Goal: Task Accomplishment & Management: Complete application form

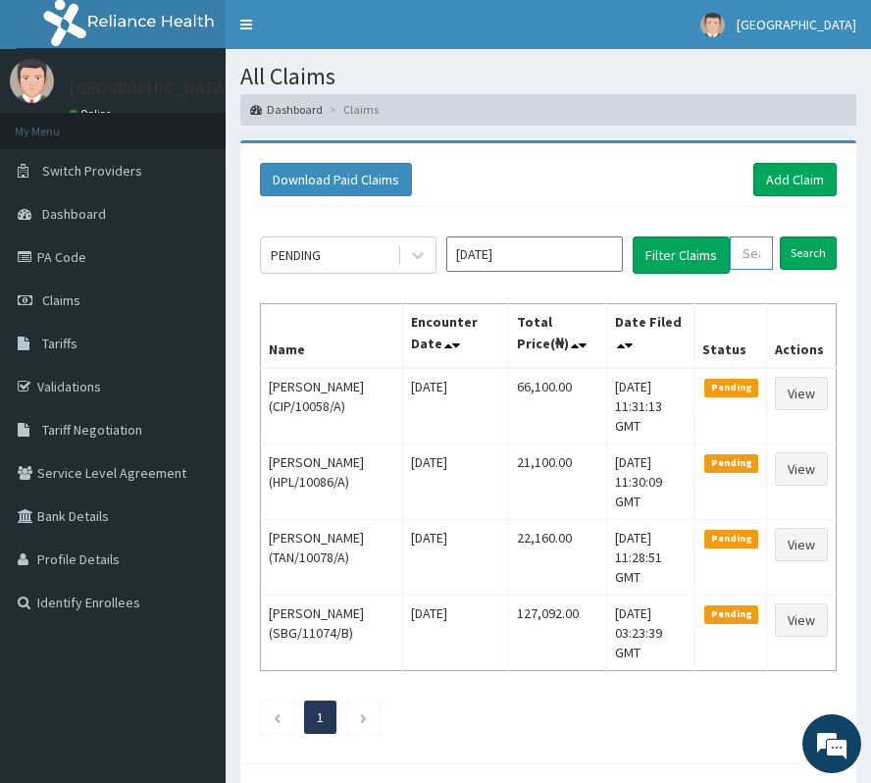
click at [750, 268] on input "text" at bounding box center [751, 252] width 43 height 33
paste input "SFL/10053/B"
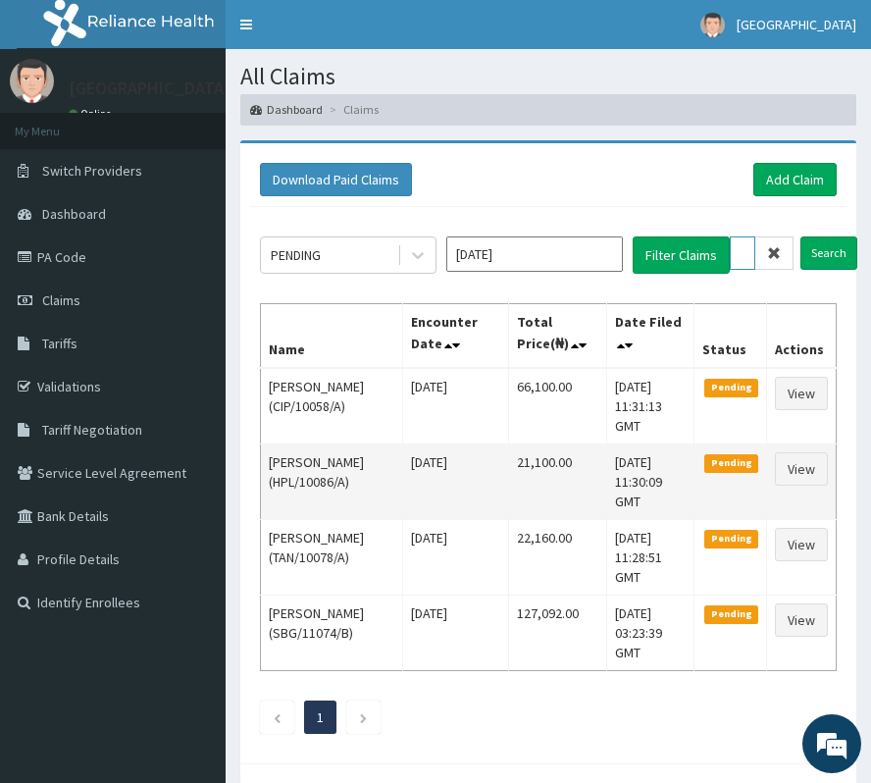
scroll to position [0, 71]
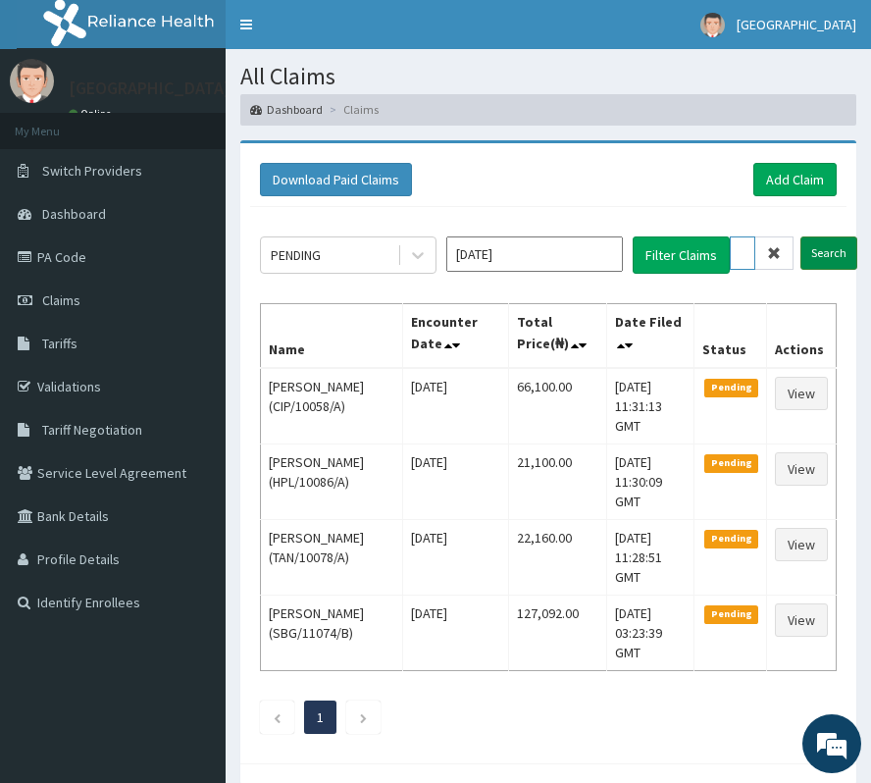
type input "SFL/10053/B"
click at [824, 256] on input "Search" at bounding box center [828, 252] width 57 height 33
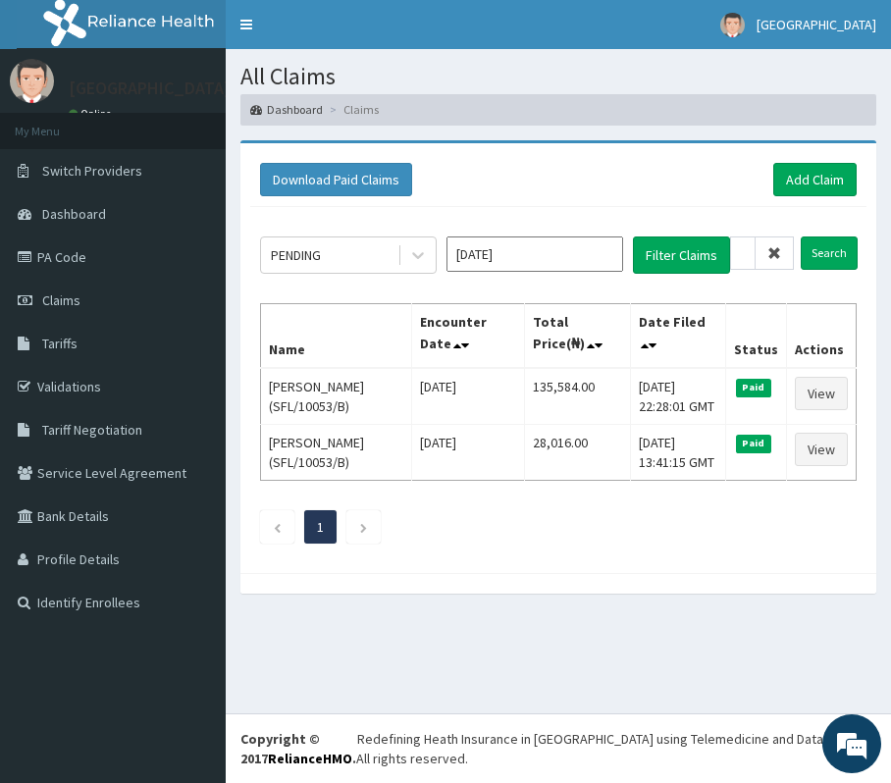
click at [779, 252] on icon at bounding box center [774, 253] width 14 height 14
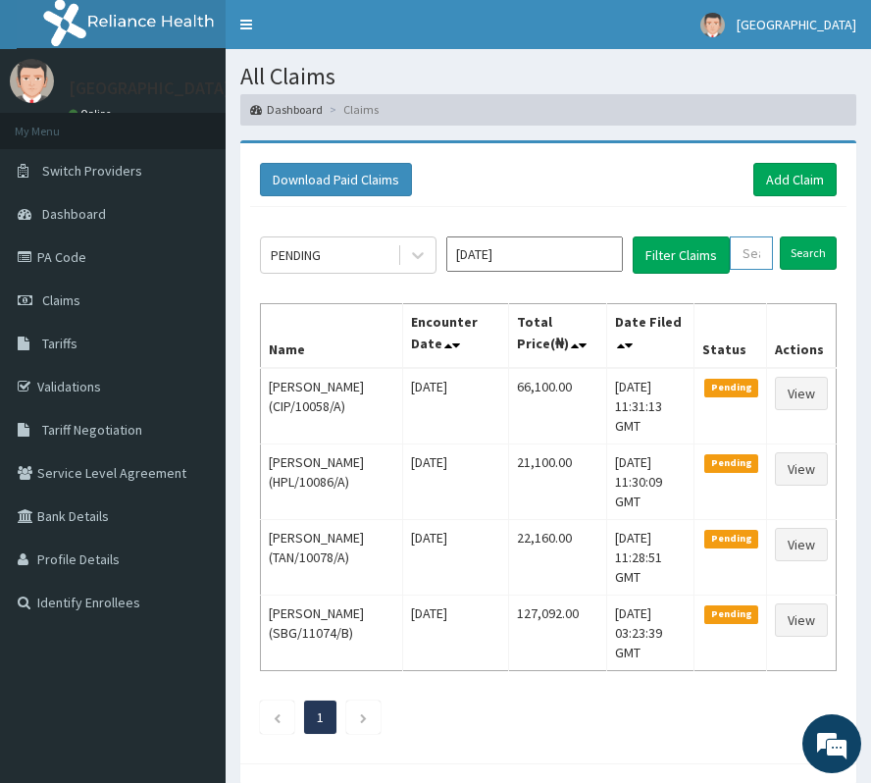
paste input "SFL/10053/E"
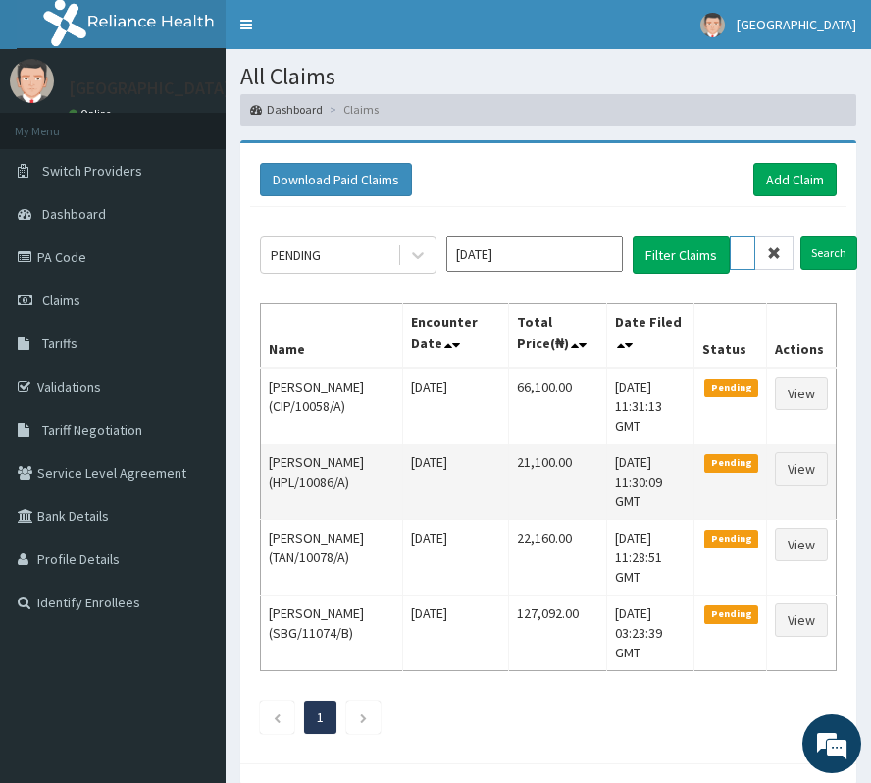
scroll to position [0, 69]
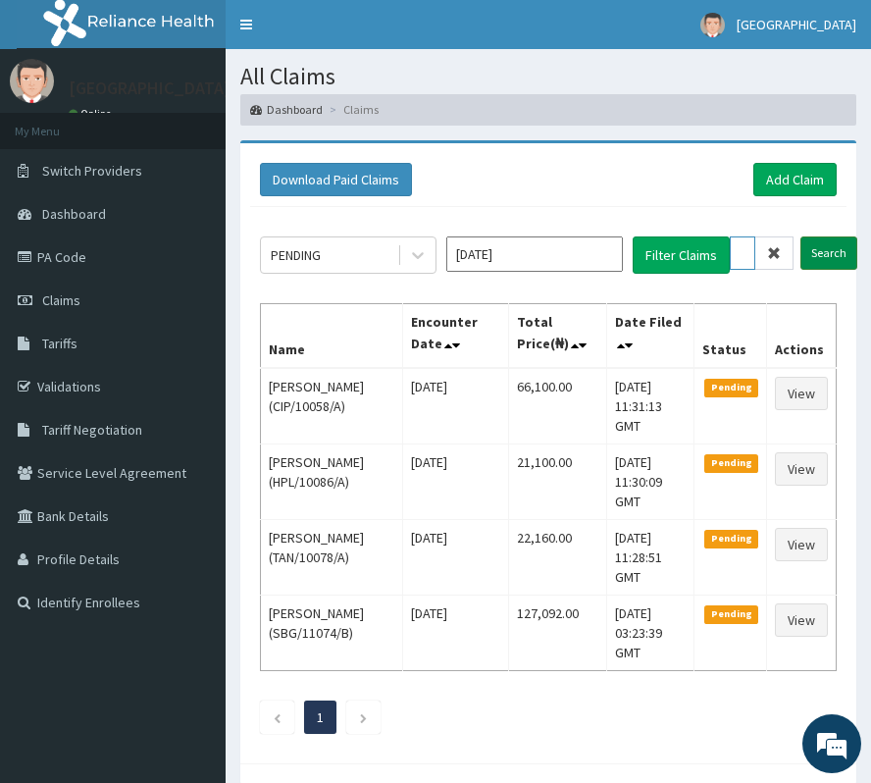
type input "SFL/10053/E"
click at [832, 259] on input "Search" at bounding box center [828, 252] width 57 height 33
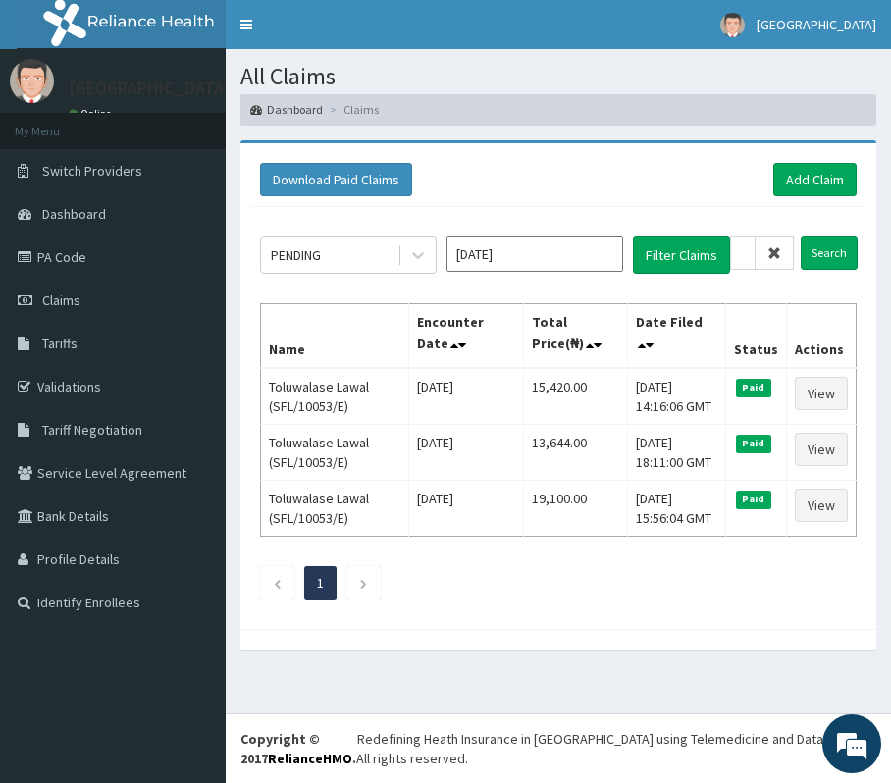
click at [774, 256] on icon at bounding box center [774, 253] width 14 height 14
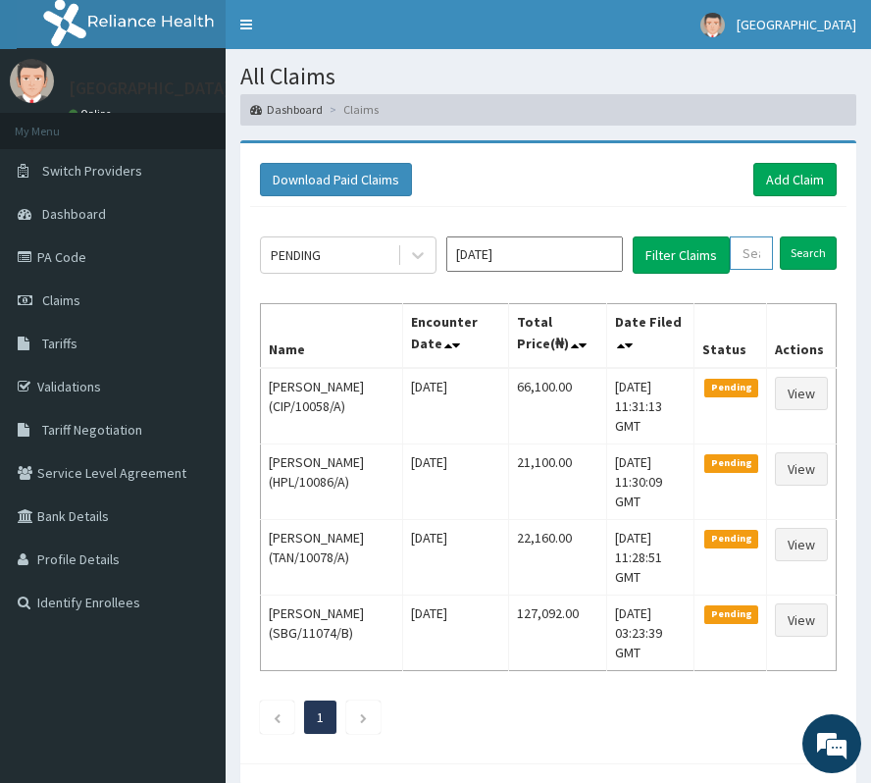
paste input "ENI/10051/C"
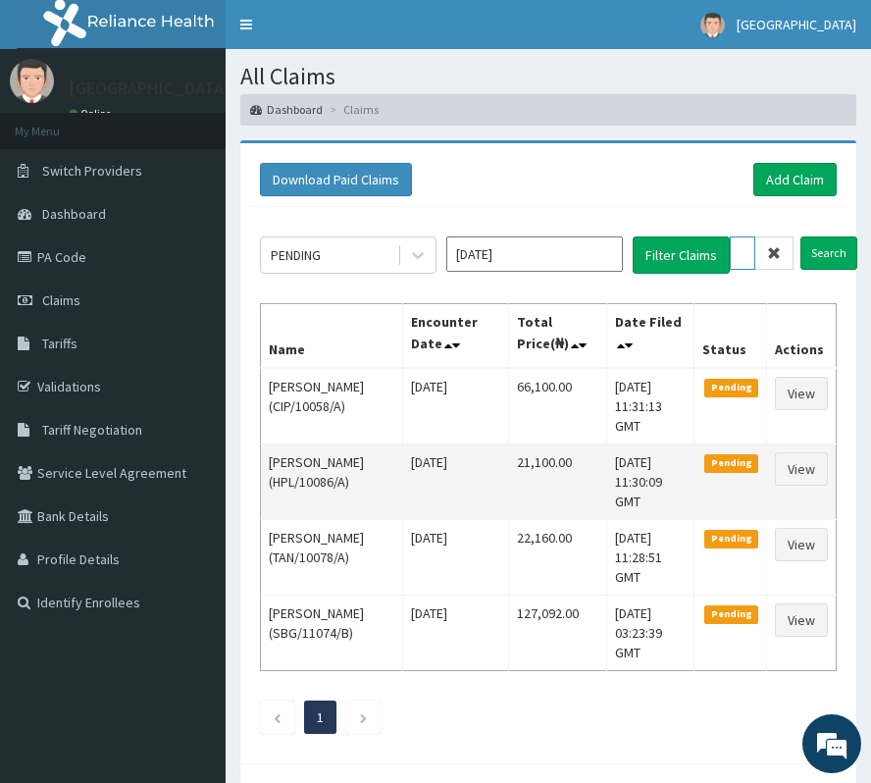
scroll to position [0, 69]
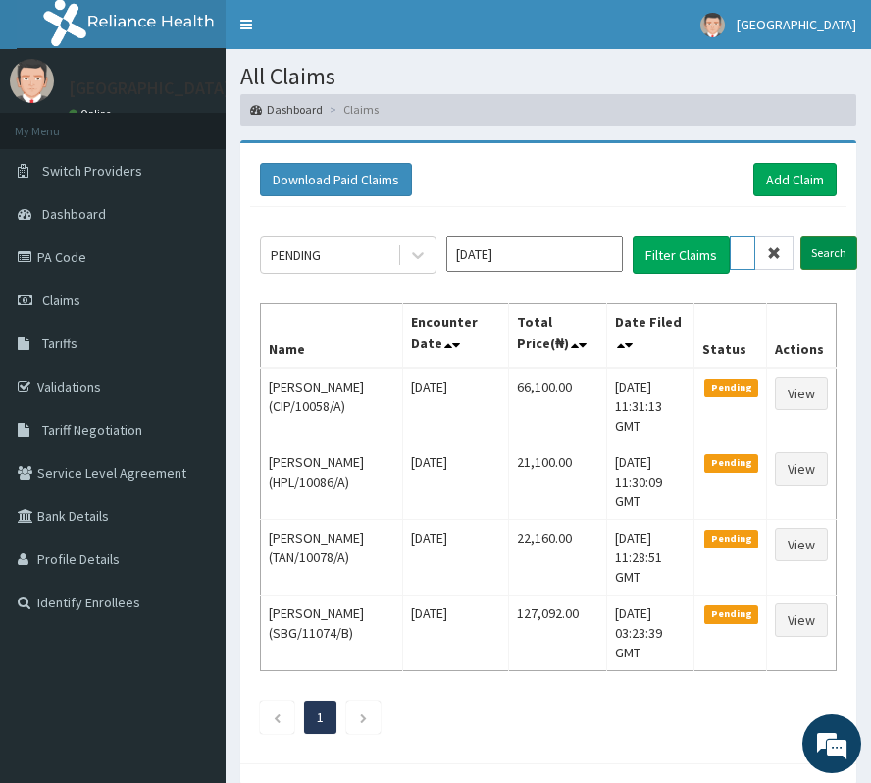
type input "ENI/10051/C"
click at [822, 247] on input "Search" at bounding box center [828, 252] width 57 height 33
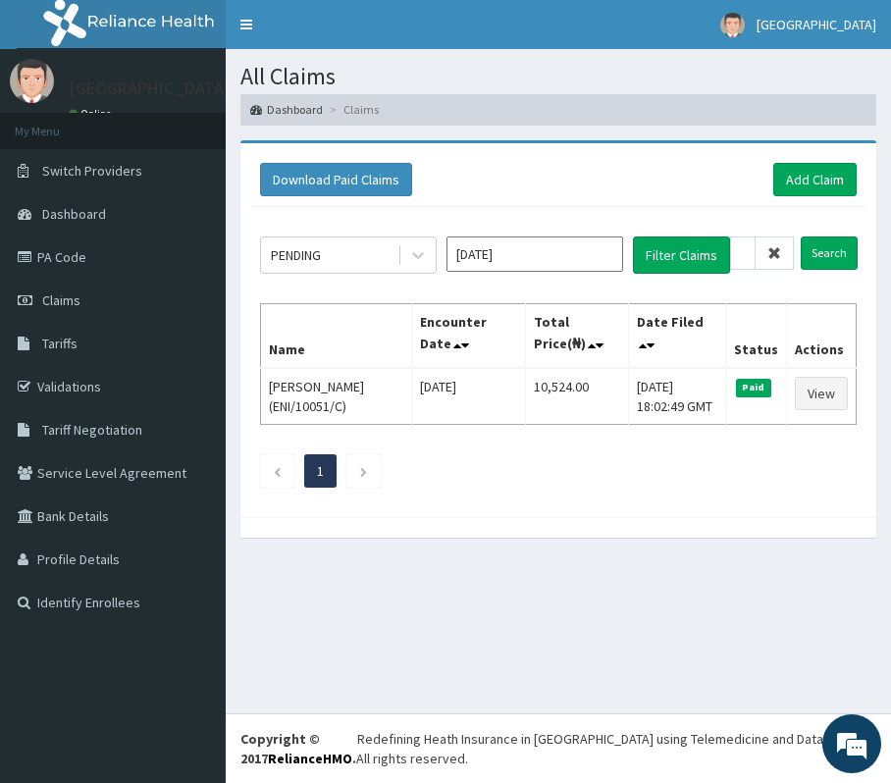
click at [782, 248] on span at bounding box center [774, 252] width 38 height 33
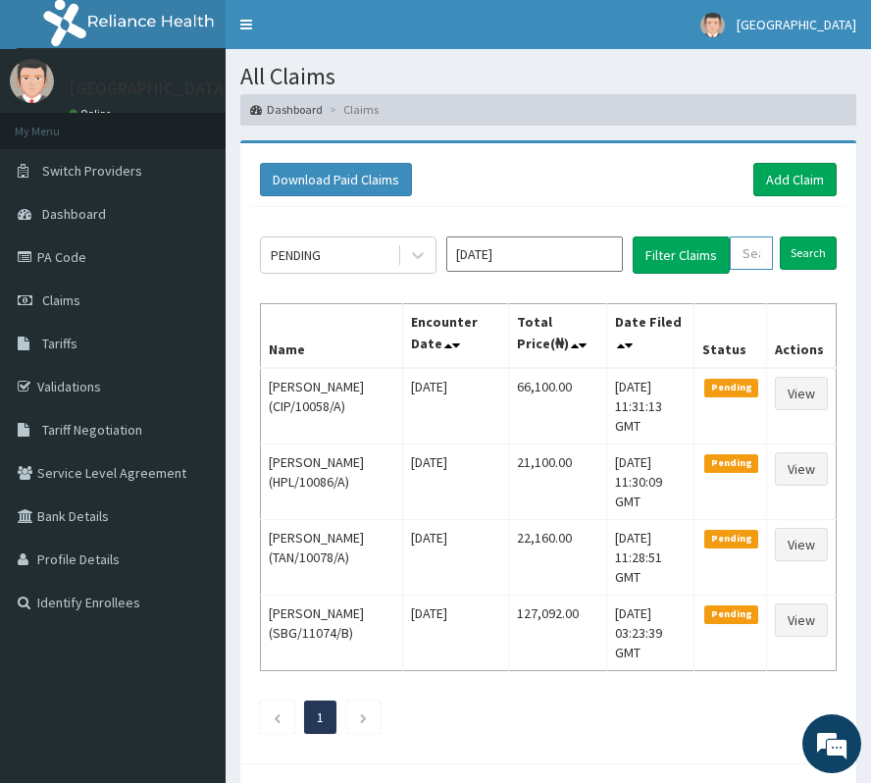
paste input "ENI/10051/D"
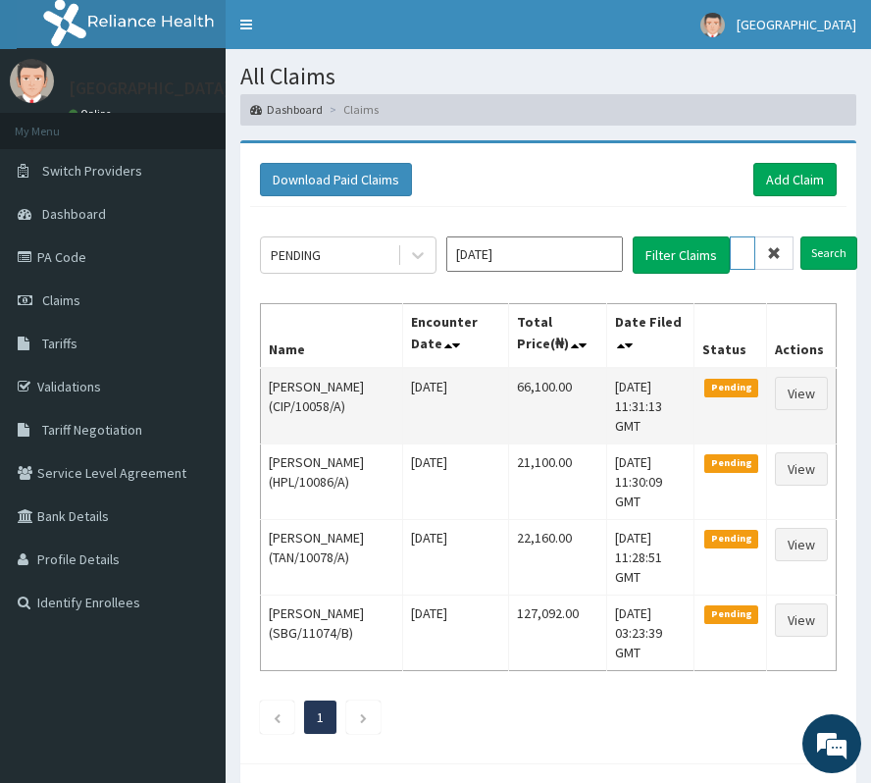
scroll to position [0, 71]
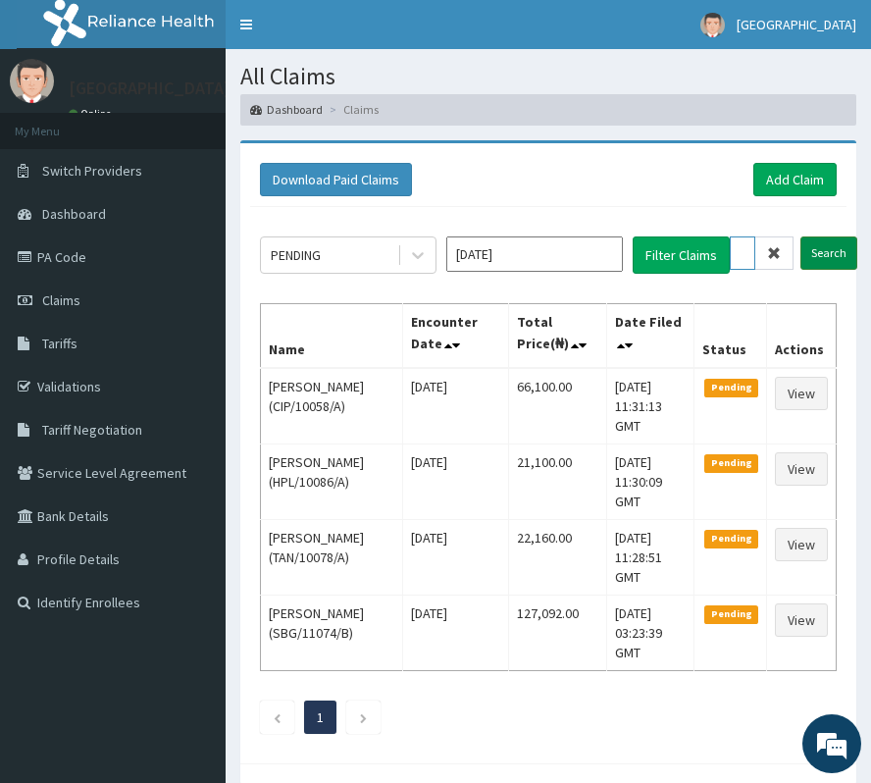
type input "ENI/10051/D"
click at [822, 260] on input "Search" at bounding box center [828, 252] width 57 height 33
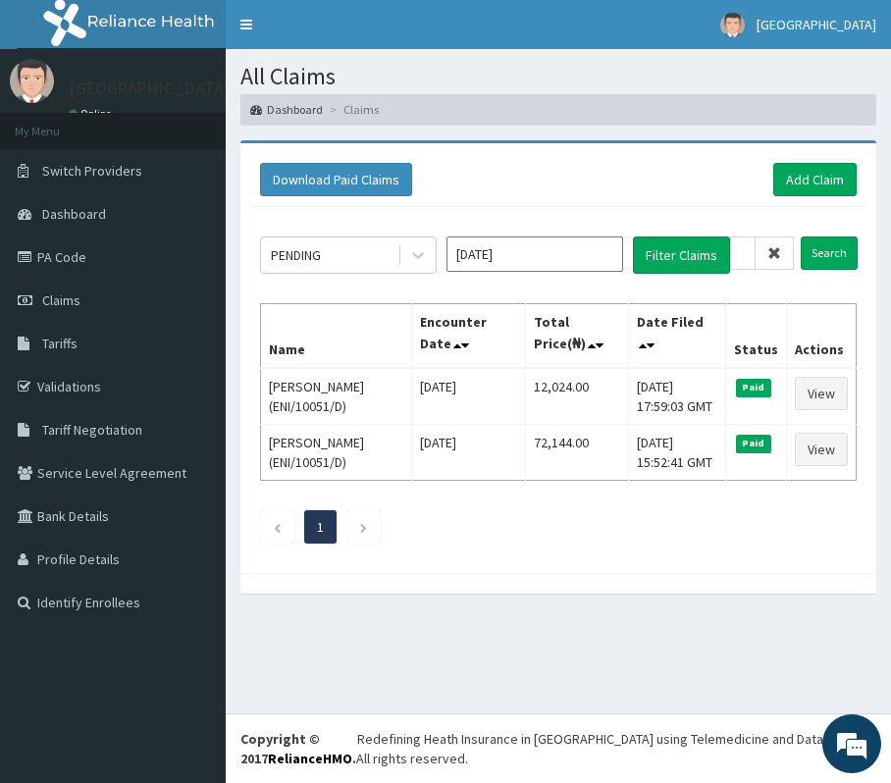
click at [775, 253] on icon at bounding box center [774, 253] width 14 height 14
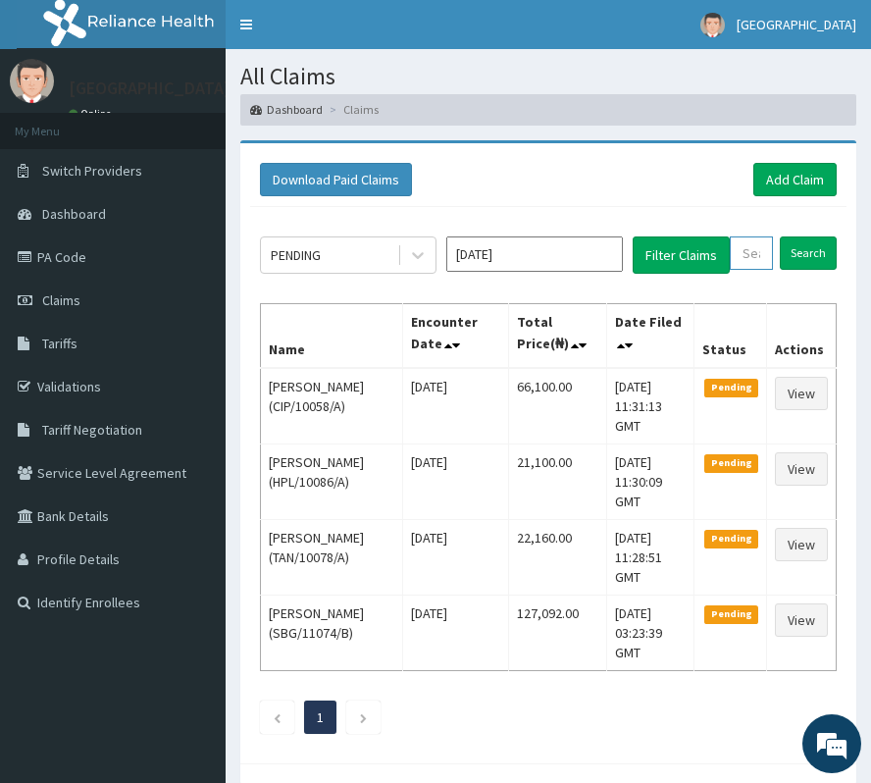
paste input "VAC/10027/A"
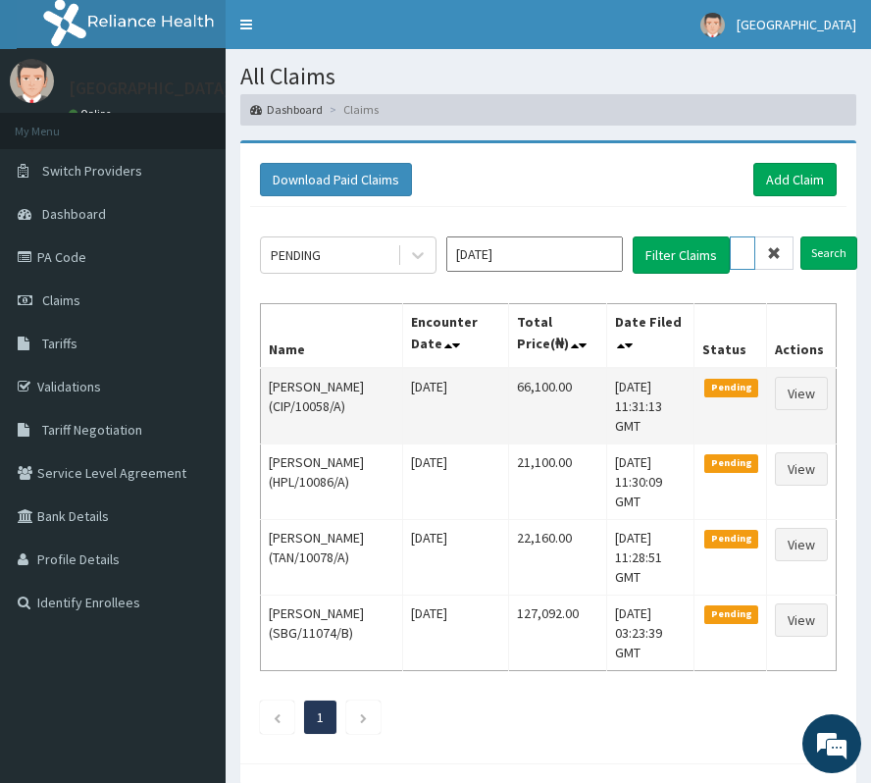
scroll to position [0, 71]
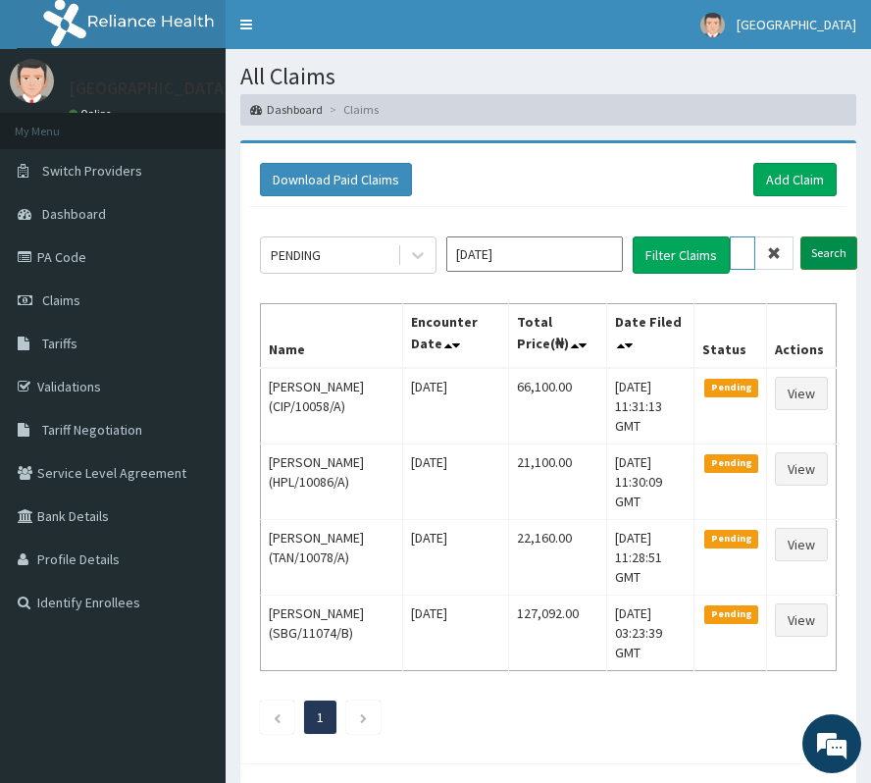
type input "VAC/10027/A"
click at [833, 260] on input "Search" at bounding box center [828, 252] width 57 height 33
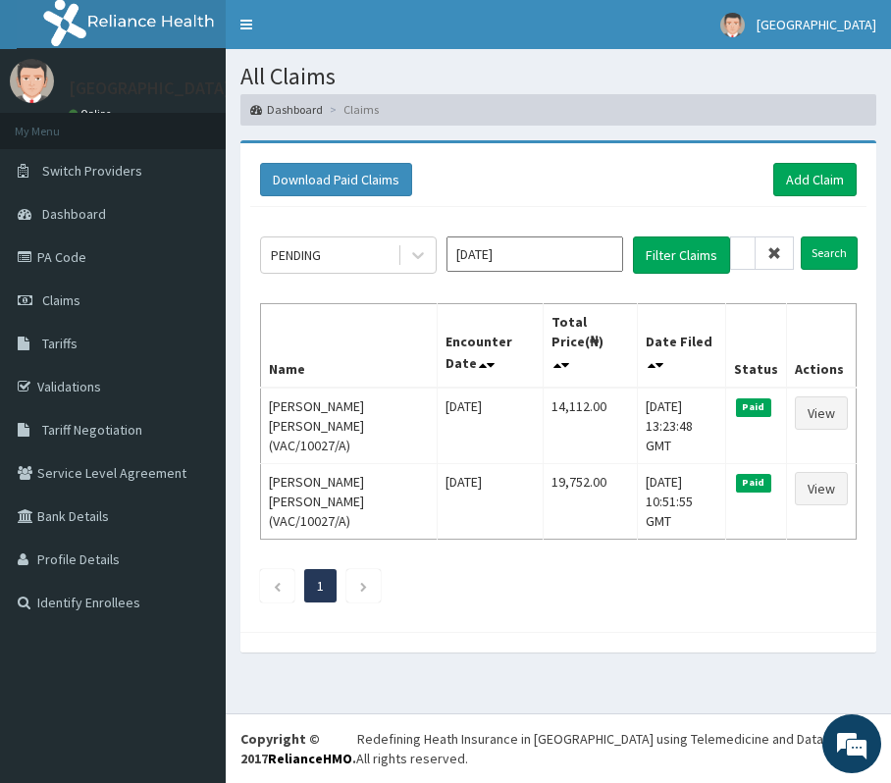
click at [774, 252] on icon at bounding box center [774, 253] width 14 height 14
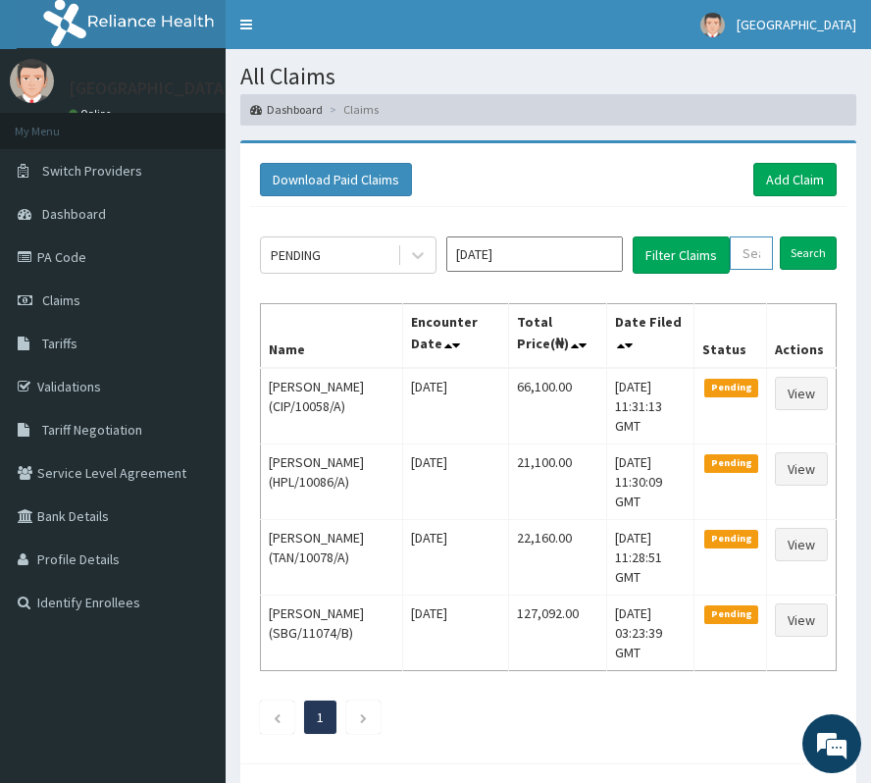
paste input "RRI/10104/A"
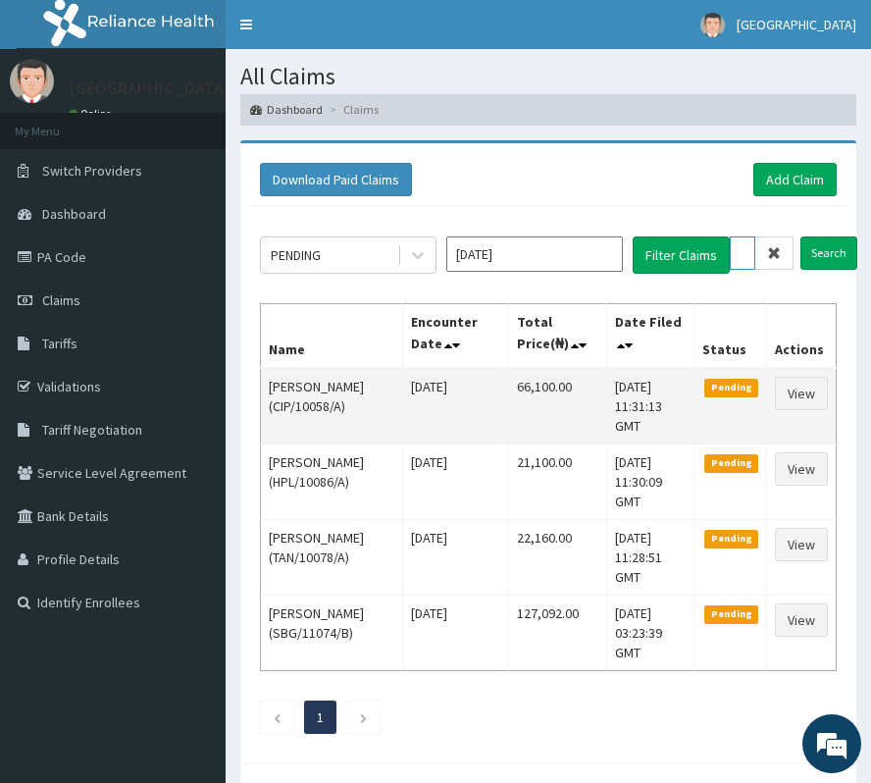
scroll to position [0, 68]
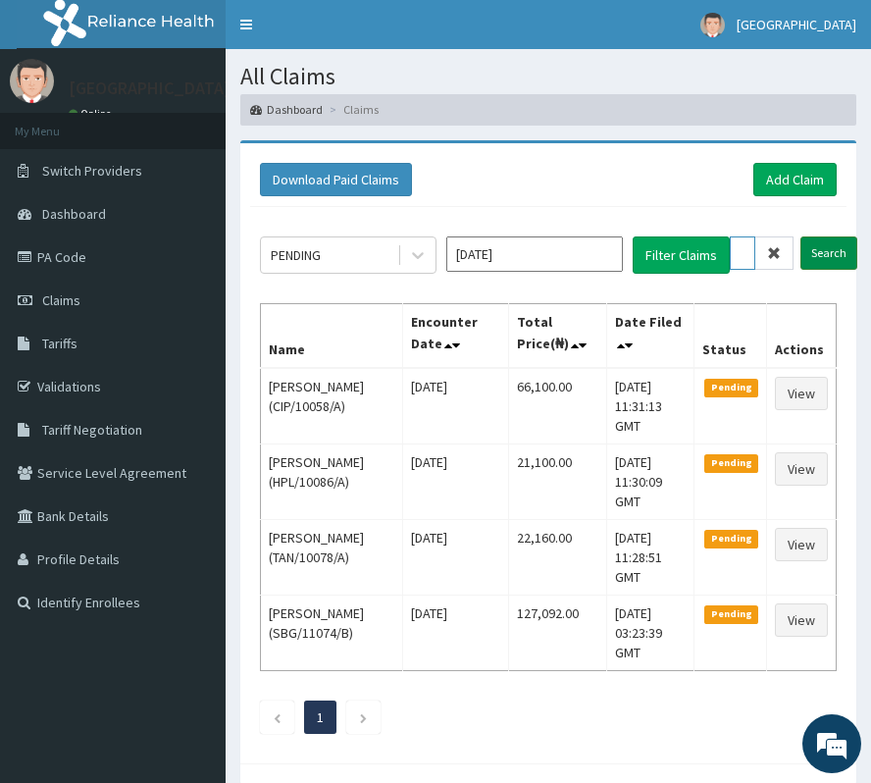
type input "RRI/10104/A"
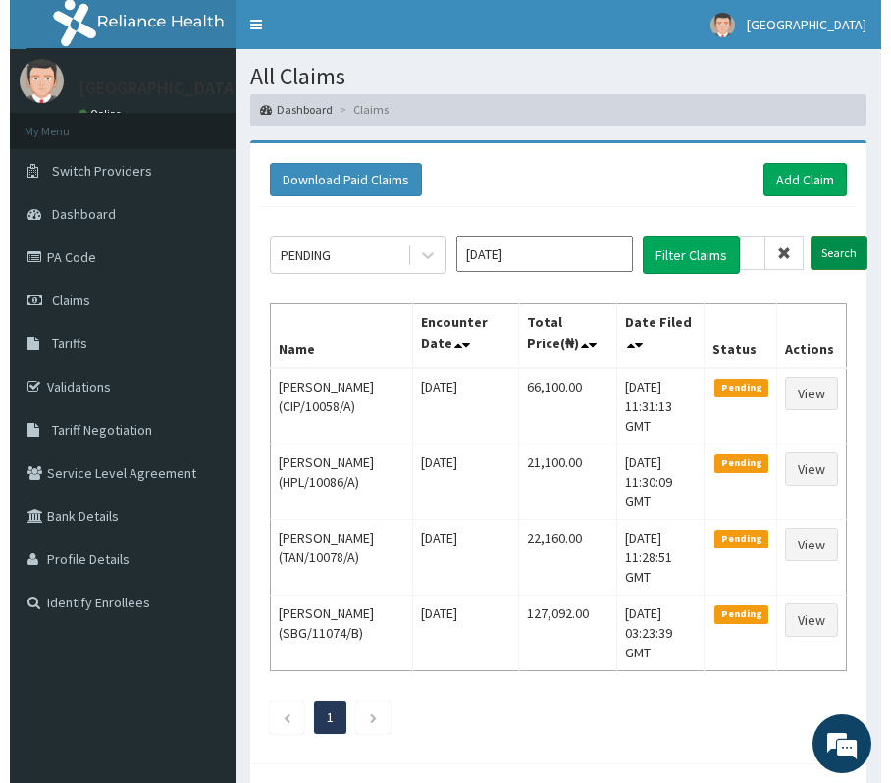
scroll to position [0, 0]
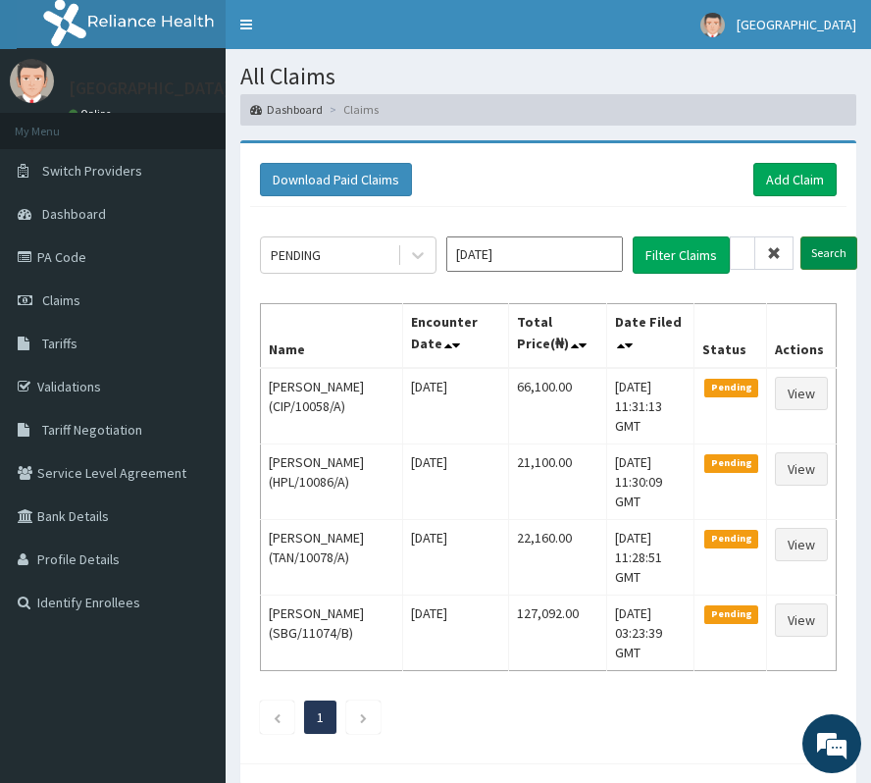
click at [840, 247] on input "Search" at bounding box center [828, 252] width 57 height 33
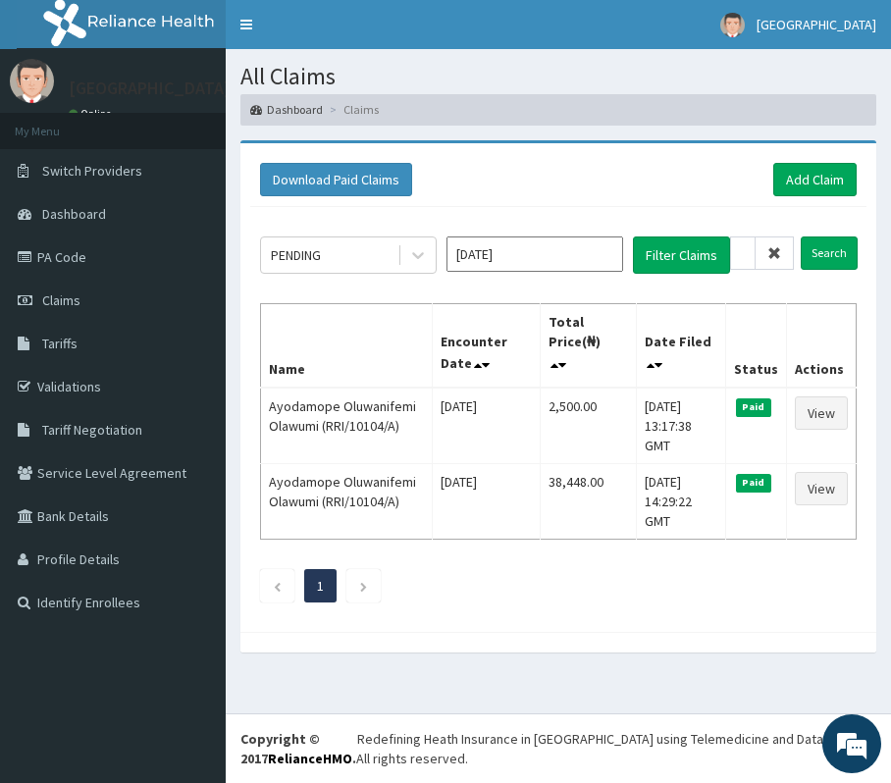
click at [781, 257] on icon at bounding box center [774, 253] width 14 height 14
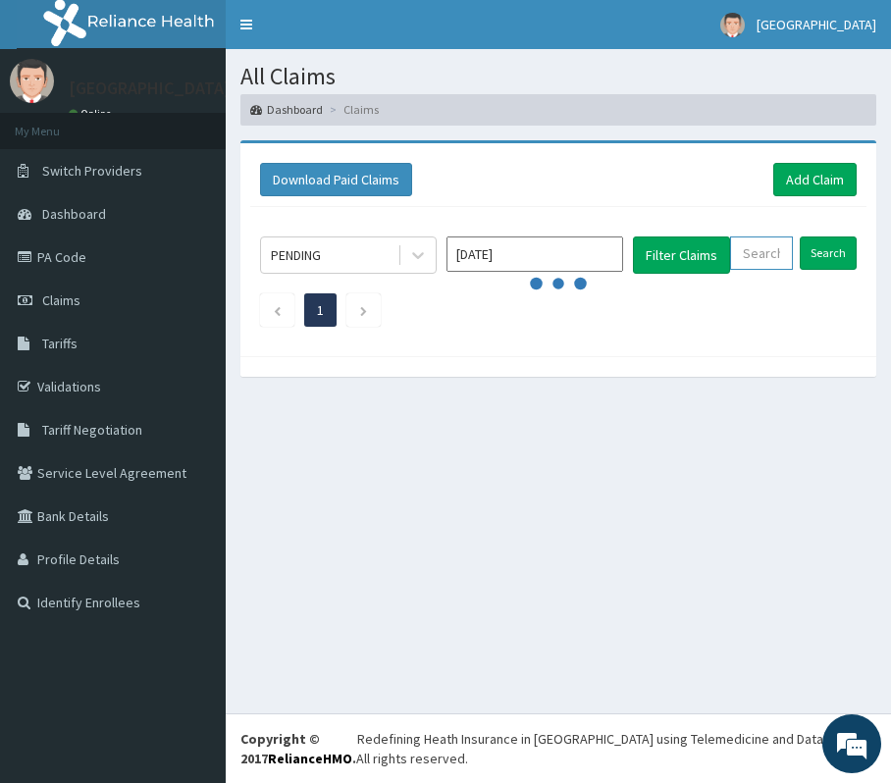
paste input "NPF/10110/E"
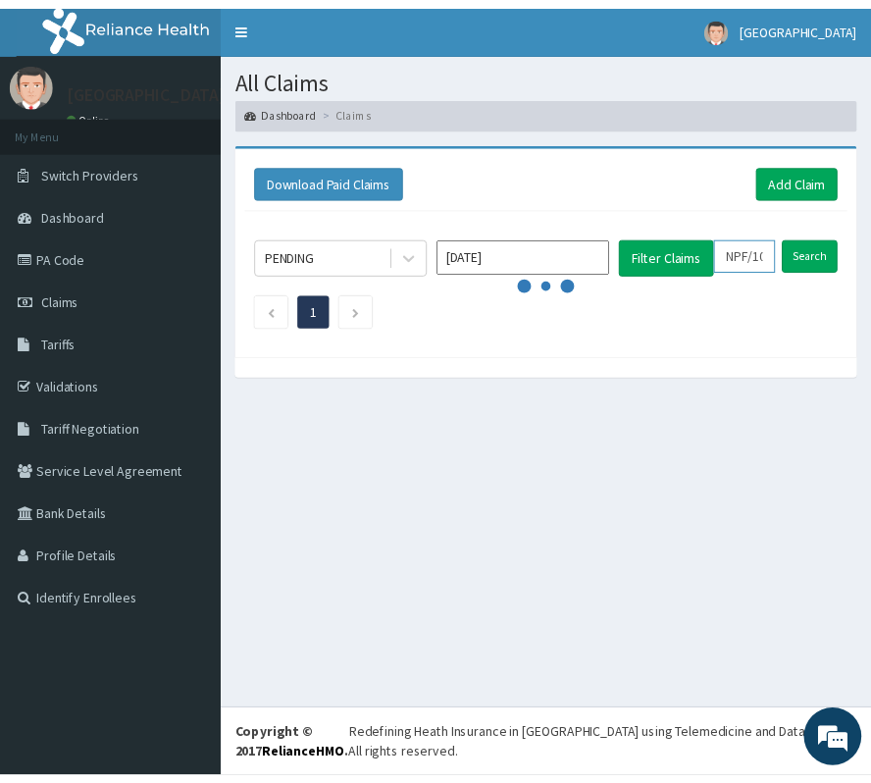
scroll to position [0, 72]
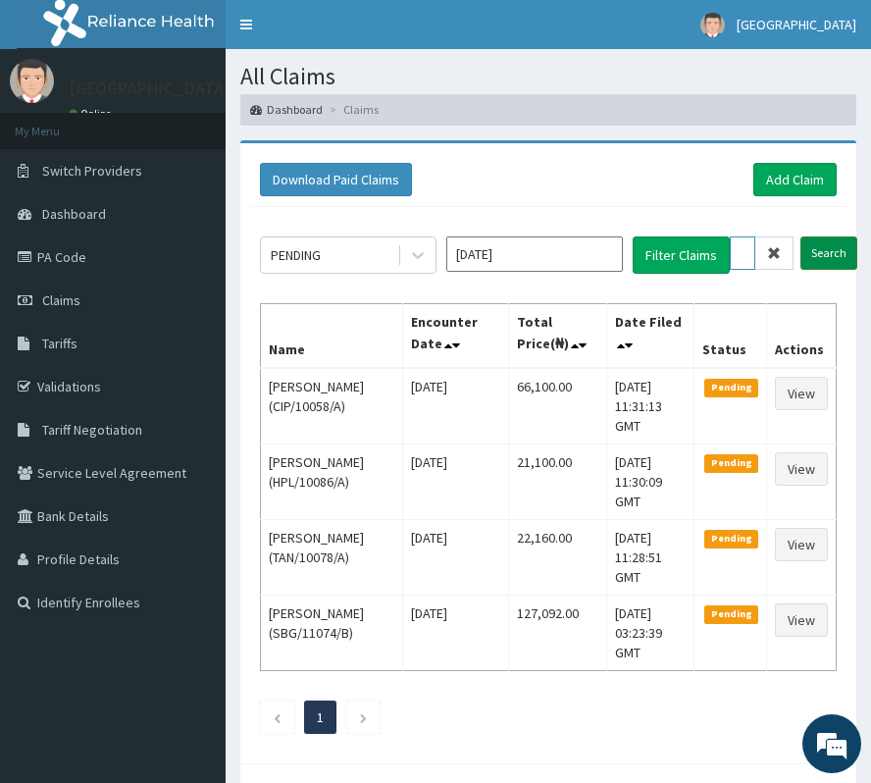
type input "NPF/10110/E"
click at [821, 252] on input "Search" at bounding box center [828, 252] width 57 height 33
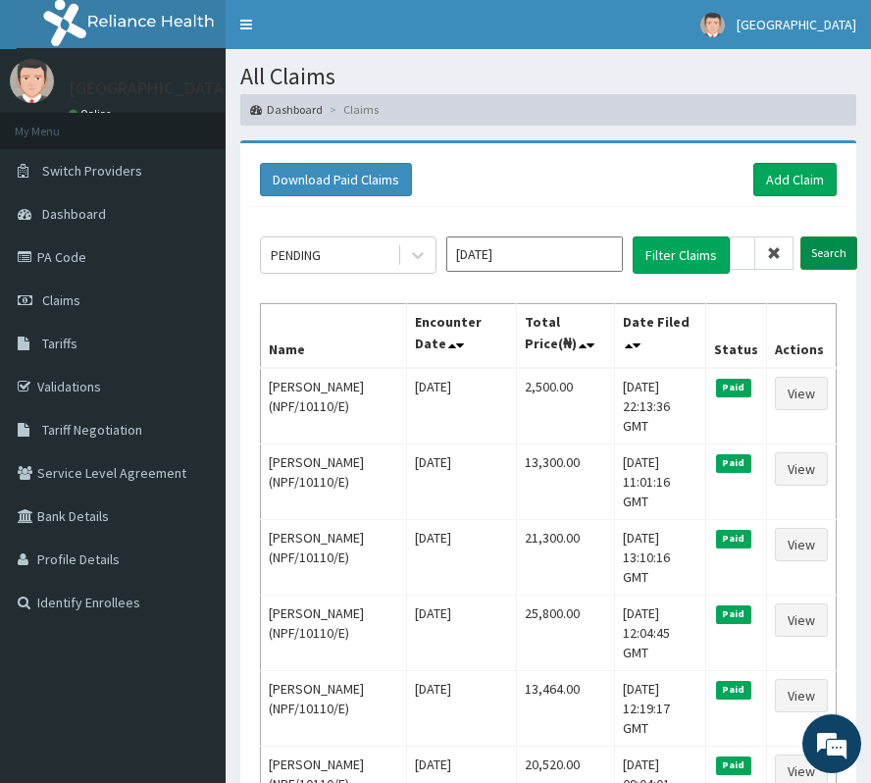
click at [829, 244] on input "Search" at bounding box center [828, 252] width 57 height 33
click at [777, 257] on icon at bounding box center [774, 253] width 14 height 14
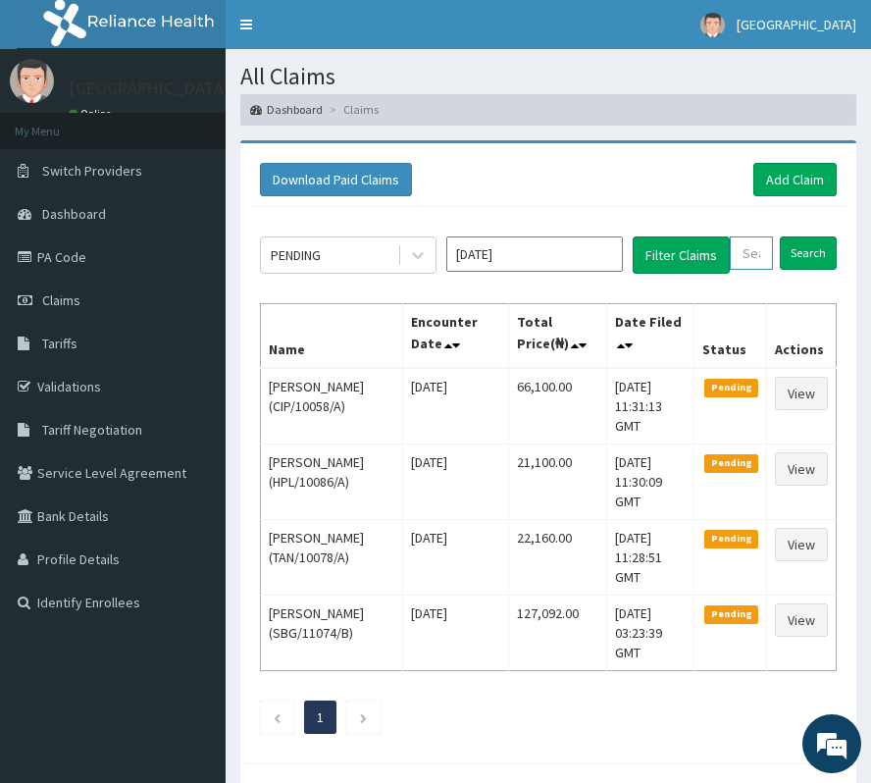
paste input "ICN/10147/B"
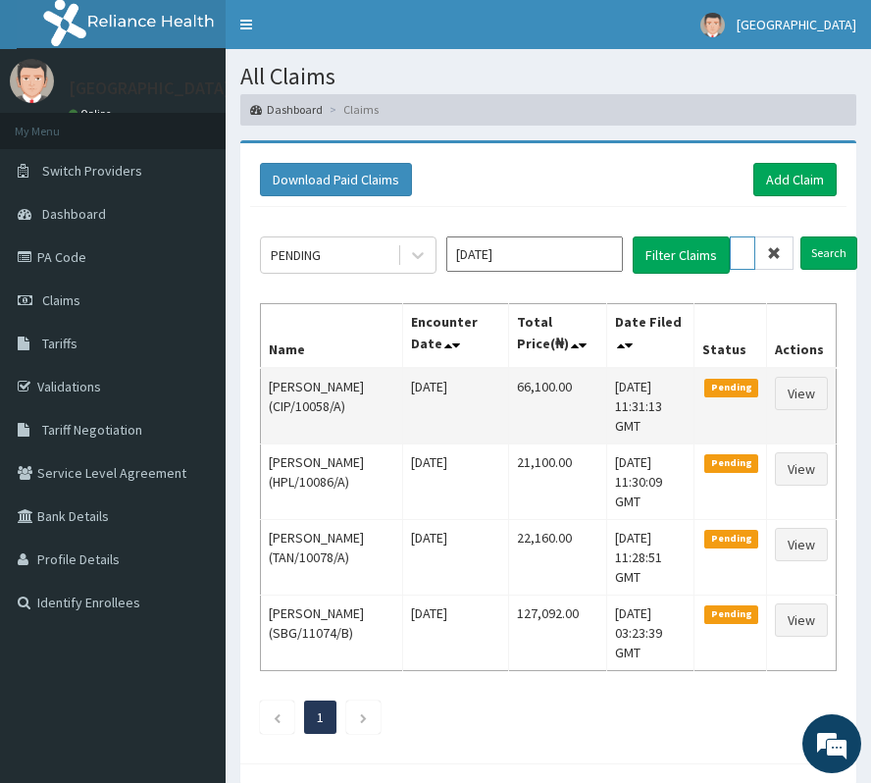
scroll to position [0, 71]
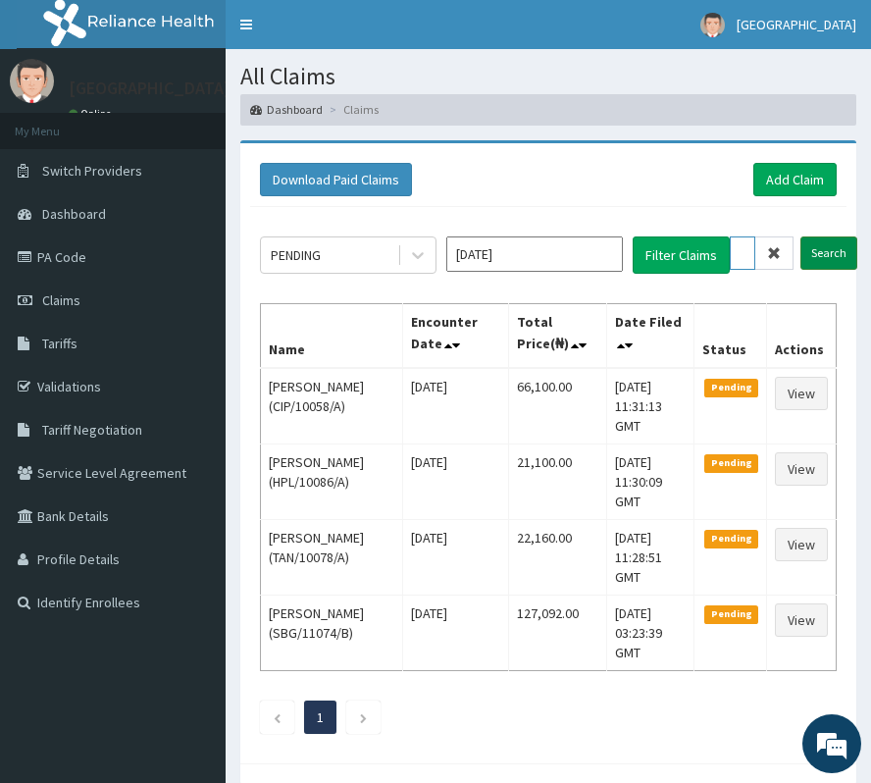
type input "ICN/10147/B"
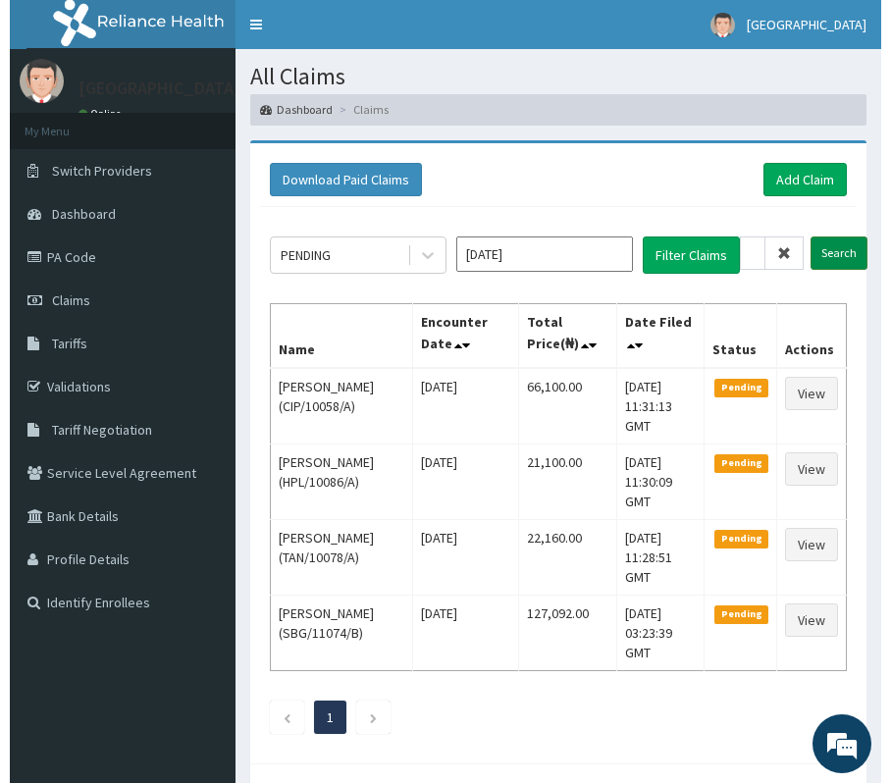
scroll to position [0, 0]
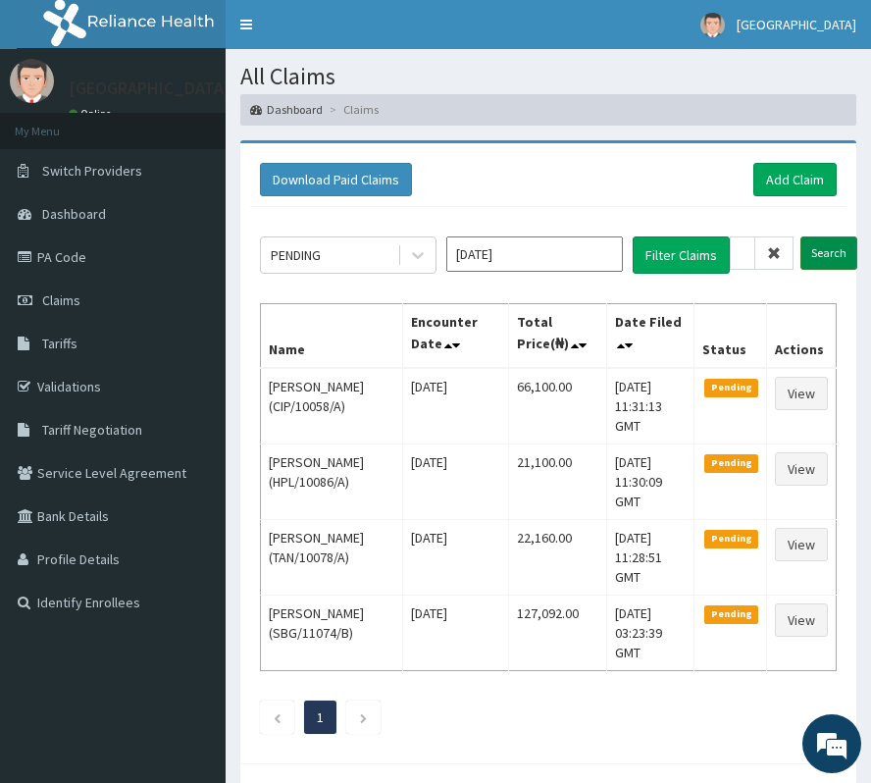
click at [836, 252] on input "Search" at bounding box center [828, 252] width 57 height 33
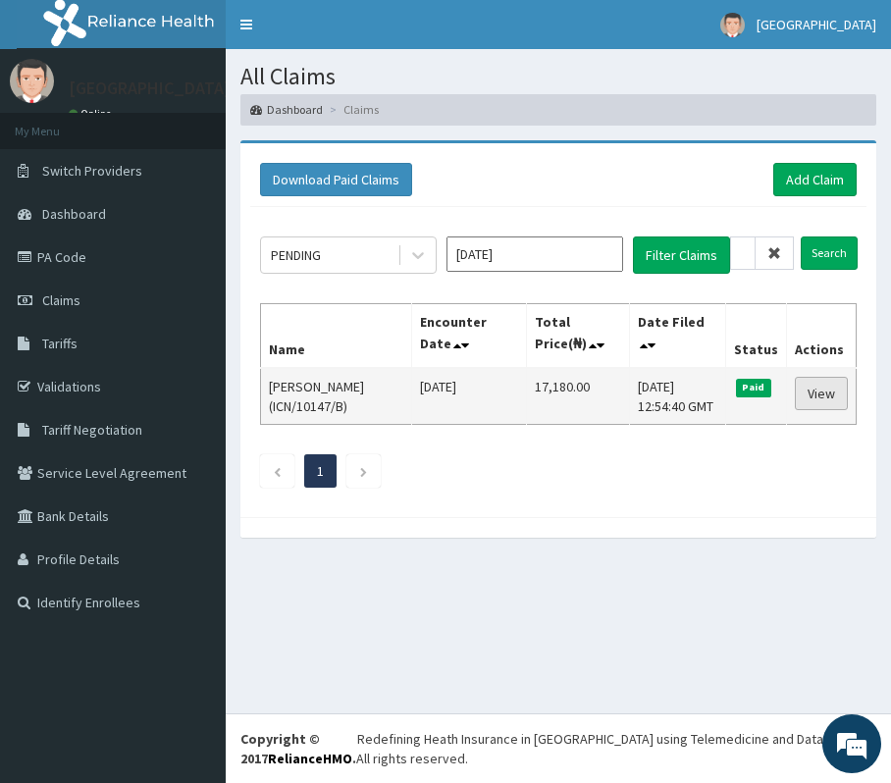
click at [812, 384] on link "View" at bounding box center [820, 393] width 53 height 33
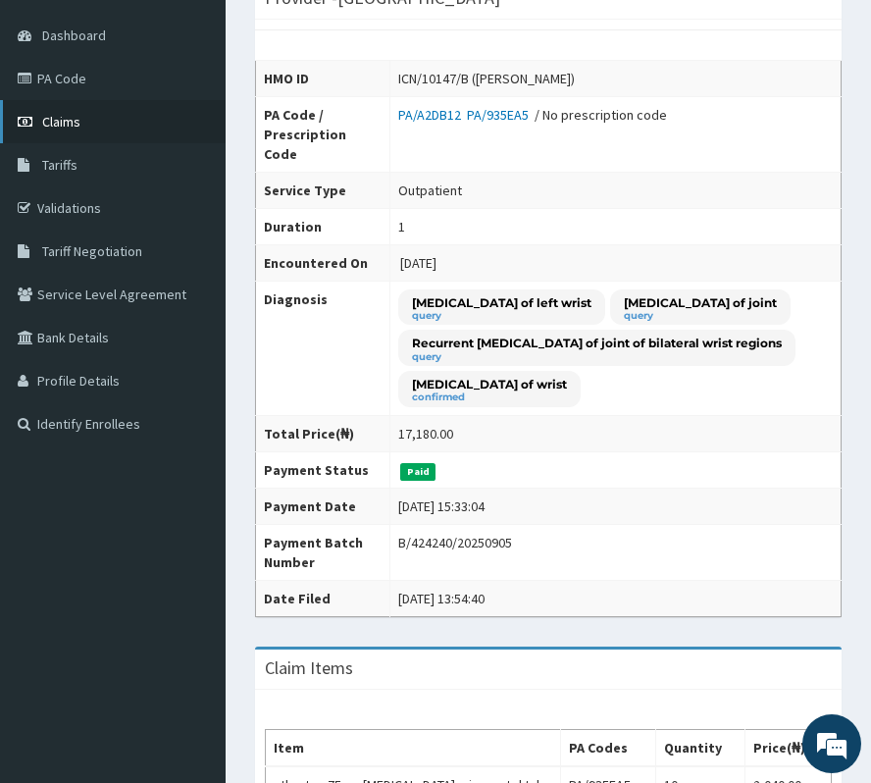
scroll to position [130, 0]
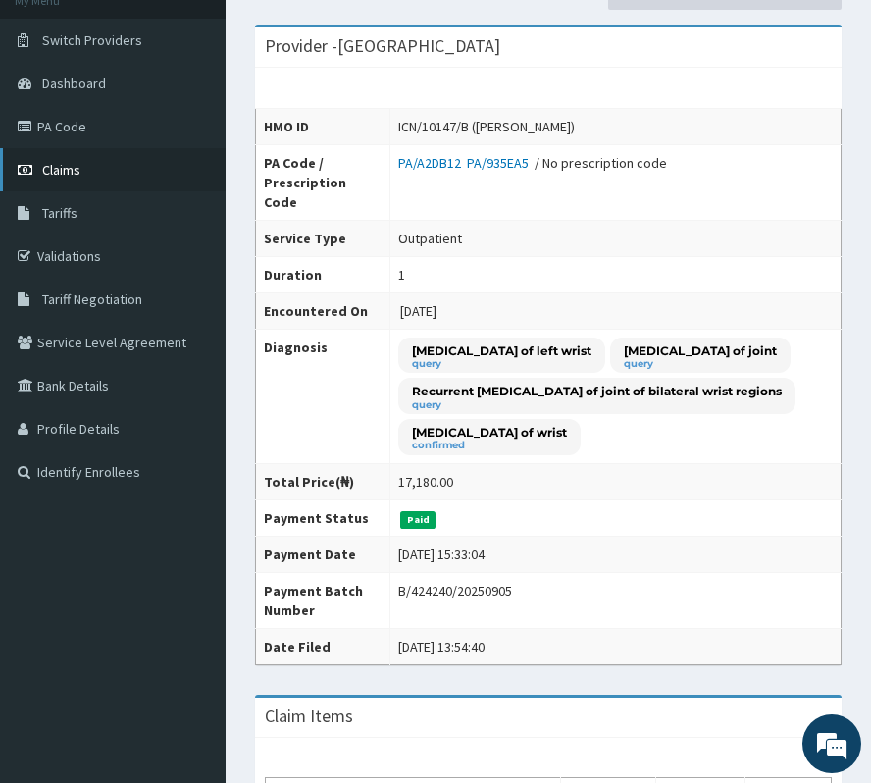
click at [44, 158] on link "Claims" at bounding box center [113, 169] width 226 height 43
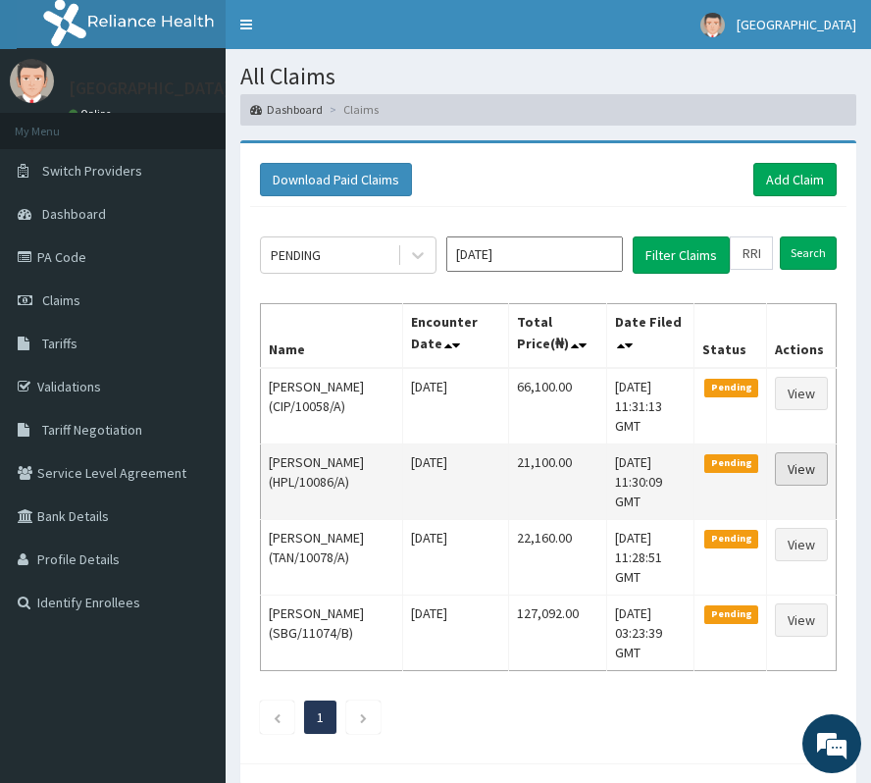
scroll to position [0, 68]
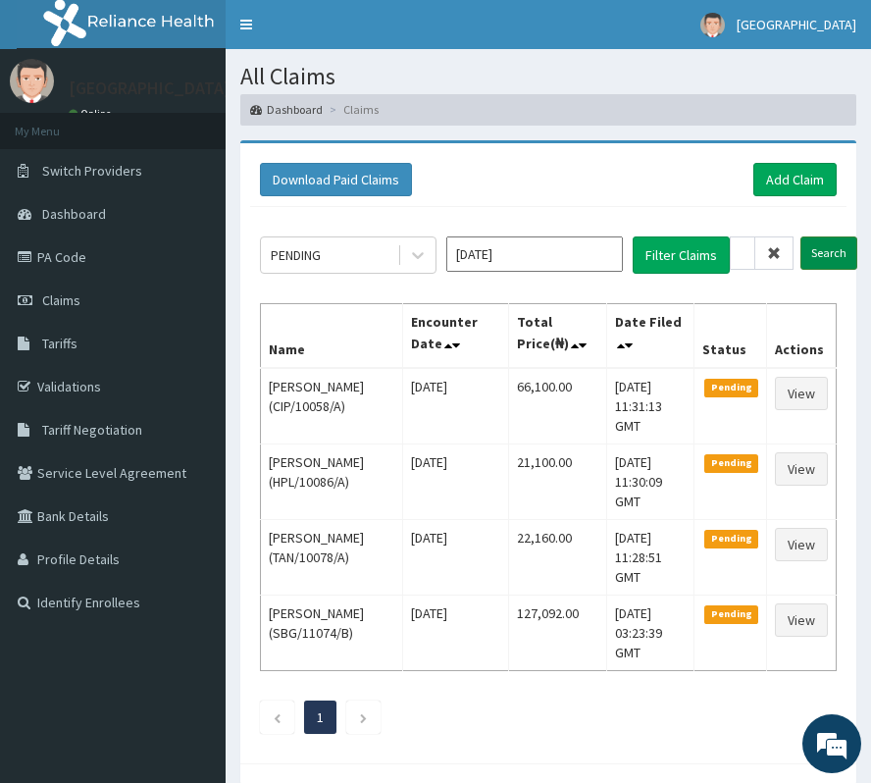
type input "RRI/10024/A"
click at [813, 248] on input "Search" at bounding box center [828, 252] width 57 height 33
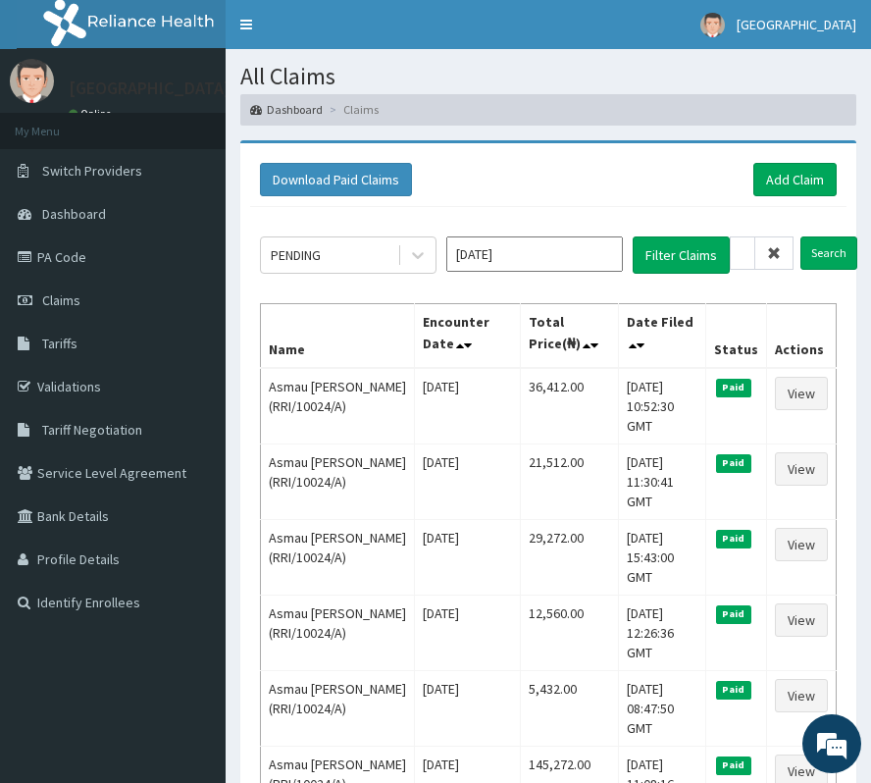
scroll to position [0, 0]
click at [775, 248] on icon at bounding box center [774, 253] width 14 height 14
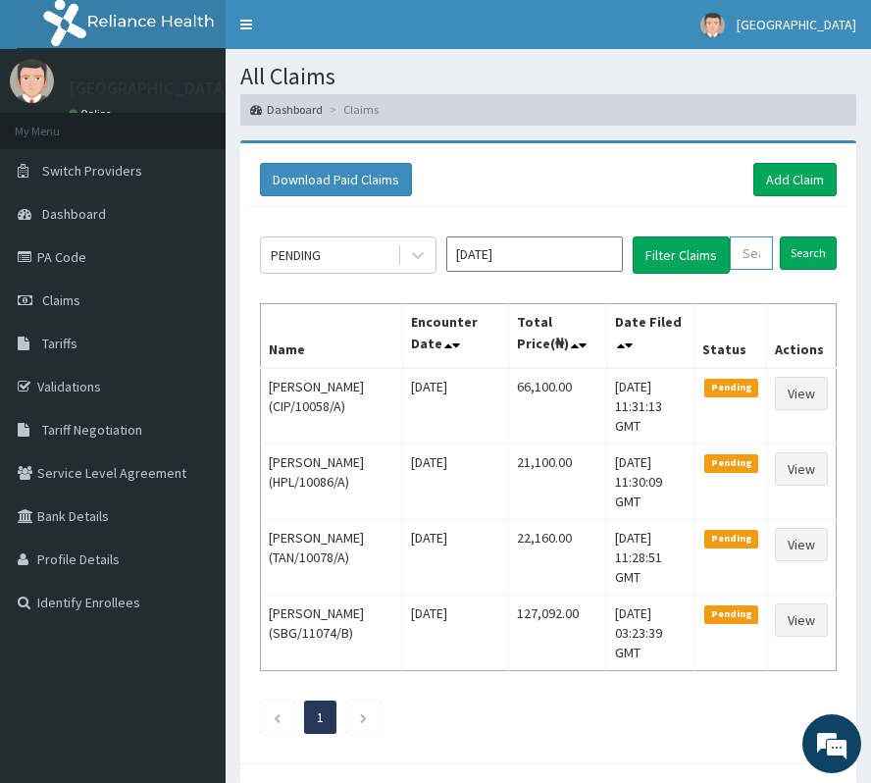
paste input "GNL/10034/A"
type input "GNL/10034/A"
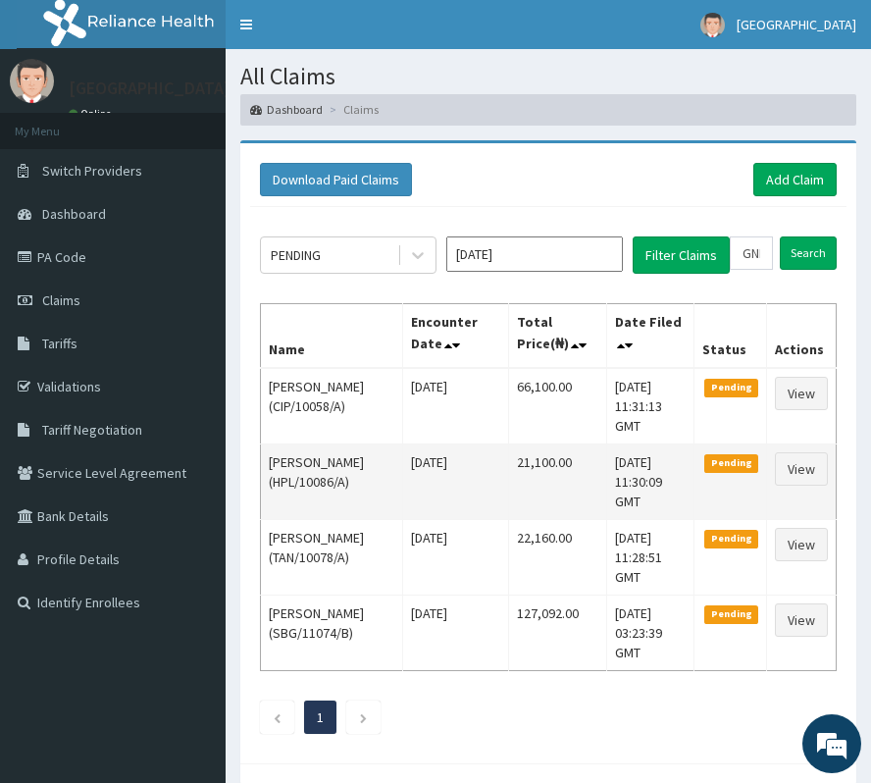
drag, startPoint x: 775, startPoint y: 248, endPoint x: 824, endPoint y: 512, distance: 268.4
click at [824, 512] on td "View" at bounding box center [801, 481] width 70 height 76
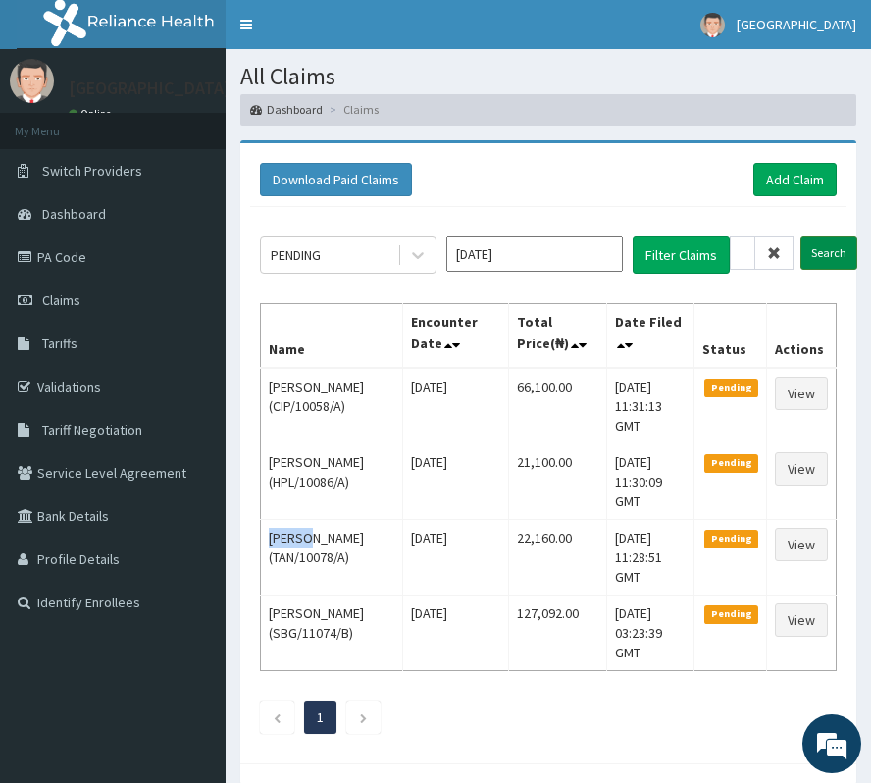
click at [842, 244] on input "Search" at bounding box center [828, 252] width 57 height 33
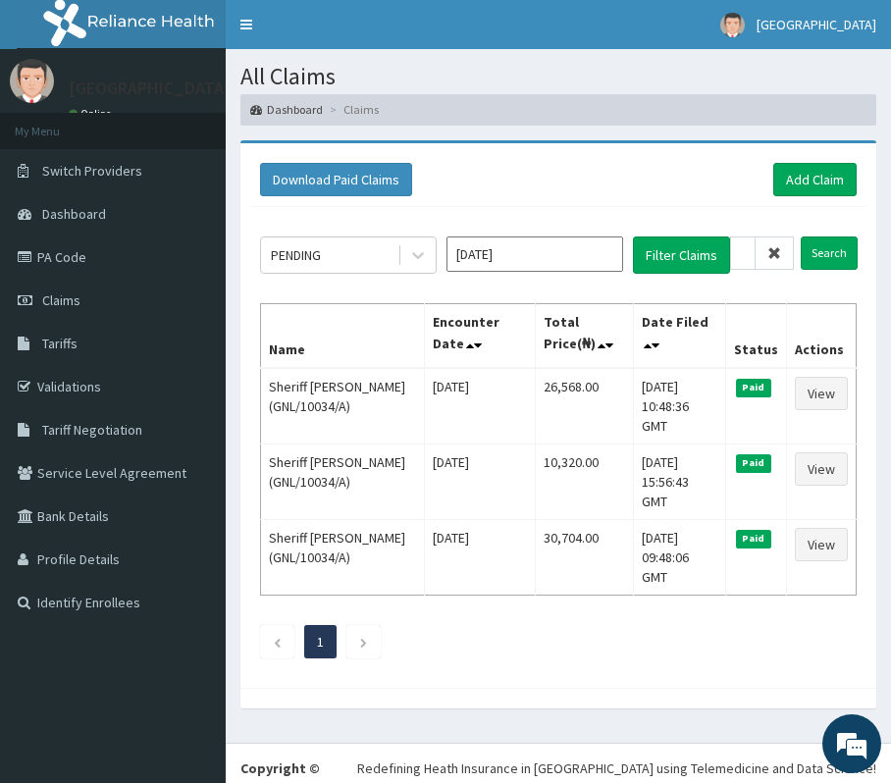
click at [781, 256] on icon at bounding box center [774, 253] width 14 height 14
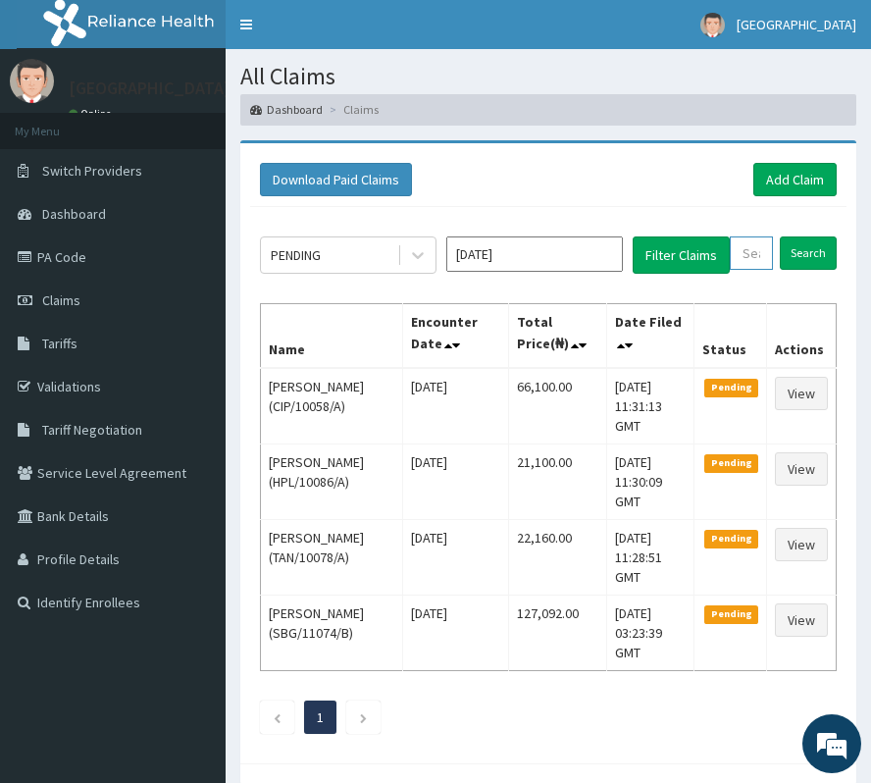
paste input "WBS/10046/B"
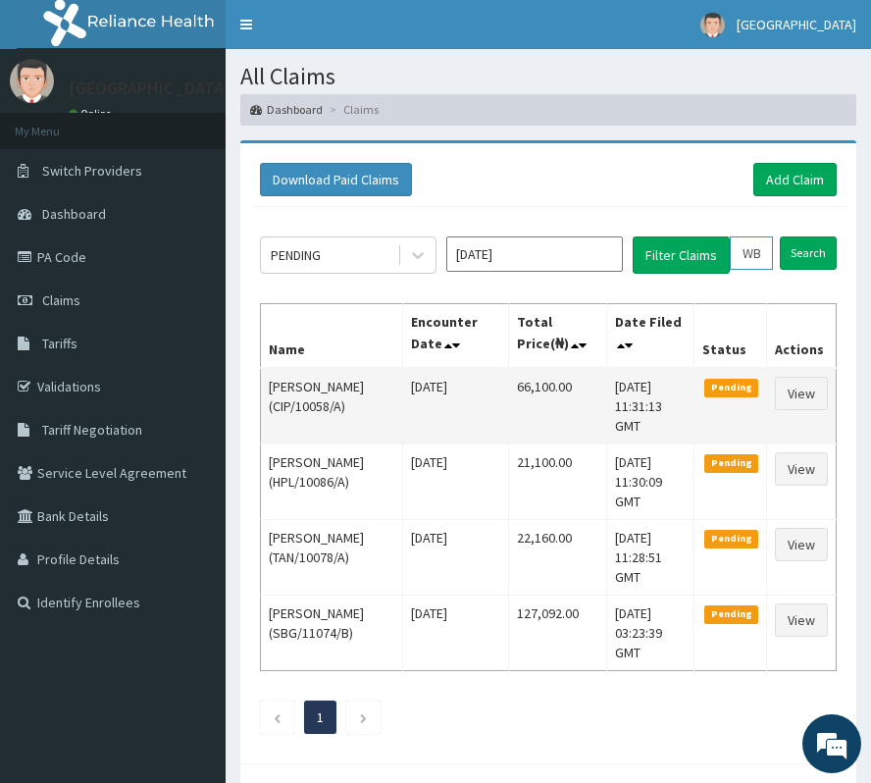
scroll to position [0, 76]
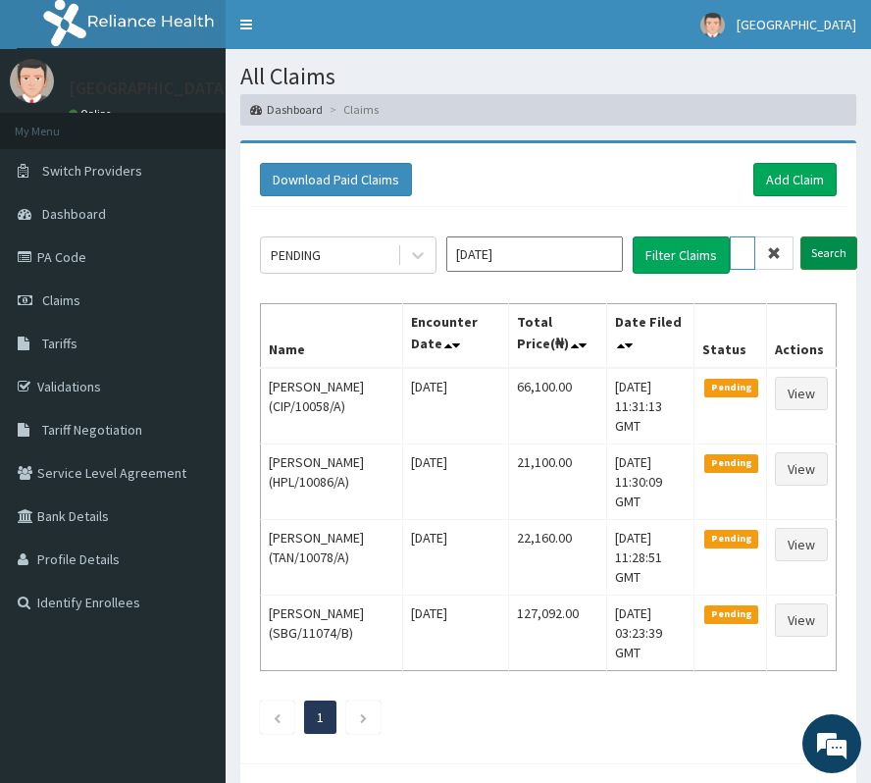
type input "WBS/10046/B"
click at [824, 256] on input "Search" at bounding box center [828, 252] width 57 height 33
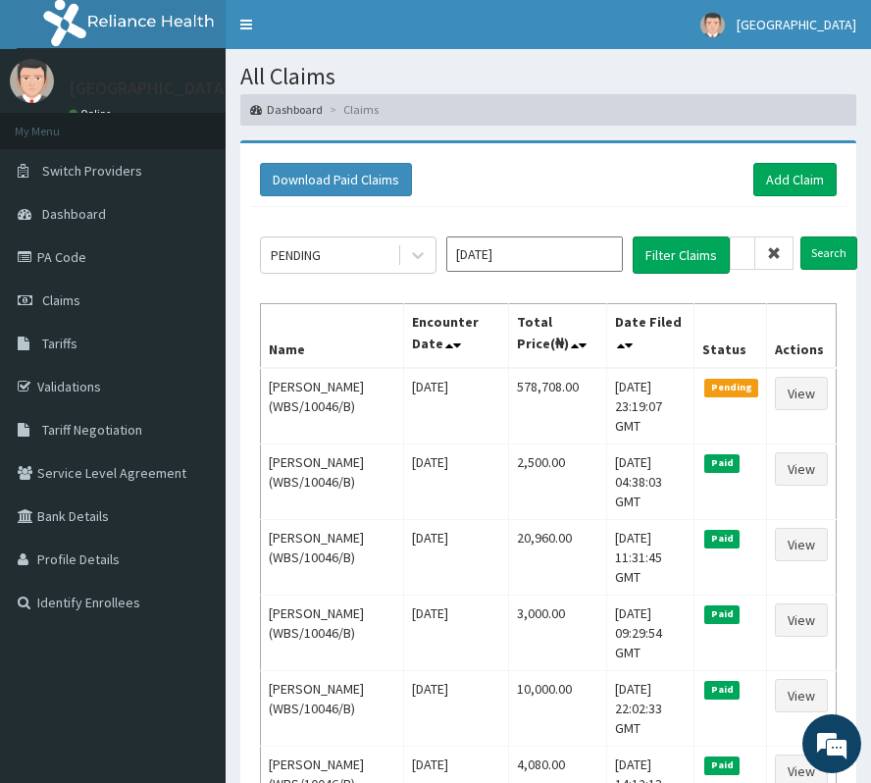
click at [775, 253] on icon at bounding box center [774, 253] width 14 height 14
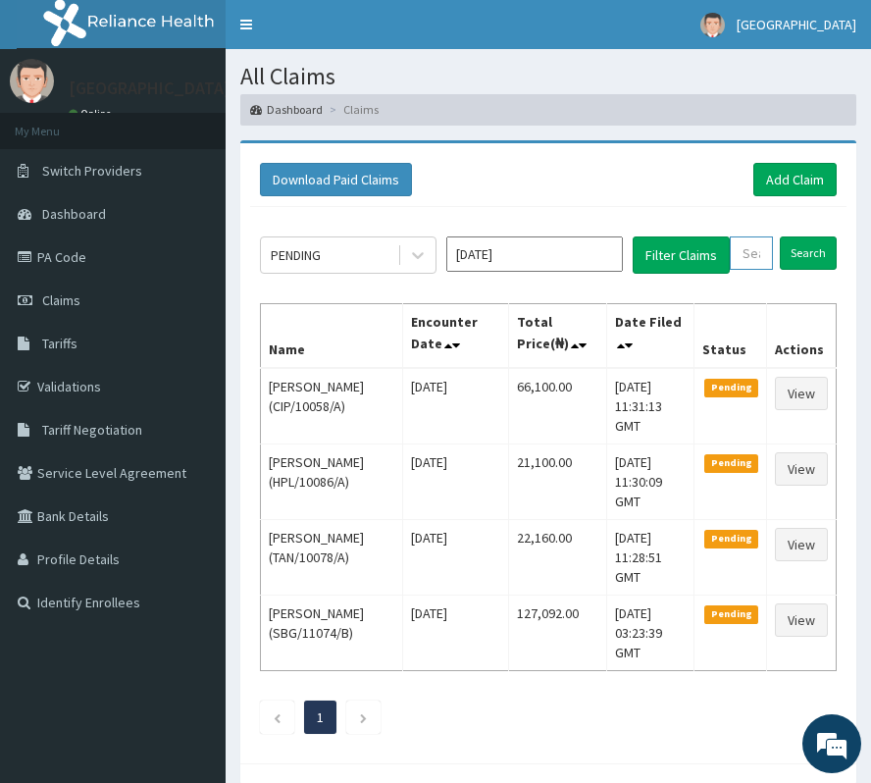
paste input "RPO/10006/A"
type input "RPO/10006/A"
click at [849, 259] on input "Search" at bounding box center [828, 252] width 57 height 33
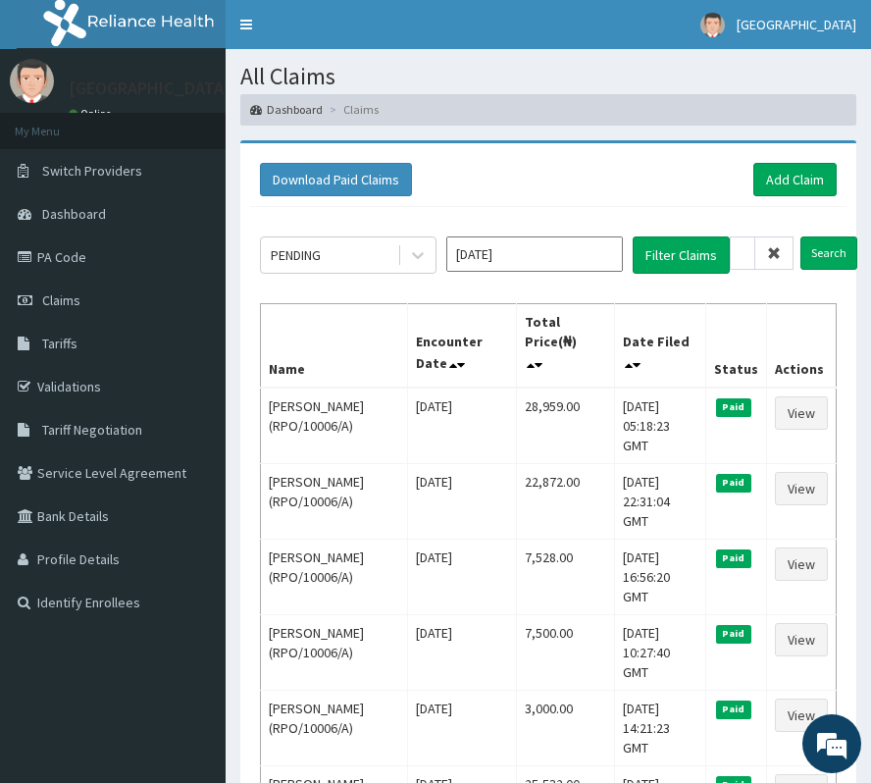
click at [774, 255] on icon at bounding box center [774, 253] width 14 height 14
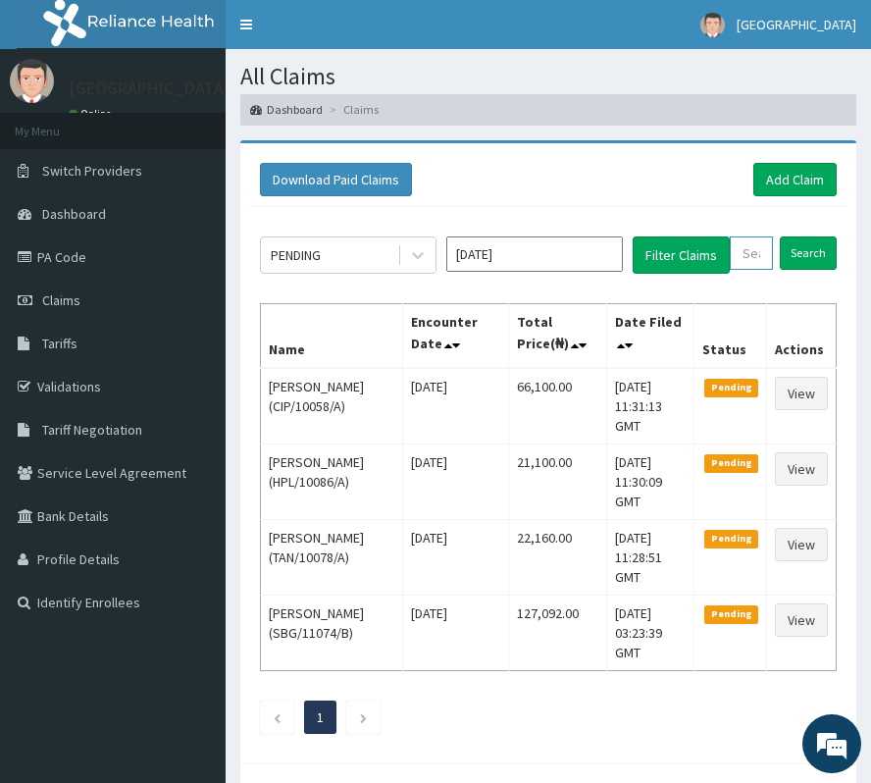
paste input "RPO/10006/A"
type input "RPO/10006/A"
click at [838, 256] on input "Search" at bounding box center [828, 252] width 57 height 33
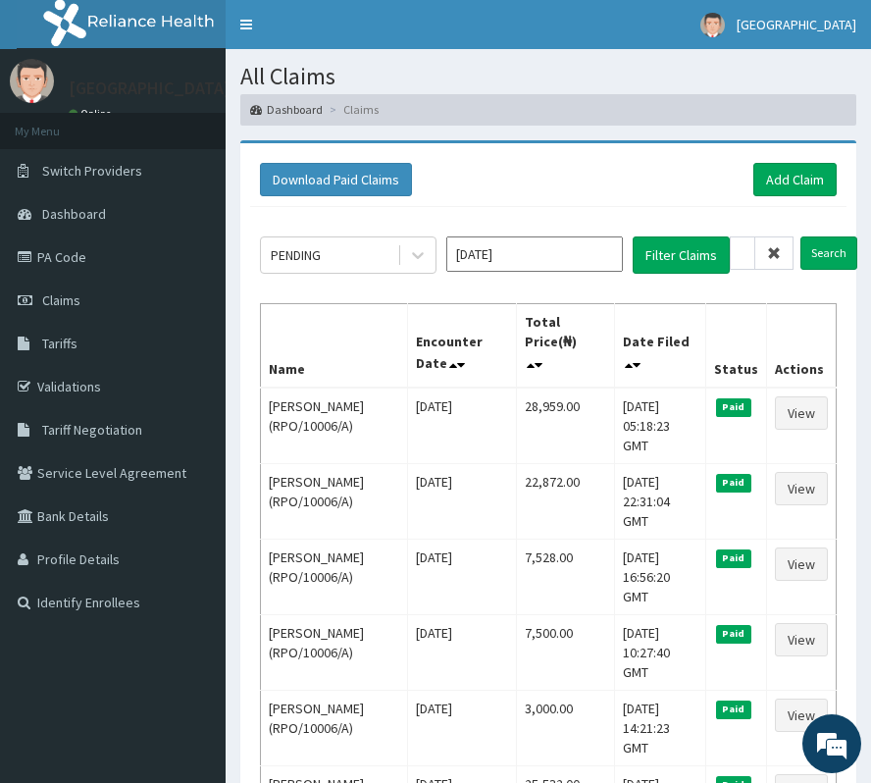
click at [773, 253] on icon at bounding box center [774, 253] width 14 height 14
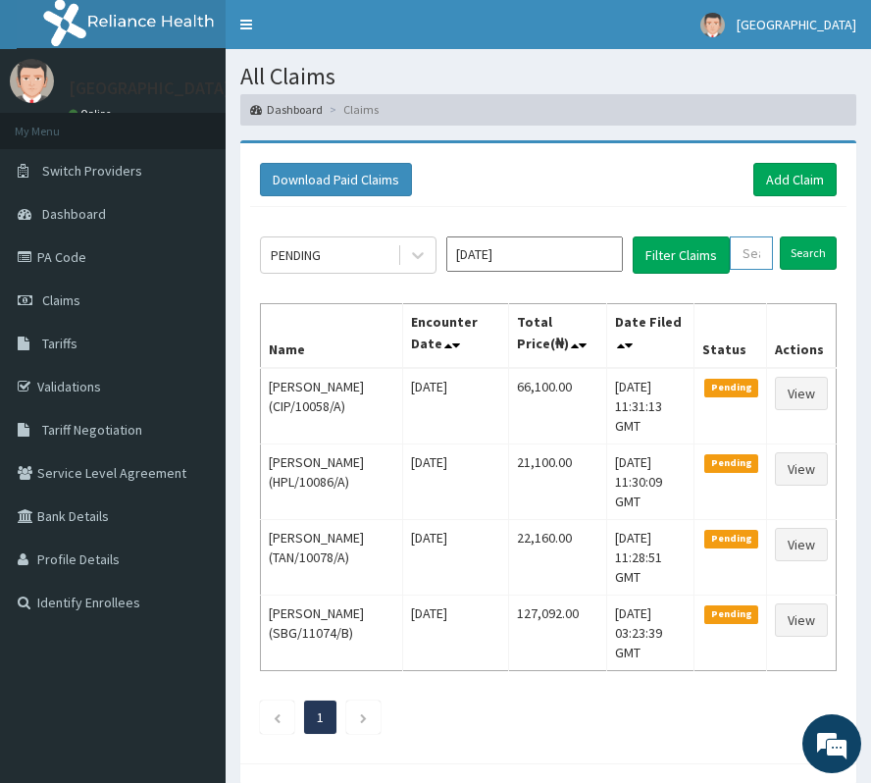
paste input "WBS/10046/B"
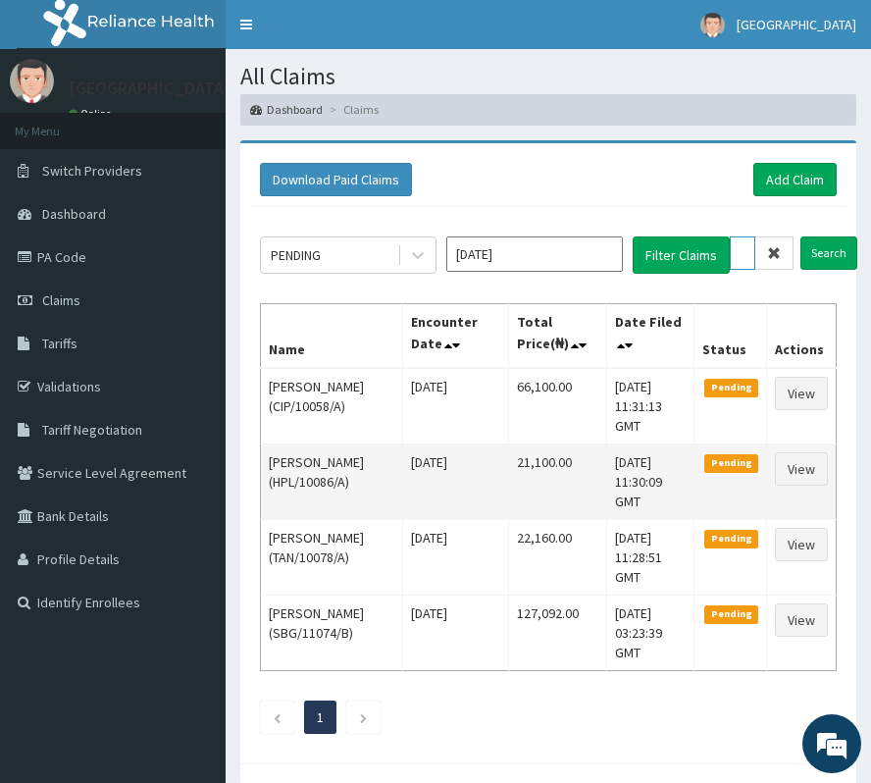
scroll to position [0, 76]
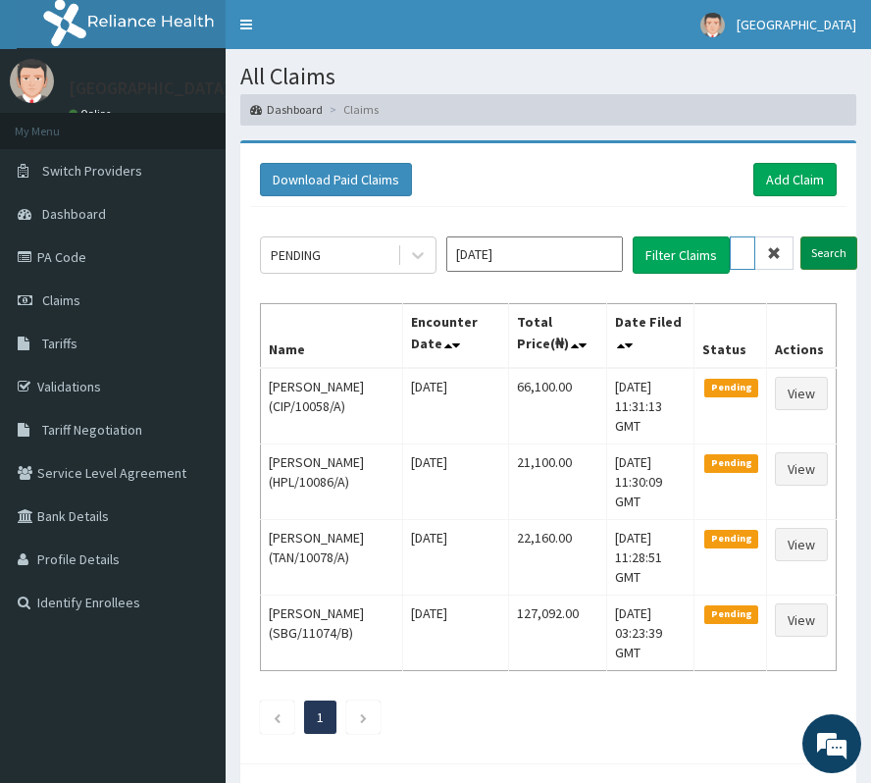
type input "WBS/10046/B"
click at [821, 248] on input "Search" at bounding box center [828, 252] width 57 height 33
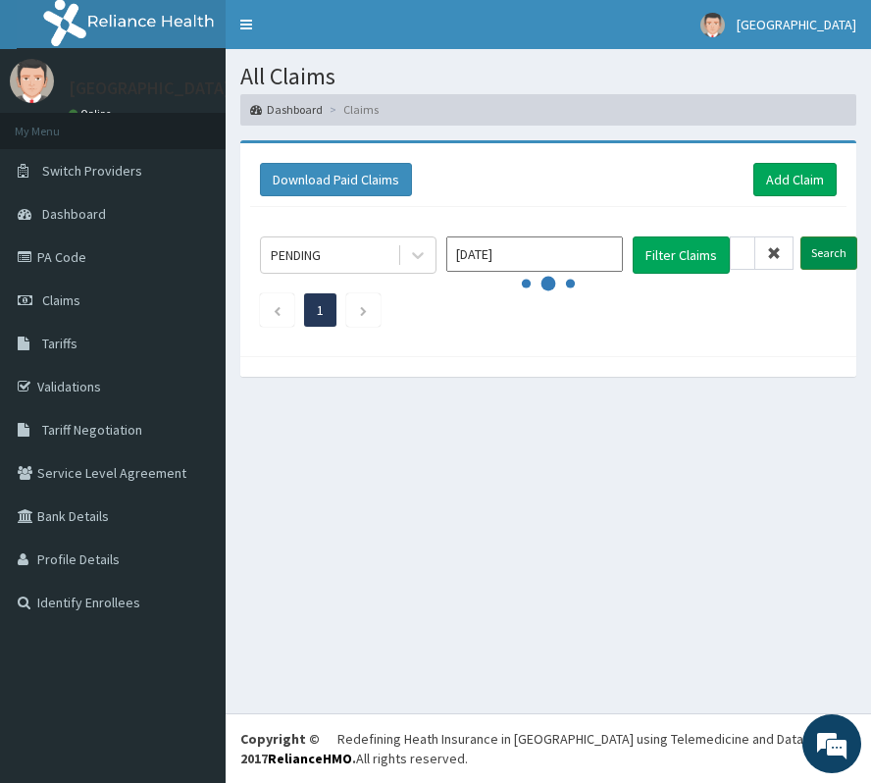
scroll to position [0, 0]
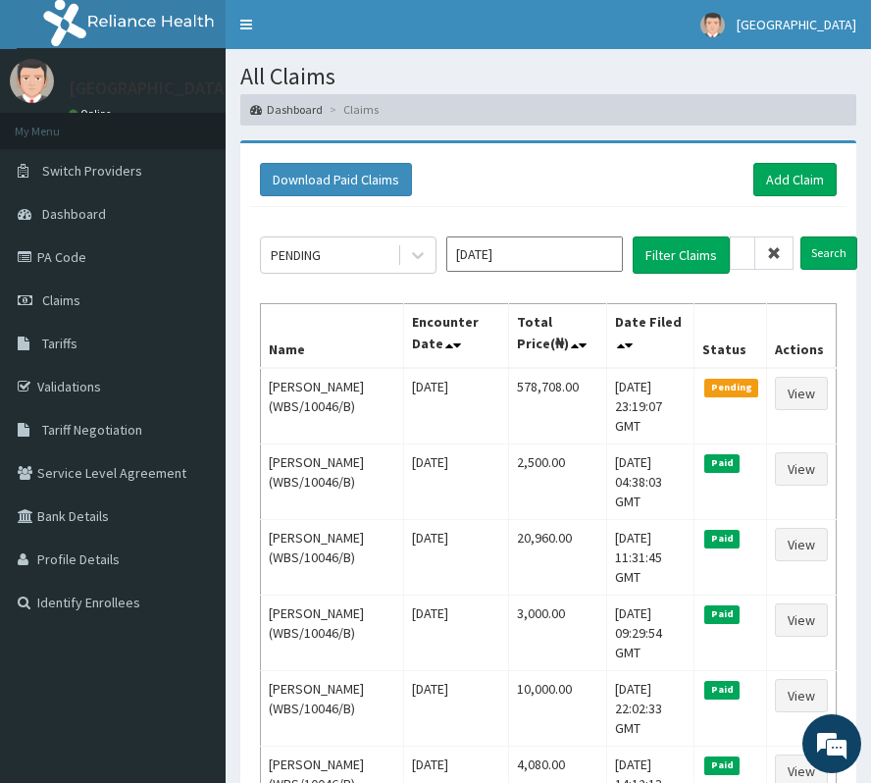
click at [769, 255] on icon at bounding box center [774, 253] width 14 height 14
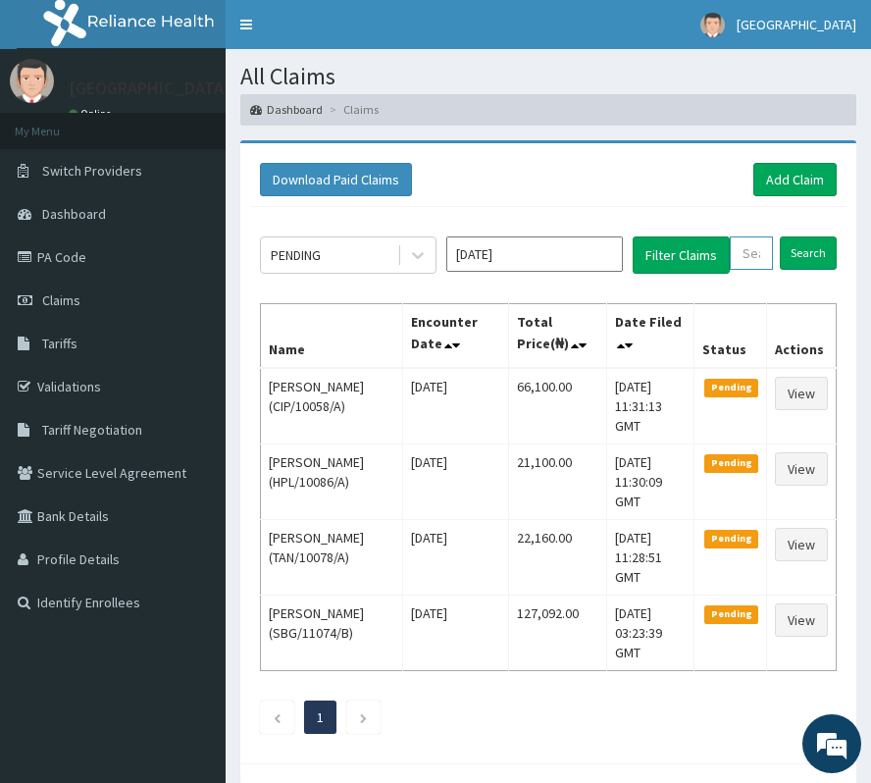
paste input "GSV/11357/A"
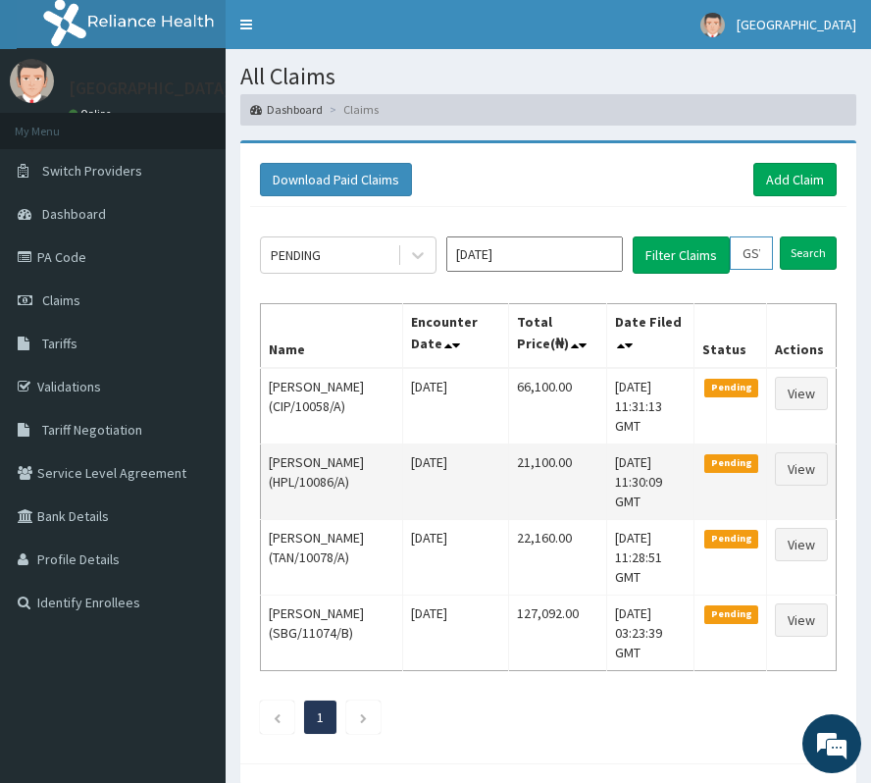
scroll to position [0, 71]
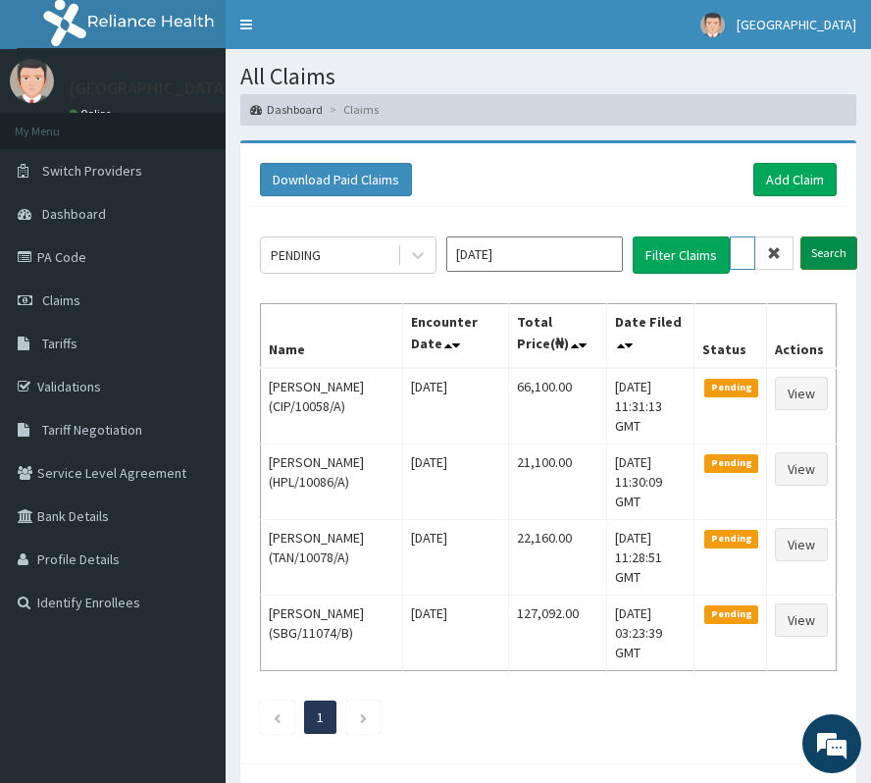
type input "GSV/11357/A"
click at [805, 247] on input "Search" at bounding box center [828, 252] width 57 height 33
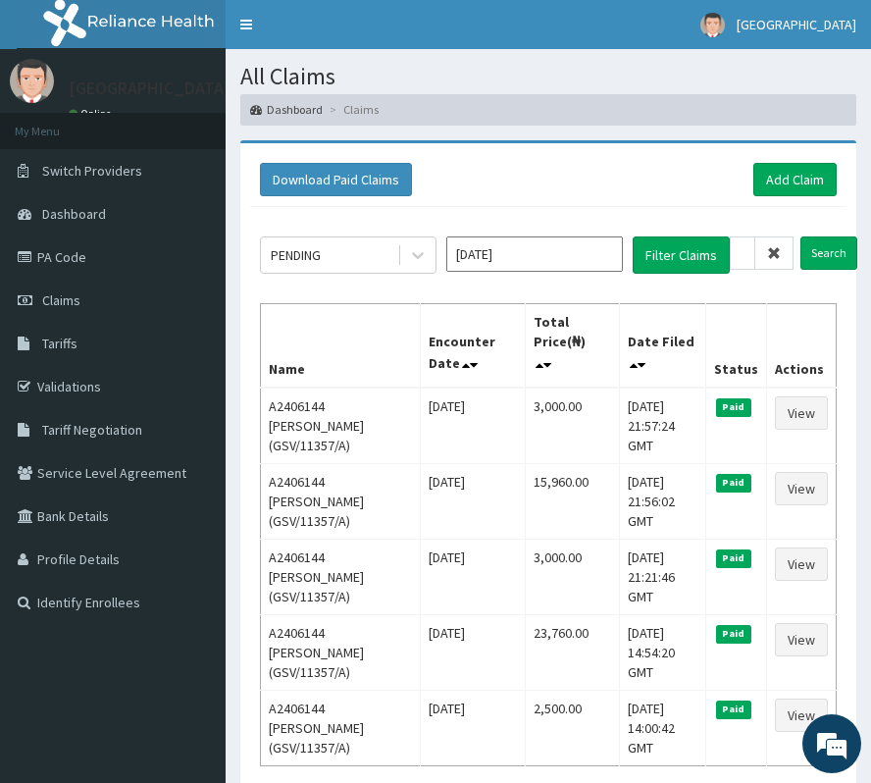
click at [774, 257] on icon at bounding box center [774, 253] width 14 height 14
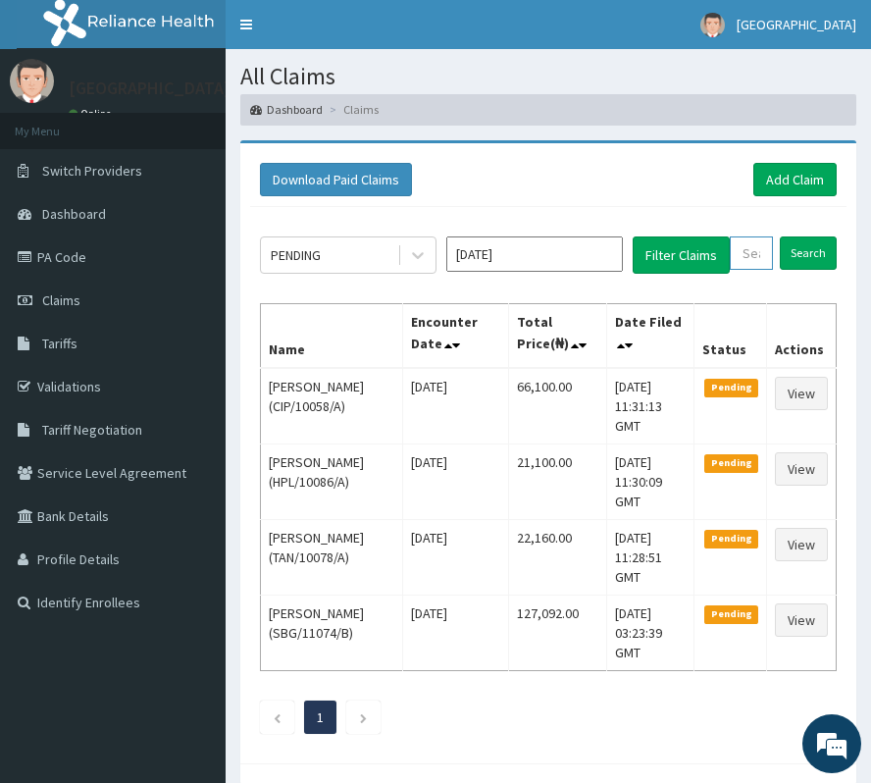
paste input "NPF/10066/A"
type input "NPF/10066/A"
click at [840, 256] on input "Search" at bounding box center [828, 252] width 57 height 33
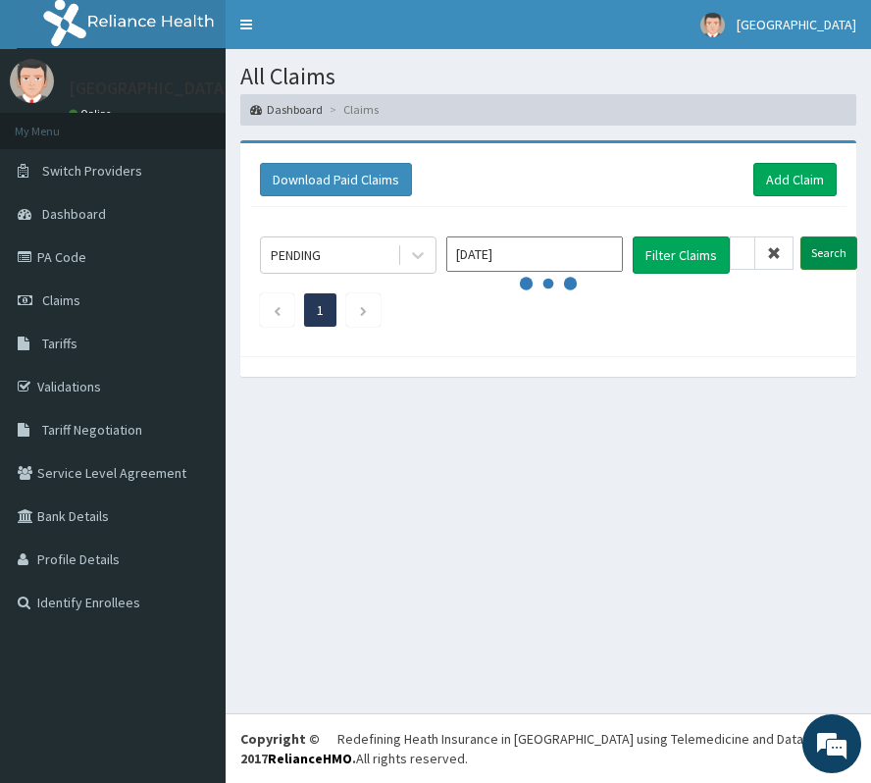
scroll to position [0, 0]
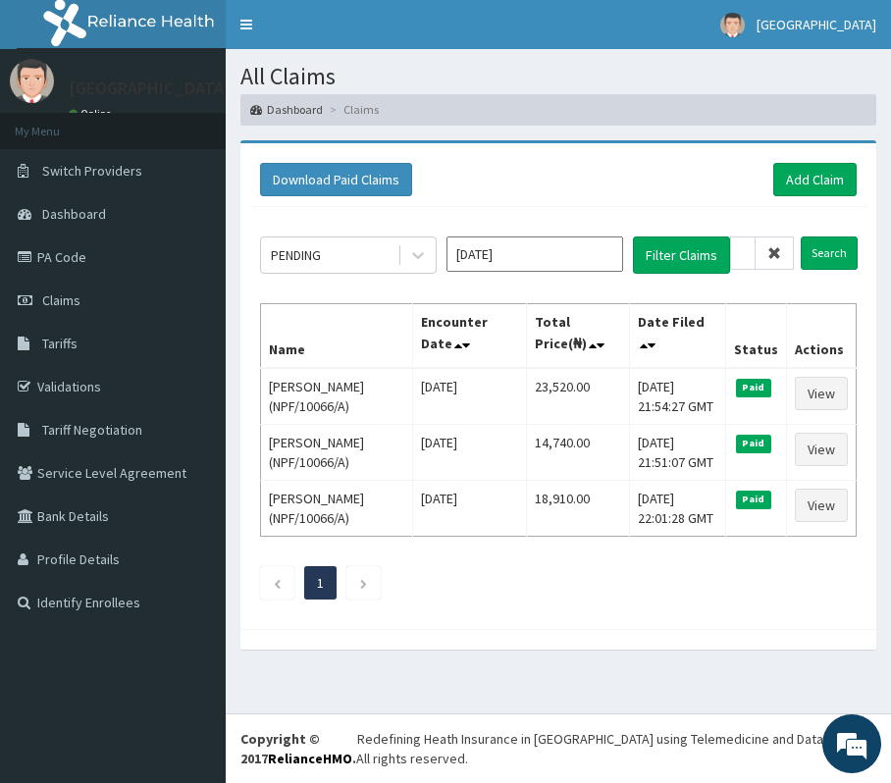
click at [773, 249] on icon at bounding box center [774, 253] width 14 height 14
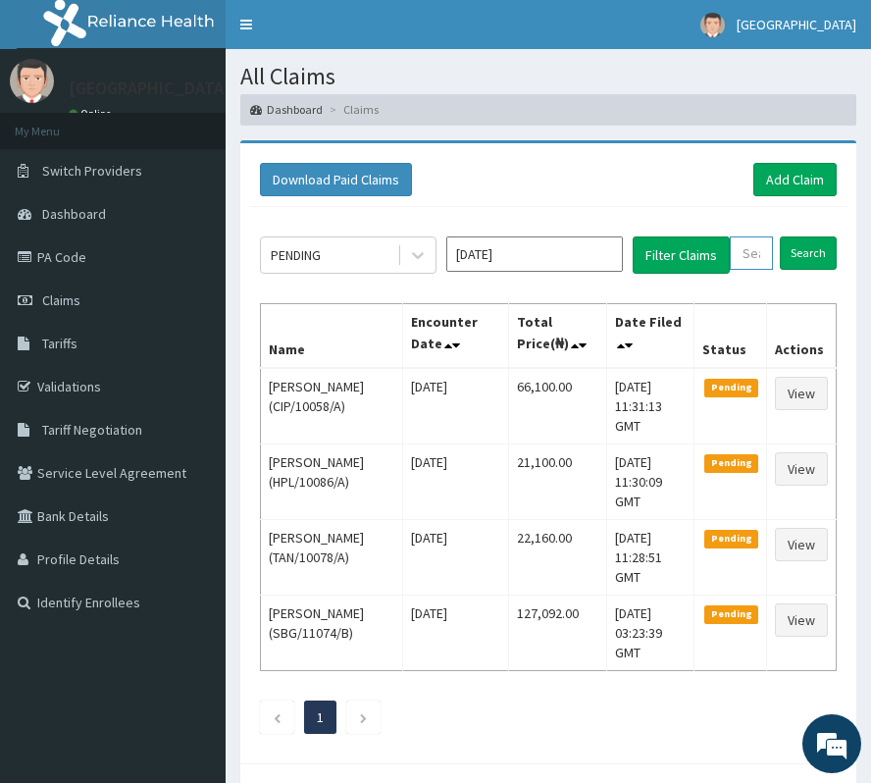
paste input "ACQ/10105/B"
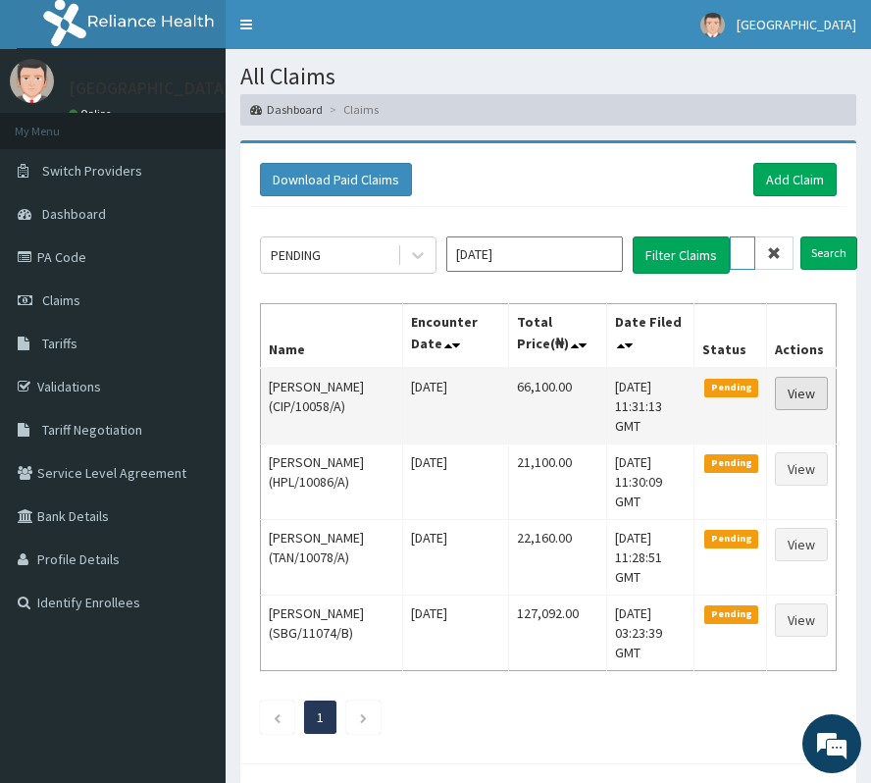
scroll to position [0, 73]
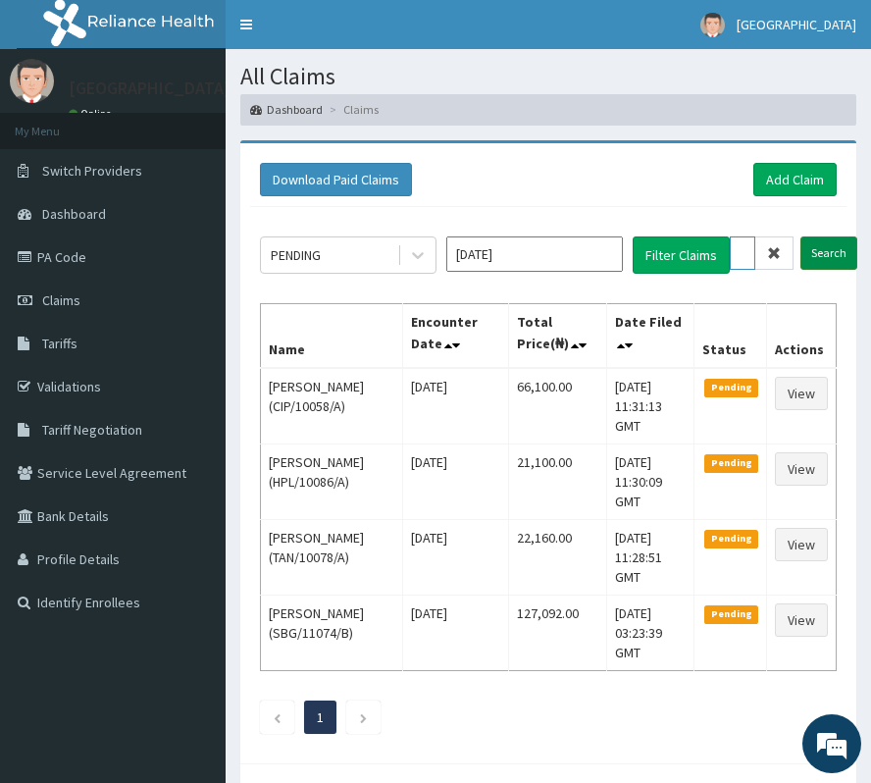
type input "ACQ/10105/B"
click at [809, 257] on input "Search" at bounding box center [828, 252] width 57 height 33
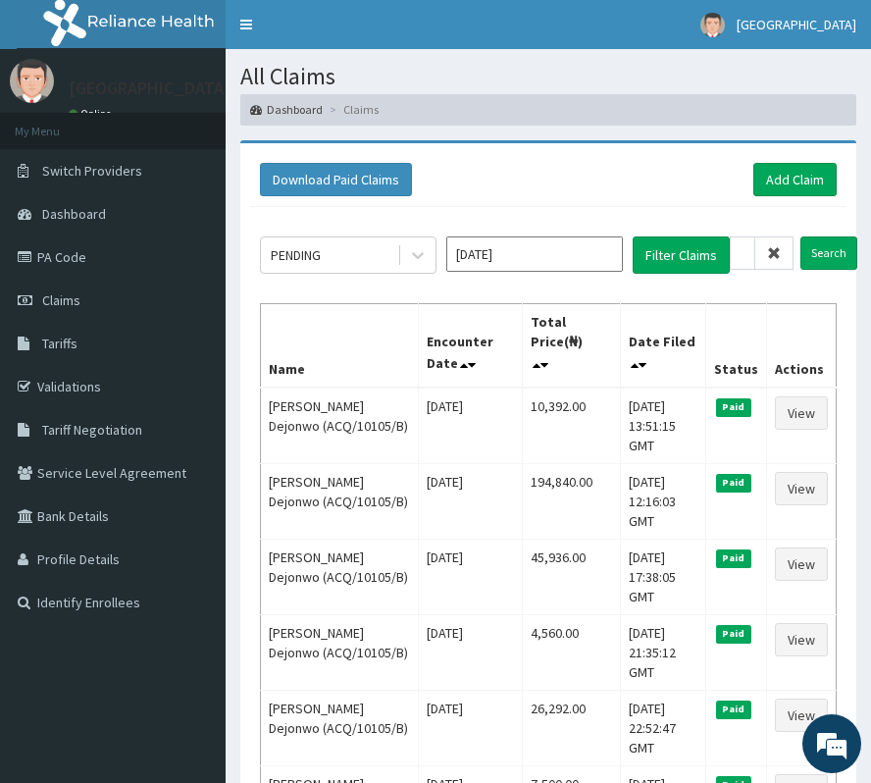
click at [773, 256] on icon at bounding box center [774, 253] width 14 height 14
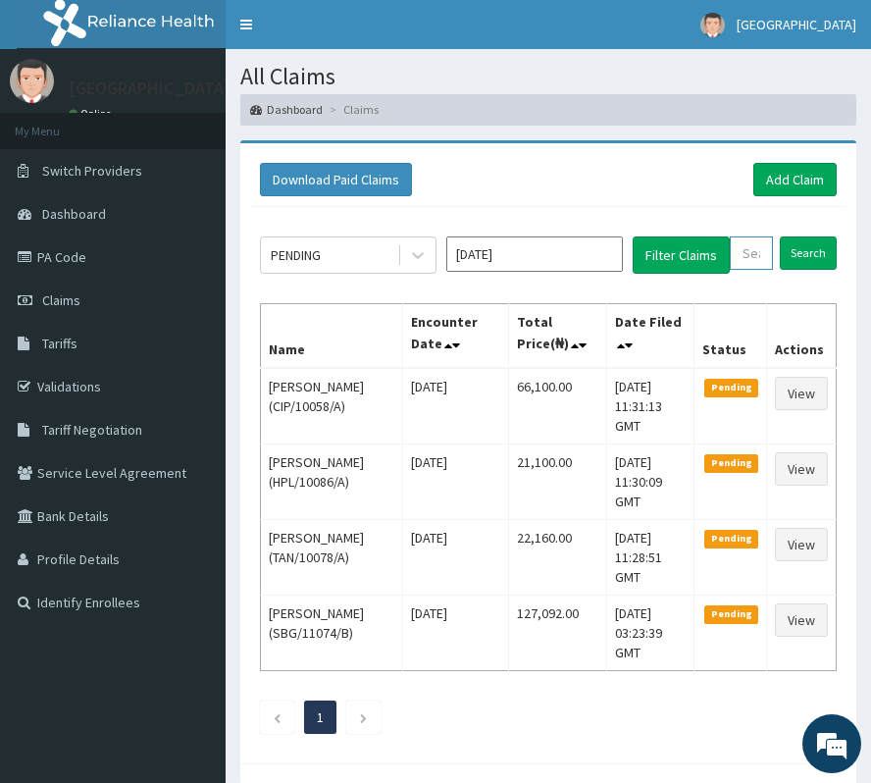
paste input "ICN/10147/A"
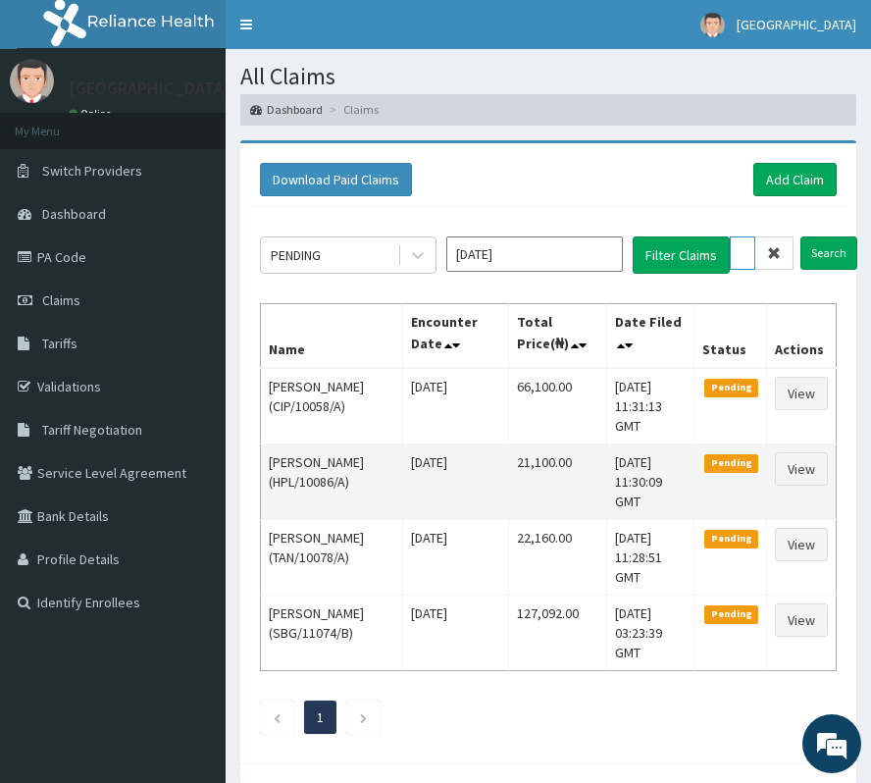
scroll to position [0, 69]
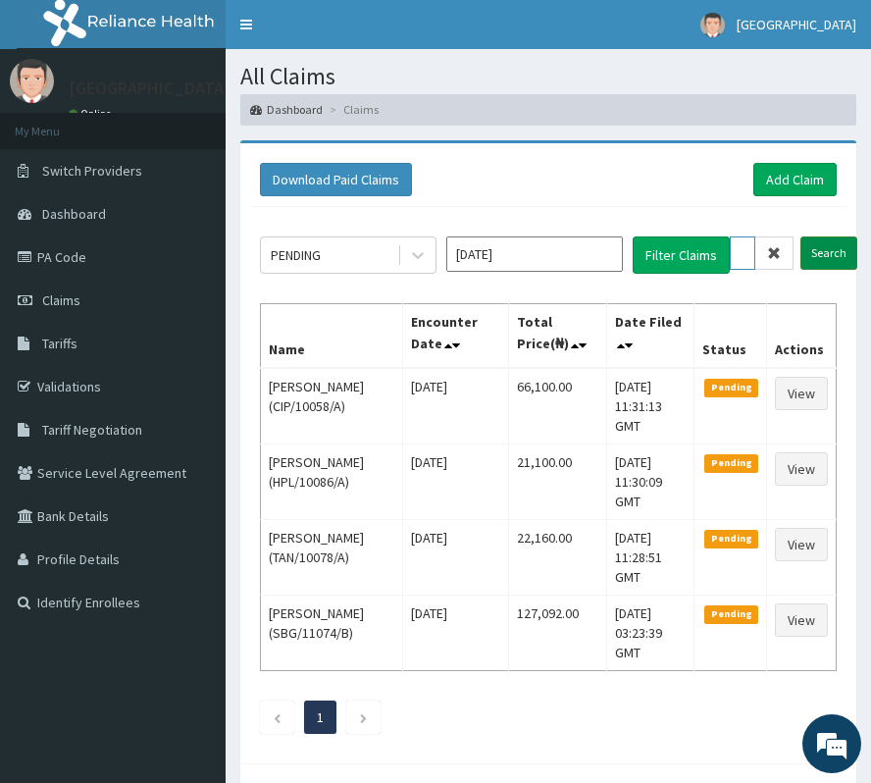
type input "ICN/10147/A"
click at [829, 256] on input "Search" at bounding box center [828, 252] width 57 height 33
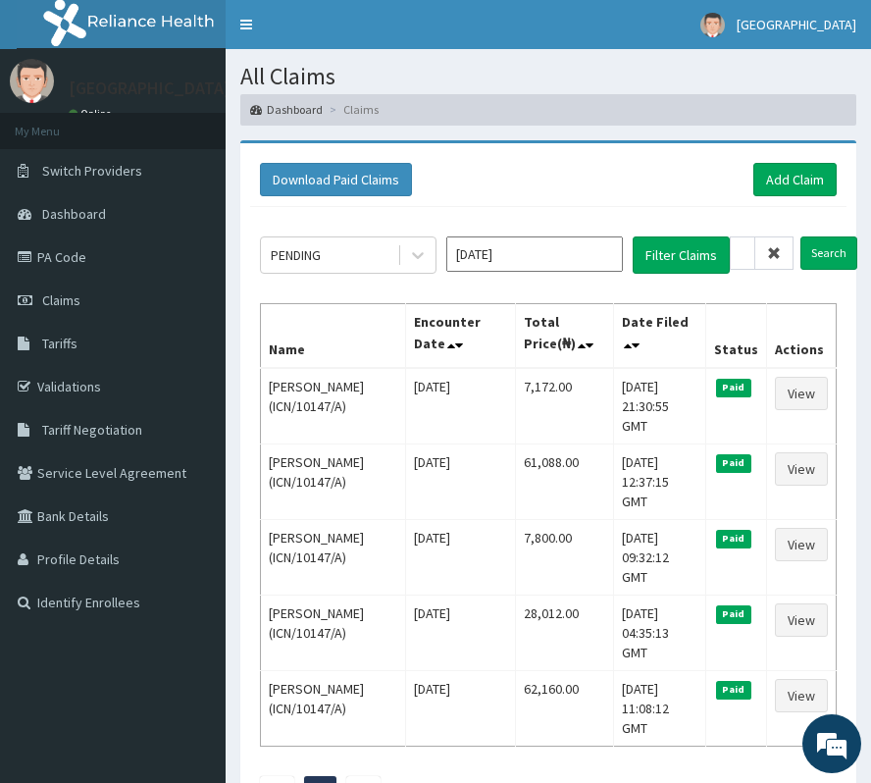
click at [770, 246] on icon at bounding box center [774, 253] width 14 height 14
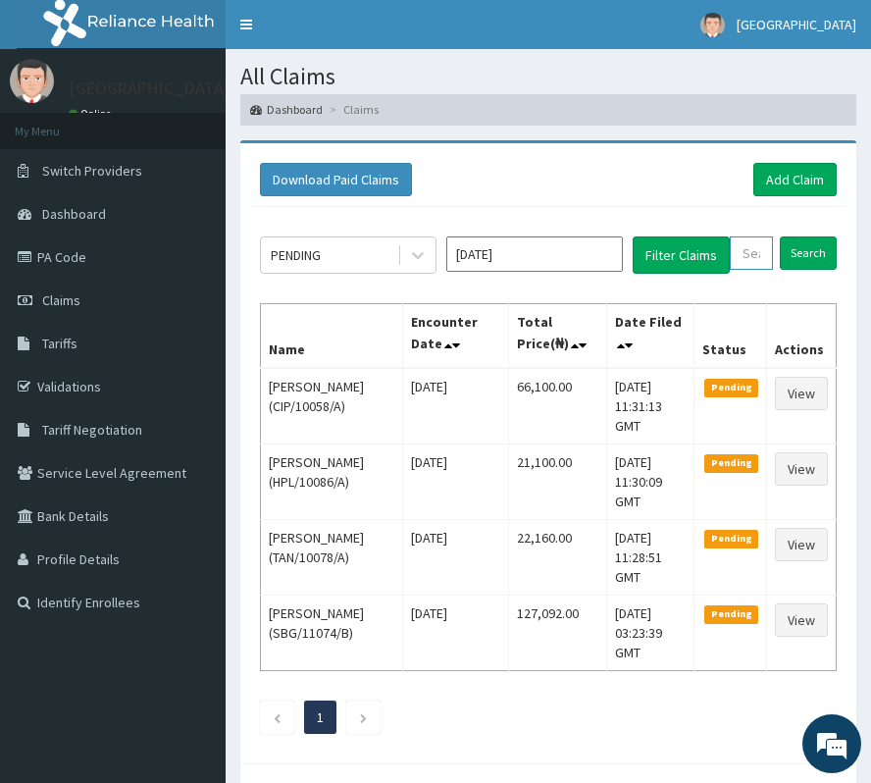
paste input "GTA/10072/A"
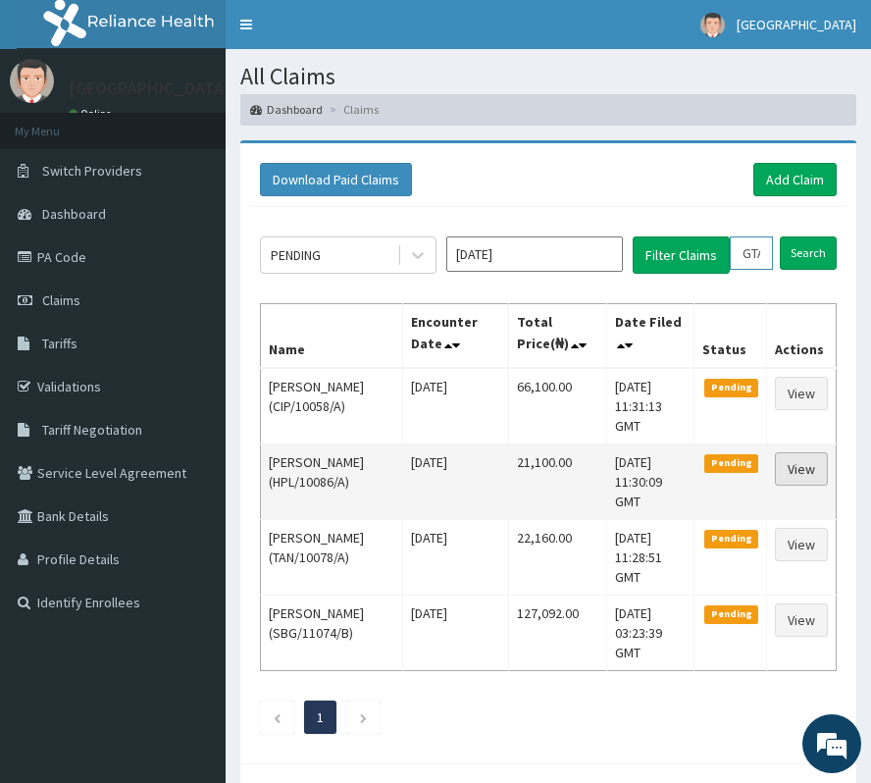
scroll to position [0, 71]
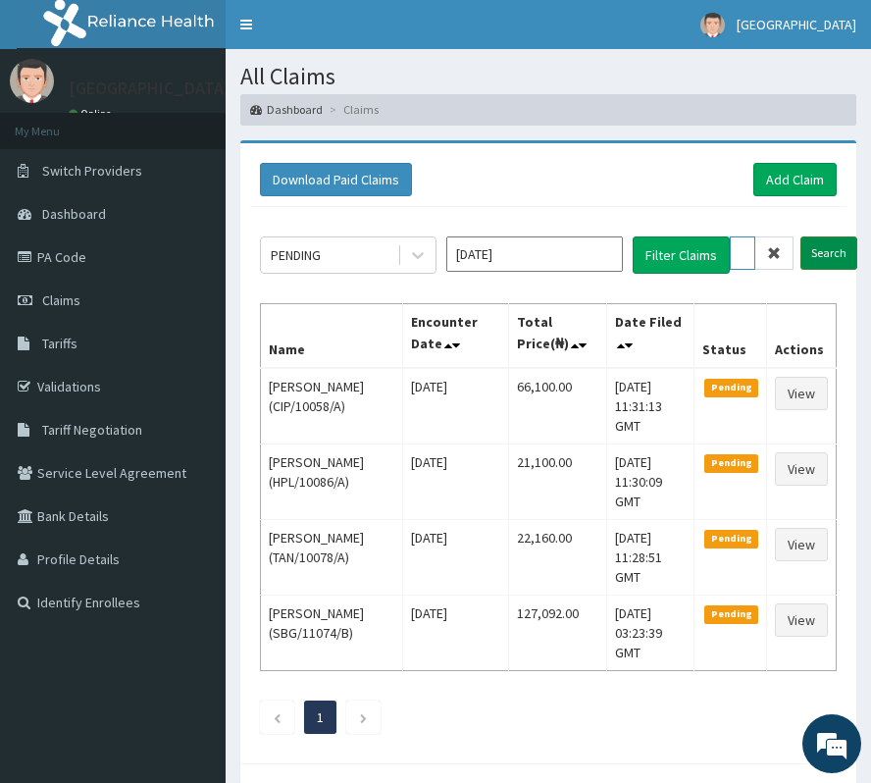
type input "GTA/10072/A"
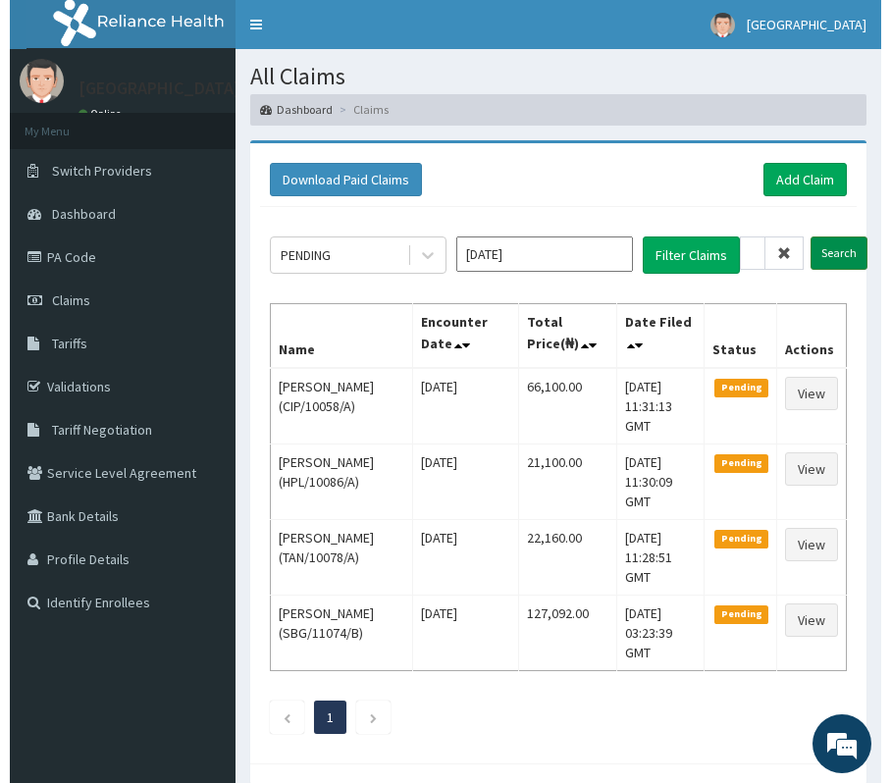
scroll to position [0, 0]
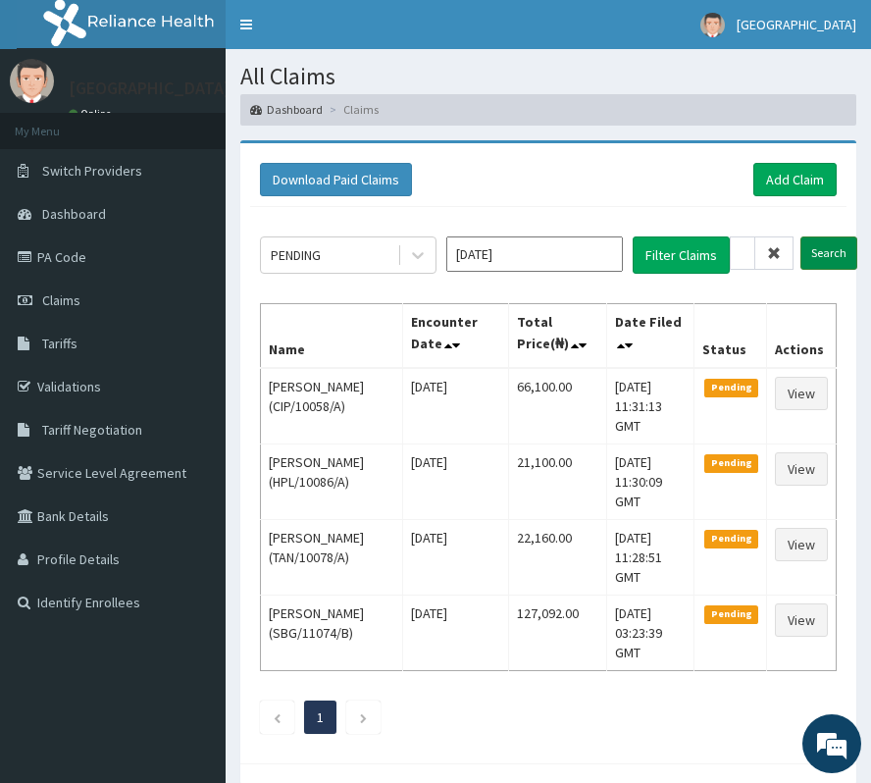
click at [826, 253] on input "Search" at bounding box center [828, 252] width 57 height 33
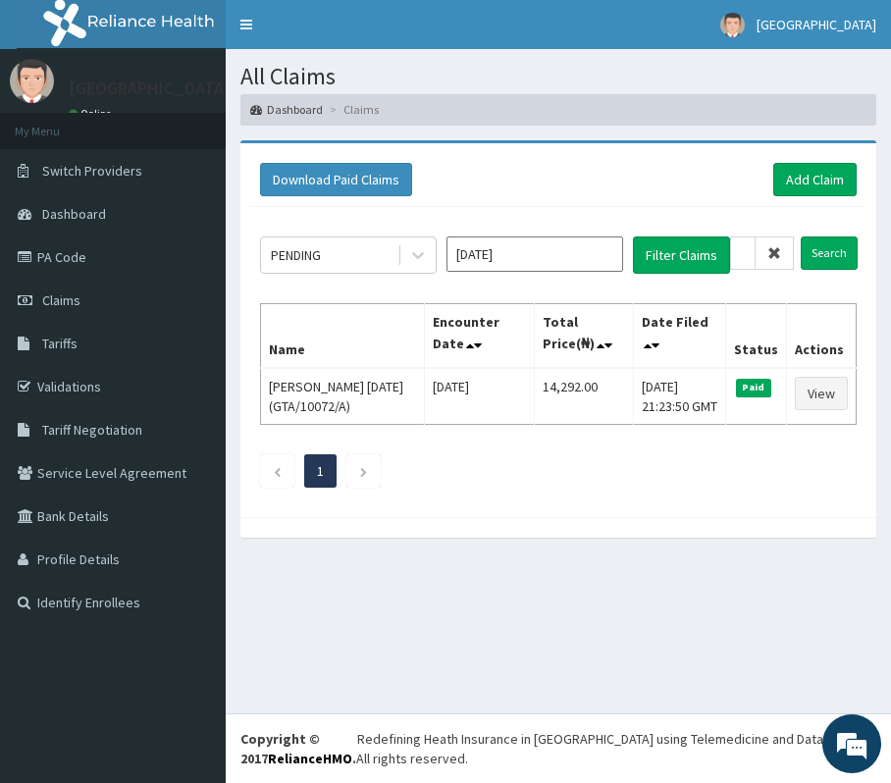
drag, startPoint x: 781, startPoint y: 252, endPoint x: 771, endPoint y: 249, distance: 10.2
click at [781, 252] on icon at bounding box center [774, 253] width 14 height 14
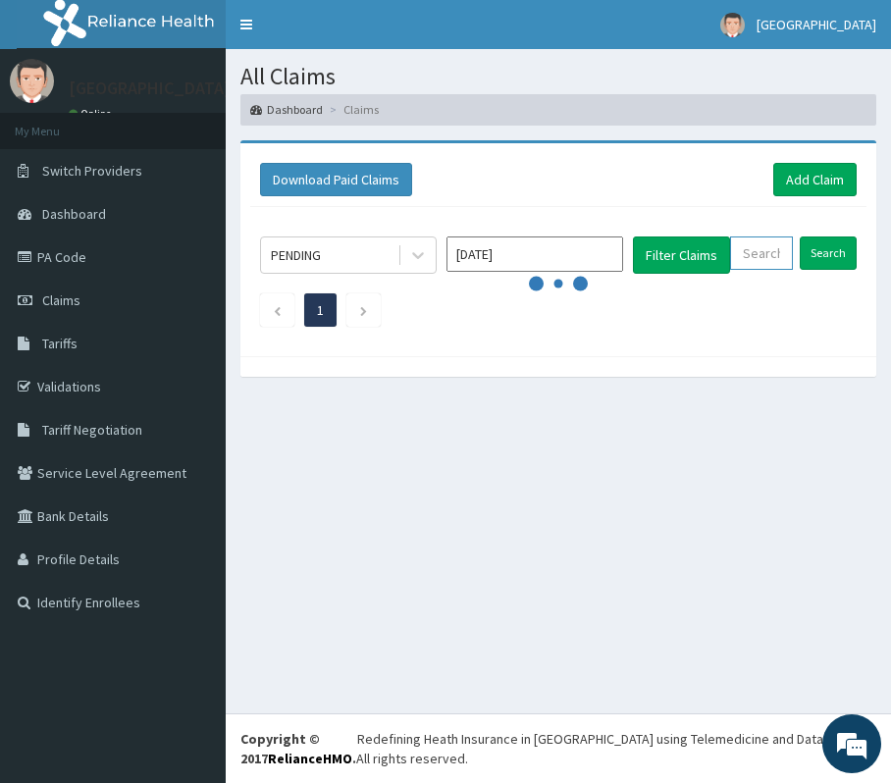
paste input "SLB/10918/C"
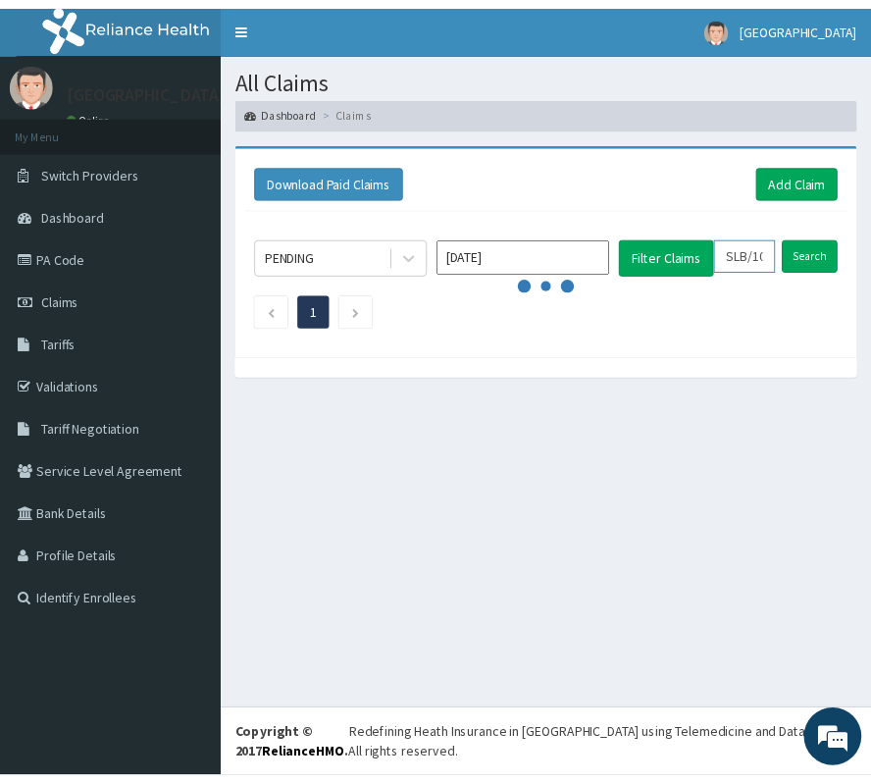
scroll to position [0, 72]
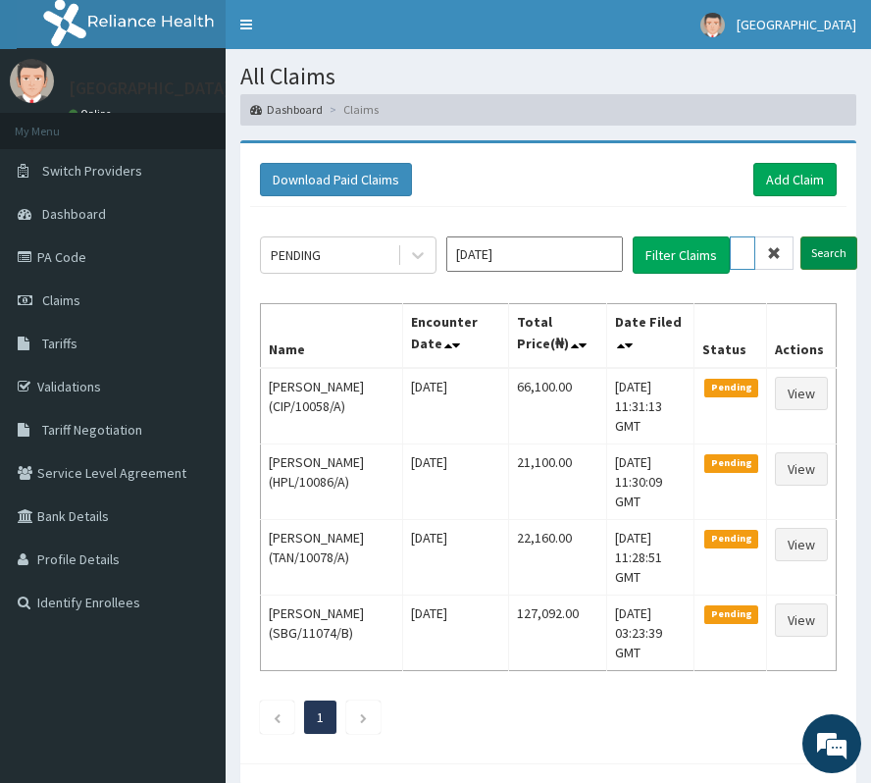
type input "SLB/10918/C"
click at [830, 248] on input "Search" at bounding box center [828, 252] width 57 height 33
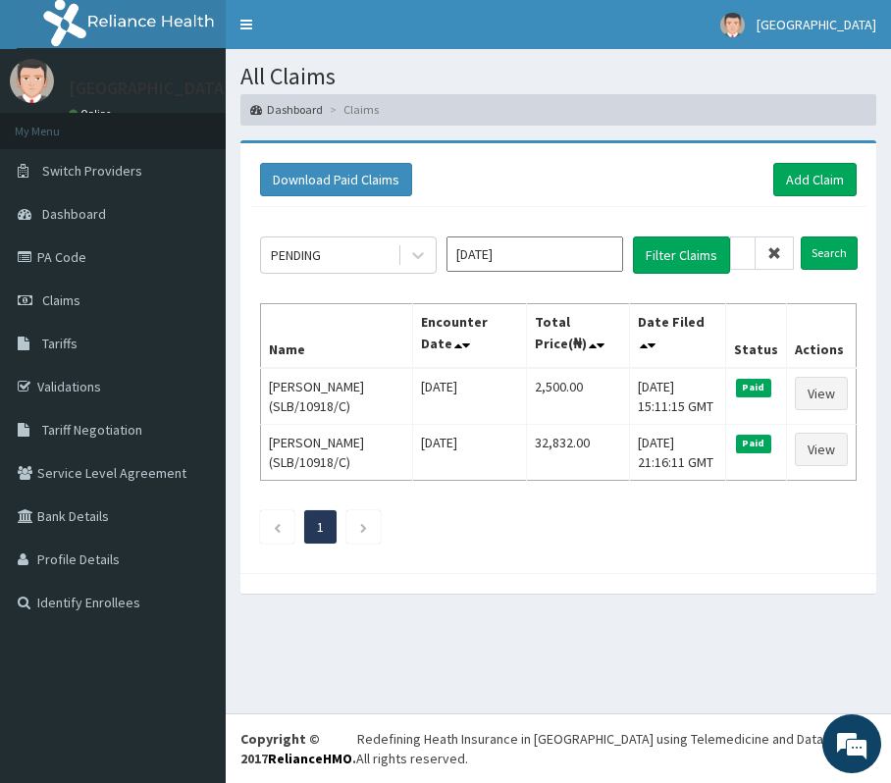
click at [785, 253] on span at bounding box center [774, 252] width 38 height 33
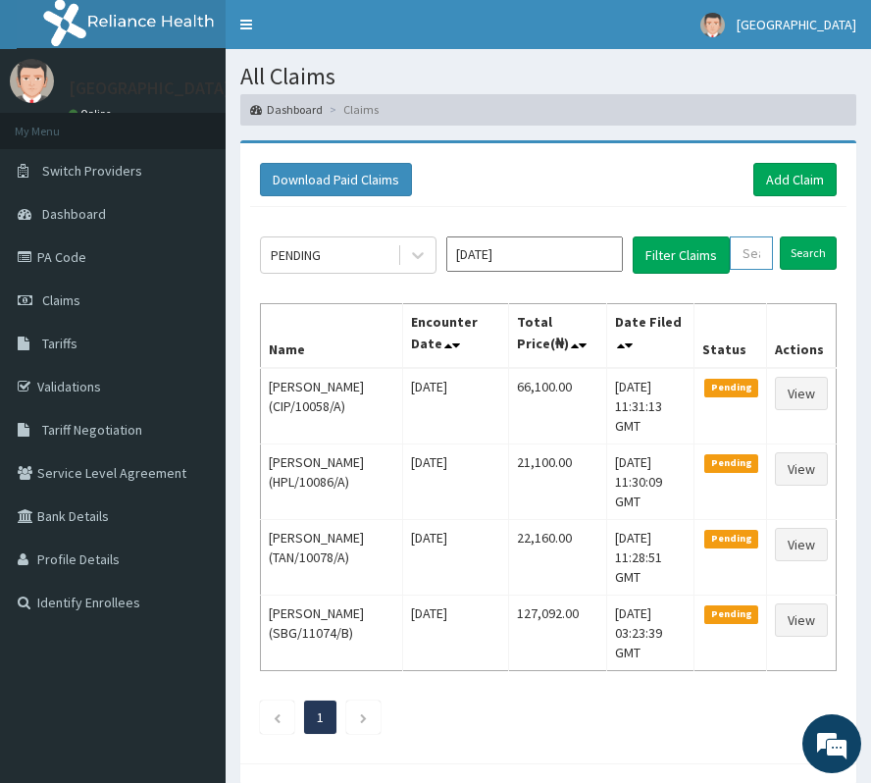
paste input "SLB/10918/C"
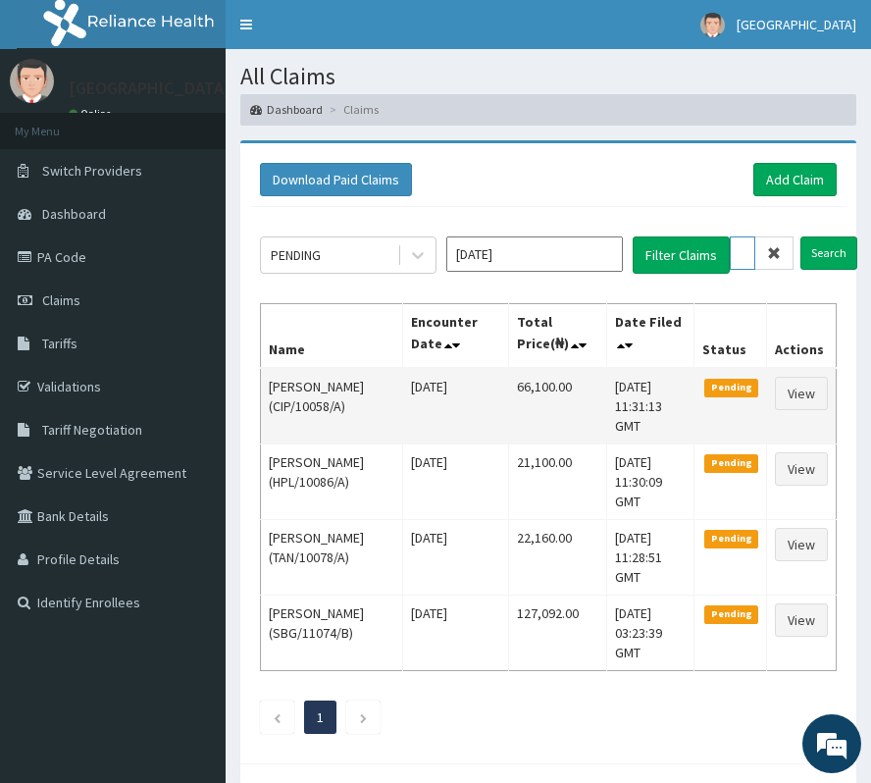
scroll to position [0, 72]
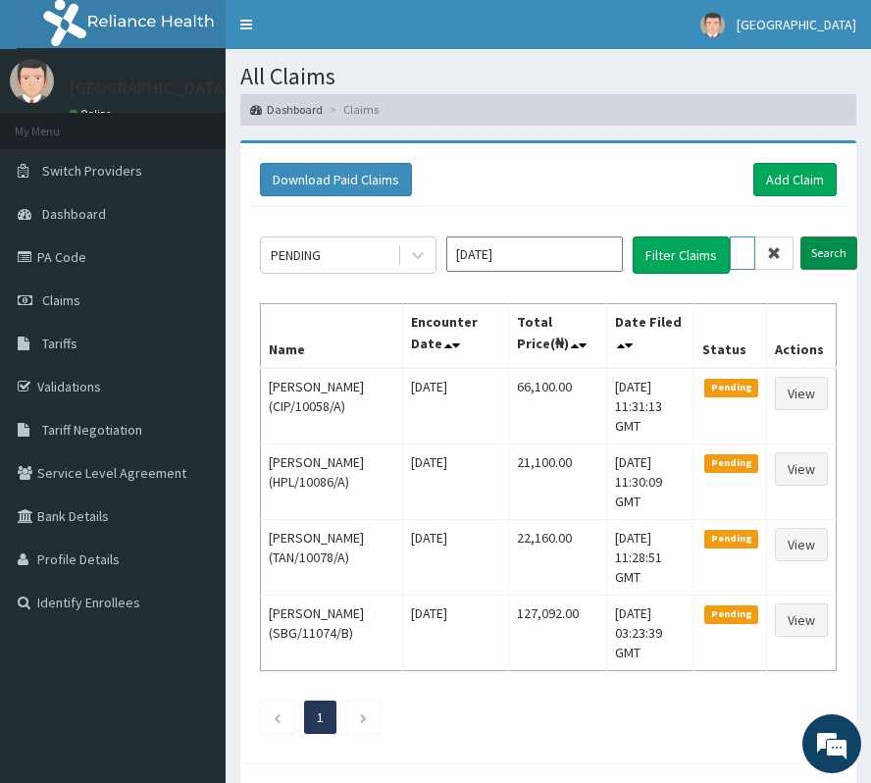
type input "SLB/10918/C"
click at [834, 255] on input "Search" at bounding box center [828, 252] width 57 height 33
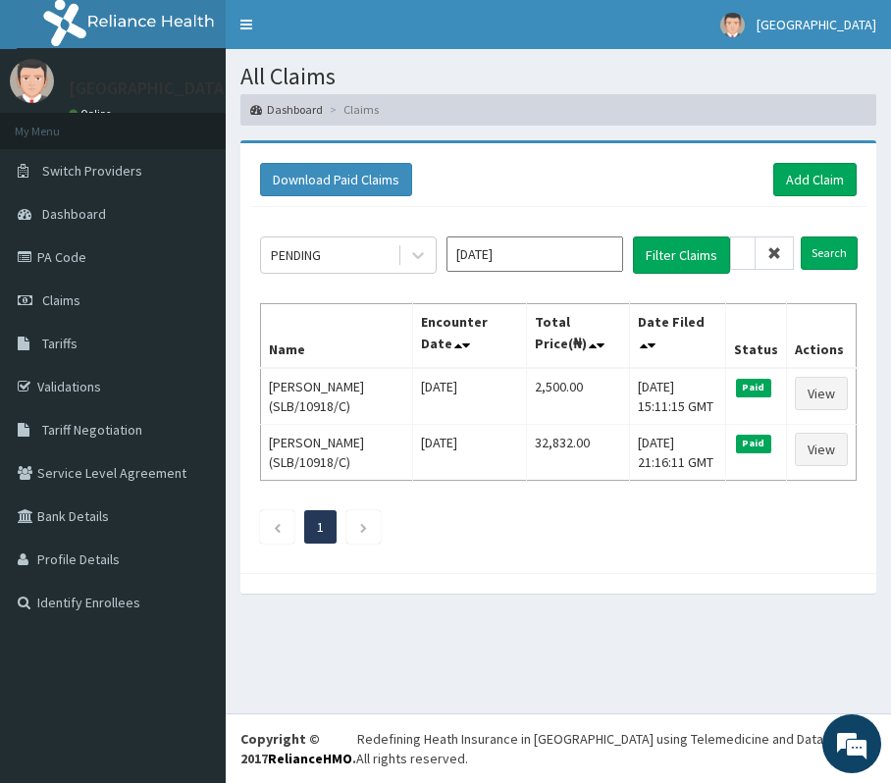
click at [781, 255] on icon at bounding box center [774, 253] width 14 height 14
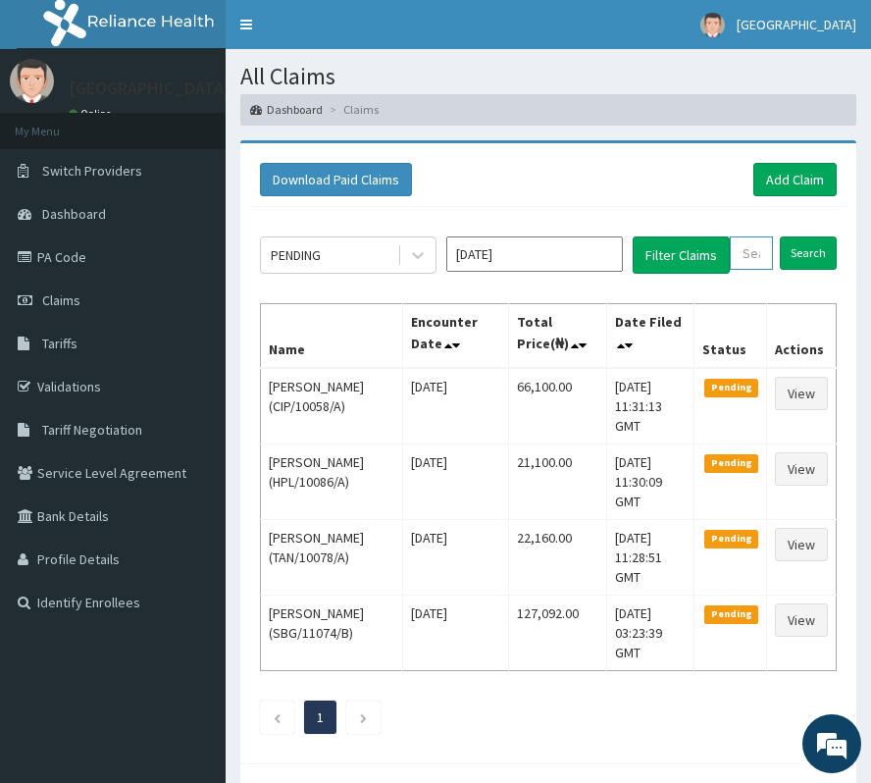
paste input "RPO/10006/A"
type input "RPO/10006/A"
click at [845, 248] on input "Search" at bounding box center [828, 252] width 57 height 33
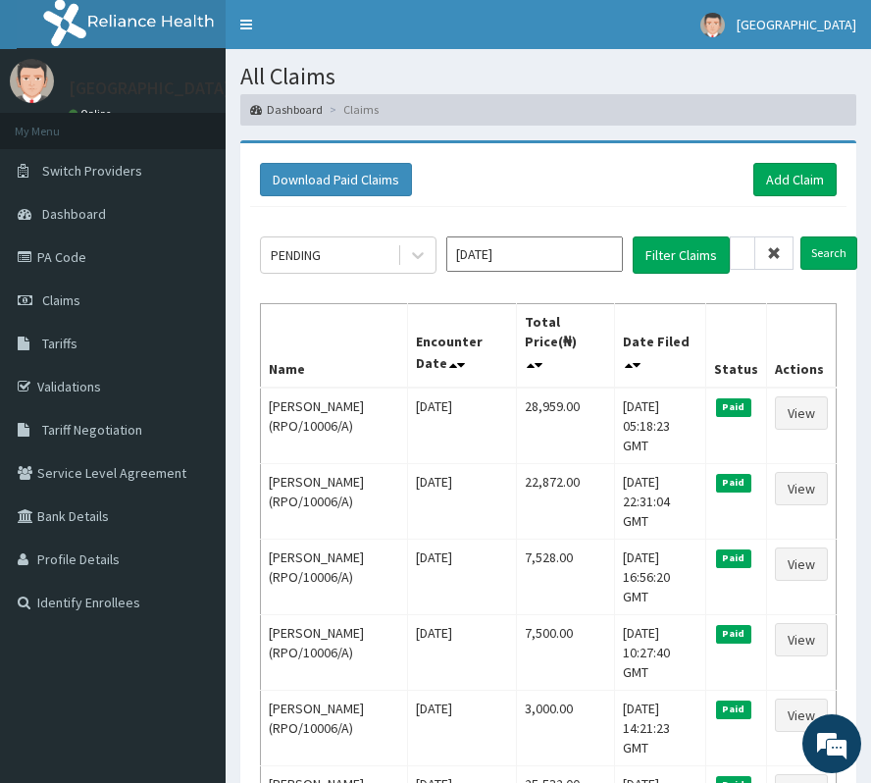
drag, startPoint x: 767, startPoint y: 257, endPoint x: 767, endPoint y: 245, distance: 11.8
click at [767, 257] on icon at bounding box center [774, 253] width 14 height 14
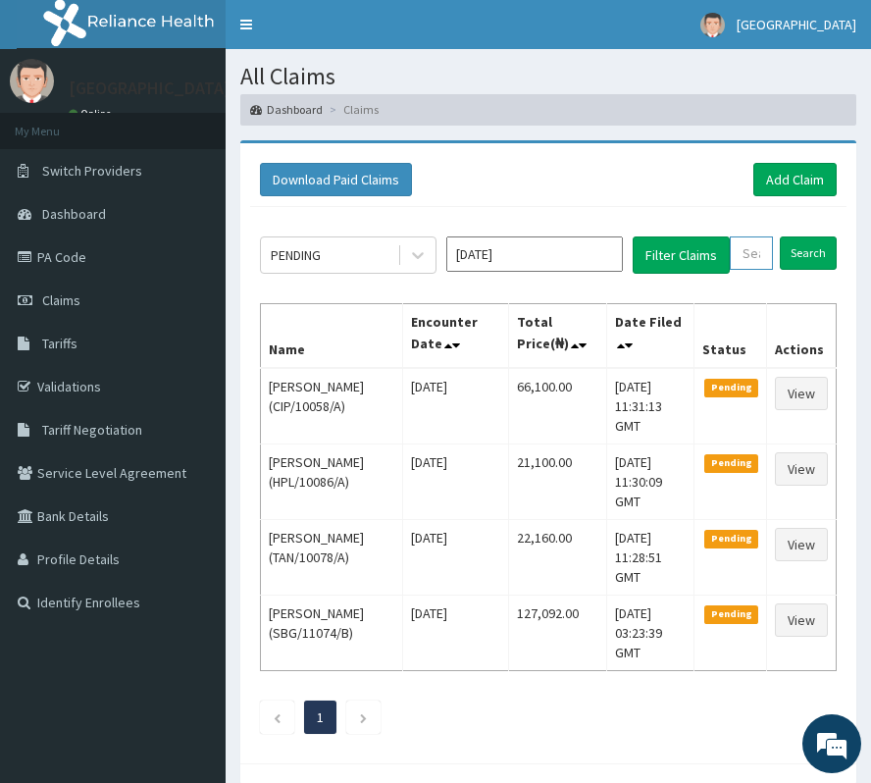
paste input "NPM/10642/A"
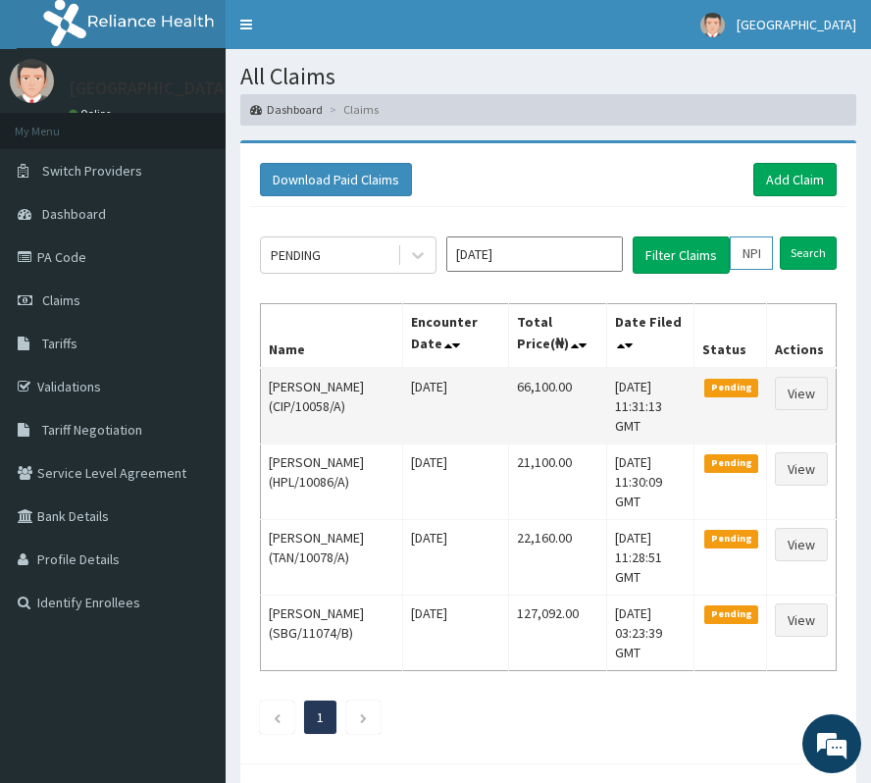
scroll to position [0, 76]
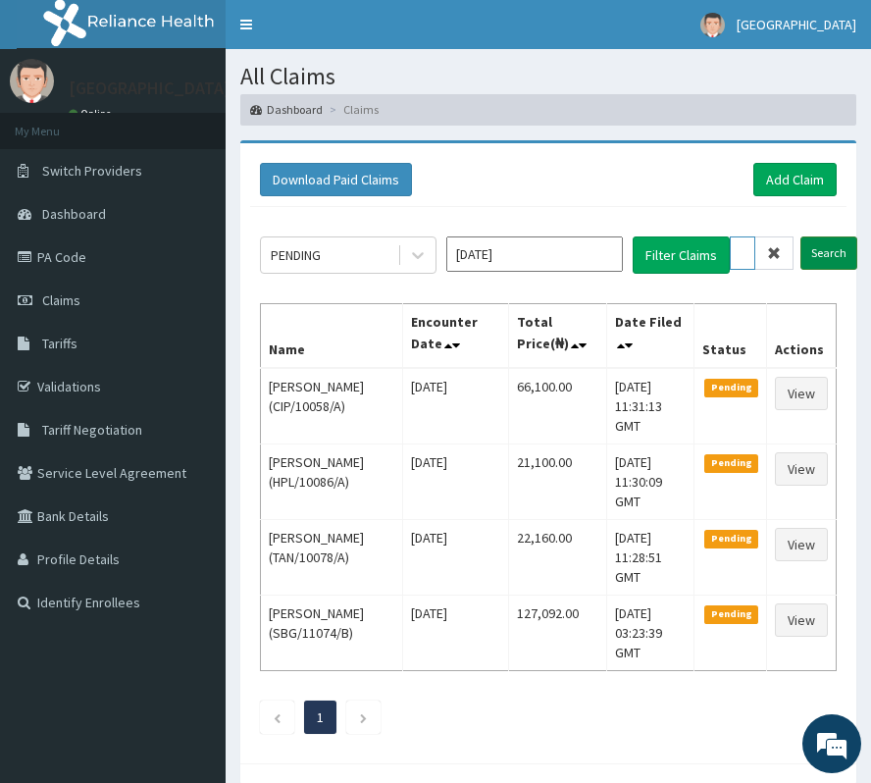
type input "NPM/10642/A"
click at [820, 256] on input "Search" at bounding box center [828, 252] width 57 height 33
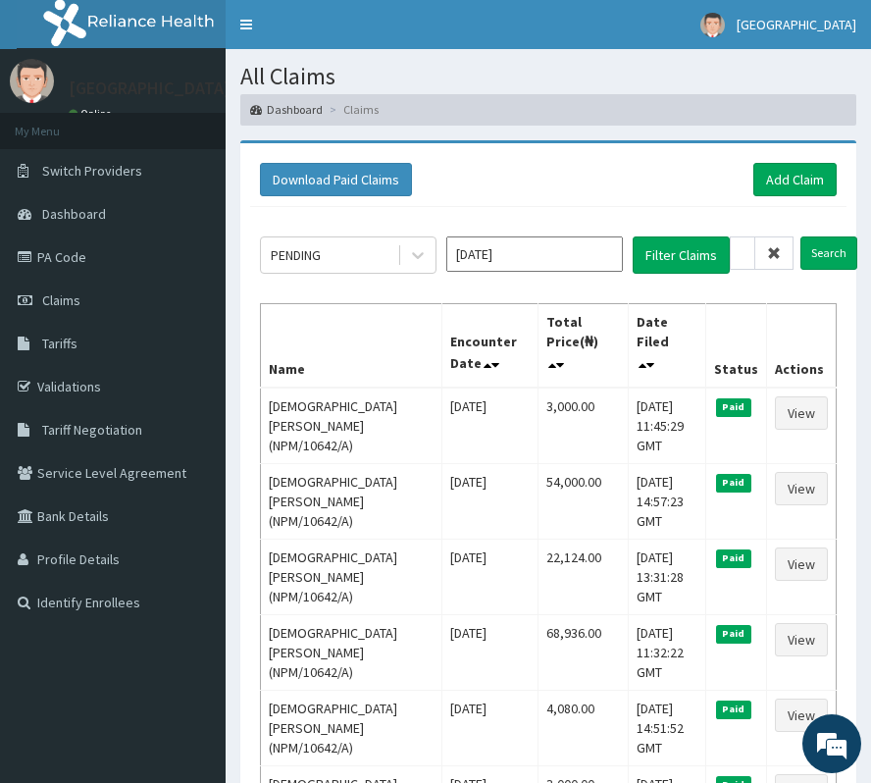
click at [771, 253] on icon at bounding box center [774, 253] width 14 height 14
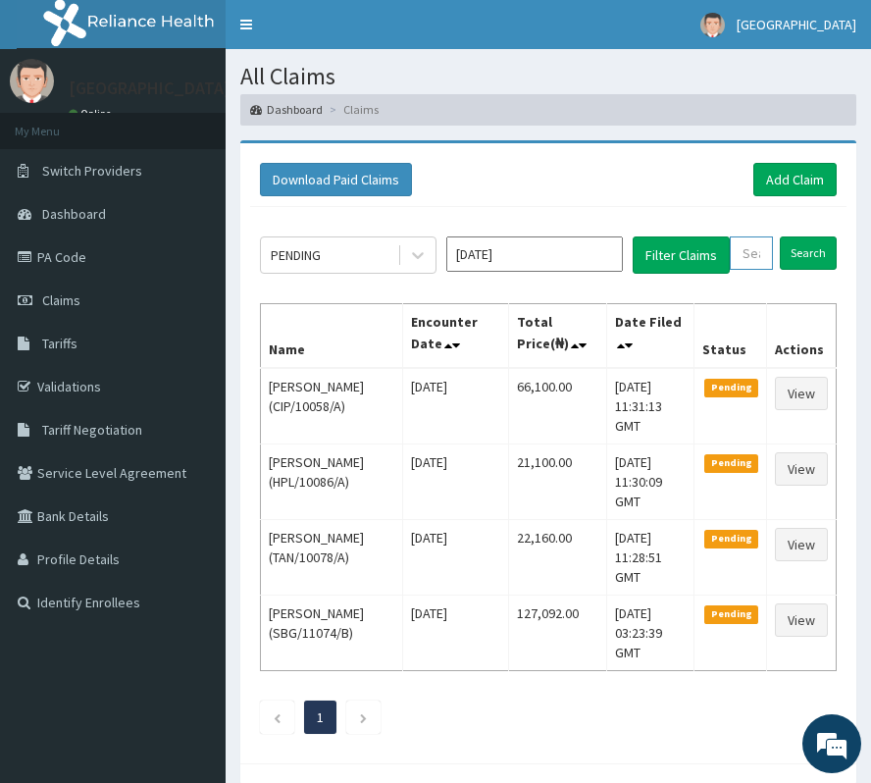
paste input "NPM/10457/A"
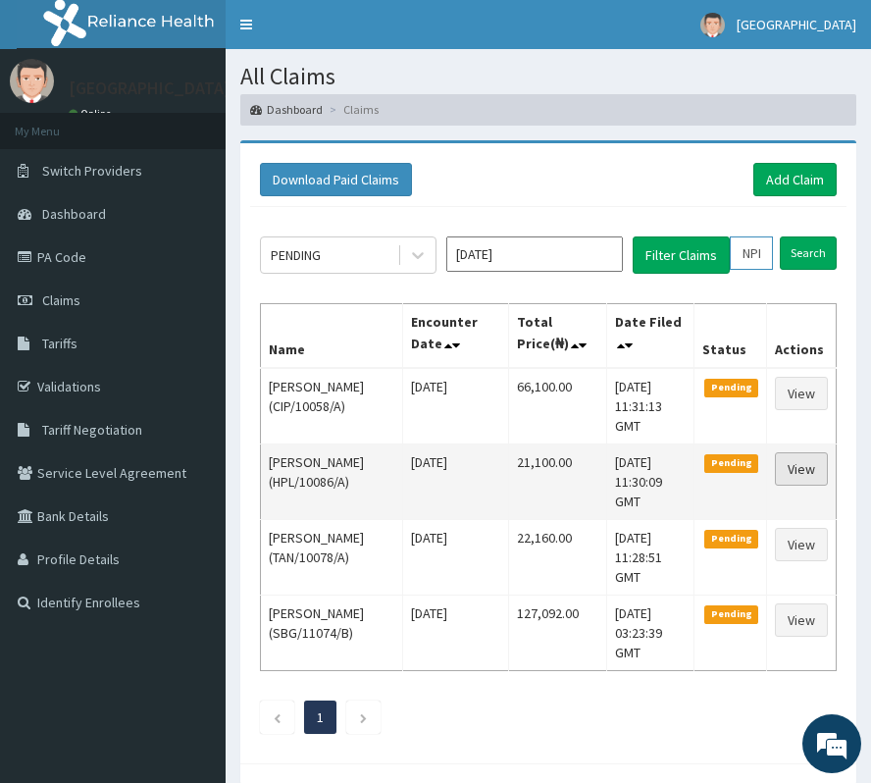
scroll to position [0, 76]
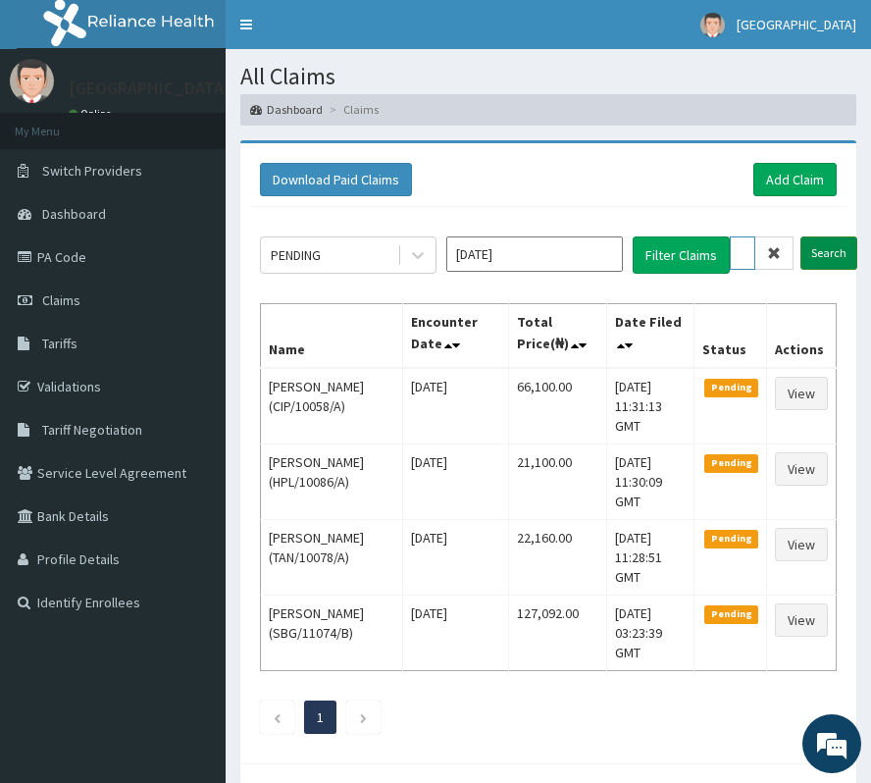
type input "NPM/10457/A"
click at [828, 255] on input "Search" at bounding box center [828, 252] width 57 height 33
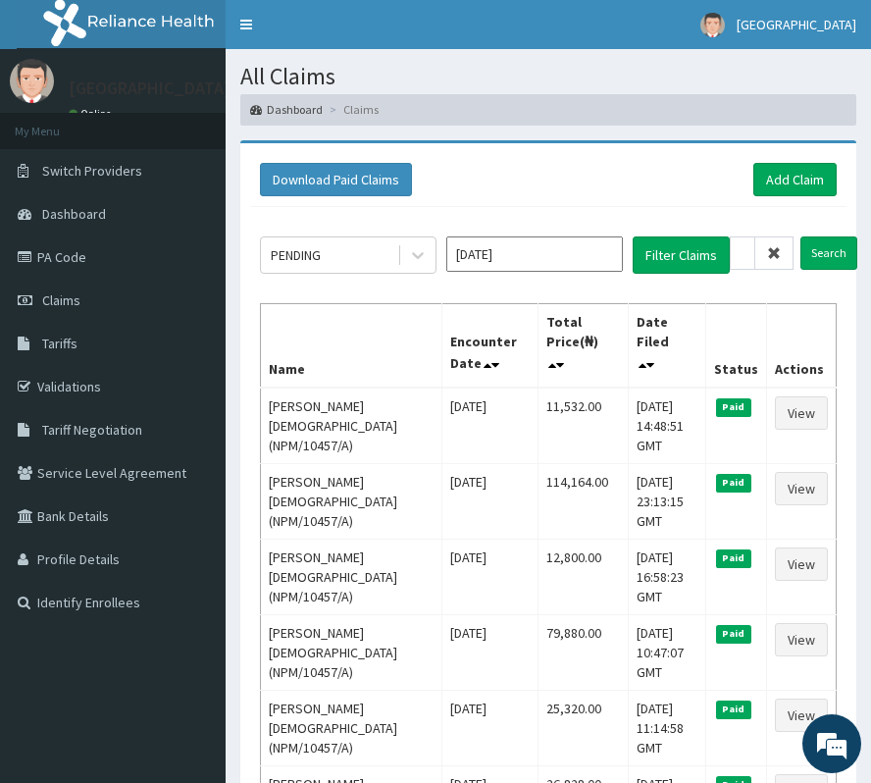
click at [778, 253] on icon at bounding box center [774, 253] width 14 height 14
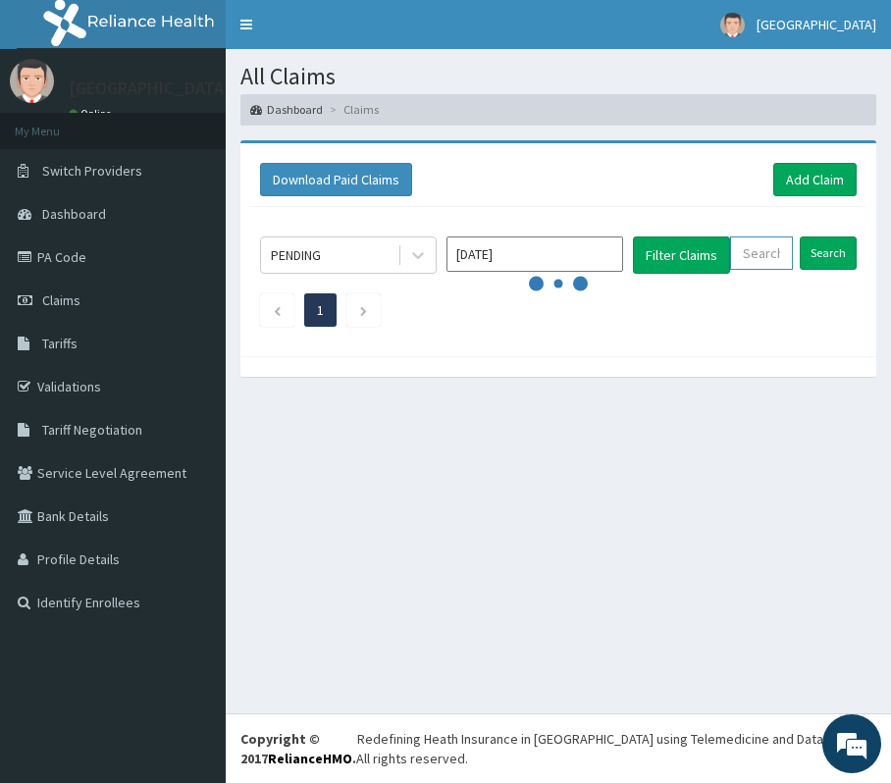
click at [778, 253] on input "text" at bounding box center [761, 252] width 63 height 33
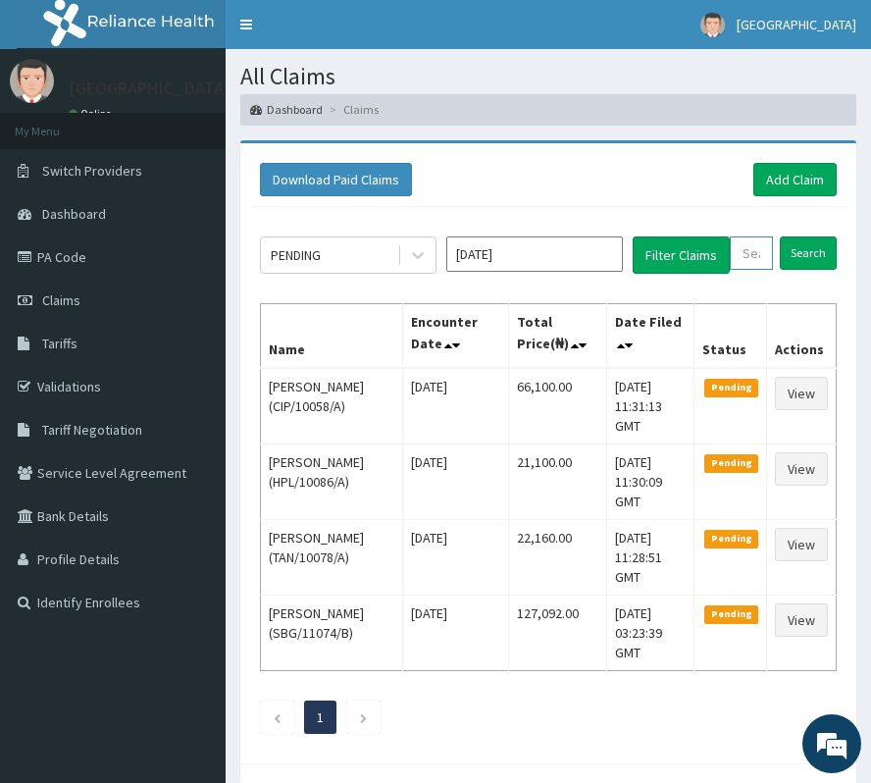
drag, startPoint x: 778, startPoint y: 253, endPoint x: 766, endPoint y: 255, distance: 11.9
click at [766, 255] on input "text" at bounding box center [751, 252] width 43 height 33
paste input "NPM/10457/B"
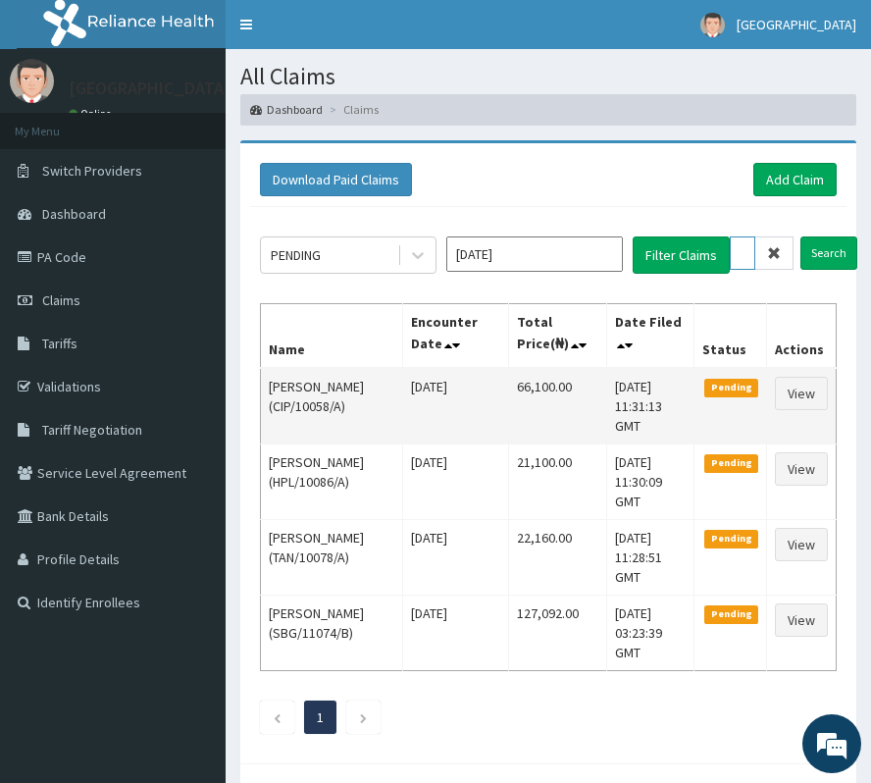
scroll to position [0, 77]
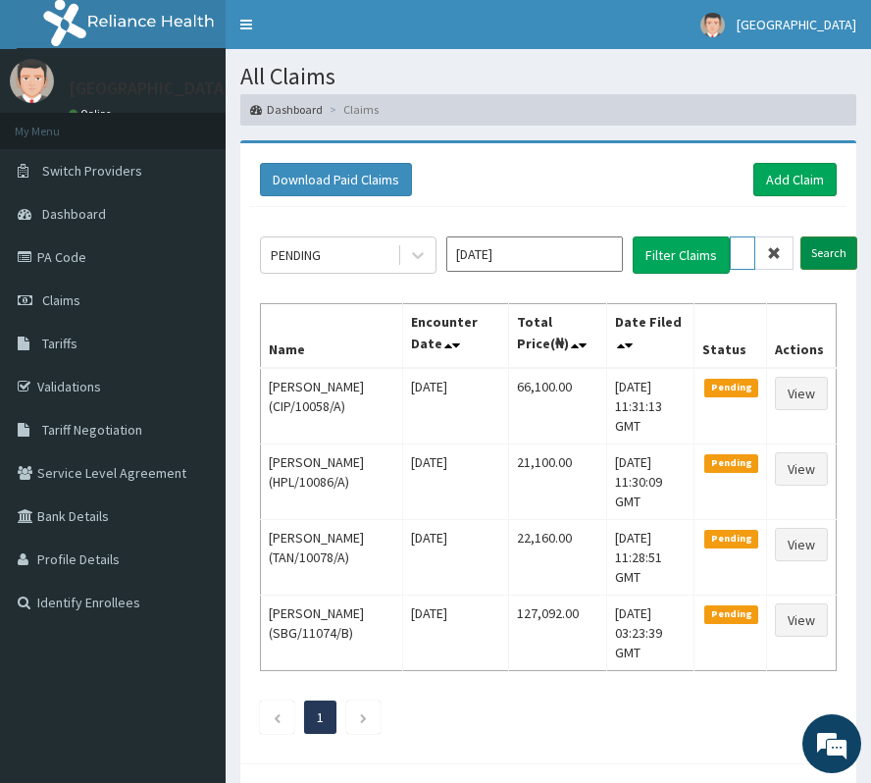
type input "NPM/10457/B"
click at [817, 249] on input "Search" at bounding box center [828, 252] width 57 height 33
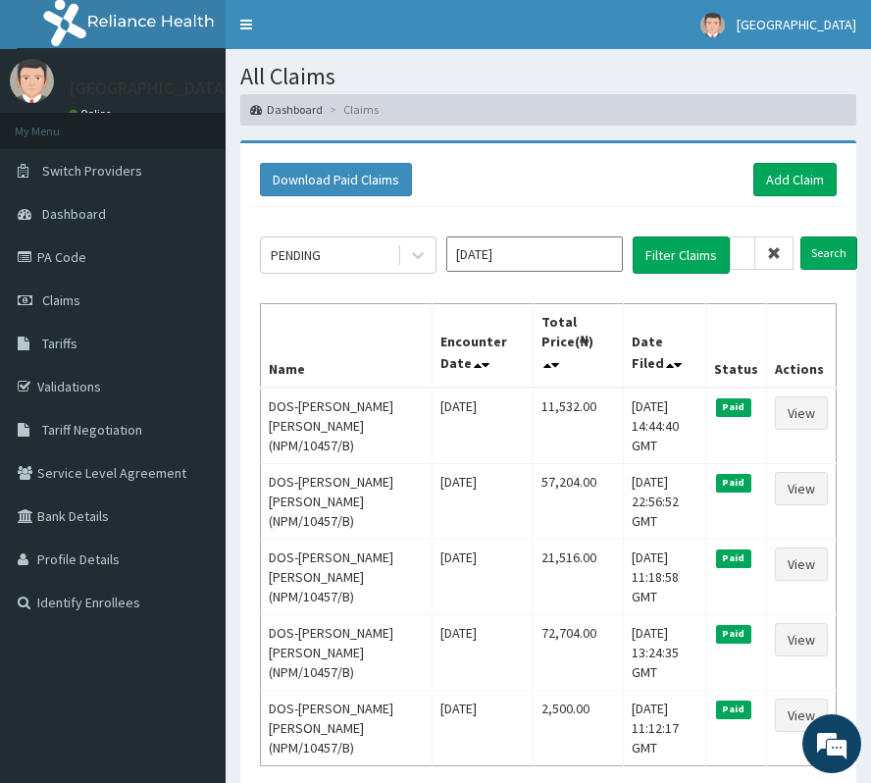
click at [774, 249] on icon at bounding box center [774, 253] width 14 height 14
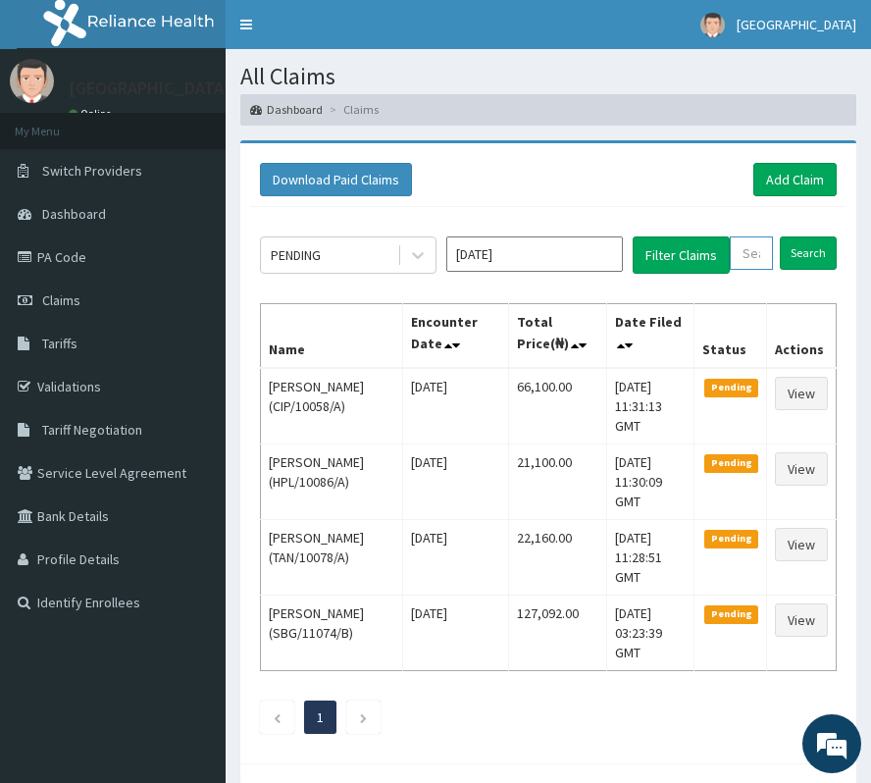
paste input "NPM/10457/C"
type input "NPM/10457/C"
click at [829, 249] on input "Search" at bounding box center [828, 252] width 57 height 33
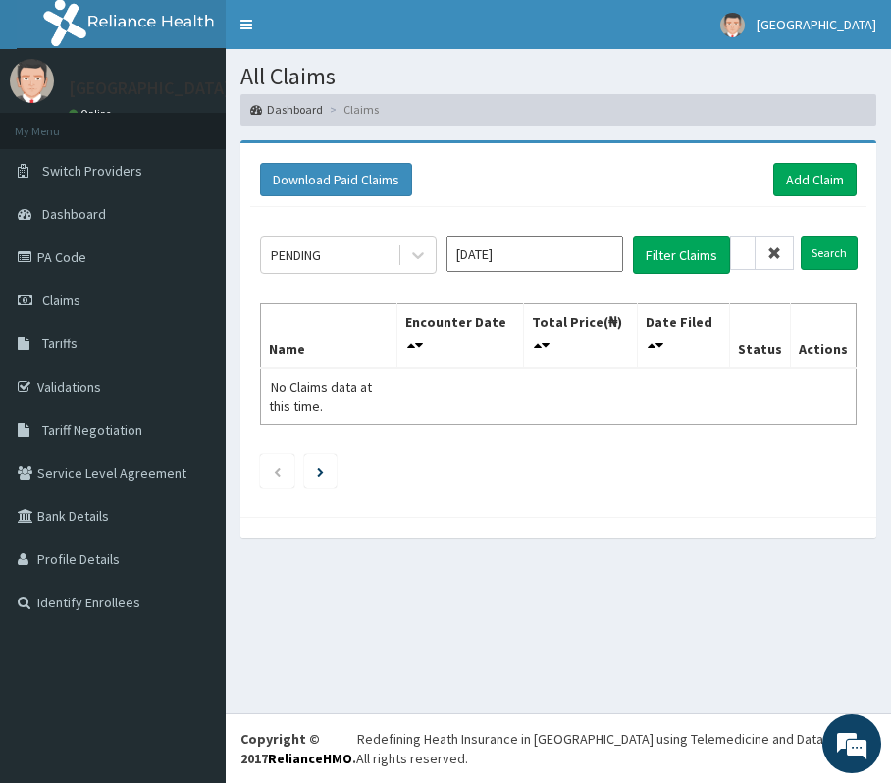
click at [771, 246] on icon at bounding box center [774, 253] width 14 height 14
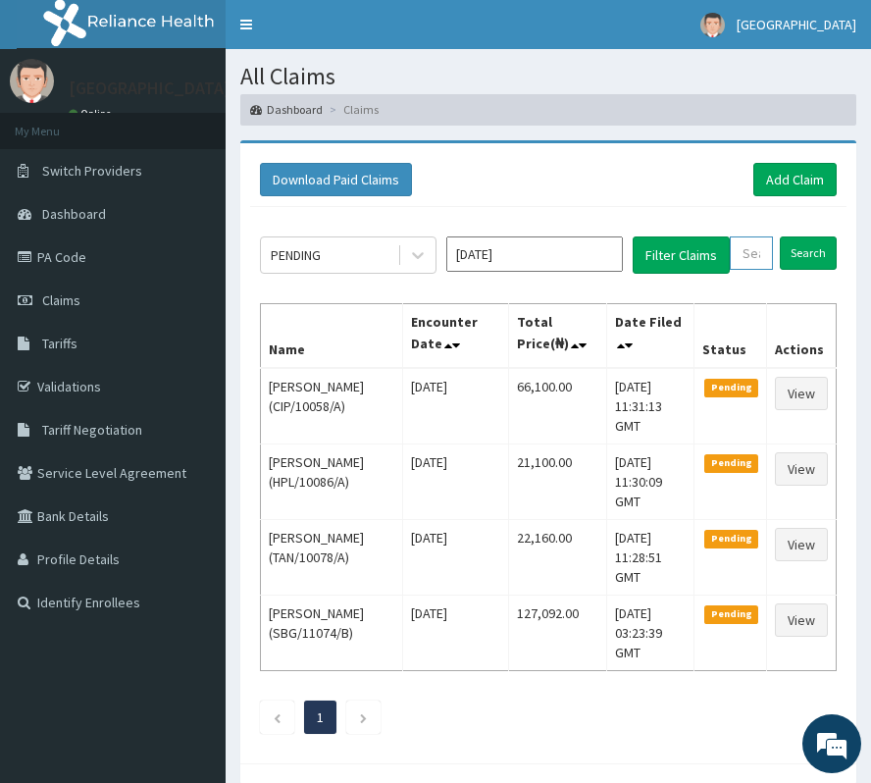
click at [749, 252] on input "text" at bounding box center [751, 252] width 43 height 33
paste input "NPM/10457/C"
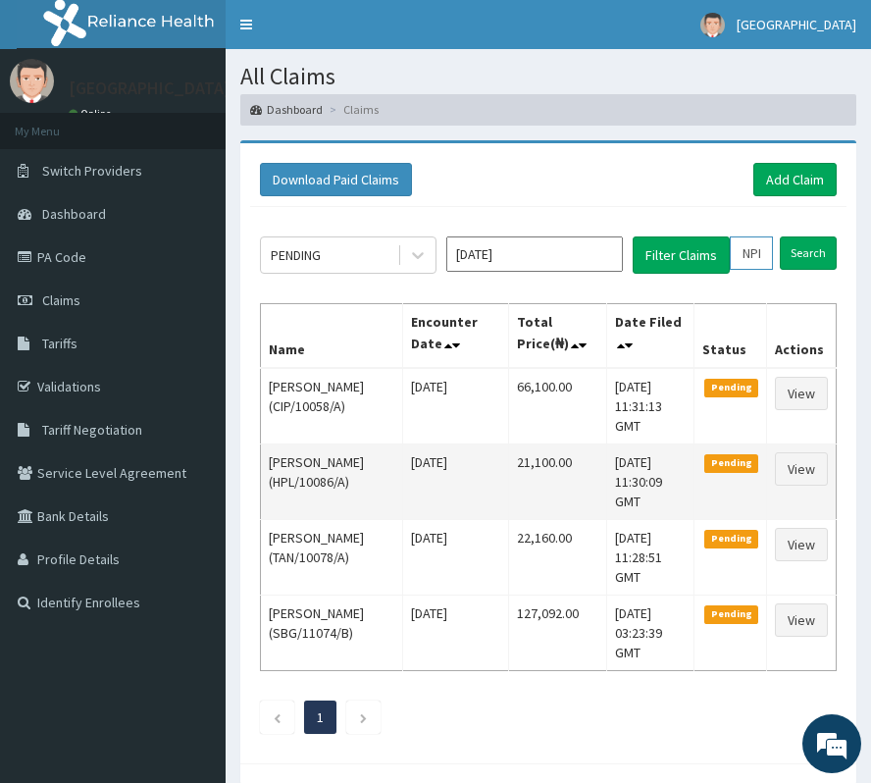
scroll to position [0, 78]
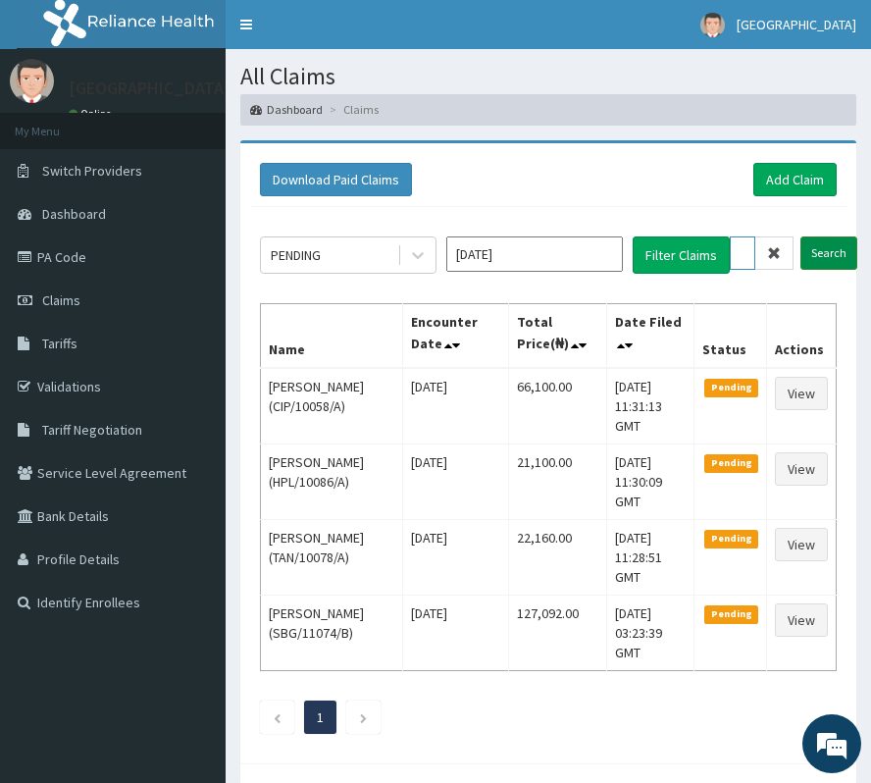
type input "NPM/10457/C"
click at [818, 264] on input "Search" at bounding box center [828, 252] width 57 height 33
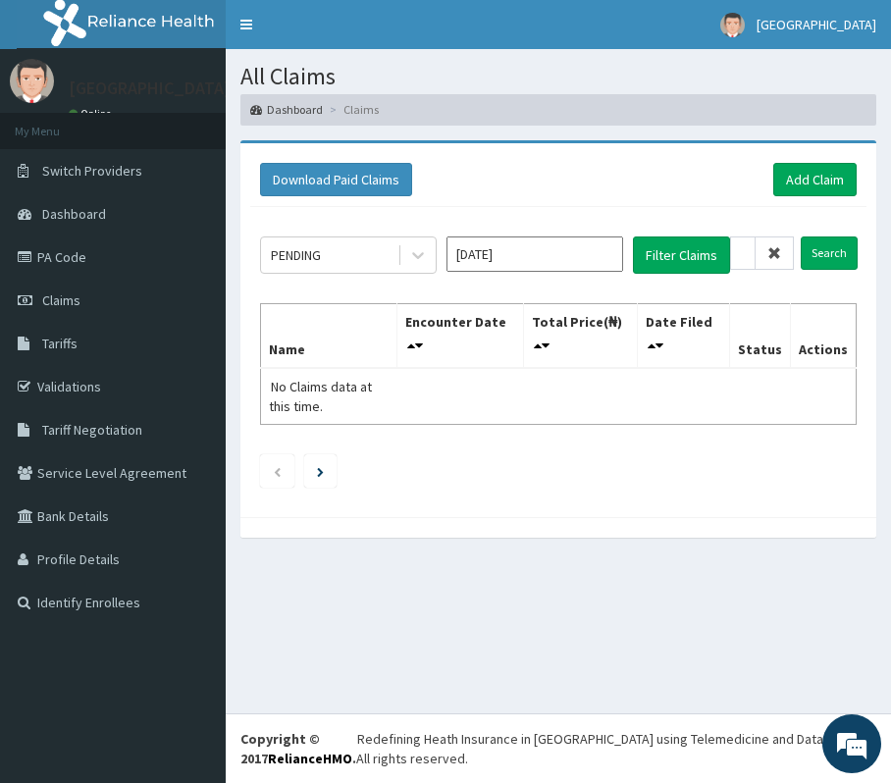
click at [775, 251] on icon at bounding box center [774, 253] width 14 height 14
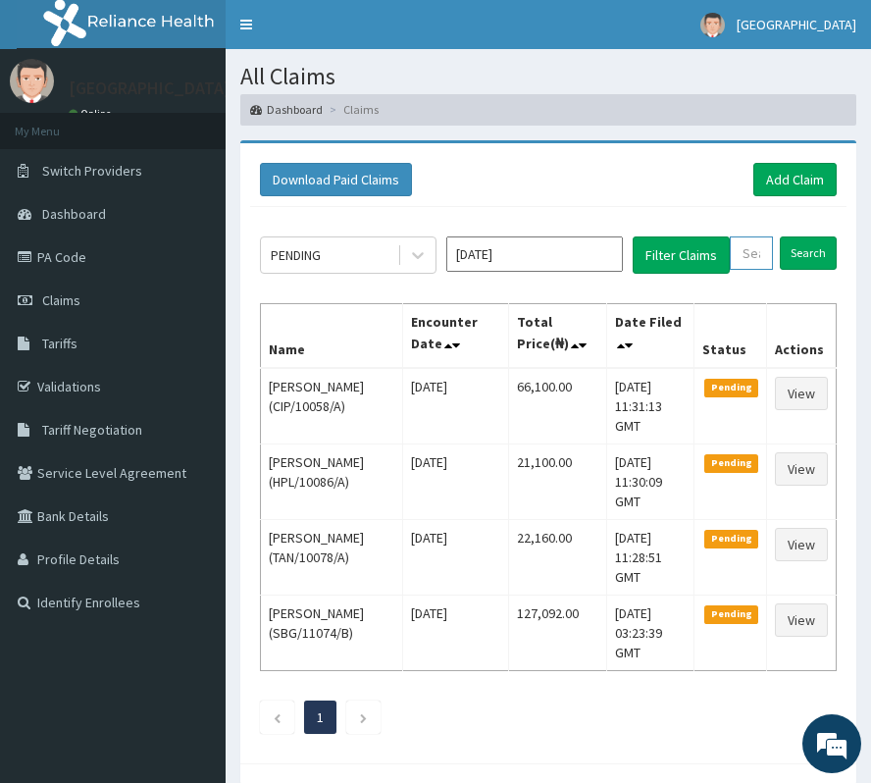
paste input "NPM/10457/C"
type input "NPM/10457/C"
click at [818, 248] on input "Search" at bounding box center [828, 252] width 57 height 33
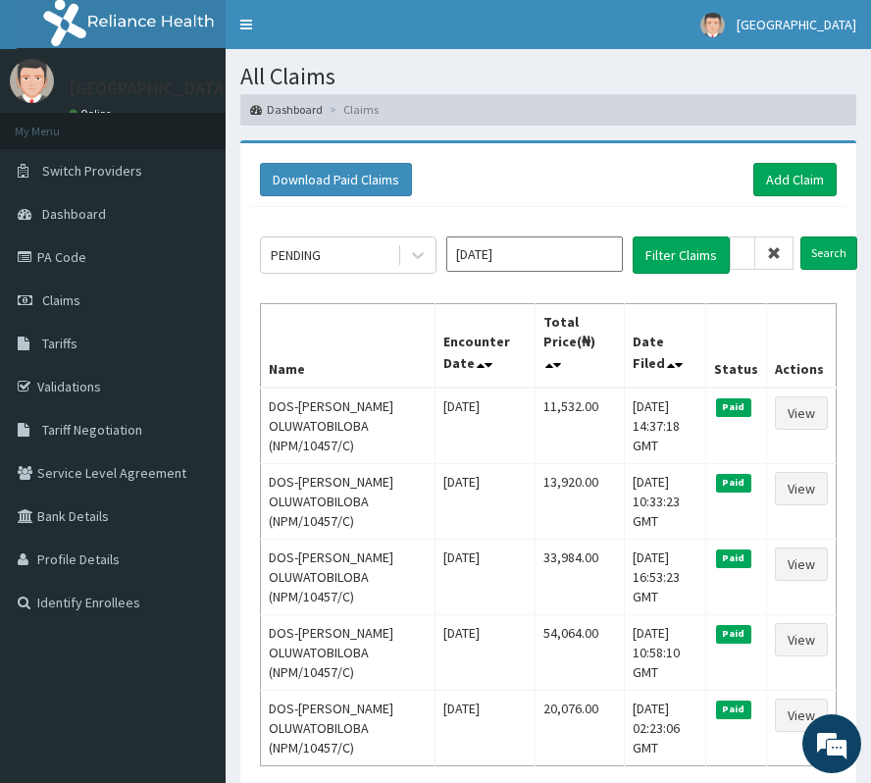
click at [783, 255] on span at bounding box center [774, 252] width 38 height 33
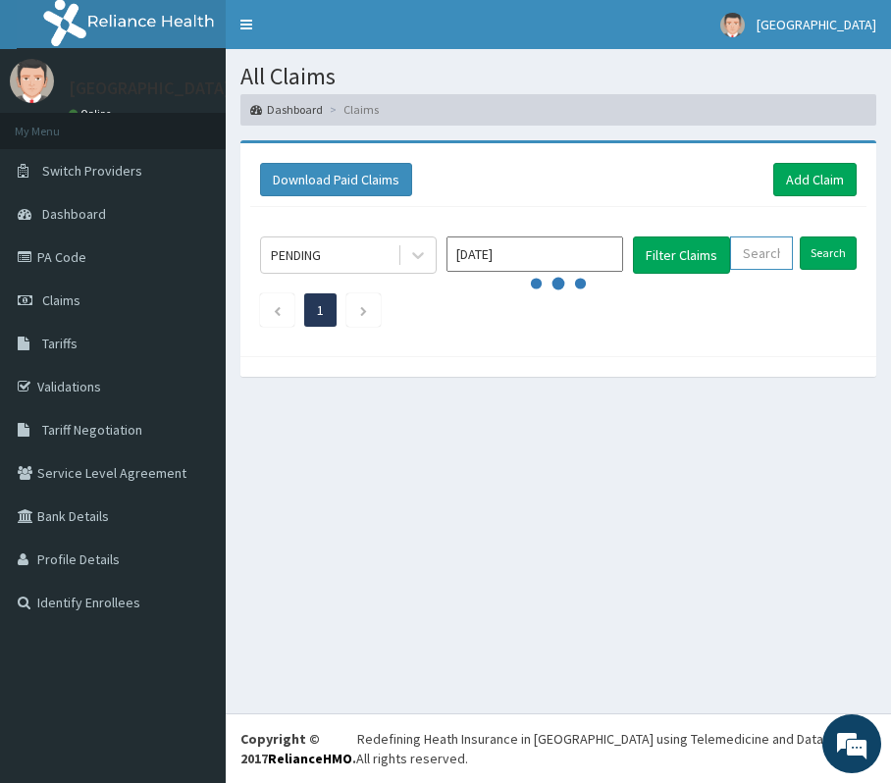
drag, startPoint x: 758, startPoint y: 272, endPoint x: 742, endPoint y: 255, distance: 23.6
click at [742, 255] on input "text" at bounding box center [761, 252] width 63 height 33
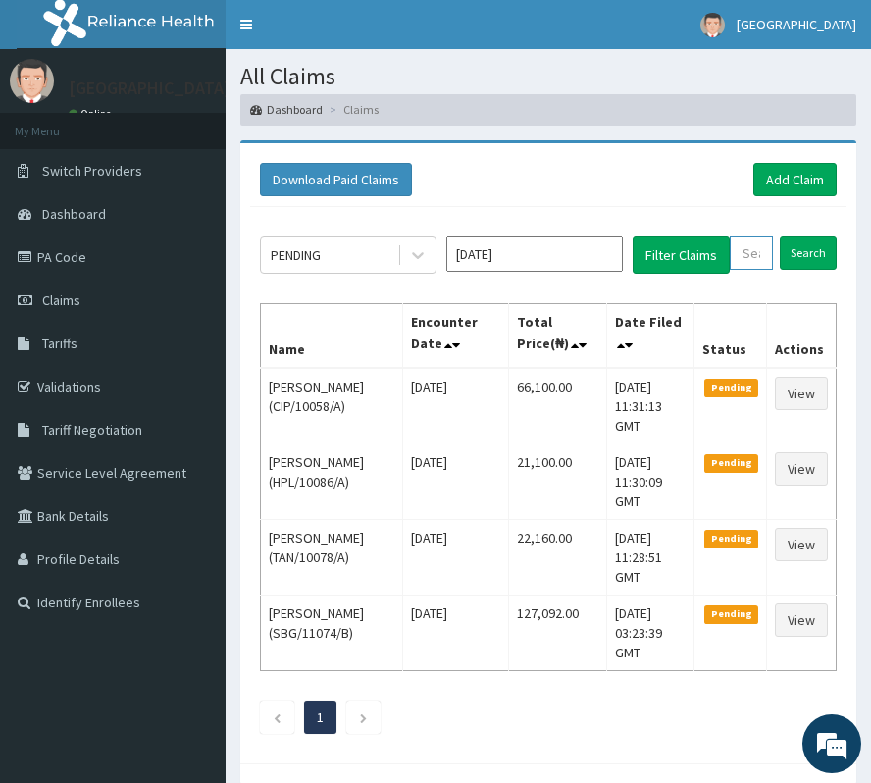
paste input "ICN/10013/A"
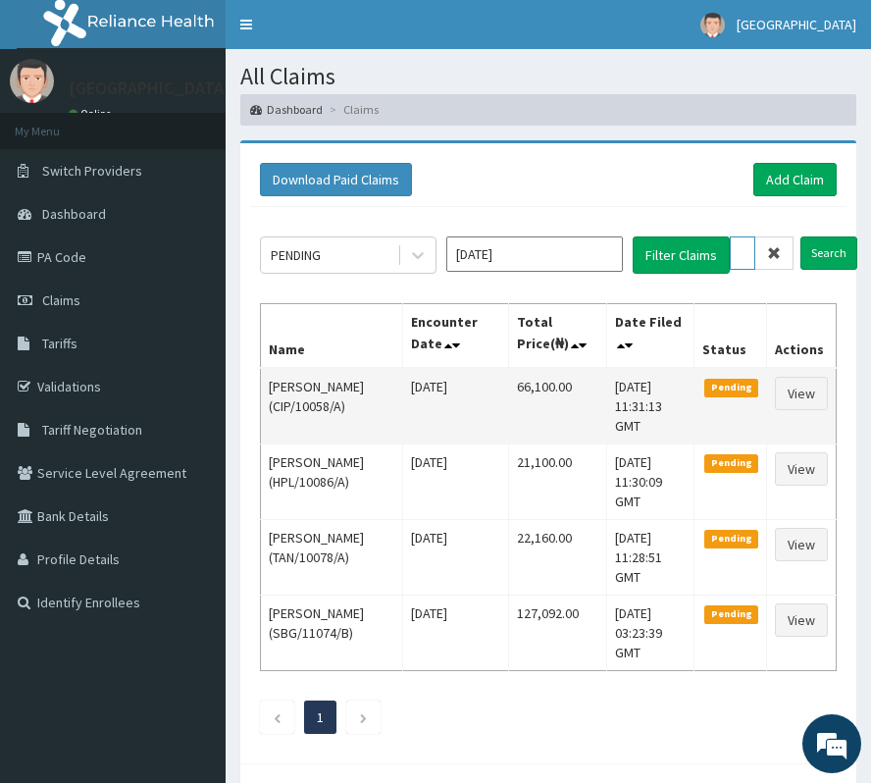
scroll to position [0, 69]
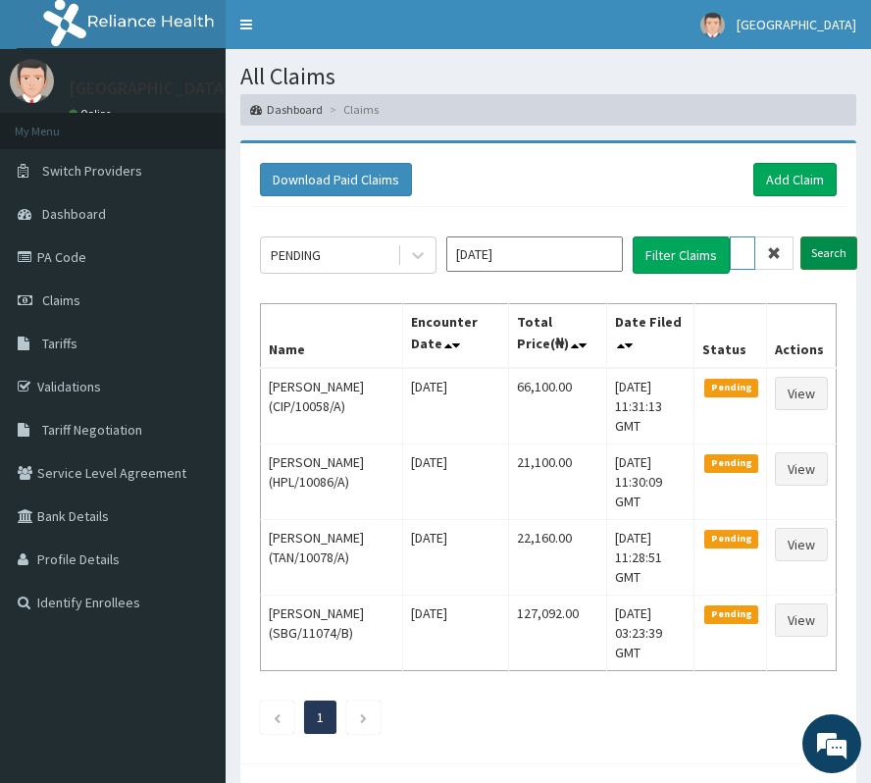
type input "ICN/10013/A"
click at [817, 257] on input "Search" at bounding box center [828, 252] width 57 height 33
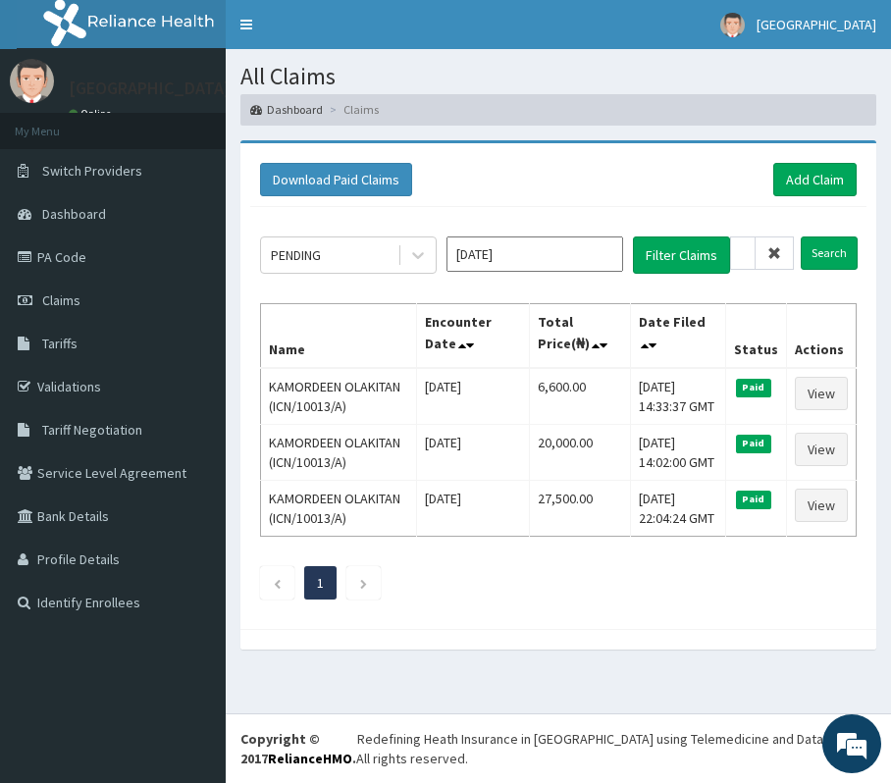
click at [763, 255] on span at bounding box center [774, 252] width 38 height 33
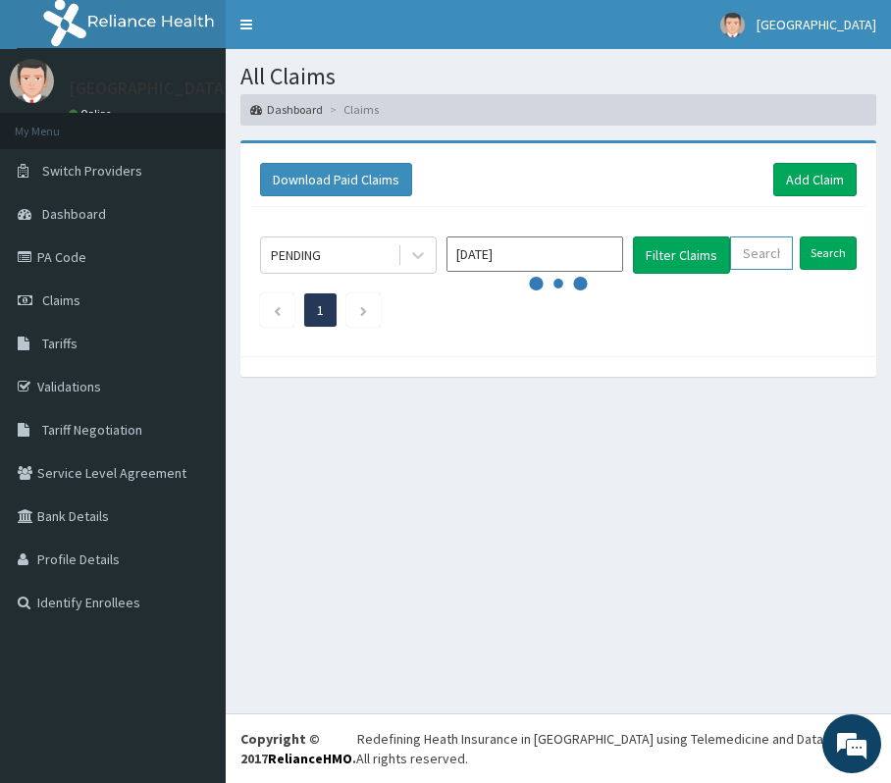
click at [762, 265] on input "text" at bounding box center [761, 252] width 63 height 33
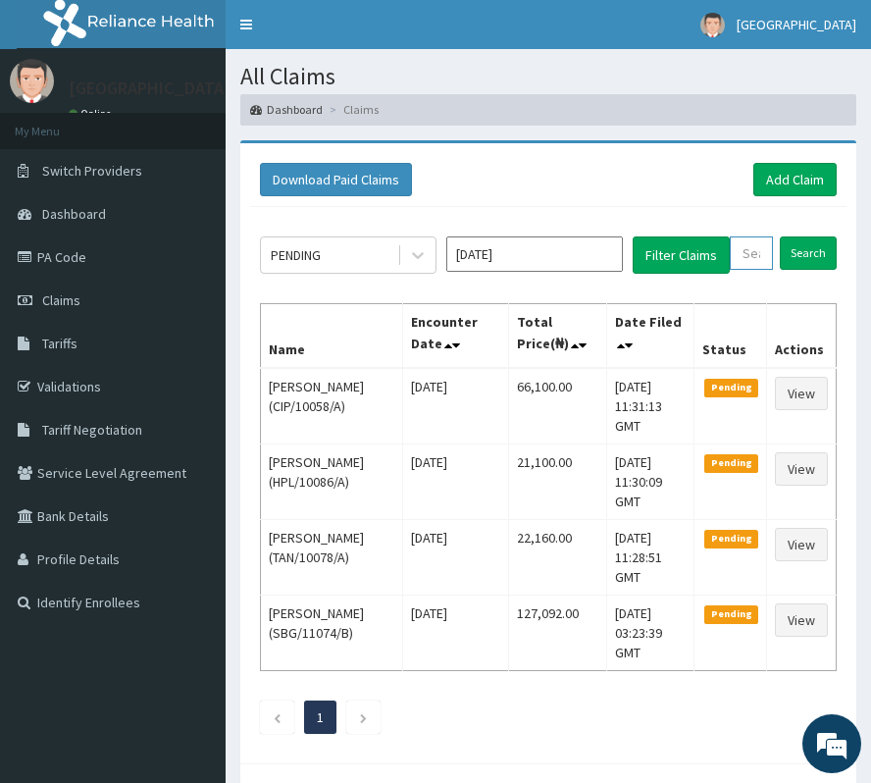
paste input "ALP/10162/A"
type input "ALP/10162/A"
click at [826, 247] on input "Search" at bounding box center [828, 252] width 57 height 33
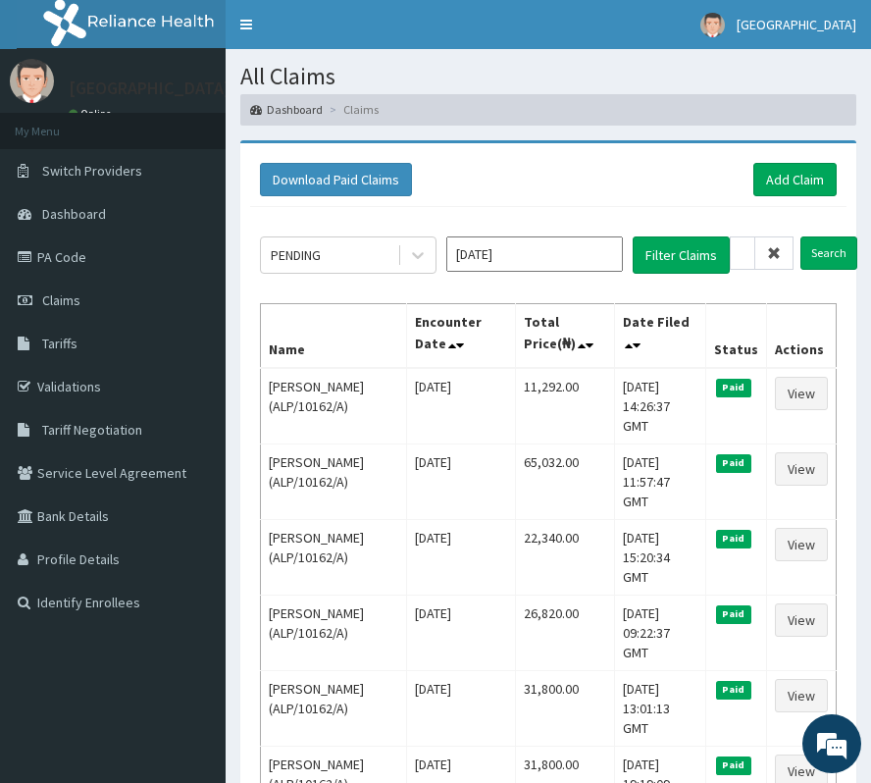
click at [774, 255] on icon at bounding box center [774, 253] width 14 height 14
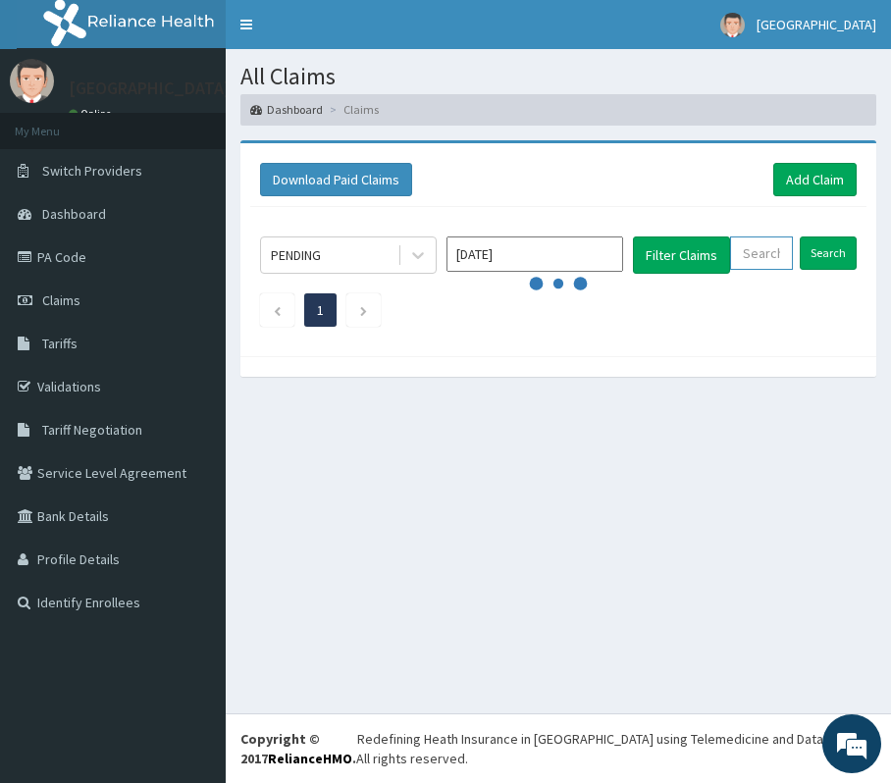
click at [774, 255] on input "text" at bounding box center [761, 252] width 63 height 33
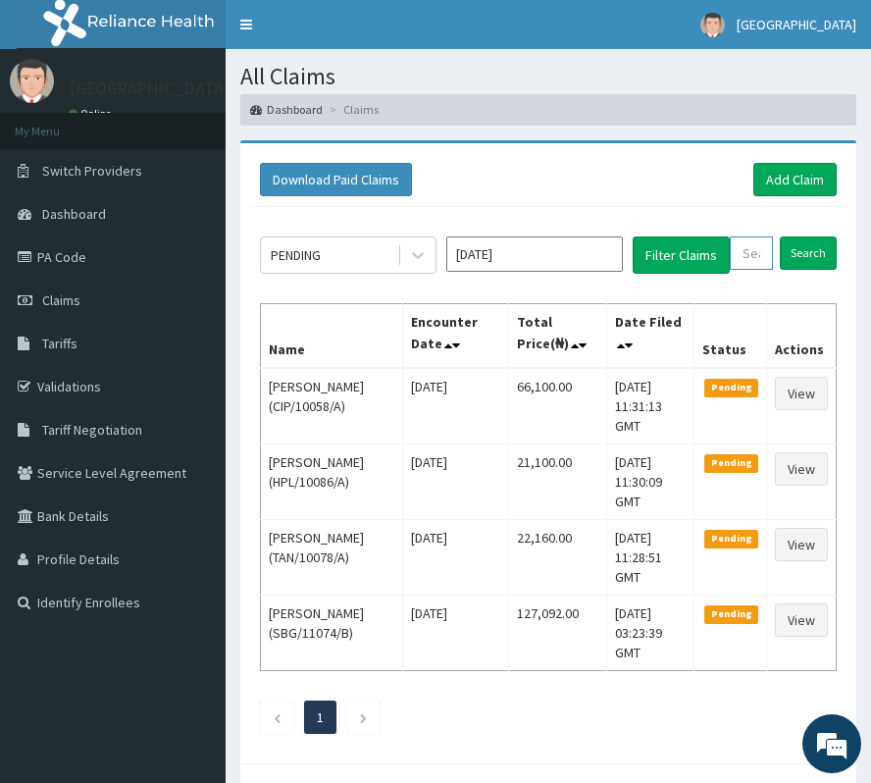
paste input "SKY/10013/B"
type input "SKY/10013/B"
click at [842, 253] on input "Search" at bounding box center [828, 252] width 57 height 33
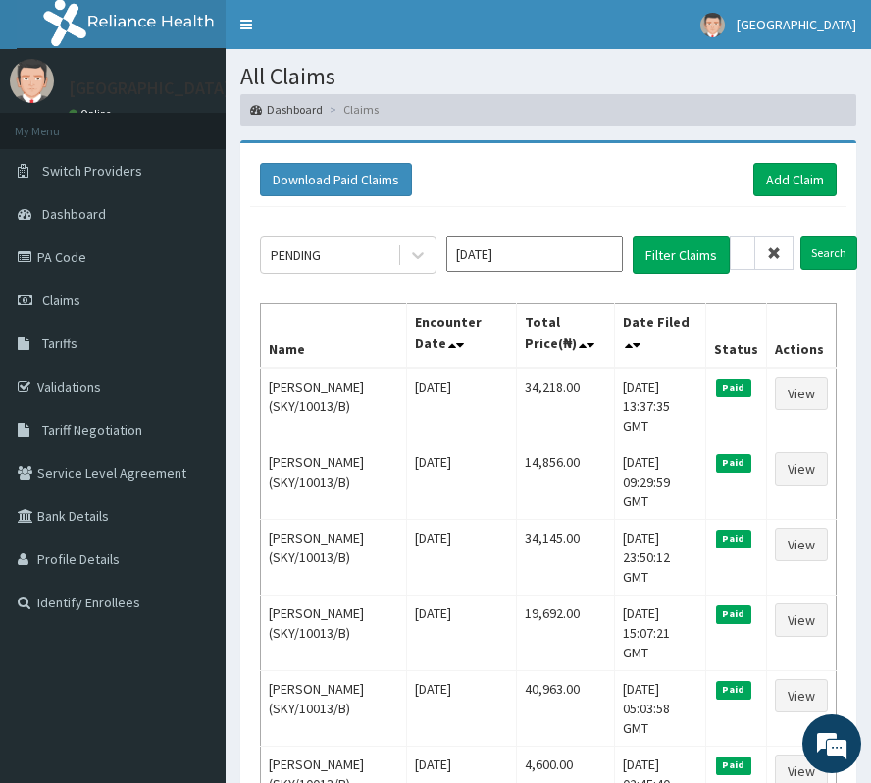
click at [773, 255] on icon at bounding box center [774, 253] width 14 height 14
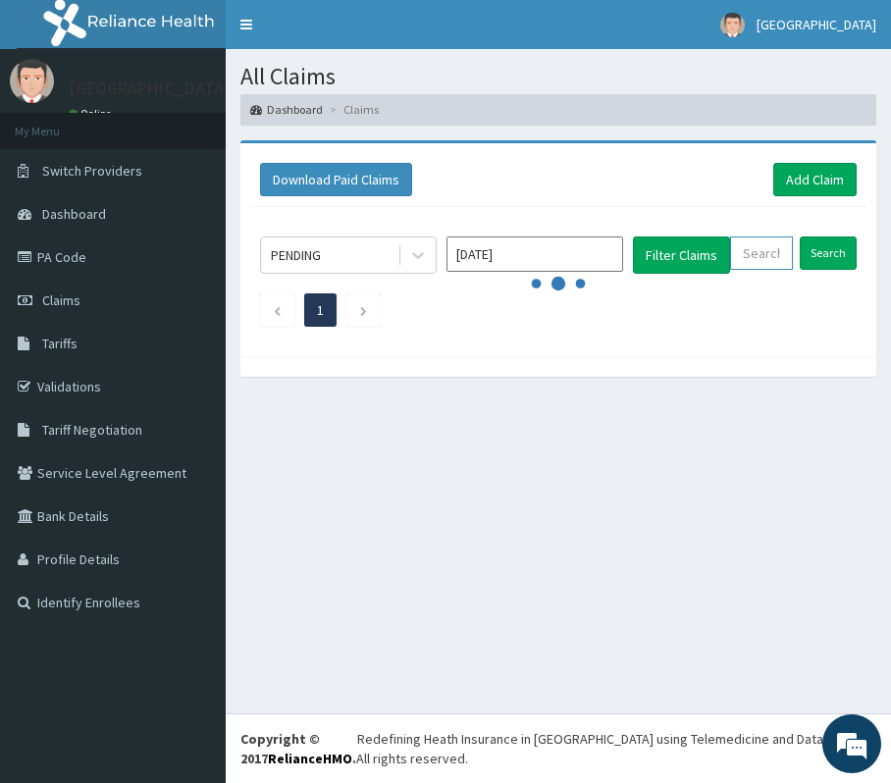
click at [773, 255] on input "text" at bounding box center [761, 252] width 63 height 33
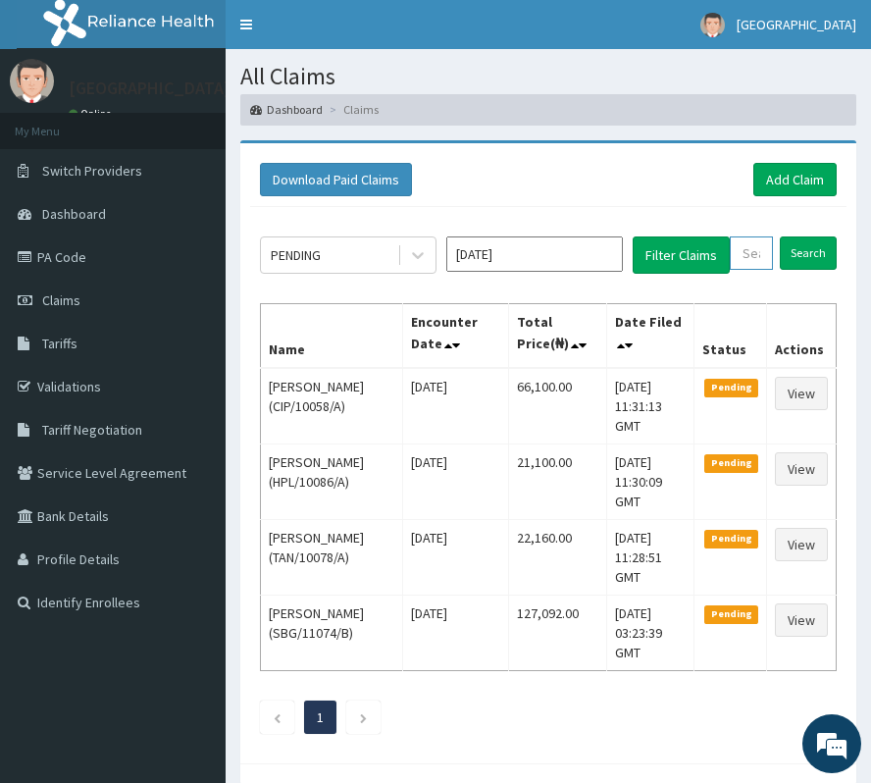
paste input "GTA/10082/A"
type input "GTA/10082/A"
click at [838, 265] on input "Search" at bounding box center [828, 252] width 57 height 33
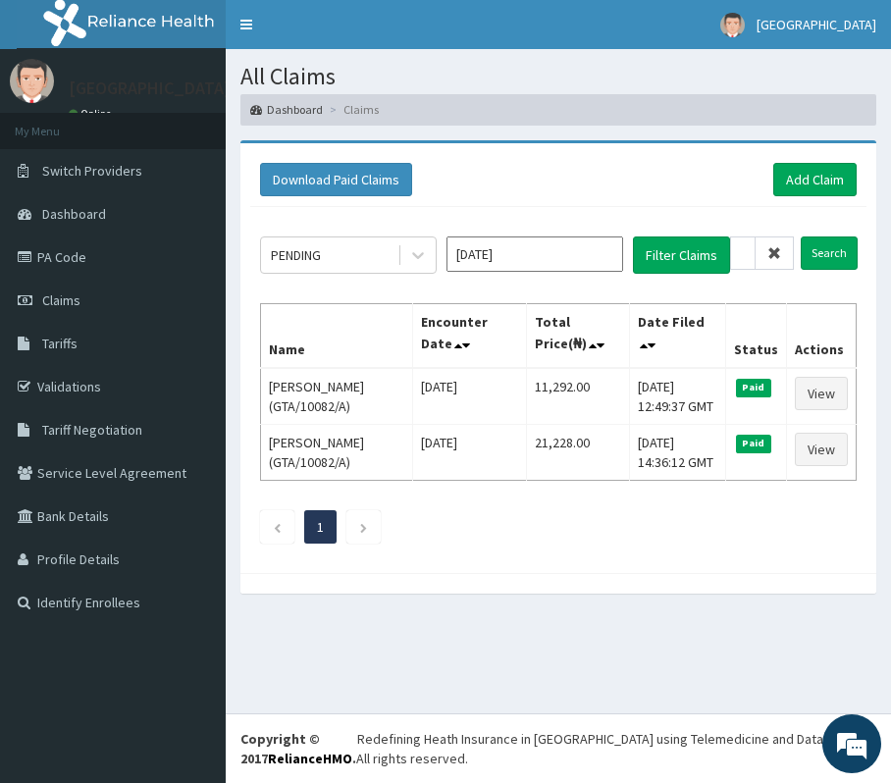
click at [781, 251] on icon at bounding box center [774, 253] width 14 height 14
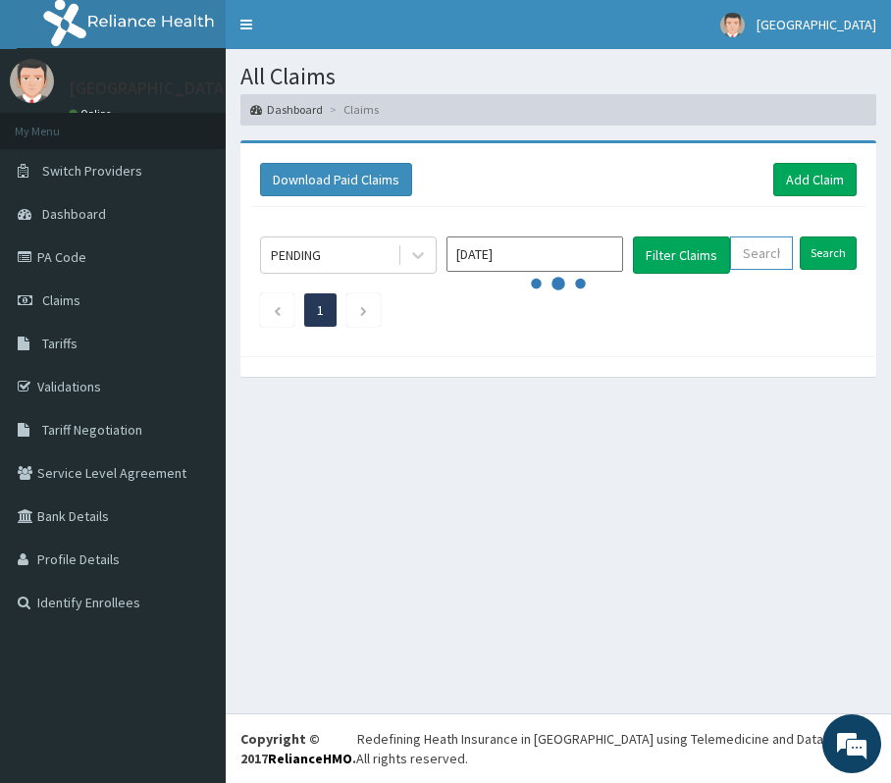
click at [779, 251] on input "text" at bounding box center [761, 252] width 63 height 33
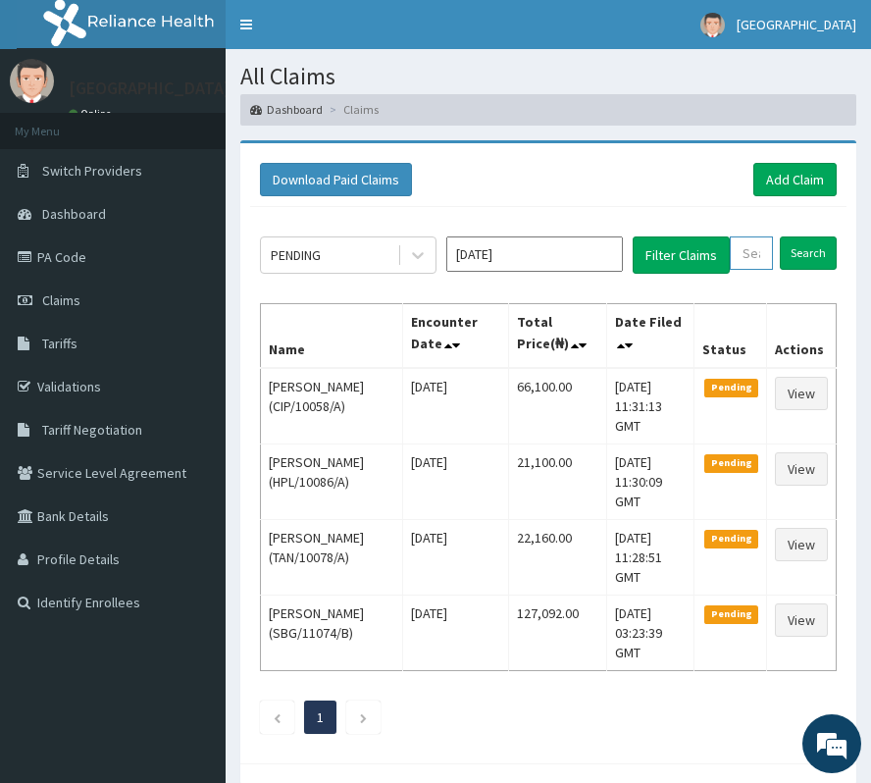
paste input "KPV/10020/C"
type input "KPV/10020/C"
click at [845, 256] on input "Search" at bounding box center [828, 252] width 57 height 33
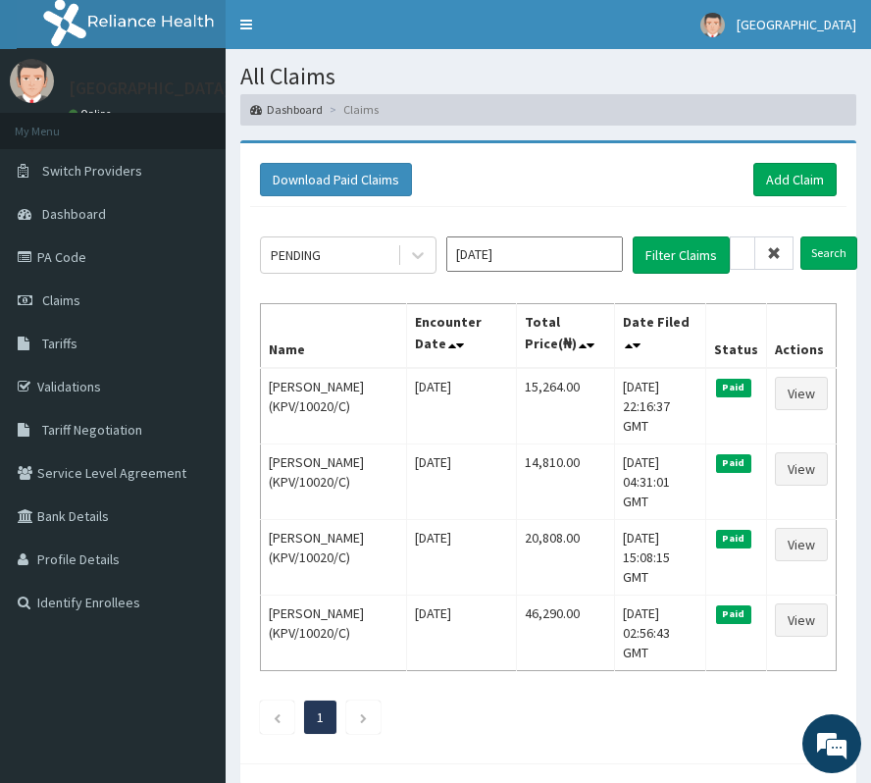
click at [777, 243] on span at bounding box center [774, 252] width 38 height 33
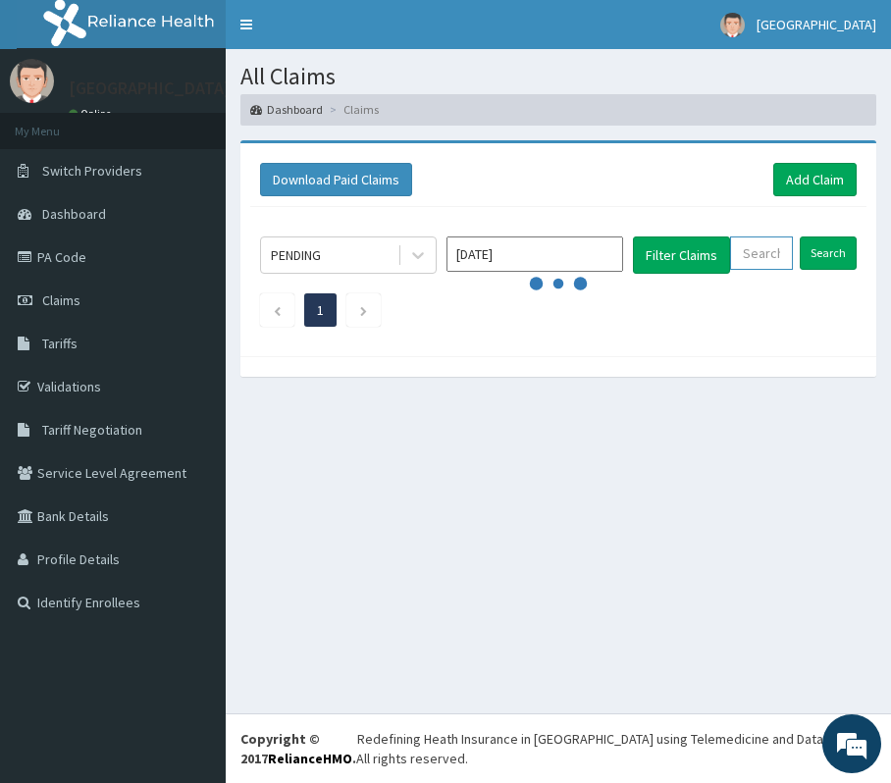
click at [771, 248] on input "text" at bounding box center [761, 252] width 63 height 33
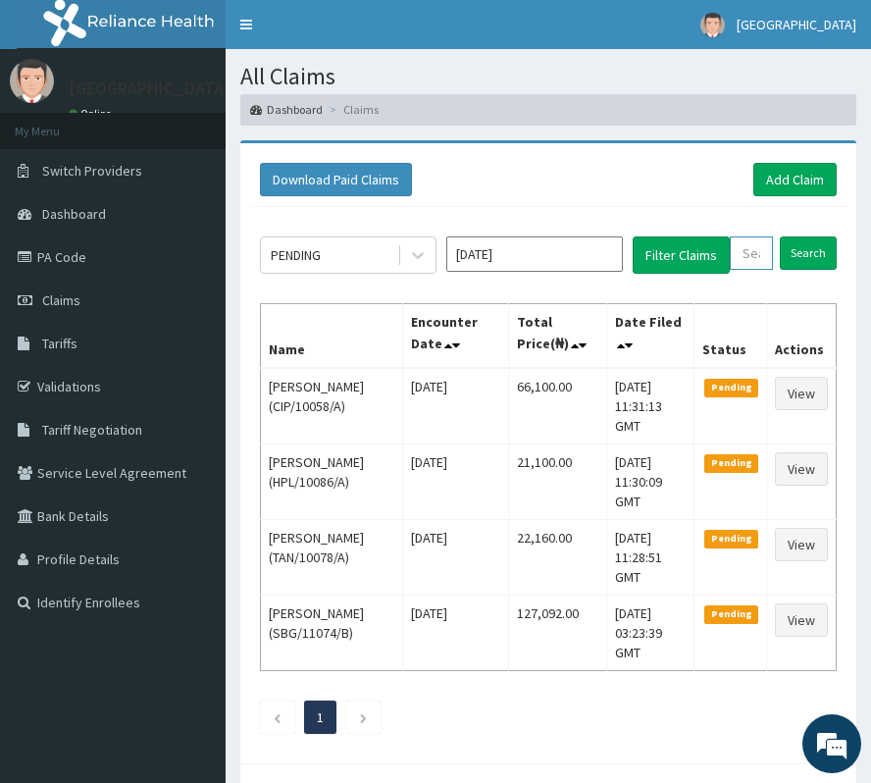
paste input "RPO/10006/F"
type input "RPO/10006/F"
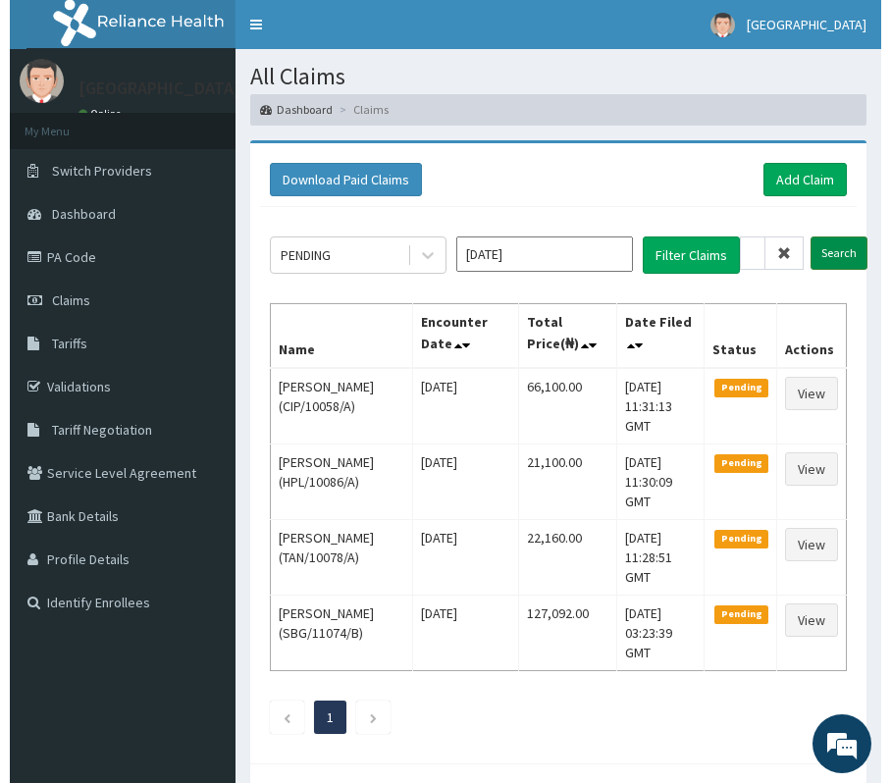
scroll to position [0, 0]
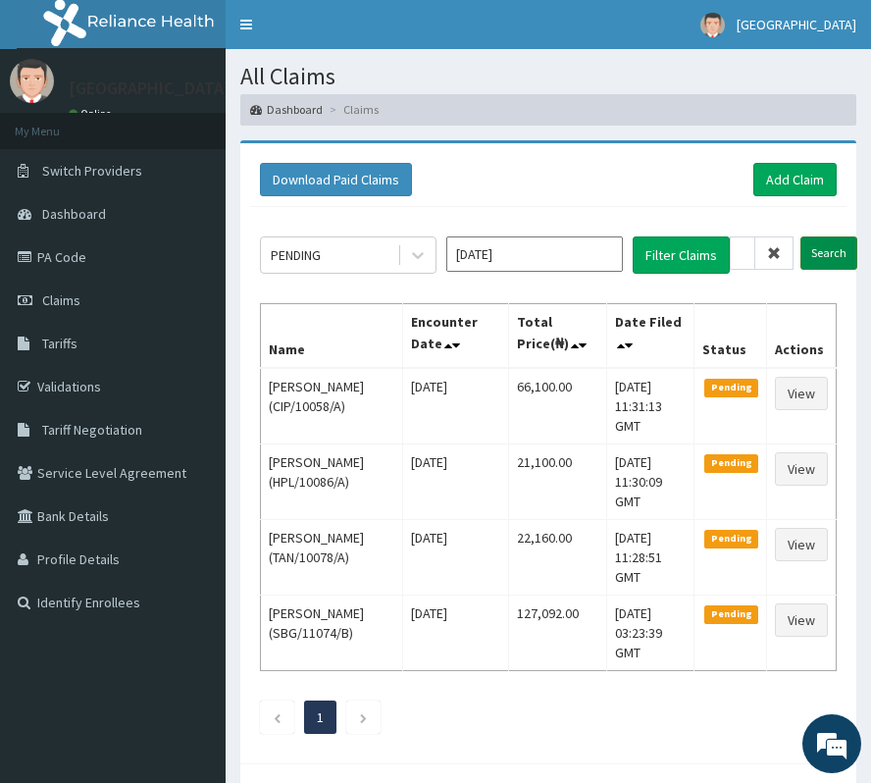
click at [813, 252] on input "Search" at bounding box center [828, 252] width 57 height 33
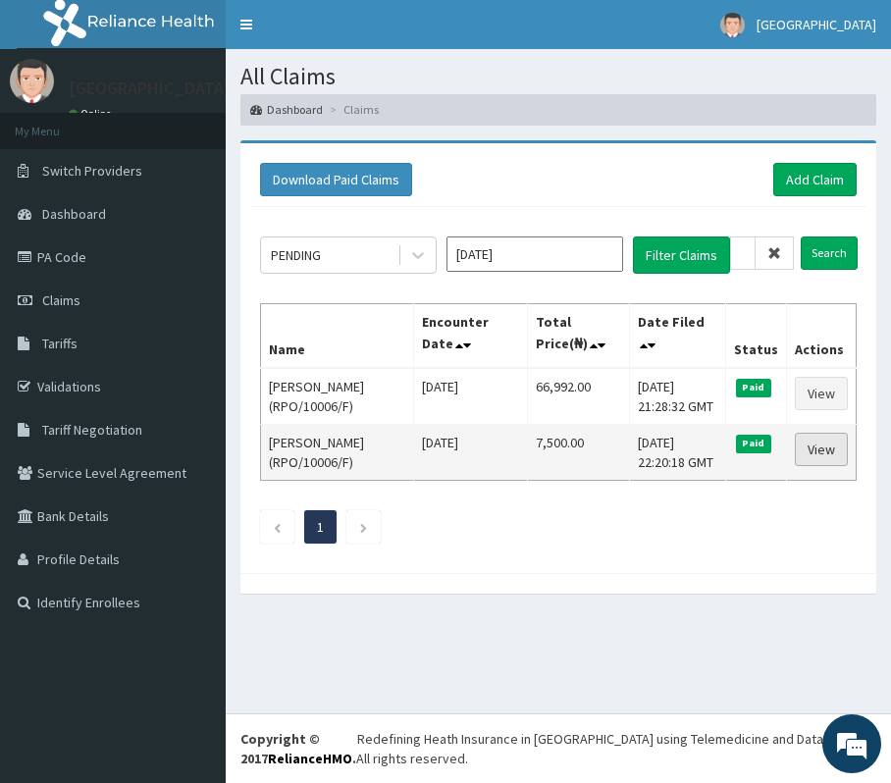
click at [810, 448] on link "View" at bounding box center [820, 449] width 53 height 33
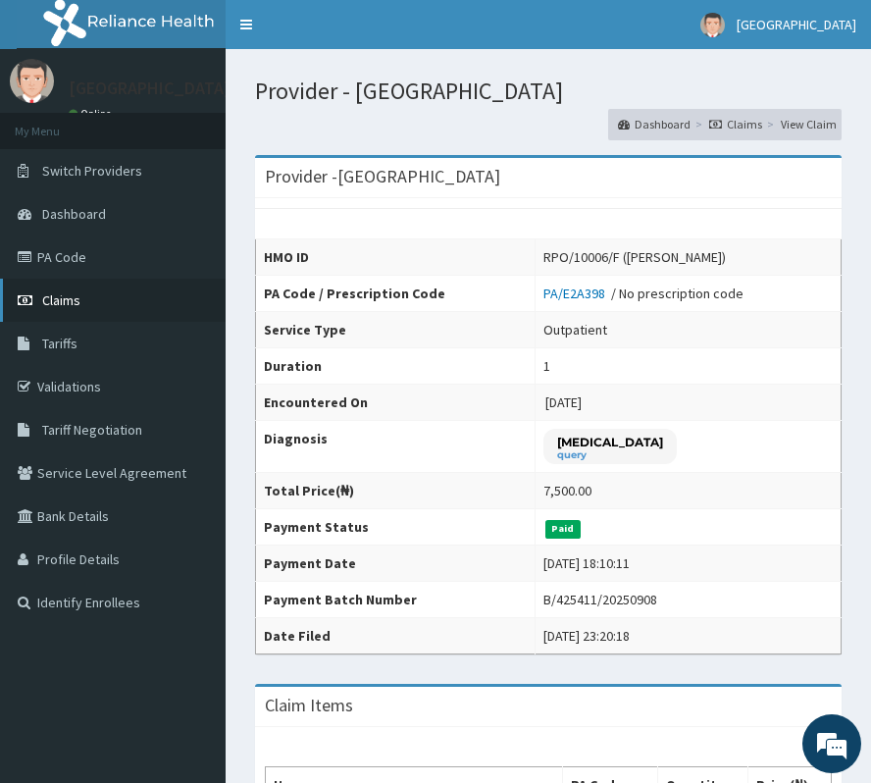
click at [45, 302] on span "Claims" at bounding box center [61, 300] width 38 height 18
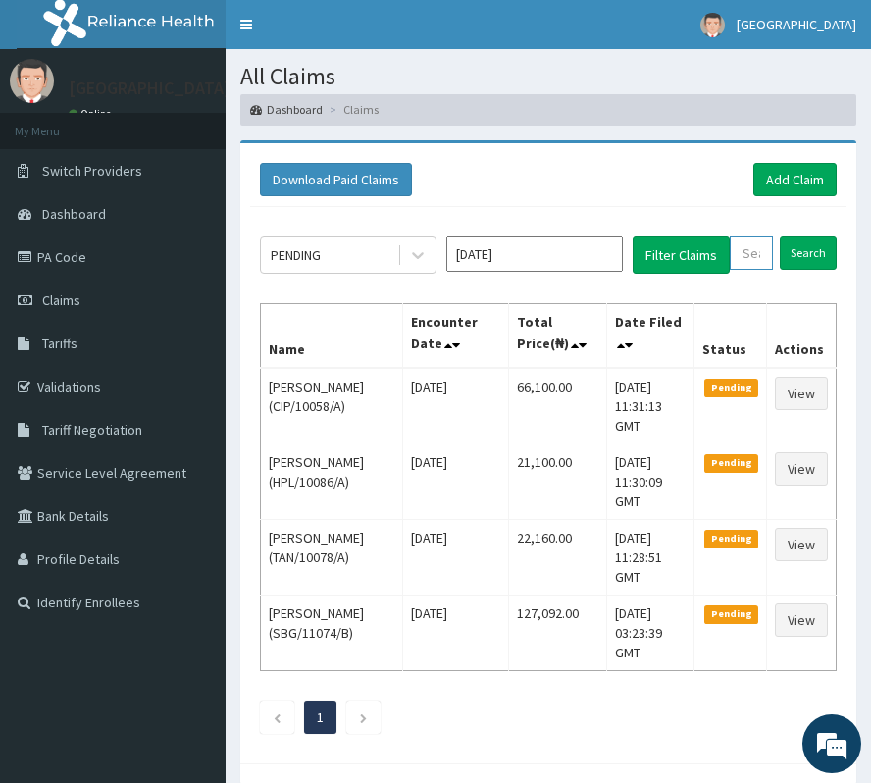
click at [736, 261] on input "text" at bounding box center [751, 252] width 43 height 33
paste input "RPO/10006/B"
type input "RPO/10006/B"
click at [830, 252] on input "Search" at bounding box center [828, 252] width 57 height 33
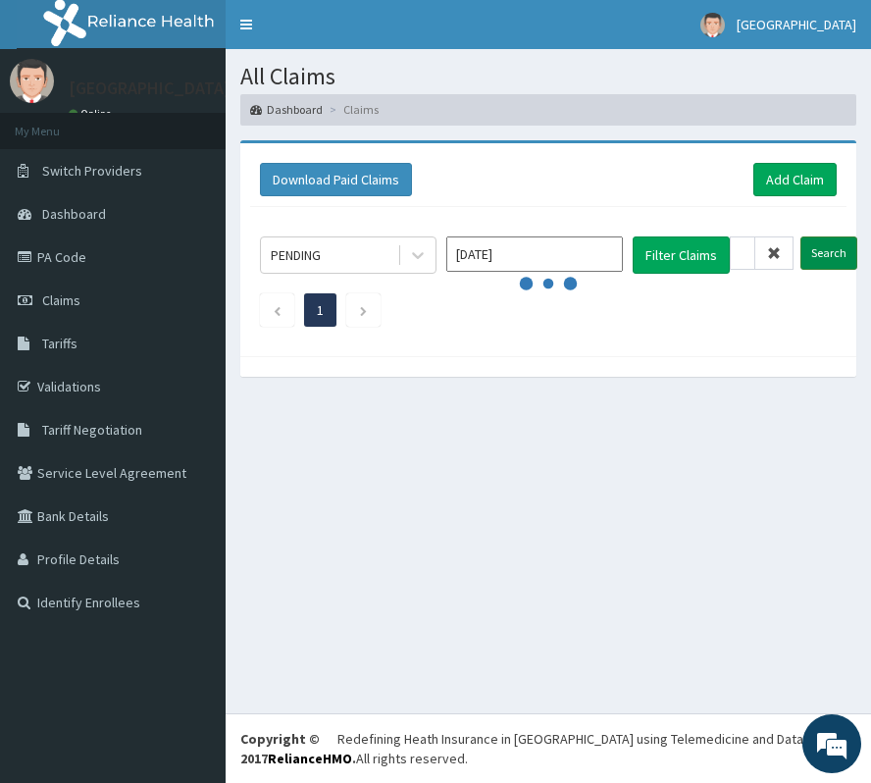
scroll to position [0, 0]
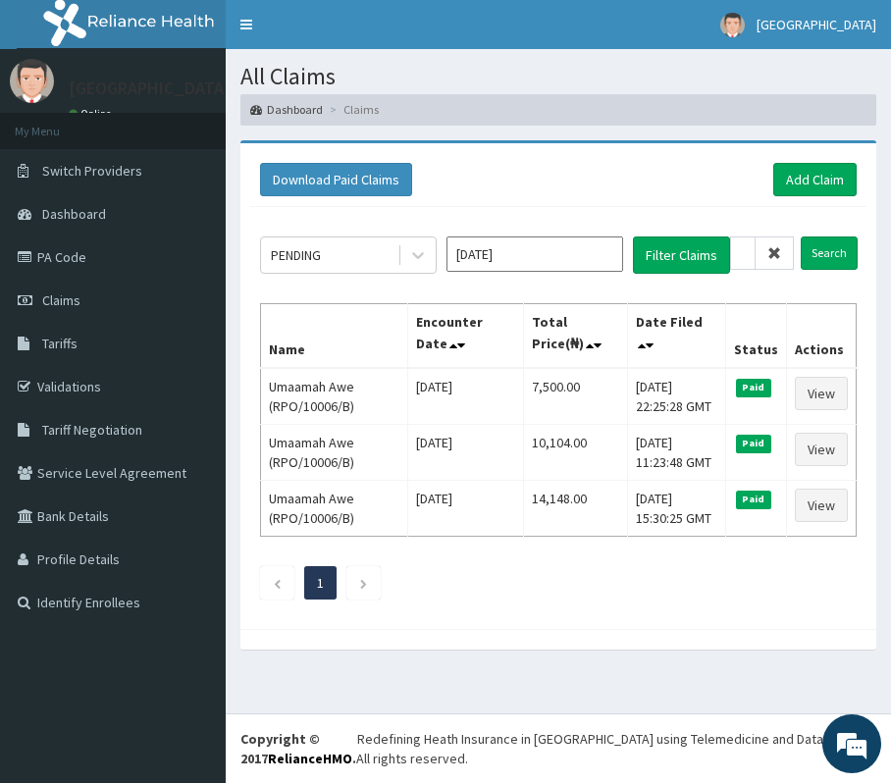
click at [771, 249] on icon at bounding box center [774, 253] width 14 height 14
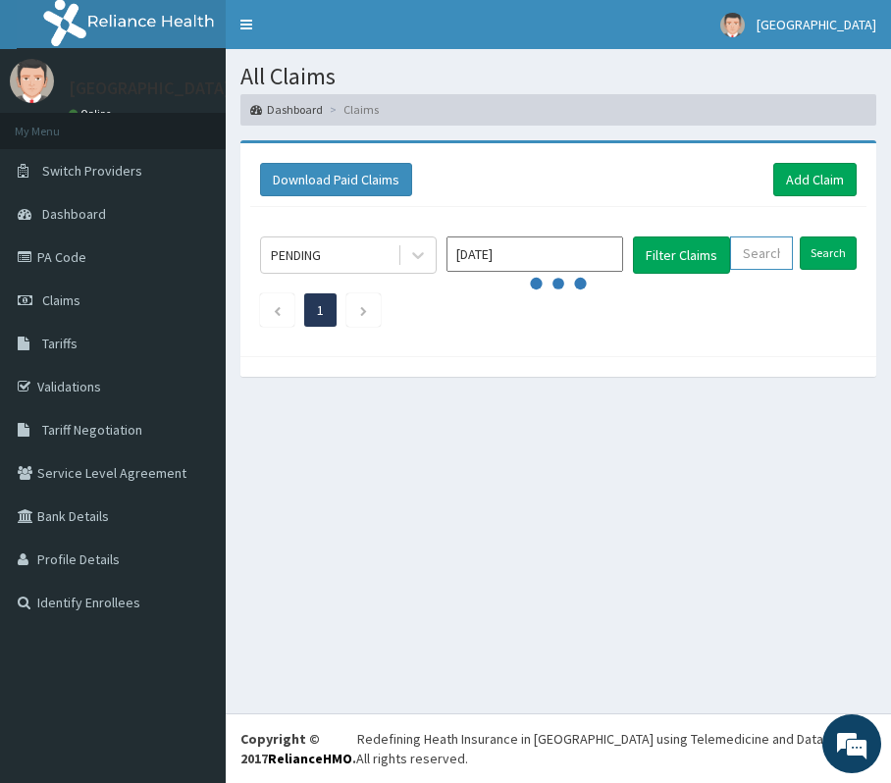
click at [771, 249] on input "text" at bounding box center [761, 252] width 63 height 33
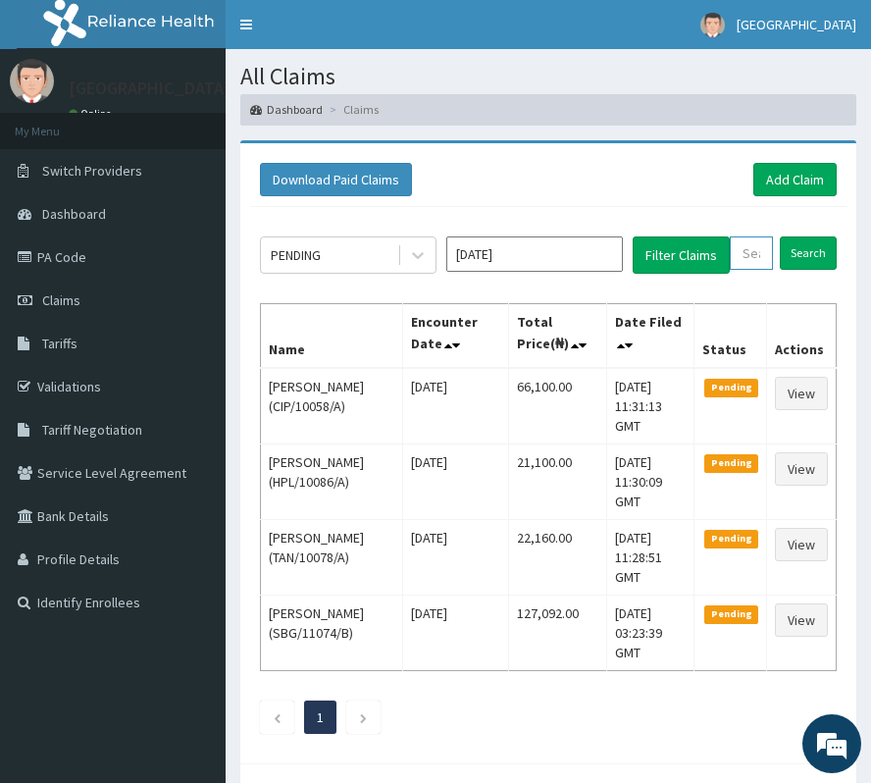
paste input "RPO/10006/"
type input "RPO/10006/"
click at [844, 255] on input "Search" at bounding box center [828, 252] width 57 height 33
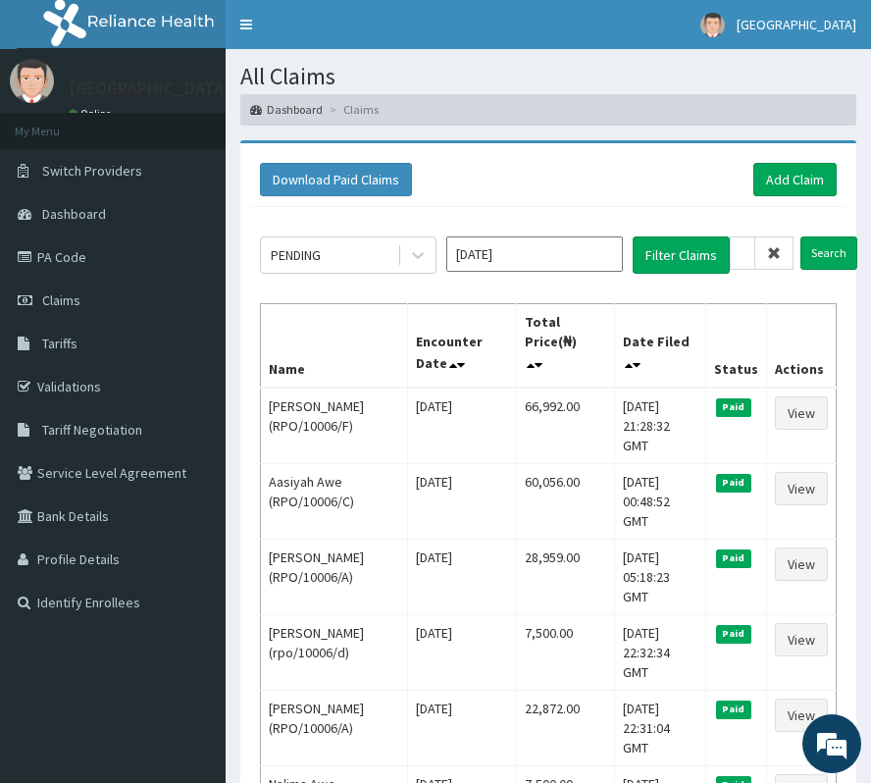
click at [782, 249] on span at bounding box center [774, 252] width 38 height 33
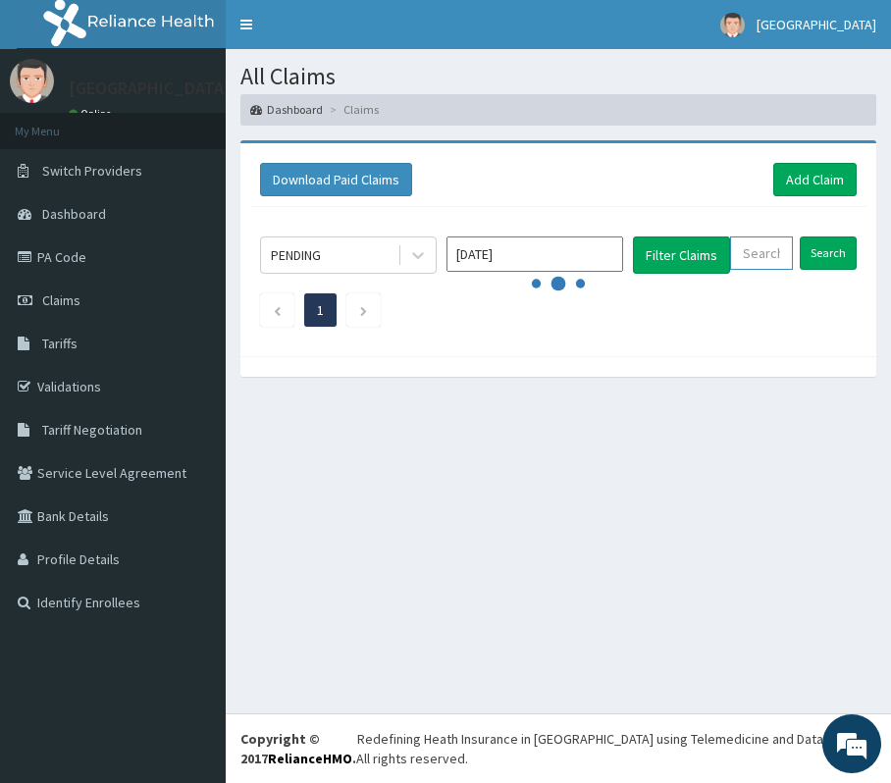
click at [778, 253] on input "text" at bounding box center [761, 252] width 63 height 33
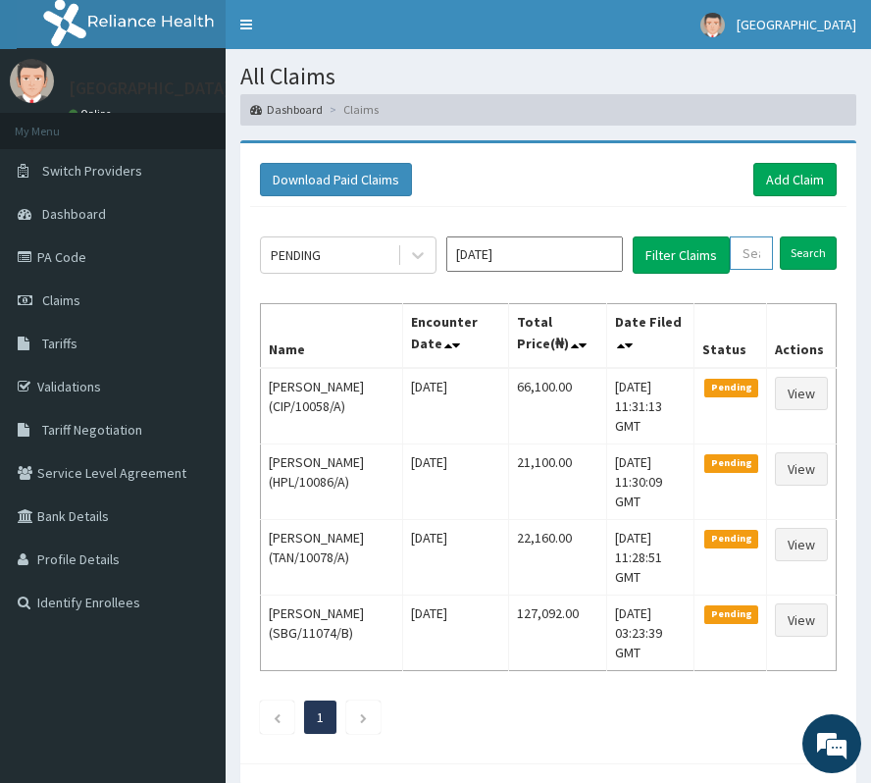
paste input "RPO/10006/E"
type input "RPO/10006/E"
click at [828, 247] on input "Search" at bounding box center [828, 252] width 57 height 33
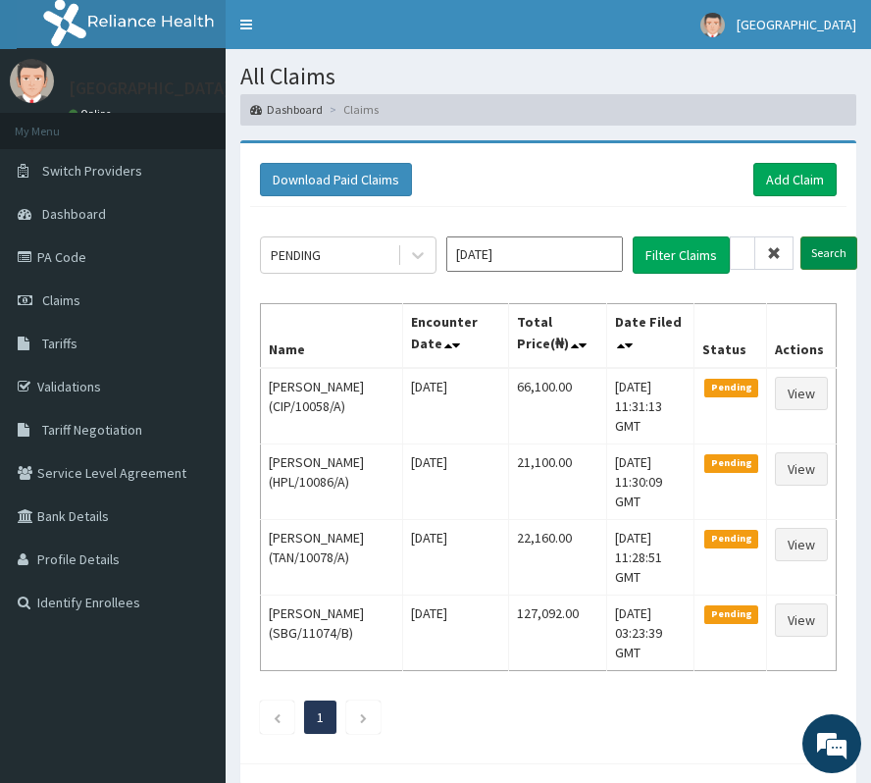
click at [828, 247] on input "Search" at bounding box center [828, 252] width 57 height 33
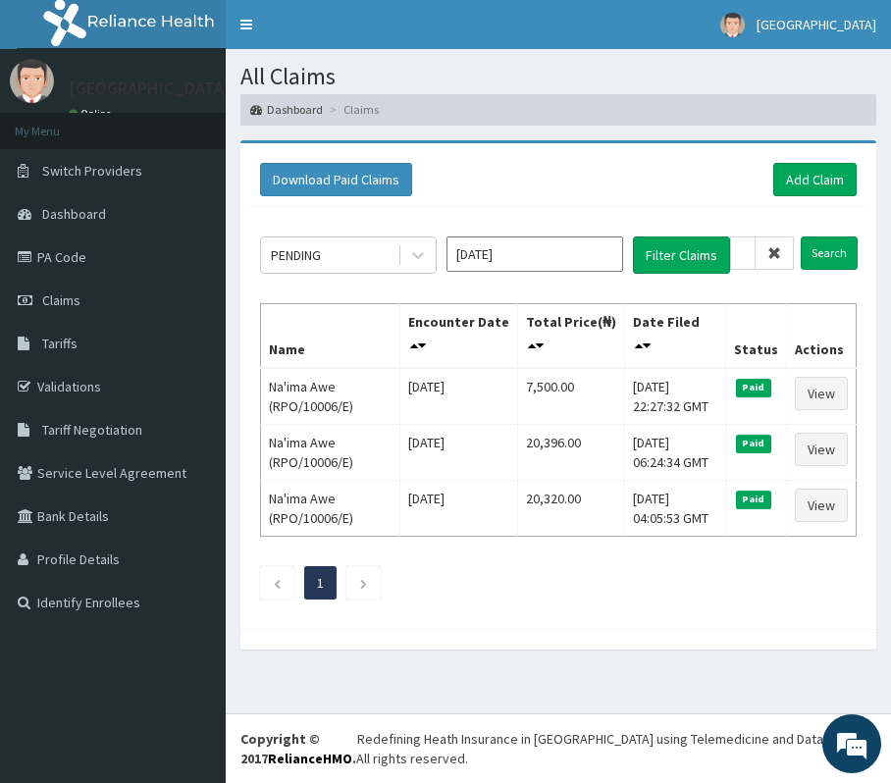
click at [767, 248] on icon at bounding box center [774, 253] width 14 height 14
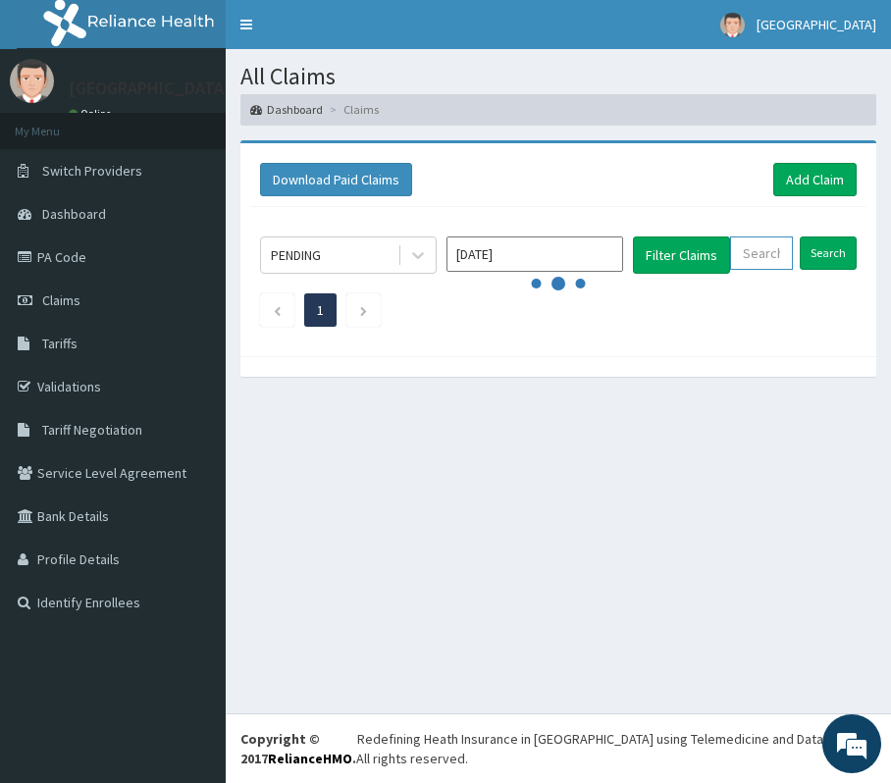
click at [767, 248] on input "text" at bounding box center [761, 252] width 63 height 33
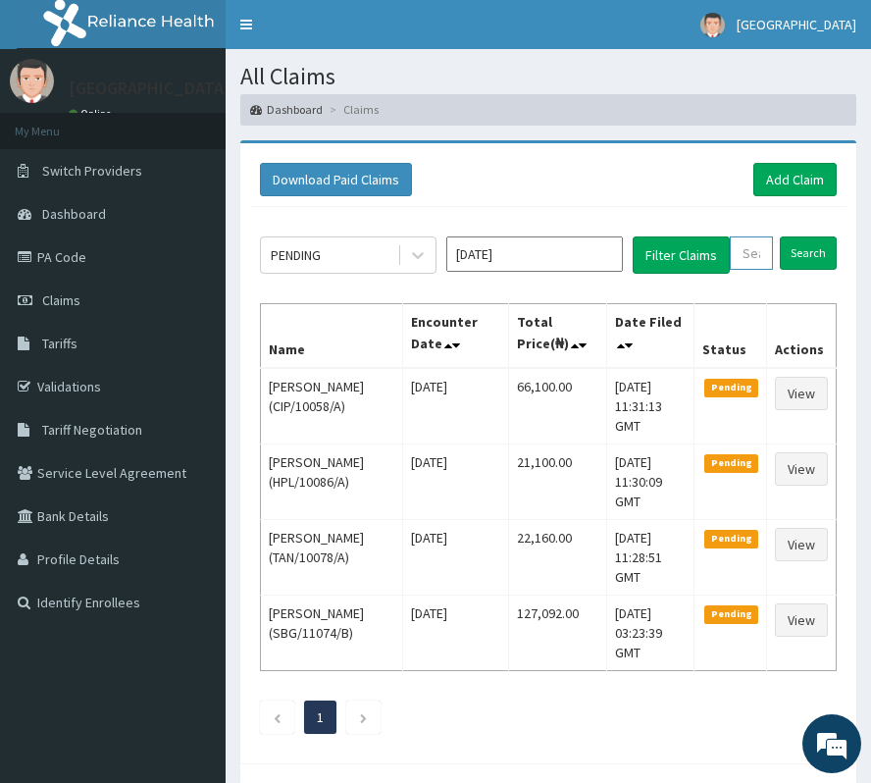
paste input "RPO/10006/A"
type input "RPO/10006/A"
click at [852, 248] on input "Search" at bounding box center [828, 252] width 57 height 33
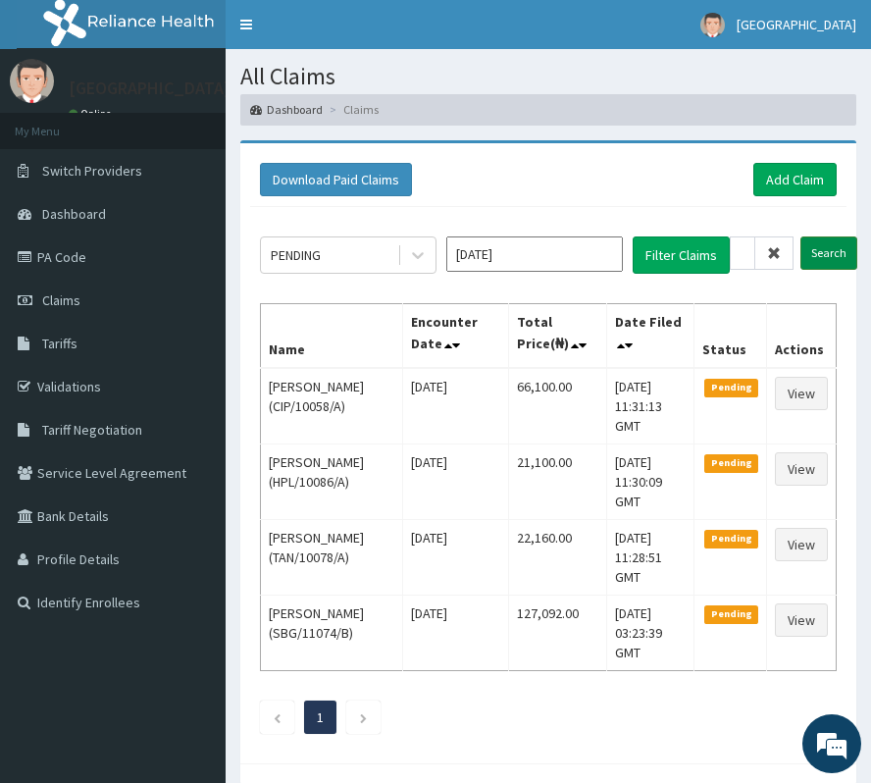
click at [852, 248] on input "Search" at bounding box center [828, 252] width 57 height 33
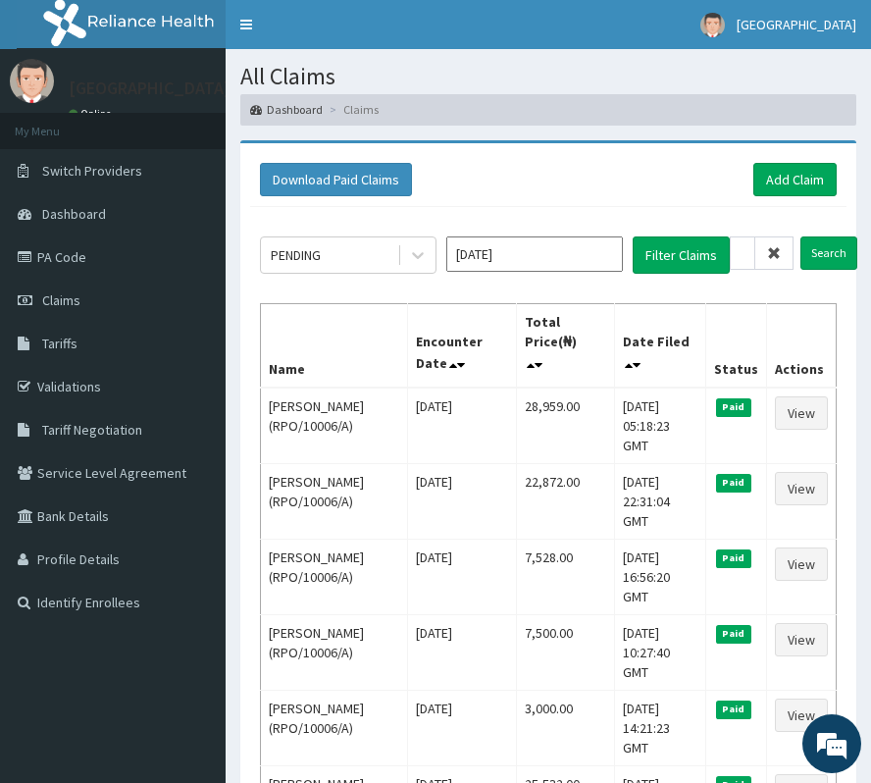
click at [770, 251] on icon at bounding box center [774, 253] width 14 height 14
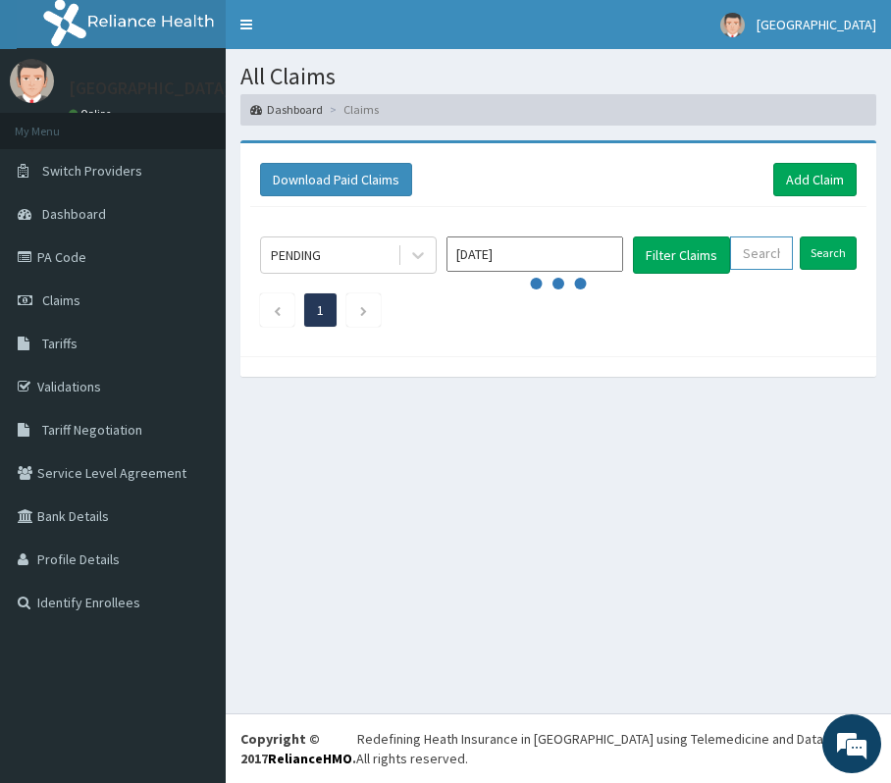
click at [770, 251] on input "text" at bounding box center [761, 252] width 63 height 33
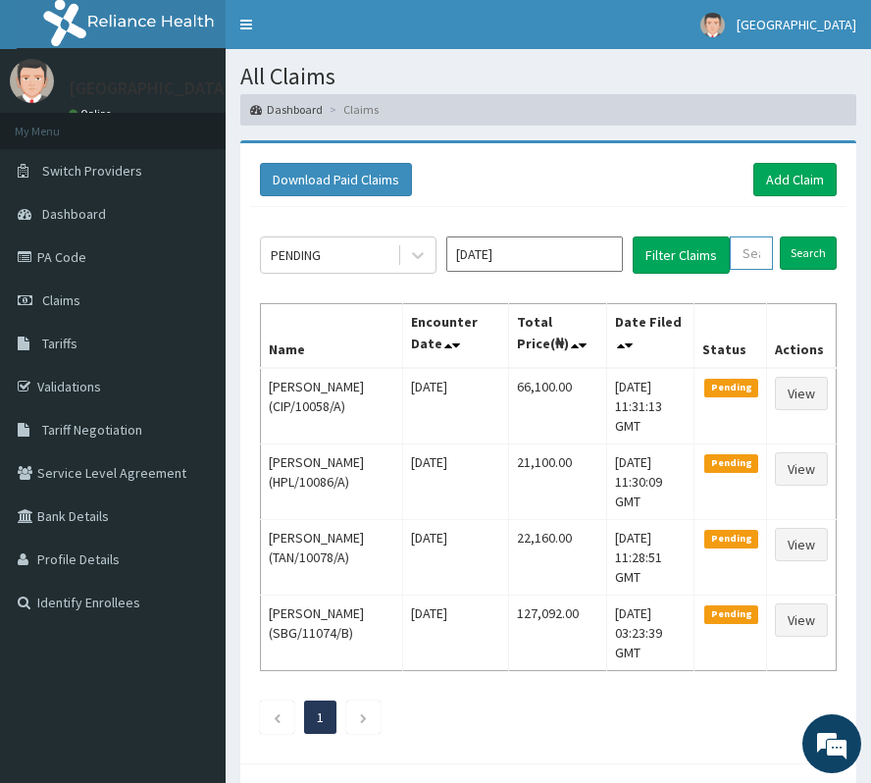
paste input "rpo/10006/d"
type input "rpo/10006/d"
click at [822, 245] on input "Search" at bounding box center [828, 252] width 57 height 33
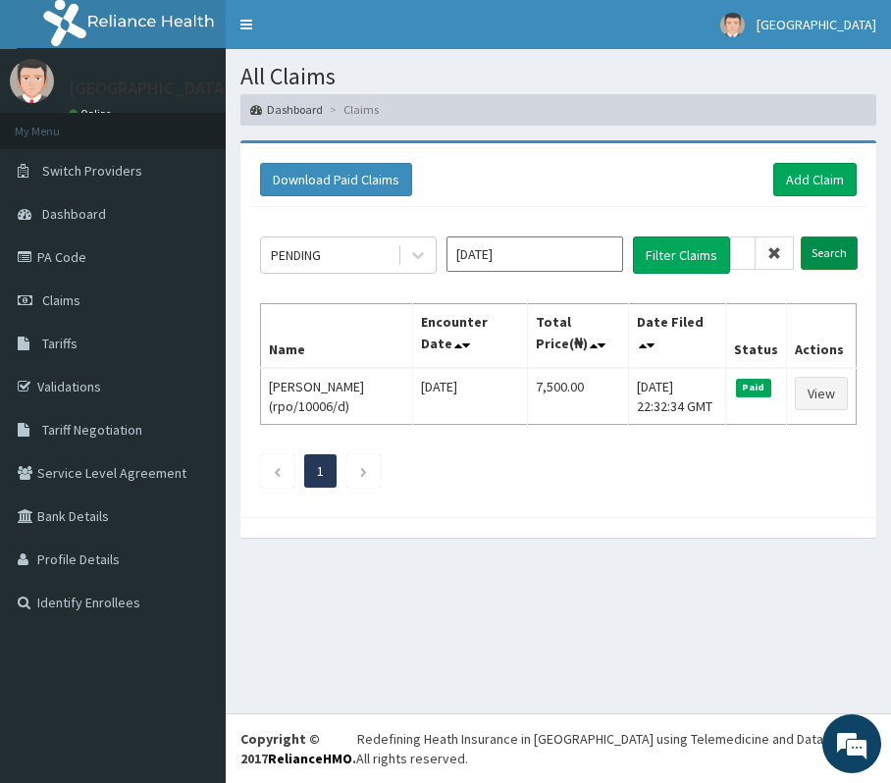
click at [840, 261] on input "Search" at bounding box center [828, 252] width 57 height 33
click at [767, 255] on icon at bounding box center [774, 253] width 14 height 14
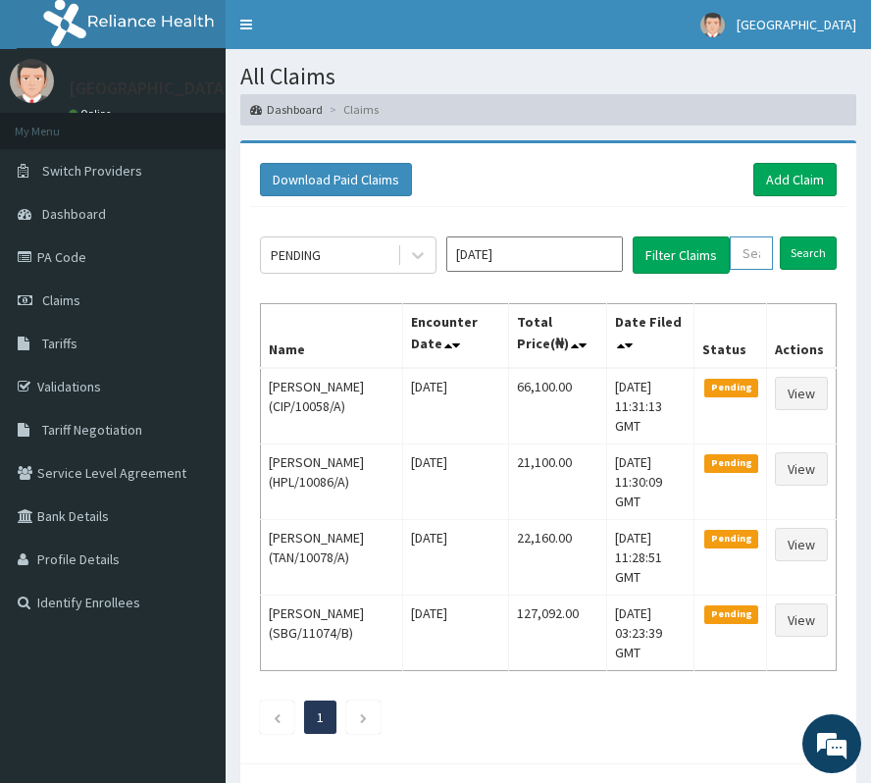
click at [767, 255] on input "text" at bounding box center [751, 252] width 43 height 33
paste input "rpo/10006/d"
type input "rpo/10006/d"
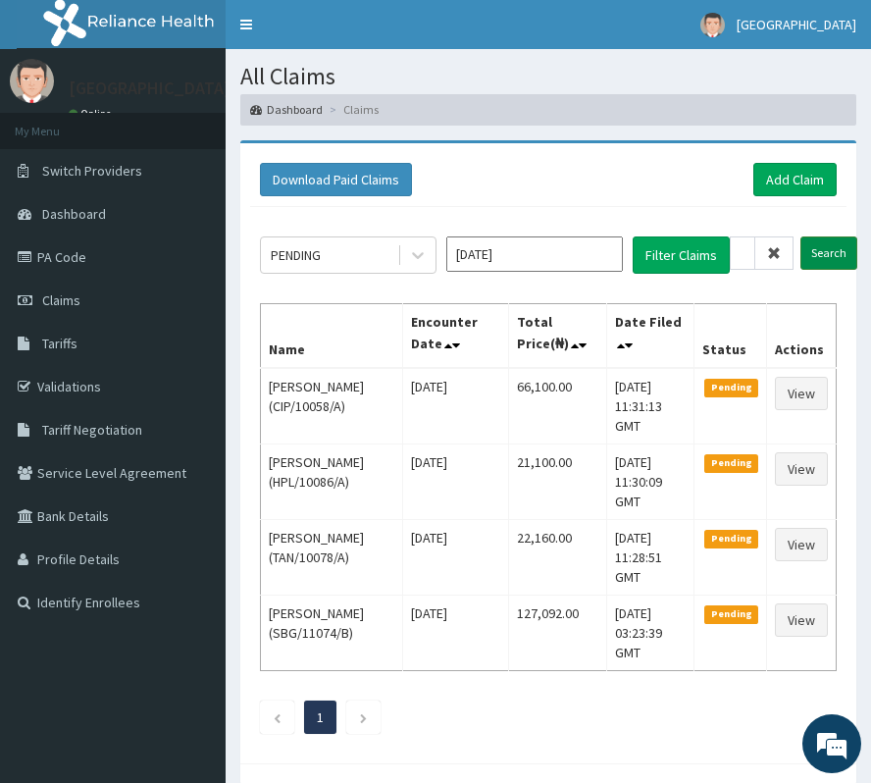
click at [825, 261] on input "Search" at bounding box center [828, 252] width 57 height 33
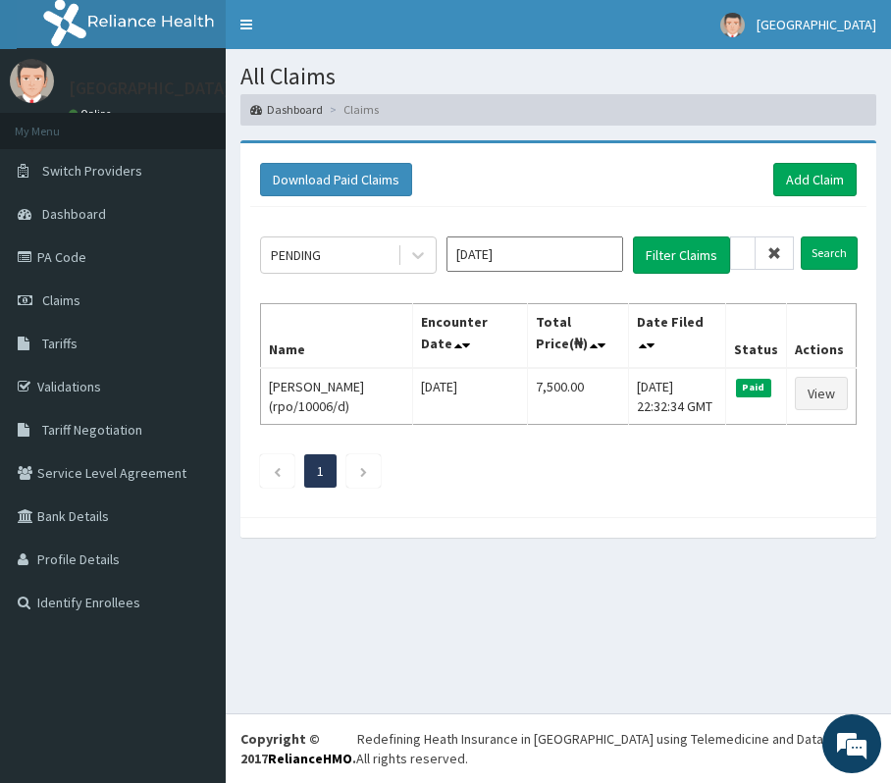
click at [773, 249] on icon at bounding box center [774, 253] width 14 height 14
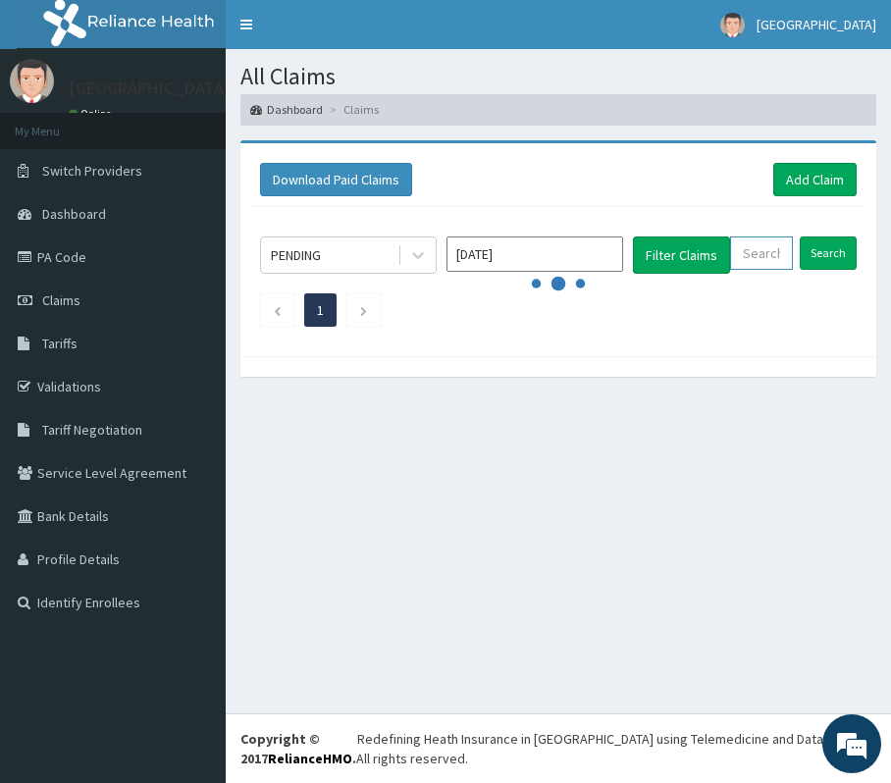
click at [773, 249] on input "text" at bounding box center [761, 252] width 63 height 33
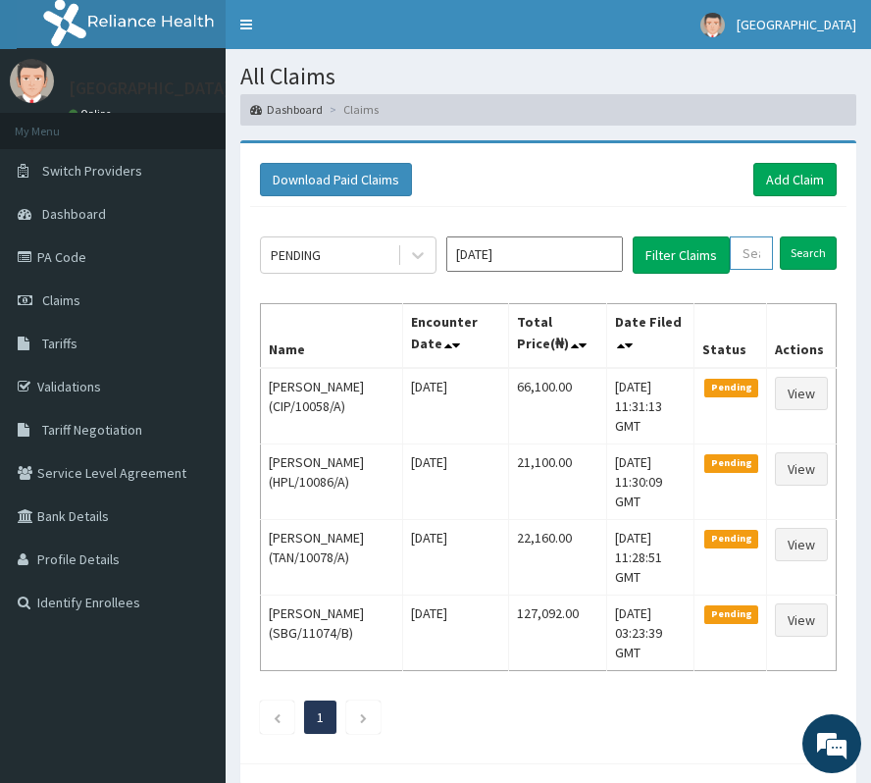
paste input "REB/10087/A"
type input "REB/10087/A"
click at [851, 245] on input "Search" at bounding box center [828, 252] width 57 height 33
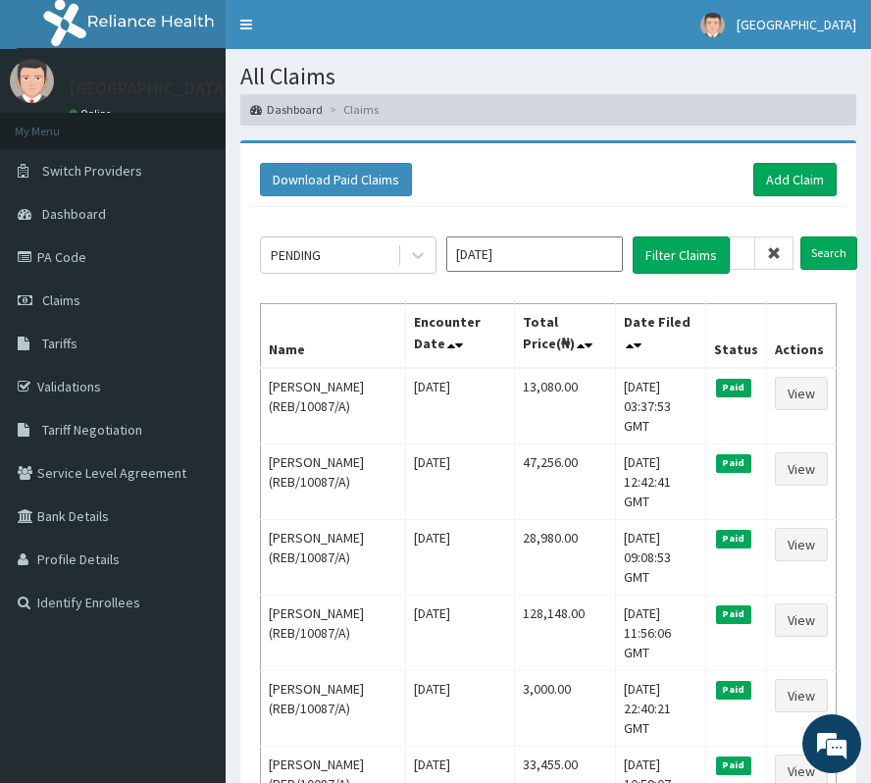
click at [778, 255] on icon at bounding box center [774, 253] width 14 height 14
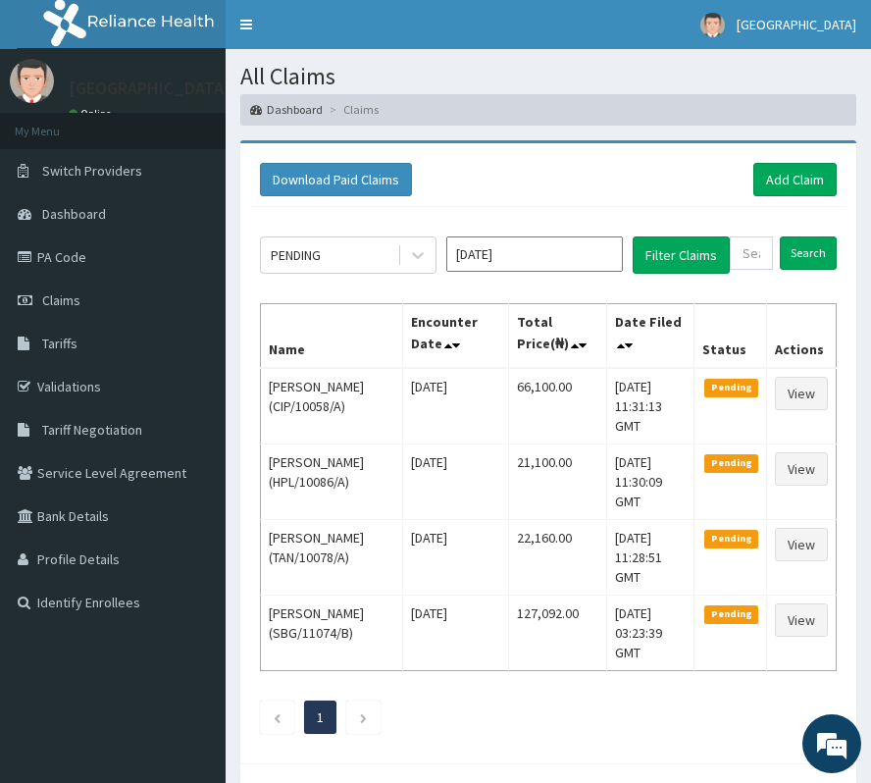
click at [777, 255] on form "Search" at bounding box center [783, 252] width 107 height 33
click at [761, 253] on input "text" at bounding box center [751, 252] width 43 height 33
paste input "MUL/10079/B"
type input "MUL/10079/B"
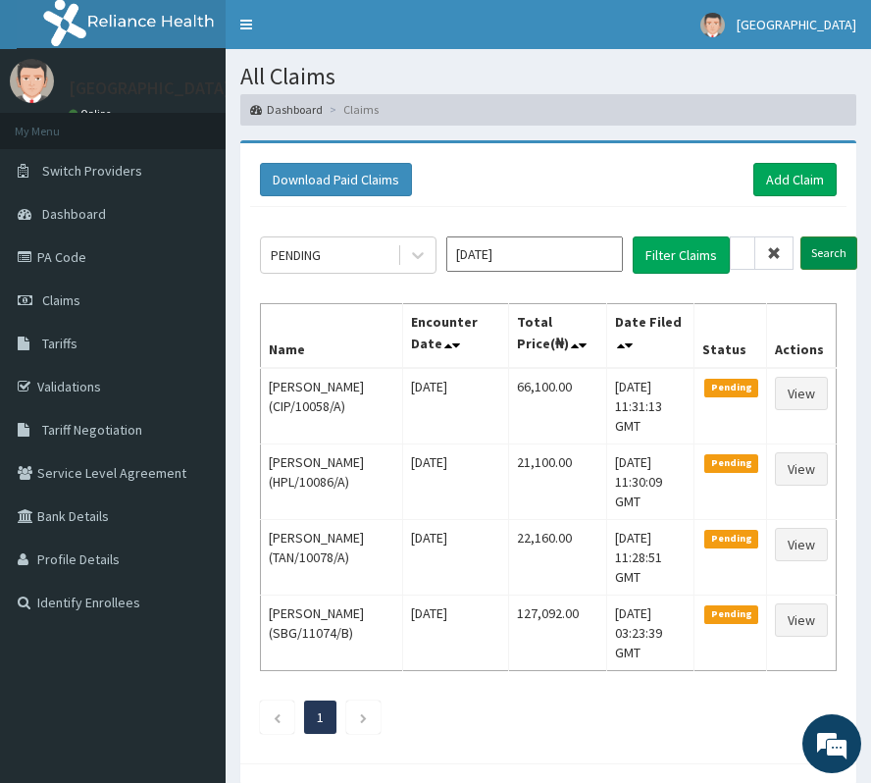
scroll to position [0, 0]
click at [830, 240] on input "Search" at bounding box center [828, 252] width 57 height 33
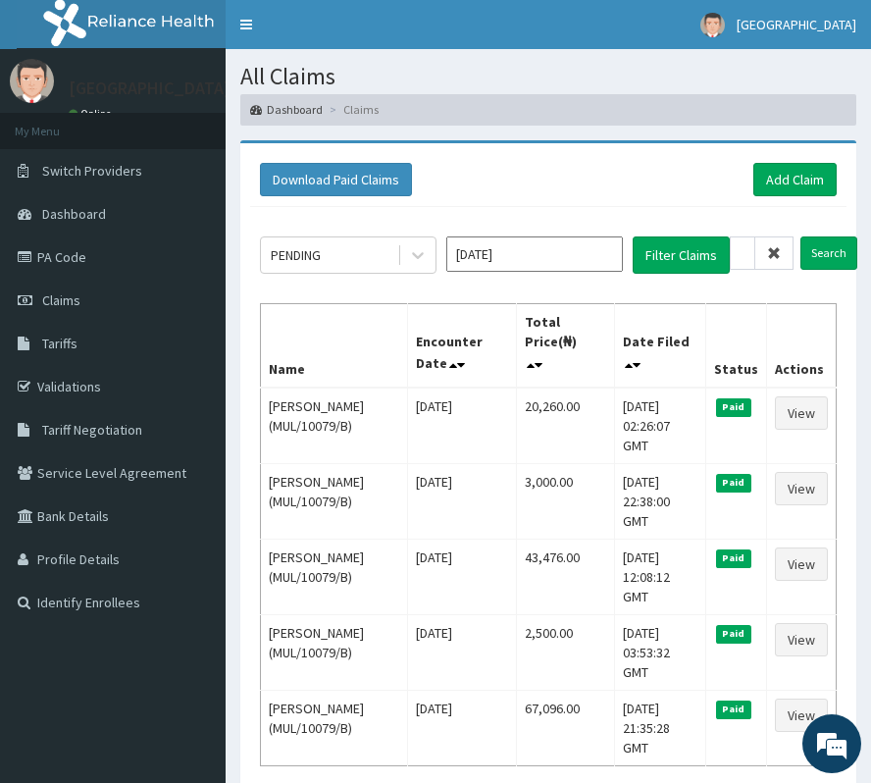
click at [774, 256] on icon at bounding box center [774, 253] width 14 height 14
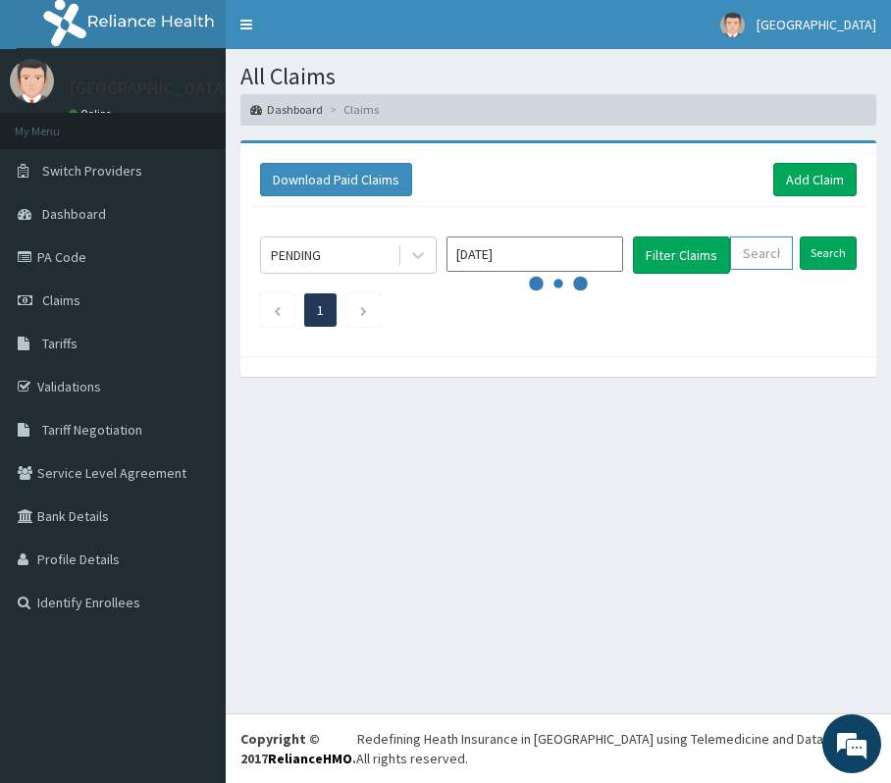
click at [774, 256] on input "text" at bounding box center [761, 252] width 63 height 33
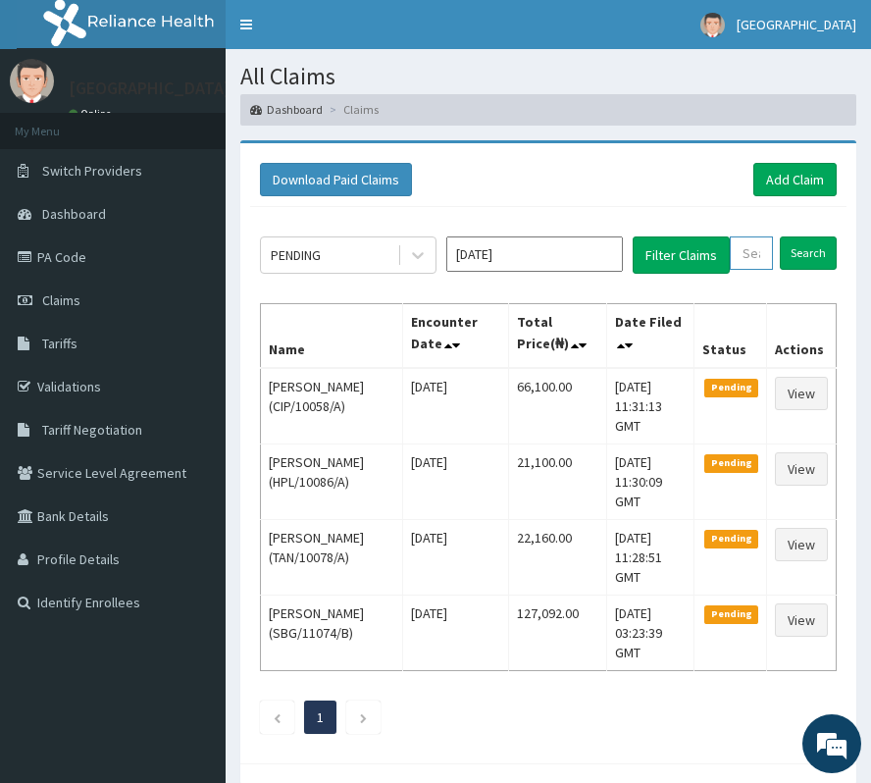
paste input "ACQ/10105/B"
type input "ACQ/10105/B"
click at [818, 255] on input "Search" at bounding box center [828, 252] width 57 height 33
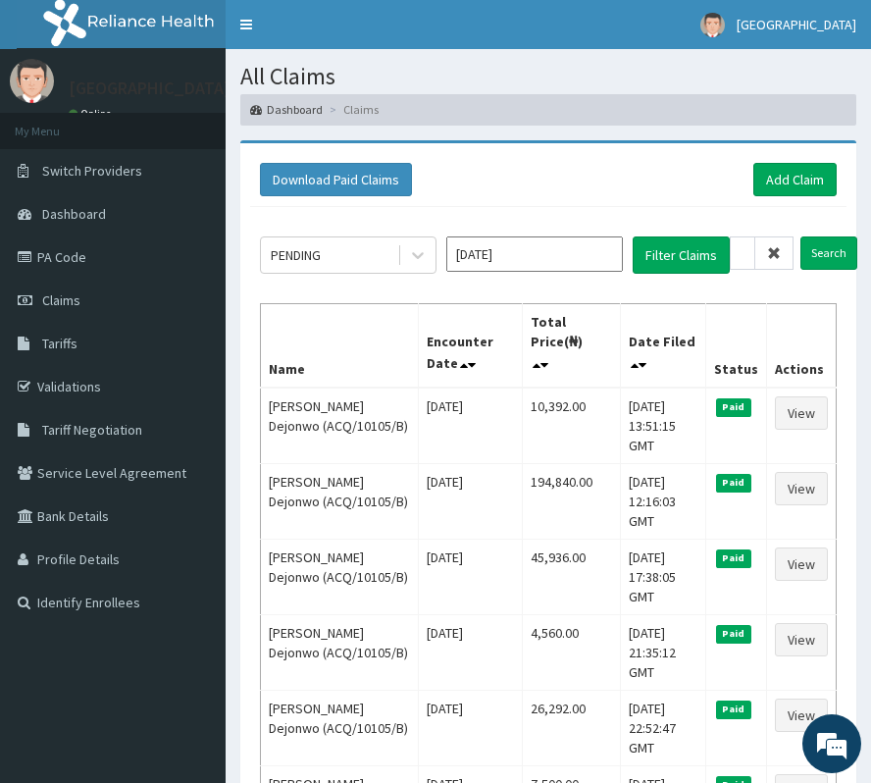
click at [775, 252] on icon at bounding box center [774, 253] width 14 height 14
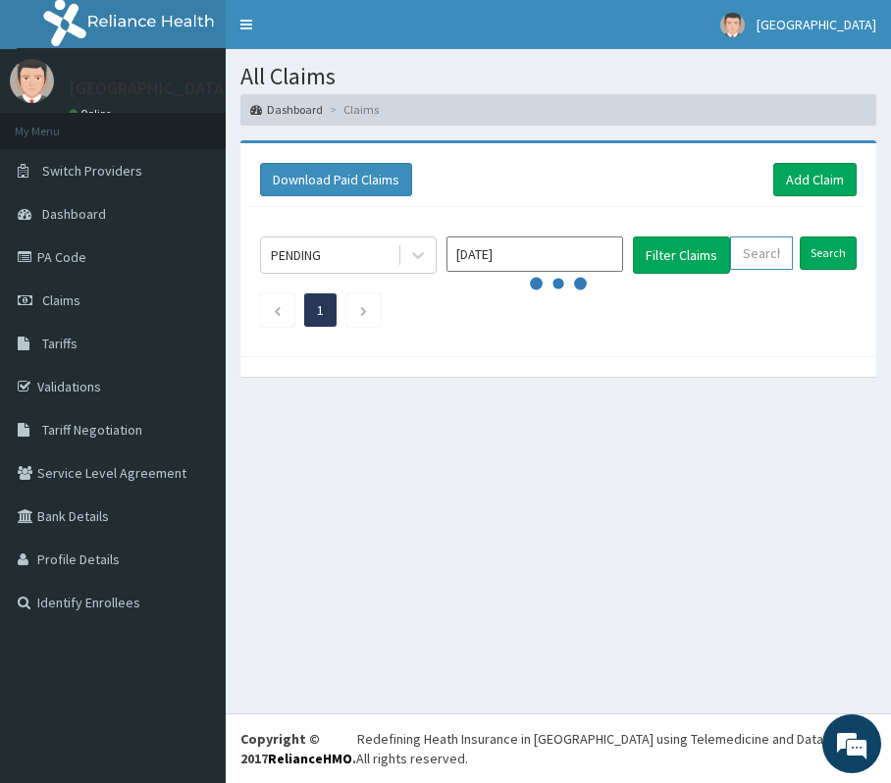
click at [777, 252] on input "text" at bounding box center [761, 252] width 63 height 33
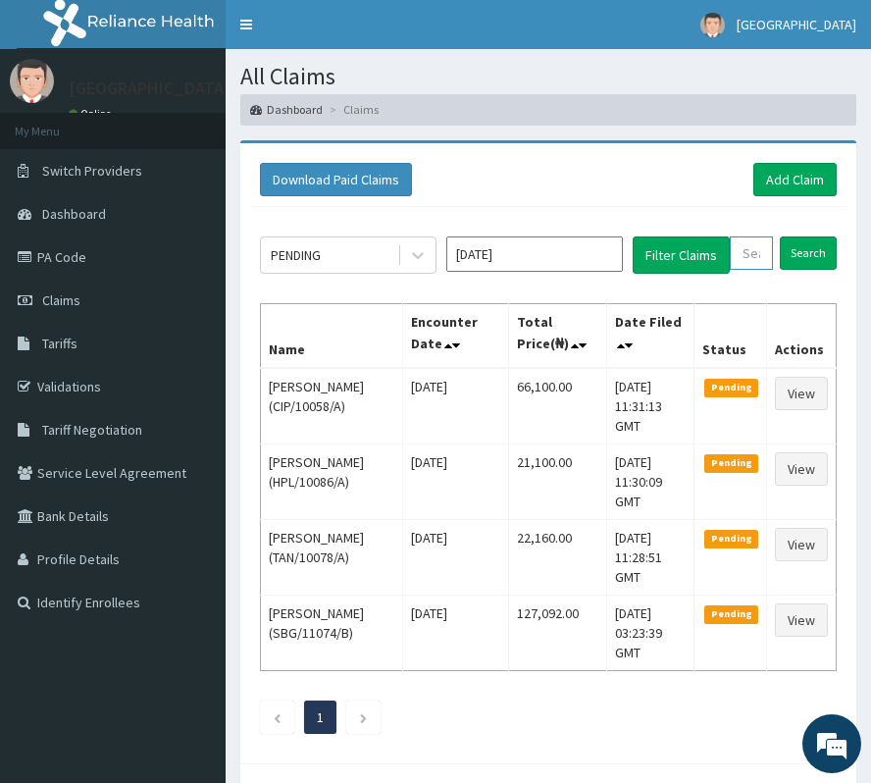
paste input "RRI/10052/A"
type input "RRI/10052/A"
click at [828, 251] on input "Search" at bounding box center [828, 252] width 57 height 33
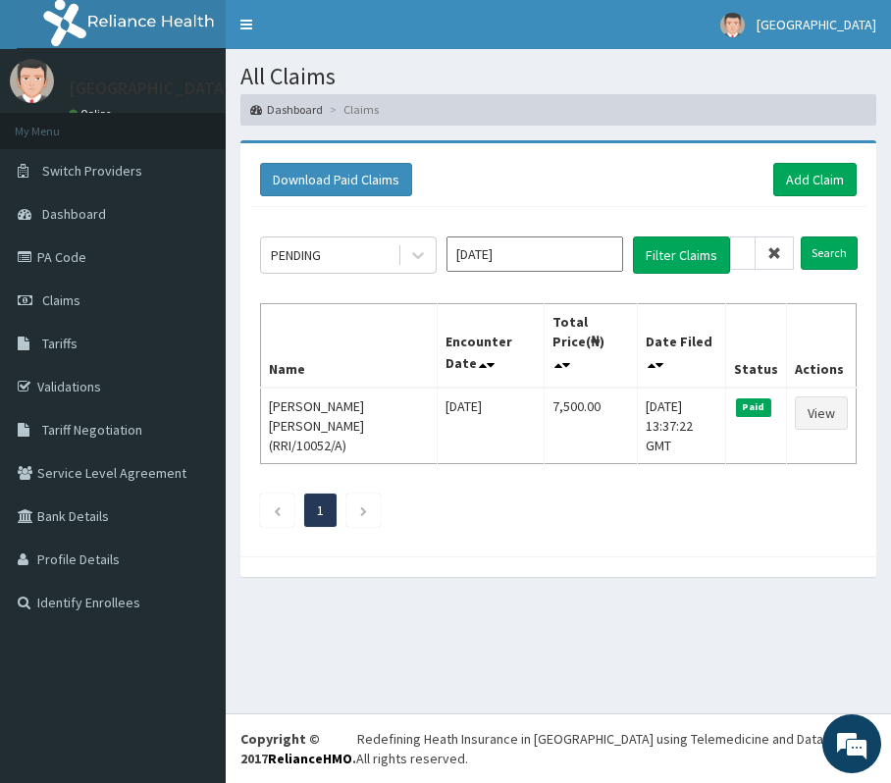
click at [781, 259] on icon at bounding box center [774, 253] width 14 height 14
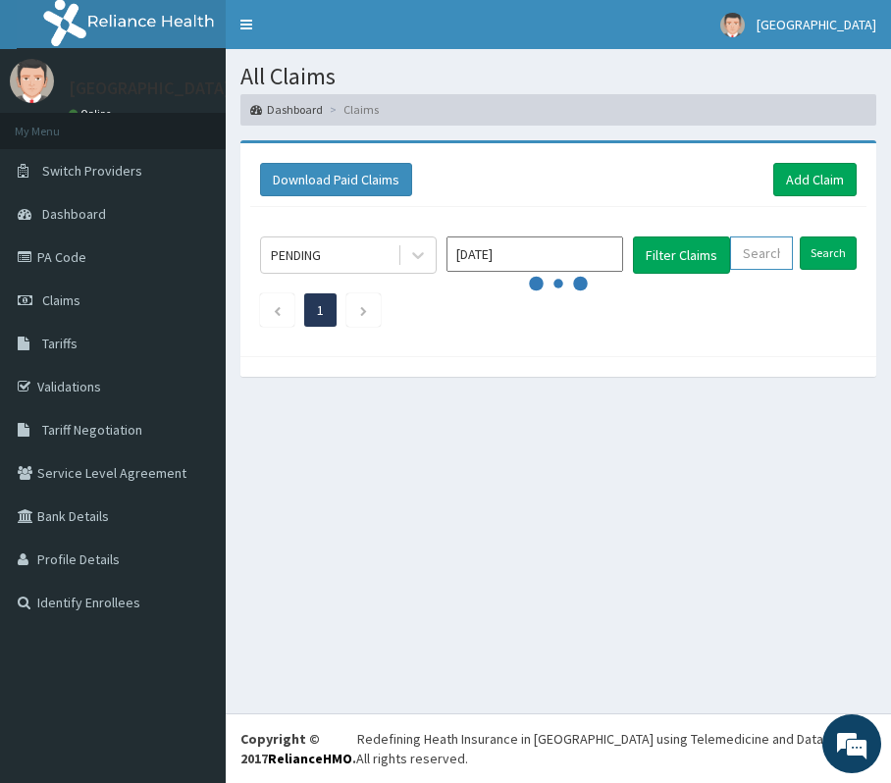
click at [781, 259] on input "text" at bounding box center [761, 252] width 63 height 33
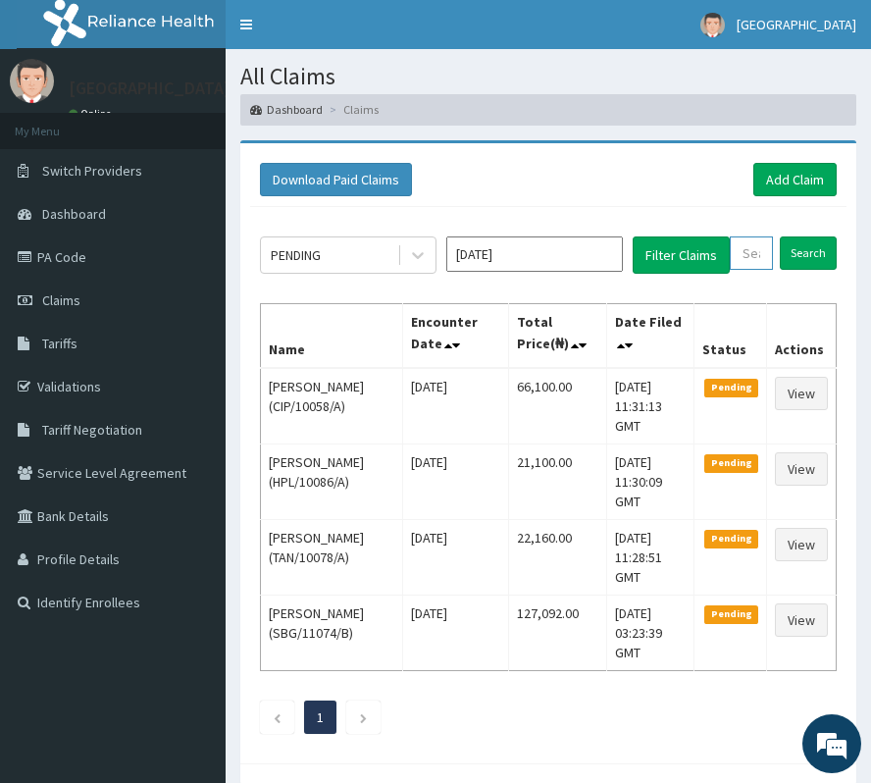
paste input "RRI/10052/A"
type input "RRI/10052/A"
click at [836, 261] on input "Search" at bounding box center [828, 252] width 57 height 33
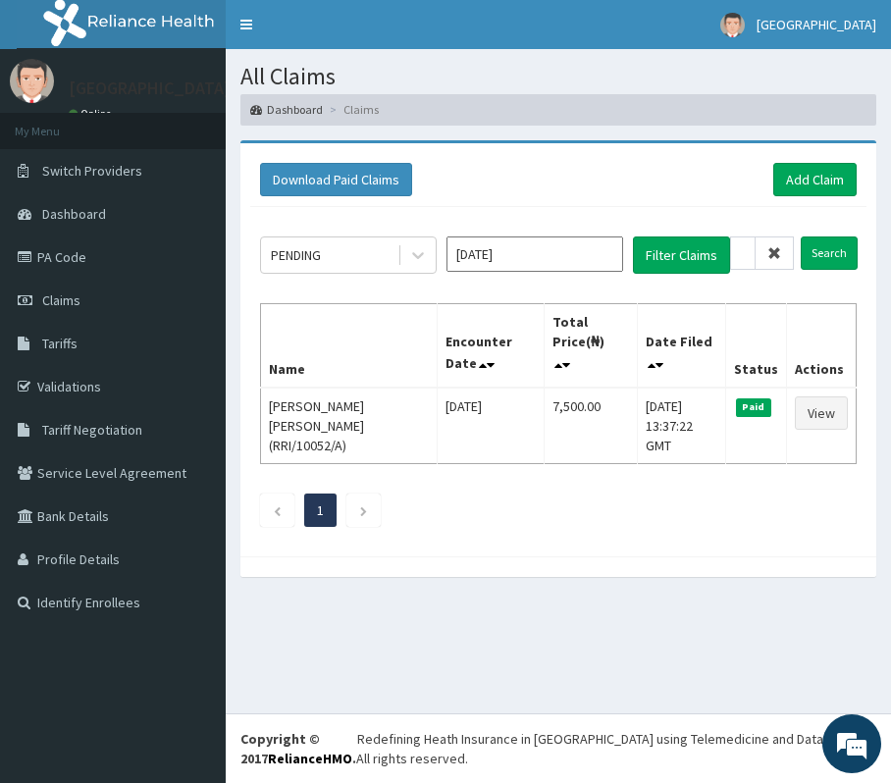
click at [765, 251] on span at bounding box center [774, 252] width 38 height 33
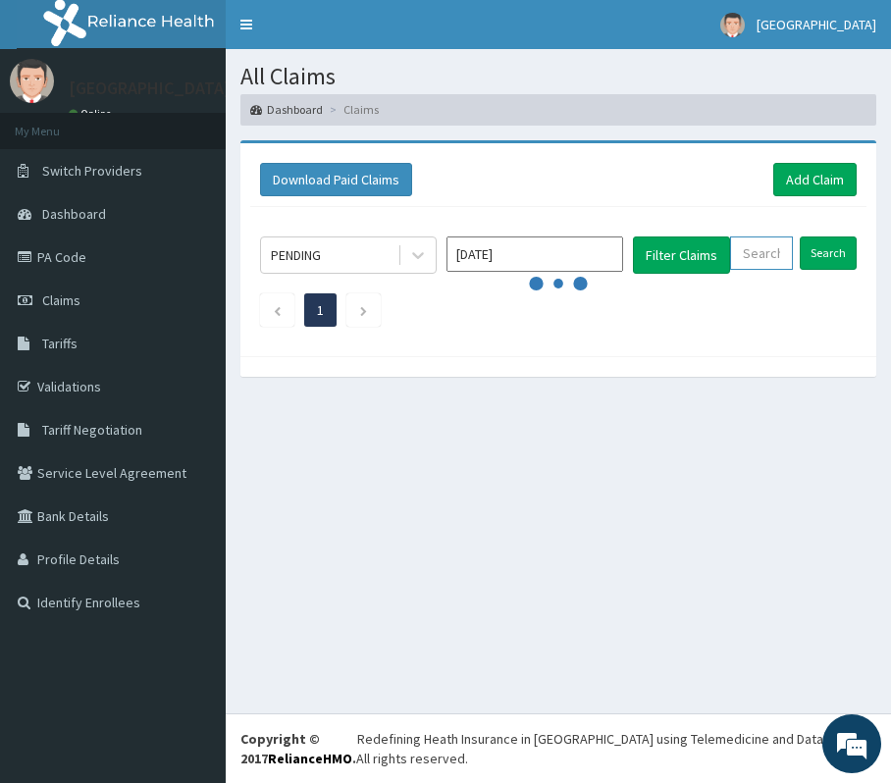
click at [771, 251] on input "text" at bounding box center [761, 252] width 63 height 33
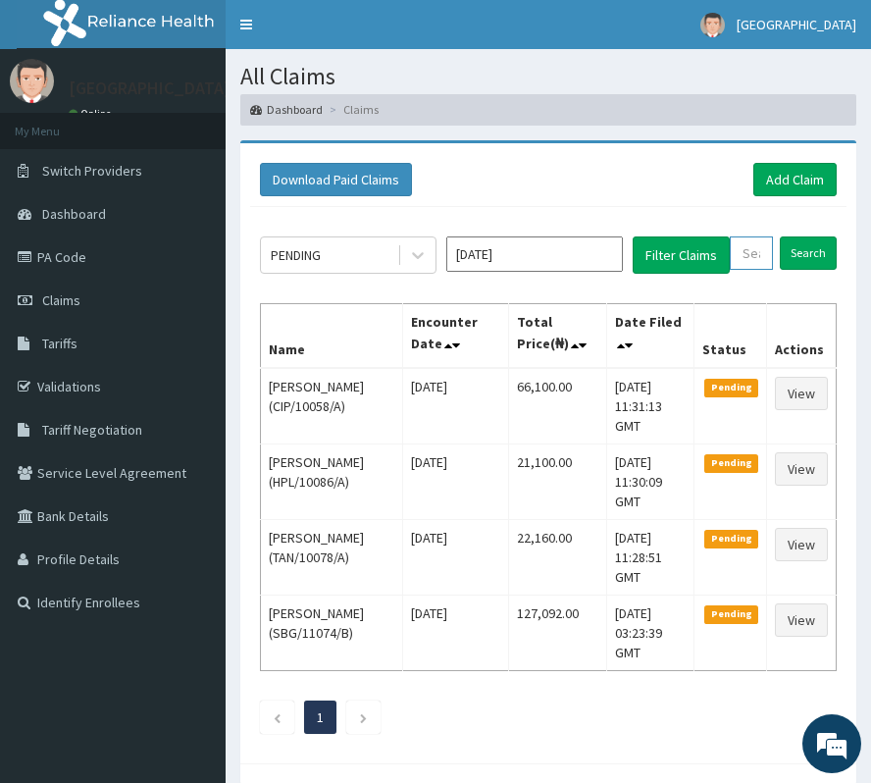
paste input "RRI/10081/A"
type input "RRI/10081/A"
click at [832, 251] on input "Search" at bounding box center [828, 252] width 57 height 33
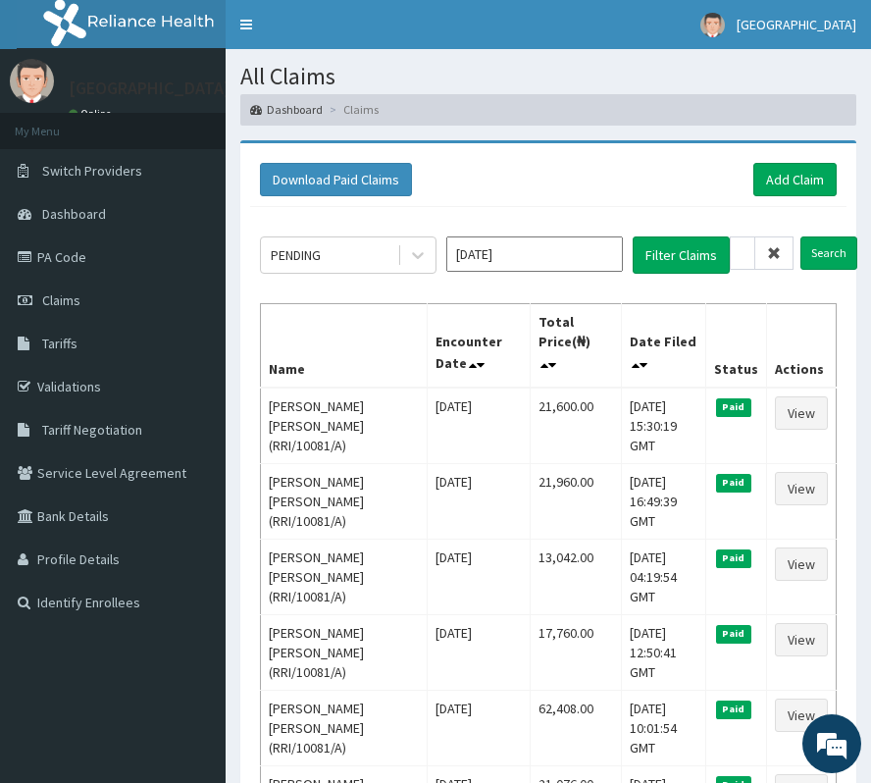
click at [781, 259] on icon at bounding box center [774, 253] width 14 height 14
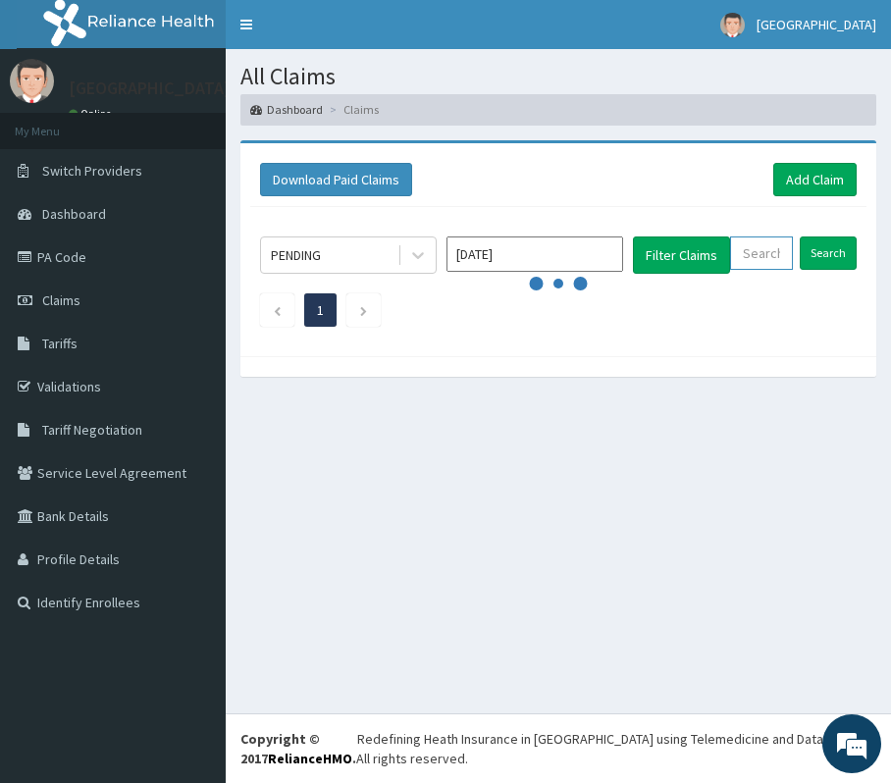
click at [781, 259] on input "text" at bounding box center [761, 252] width 63 height 33
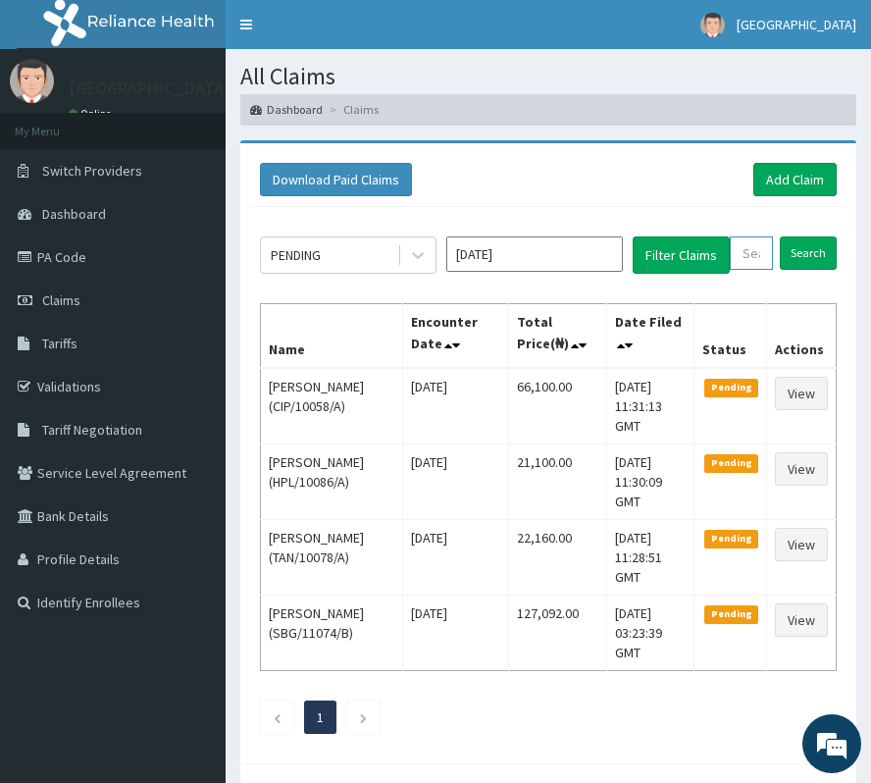
paste input "SLB/10918/C"
type input "SLB/10918/C"
click at [814, 255] on input "Search" at bounding box center [828, 252] width 57 height 33
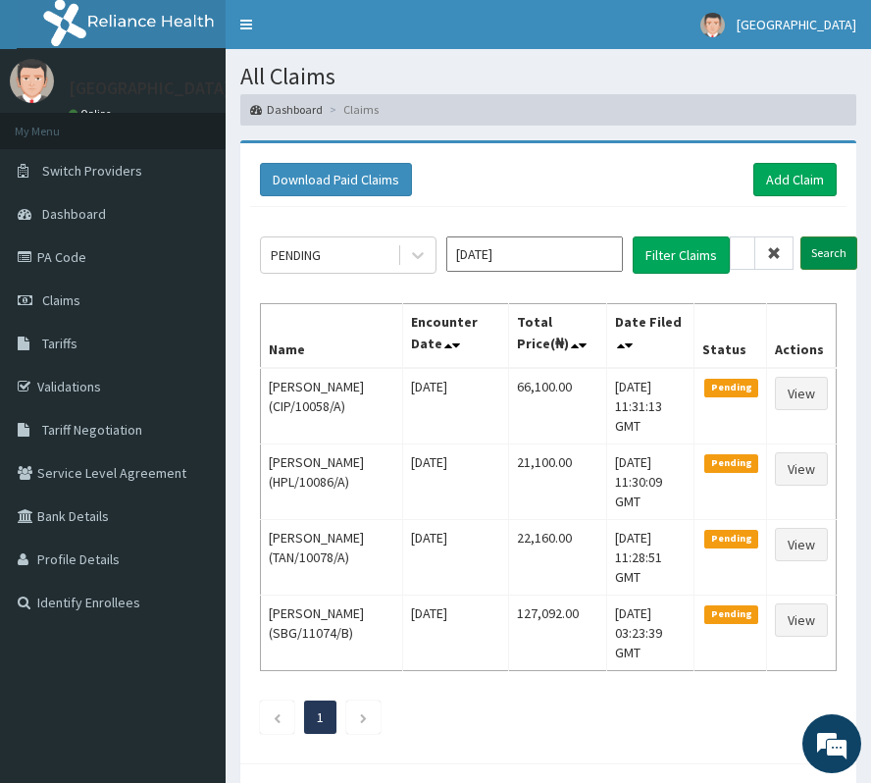
click at [814, 255] on input "Search" at bounding box center [828, 252] width 57 height 33
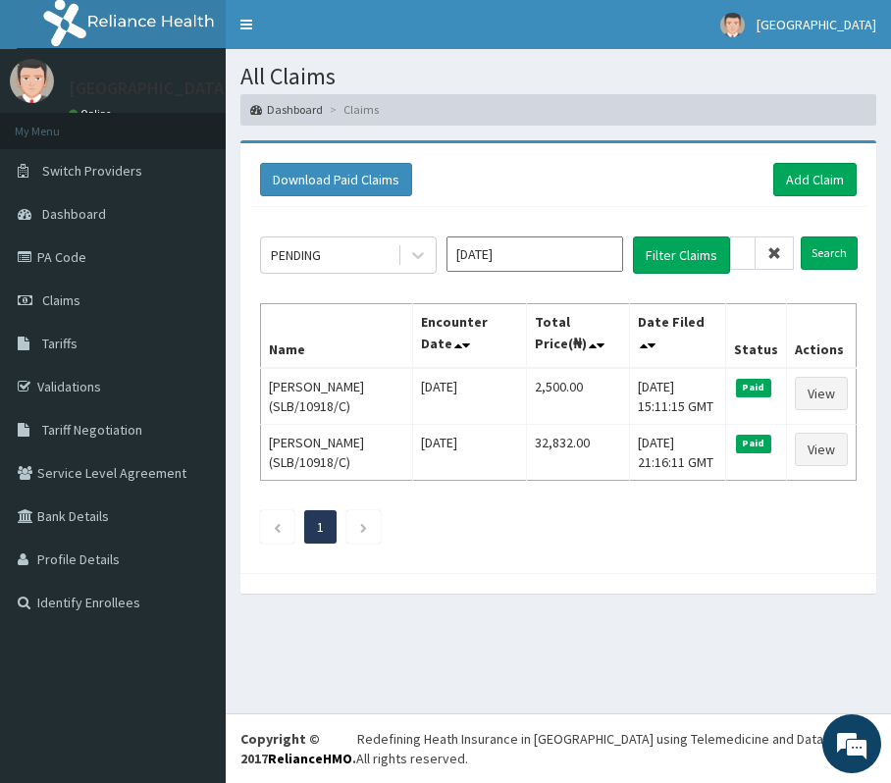
click at [769, 248] on icon at bounding box center [774, 253] width 14 height 14
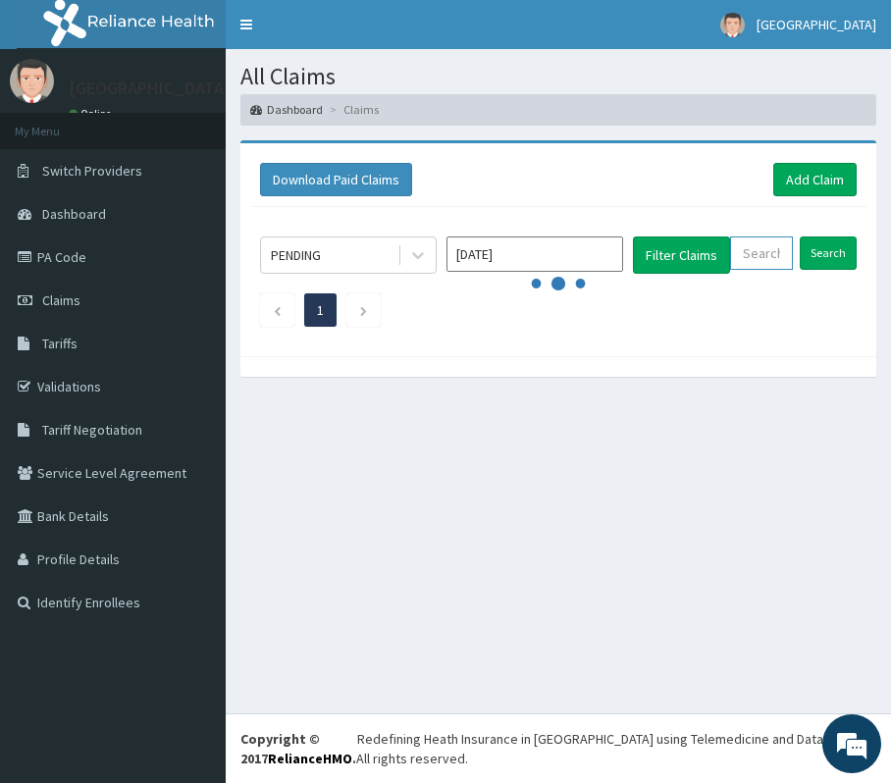
click at [766, 249] on input "text" at bounding box center [761, 252] width 63 height 33
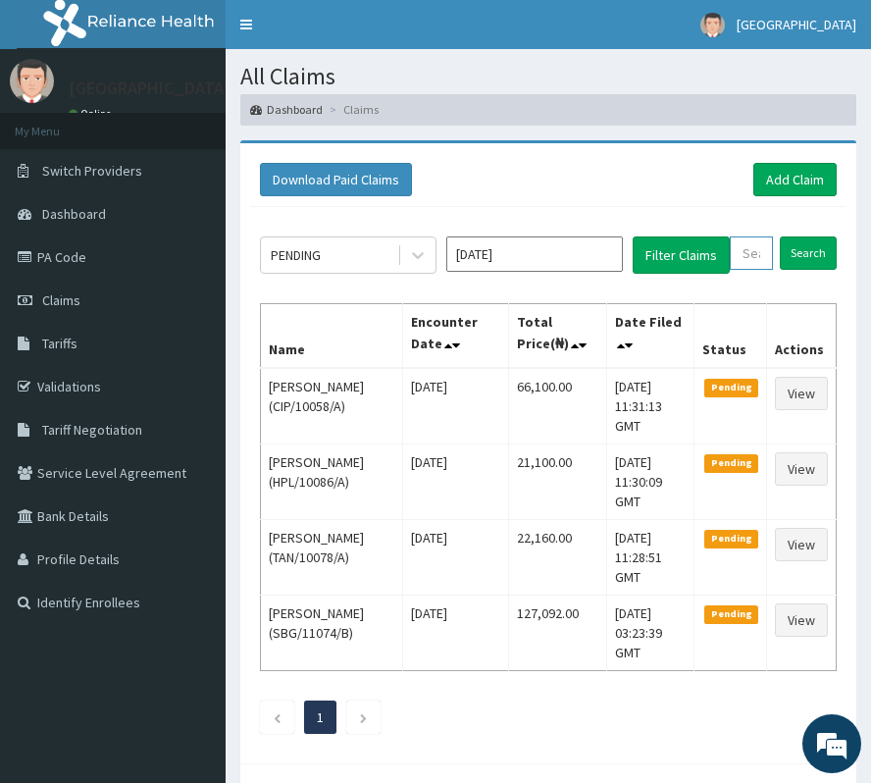
paste input "GSV/11330/D"
type input "GSV/11330/D"
click at [840, 267] on input "Search" at bounding box center [828, 252] width 57 height 33
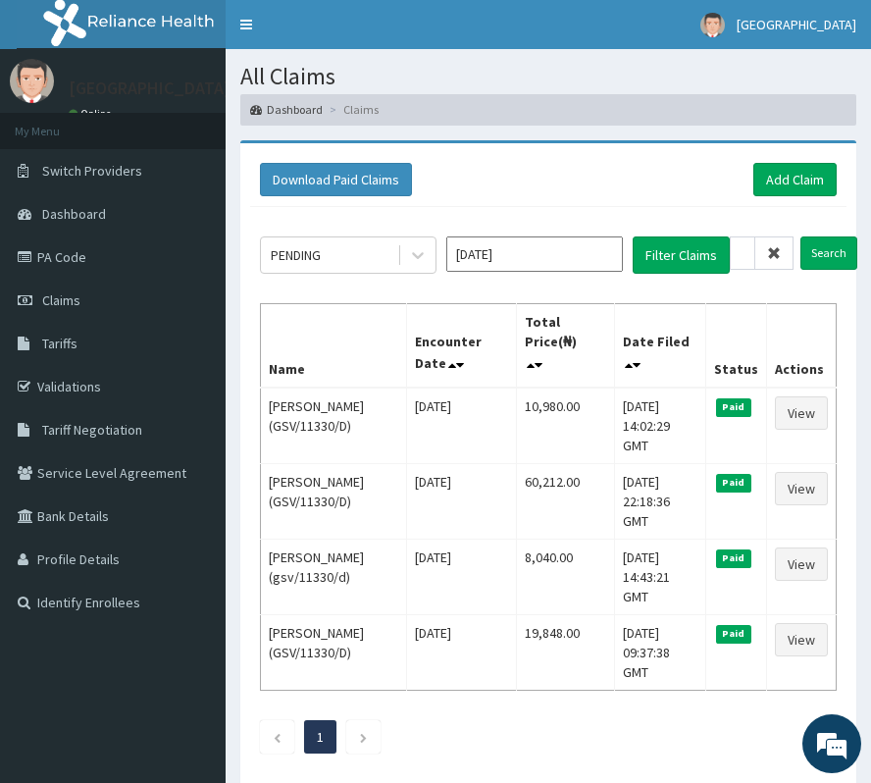
click at [767, 251] on icon at bounding box center [774, 253] width 14 height 14
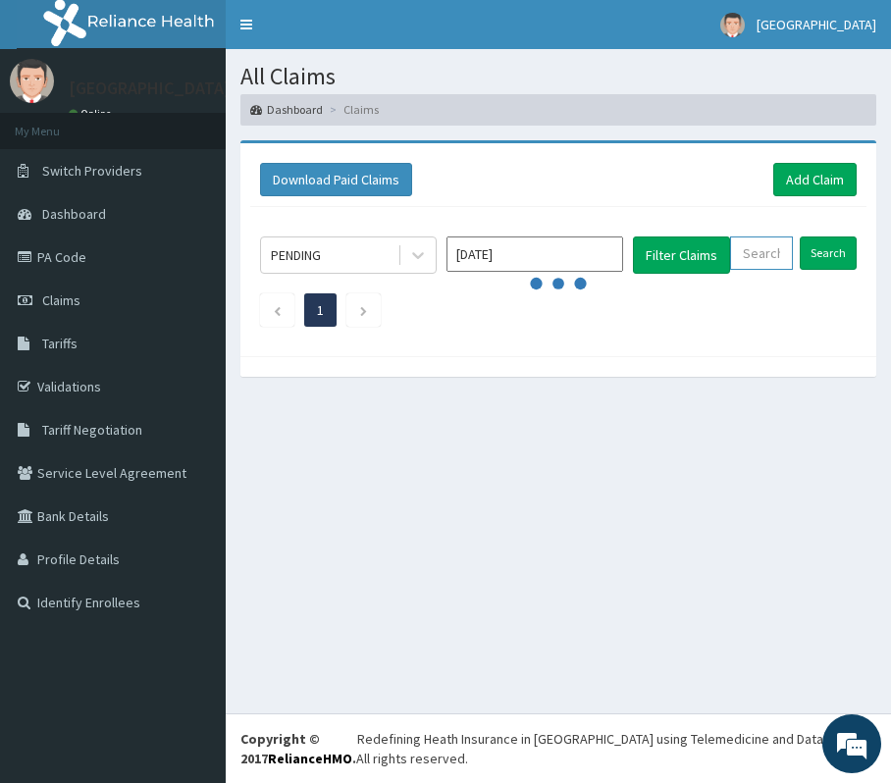
click at [767, 251] on input "text" at bounding box center [761, 252] width 63 height 33
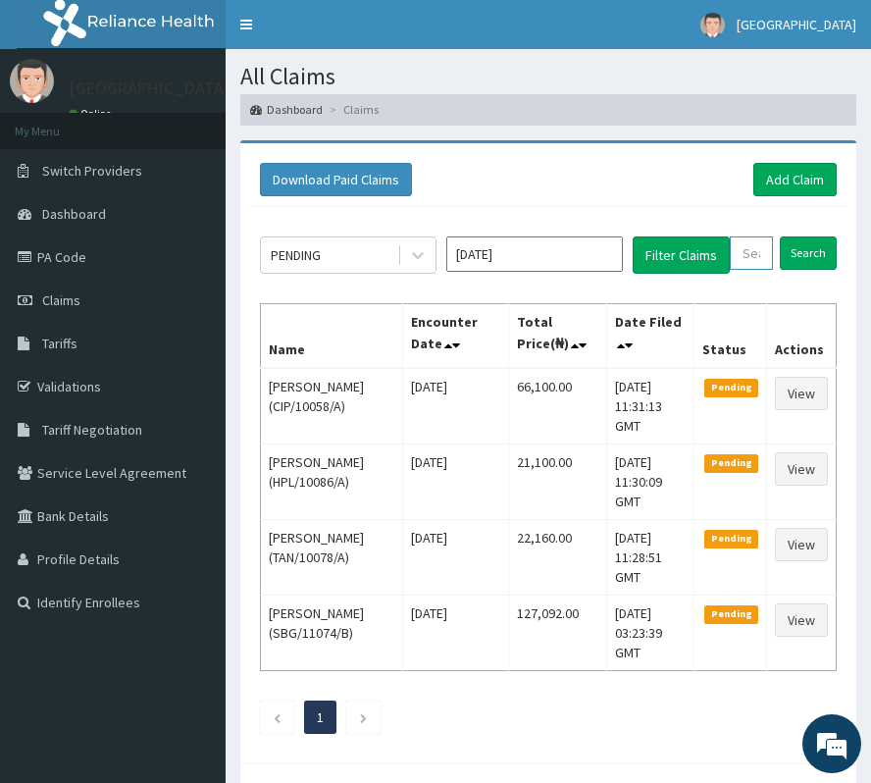
paste input "REB/10087/A"
type input "REB/10087/A"
click at [820, 245] on input "Search" at bounding box center [828, 252] width 57 height 33
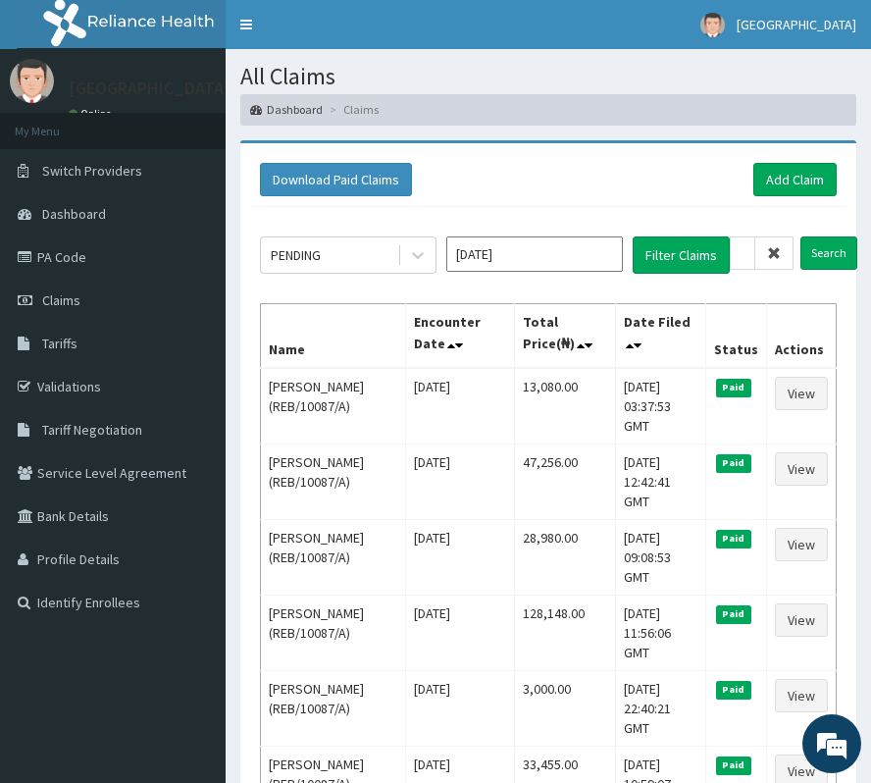
click at [773, 259] on icon at bounding box center [774, 253] width 14 height 14
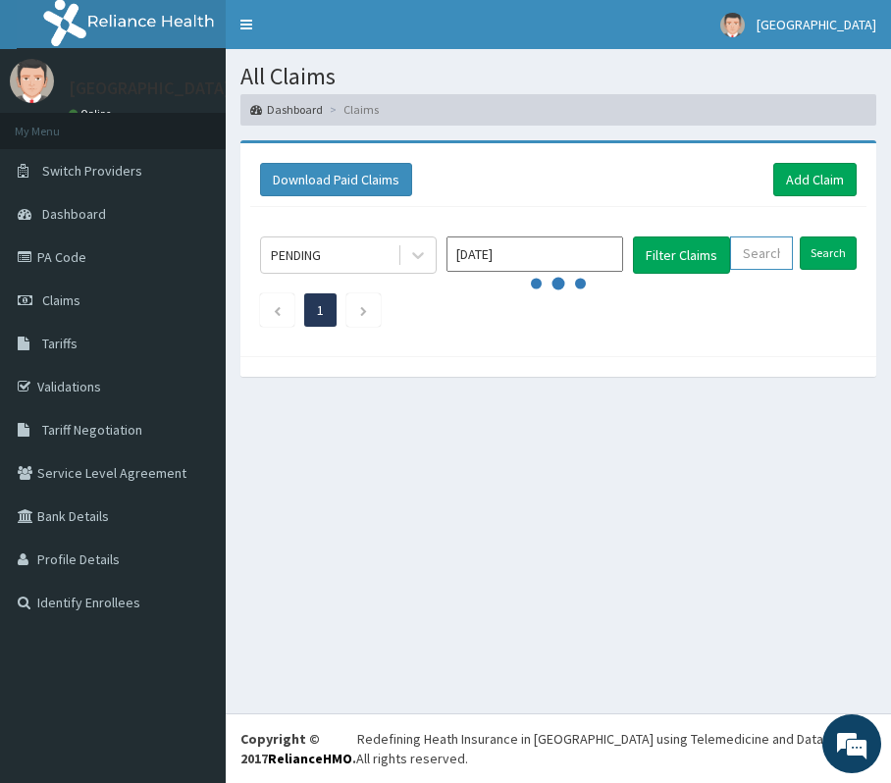
click at [759, 244] on input "text" at bounding box center [761, 252] width 63 height 33
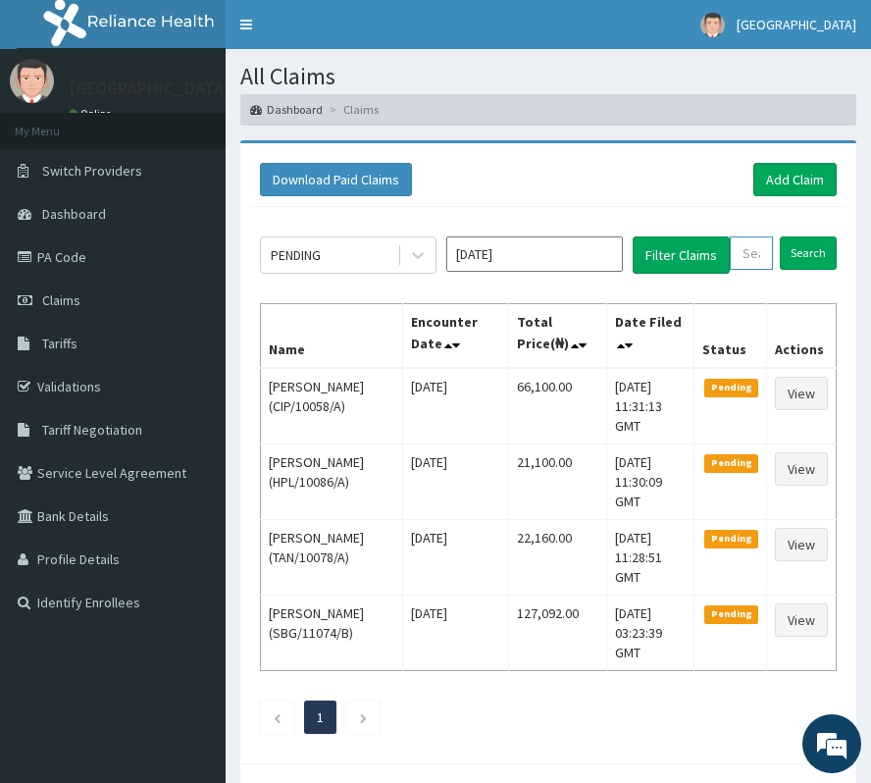
paste input "GSV/11330/D"
type input "GSV/11330/D"
click at [842, 256] on input "Search" at bounding box center [828, 252] width 57 height 33
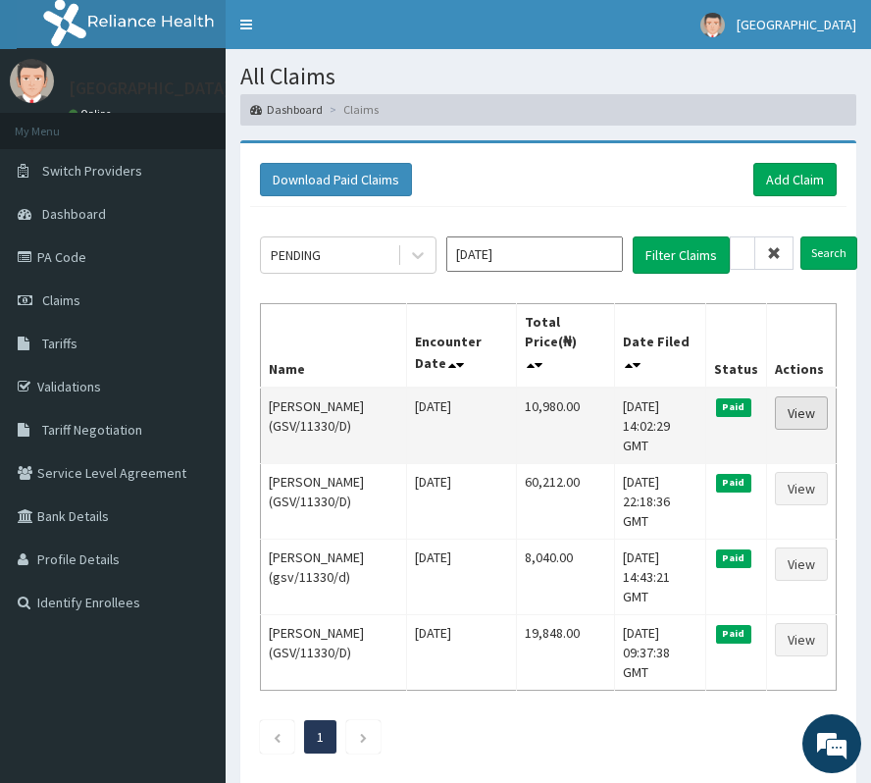
click at [810, 404] on link "View" at bounding box center [801, 412] width 53 height 33
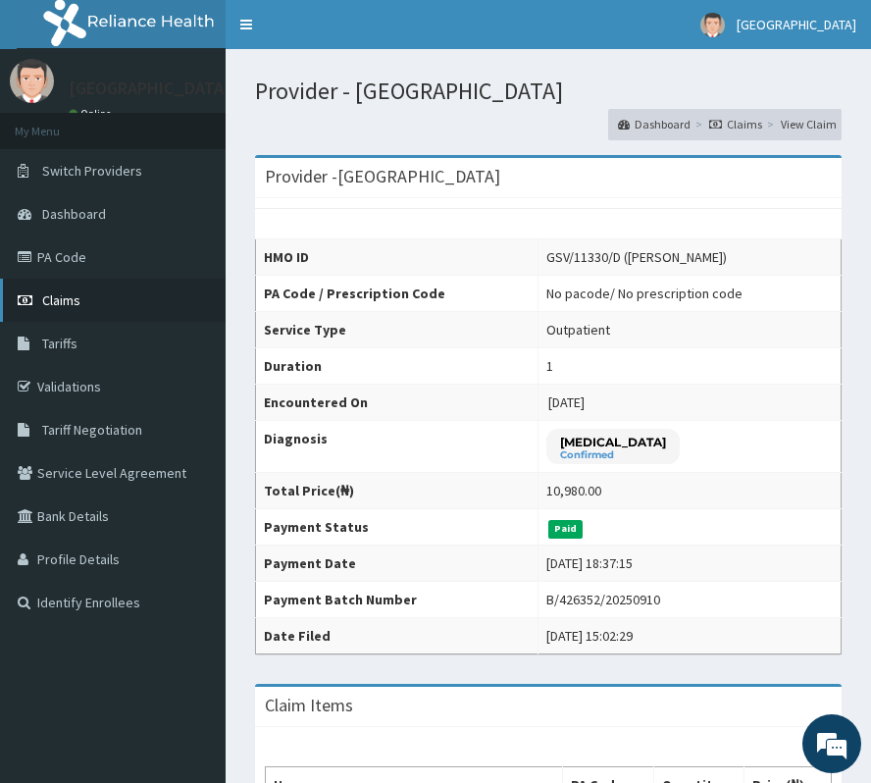
click at [52, 294] on span "Claims" at bounding box center [61, 300] width 38 height 18
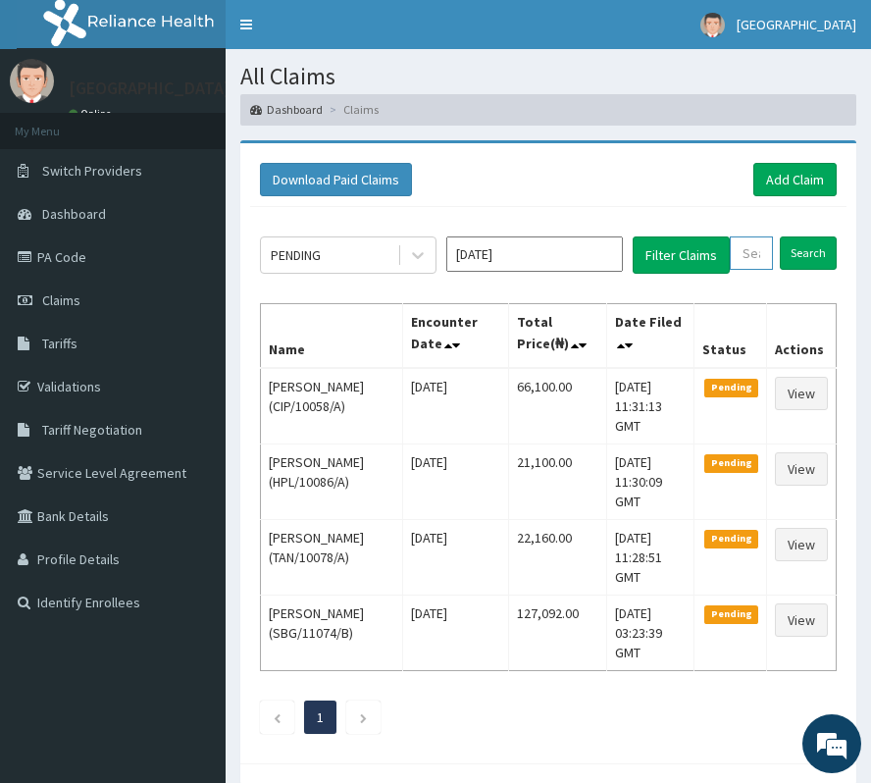
click at [766, 249] on input "text" at bounding box center [751, 252] width 43 height 33
paste input "GTA/10045/A"
type input "GTA/10045/A"
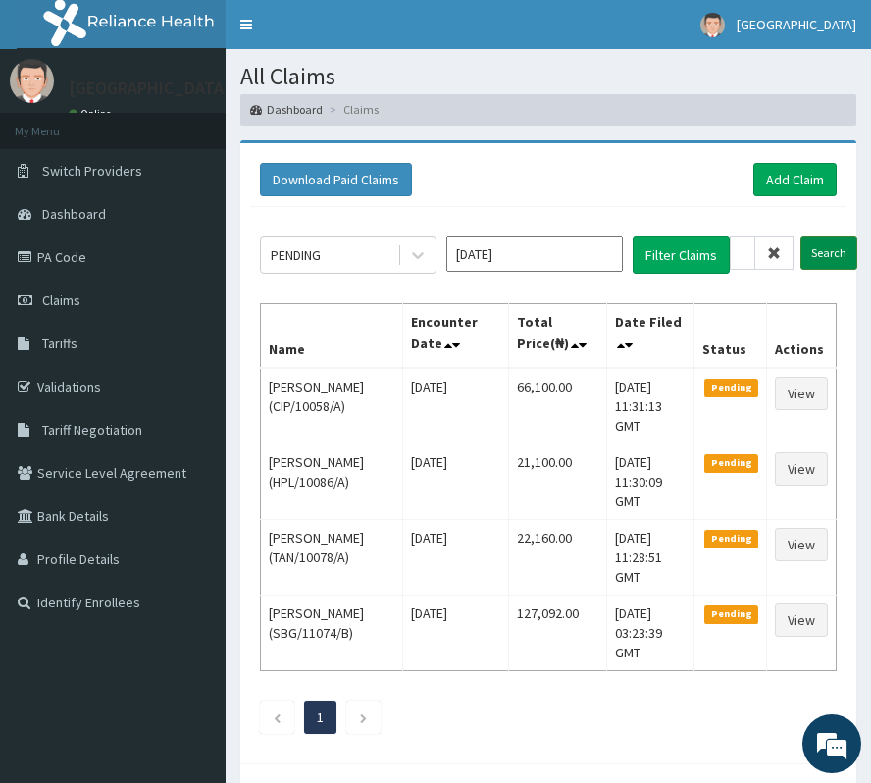
click at [810, 252] on input "Search" at bounding box center [828, 252] width 57 height 33
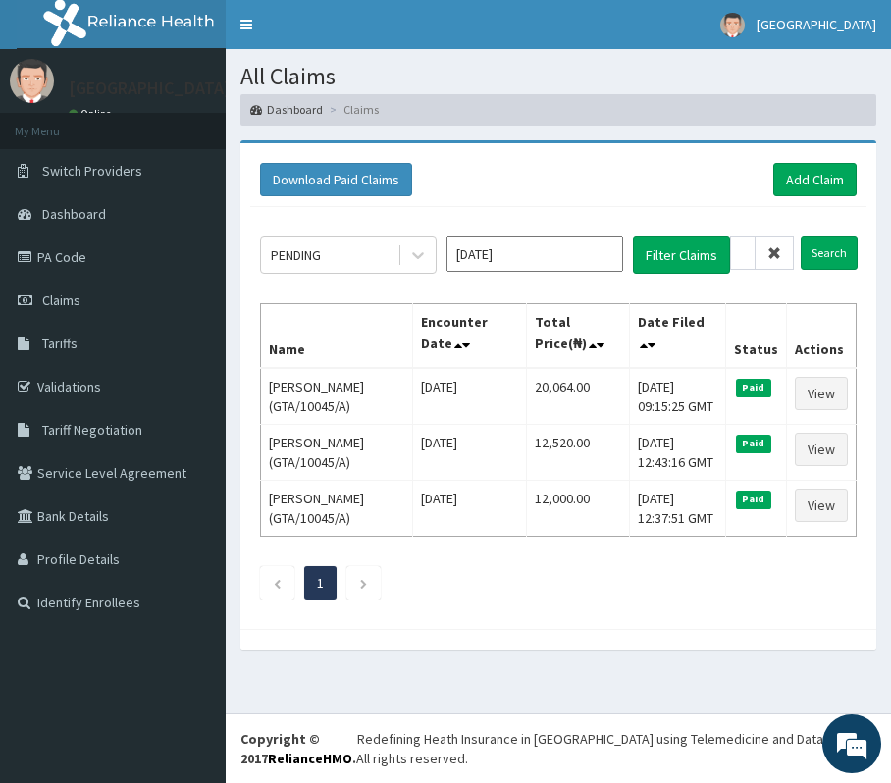
click at [775, 259] on icon at bounding box center [774, 253] width 14 height 14
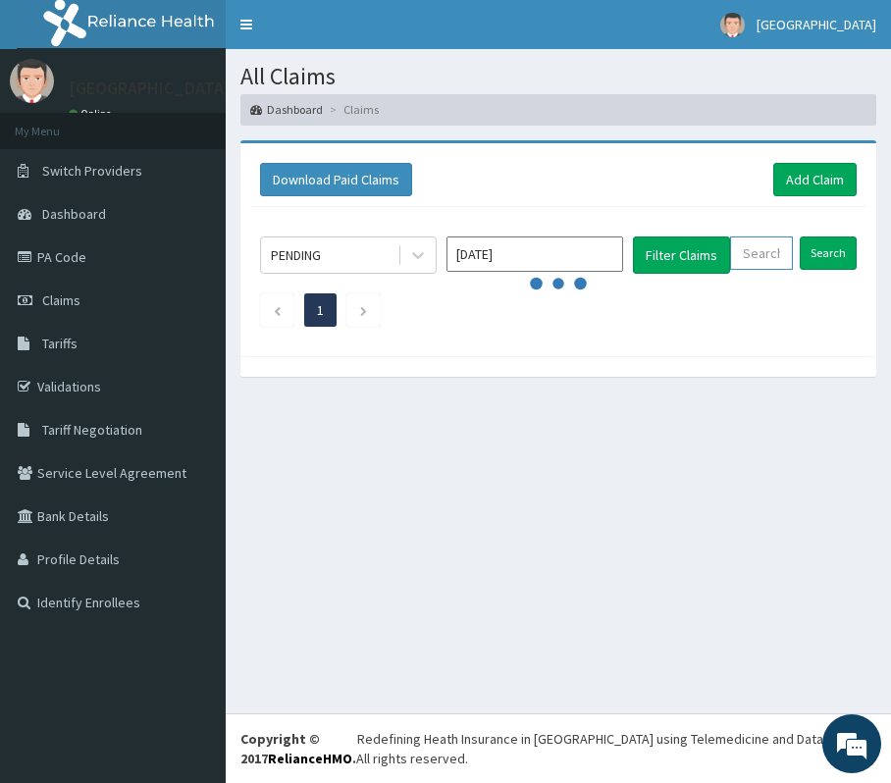
click at [773, 251] on input "text" at bounding box center [761, 252] width 63 height 33
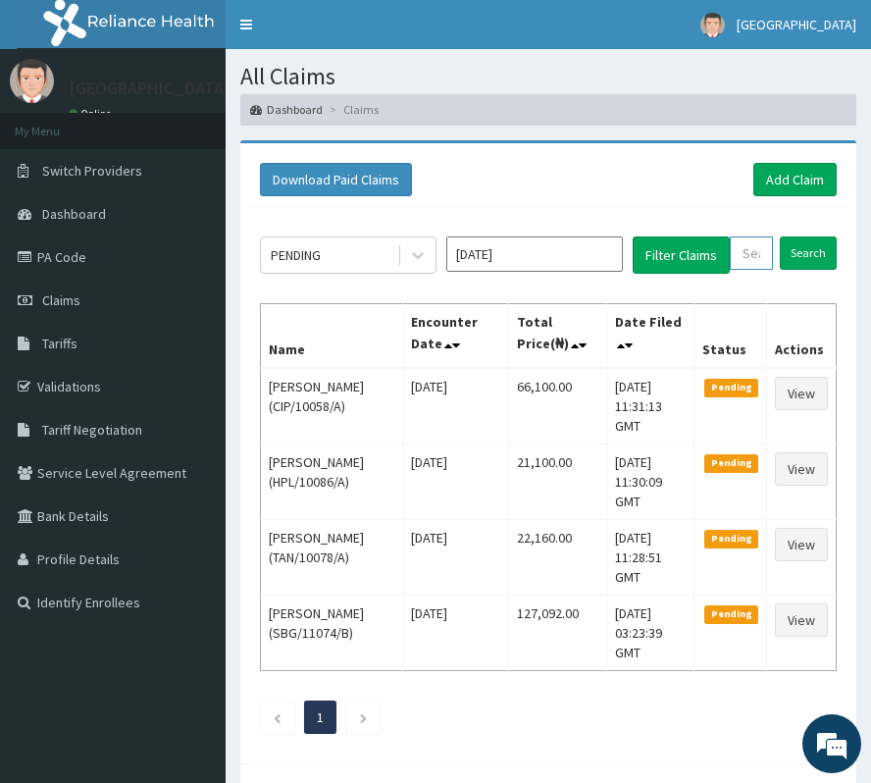
paste input "GTA/10069/A"
type input "GTA/10069/A"
click at [864, 269] on div "Download Paid Claims Add Claim × Note you can only download claims within a max…" at bounding box center [548, 461] width 645 height 643
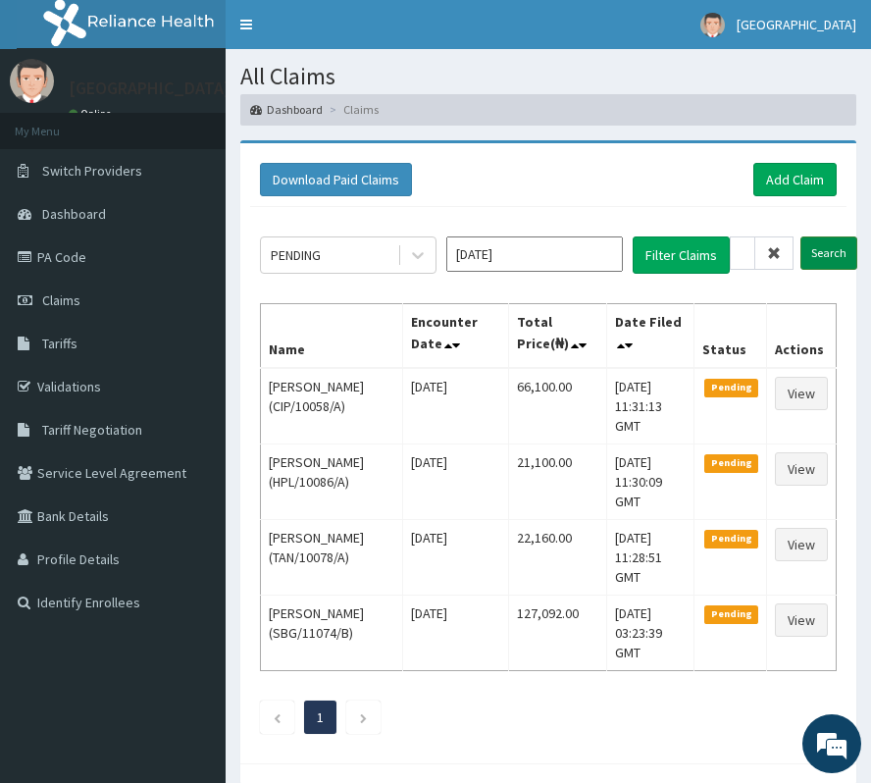
click at [840, 249] on input "Search" at bounding box center [828, 252] width 57 height 33
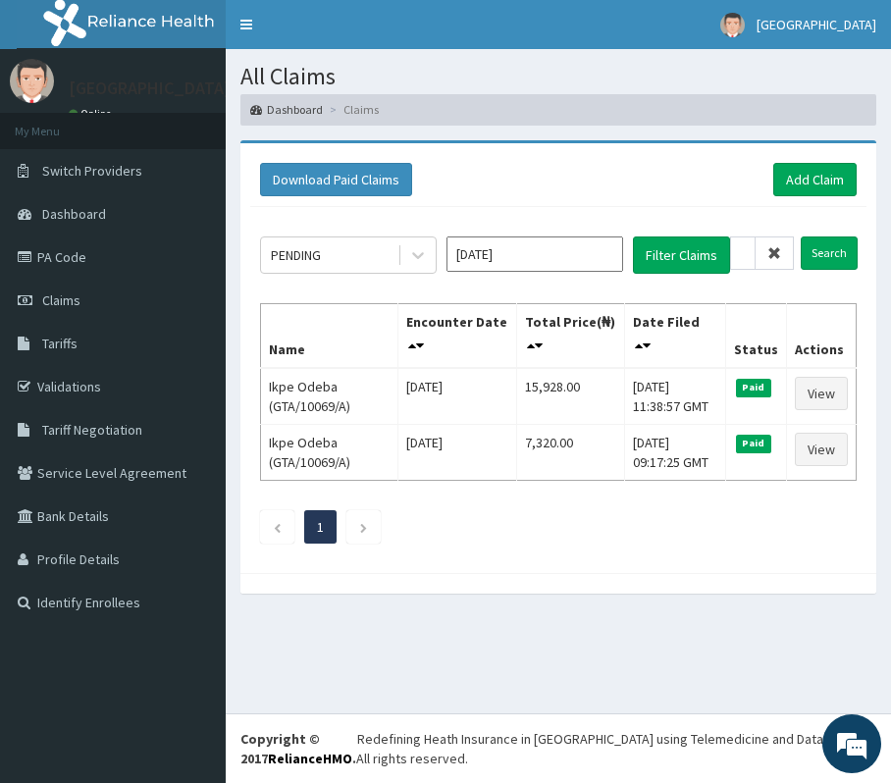
click at [747, 593] on div at bounding box center [558, 583] width 636 height 21
click at [775, 251] on icon at bounding box center [774, 253] width 14 height 14
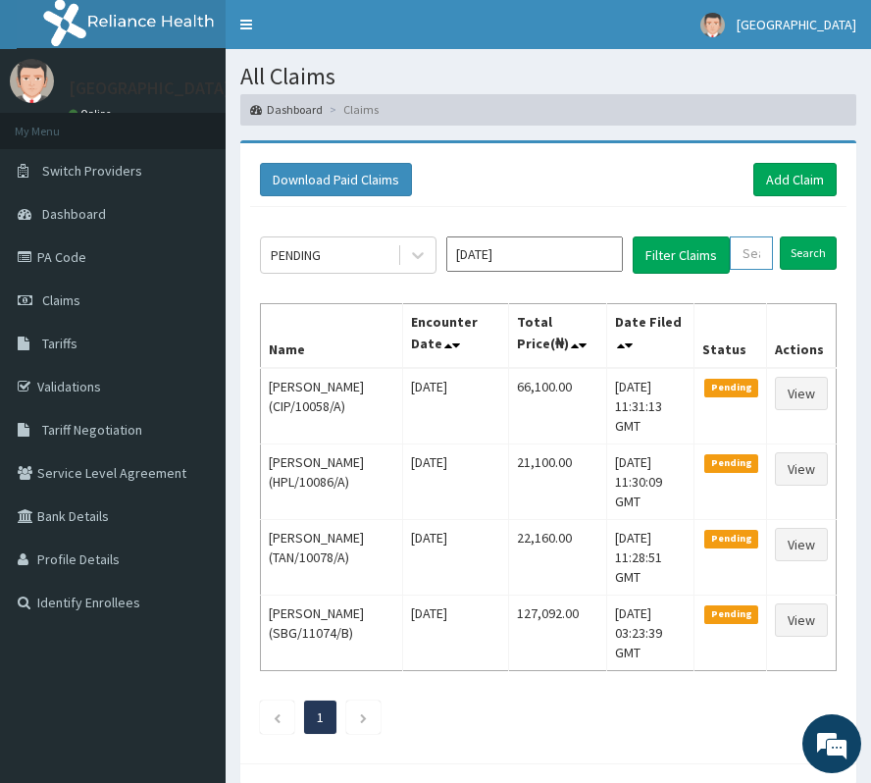
click at [759, 261] on input "text" at bounding box center [751, 252] width 43 height 33
paste input "GTA/10045/A"
type input "GTA/10045/A"
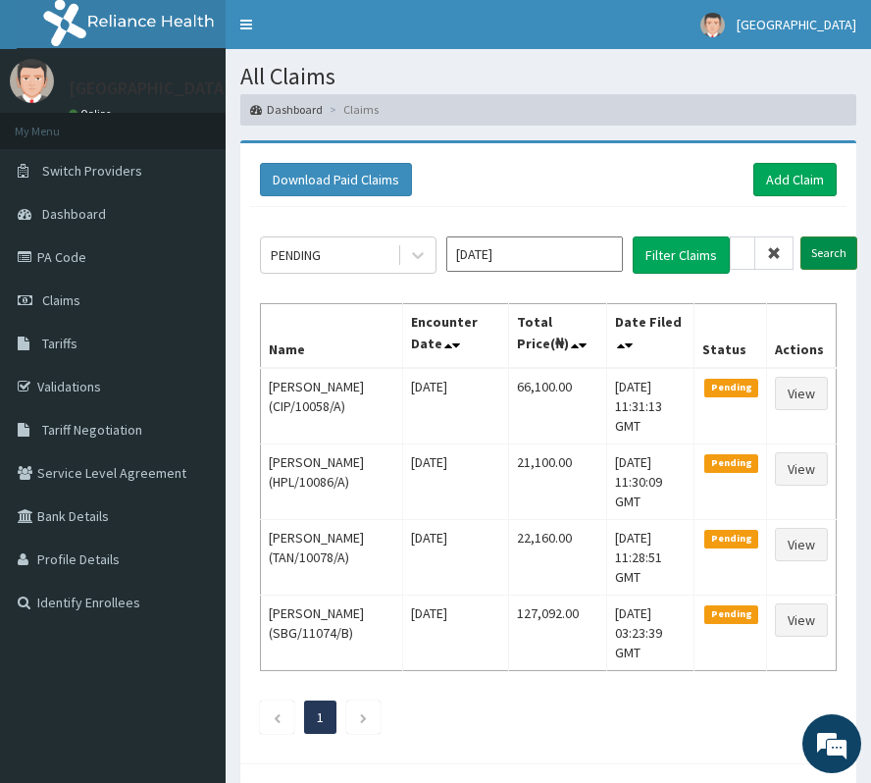
click at [840, 259] on input "Search" at bounding box center [828, 252] width 57 height 33
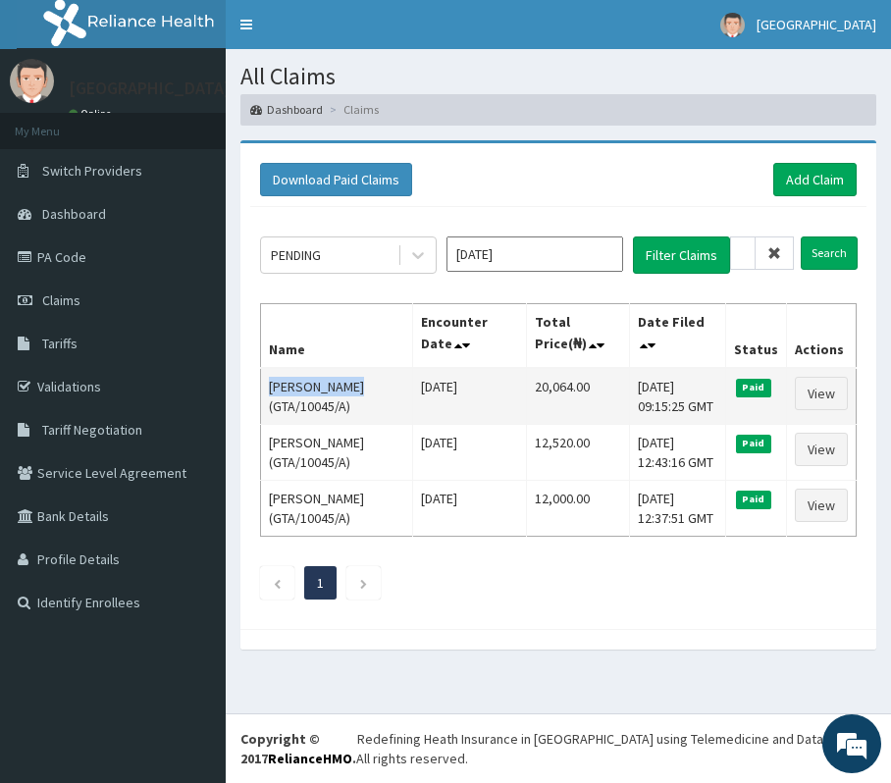
drag, startPoint x: 265, startPoint y: 384, endPoint x: 362, endPoint y: 386, distance: 97.1
click at [362, 386] on td "Nwali Dennis (GTA/10045/A)" at bounding box center [337, 396] width 152 height 57
copy td "Nwali Dennis"
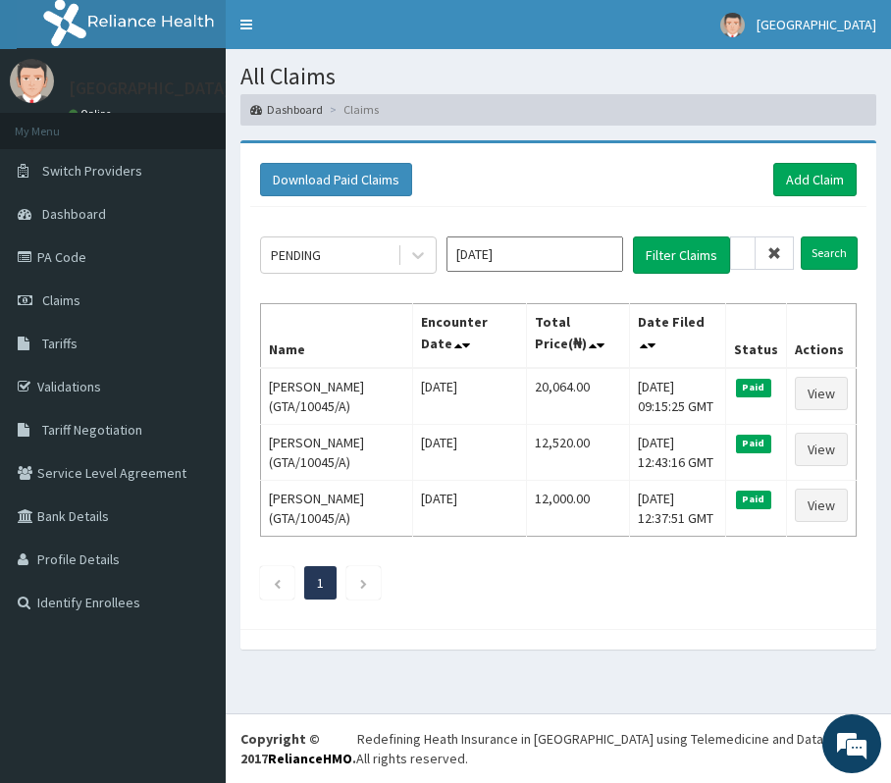
click at [769, 252] on icon at bounding box center [774, 253] width 14 height 14
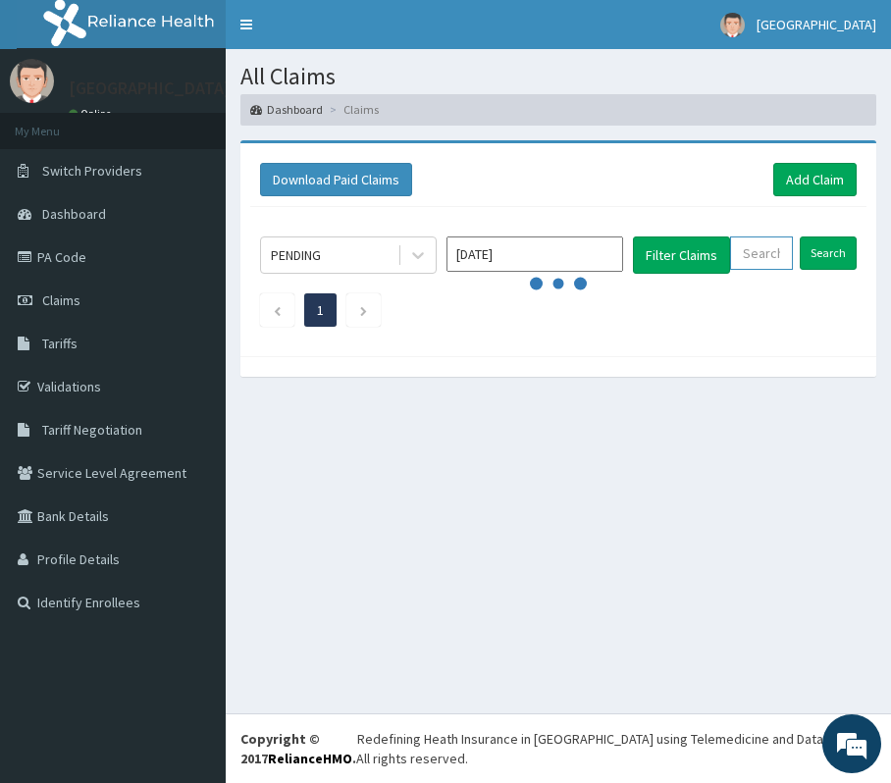
click at [769, 252] on input "text" at bounding box center [761, 252] width 63 height 33
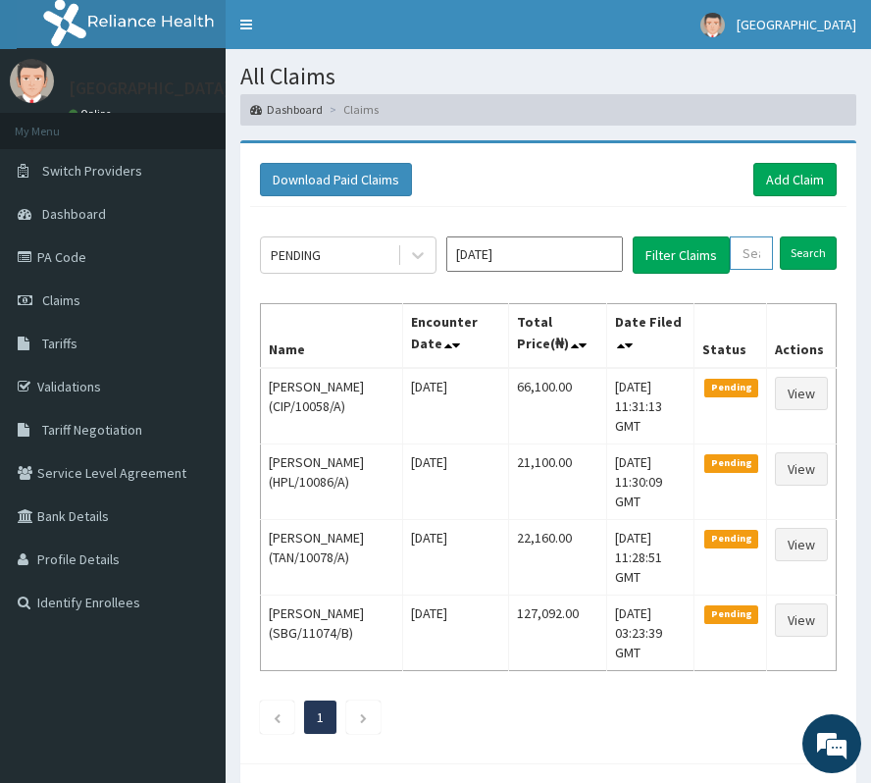
paste input "GTA/10069/A"
type input "GTA/10069/A"
click at [836, 249] on input "Search" at bounding box center [828, 252] width 57 height 33
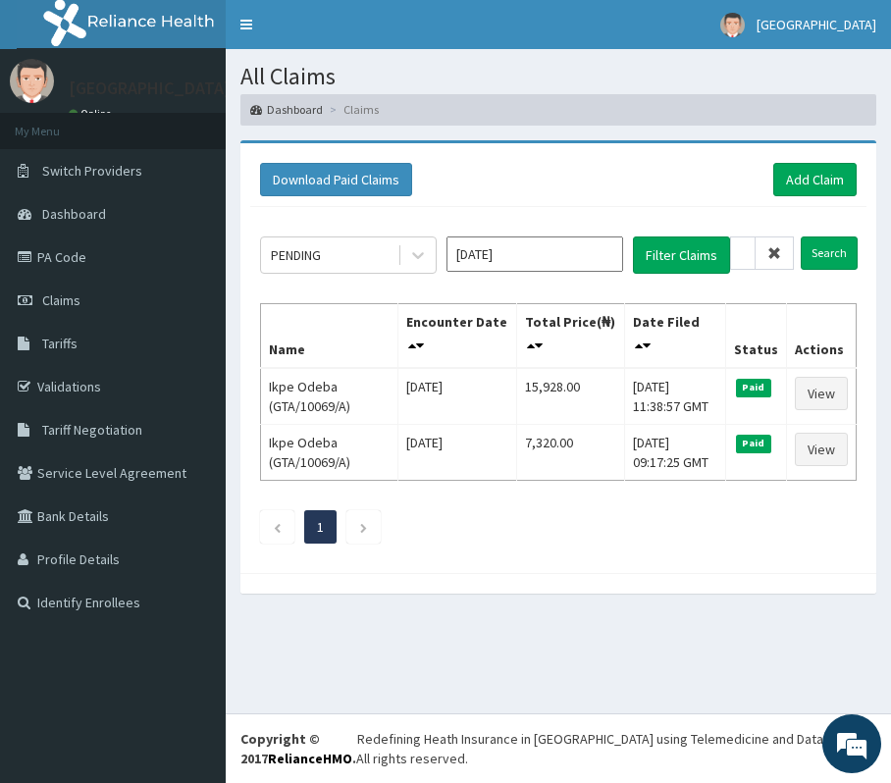
click at [775, 249] on icon at bounding box center [774, 253] width 14 height 14
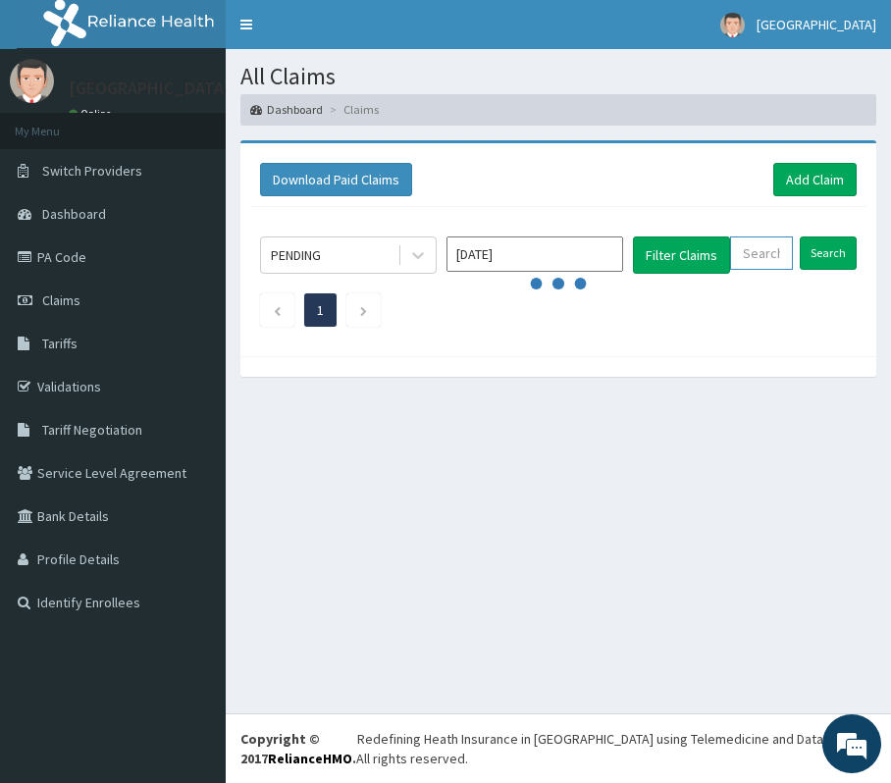
click at [775, 249] on input "text" at bounding box center [761, 252] width 63 height 33
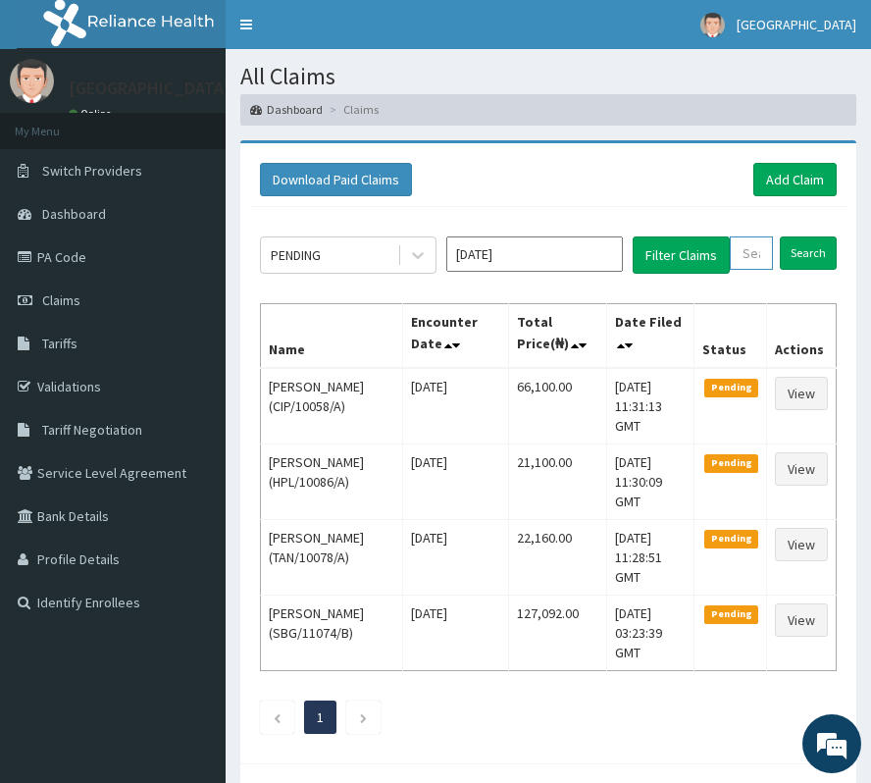
paste input "SRH/10045/A"
type input "SRH/10045/A"
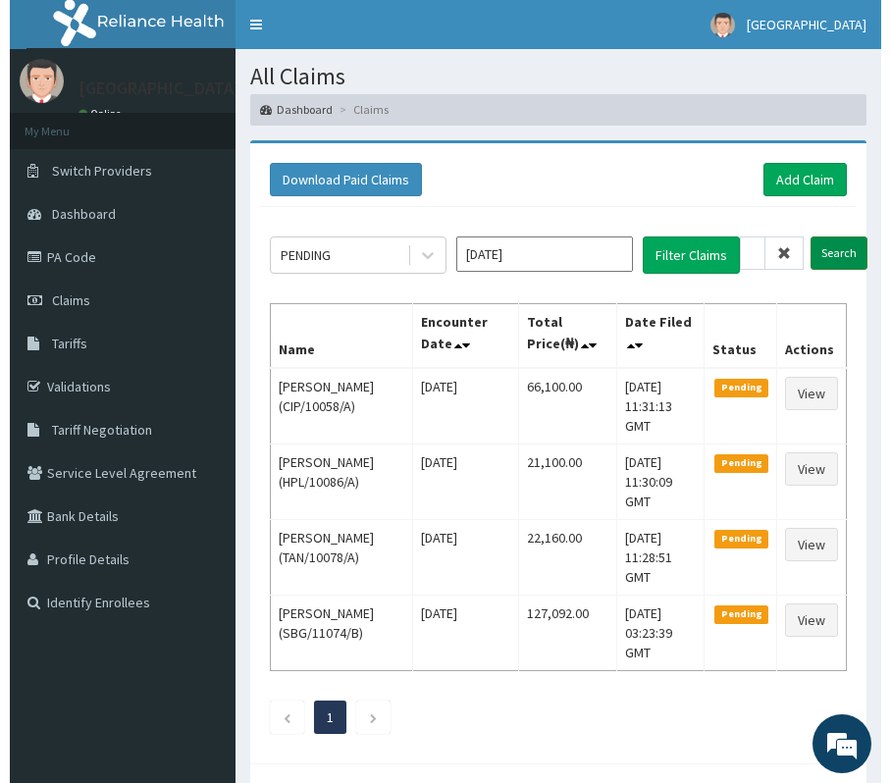
scroll to position [0, 0]
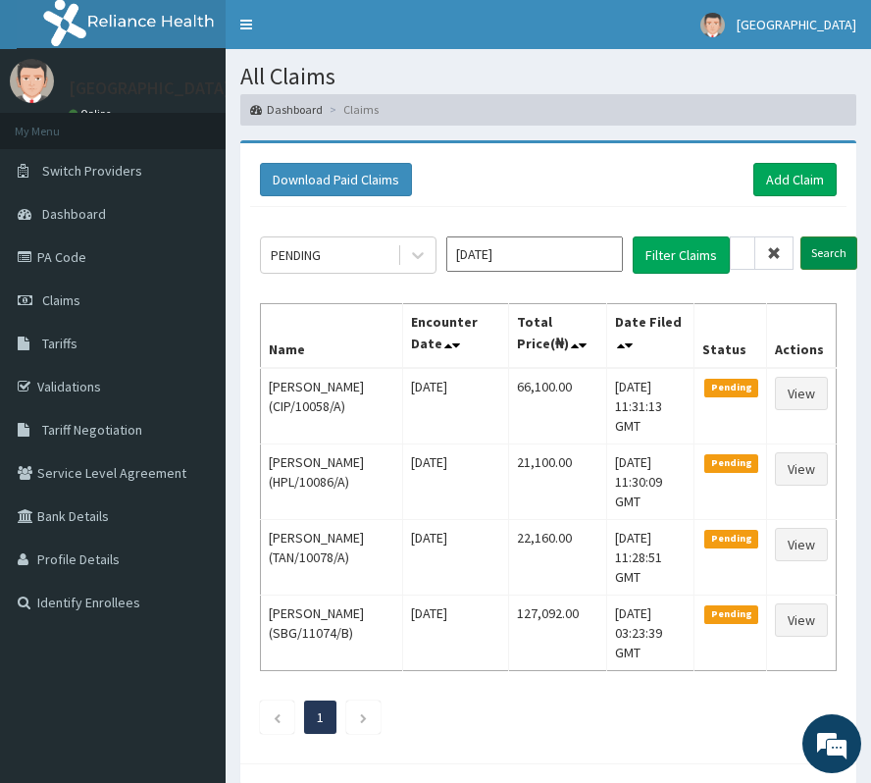
click at [836, 255] on input "Search" at bounding box center [828, 252] width 57 height 33
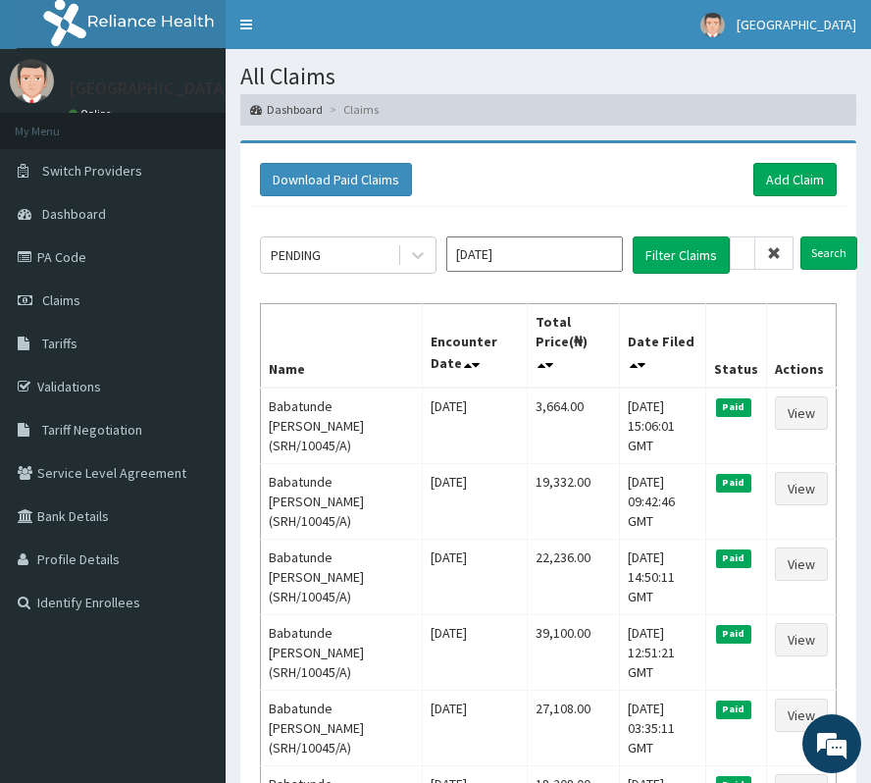
click at [781, 249] on icon at bounding box center [774, 253] width 14 height 14
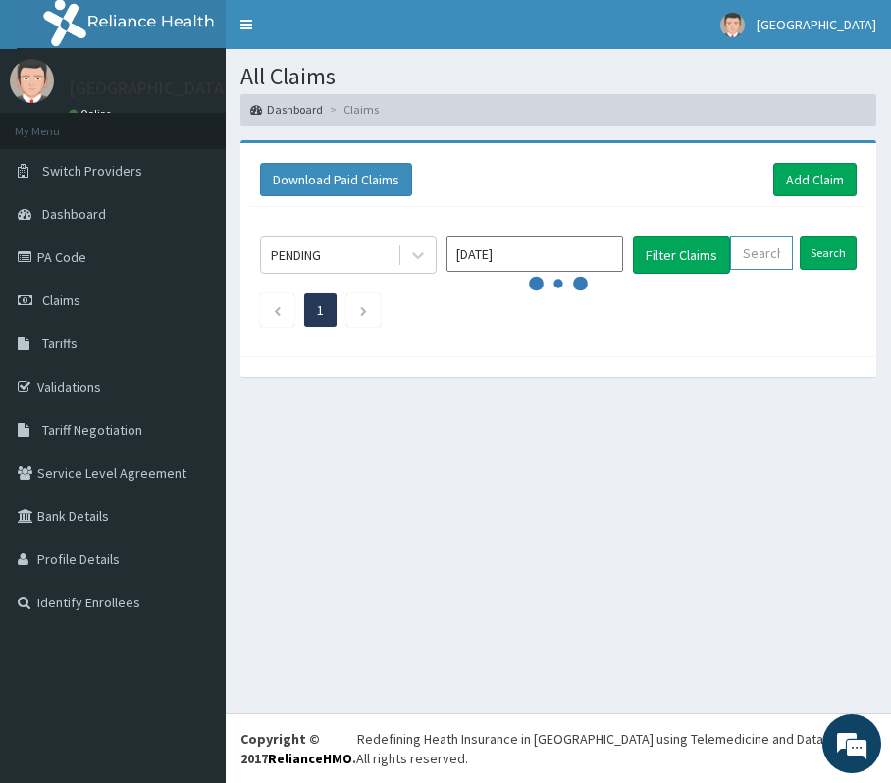
paste input "NPF/10066/A"
type input "NPF/10066/A"
click at [826, 257] on input "Search" at bounding box center [828, 252] width 57 height 33
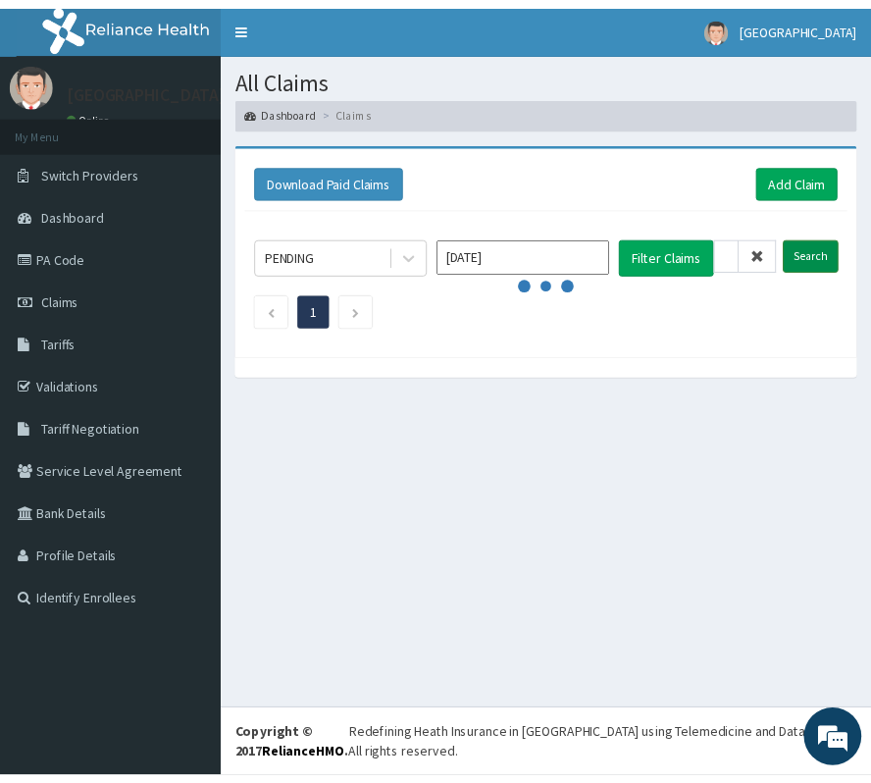
scroll to position [0, 0]
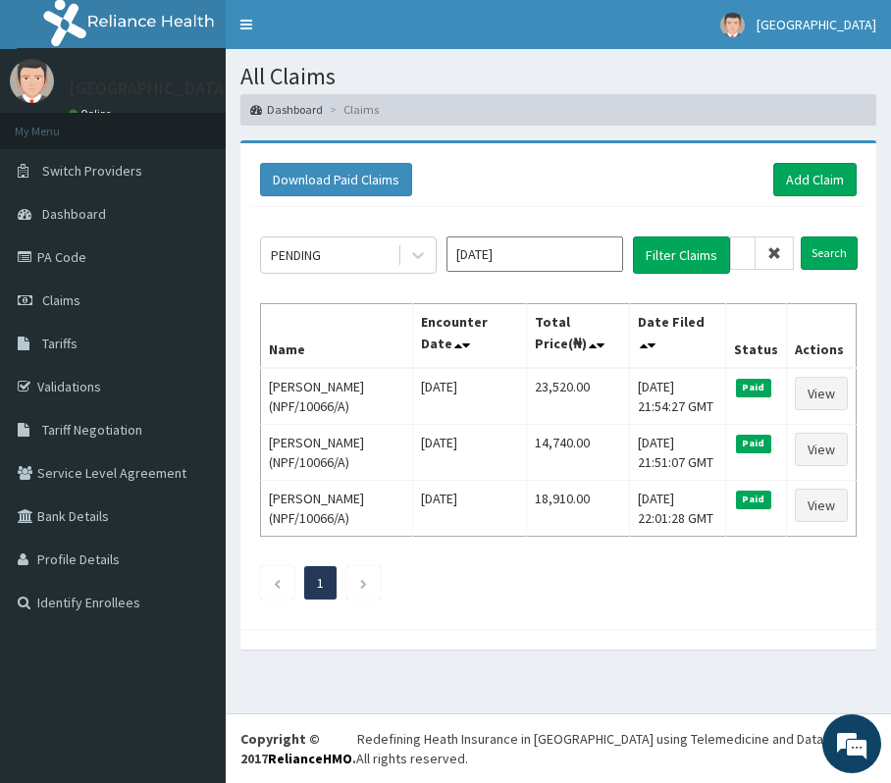
click at [773, 251] on icon at bounding box center [774, 253] width 14 height 14
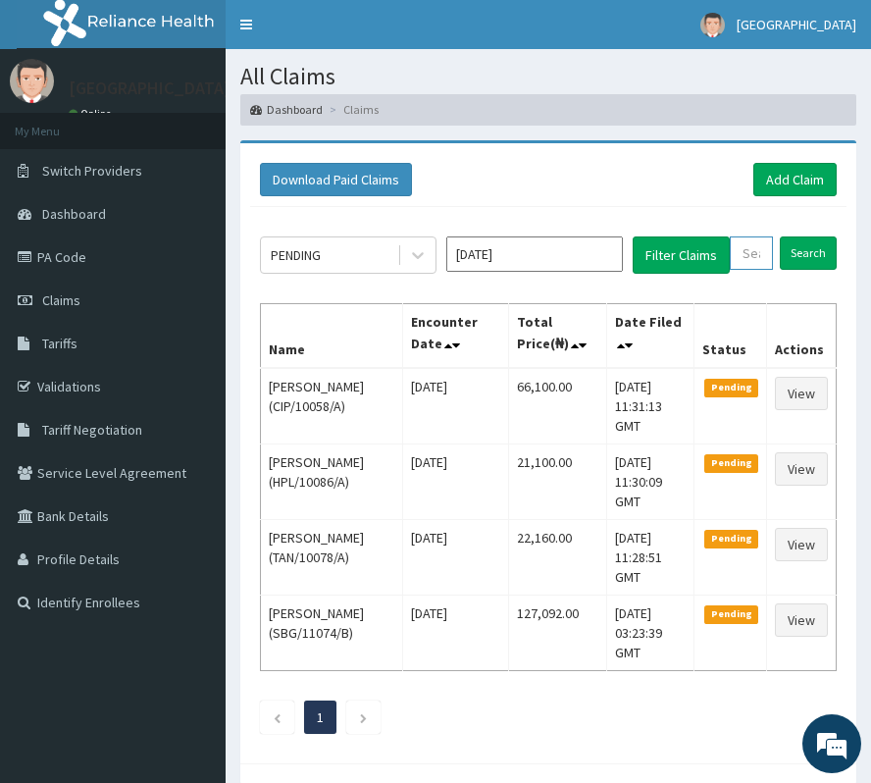
paste input "NPM/10345/A"
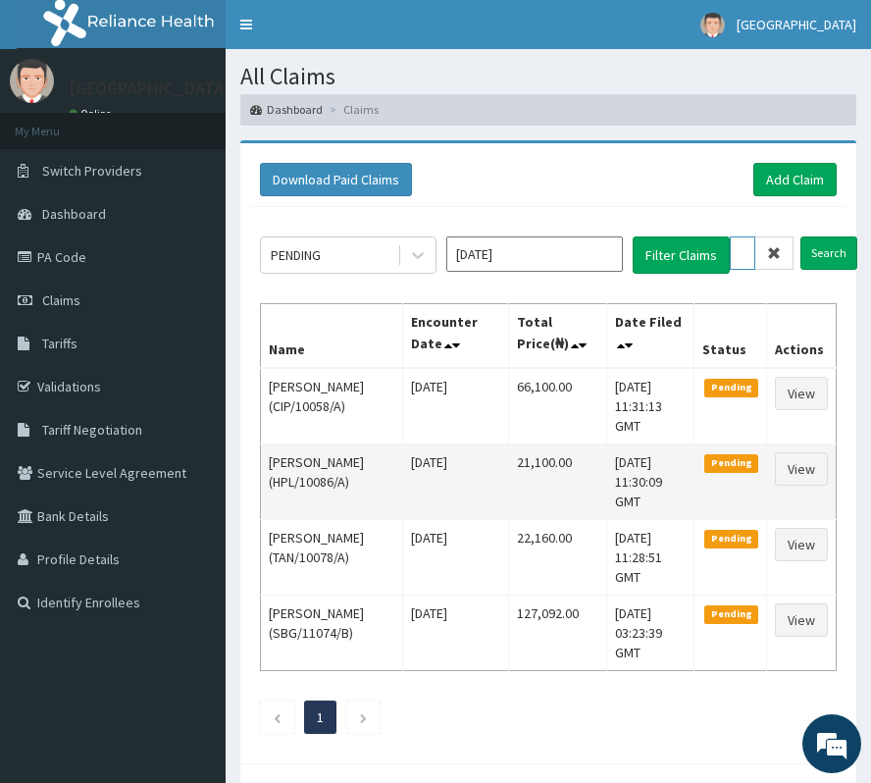
scroll to position [0, 76]
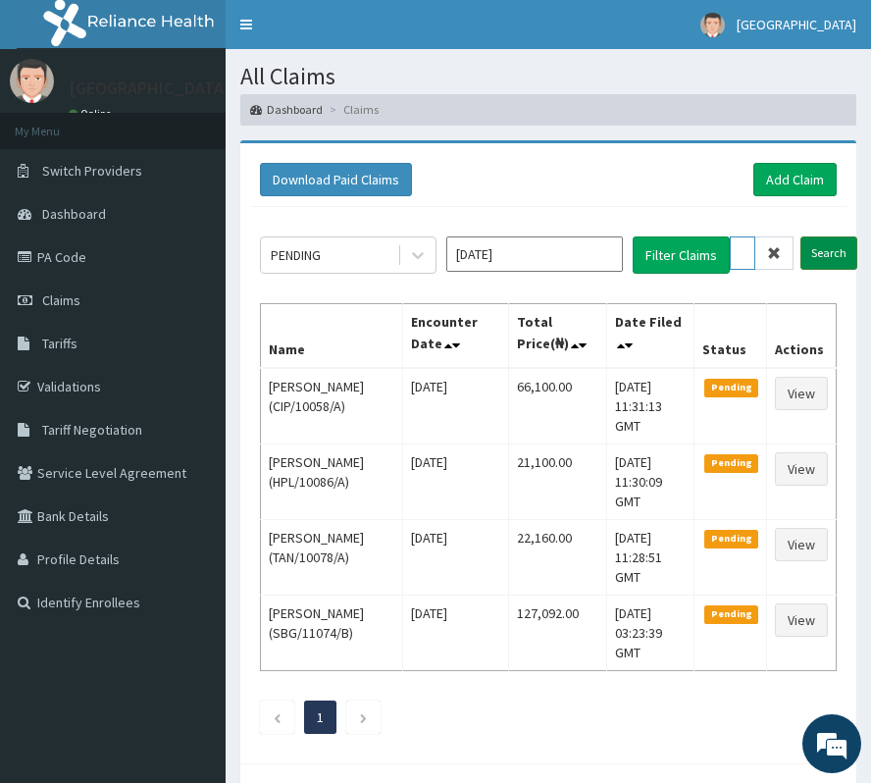
type input "NPM/10345/A"
click at [836, 264] on input "Search" at bounding box center [828, 252] width 57 height 33
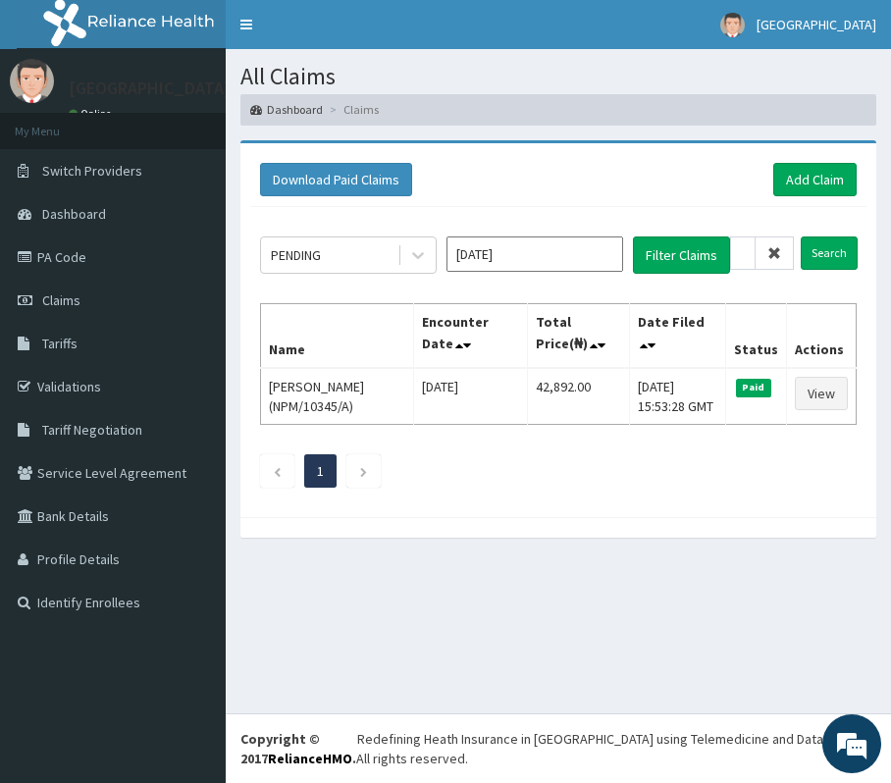
click at [704, 496] on div "PENDING Oct 2025 Filter Claims NPM/10345/A Search Name Encounter Date Total Pri…" at bounding box center [558, 357] width 616 height 300
click at [771, 255] on icon at bounding box center [774, 253] width 14 height 14
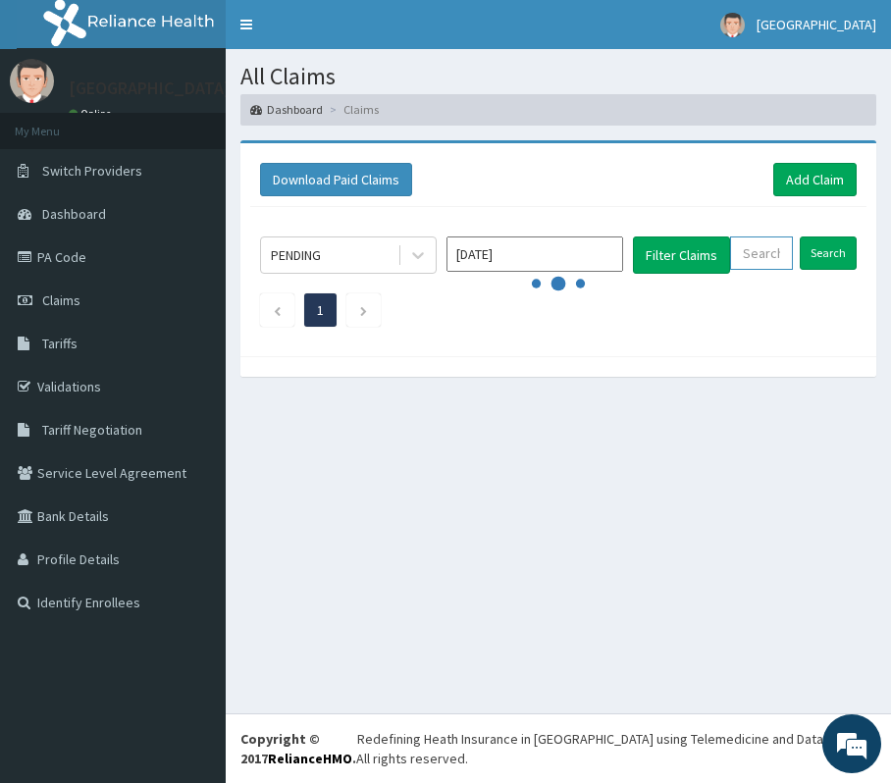
click at [761, 253] on input "text" at bounding box center [761, 252] width 63 height 33
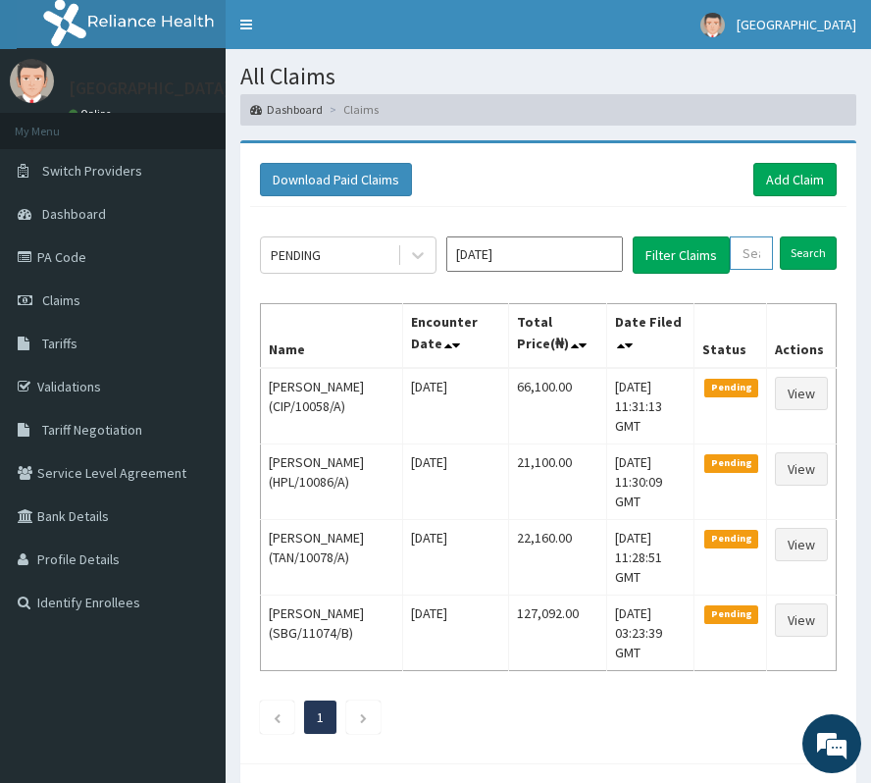
paste input "ICN/10013/A"
type input "ICN/10013/A"
click at [832, 247] on input "Search" at bounding box center [828, 252] width 57 height 33
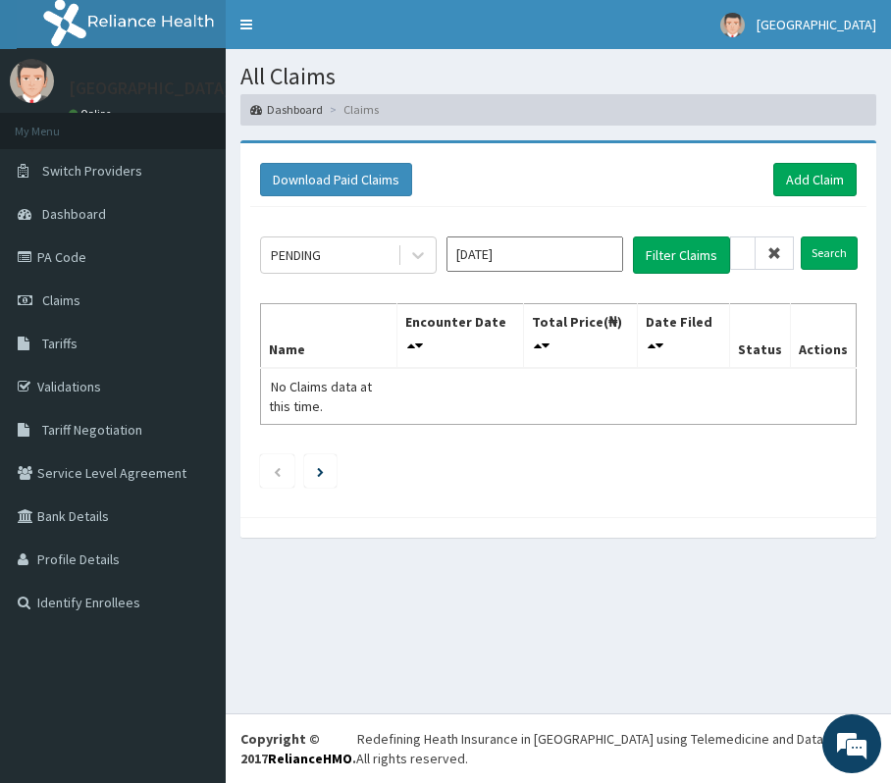
click at [770, 260] on span at bounding box center [774, 252] width 38 height 33
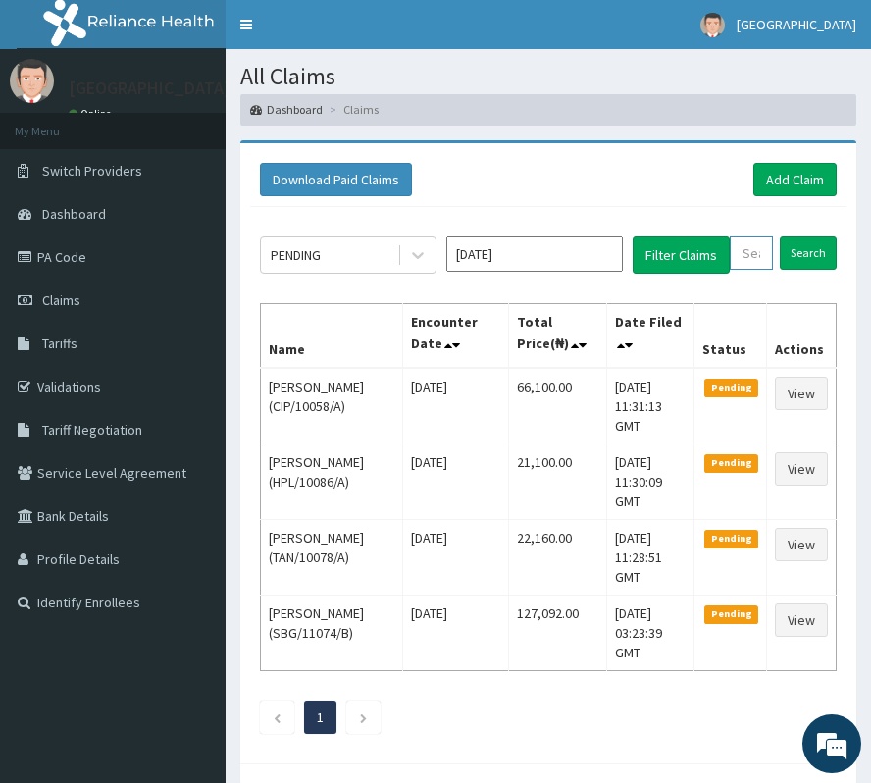
paste input "ICN/10013/A"
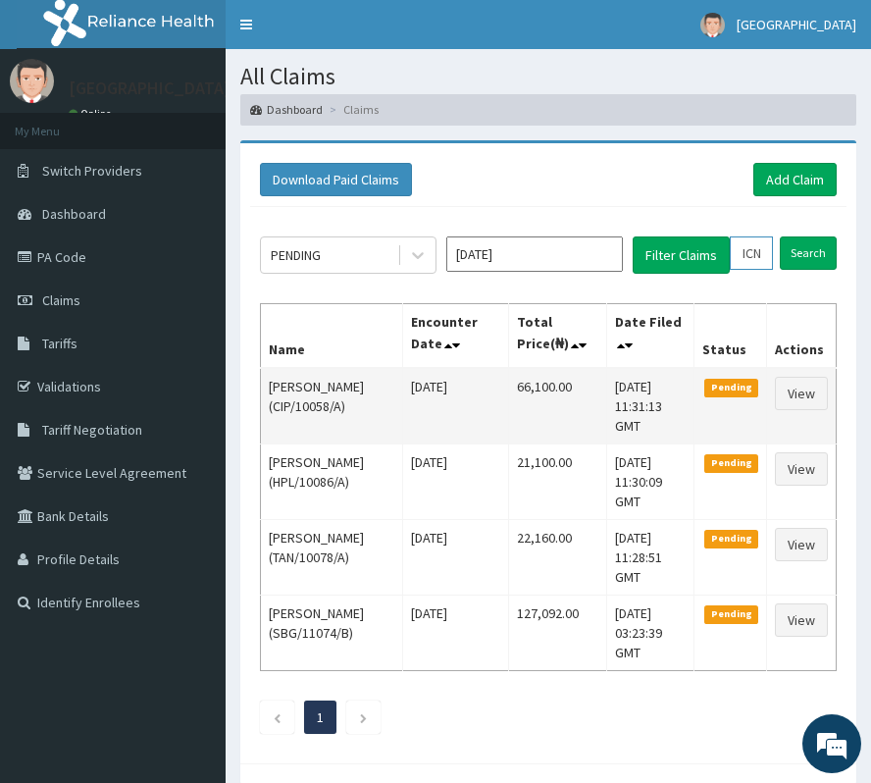
scroll to position [0, 69]
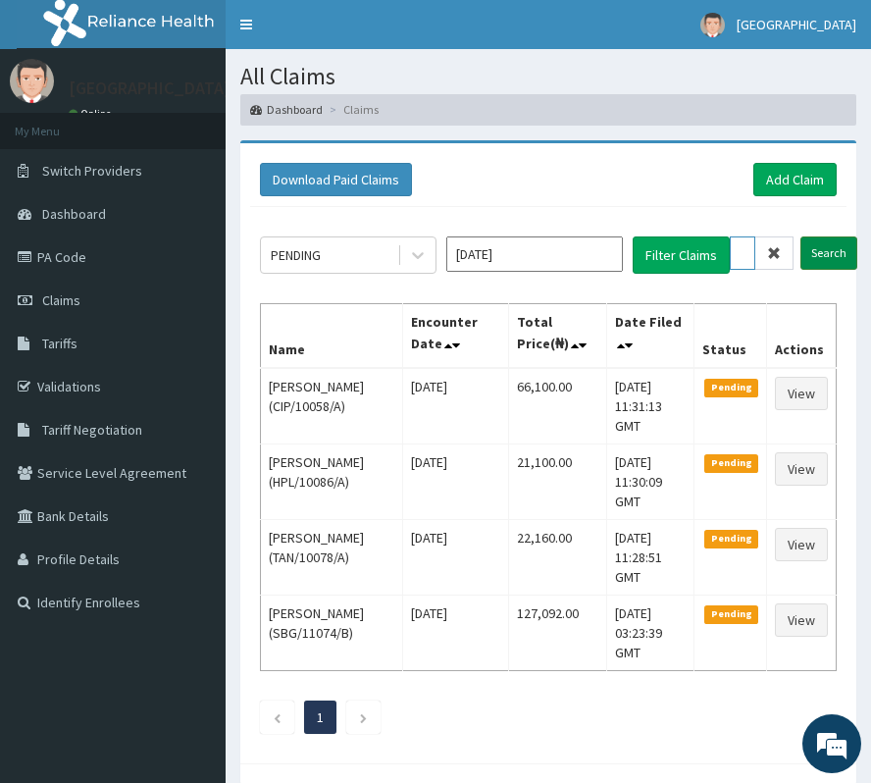
type input "ICN/10013/A"
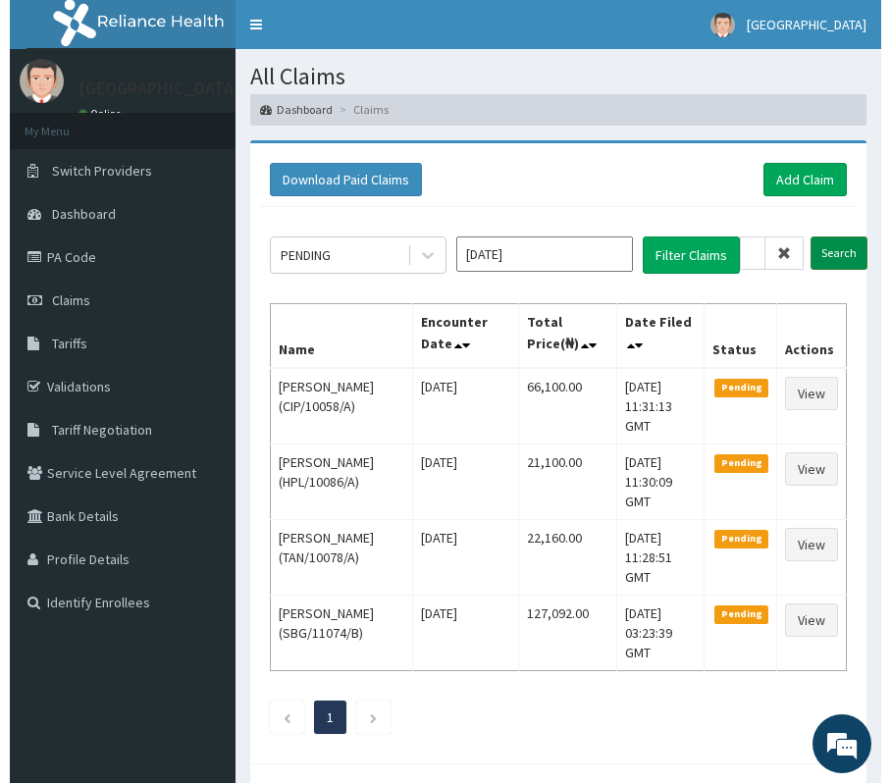
scroll to position [0, 0]
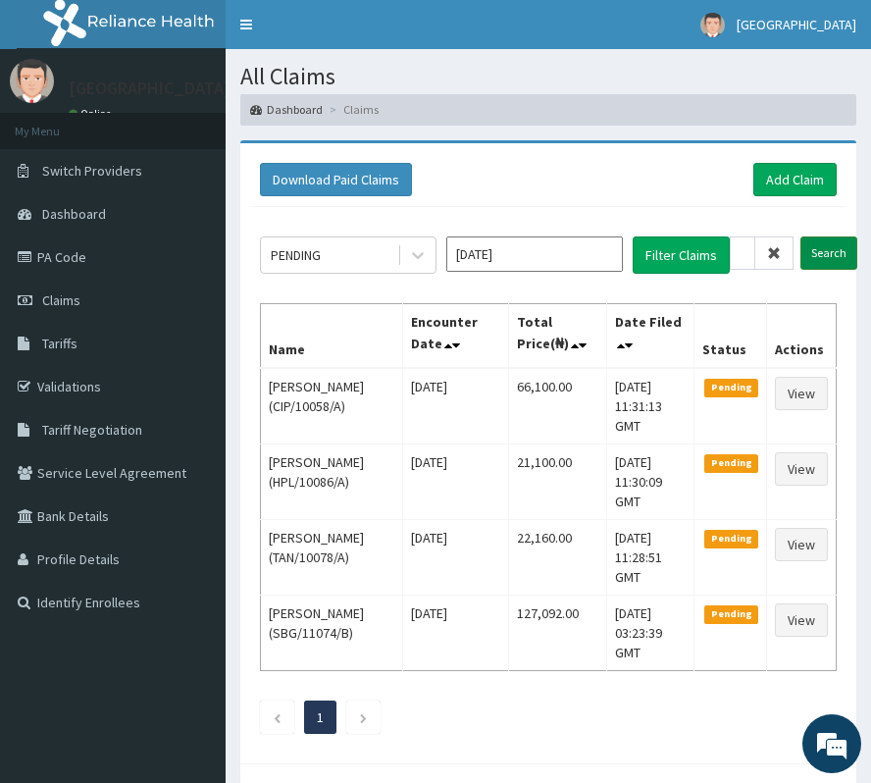
click at [821, 259] on input "Search" at bounding box center [828, 252] width 57 height 33
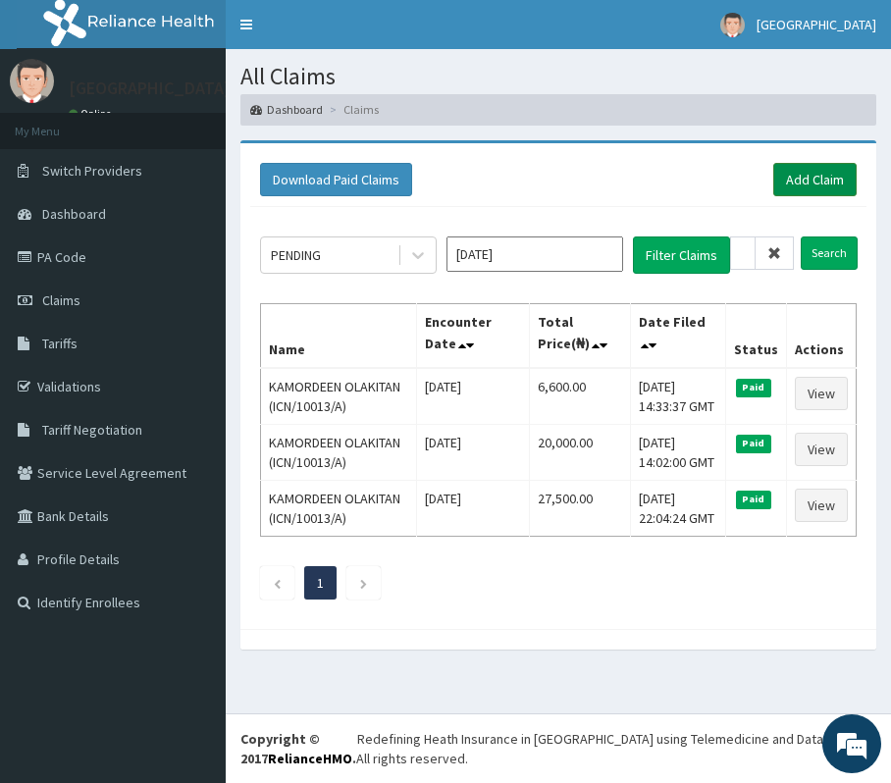
click at [812, 178] on link "Add Claim" at bounding box center [814, 179] width 83 height 33
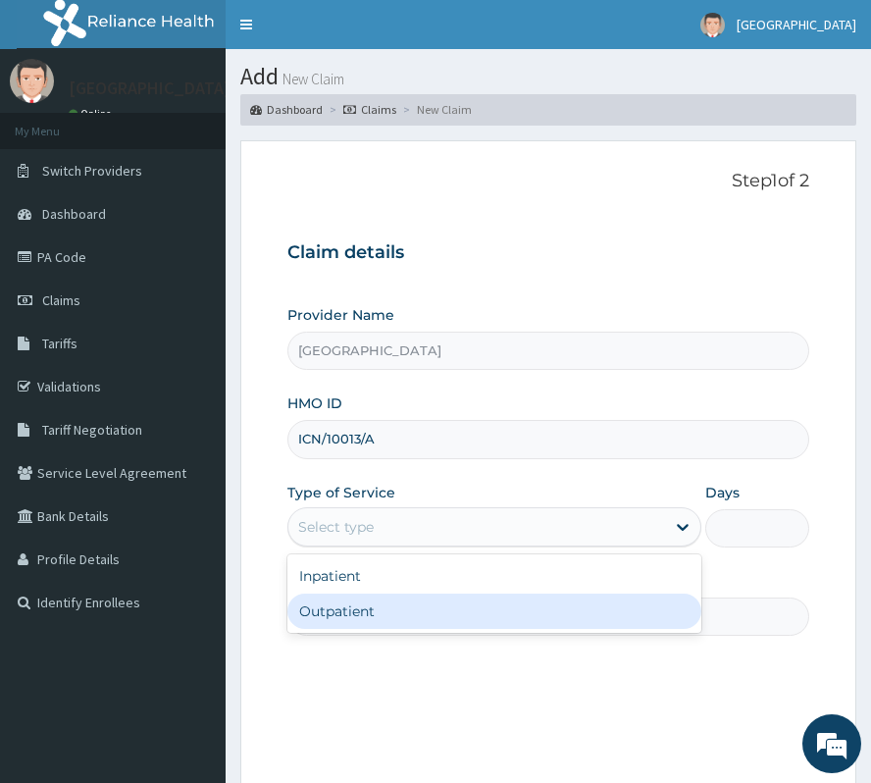
click at [349, 612] on div "Outpatient" at bounding box center [494, 610] width 414 height 35
type input "1"
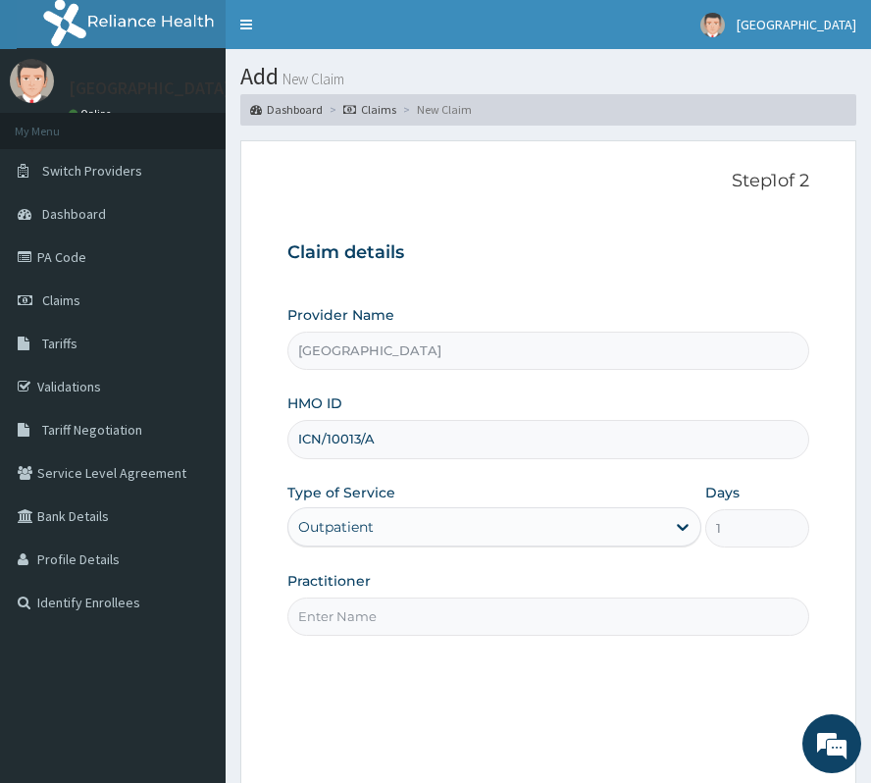
click at [355, 625] on input "Practitioner" at bounding box center [548, 616] width 522 height 38
drag, startPoint x: 511, startPoint y: 473, endPoint x: 531, endPoint y: 487, distance: 24.5
click at [531, 487] on div "Provider Name [GEOGRAPHIC_DATA] HMO ID ICN/10013/A Type of Service Outpatient D…" at bounding box center [548, 470] width 522 height 330
click at [404, 626] on input "DR" at bounding box center [548, 616] width 522 height 38
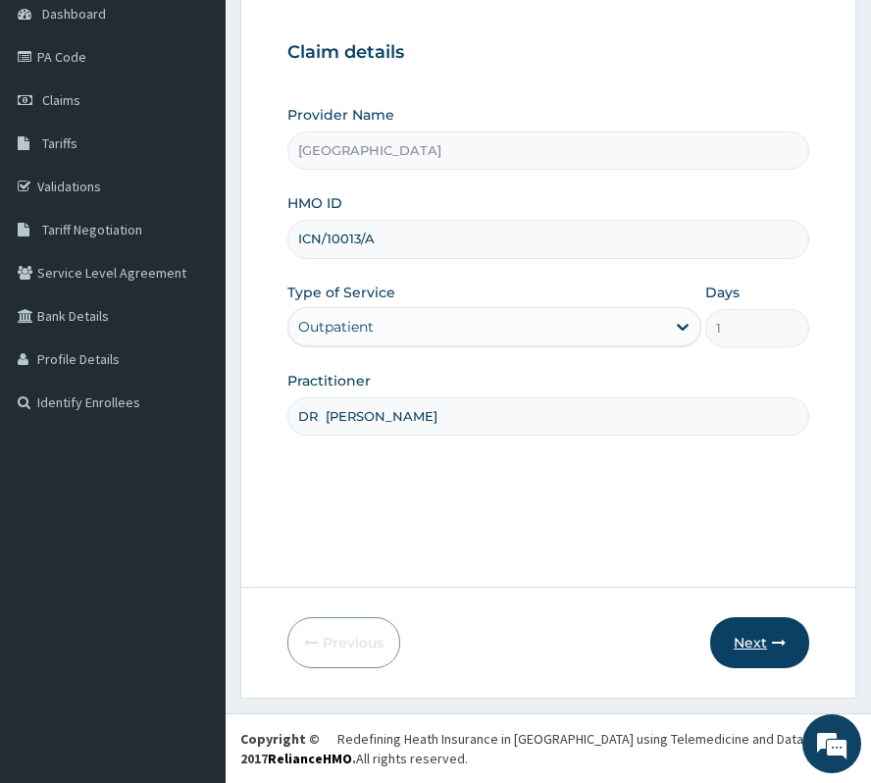
scroll to position [201, 0]
type input "DR [PERSON_NAME]"
click at [767, 640] on button "Next" at bounding box center [759, 642] width 99 height 51
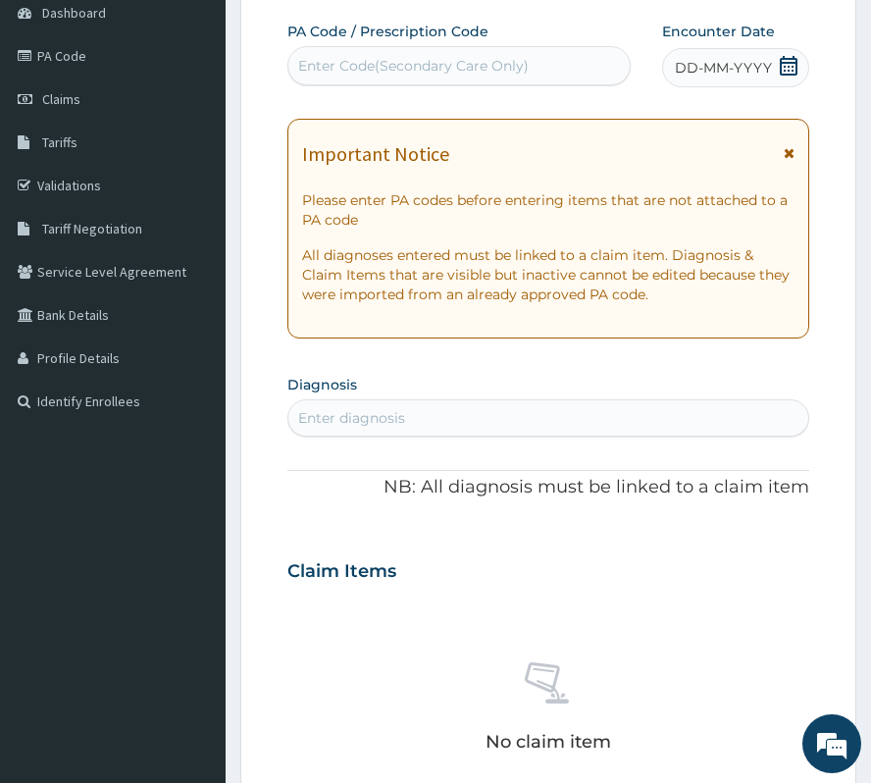
click at [718, 76] on span "DD-MM-YYYY" at bounding box center [723, 68] width 97 height 20
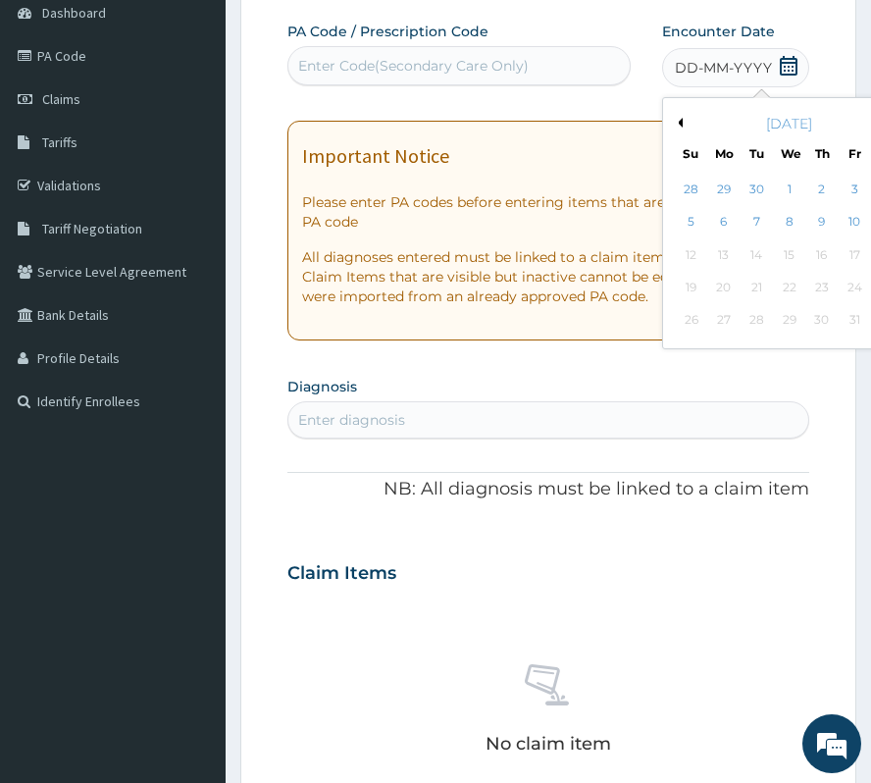
click at [671, 131] on div "[DATE]" at bounding box center [789, 124] width 236 height 20
click at [673, 120] on button "Previous Month" at bounding box center [678, 123] width 10 height 10
click at [775, 213] on div "10" at bounding box center [789, 222] width 29 height 29
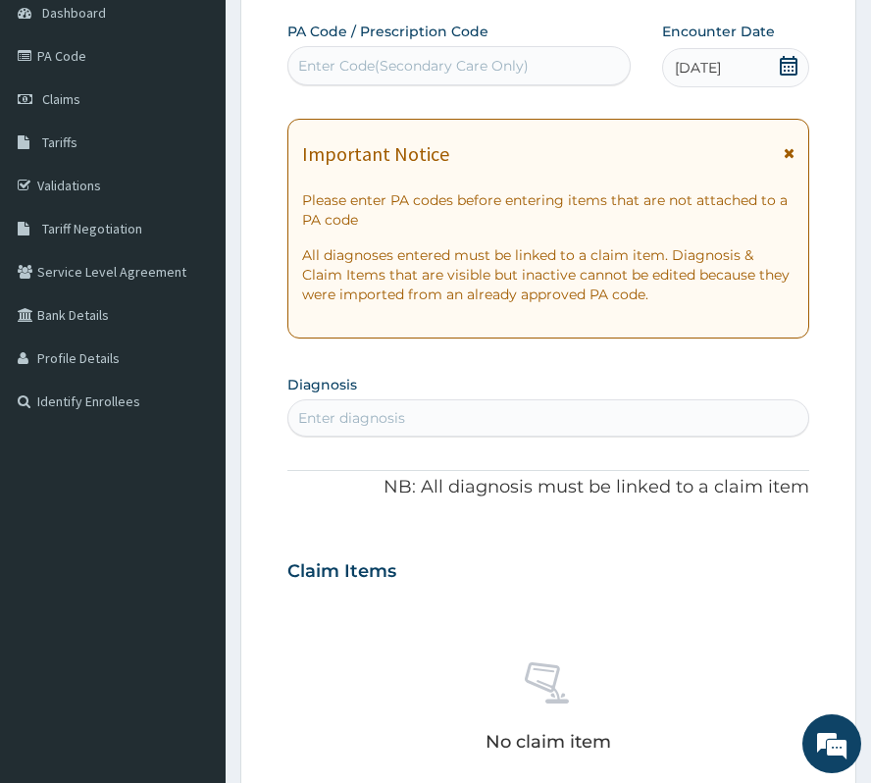
click at [371, 416] on div "Enter diagnosis" at bounding box center [351, 418] width 107 height 20
type input "[MEDICAL_DATA]"
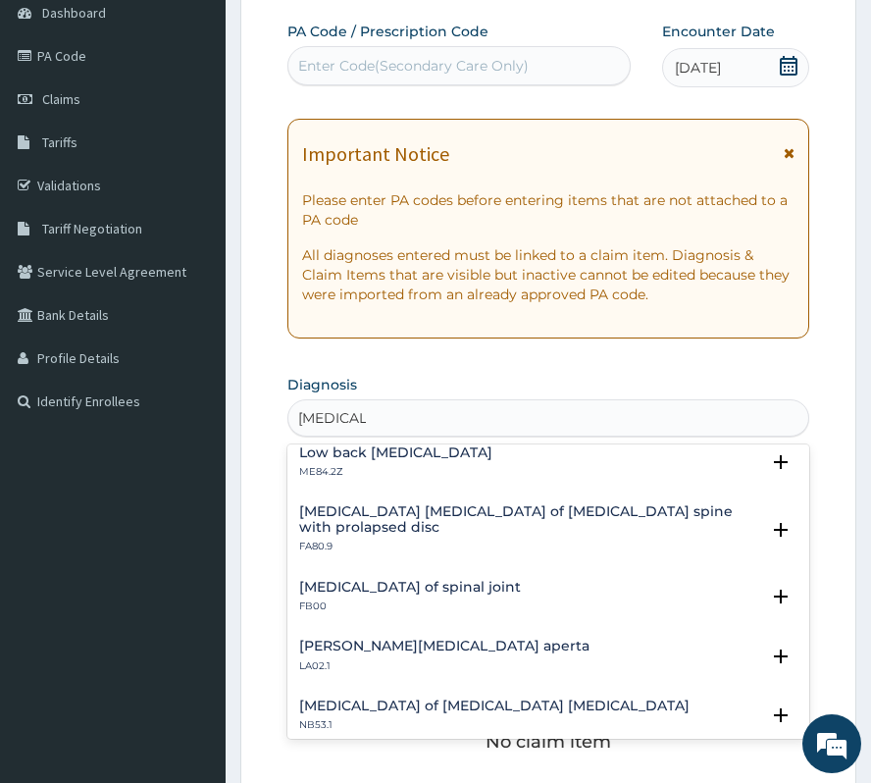
scroll to position [0, 0]
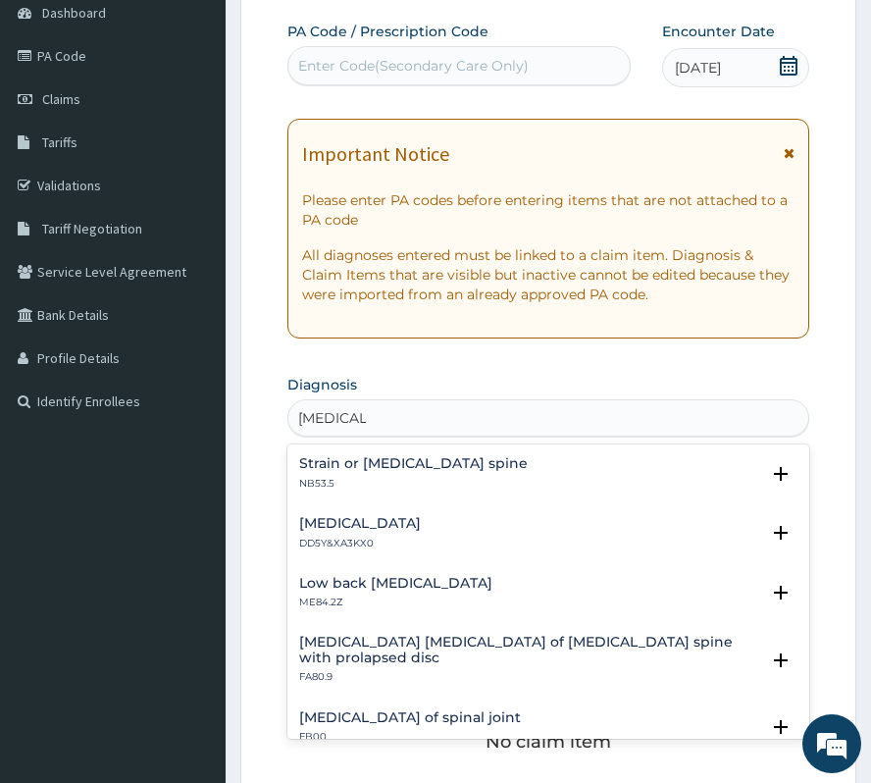
click at [371, 587] on h4 "Low back [MEDICAL_DATA]" at bounding box center [395, 583] width 193 height 15
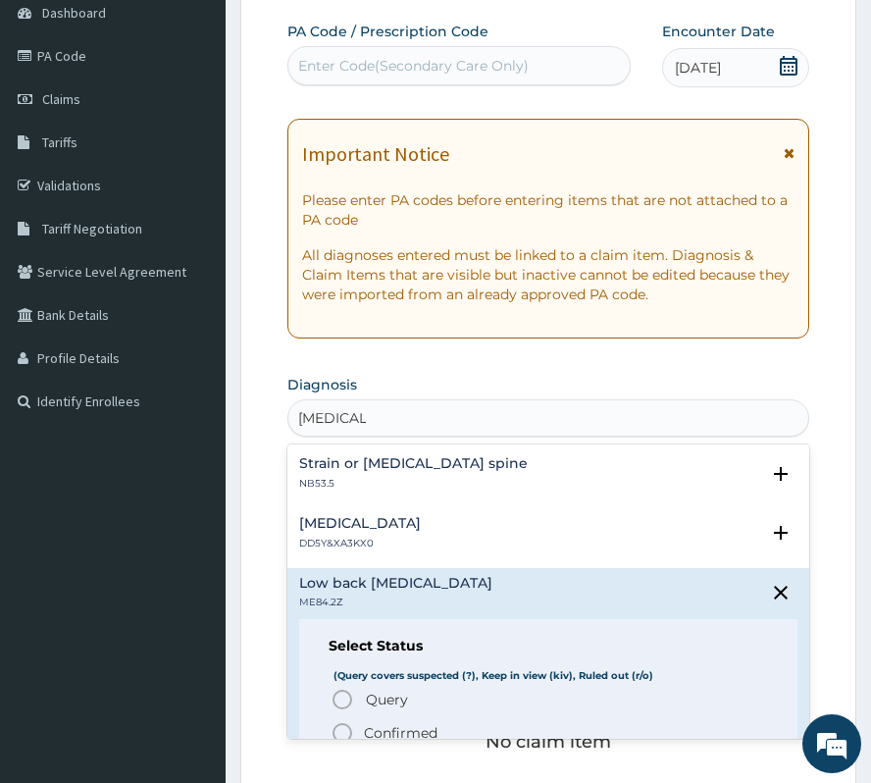
click at [402, 734] on p "Confirmed" at bounding box center [401, 733] width 74 height 20
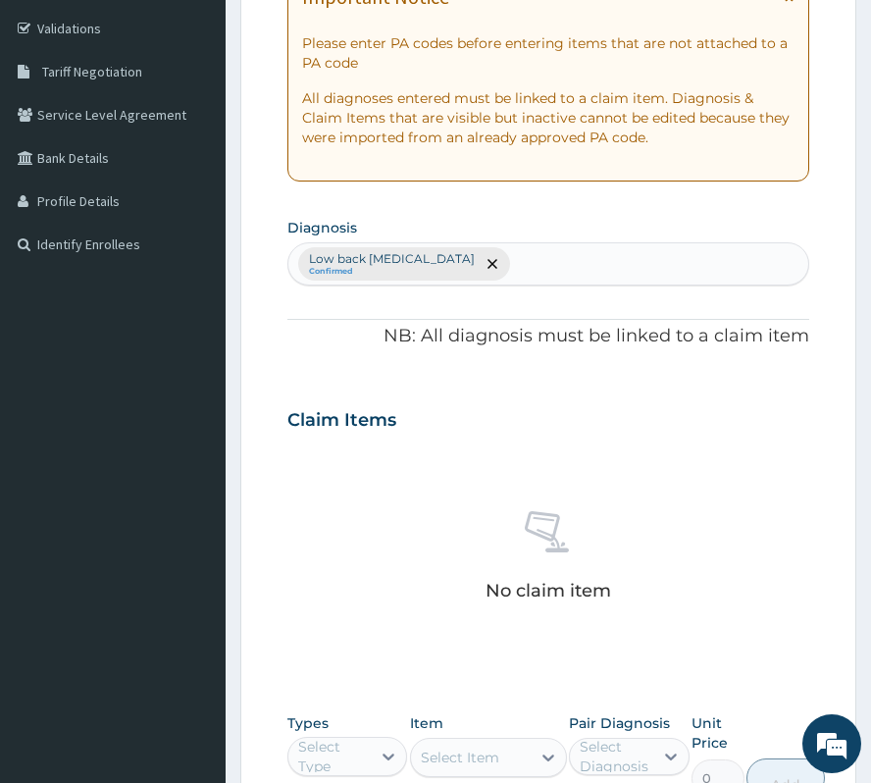
scroll to position [593, 0]
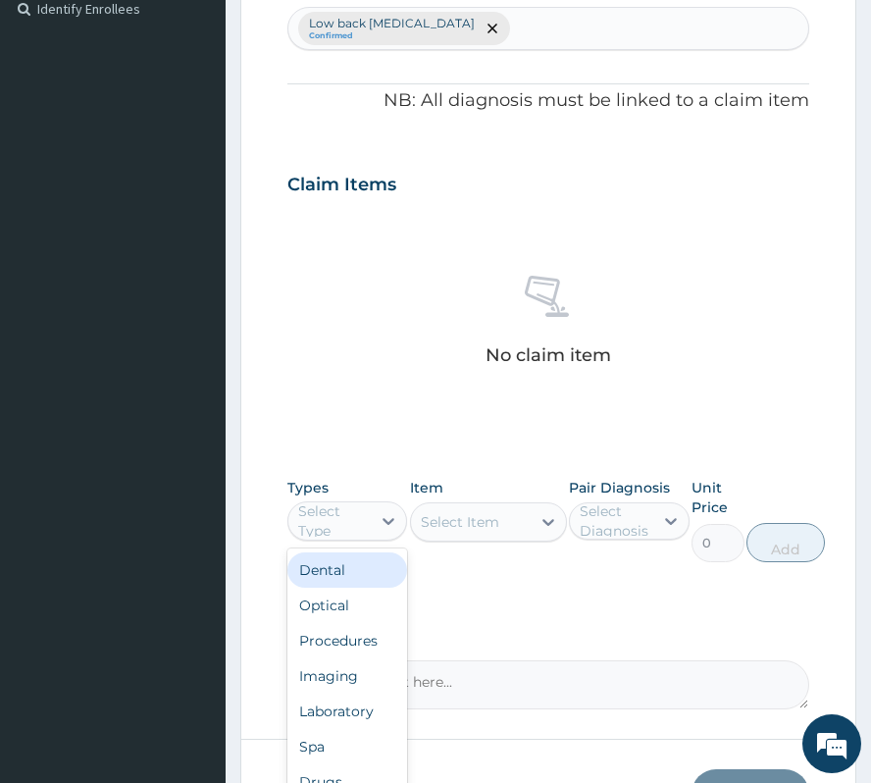
click at [332, 528] on div "Select Type" at bounding box center [333, 520] width 71 height 39
click at [343, 647] on div "Procedures" at bounding box center [347, 640] width 120 height 35
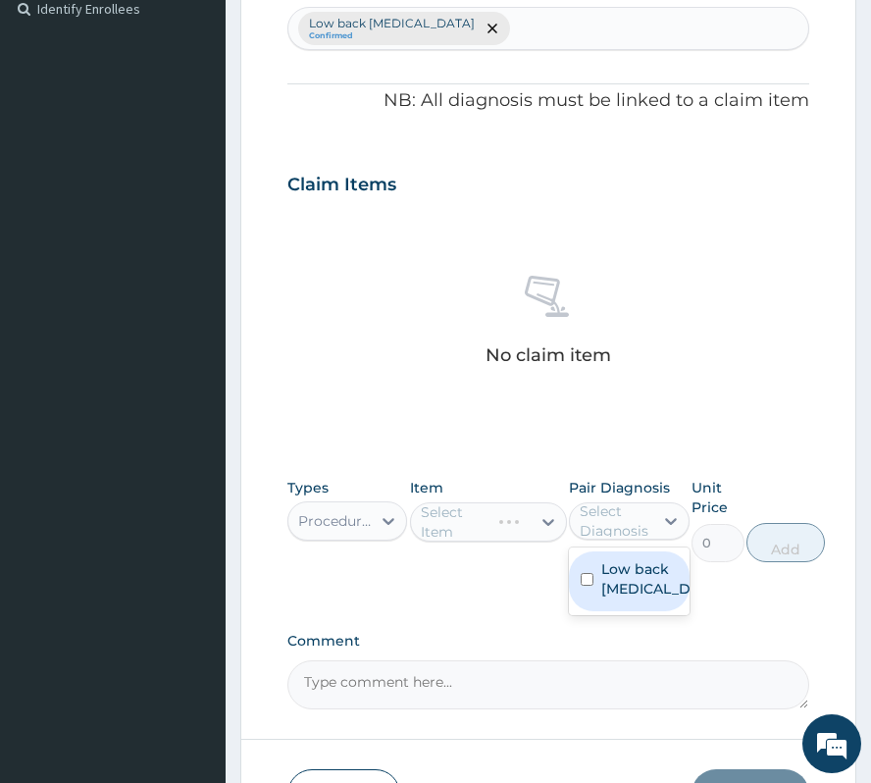
drag, startPoint x: 614, startPoint y: 520, endPoint x: 613, endPoint y: 602, distance: 82.4
click at [614, 535] on div "Select Diagnosis" at bounding box center [615, 520] width 71 height 39
click at [613, 598] on label "Low back [MEDICAL_DATA]" at bounding box center [649, 578] width 96 height 39
checkbox input "true"
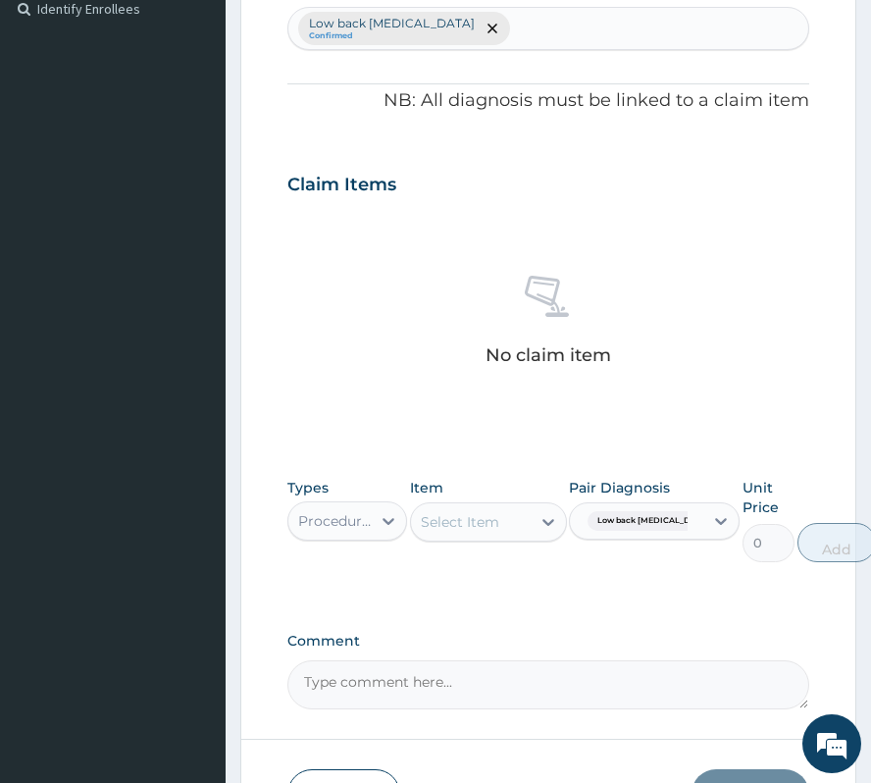
click at [436, 524] on div "Select Item" at bounding box center [460, 522] width 78 height 20
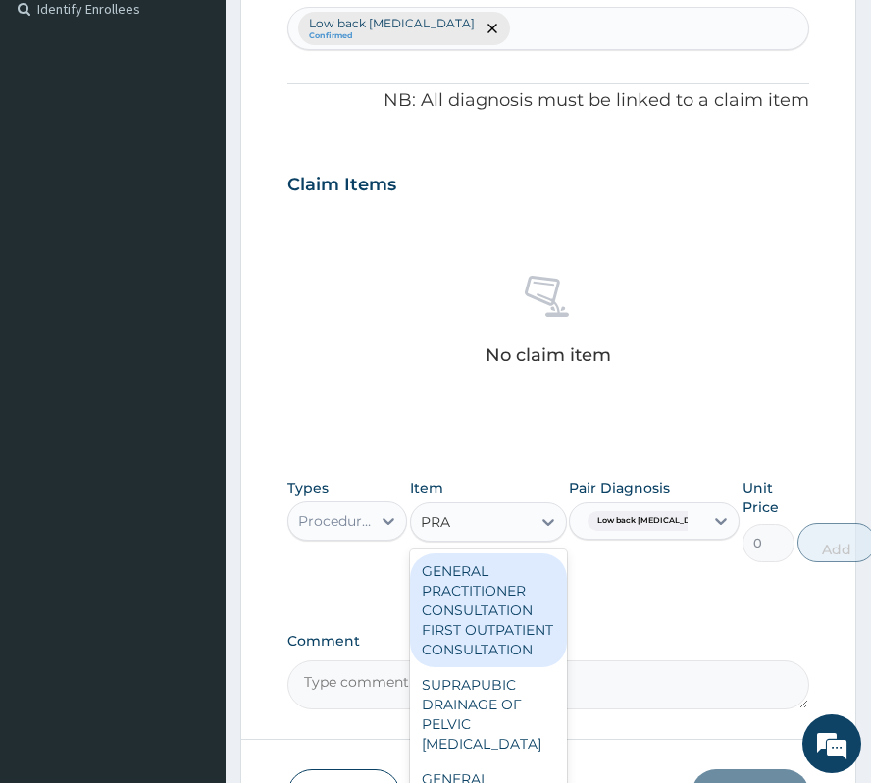
type input "PRAC"
click at [519, 605] on div "GENERAL PRACTITIONER CONSULTATION FIRST OUTPATIENT CONSULTATION" at bounding box center [488, 610] width 157 height 114
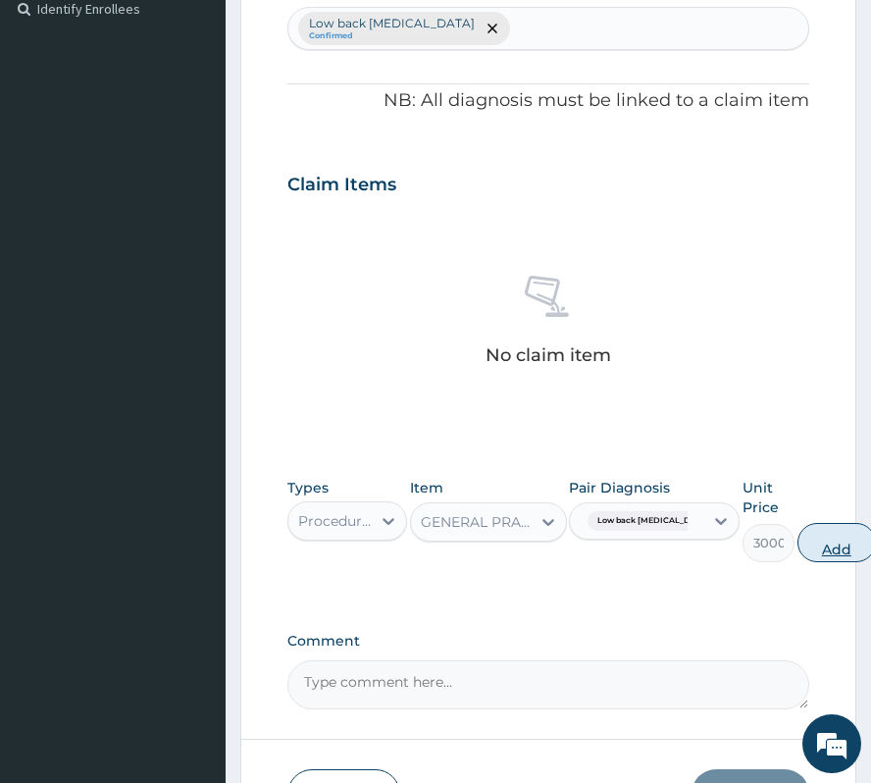
click at [838, 538] on button "Add" at bounding box center [836, 542] width 78 height 39
type input "0"
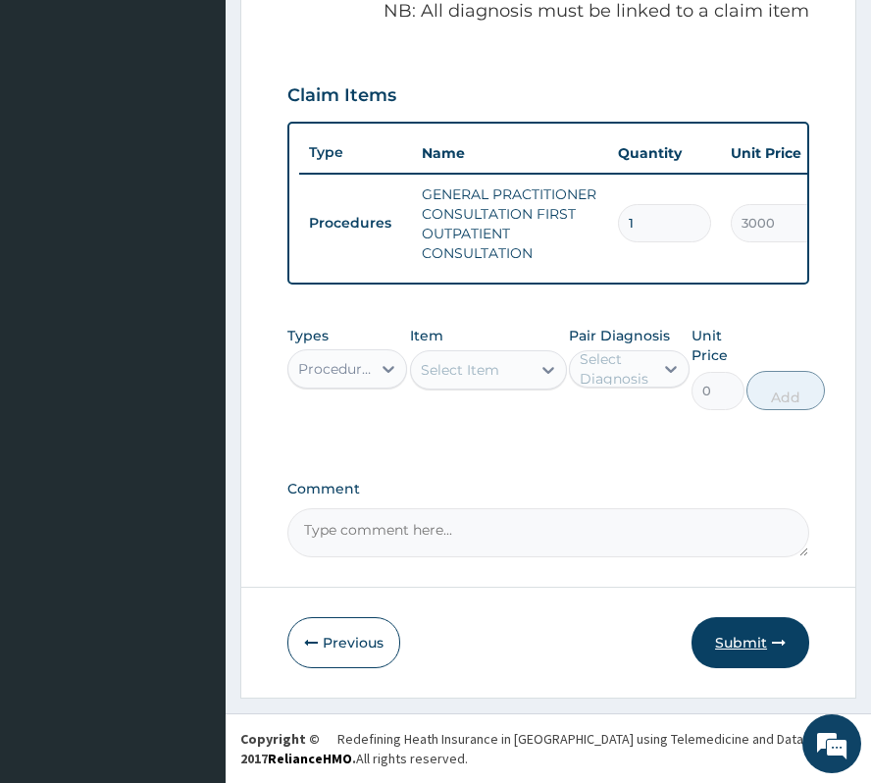
click at [759, 651] on button "Submit" at bounding box center [751, 642] width 118 height 51
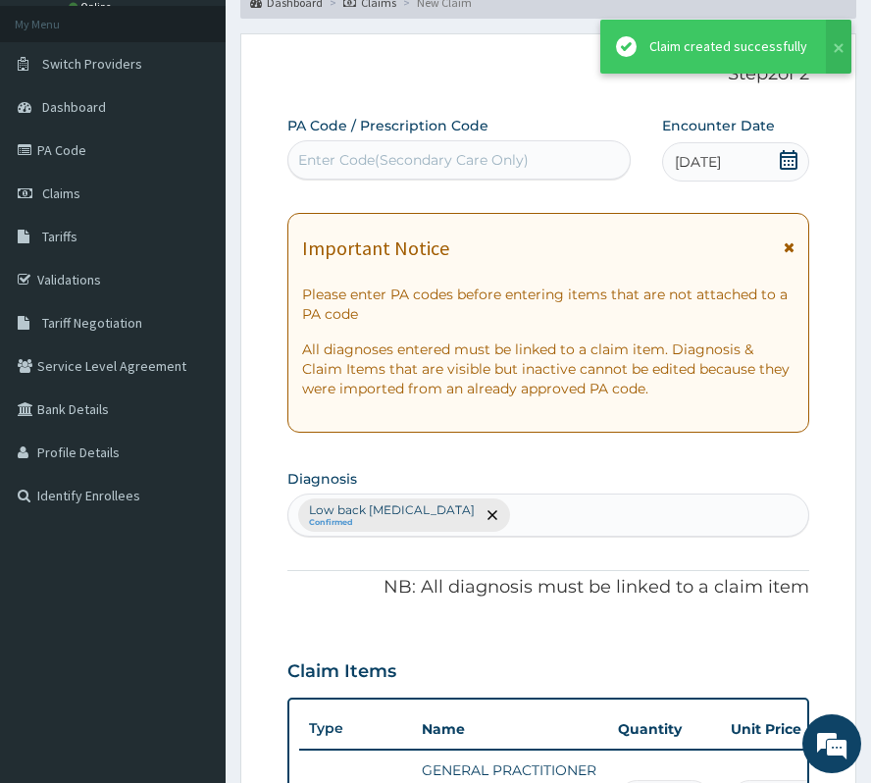
scroll to position [702, 0]
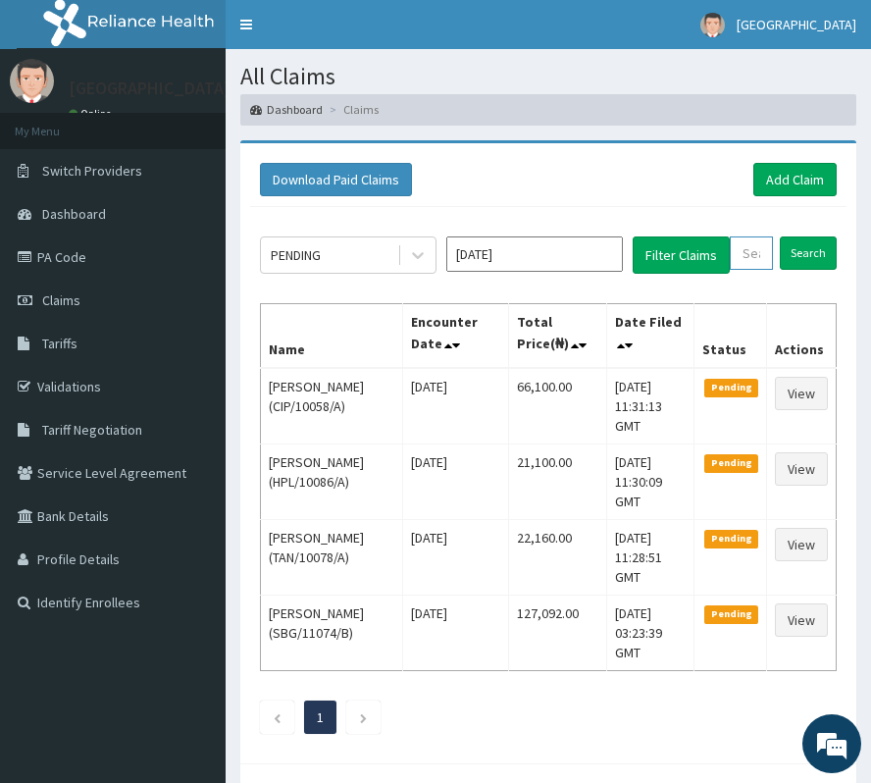
click at [743, 259] on input "text" at bounding box center [751, 252] width 43 height 33
paste input "RRI/10085/A"
type input "RRI/10085/A"
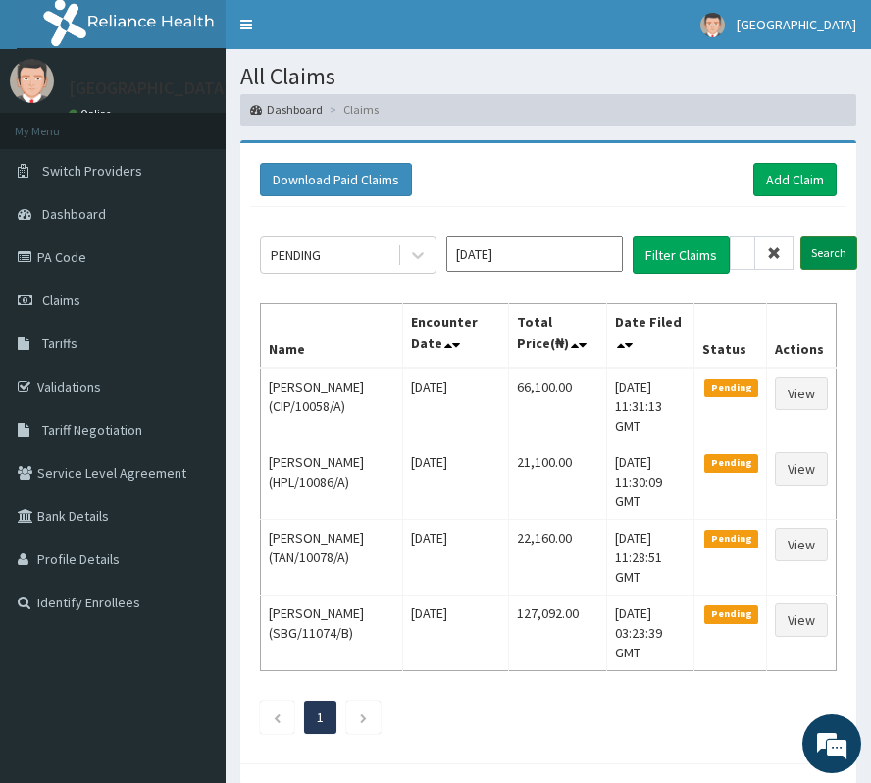
click at [813, 249] on input "Search" at bounding box center [828, 252] width 57 height 33
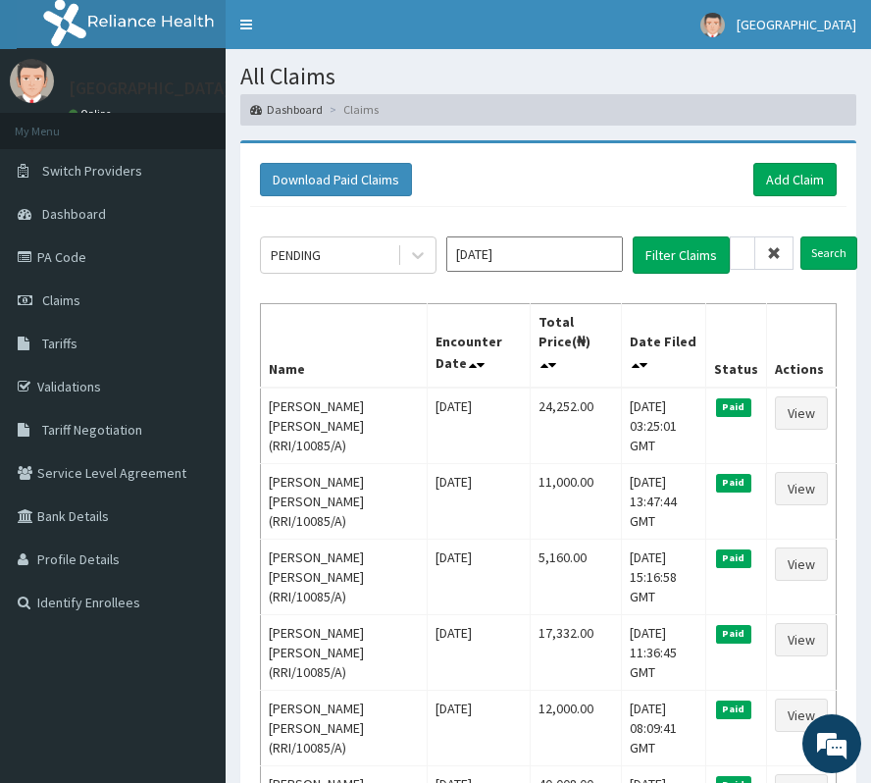
click at [779, 255] on icon at bounding box center [774, 253] width 14 height 14
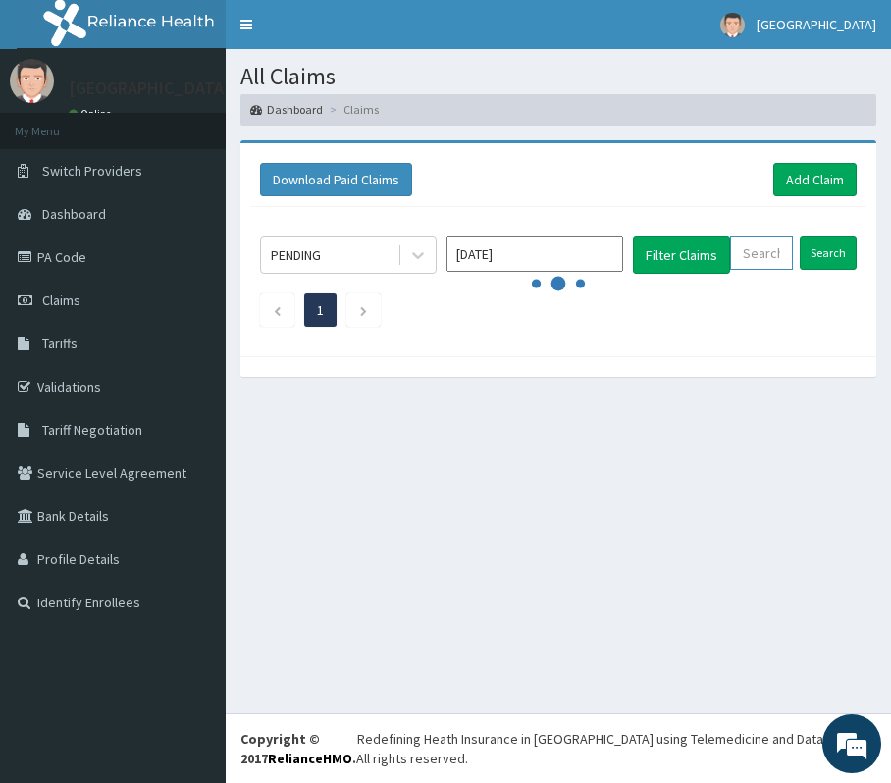
click at [779, 255] on input "text" at bounding box center [761, 252] width 63 height 33
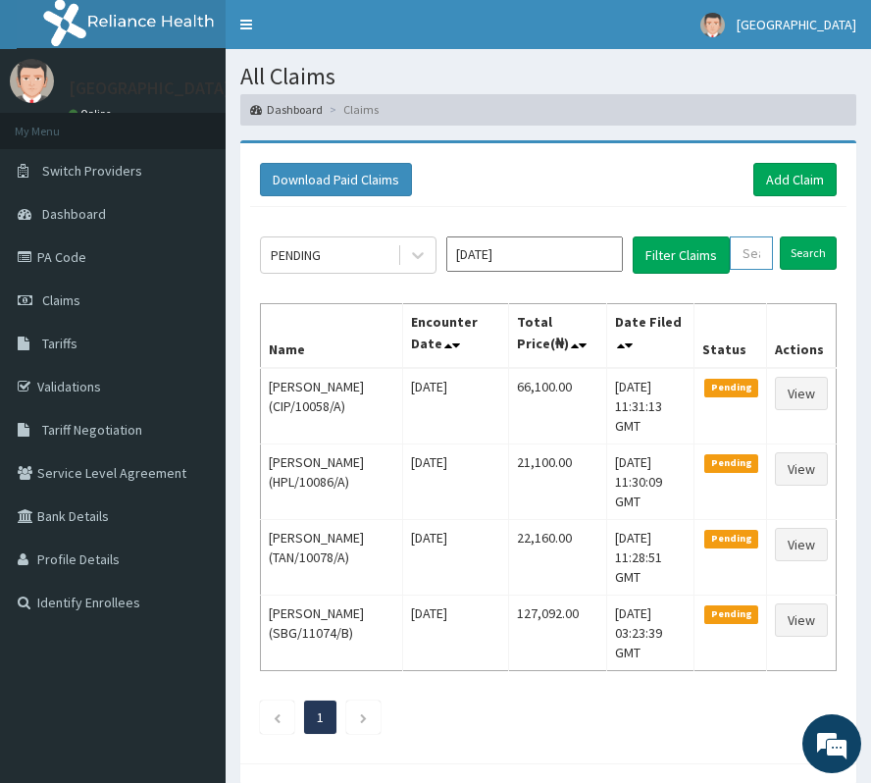
paste input "SRH/10045/A"
type input "SRH/10045/A"
click at [844, 256] on input "Search" at bounding box center [828, 252] width 57 height 33
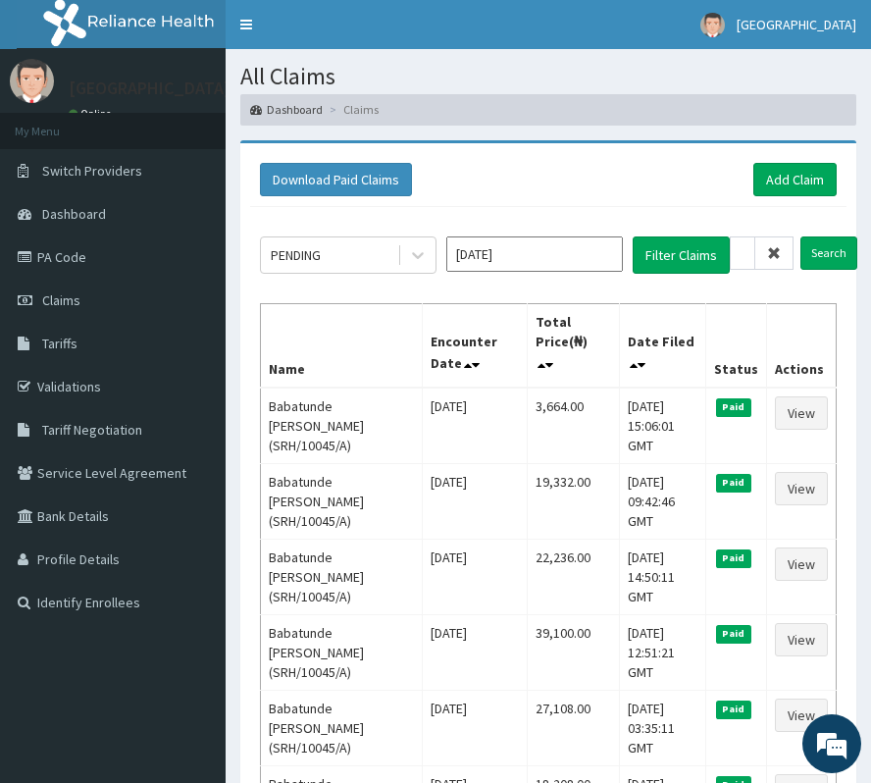
click at [770, 252] on icon at bounding box center [774, 253] width 14 height 14
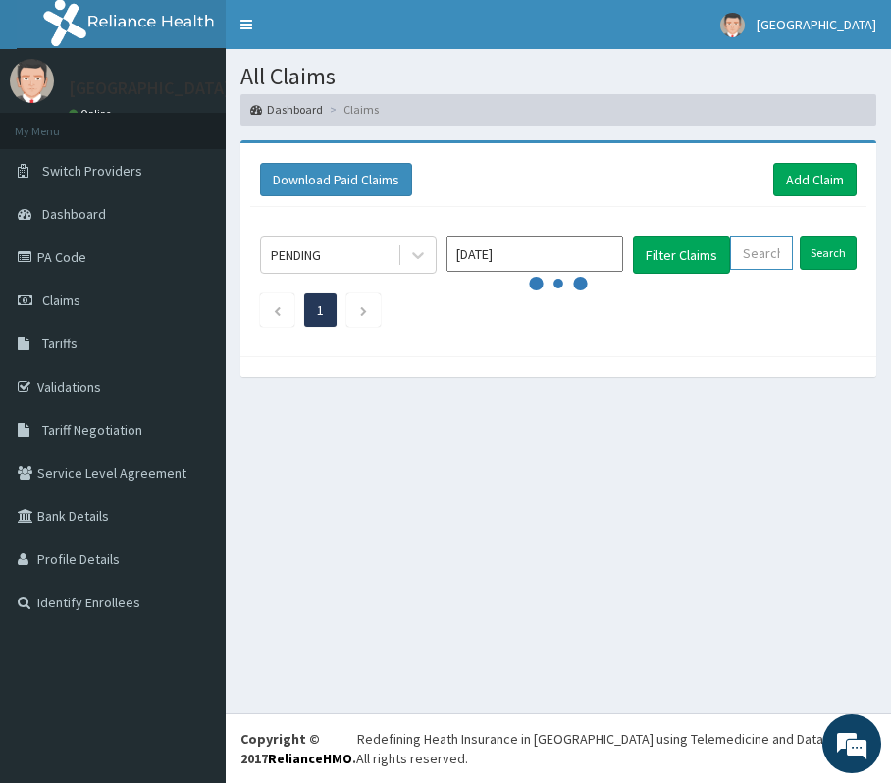
click at [770, 252] on input "text" at bounding box center [761, 252] width 63 height 33
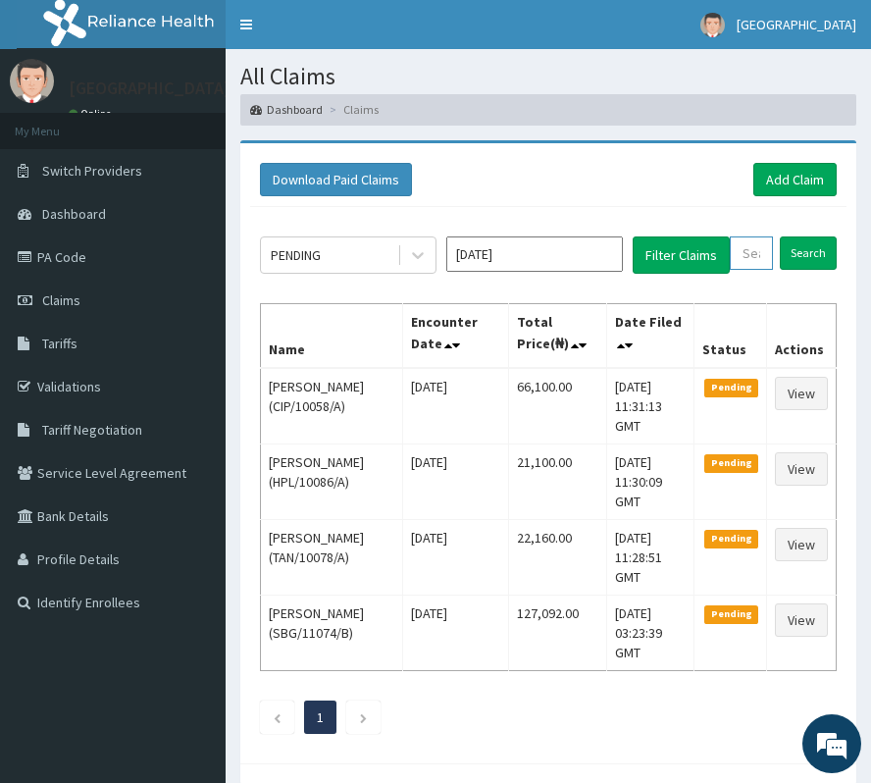
paste input "BHT/10587/A"
type input "BHT/10587/A"
click at [842, 261] on input "Search" at bounding box center [828, 252] width 57 height 33
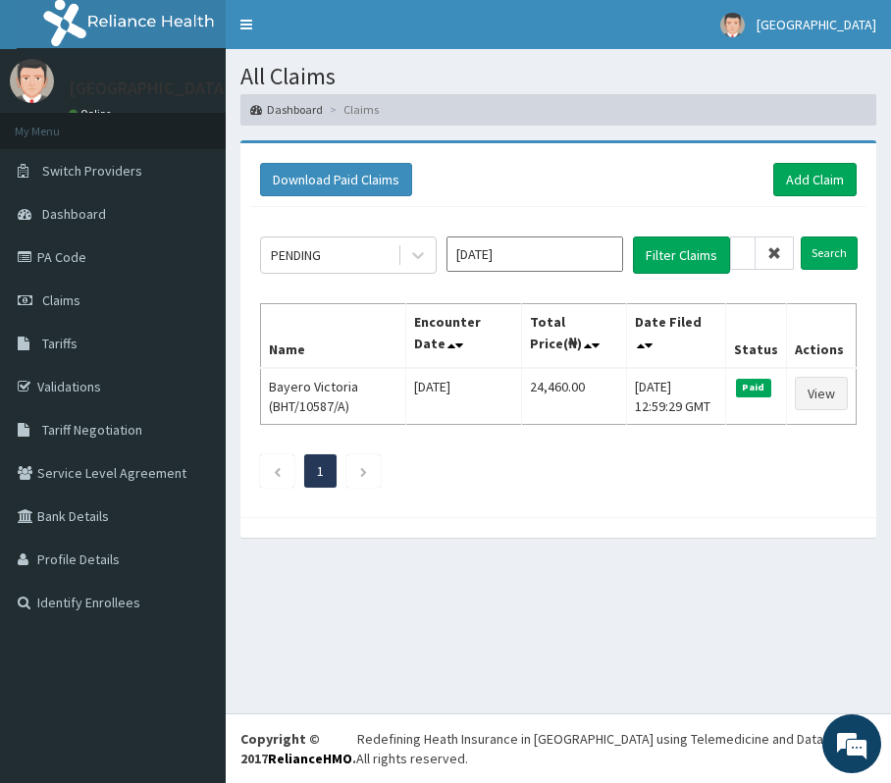
drag, startPoint x: 759, startPoint y: 245, endPoint x: 774, endPoint y: 249, distance: 15.2
click at [770, 248] on span at bounding box center [774, 252] width 38 height 33
click at [755, 249] on input "BHT/10587/A" at bounding box center [743, 252] width 26 height 33
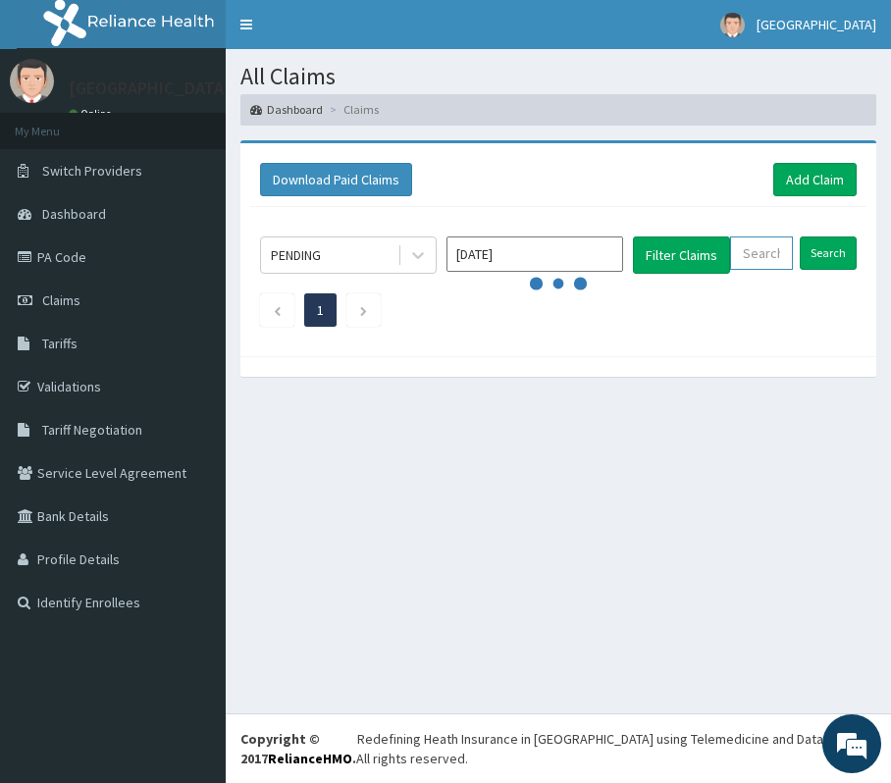
click at [774, 249] on input "text" at bounding box center [761, 252] width 63 height 33
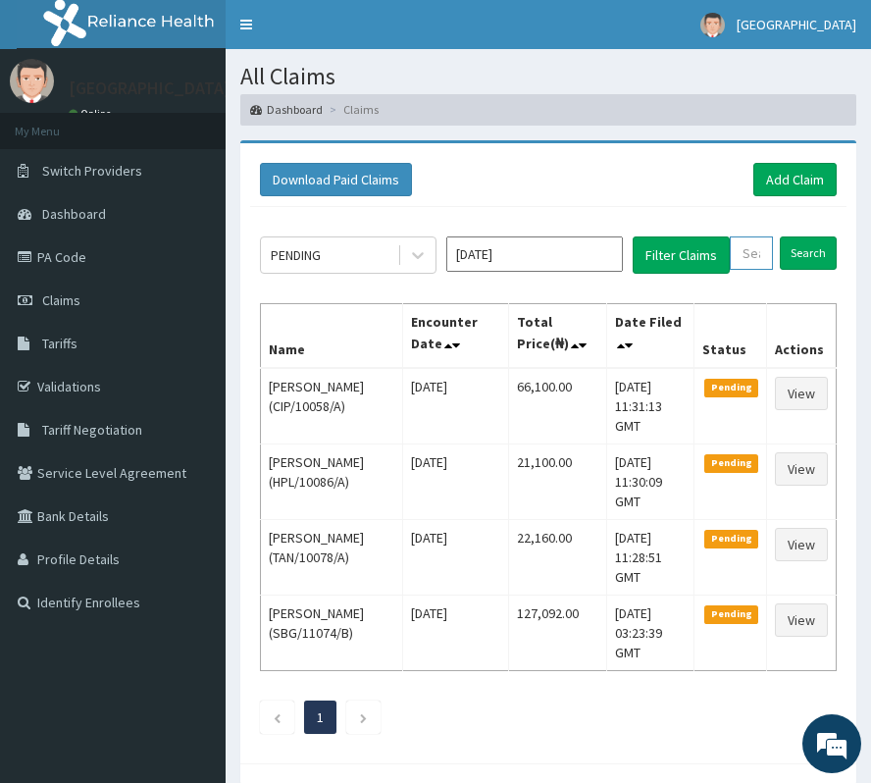
paste input "NPF/10110/A"
type input "NPF/10110/A"
click at [821, 256] on input "Search" at bounding box center [828, 252] width 57 height 33
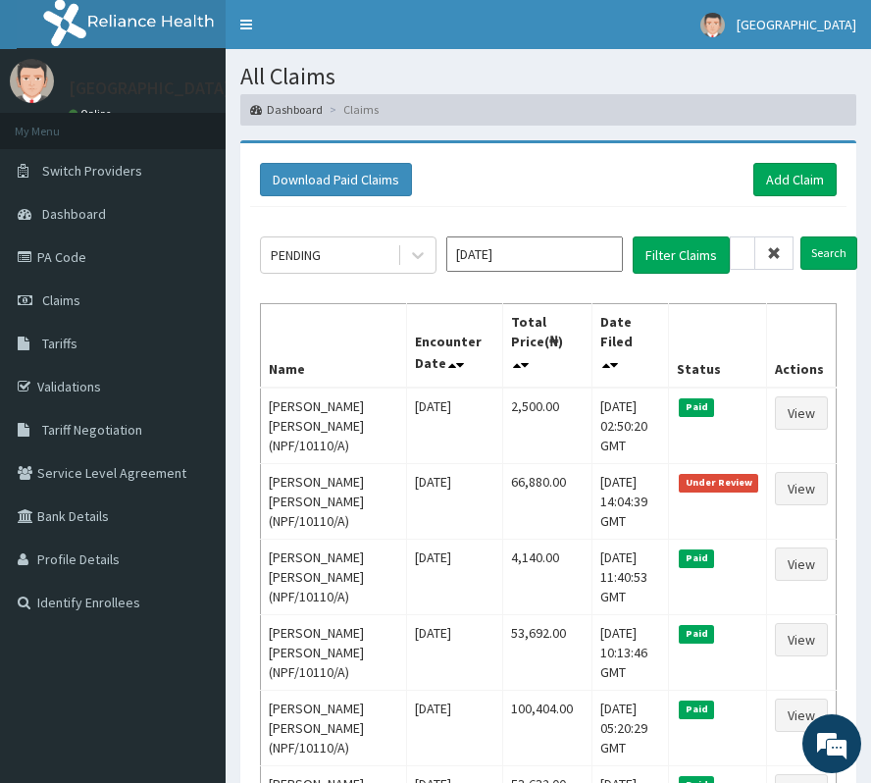
click at [782, 249] on span at bounding box center [774, 252] width 38 height 33
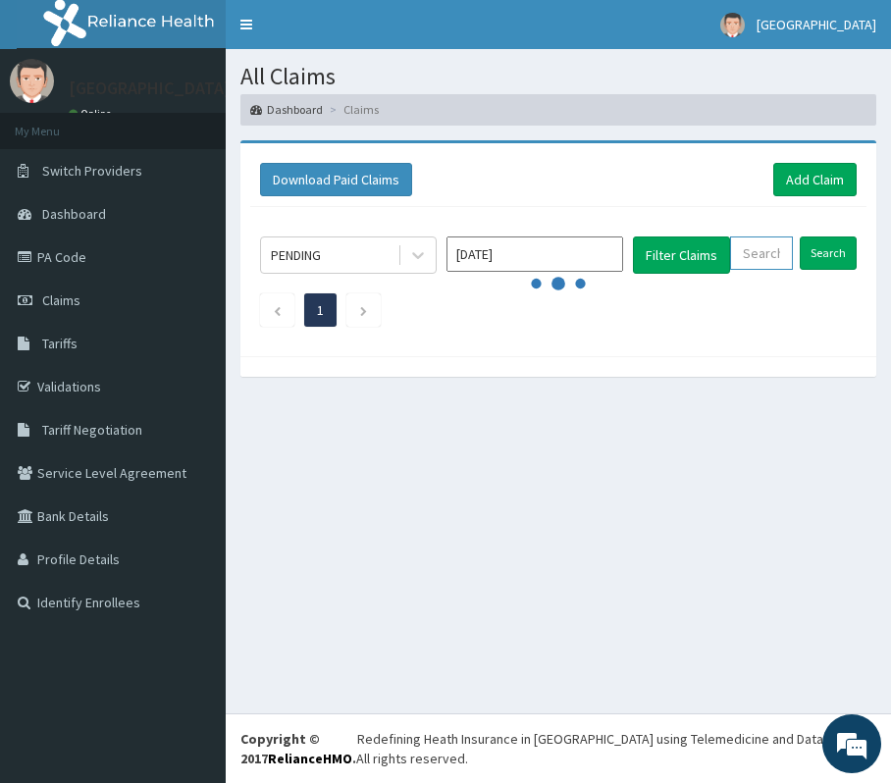
click at [782, 249] on input "text" at bounding box center [761, 252] width 63 height 33
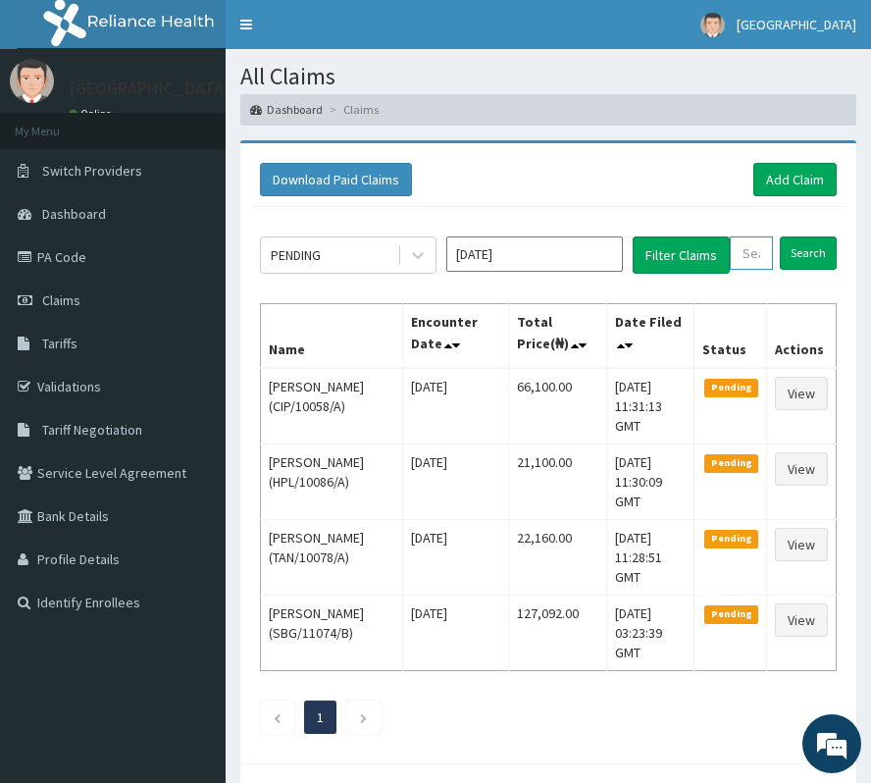
paste input "GTA/10069/A"
type input "GTA/10069/A"
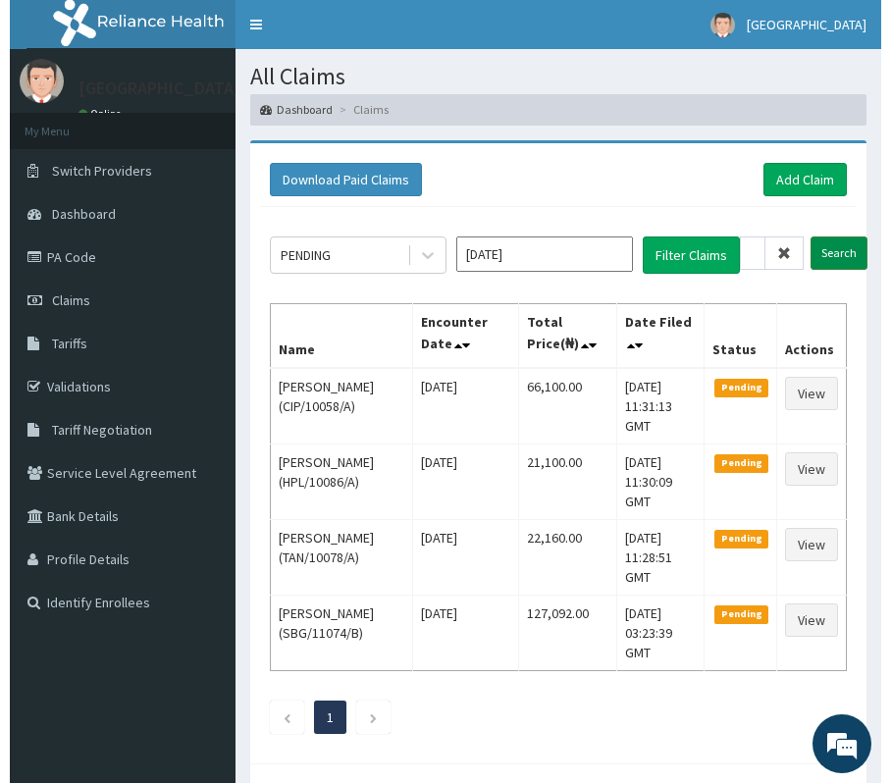
scroll to position [0, 0]
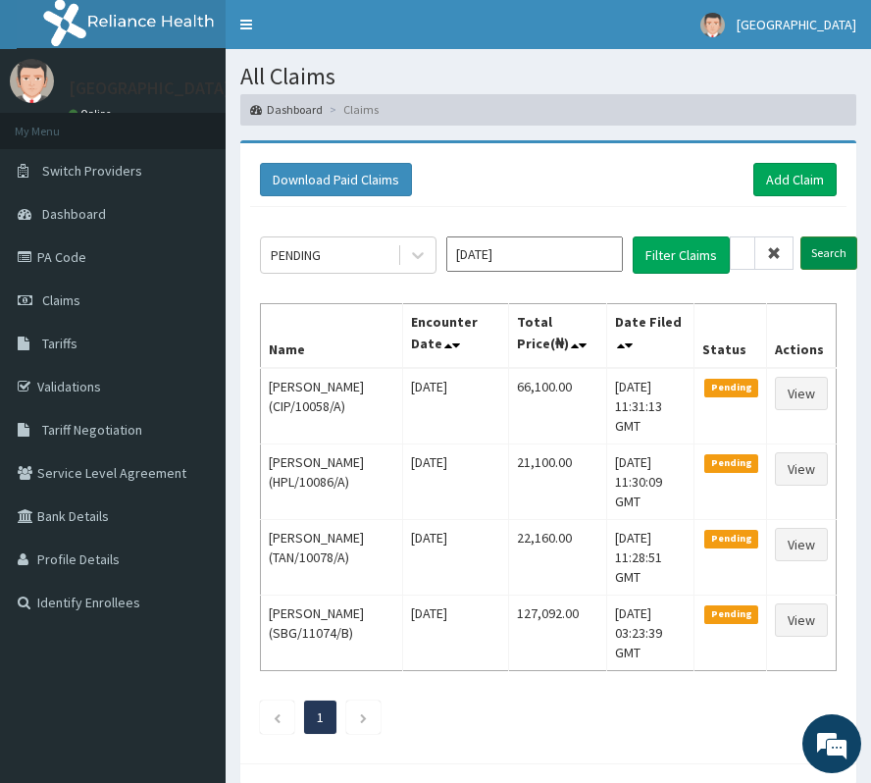
click at [825, 247] on input "Search" at bounding box center [828, 252] width 57 height 33
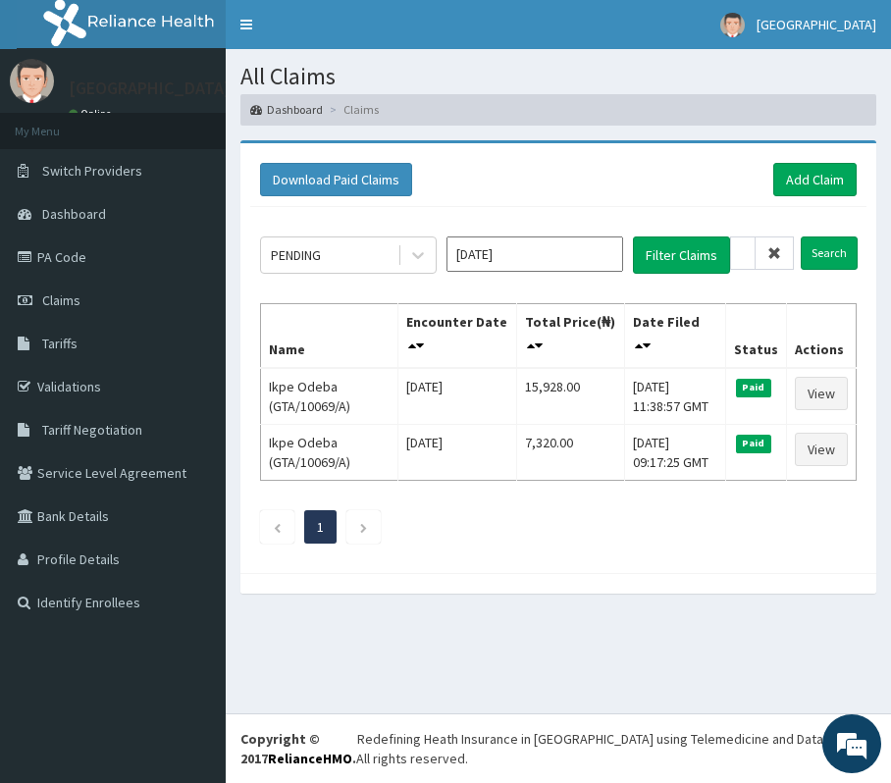
click at [777, 248] on icon at bounding box center [774, 253] width 14 height 14
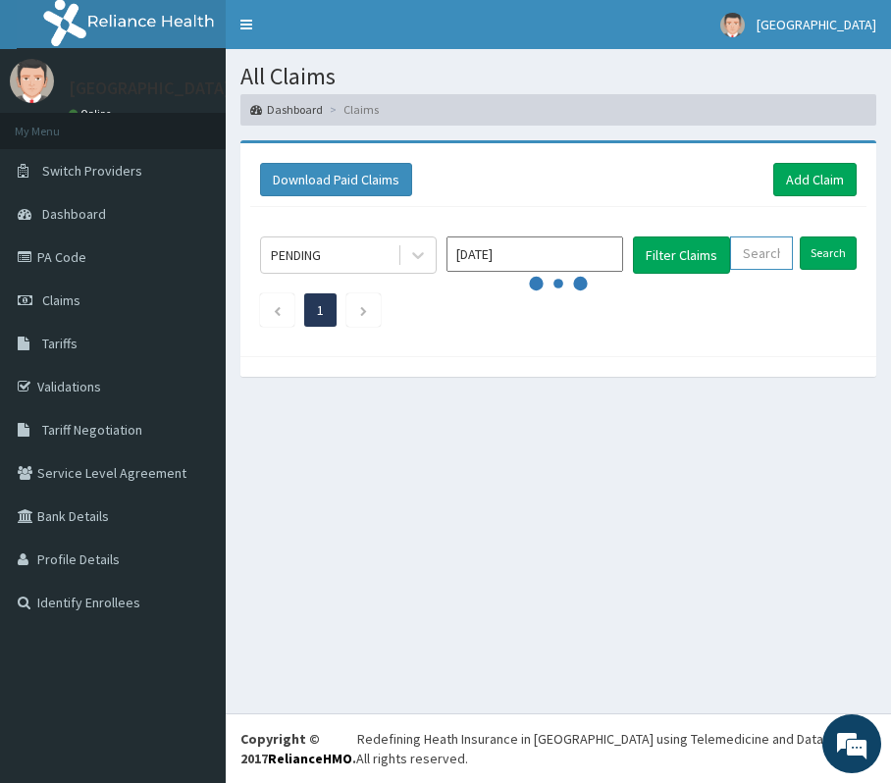
click at [771, 251] on input "text" at bounding box center [761, 252] width 63 height 33
paste input "NPF/10110/E"
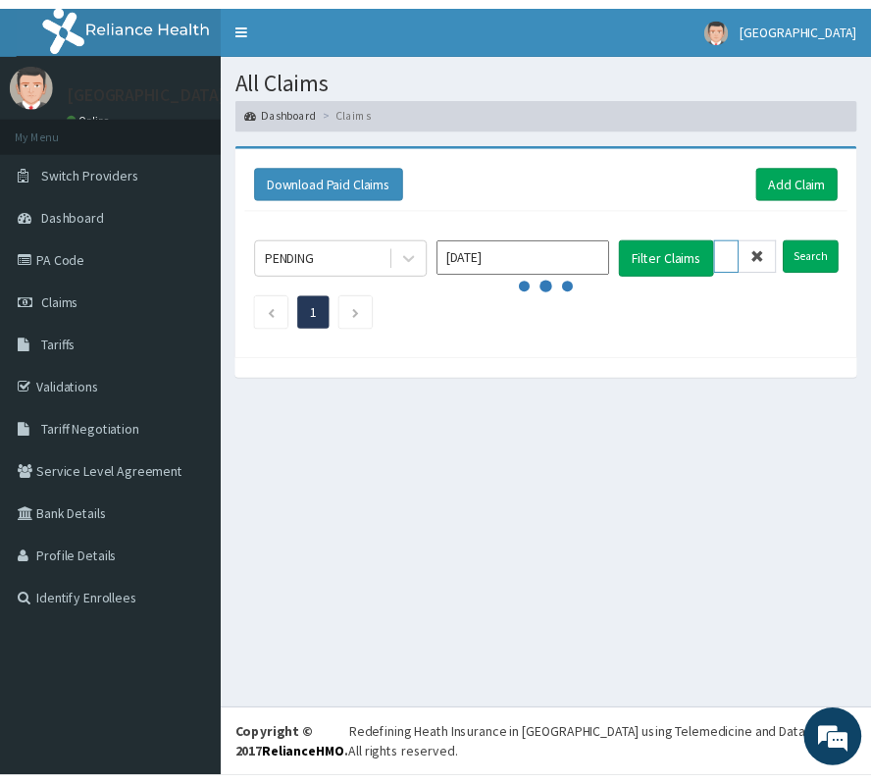
scroll to position [0, 72]
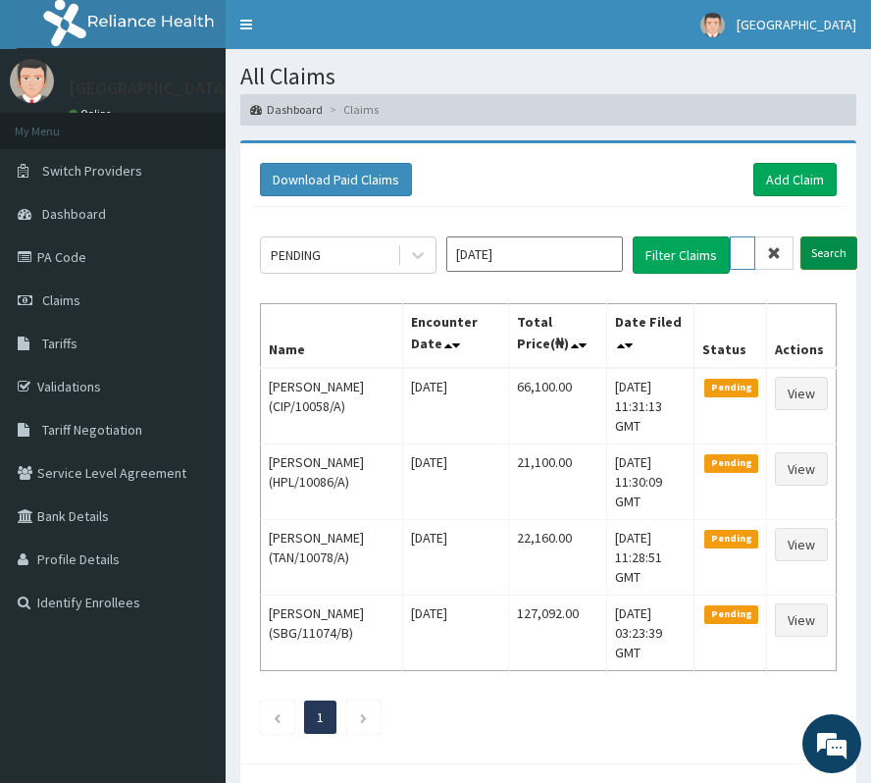
type input "NPF/10110/E"
click at [834, 259] on input "Search" at bounding box center [828, 252] width 57 height 33
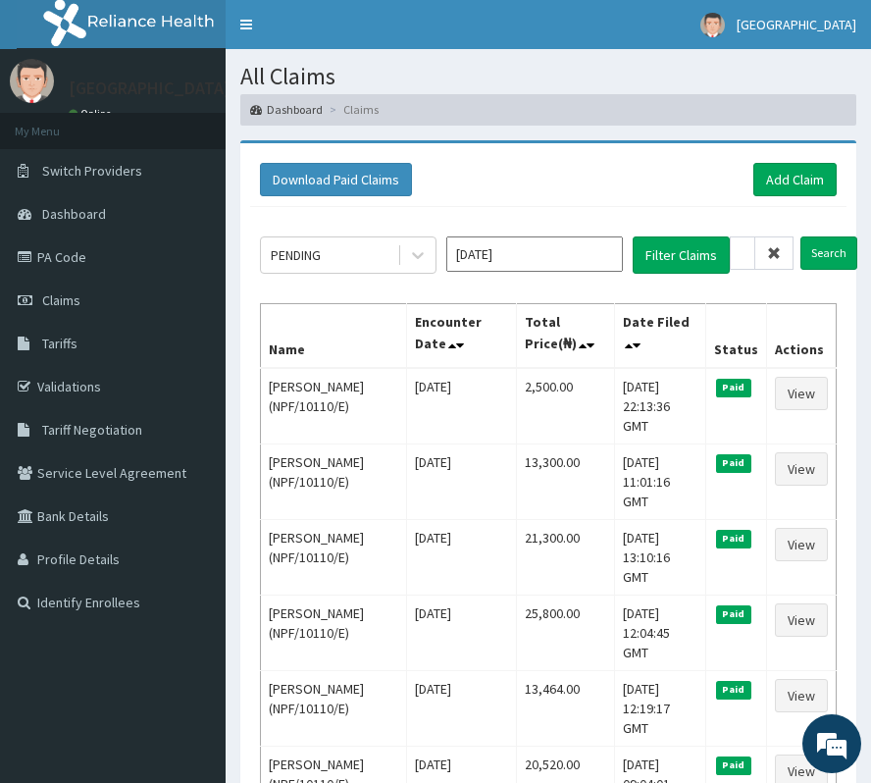
click at [767, 248] on icon at bounding box center [774, 253] width 14 height 14
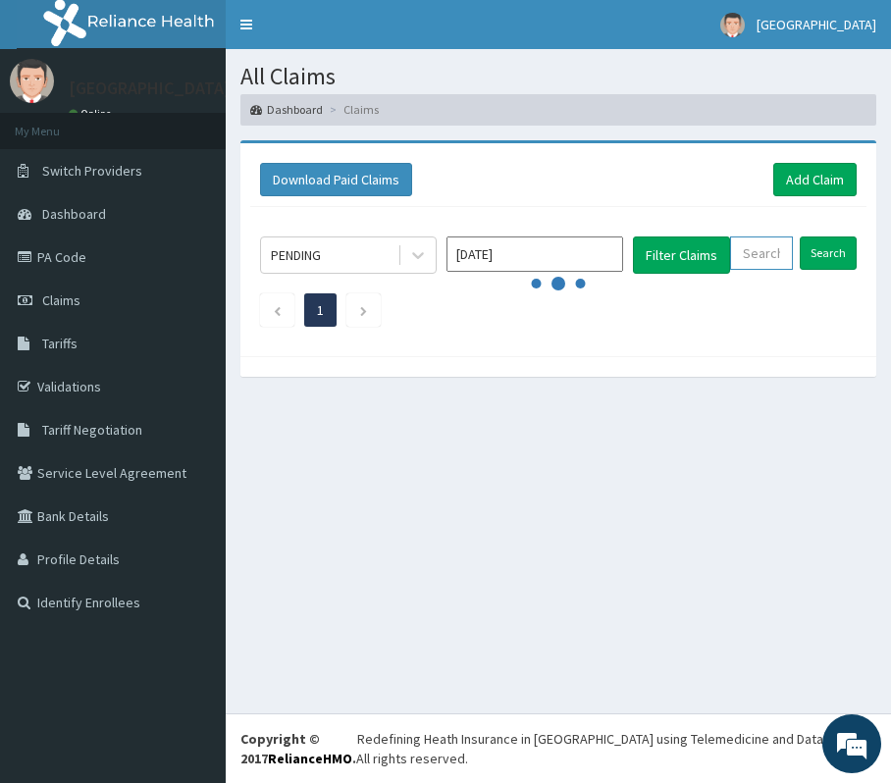
click at [767, 248] on input "text" at bounding box center [761, 252] width 63 height 33
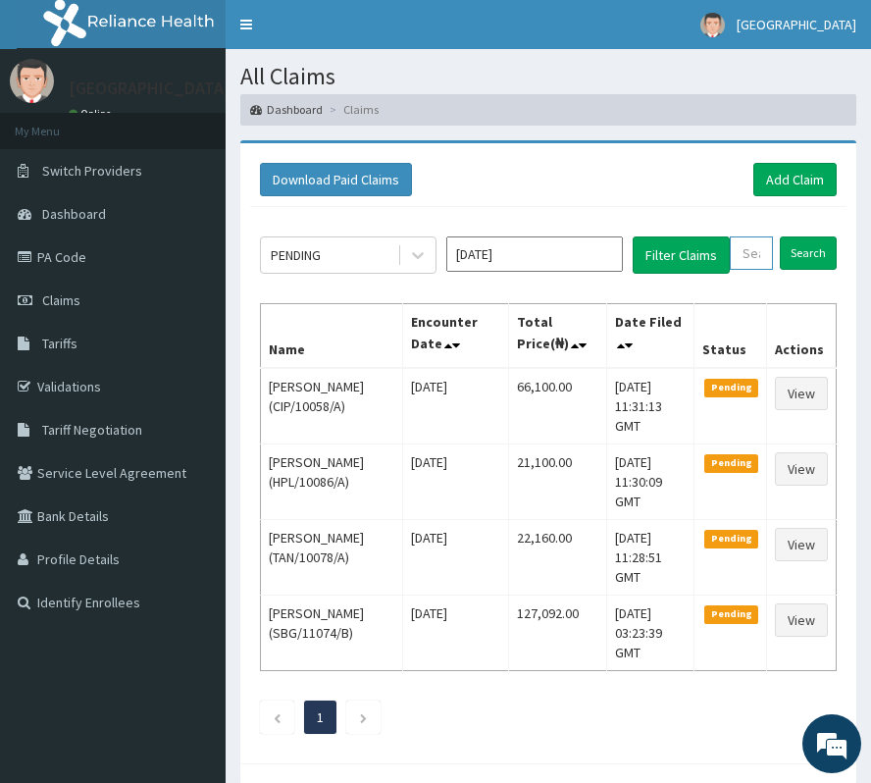
paste input "ACQ/10105/B"
type input "ACQ/10105/B"
click at [845, 252] on input "Search" at bounding box center [828, 252] width 57 height 33
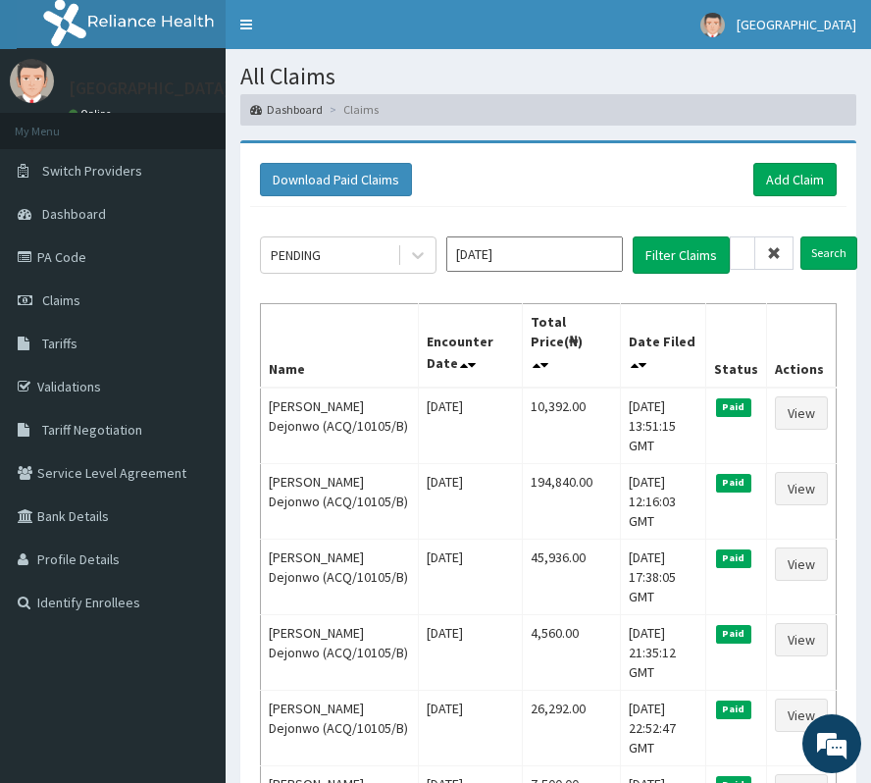
click at [777, 257] on icon at bounding box center [774, 253] width 14 height 14
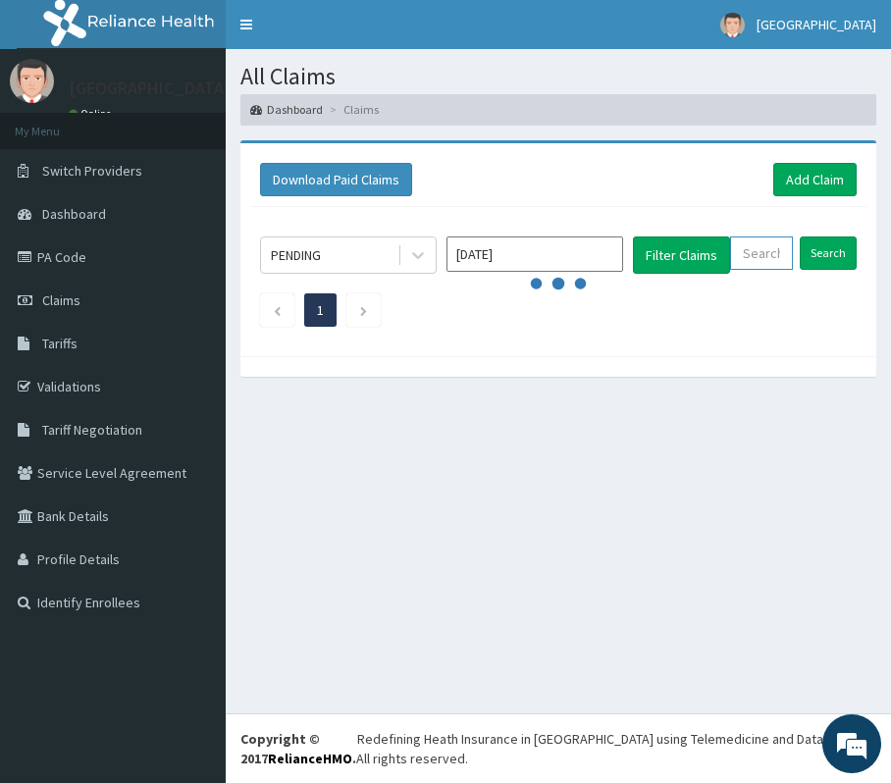
click at [775, 256] on input "text" at bounding box center [761, 252] width 63 height 33
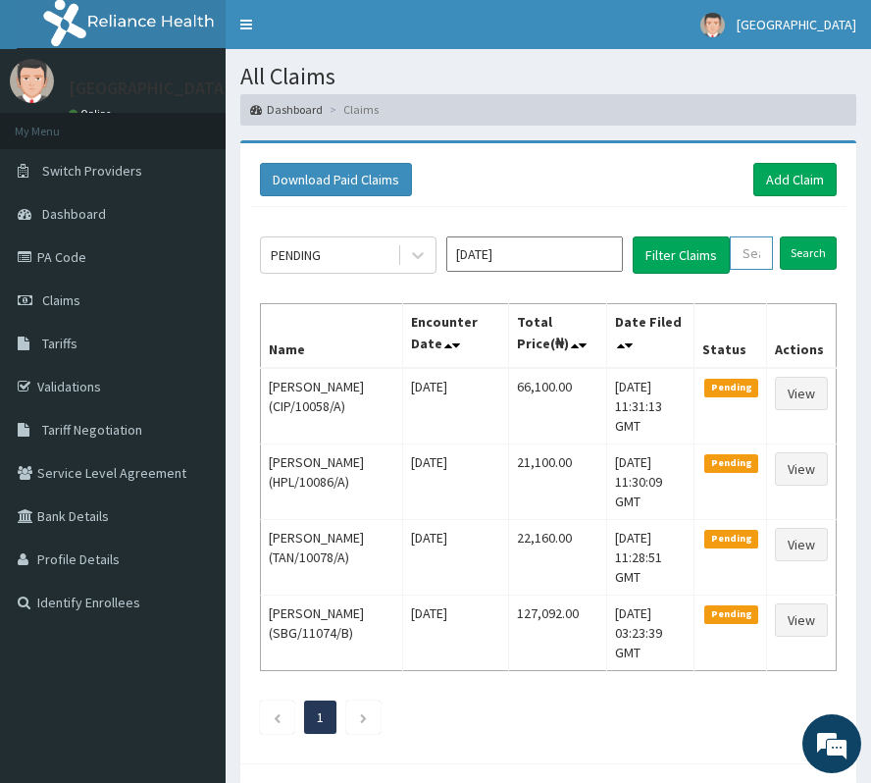
paste input "VUL/10035/A"
type input "VUL/10035/A"
click at [820, 255] on input "Search" at bounding box center [828, 252] width 57 height 33
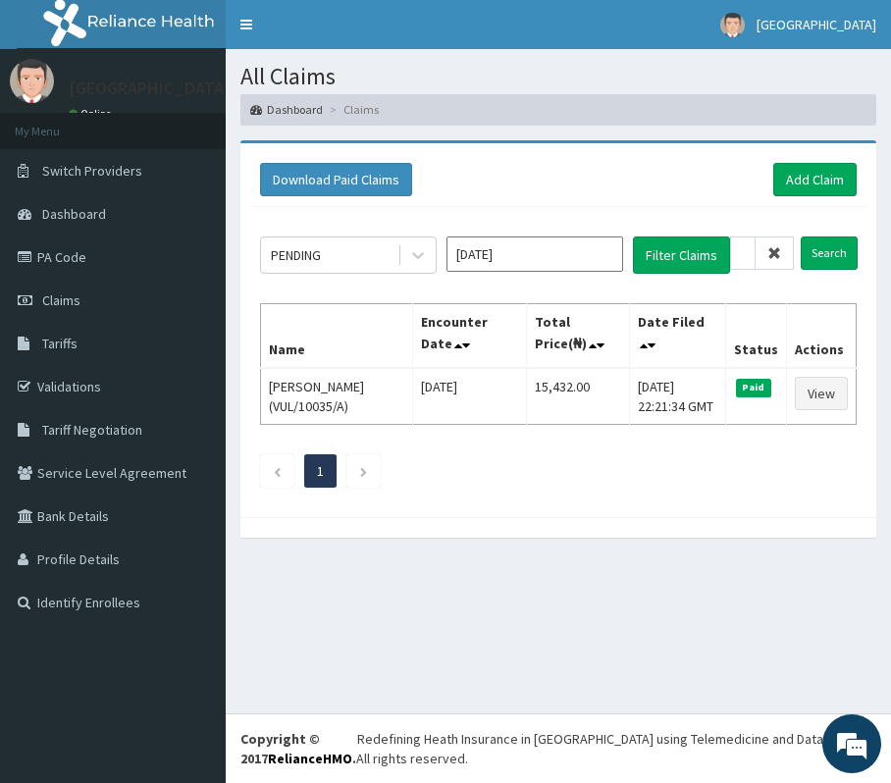
click at [765, 251] on span at bounding box center [774, 252] width 38 height 33
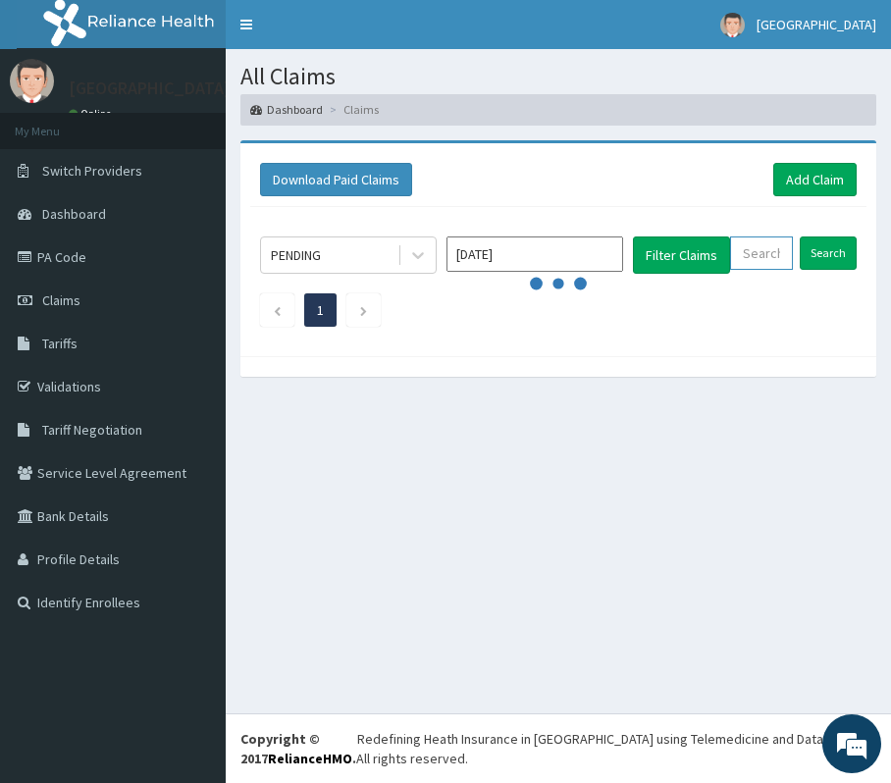
click at [765, 251] on input "text" at bounding box center [761, 252] width 63 height 33
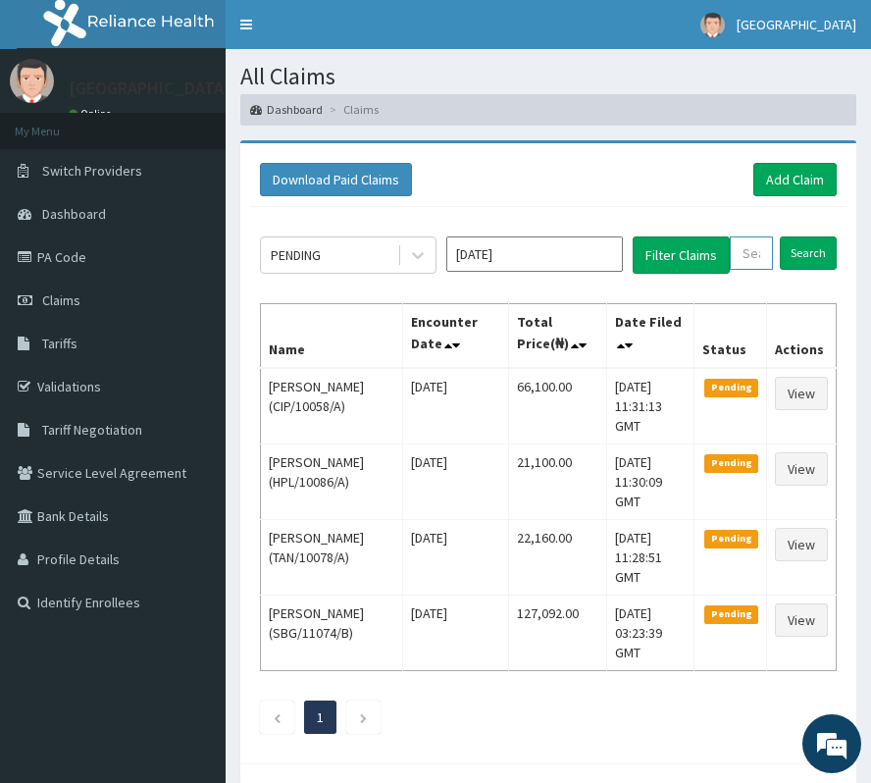
paste input "NPF/10110/E"
type input "NPF/10110/E"
click at [828, 255] on input "Search" at bounding box center [828, 252] width 57 height 33
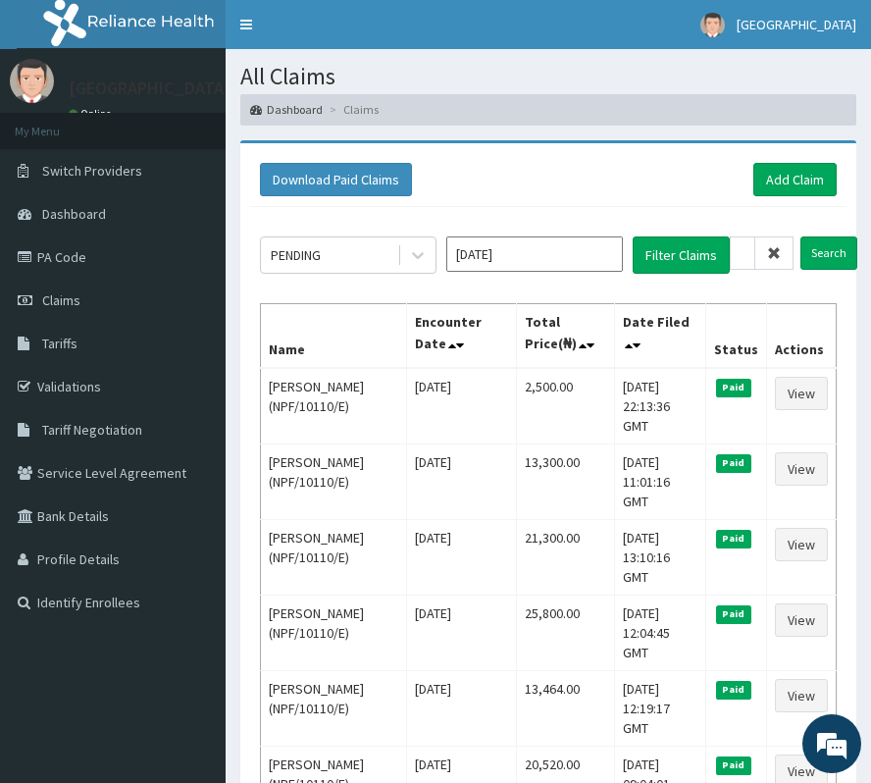
click at [782, 249] on span at bounding box center [774, 252] width 38 height 33
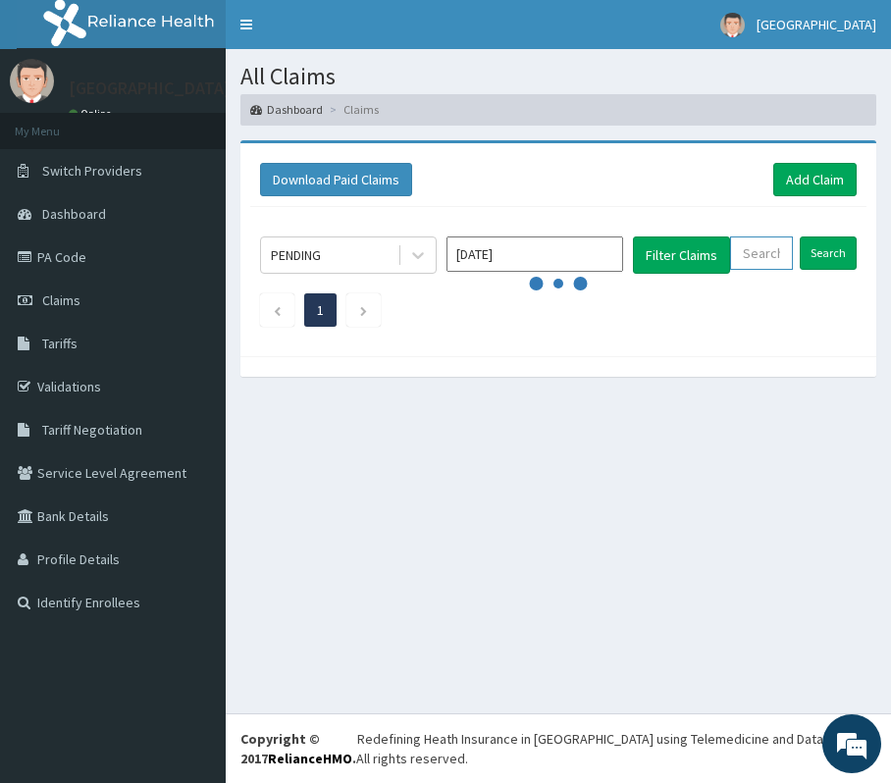
click at [782, 253] on input "text" at bounding box center [761, 252] width 63 height 33
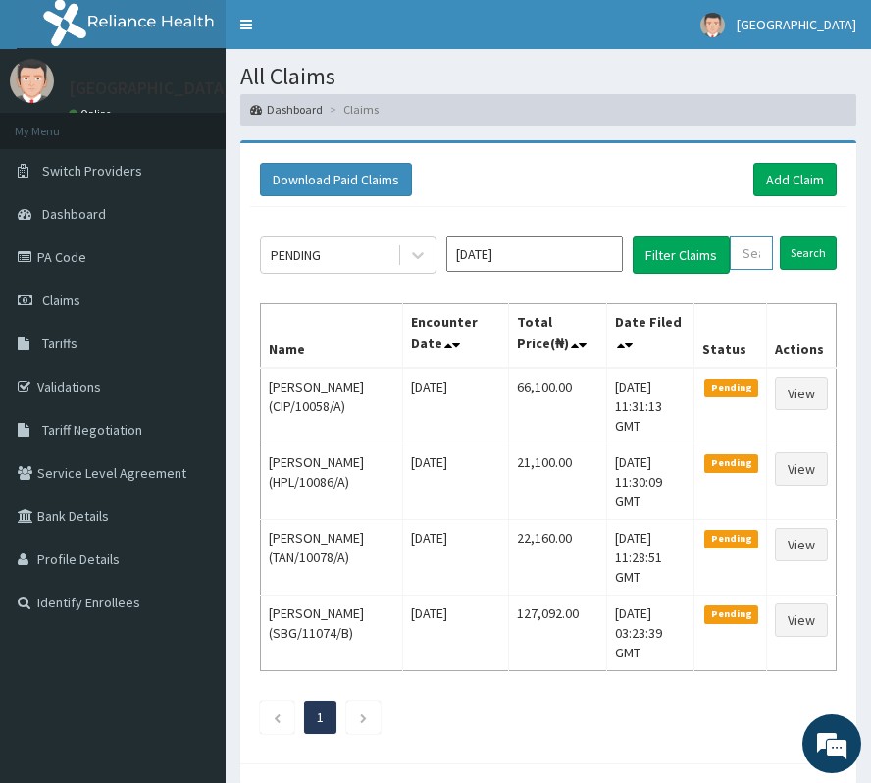
paste input "NPF/10110/C"
type input "NPF/10110/C"
click at [834, 252] on input "Search" at bounding box center [828, 252] width 57 height 33
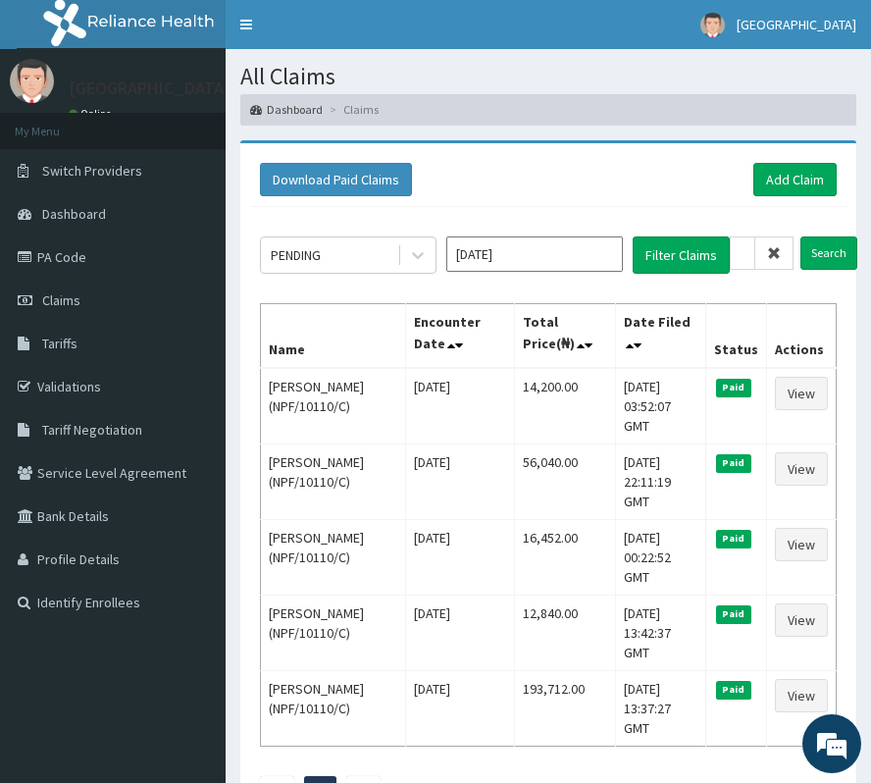
click at [778, 247] on icon at bounding box center [774, 253] width 14 height 14
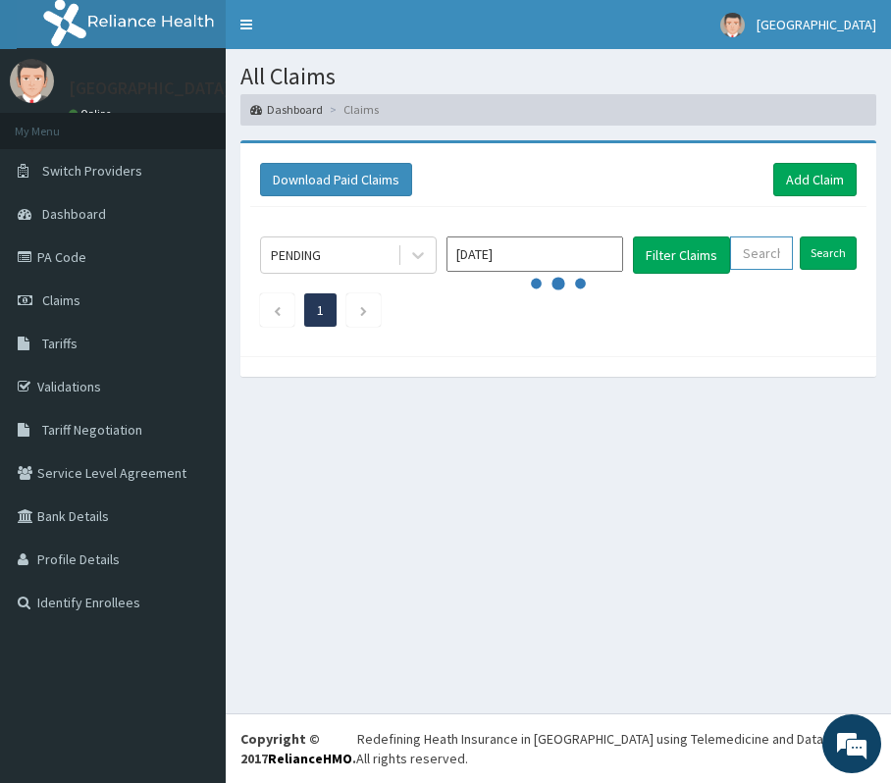
click at [774, 251] on input "text" at bounding box center [761, 252] width 63 height 33
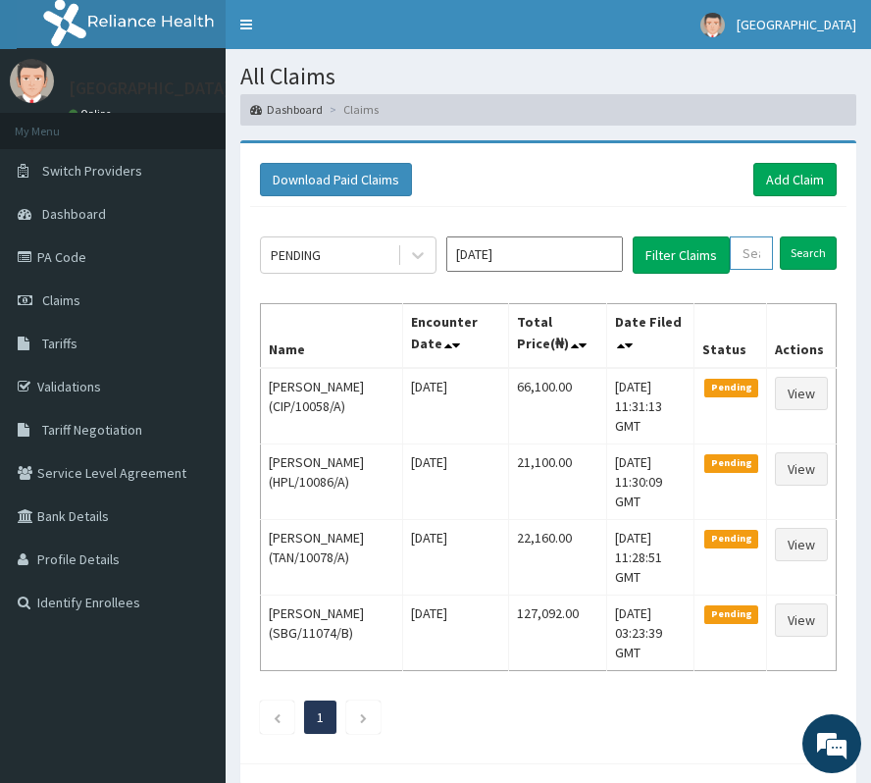
paste input "PWC/10219/B"
type input "PWC/10219/B"
click at [812, 252] on input "Search" at bounding box center [828, 252] width 57 height 33
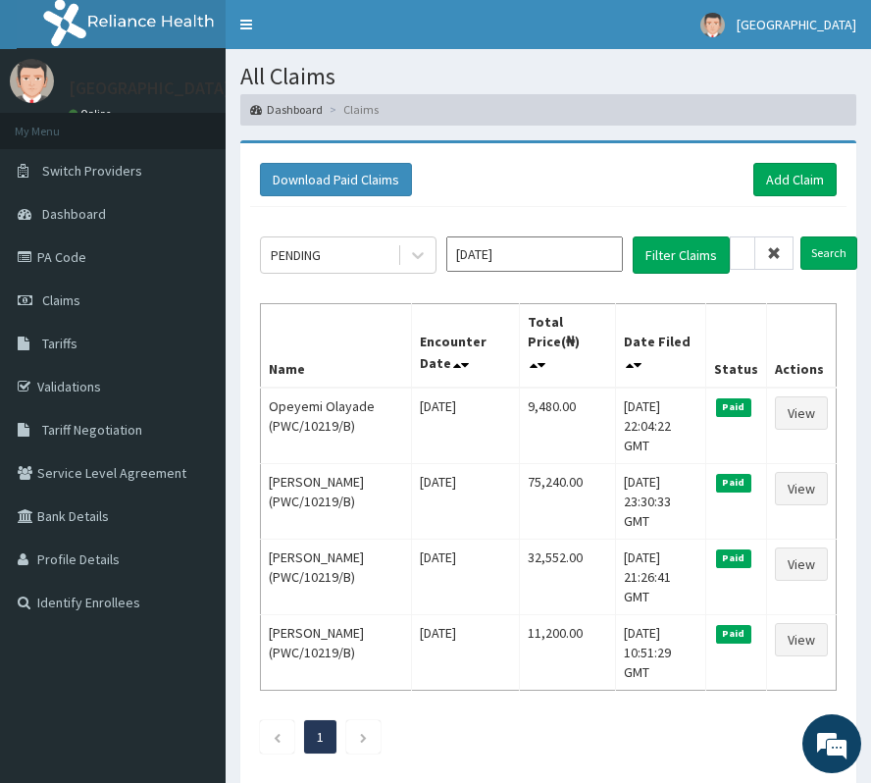
click at [779, 255] on icon at bounding box center [774, 253] width 14 height 14
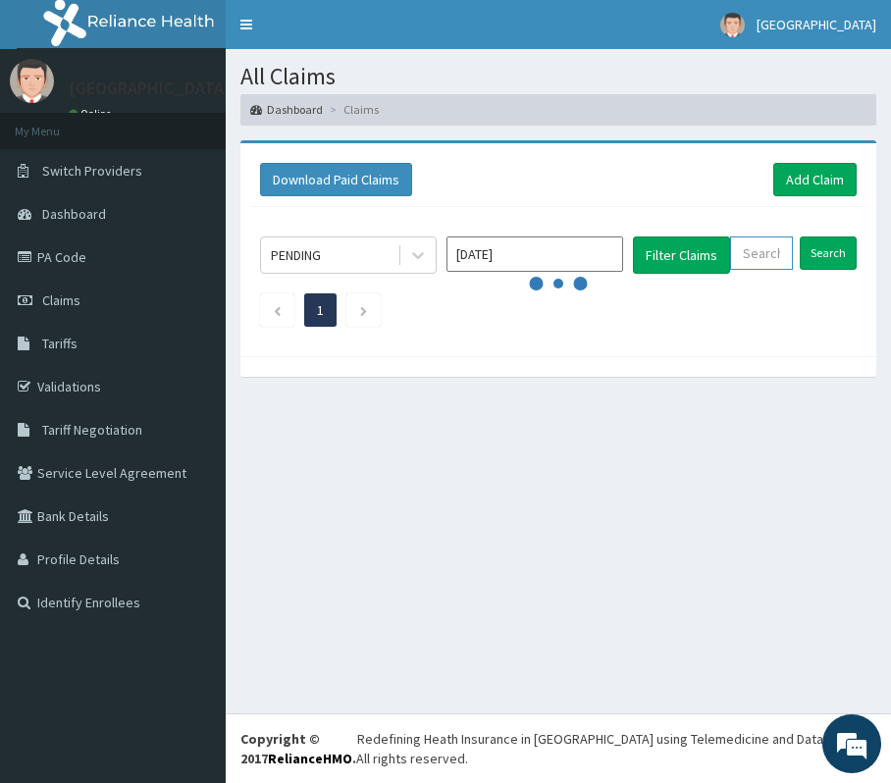
click at [779, 255] on input "text" at bounding box center [761, 252] width 63 height 33
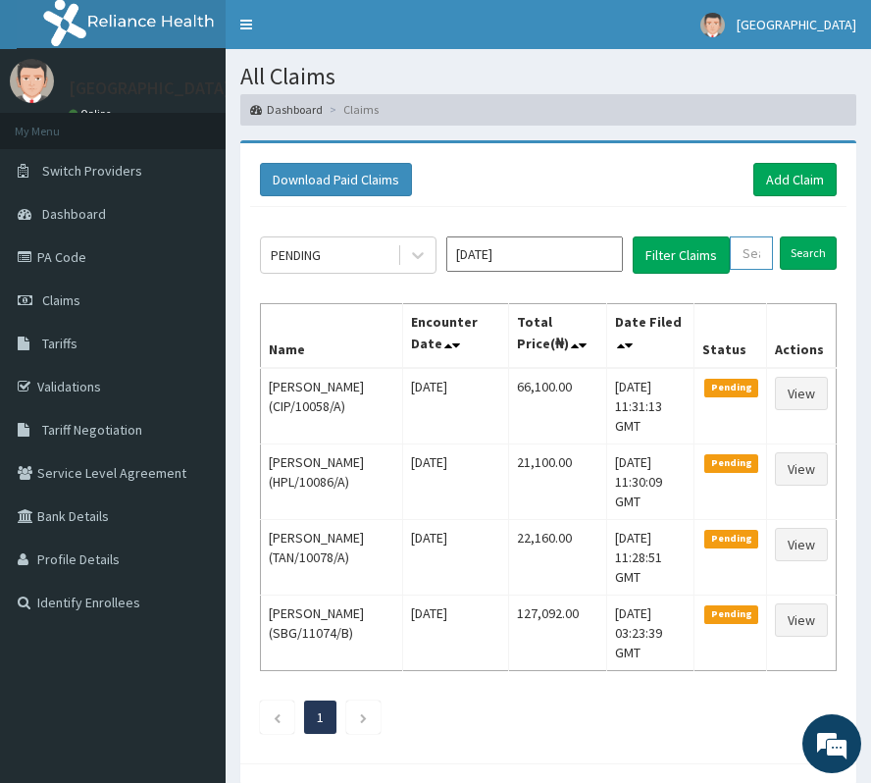
paste input "RRI/10072/A"
type input "RRI/10072/A"
click at [814, 243] on input "Search" at bounding box center [828, 252] width 57 height 33
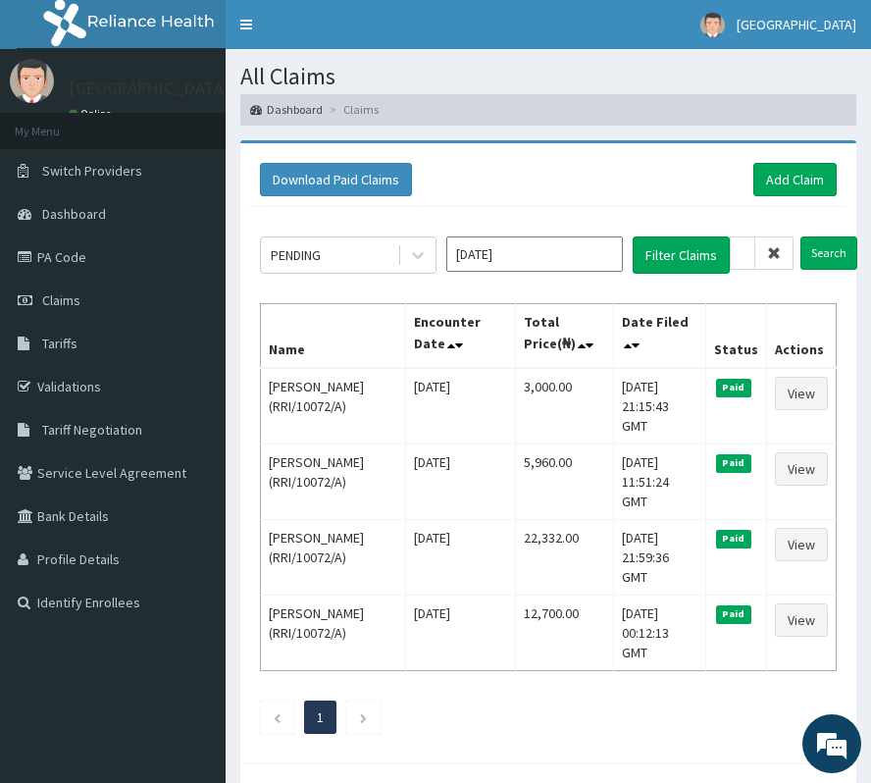
click at [781, 252] on icon at bounding box center [774, 253] width 14 height 14
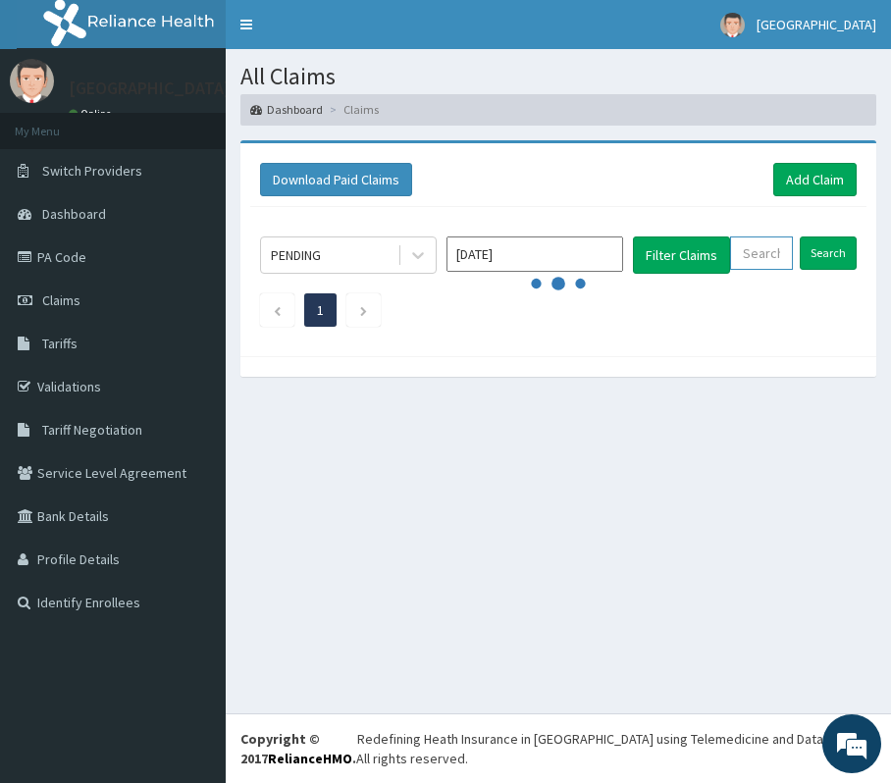
click at [781, 252] on input "text" at bounding box center [761, 252] width 63 height 33
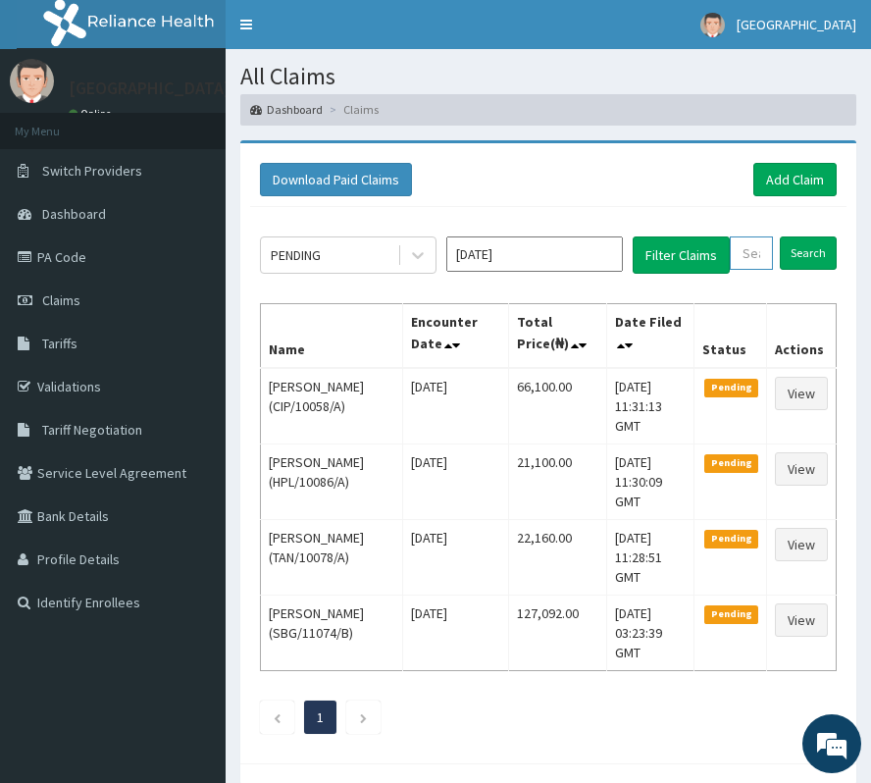
paste input "WBS/10046/B"
type input "WBS/10046/B"
click at [816, 247] on input "Search" at bounding box center [828, 252] width 57 height 33
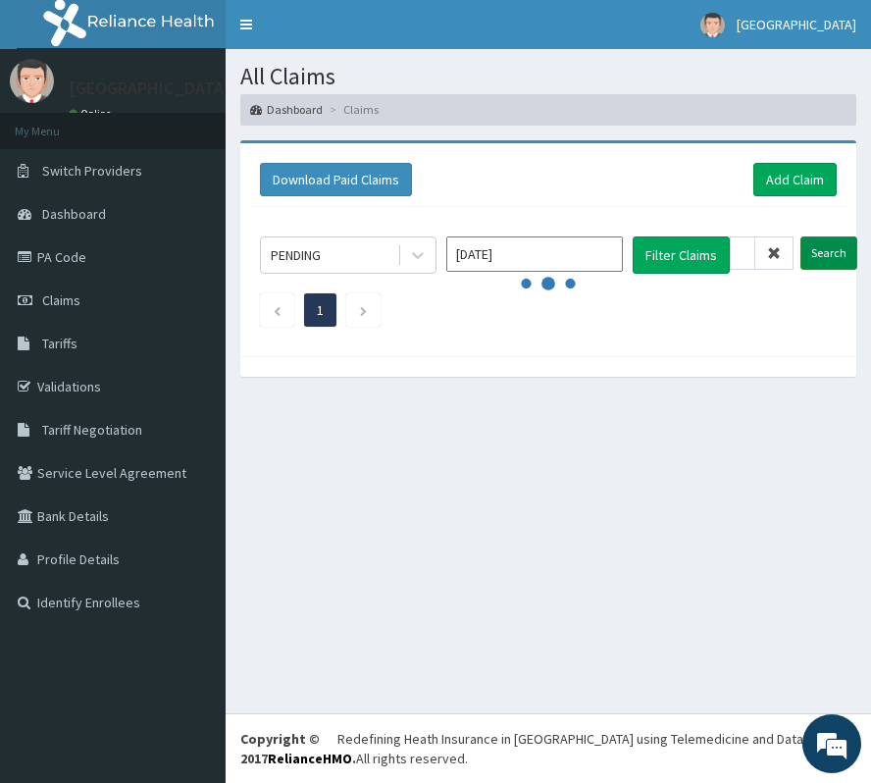
scroll to position [0, 0]
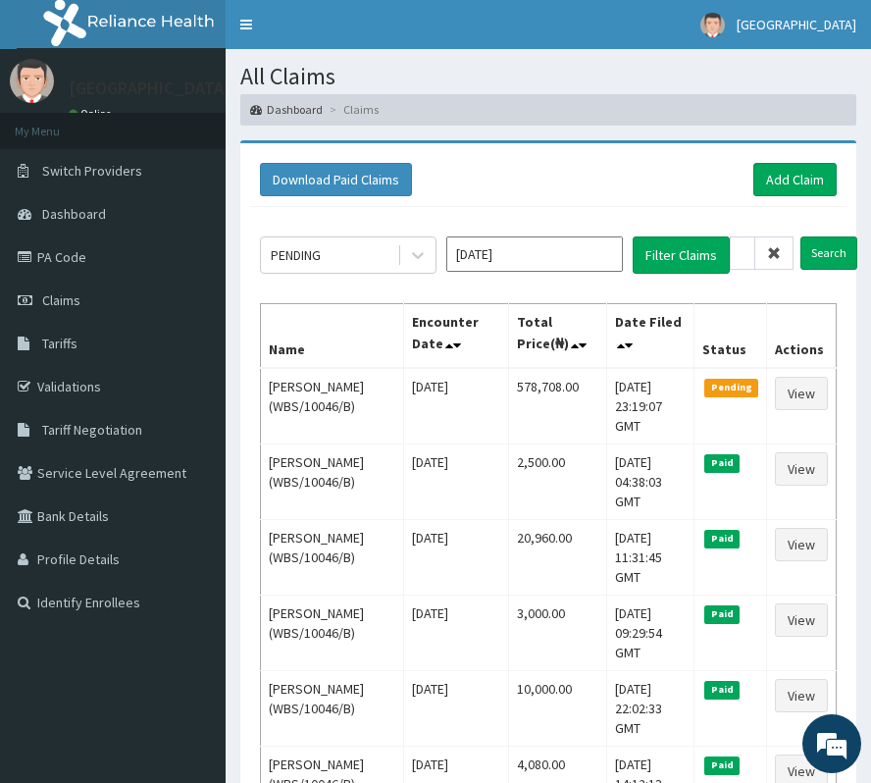
click at [769, 253] on icon at bounding box center [774, 253] width 14 height 14
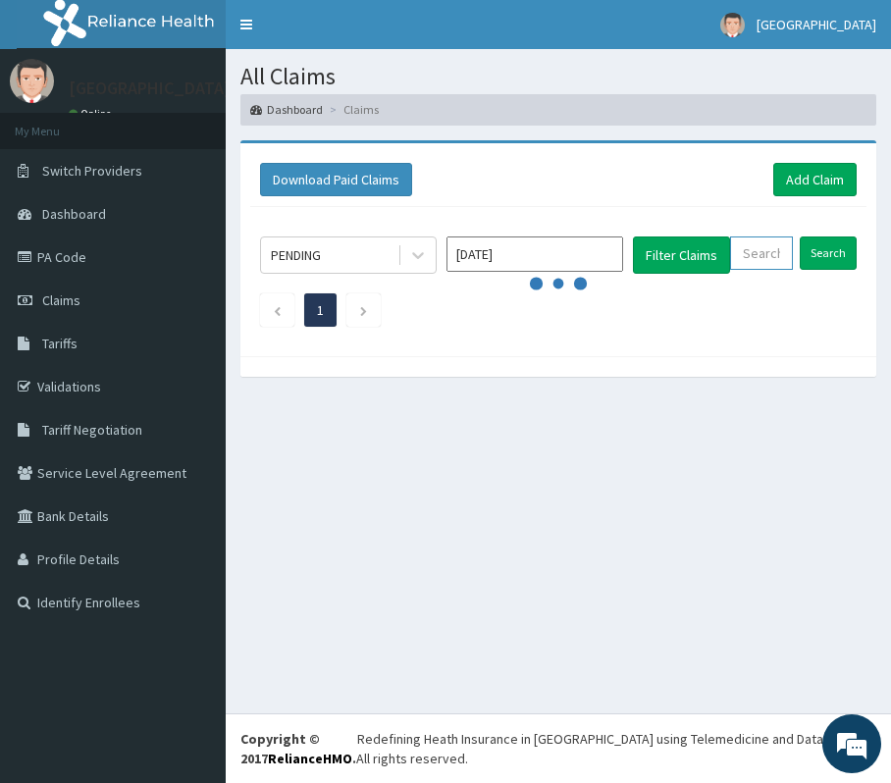
click at [778, 267] on input "text" at bounding box center [761, 252] width 63 height 33
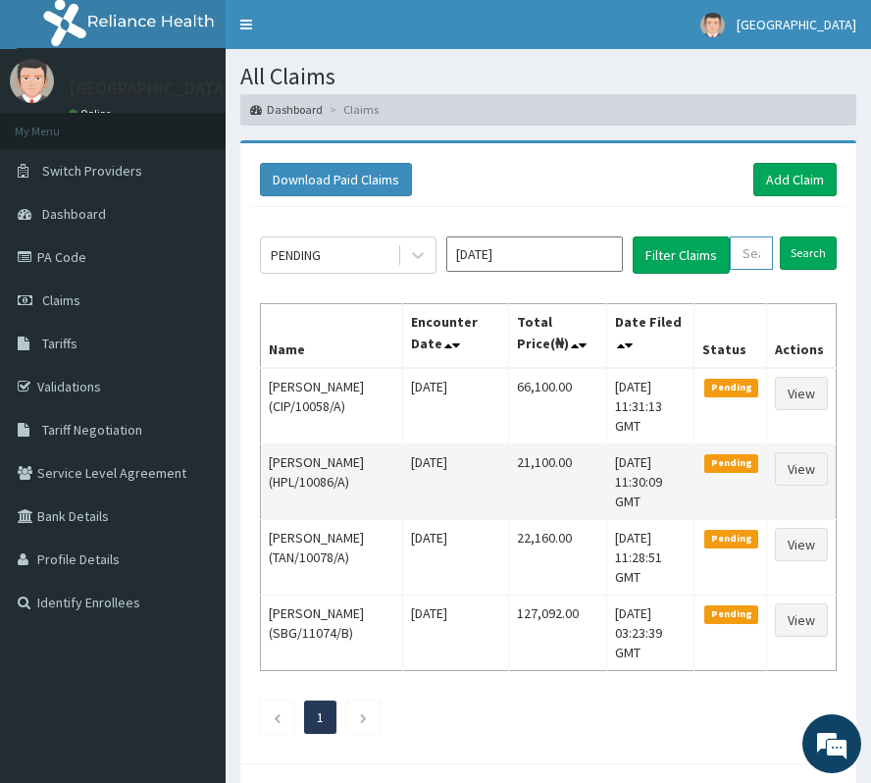
paste input "VAC/10040/A"
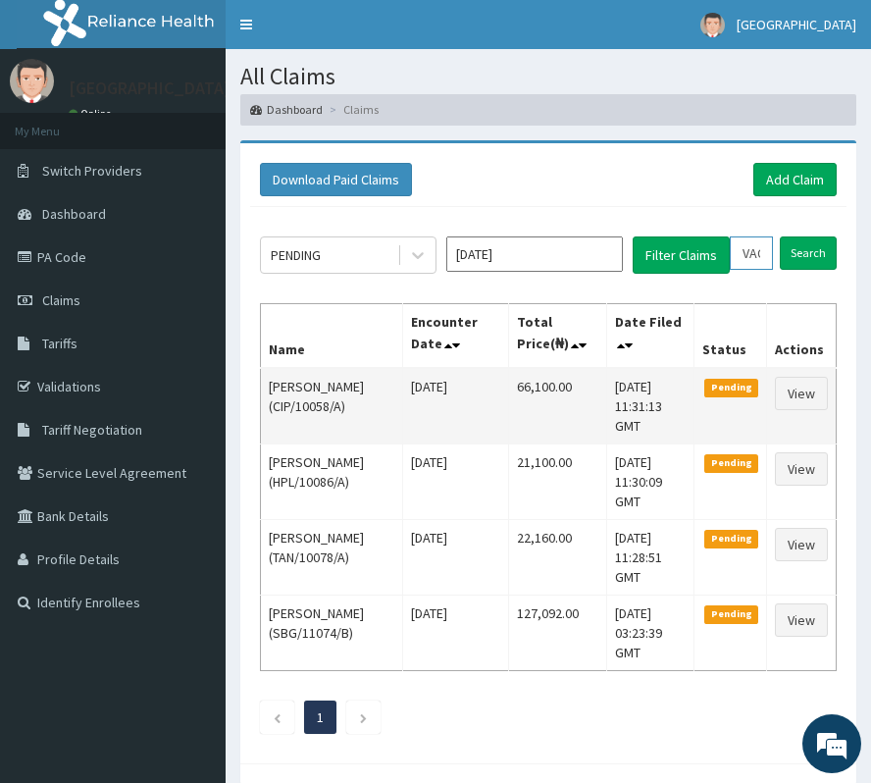
scroll to position [0, 71]
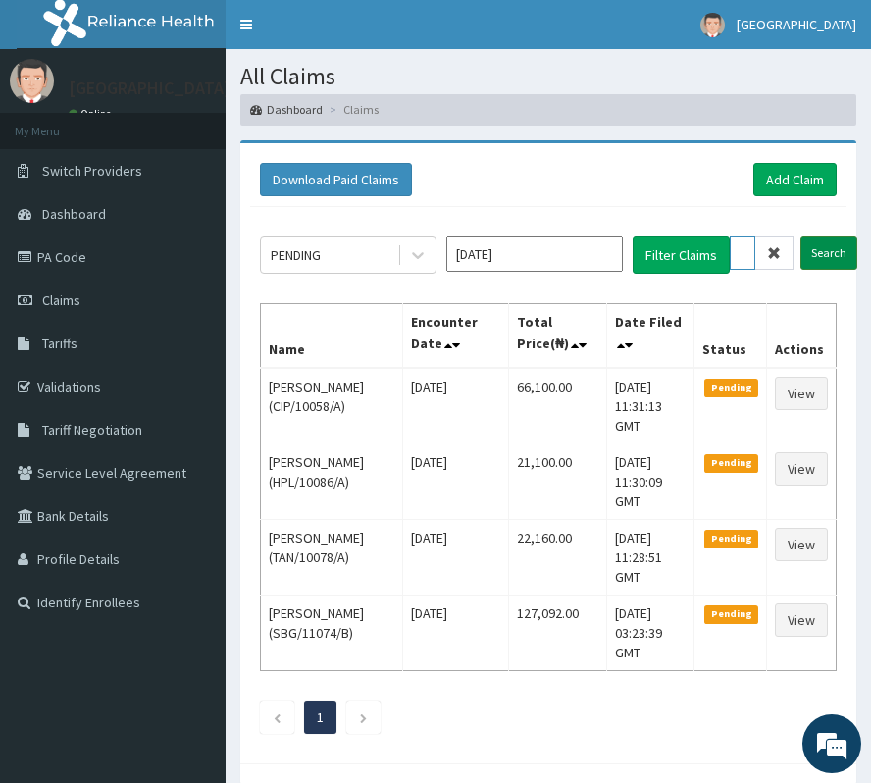
type input "VAC/10040/A"
click at [825, 255] on input "Search" at bounding box center [828, 252] width 57 height 33
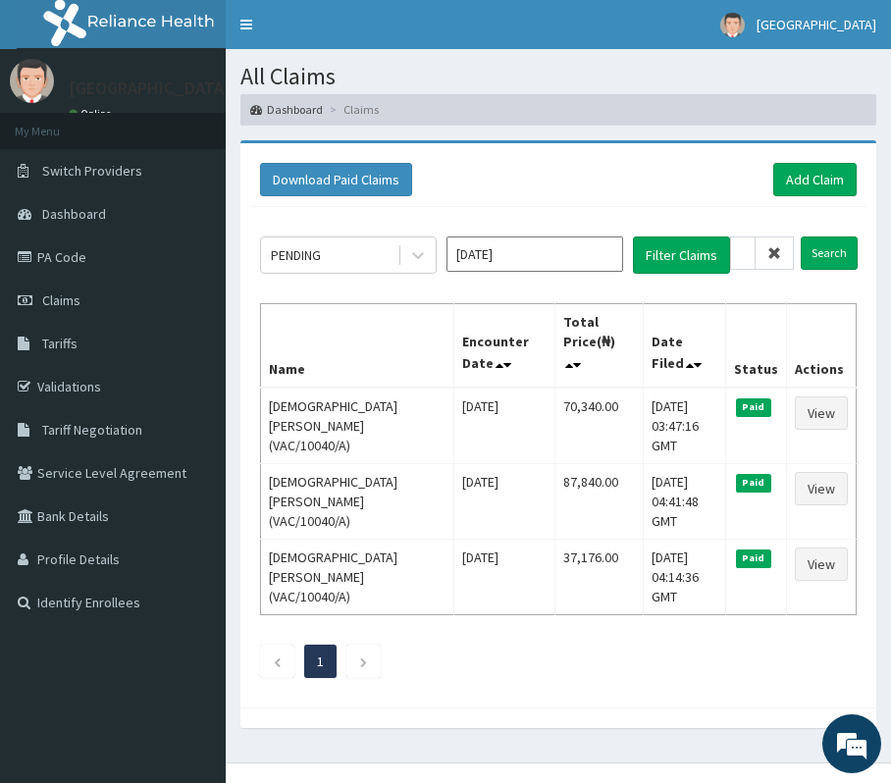
click at [778, 257] on icon at bounding box center [774, 253] width 14 height 14
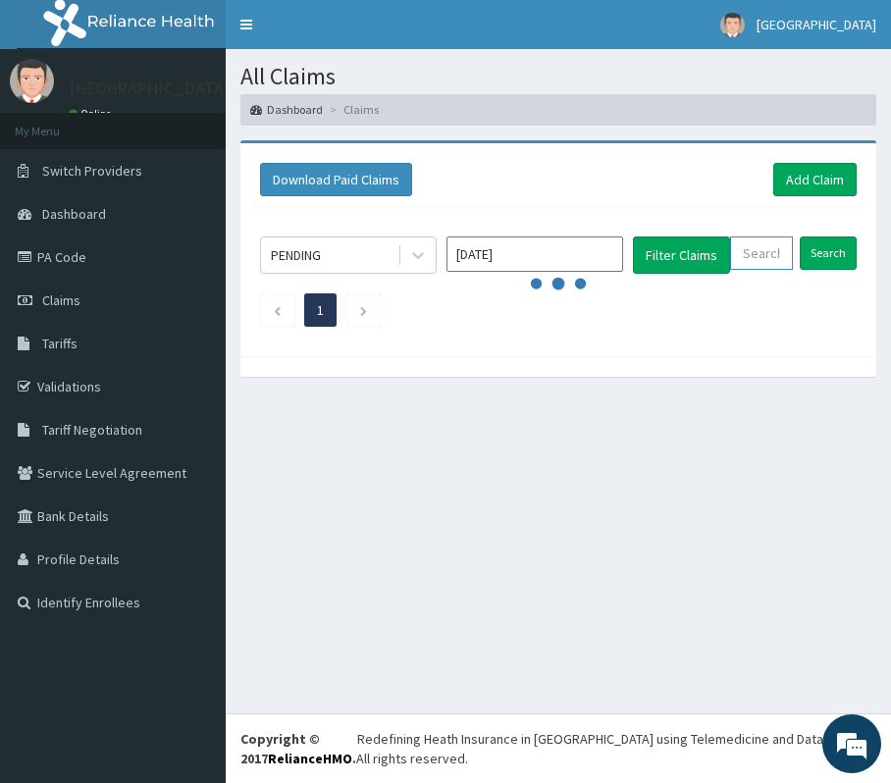
click at [778, 257] on input "text" at bounding box center [761, 252] width 63 height 33
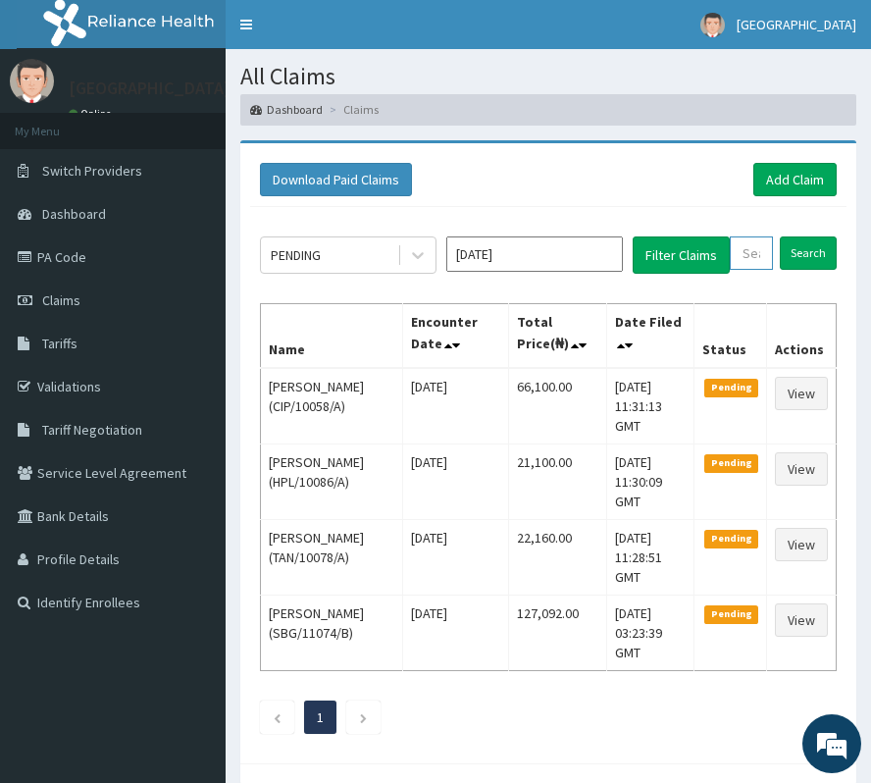
paste input "NPF/10110/C"
type input "NPF/10110/C"
click at [810, 256] on input "Search" at bounding box center [828, 252] width 57 height 33
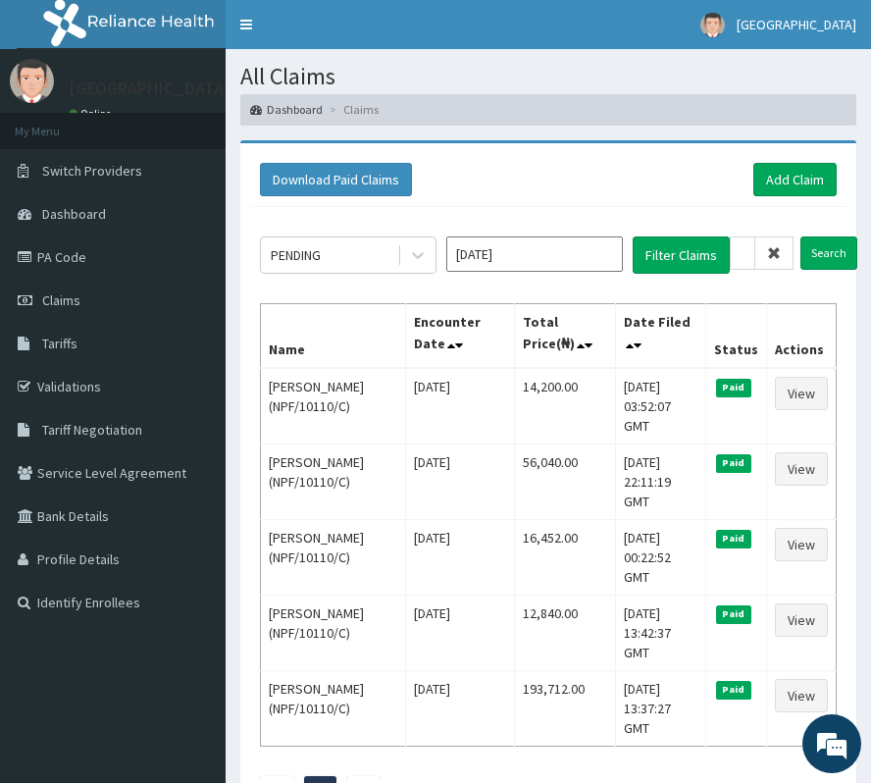
click at [767, 248] on icon at bounding box center [774, 253] width 14 height 14
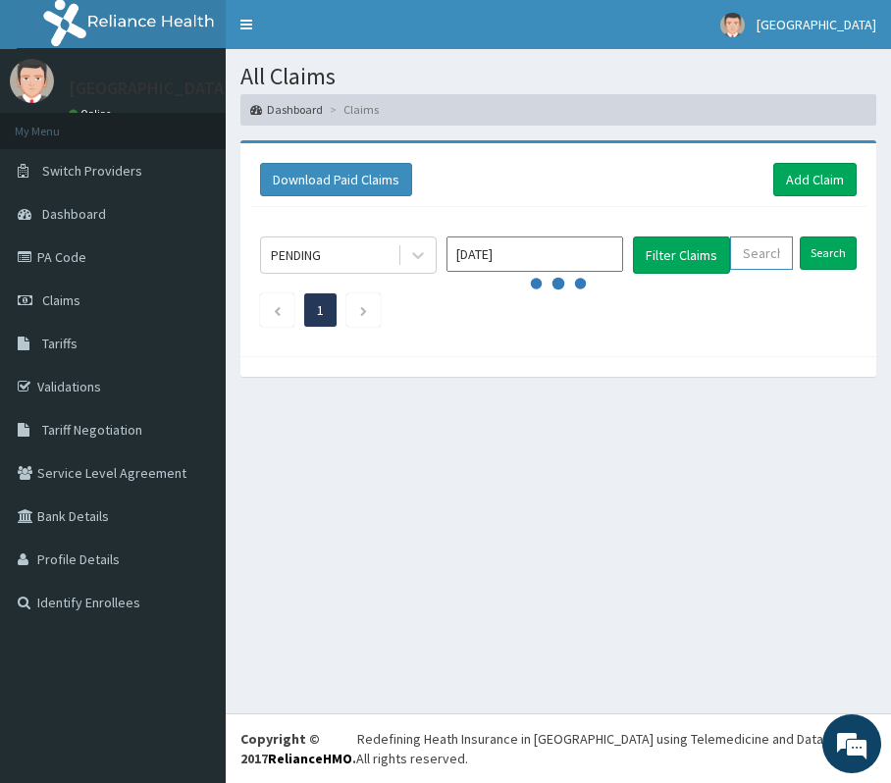
click at [767, 248] on input "text" at bounding box center [761, 252] width 63 height 33
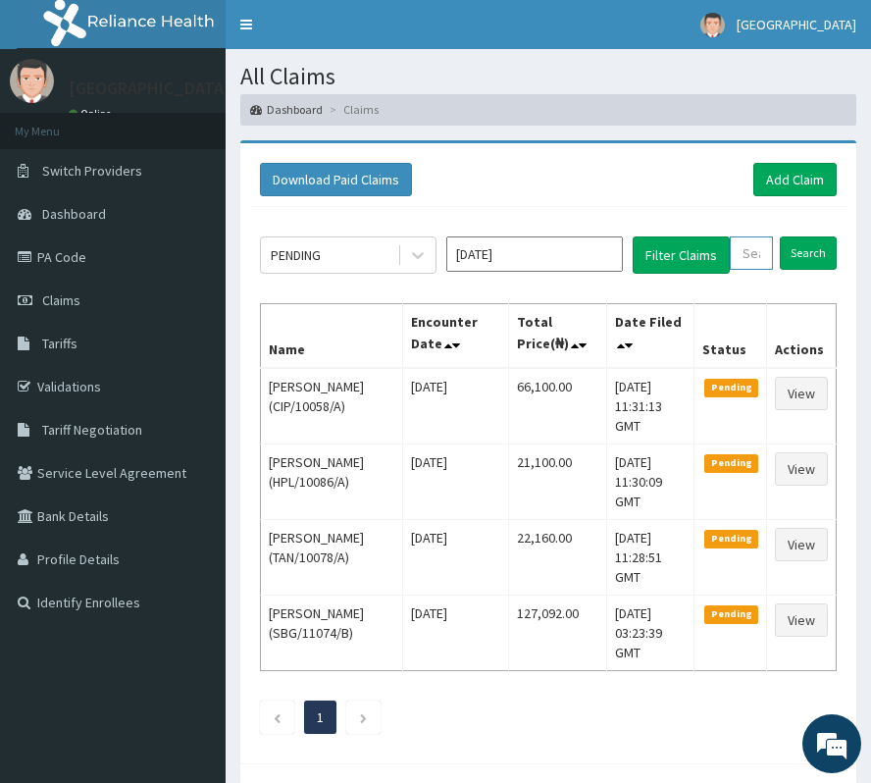
paste input "KPV/10020/B"
type input "KPV/10020/B"
click at [829, 257] on input "Search" at bounding box center [828, 252] width 57 height 33
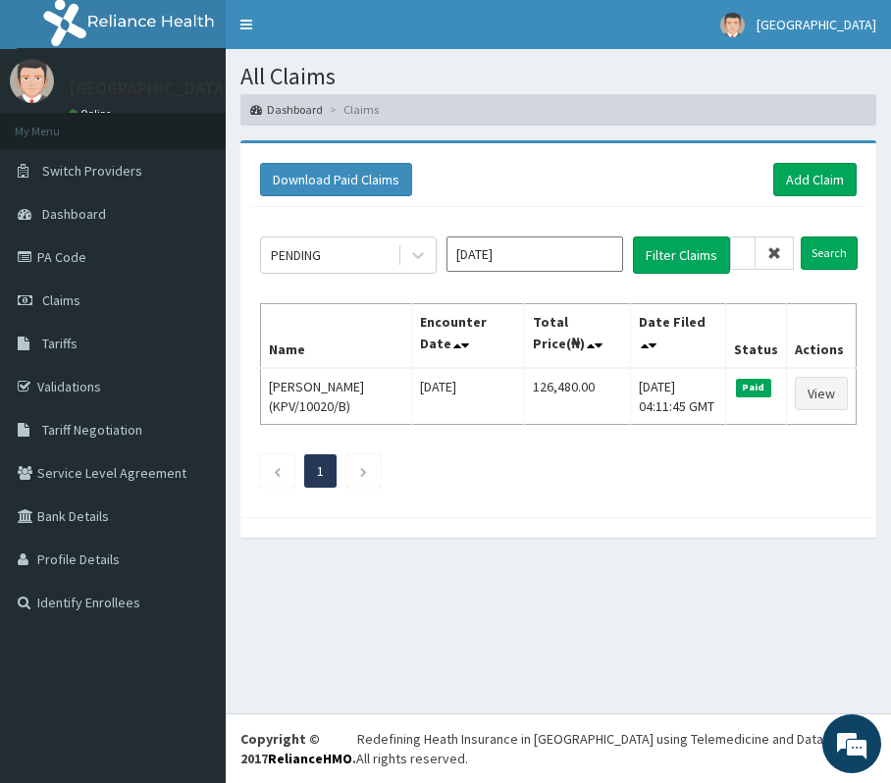
click at [773, 241] on span at bounding box center [774, 252] width 38 height 33
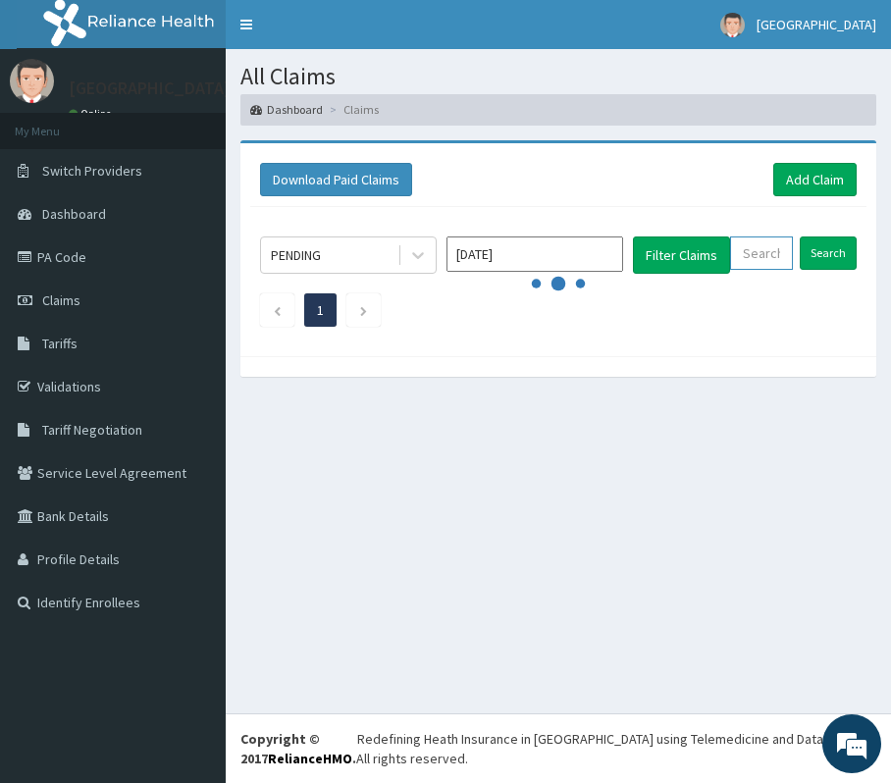
click at [771, 251] on input "text" at bounding box center [761, 252] width 63 height 33
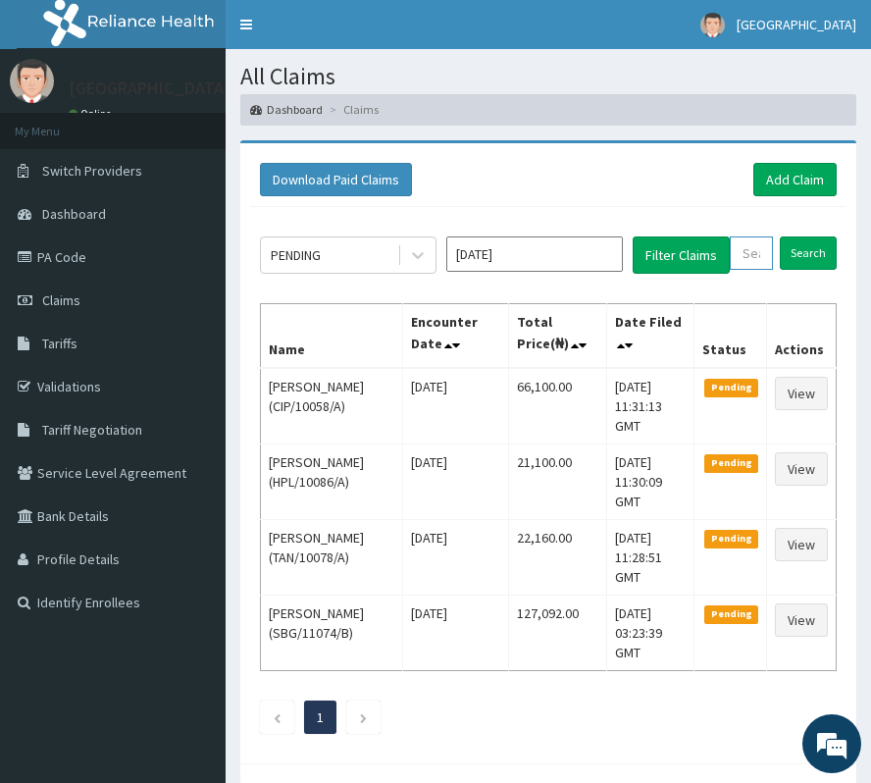
paste input "ICN/10094/A"
type input "ICN/10094/A"
click at [824, 247] on input "Search" at bounding box center [828, 252] width 57 height 33
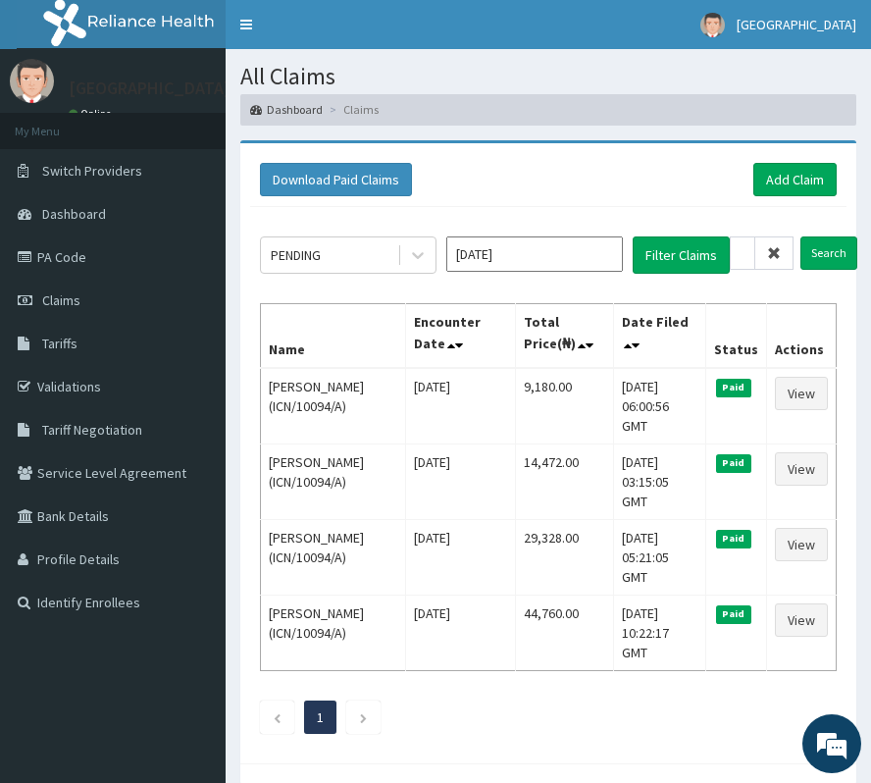
click at [773, 247] on icon at bounding box center [774, 253] width 14 height 14
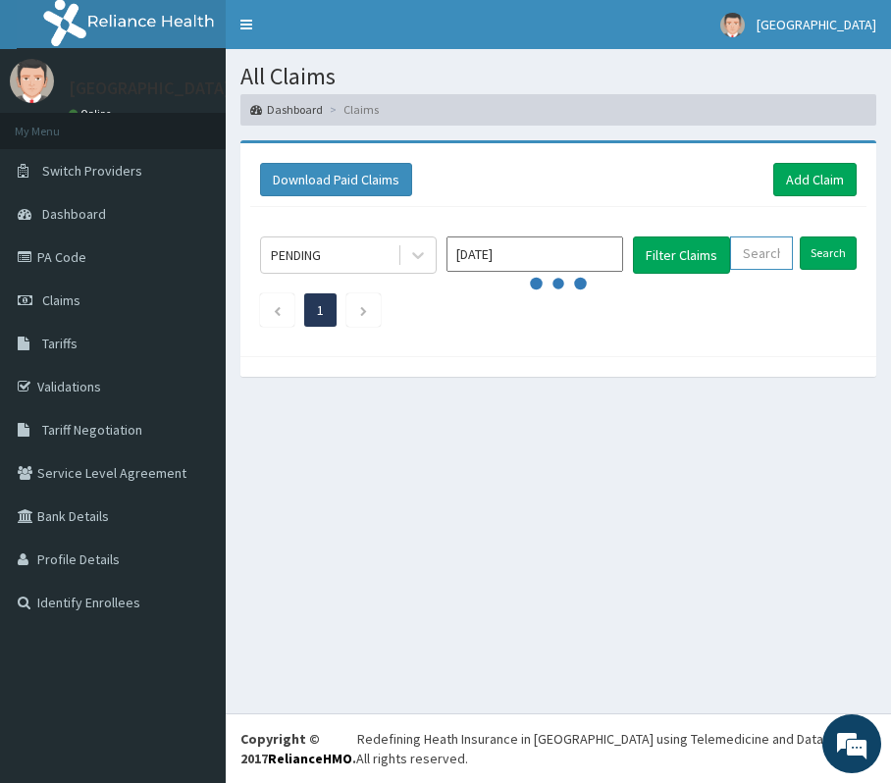
click at [771, 248] on input "text" at bounding box center [761, 252] width 63 height 33
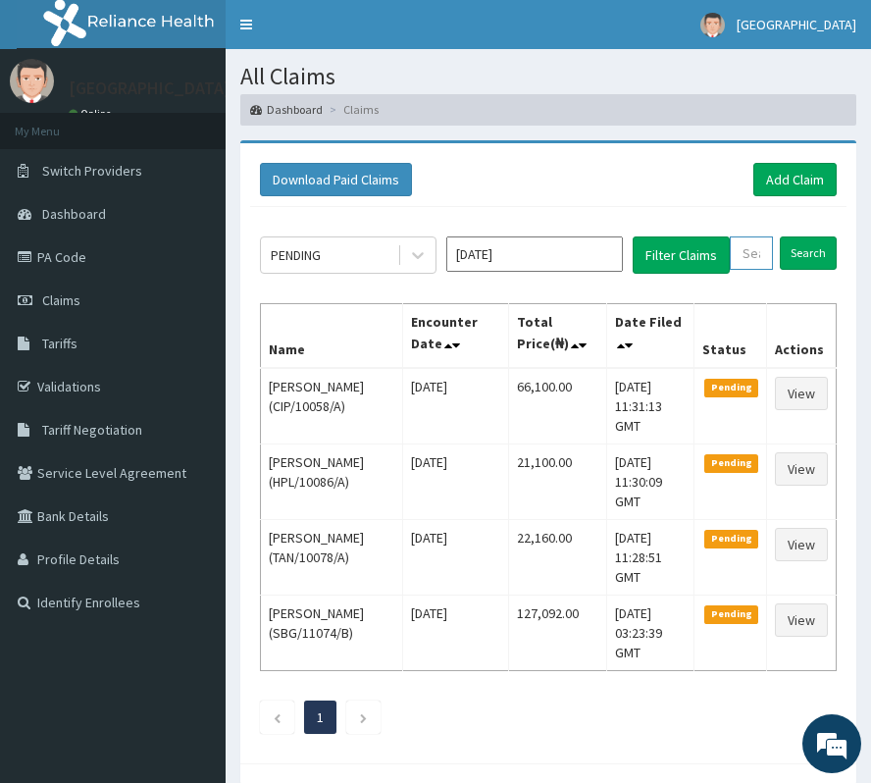
paste input "GTA/10006/A"
type input "GTA/10006/A"
click at [833, 257] on input "Search" at bounding box center [828, 252] width 57 height 33
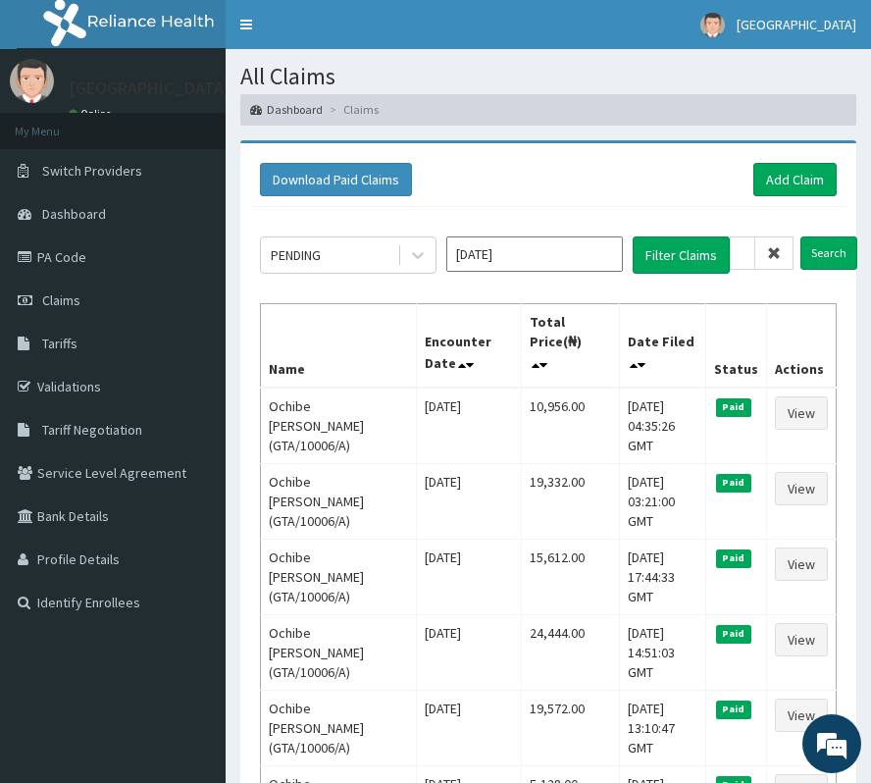
click at [765, 251] on span at bounding box center [774, 252] width 38 height 33
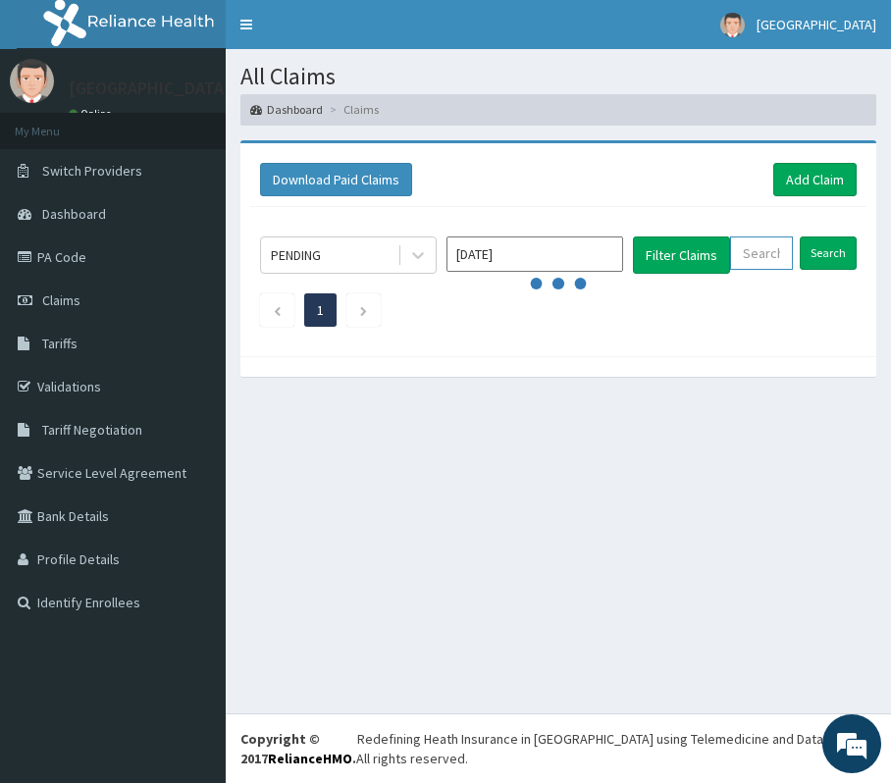
click at [765, 249] on input "text" at bounding box center [761, 252] width 63 height 33
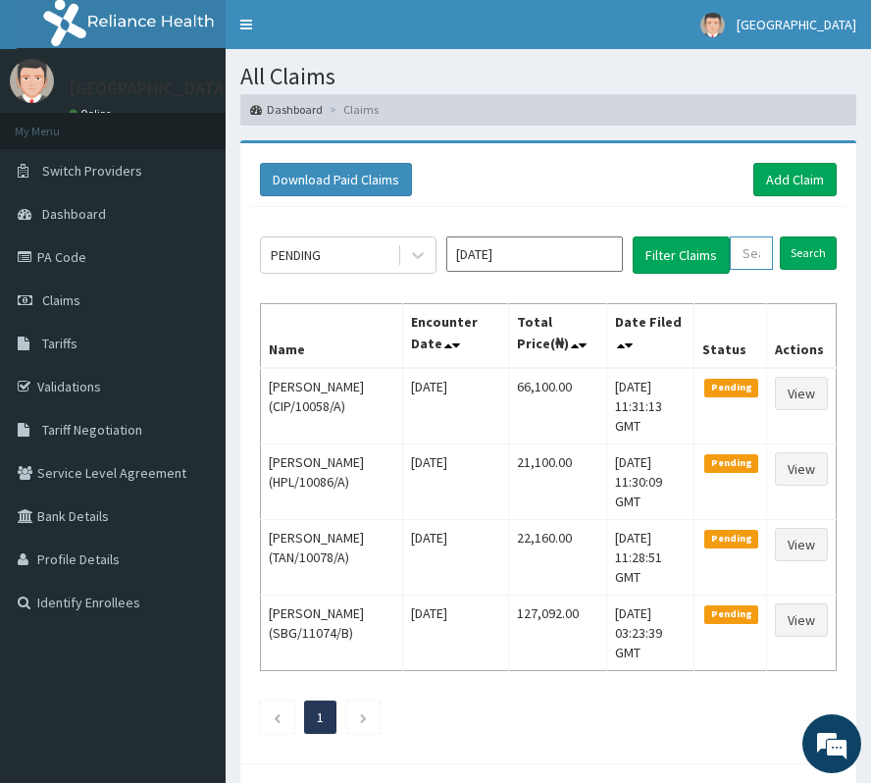
paste input "TYL/10044/B"
type input "TYL/10044/B"
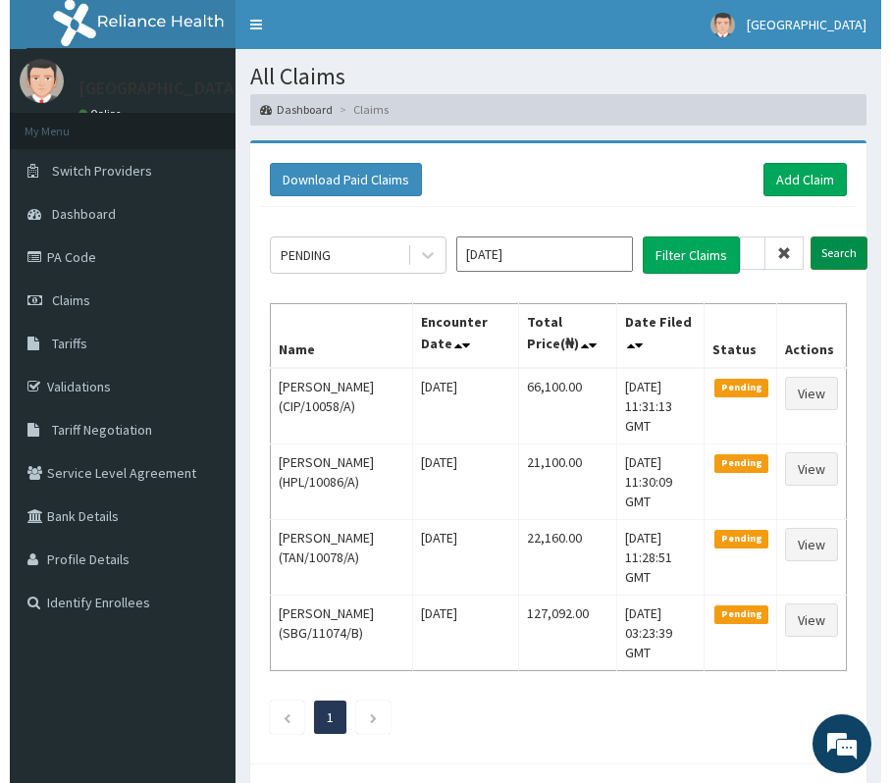
scroll to position [0, 0]
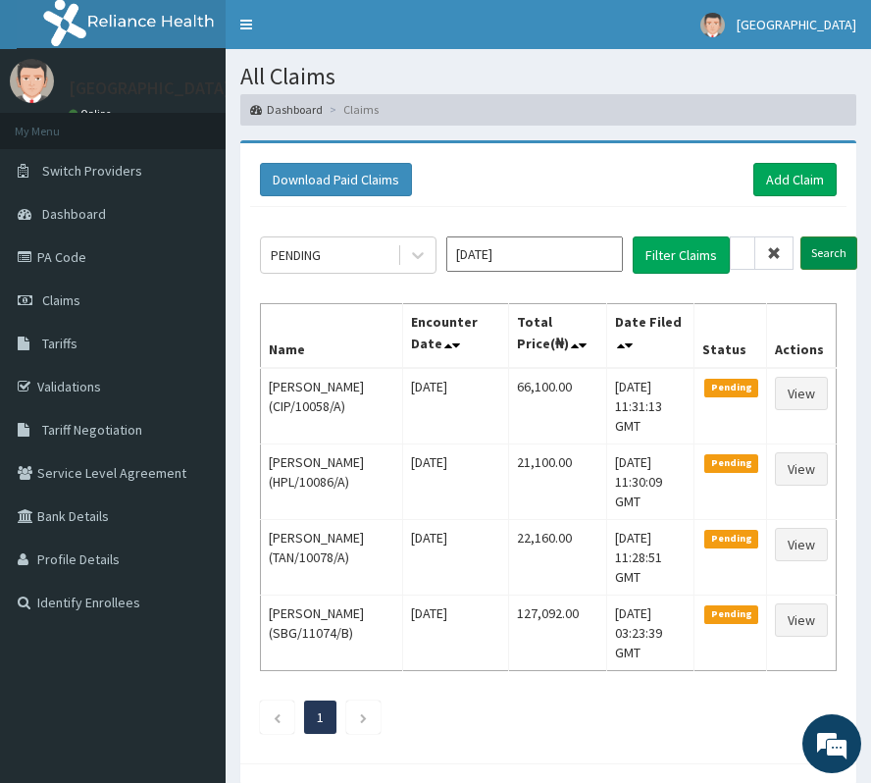
click at [805, 255] on input "Search" at bounding box center [828, 252] width 57 height 33
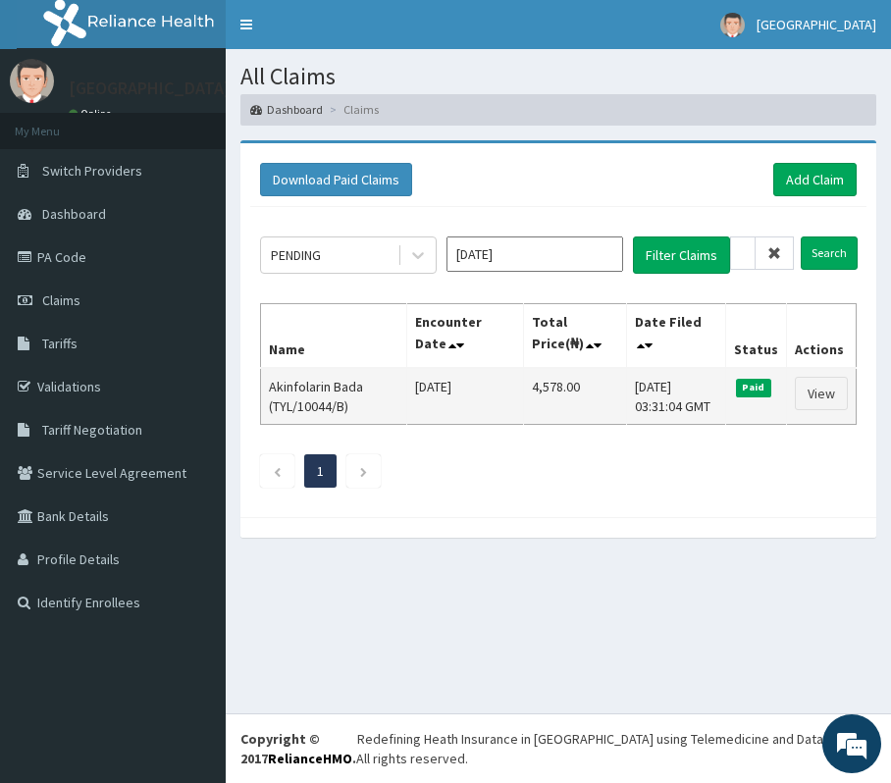
click at [335, 377] on td "Akinfolarin Bada (TYL/10044/B)" at bounding box center [334, 396] width 146 height 57
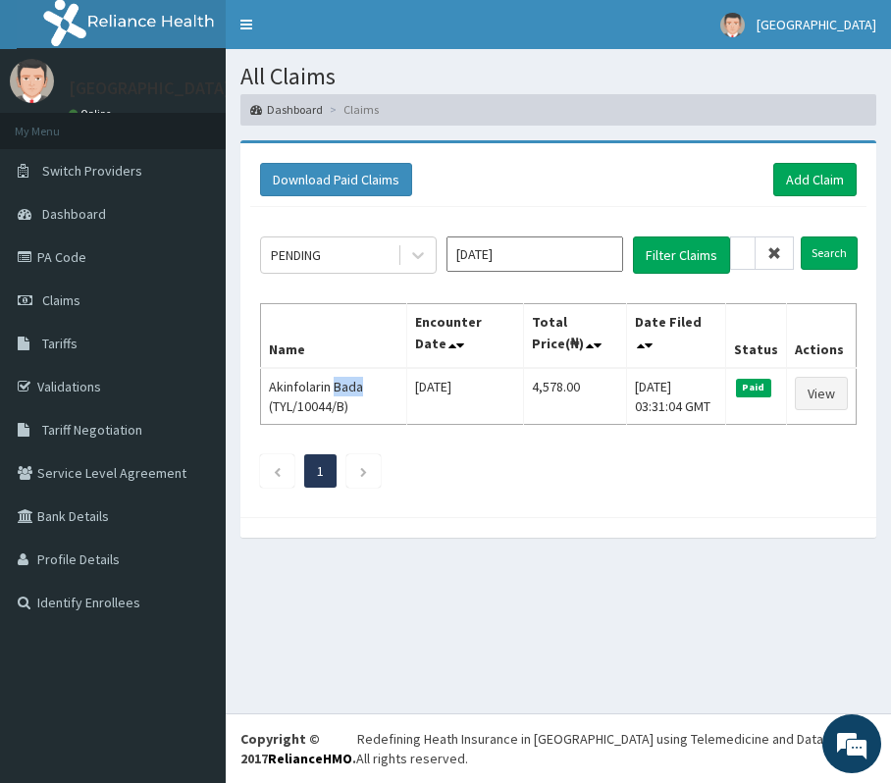
click at [775, 263] on span at bounding box center [774, 252] width 38 height 33
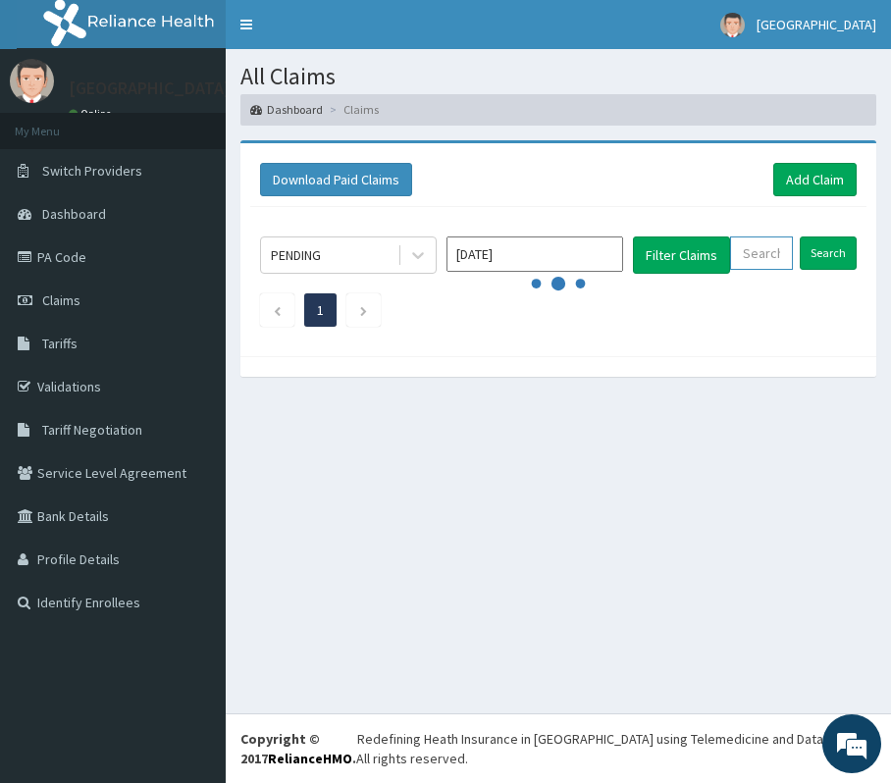
click at [770, 260] on input "text" at bounding box center [761, 252] width 63 height 33
paste input "REB/10087/A"
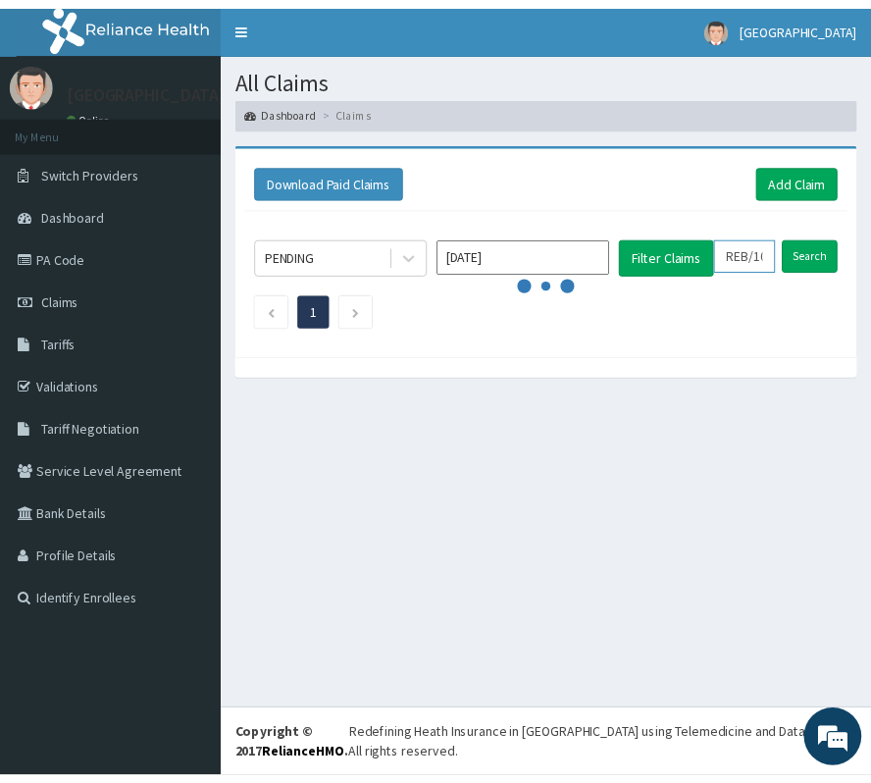
scroll to position [0, 72]
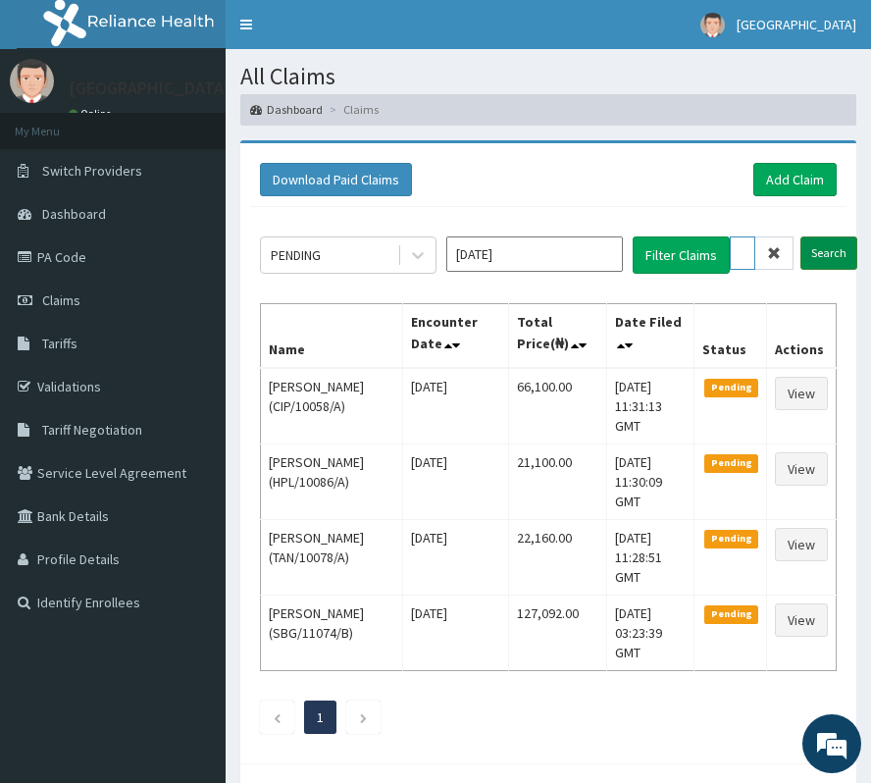
type input "REB/10087/A"
click at [840, 241] on input "Search" at bounding box center [828, 252] width 57 height 33
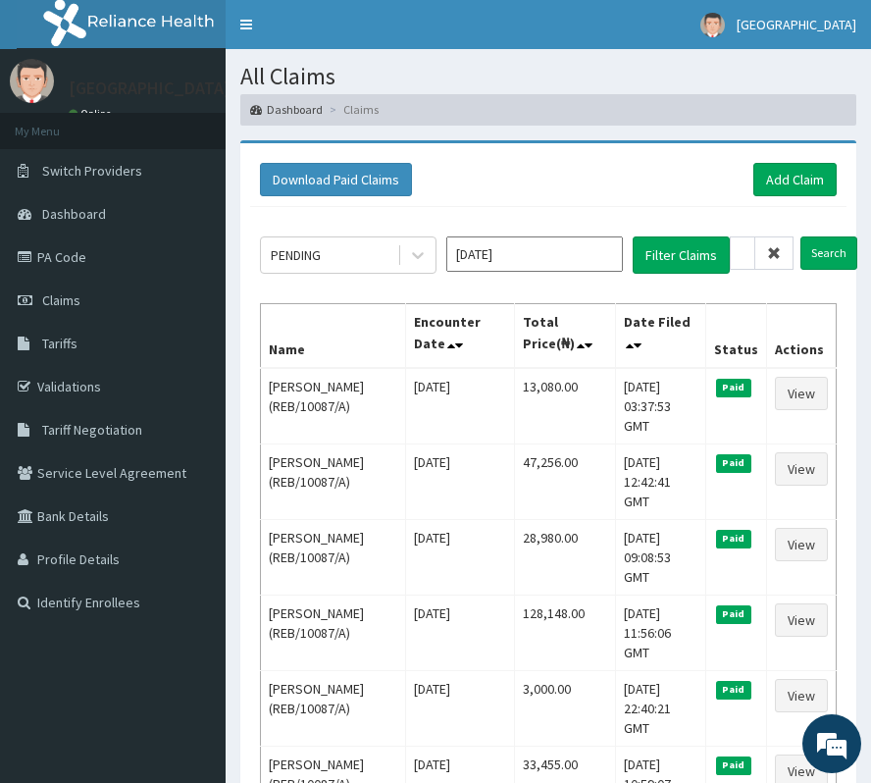
click at [777, 248] on icon at bounding box center [774, 253] width 14 height 14
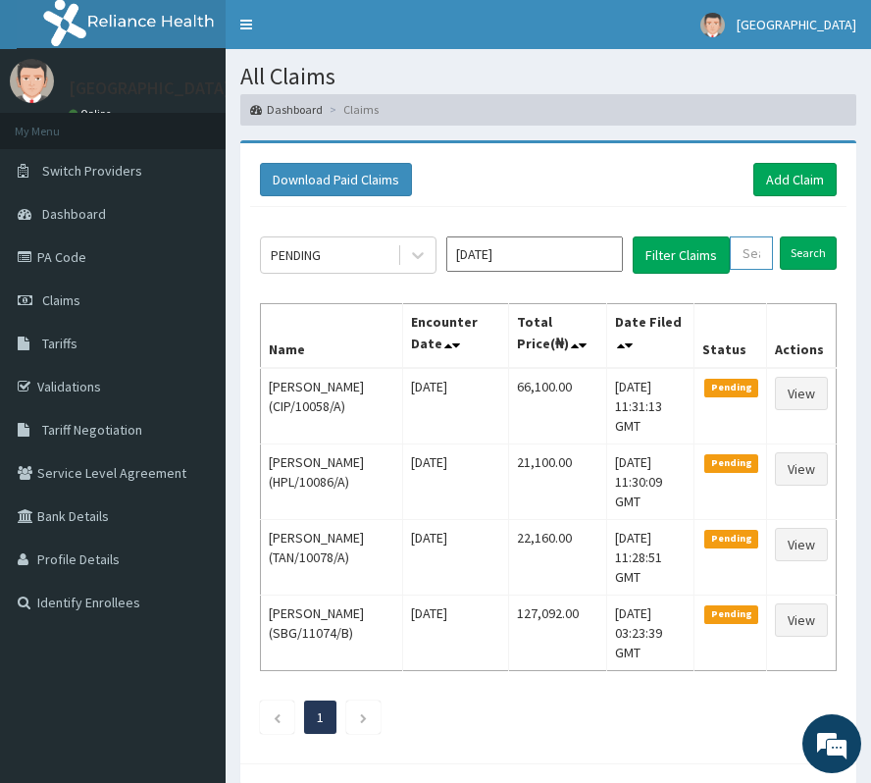
paste input "EPL/10054/A"
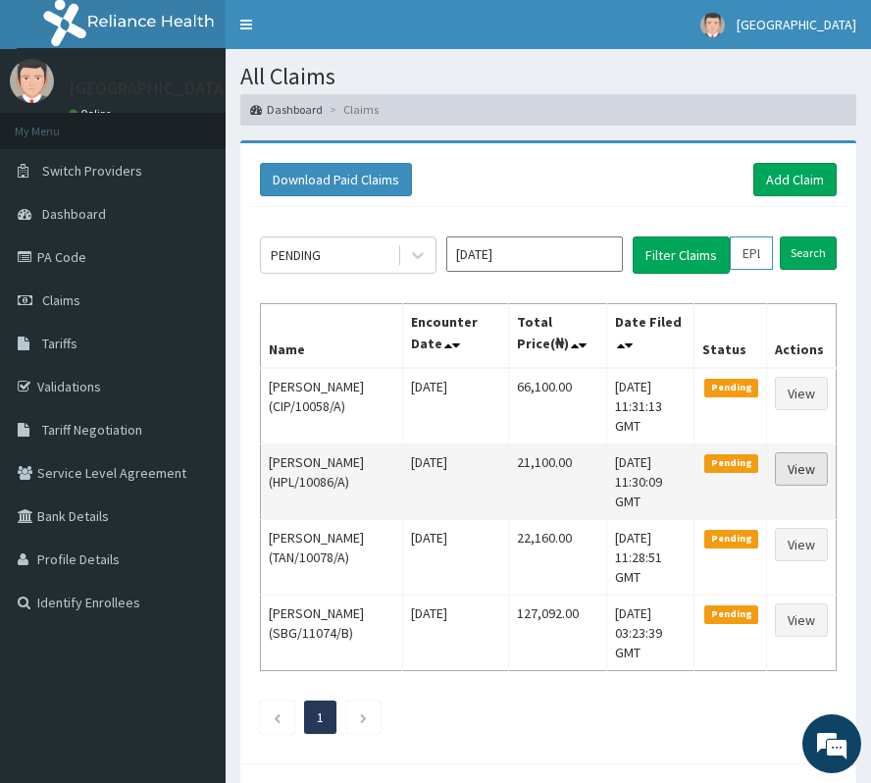
scroll to position [0, 71]
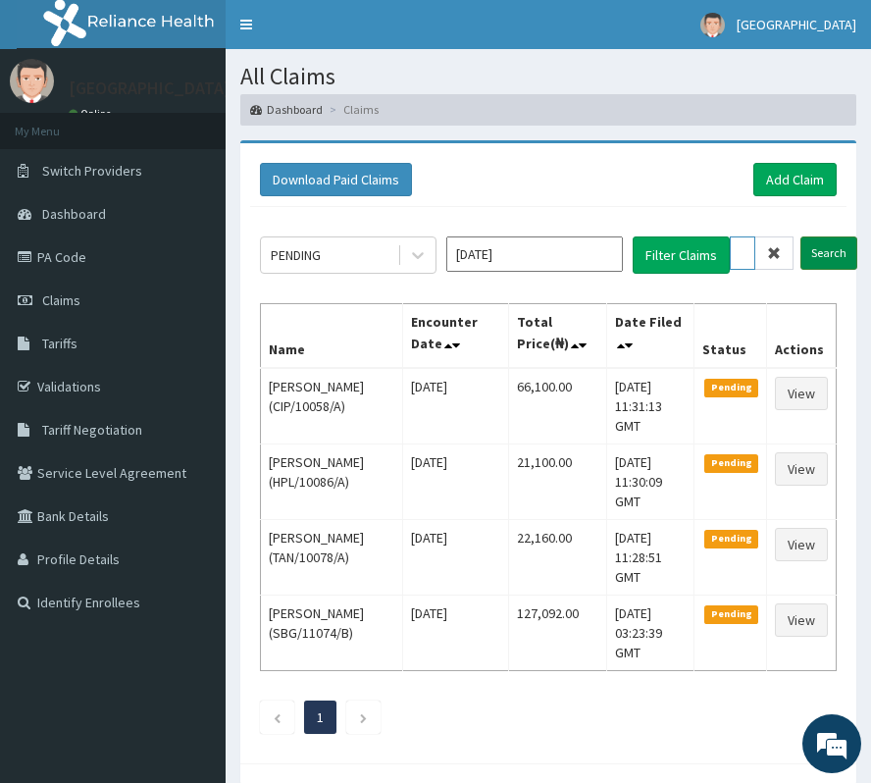
type input "EPL/10054/A"
click at [828, 251] on input "Search" at bounding box center [828, 252] width 57 height 33
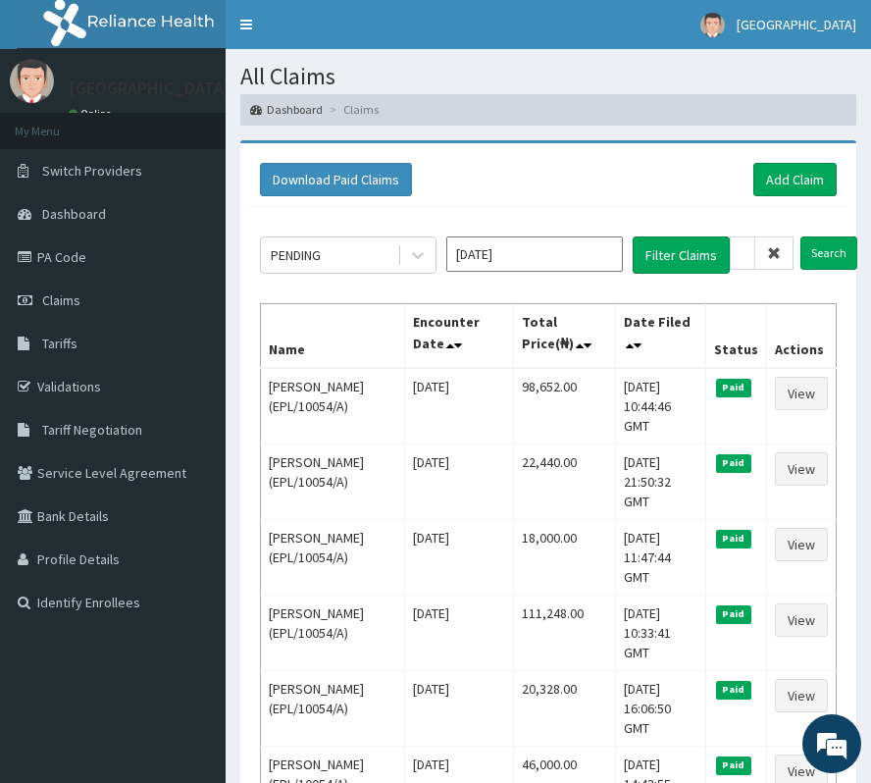
click at [767, 247] on icon at bounding box center [774, 253] width 14 height 14
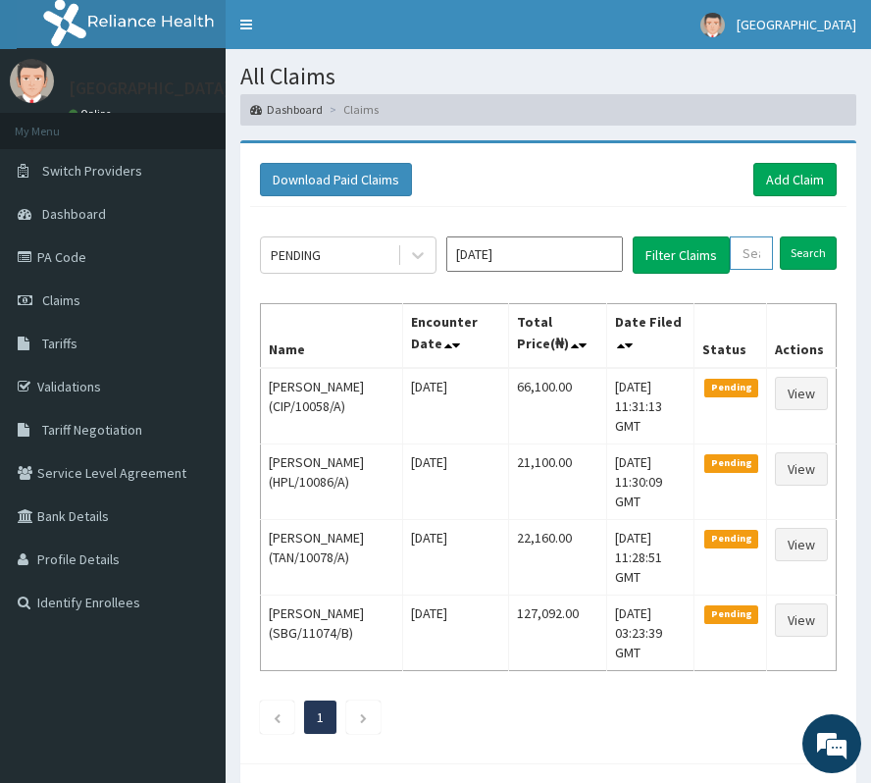
paste input "RMN/10073/A"
type input "RMN/10073/A"
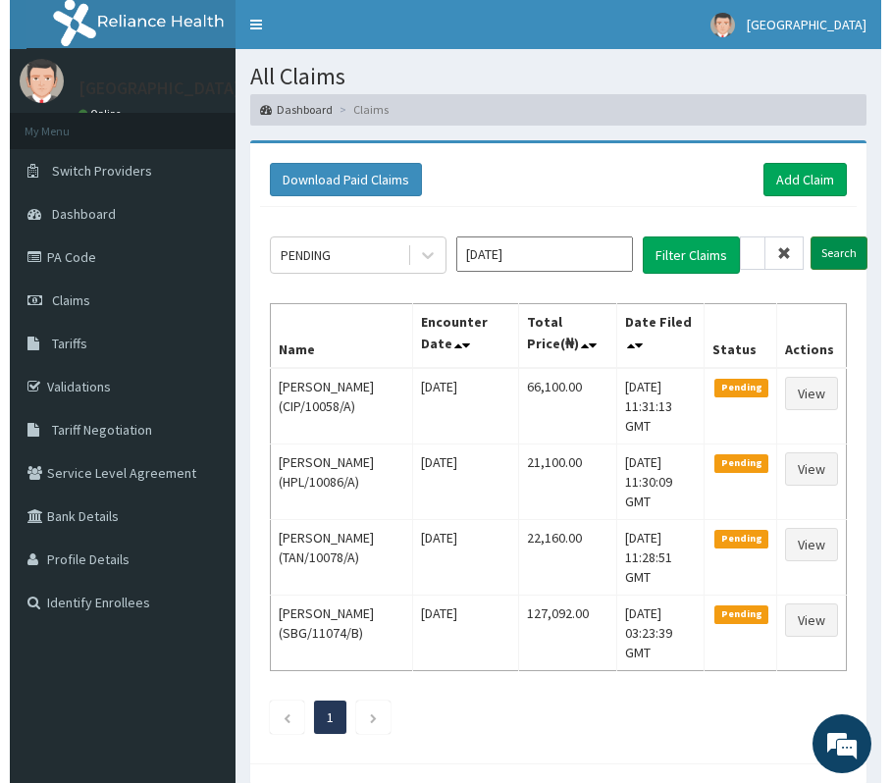
scroll to position [0, 0]
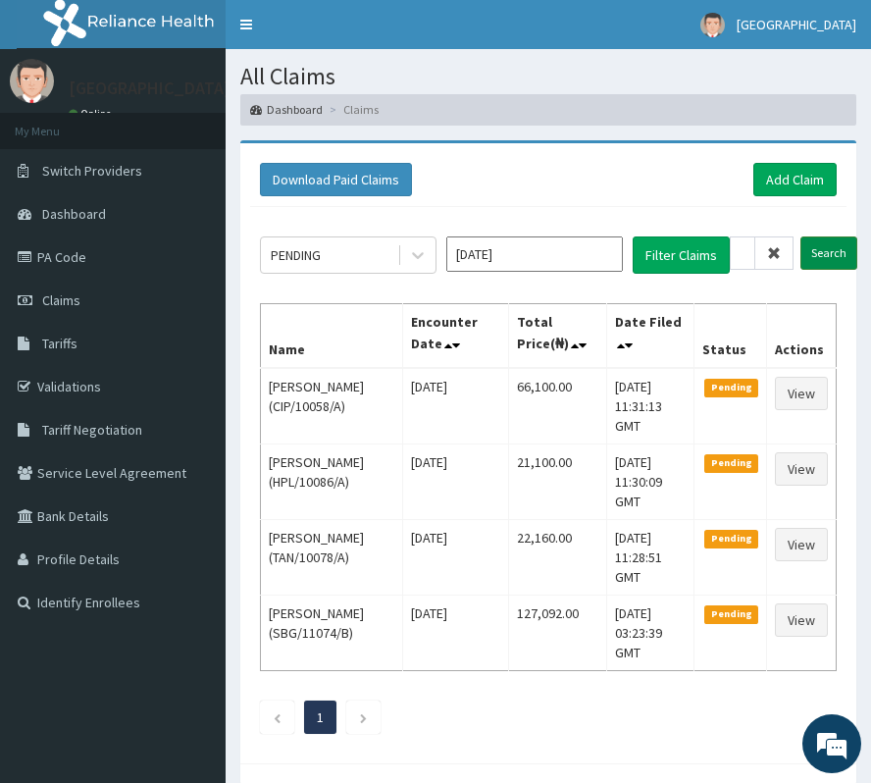
click at [845, 255] on input "Search" at bounding box center [828, 252] width 57 height 33
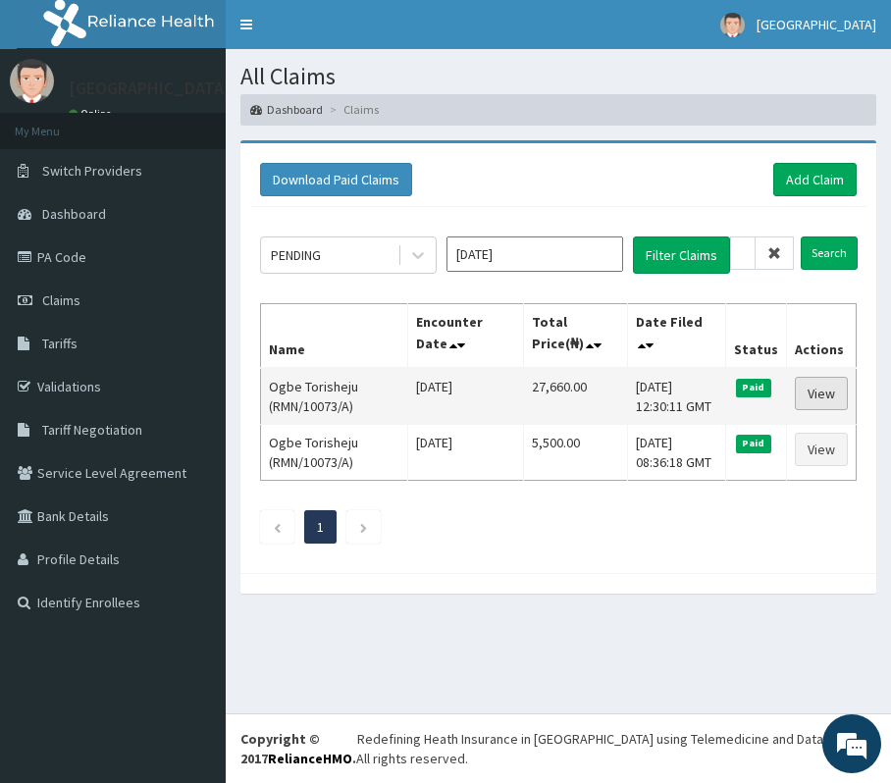
click at [825, 409] on link "View" at bounding box center [820, 393] width 53 height 33
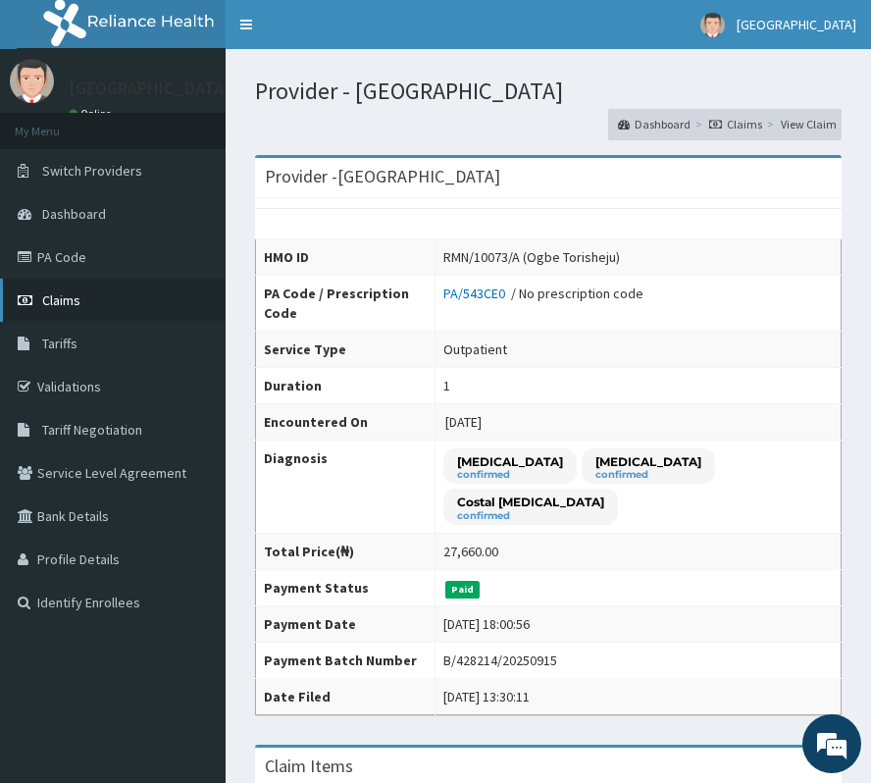
click at [48, 291] on span "Claims" at bounding box center [61, 300] width 38 height 18
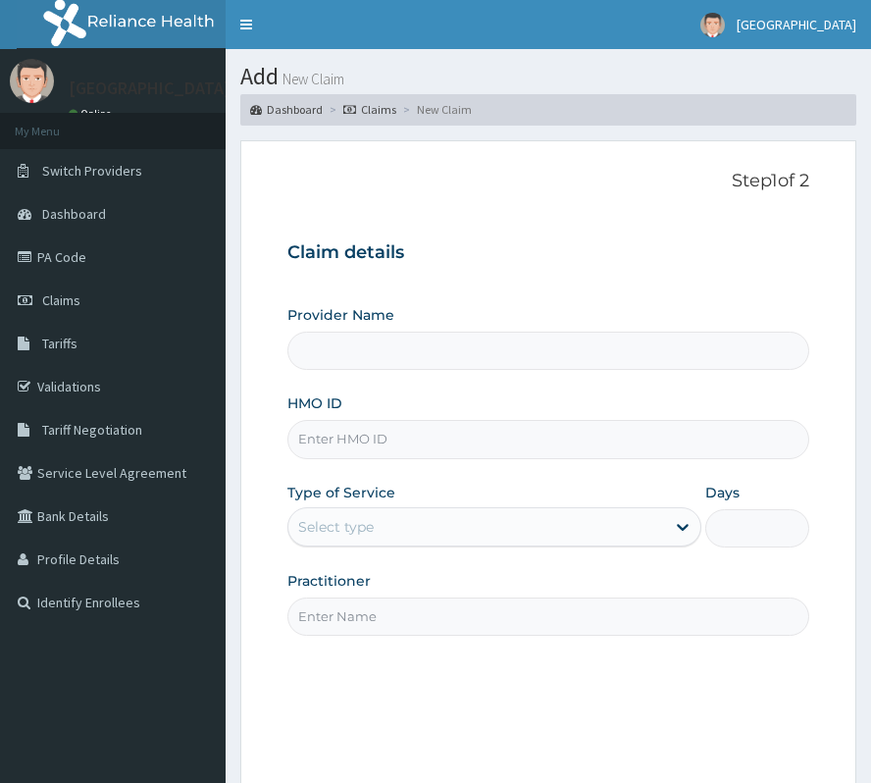
click at [337, 429] on input "HMO ID" at bounding box center [548, 439] width 522 height 38
type input "[GEOGRAPHIC_DATA]"
paste input "RMN/10073/A"
type input "RMN/10073/A"
click at [330, 531] on div "Select type" at bounding box center [336, 527] width 76 height 20
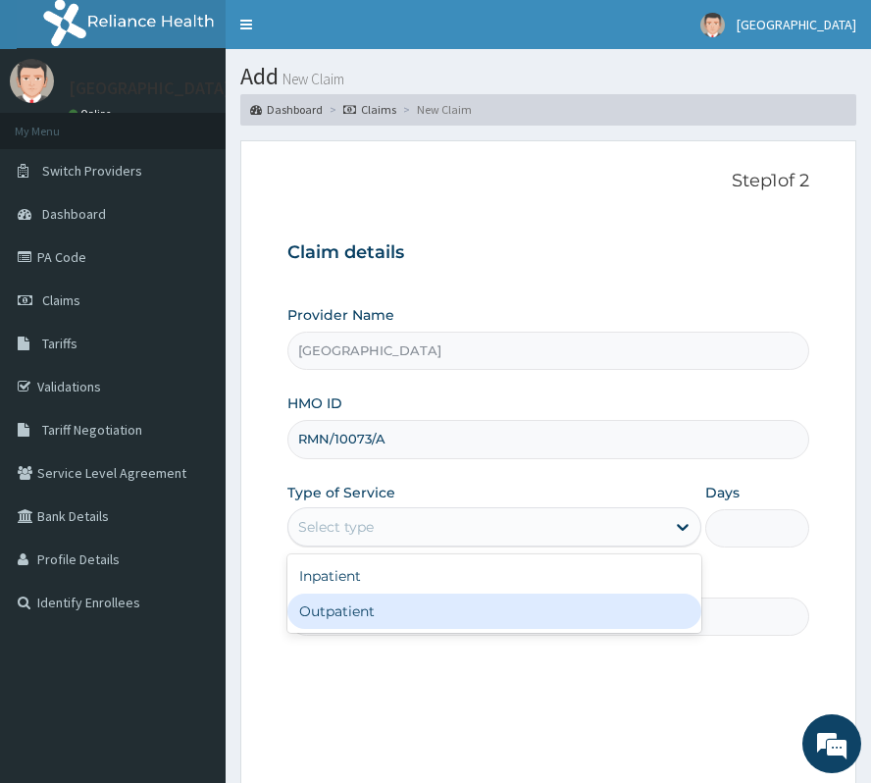
click at [346, 616] on div "Outpatient" at bounding box center [494, 610] width 414 height 35
type input "1"
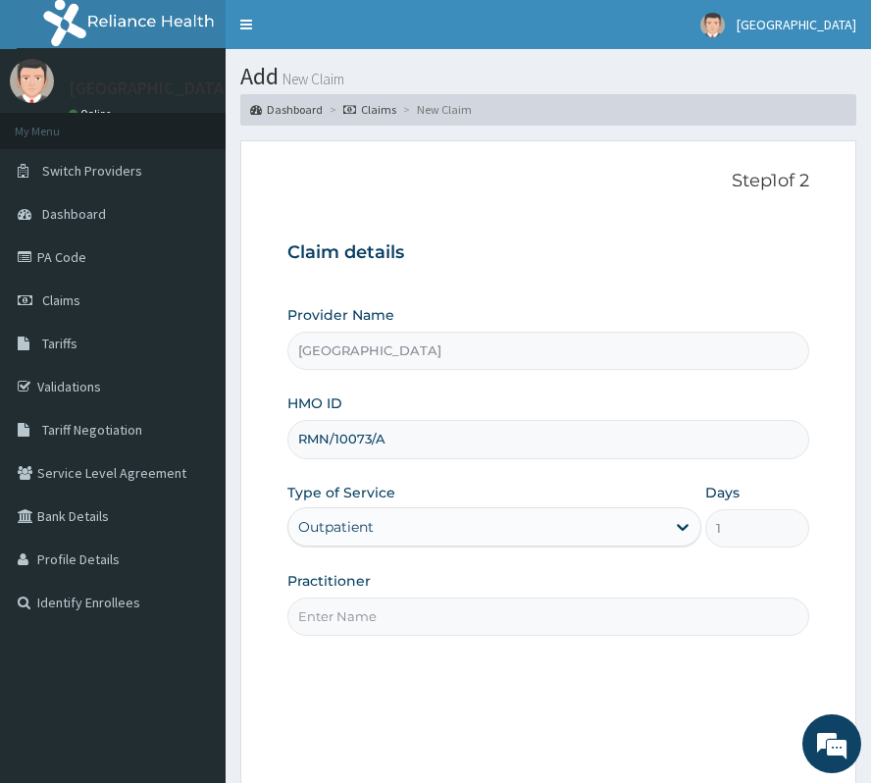
click at [346, 616] on input "Practitioner" at bounding box center [548, 616] width 522 height 38
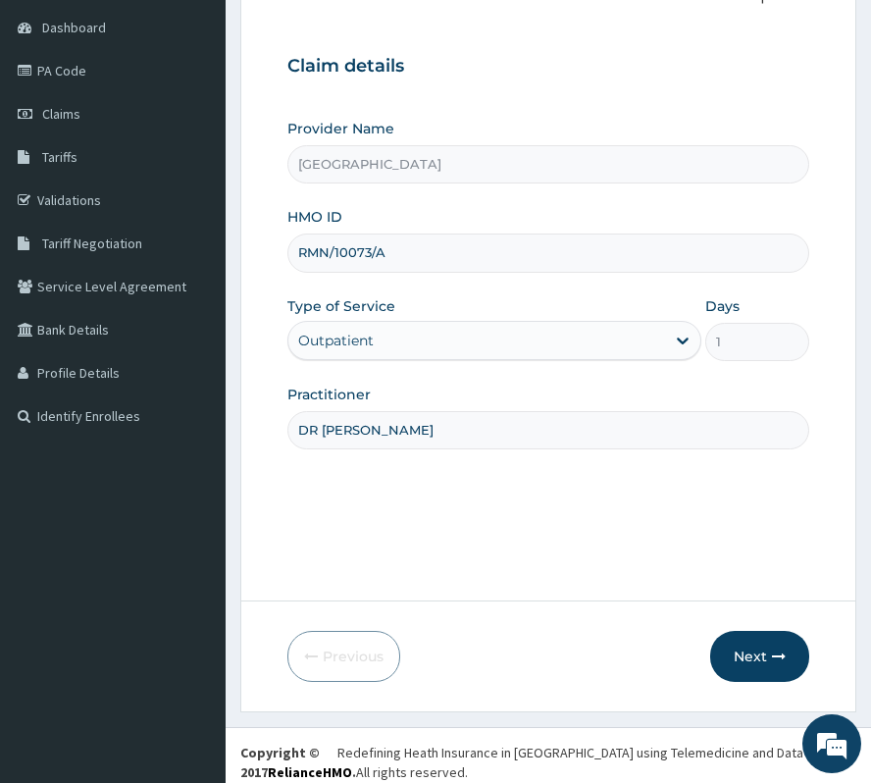
scroll to position [201, 0]
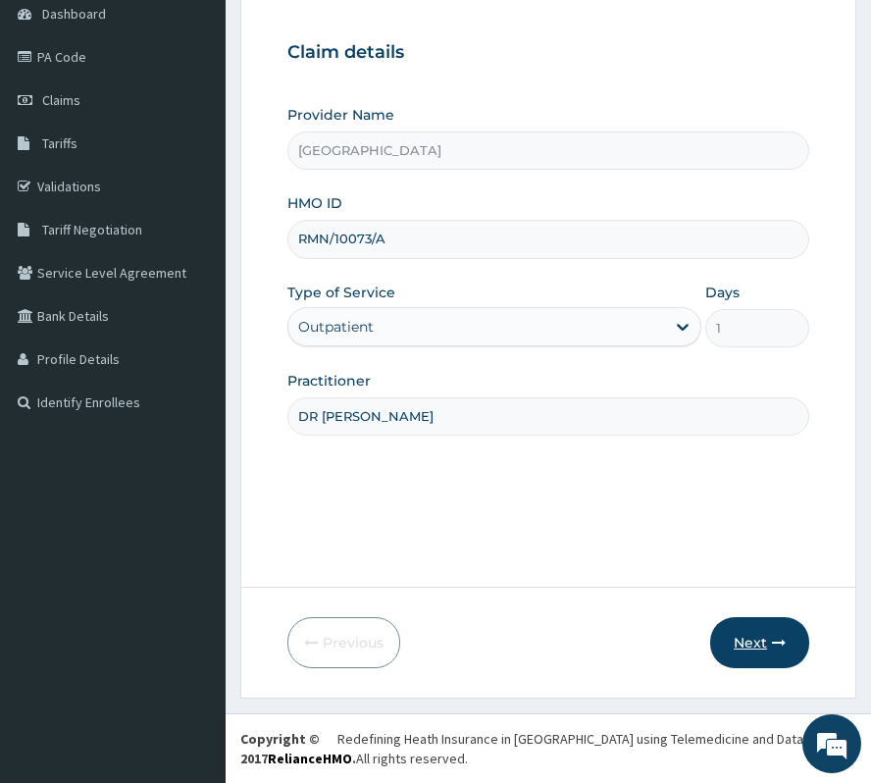
type input "DR ADANYEBE"
click at [738, 640] on button "Next" at bounding box center [759, 642] width 99 height 51
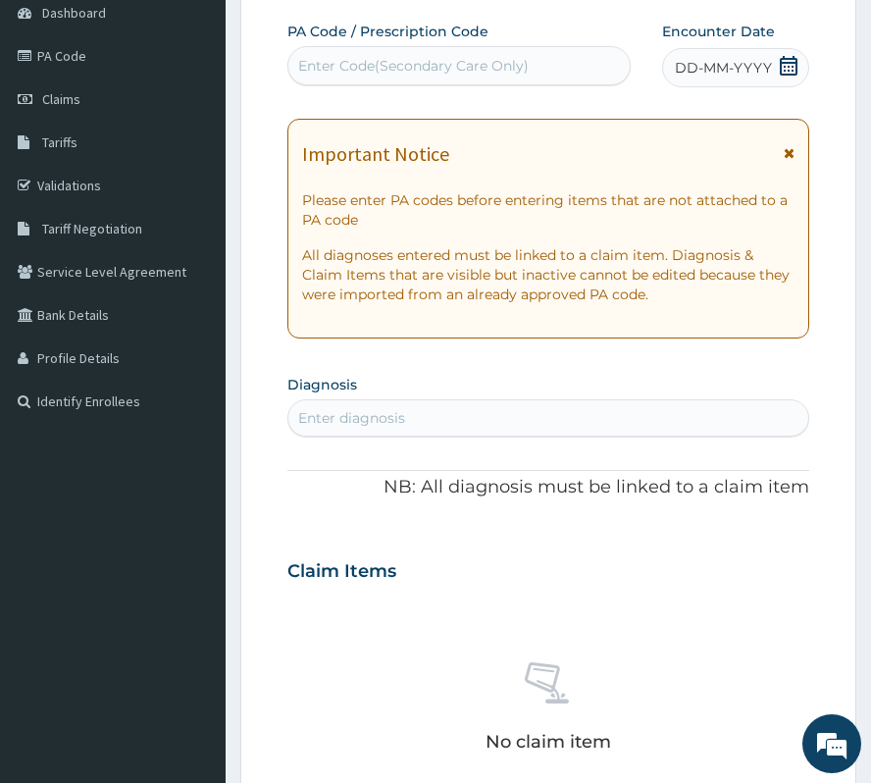
click at [791, 67] on icon at bounding box center [789, 66] width 18 height 20
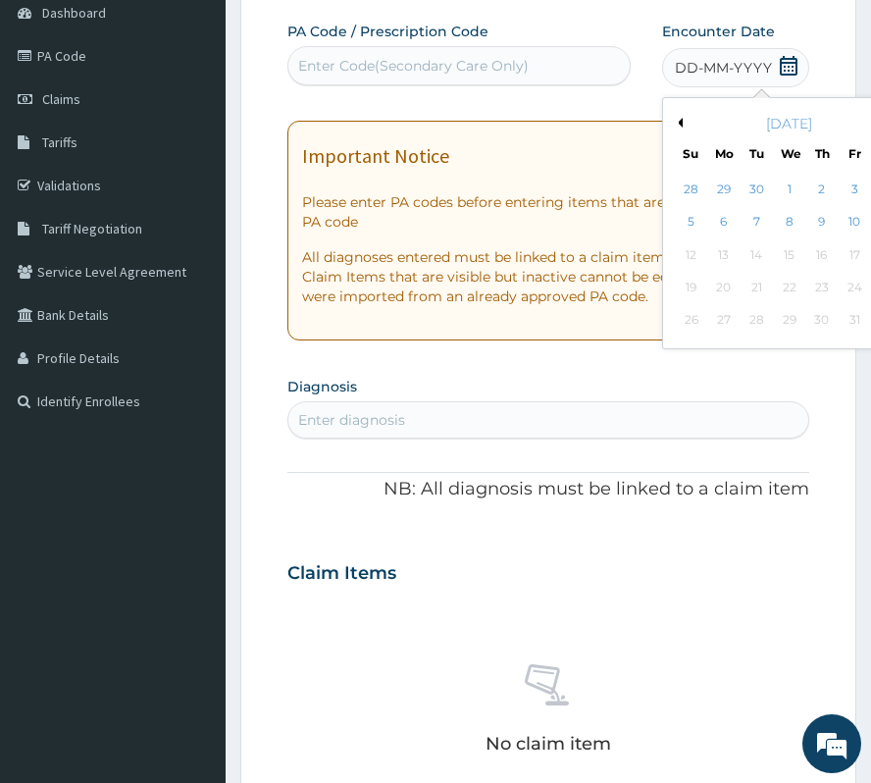
click at [673, 122] on button "Previous Month" at bounding box center [678, 123] width 10 height 10
click at [840, 263] on div "15" at bounding box center [854, 254] width 29 height 29
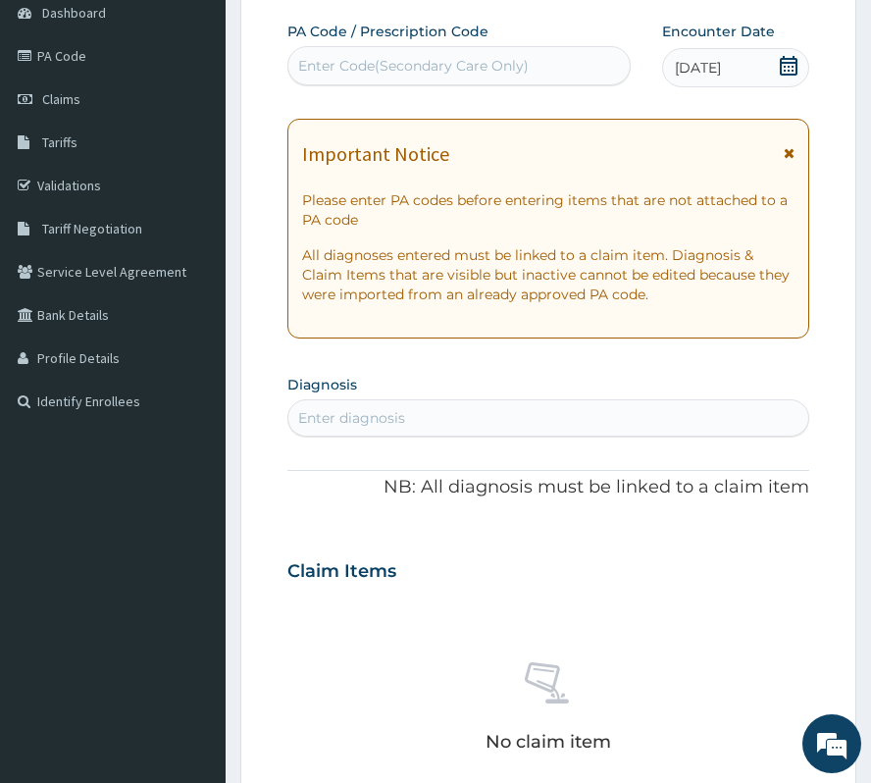
click at [485, 408] on div "Enter diagnosis" at bounding box center [548, 417] width 520 height 31
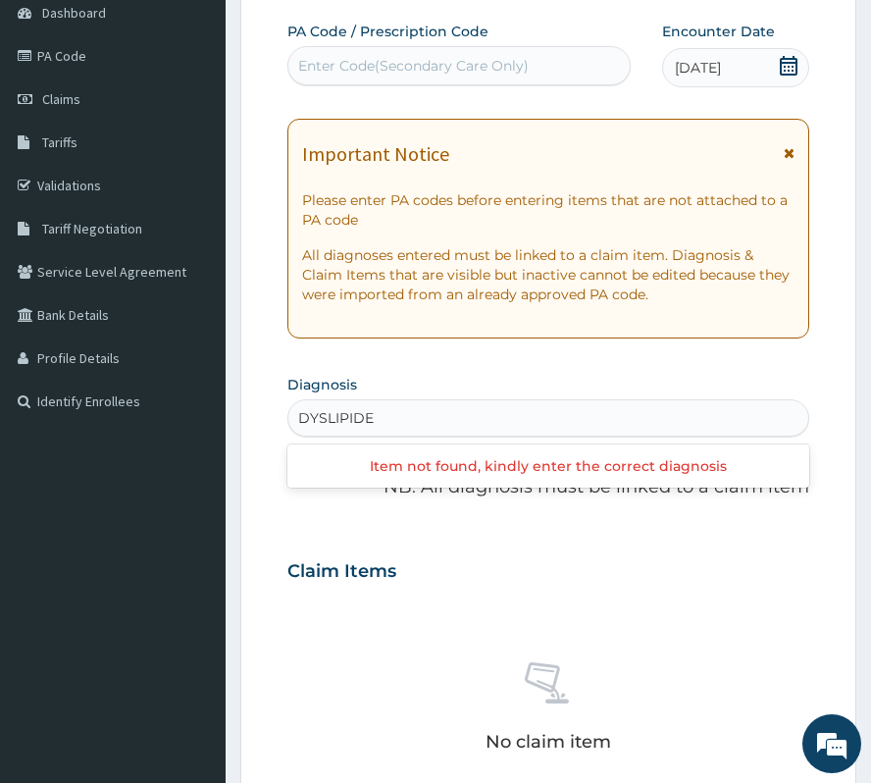
click at [362, 425] on input "DYSLIPIDE" at bounding box center [336, 418] width 77 height 20
click at [361, 420] on input "DYSLIPIDE" at bounding box center [336, 418] width 77 height 20
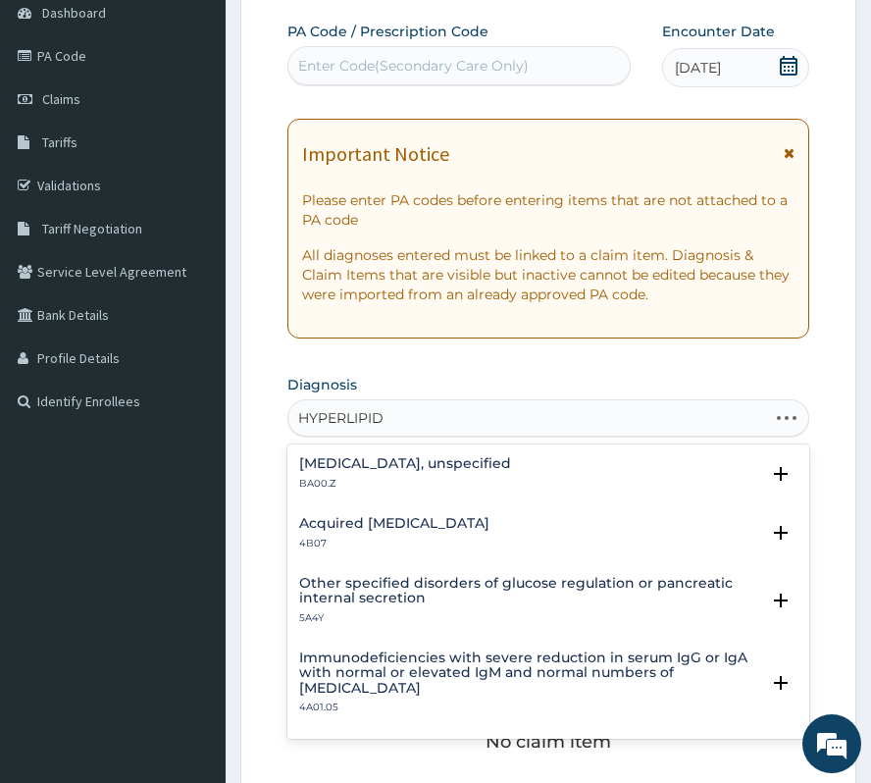
type input "HYPERLIPIDE"
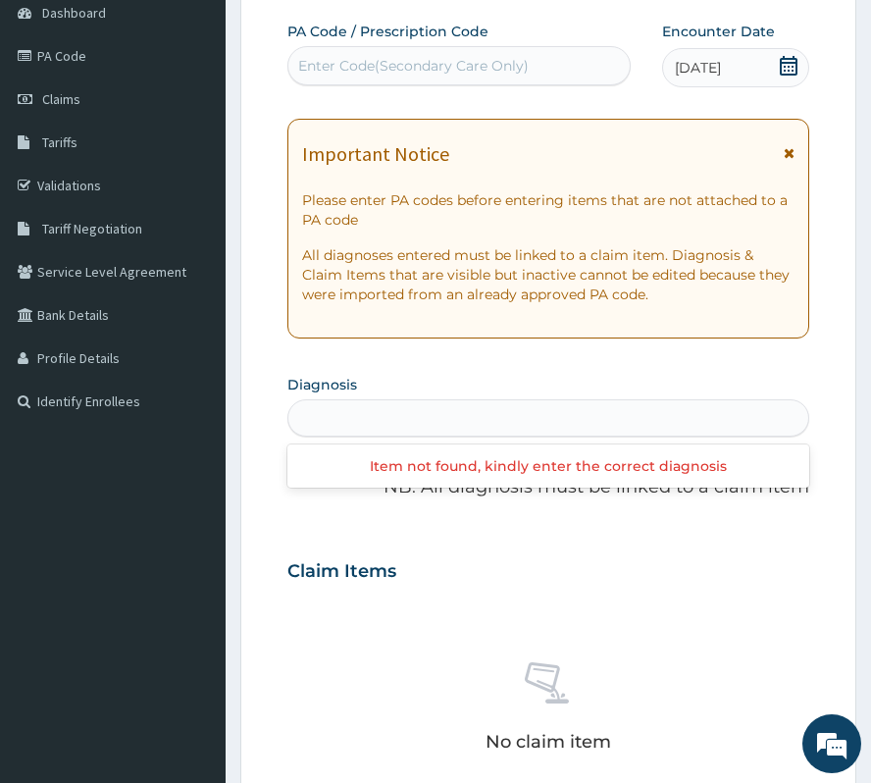
click at [457, 412] on div "HYPERLIPIDE" at bounding box center [548, 417] width 520 height 31
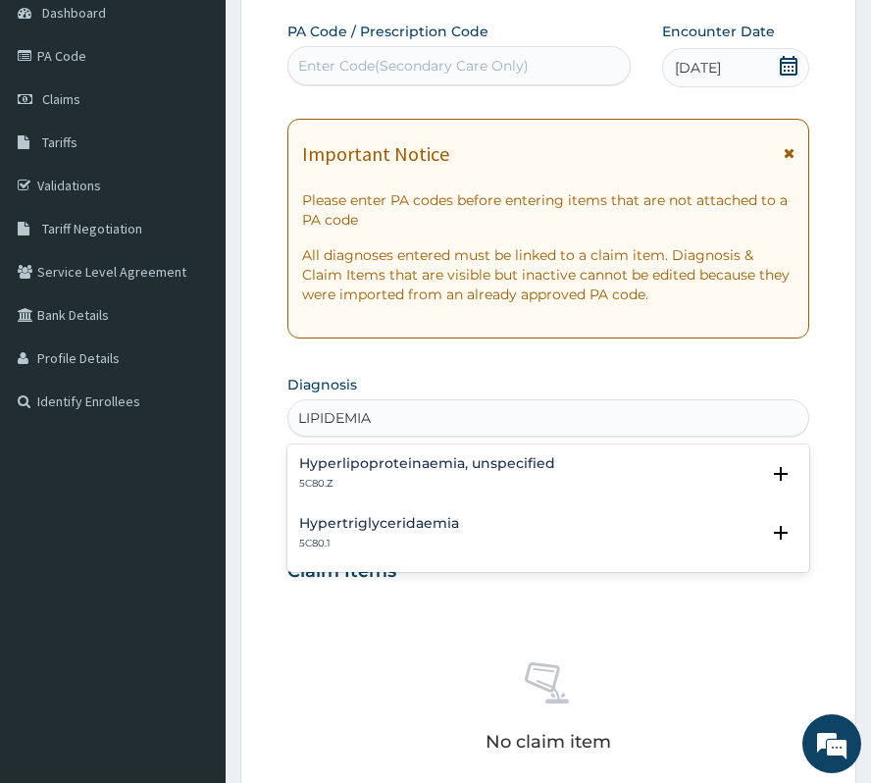
type input "LIPIDEMIA"
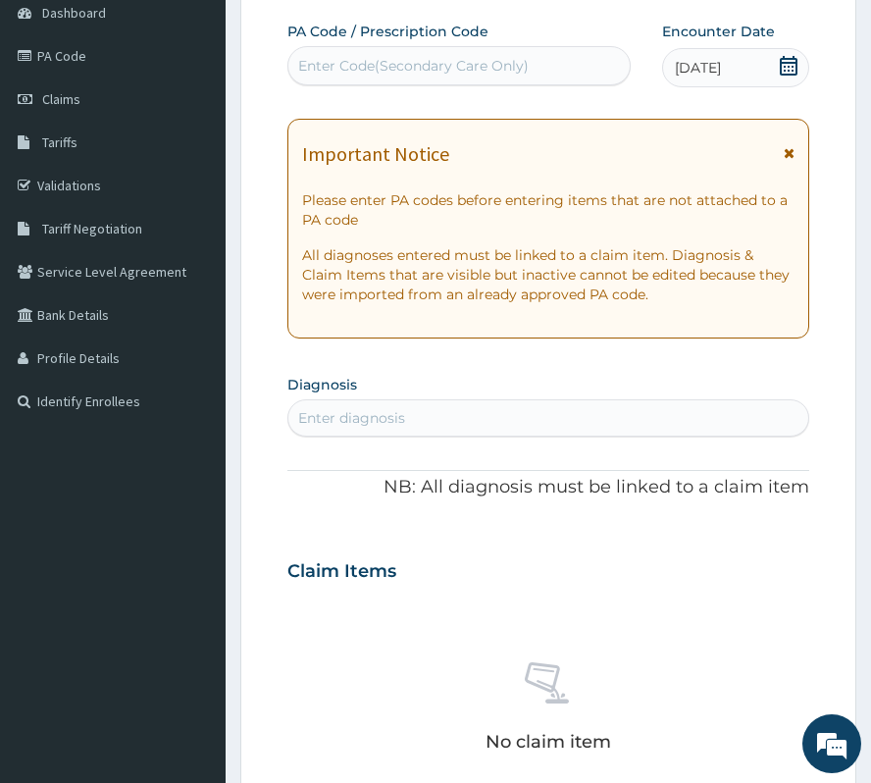
click at [404, 433] on div "Enter diagnosis" at bounding box center [548, 417] width 520 height 31
click at [400, 414] on div "Enter diagnosis" at bounding box center [351, 418] width 107 height 20
type input "H"
type input "LIPIDEMIA"
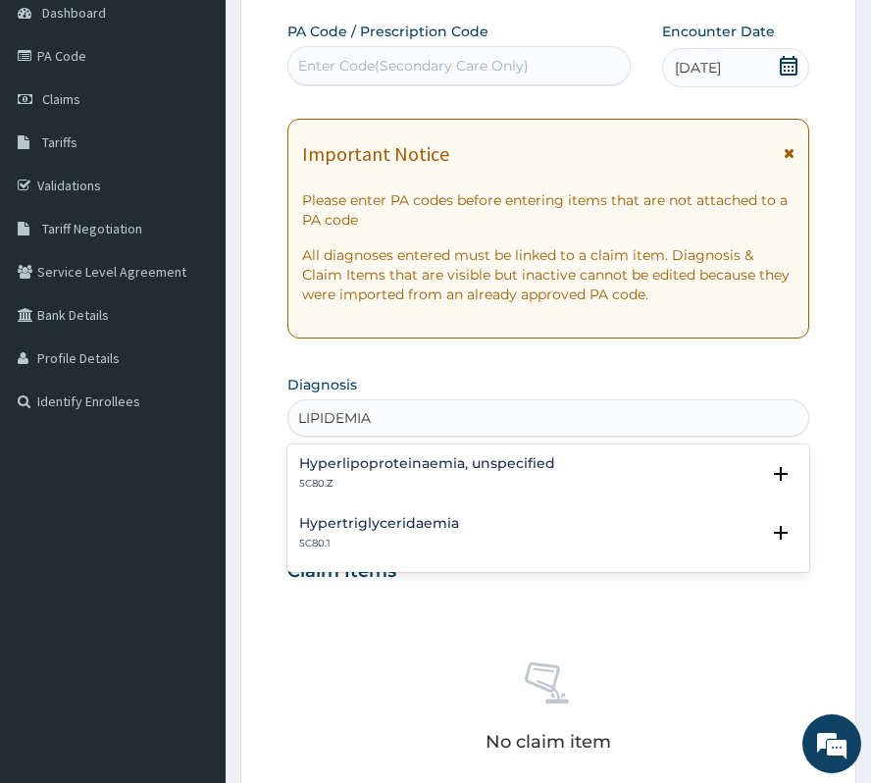
click at [320, 522] on h4 "Hypertriglyceridaemia" at bounding box center [379, 523] width 160 height 15
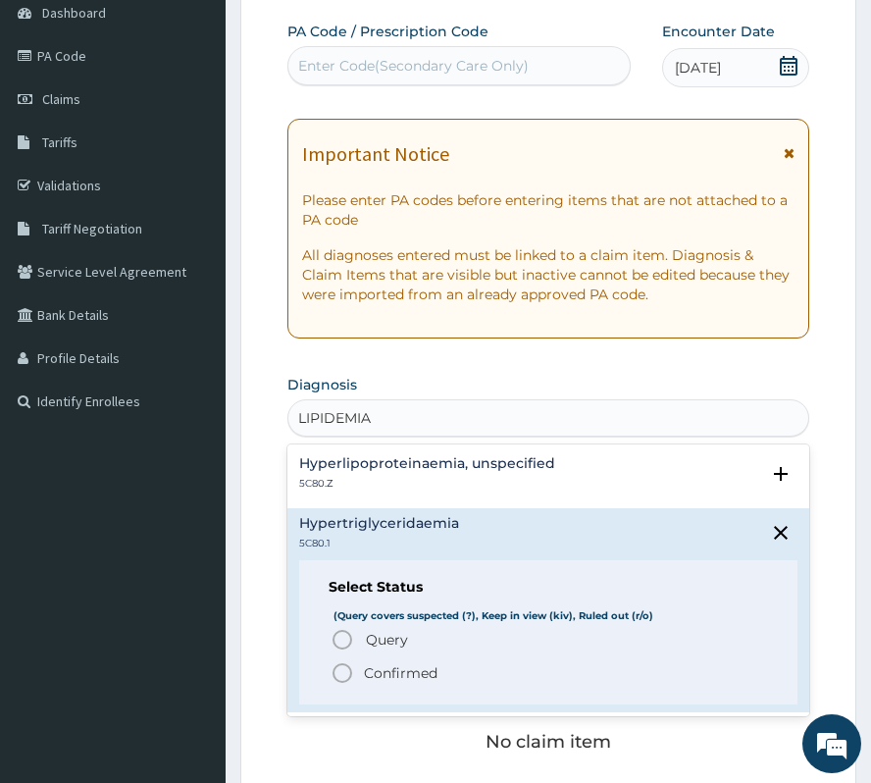
click at [386, 676] on p "Confirmed" at bounding box center [401, 673] width 74 height 20
click at [386, 676] on div "No claim item" at bounding box center [548, 710] width 522 height 226
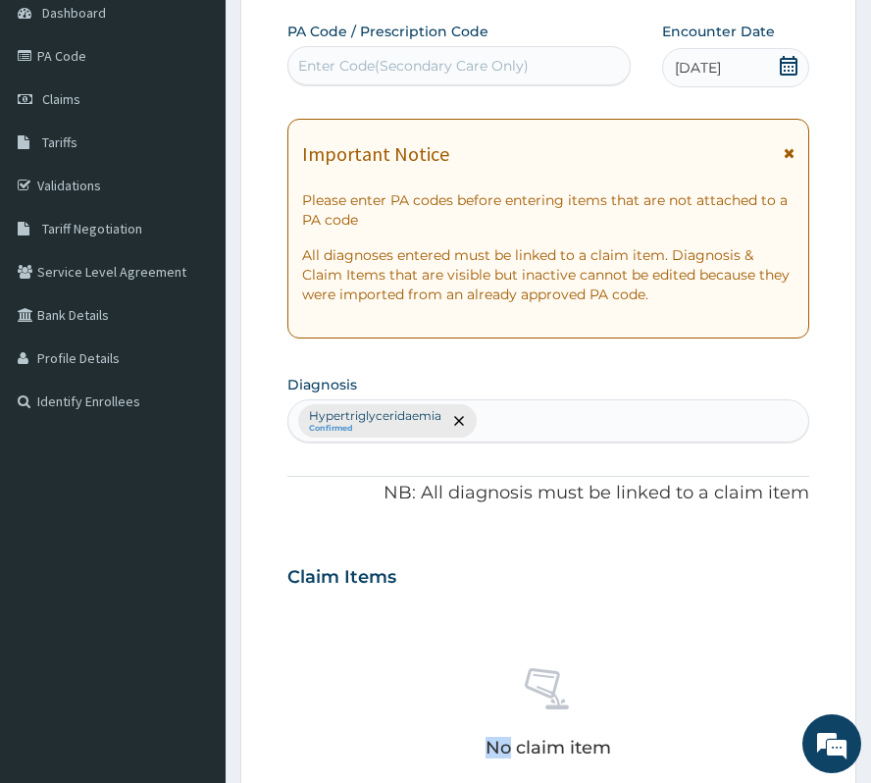
click at [581, 437] on div "PA Code / Prescription Code Enter Code(Secondary Care Only) Encounter Date 15-0…" at bounding box center [548, 562] width 522 height 1080
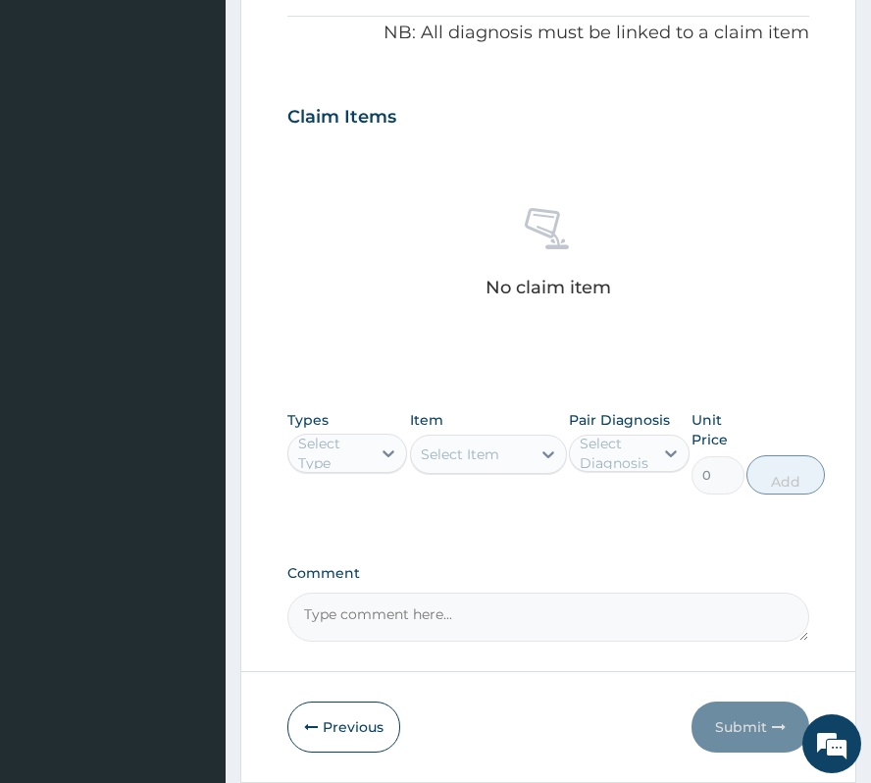
scroll to position [724, 0]
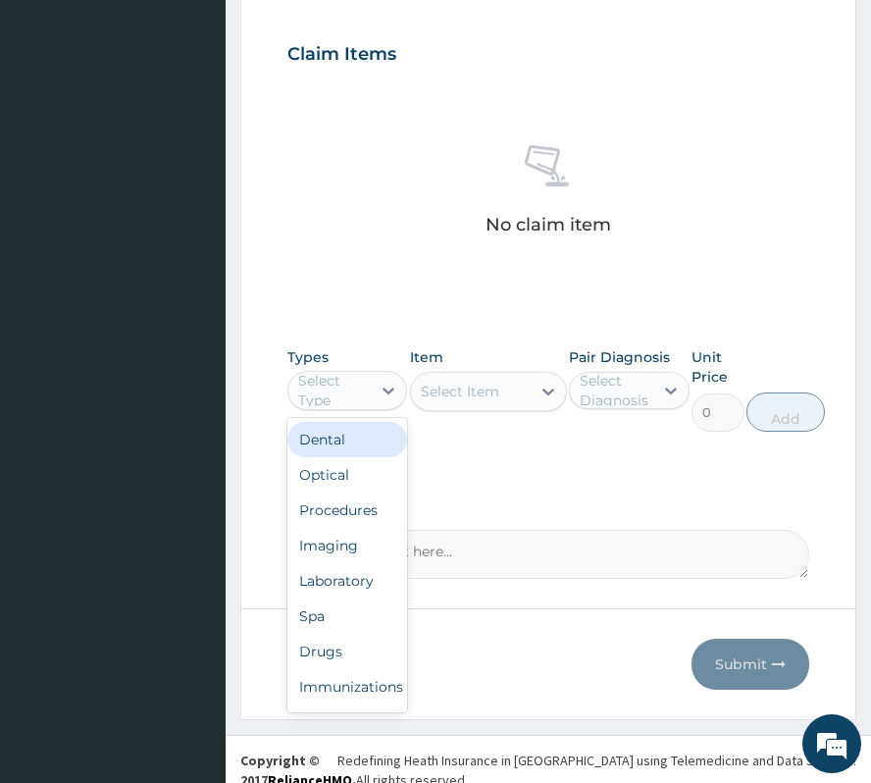
click at [365, 389] on div "Select Type" at bounding box center [333, 390] width 71 height 39
click at [370, 519] on div "Procedures" at bounding box center [347, 509] width 120 height 35
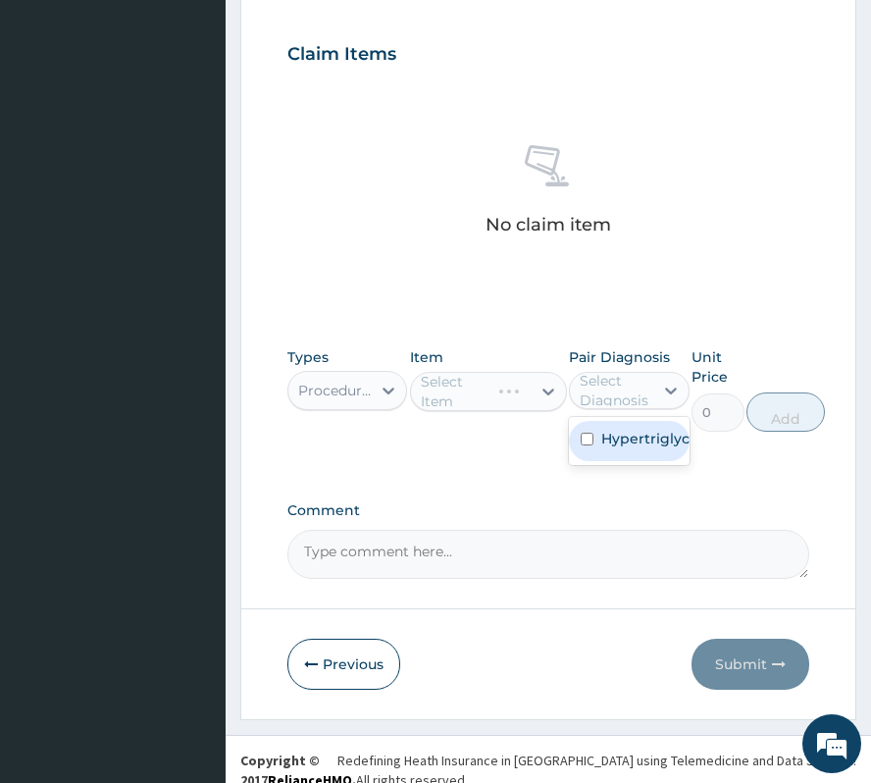
click at [618, 393] on div "Select Diagnosis" at bounding box center [615, 390] width 71 height 39
click at [637, 440] on label "Hypertriglyceridaemia" at bounding box center [649, 439] width 96 height 20
checkbox input "true"
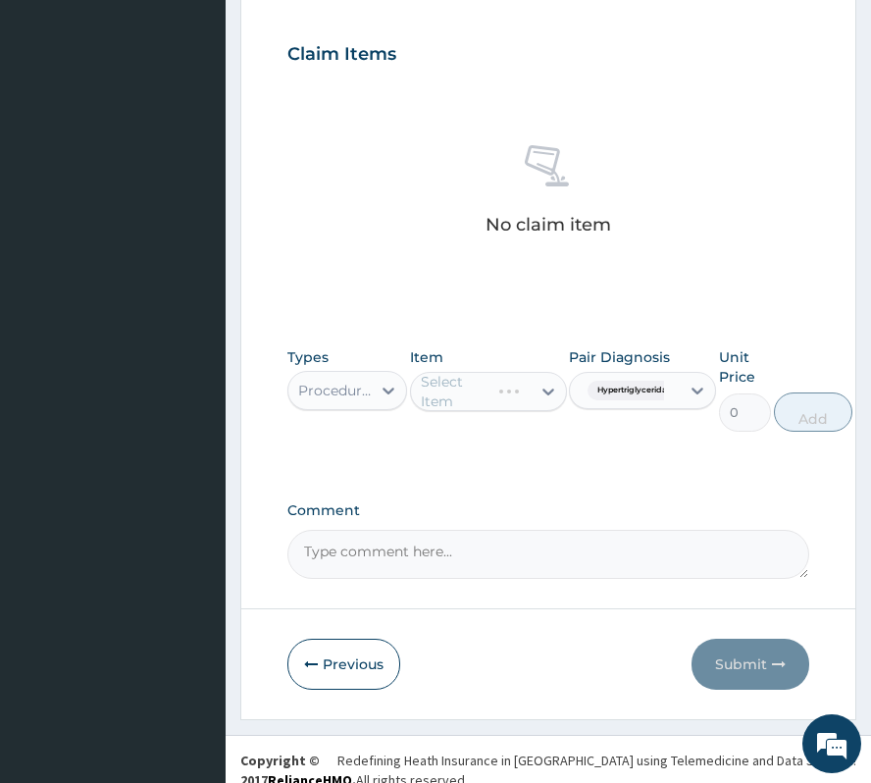
click at [455, 384] on div "Select Item" at bounding box center [488, 391] width 157 height 39
click at [460, 393] on div "Select Item" at bounding box center [488, 391] width 157 height 39
click at [460, 393] on div "Select Item" at bounding box center [460, 392] width 78 height 20
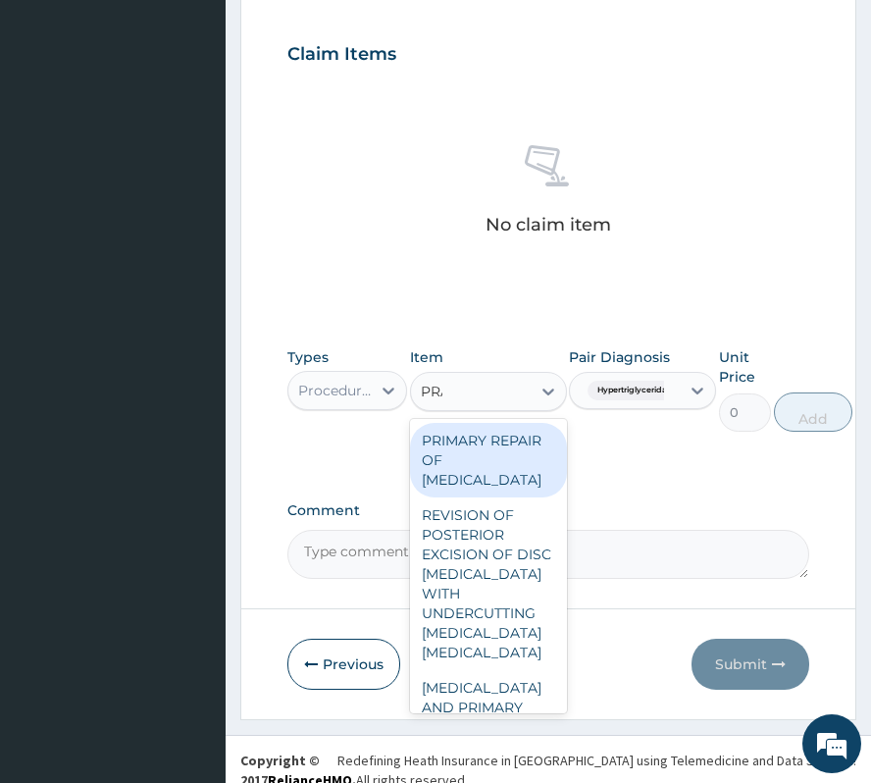
type input "PRAC"
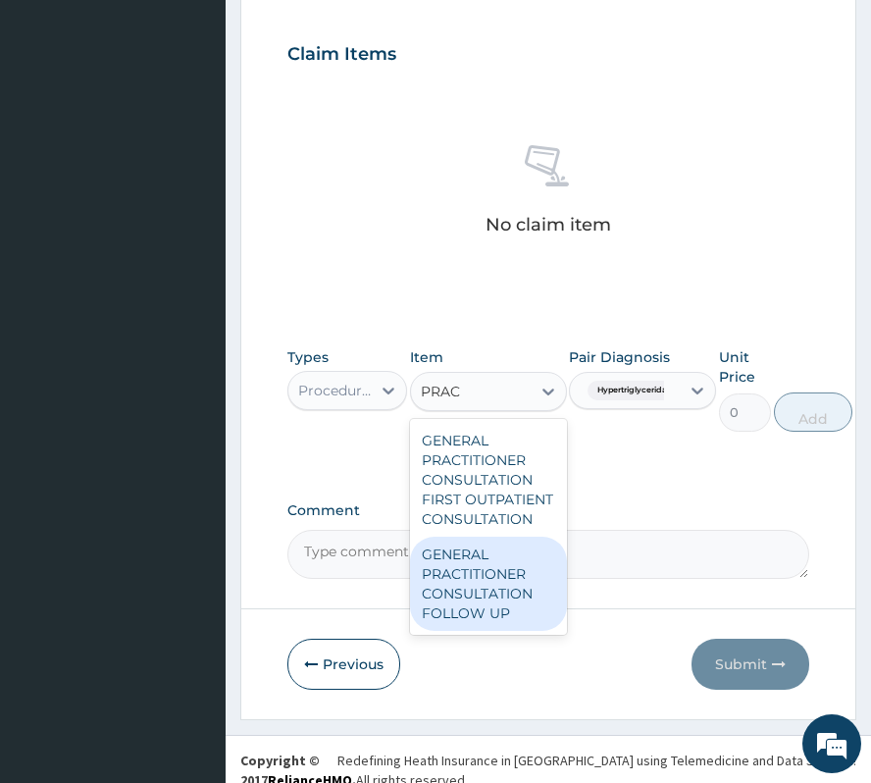
click at [485, 573] on div "GENERAL PRACTITIONER CONSULTATION FOLLOW UP" at bounding box center [488, 584] width 157 height 94
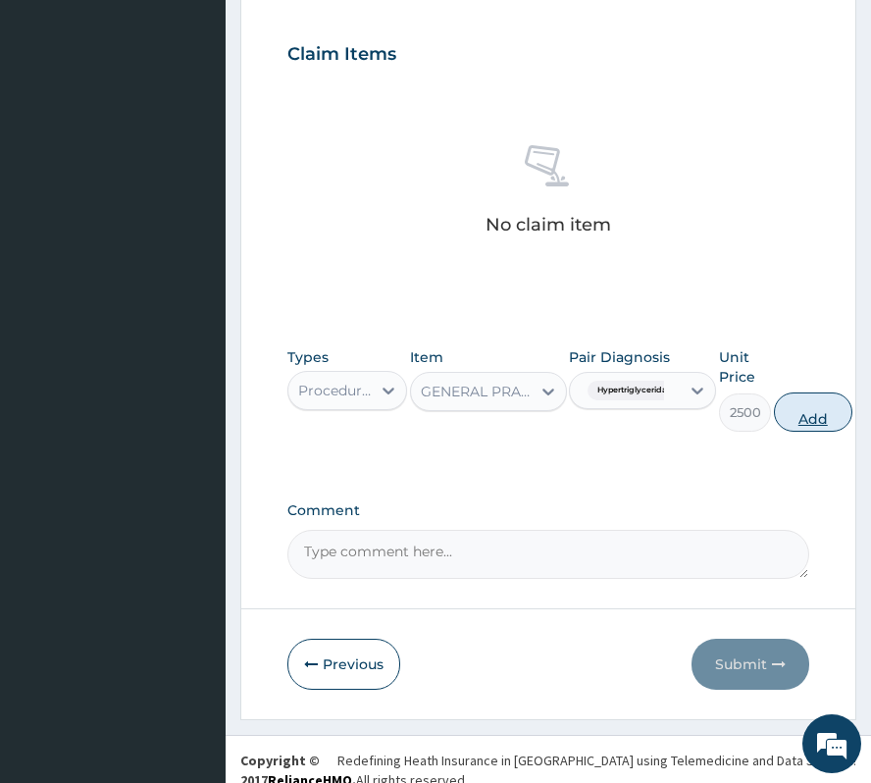
click at [816, 429] on button "Add" at bounding box center [813, 411] width 78 height 39
type input "0"
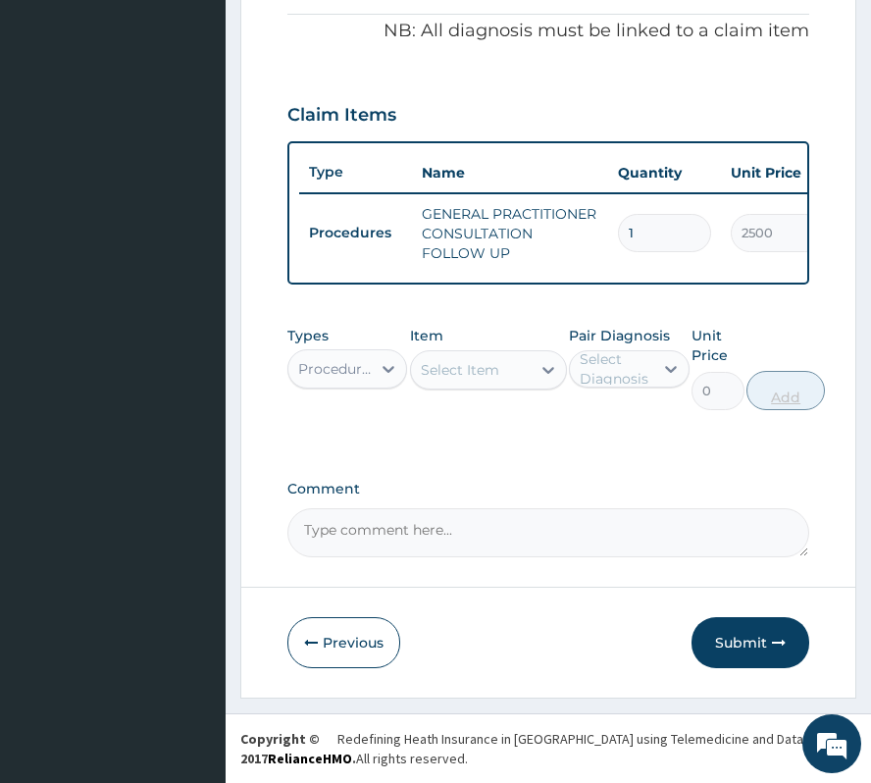
scroll to position [683, 0]
click at [782, 640] on icon "button" at bounding box center [779, 643] width 14 height 14
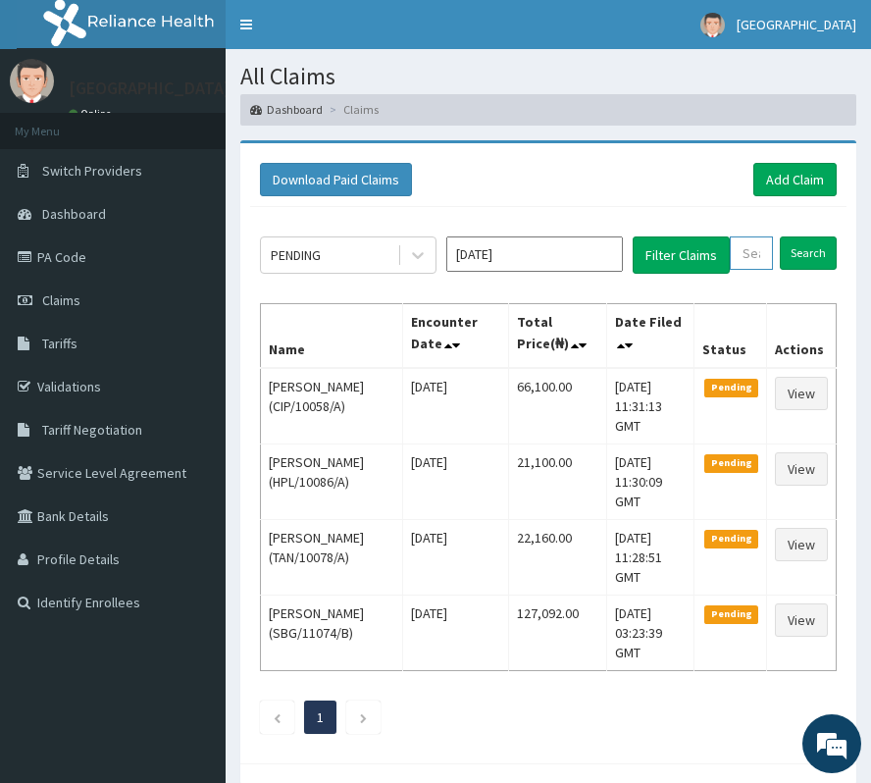
click at [747, 259] on input "text" at bounding box center [751, 252] width 43 height 33
paste input "WIM/10032/A"
type input "WIM/10032/A"
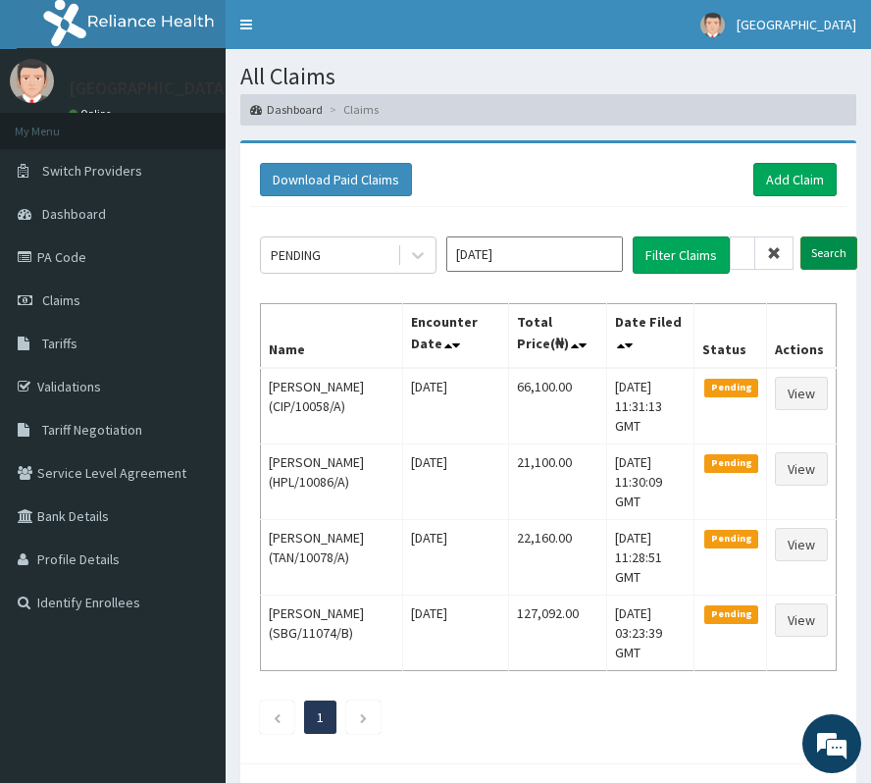
drag, startPoint x: 826, startPoint y: 255, endPoint x: 824, endPoint y: 265, distance: 10.0
click at [825, 263] on input "Search" at bounding box center [828, 252] width 57 height 33
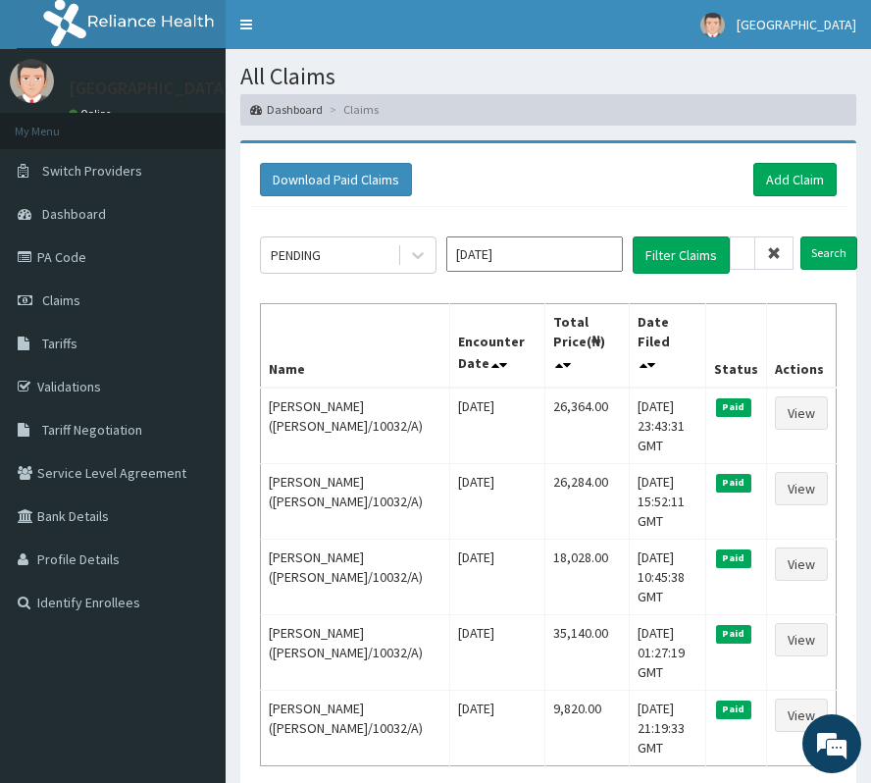
click at [775, 246] on icon at bounding box center [774, 253] width 14 height 14
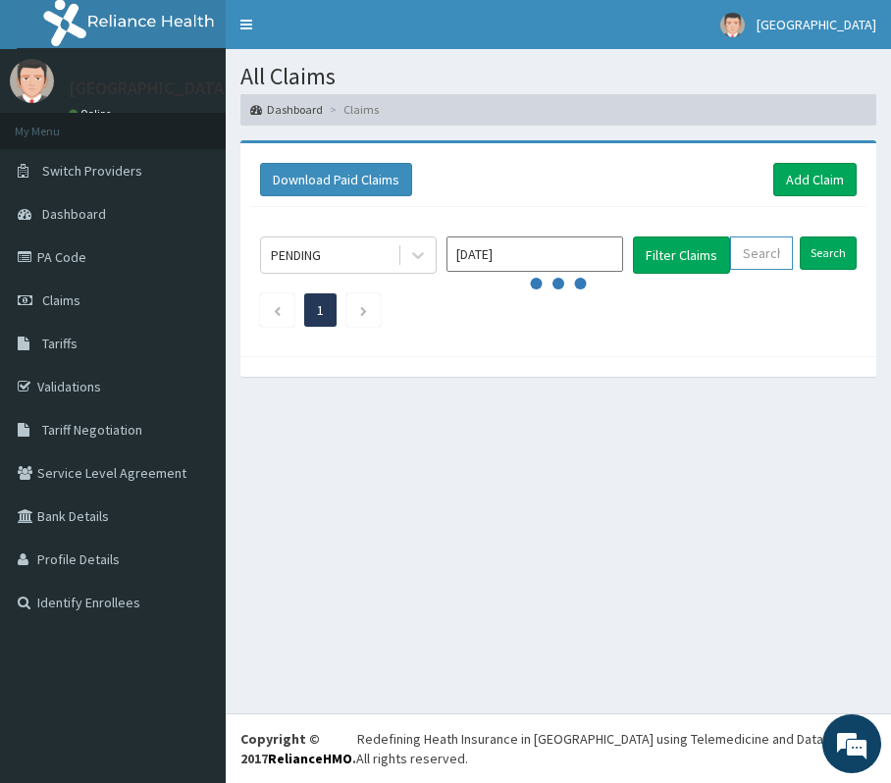
click at [775, 248] on input "text" at bounding box center [761, 252] width 63 height 33
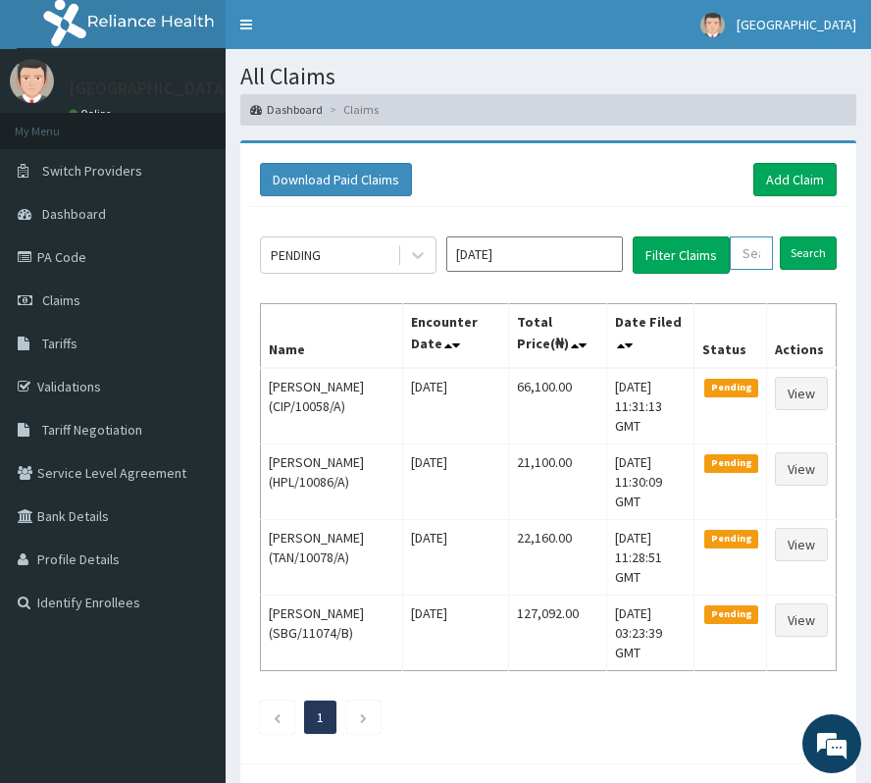
paste input "BWI/10038/A"
type input "BWI/10038/A"
click at [816, 264] on input "Search" at bounding box center [828, 252] width 57 height 33
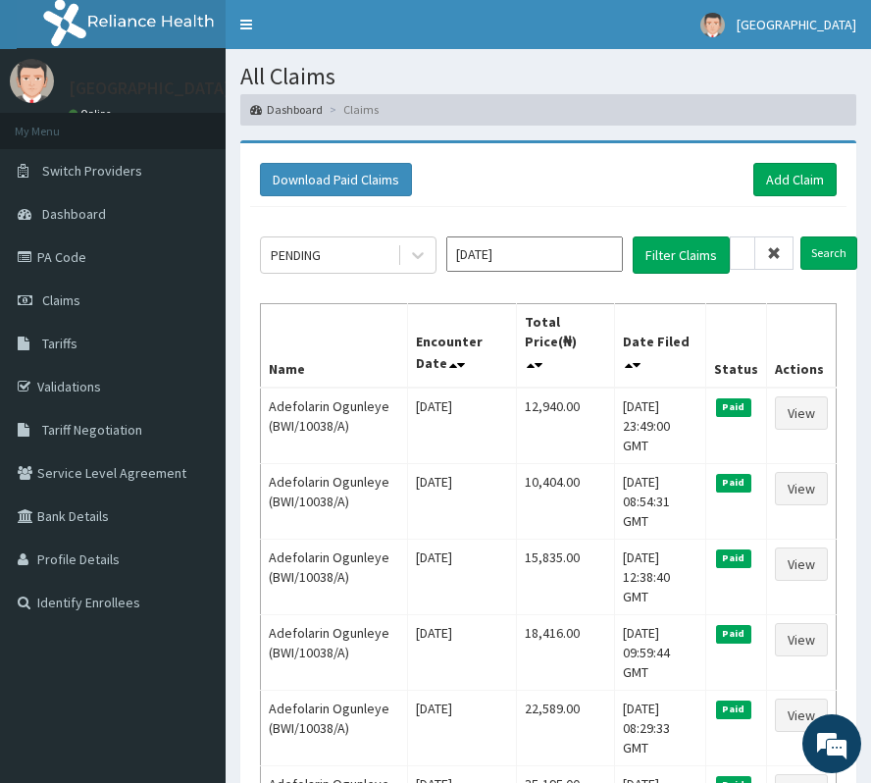
click at [766, 245] on span at bounding box center [774, 252] width 38 height 33
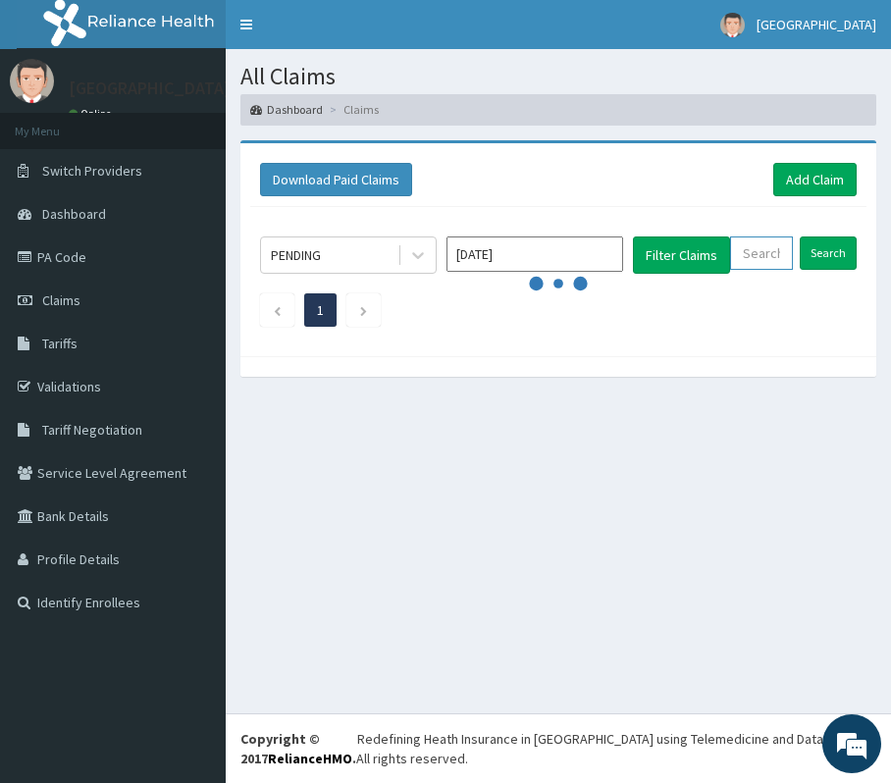
click at [766, 245] on input "text" at bounding box center [761, 252] width 63 height 33
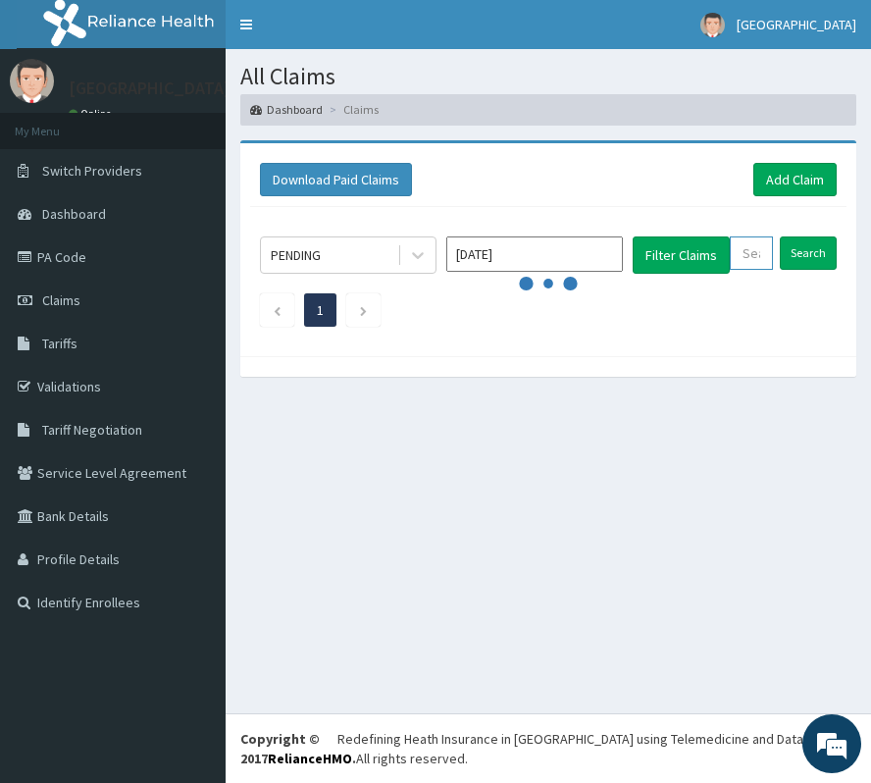
paste input "SGS/10084/A"
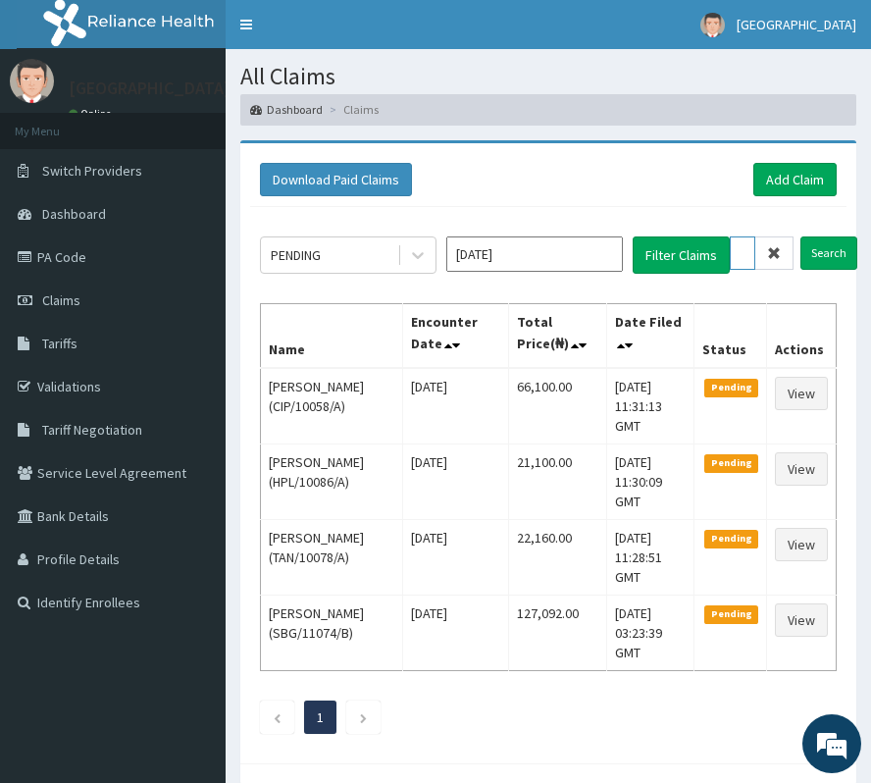
scroll to position [0, 72]
type input "SGS/10084/A"
click at [842, 259] on input "Search" at bounding box center [828, 252] width 57 height 33
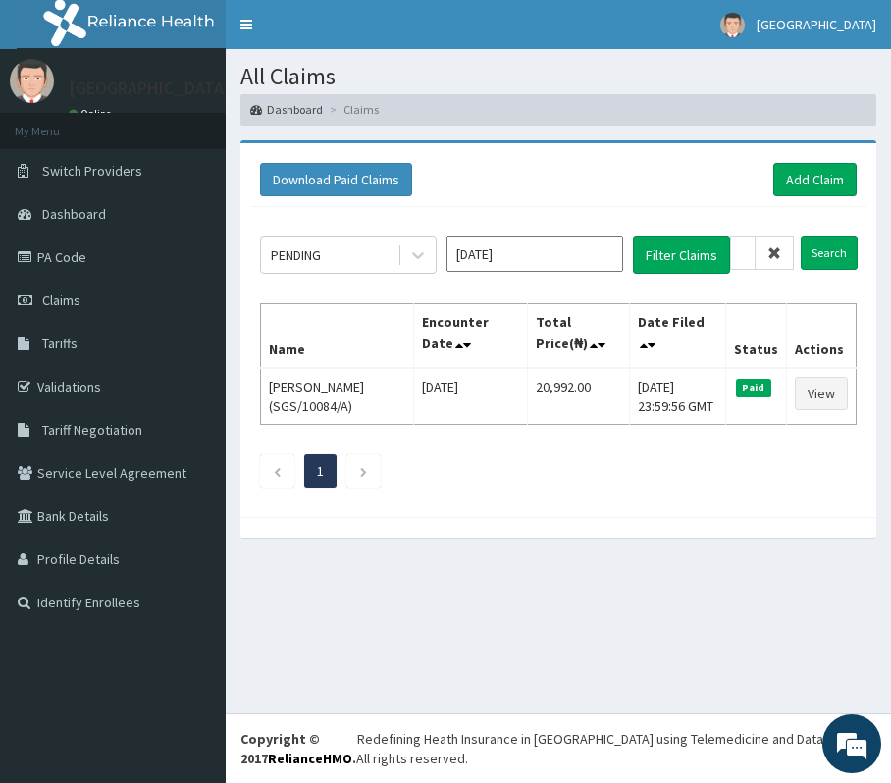
click at [766, 252] on span at bounding box center [774, 252] width 38 height 33
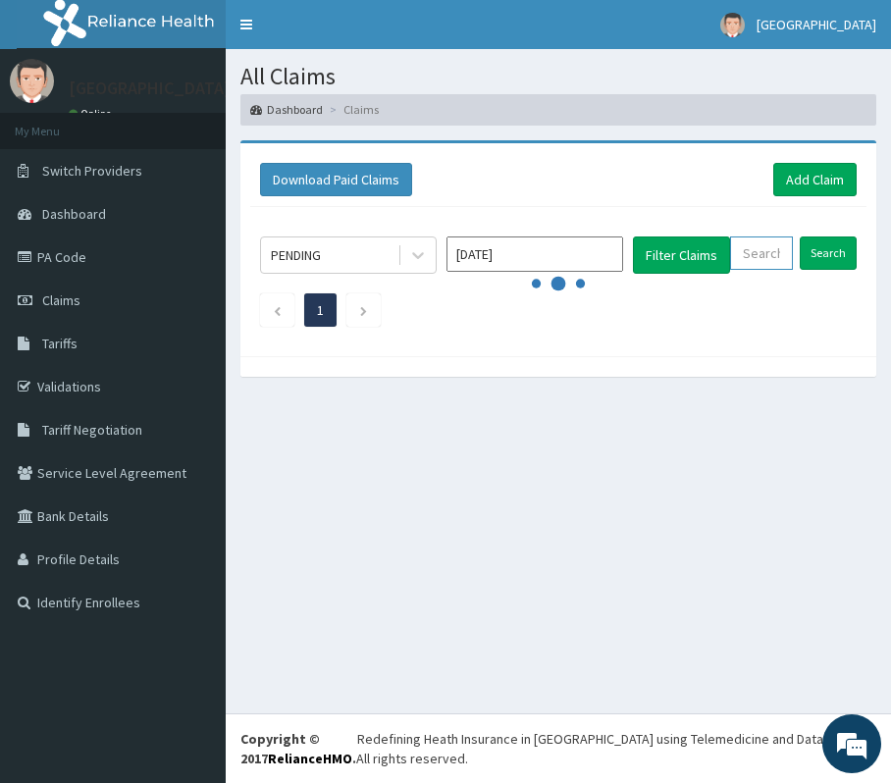
click at [766, 252] on input "text" at bounding box center [761, 252] width 63 height 33
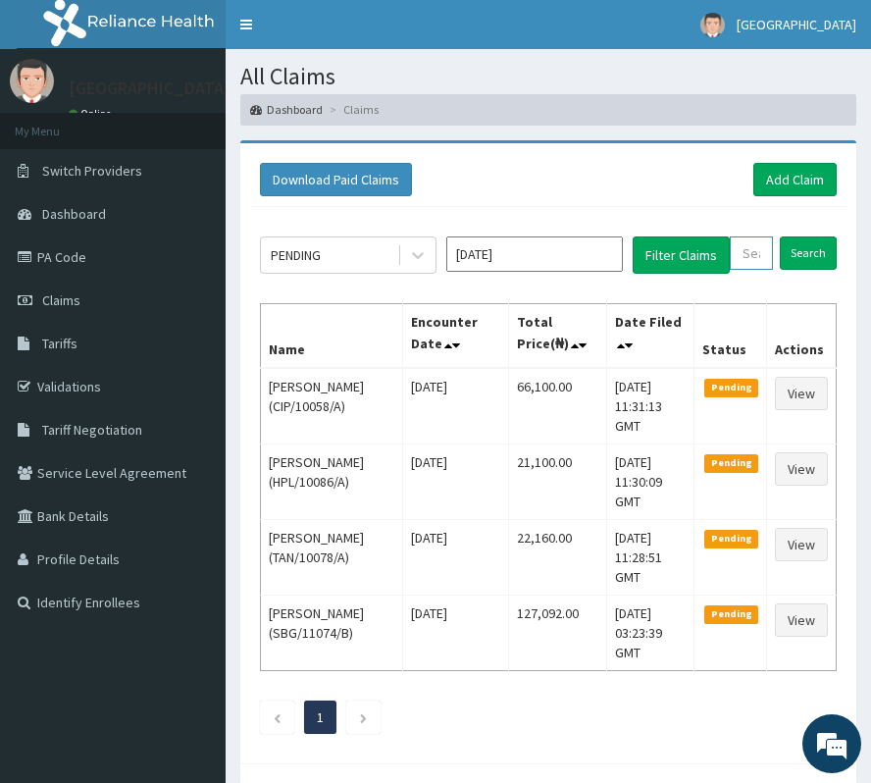
paste input "WBS/10046/B"
type input "WBS/10046/B"
click at [826, 256] on input "Search" at bounding box center [828, 252] width 57 height 33
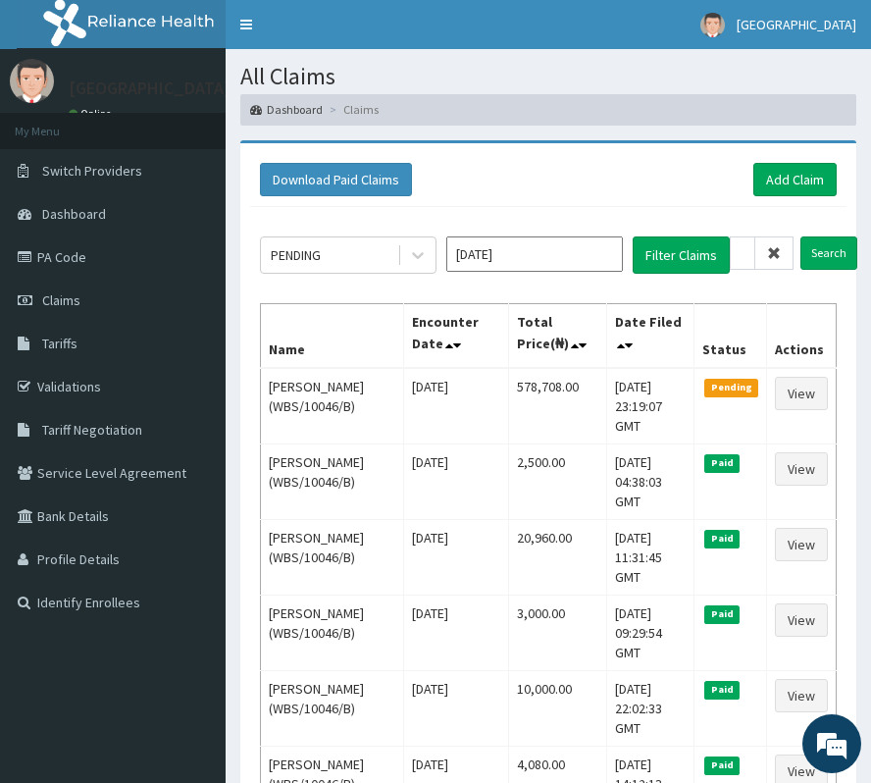
click at [771, 256] on icon at bounding box center [774, 253] width 14 height 14
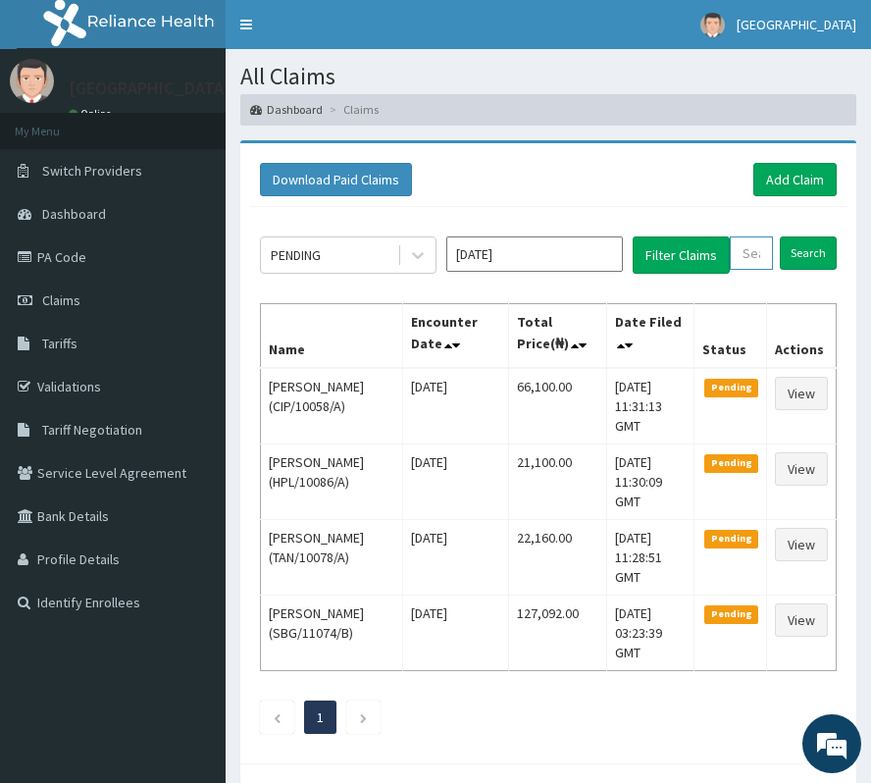
paste input "ICN/10147/B"
type input "ICN/10147/B"
click at [806, 259] on input "Search" at bounding box center [828, 252] width 57 height 33
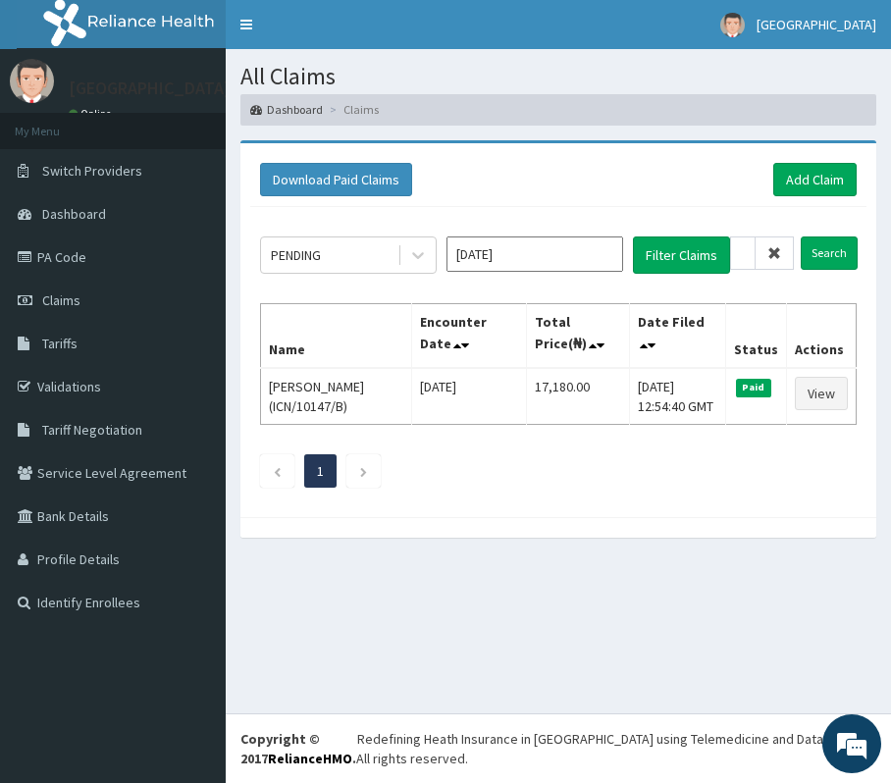
click at [773, 259] on icon at bounding box center [774, 253] width 14 height 14
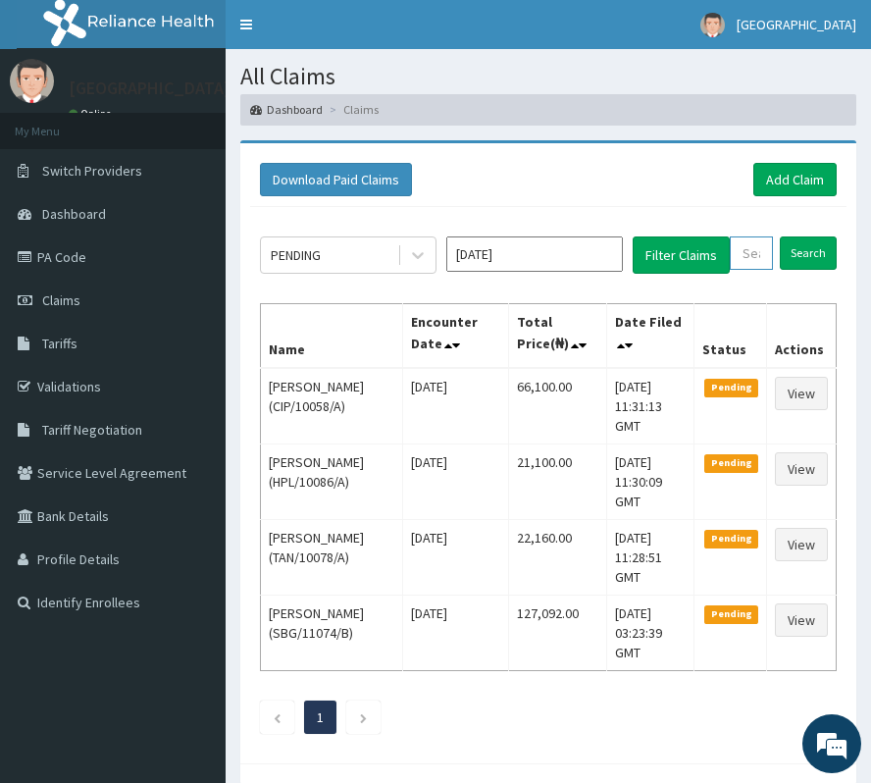
paste input "DTN/10252/A"
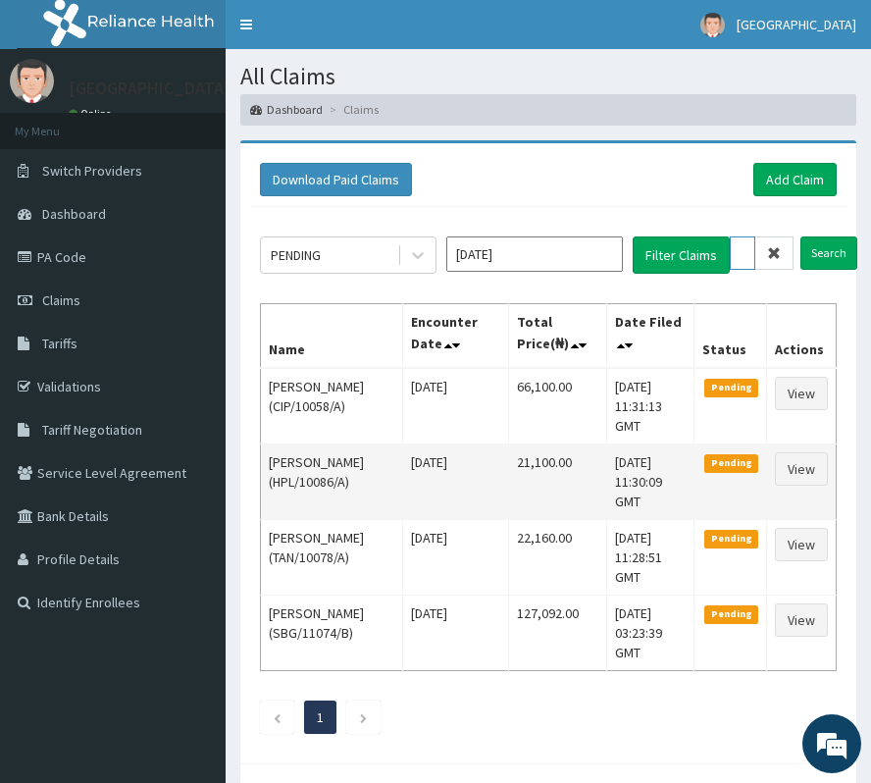
scroll to position [0, 73]
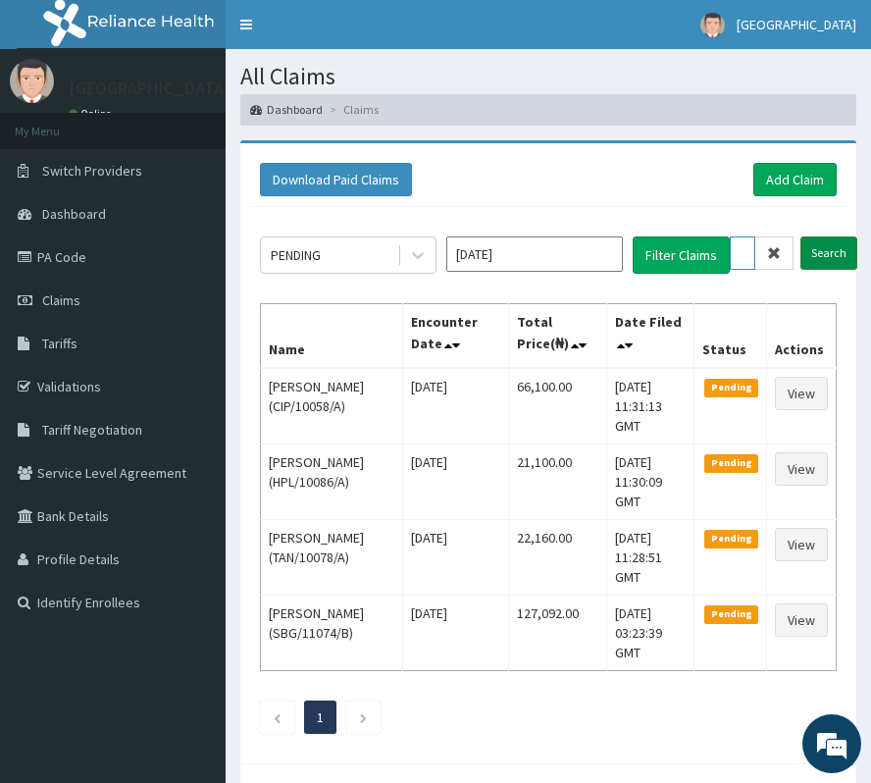
type input "DTN/10252/A"
click at [814, 248] on input "Search" at bounding box center [828, 252] width 57 height 33
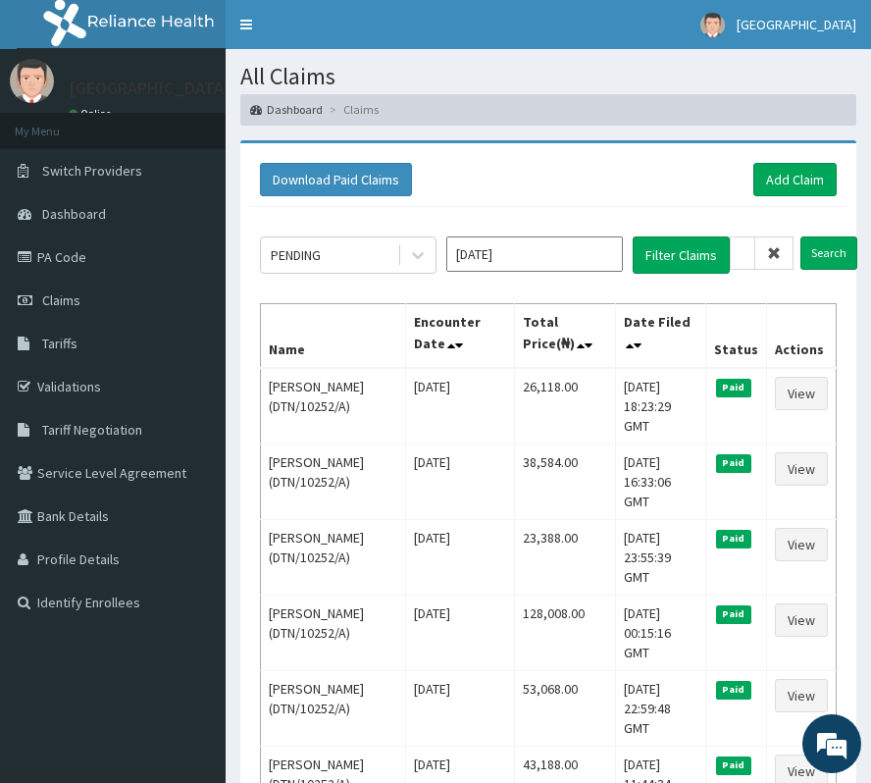
click at [774, 255] on icon at bounding box center [774, 253] width 14 height 14
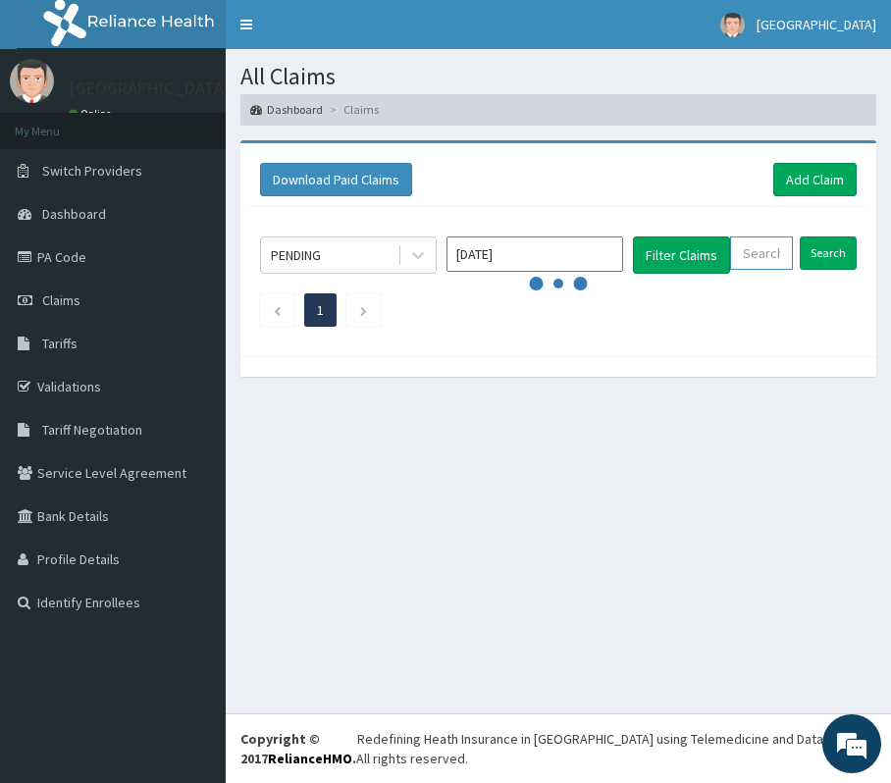
click at [774, 255] on input "text" at bounding box center [761, 252] width 63 height 33
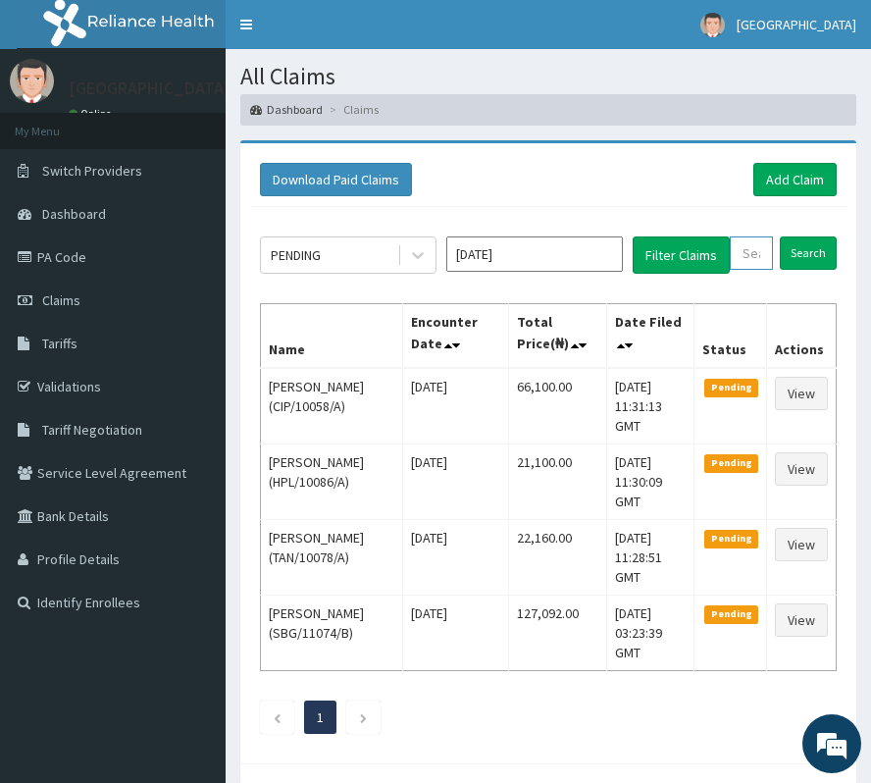
paste input "MNL/10139/B"
type input "MNL/10139/B"
click at [828, 260] on input "Search" at bounding box center [828, 252] width 57 height 33
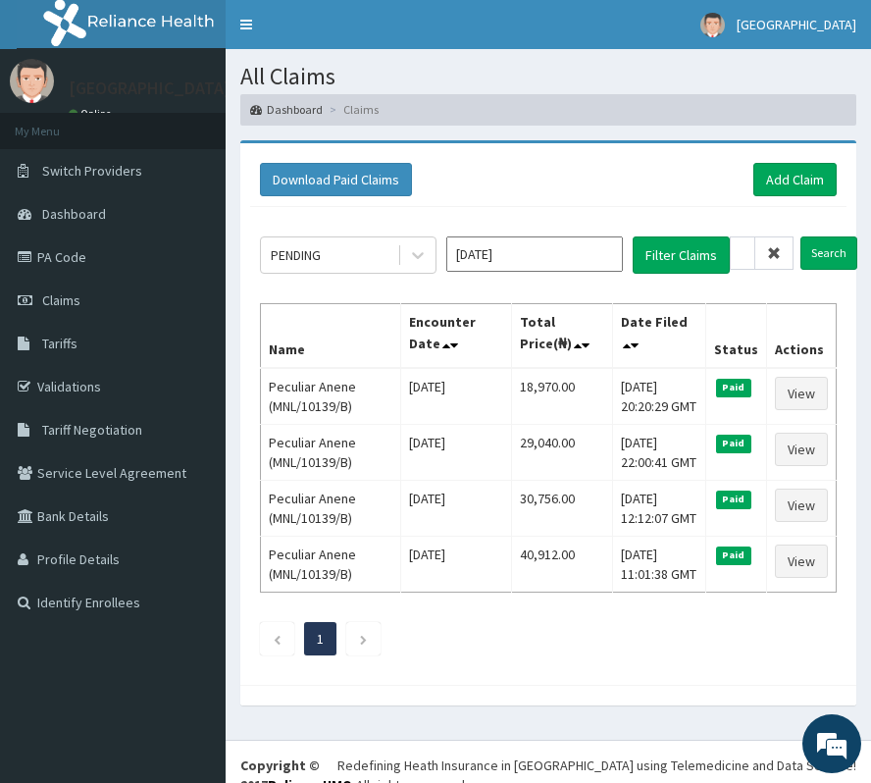
click at [778, 247] on icon at bounding box center [774, 253] width 14 height 14
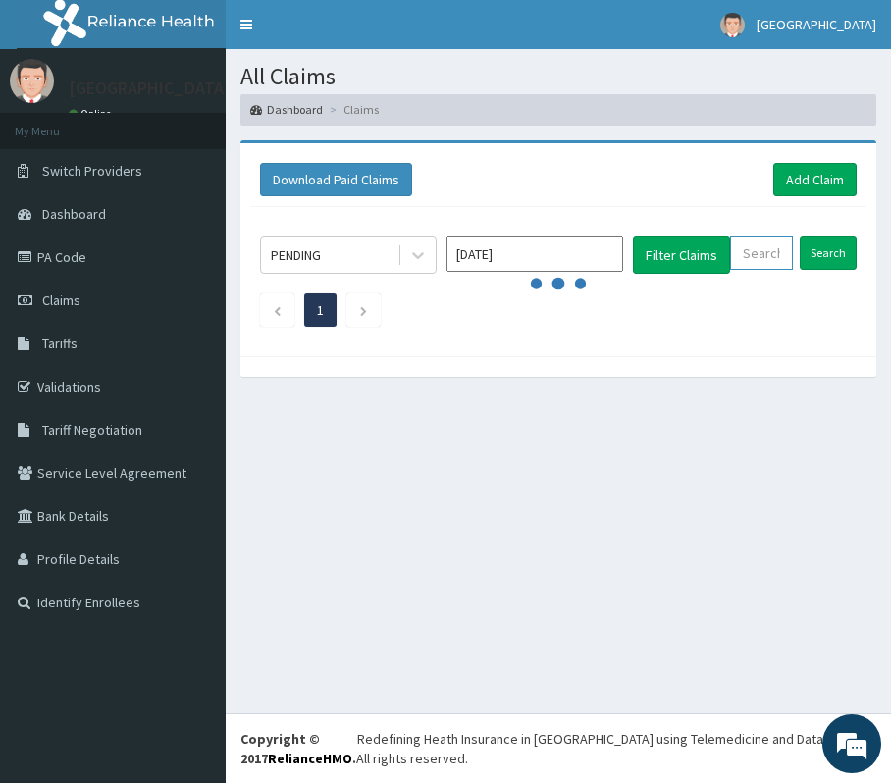
click at [771, 244] on input "text" at bounding box center [761, 252] width 63 height 33
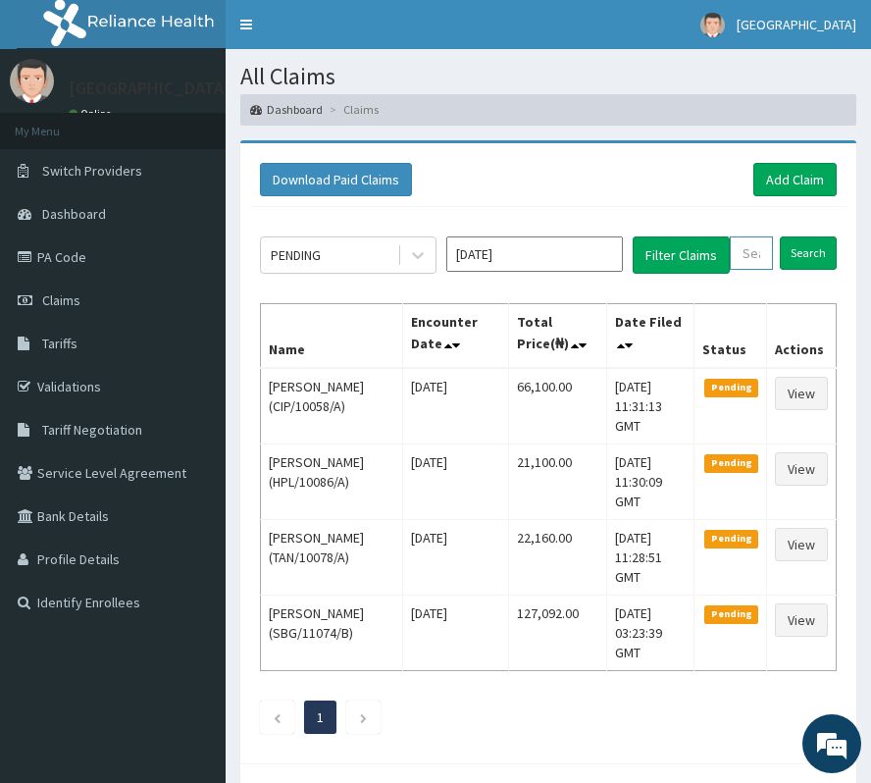
paste input "ALP/10162/B"
type input "ALP/10162/B"
click at [824, 256] on input "Search" at bounding box center [828, 252] width 57 height 33
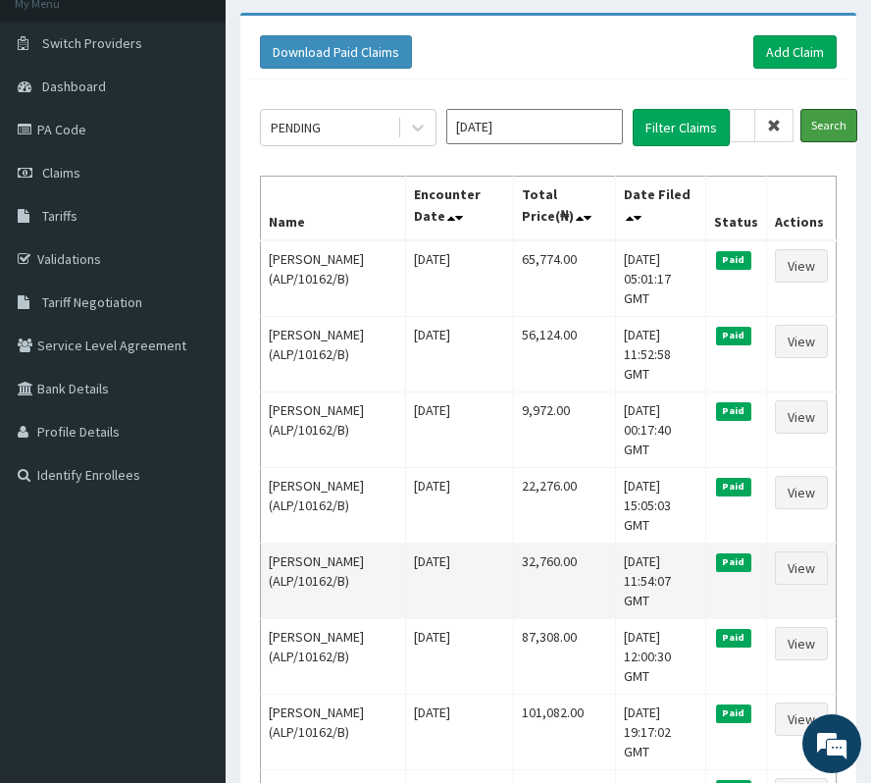
scroll to position [130, 0]
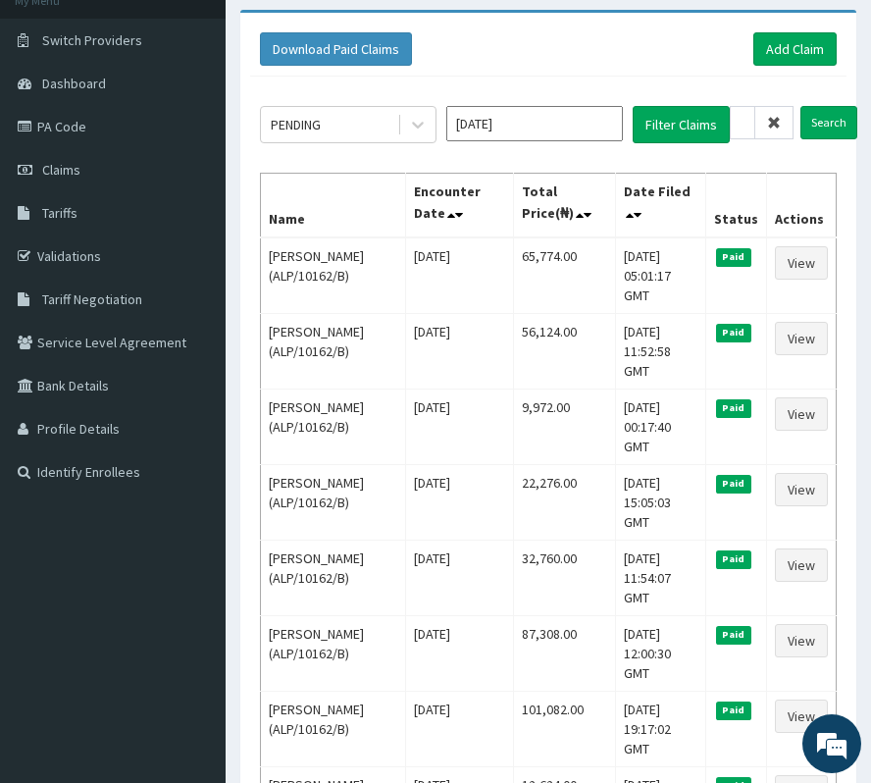
click at [774, 129] on span at bounding box center [774, 122] width 38 height 33
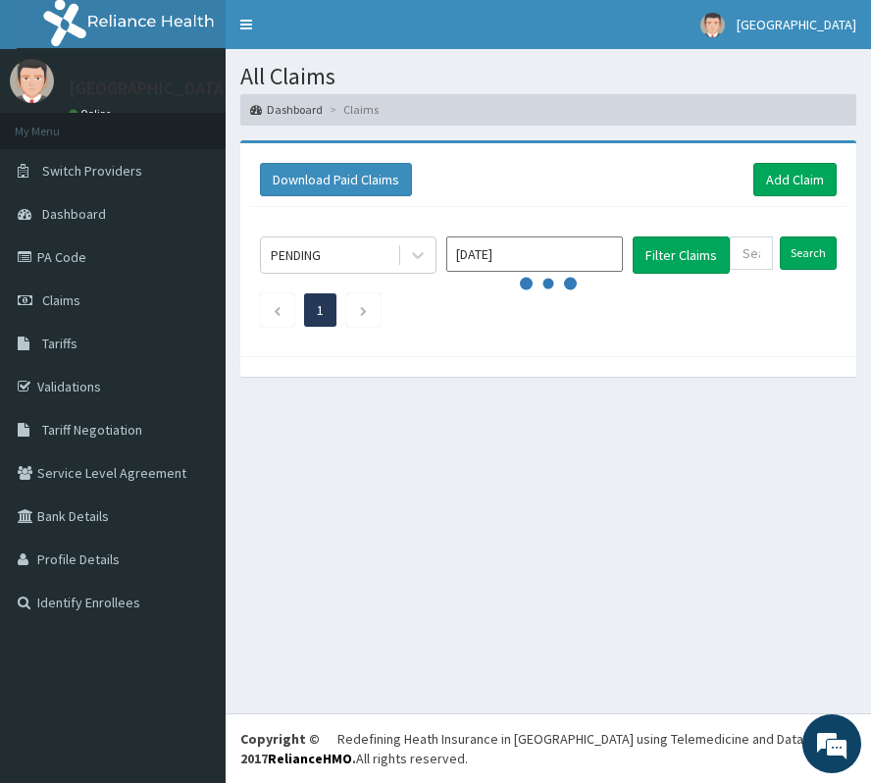
scroll to position [0, 0]
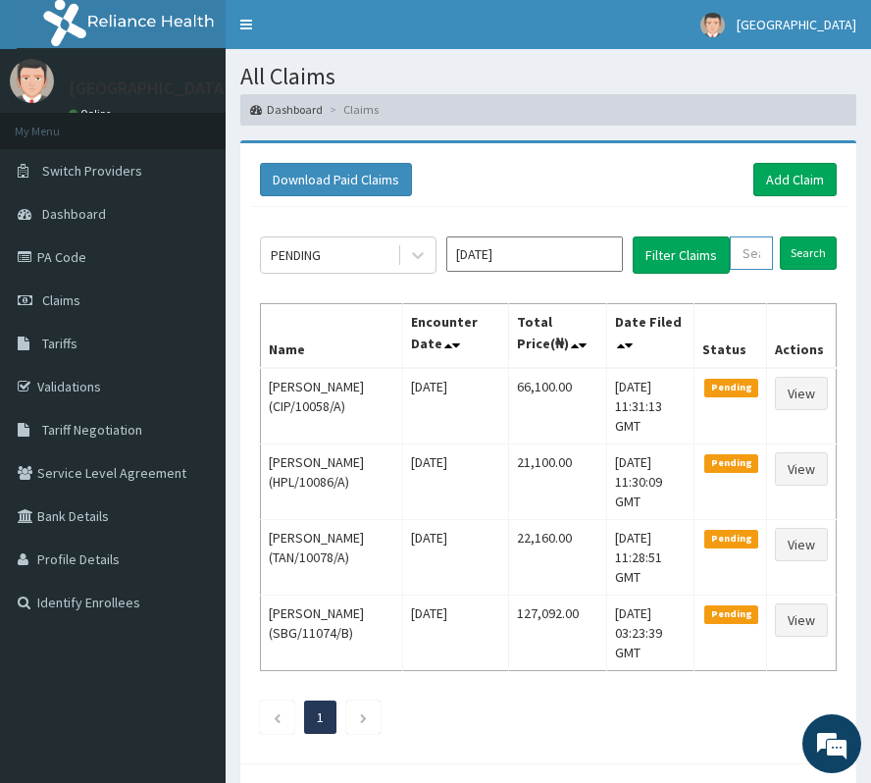
click at [769, 257] on input "text" at bounding box center [751, 252] width 43 height 33
paste input "BWI/10038/A"
type input "BWI/10038/A"
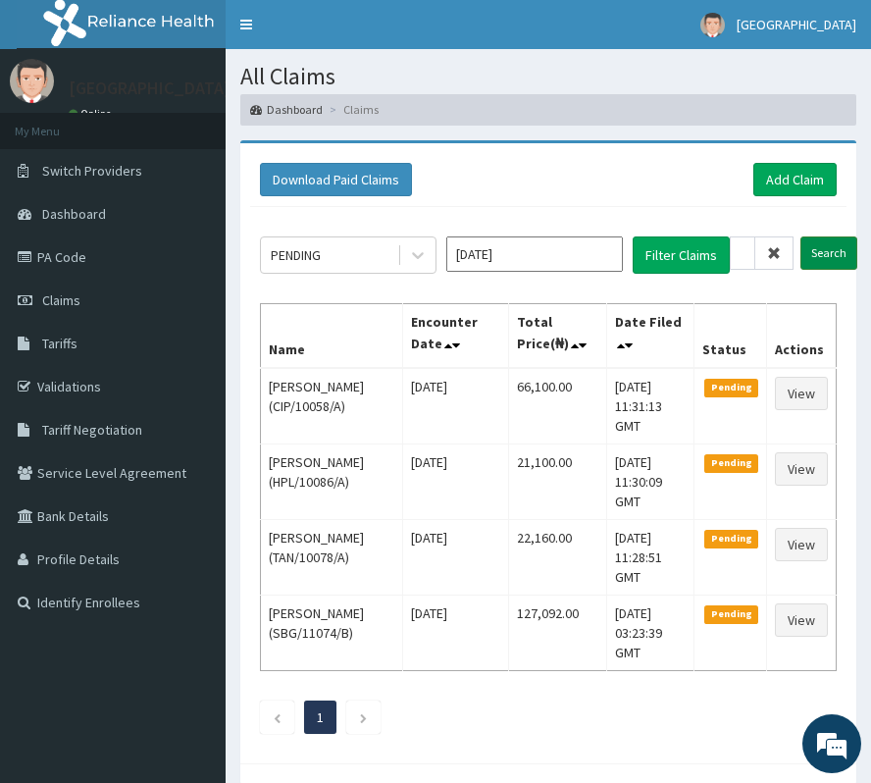
click at [825, 247] on input "Search" at bounding box center [828, 252] width 57 height 33
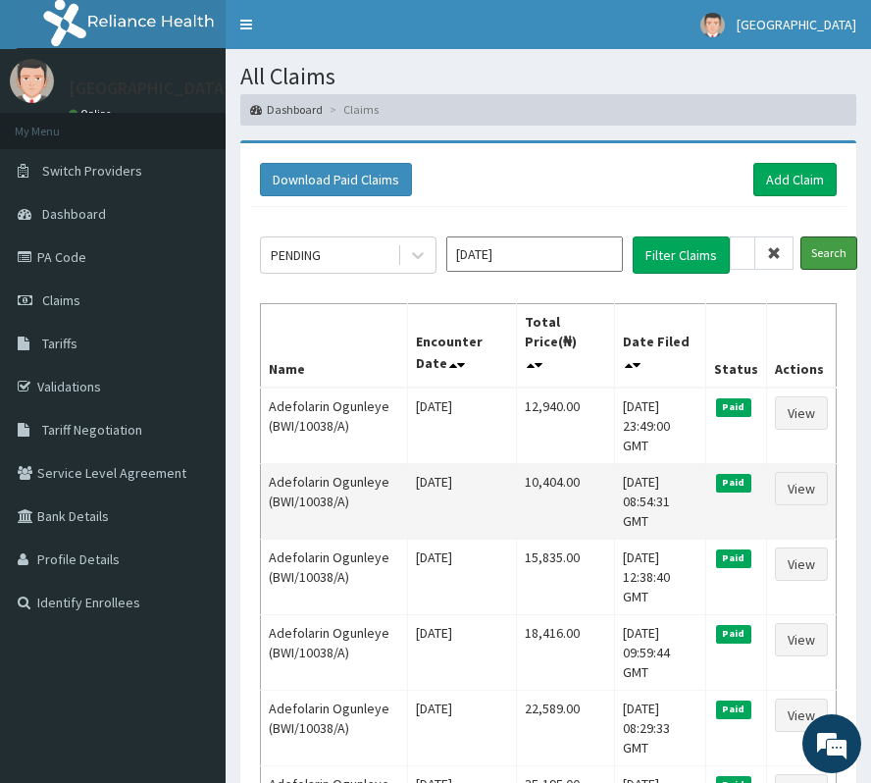
scroll to position [130, 0]
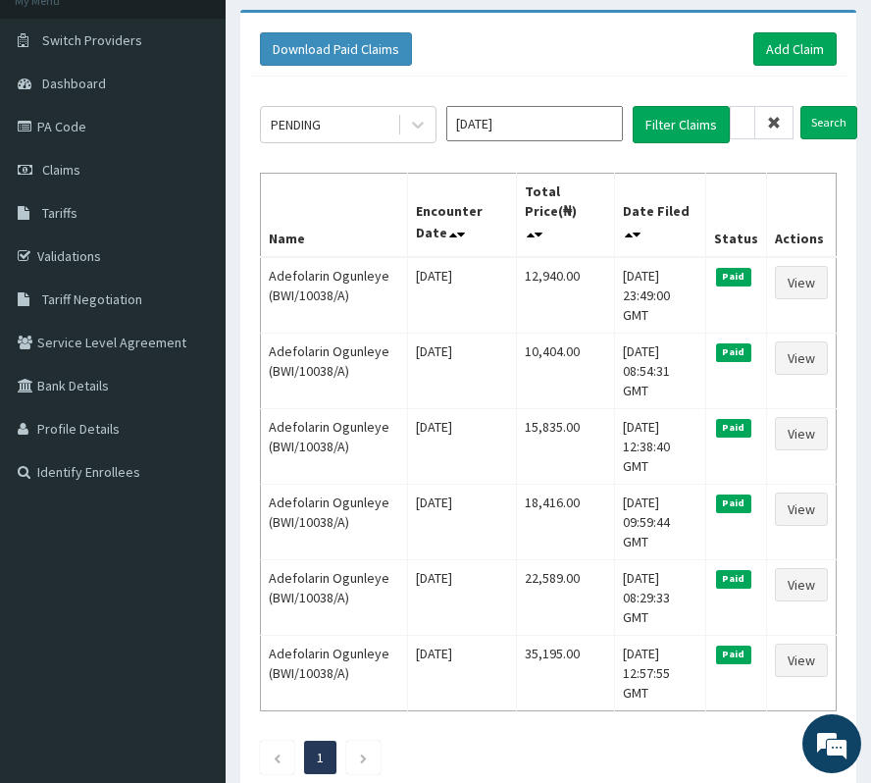
click at [773, 122] on icon at bounding box center [774, 123] width 14 height 14
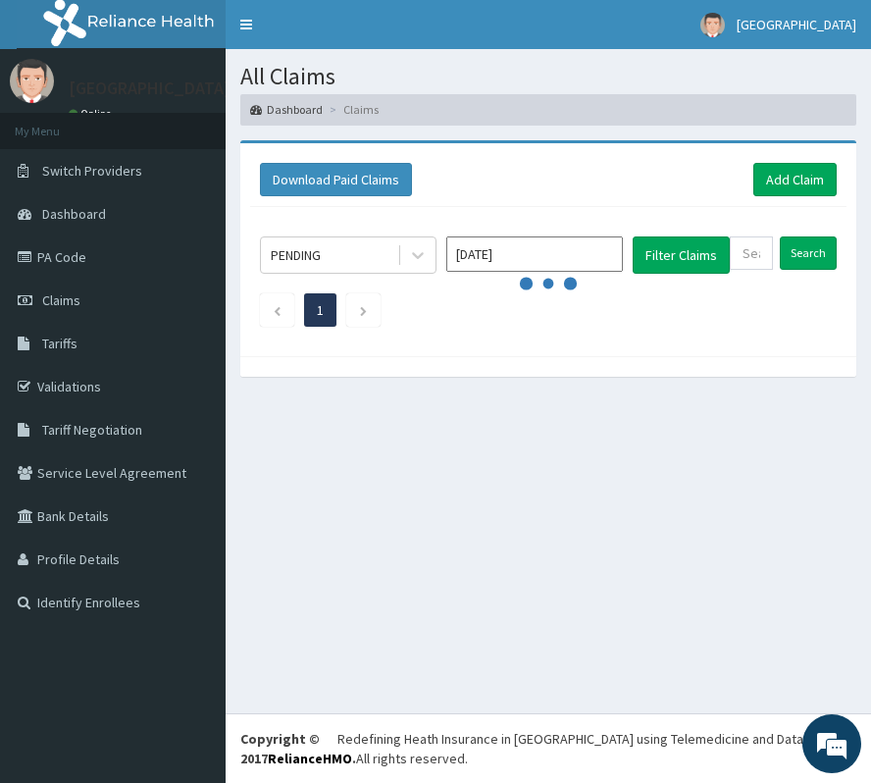
scroll to position [0, 0]
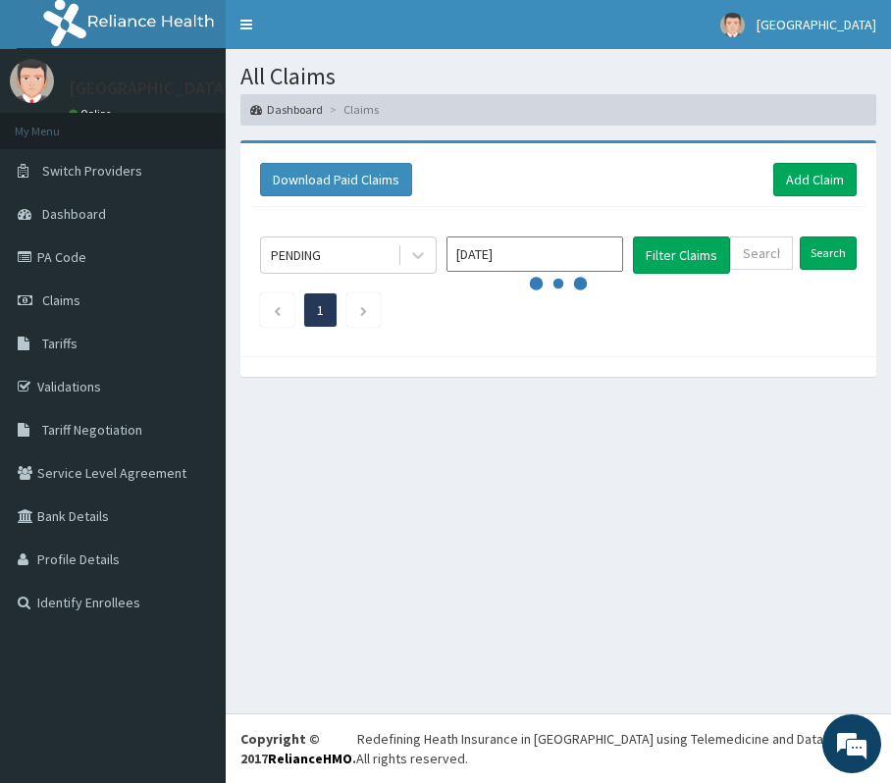
click at [773, 122] on ol "Dashboard Claims" at bounding box center [558, 109] width 636 height 30
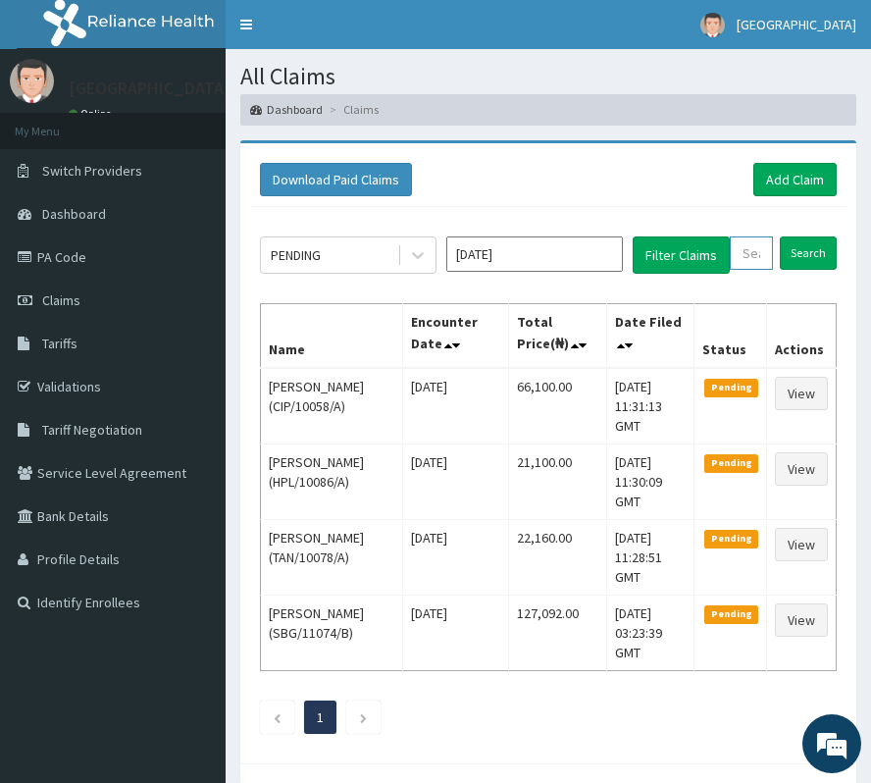
click at [751, 249] on input "text" at bounding box center [751, 252] width 43 height 33
paste input "RRI/10091/A"
type input "RRI/10091/A"
click at [845, 252] on input "Search" at bounding box center [828, 252] width 57 height 33
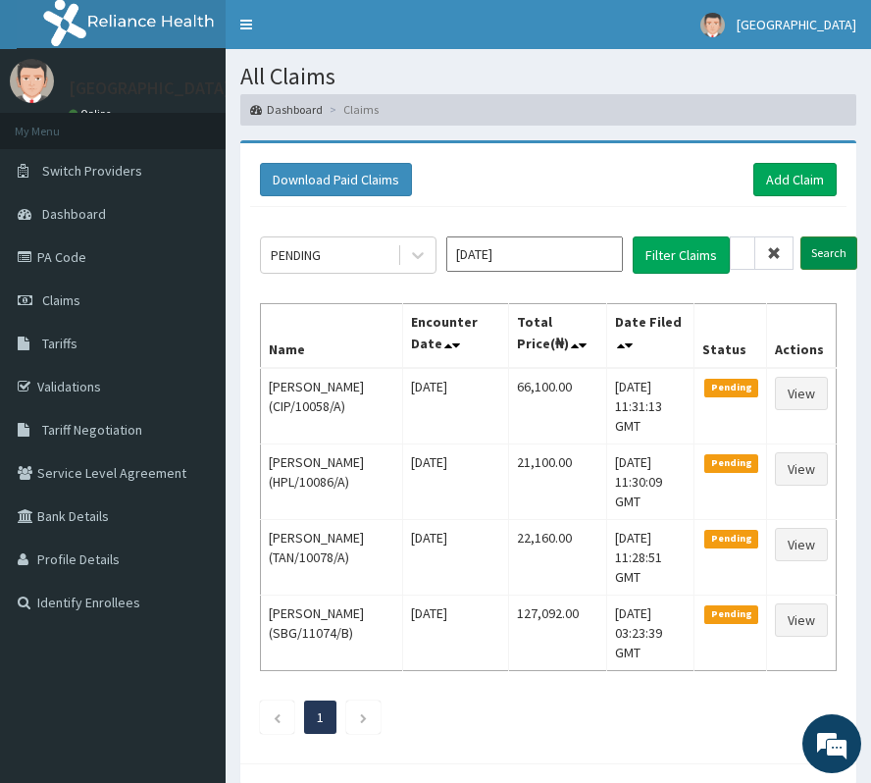
scroll to position [0, 0]
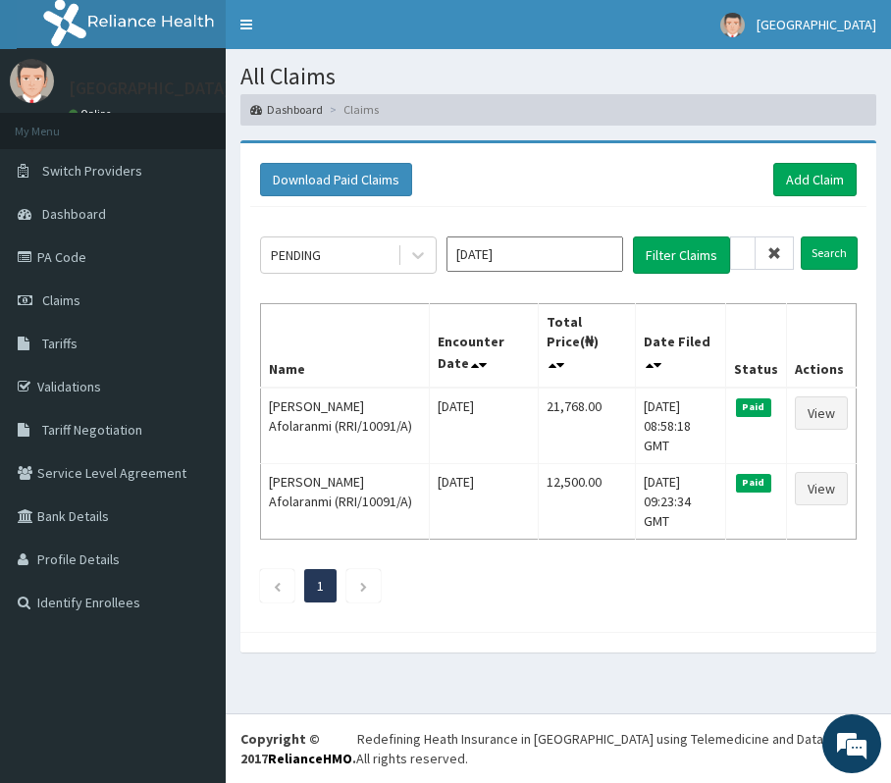
click at [779, 241] on span at bounding box center [774, 252] width 38 height 33
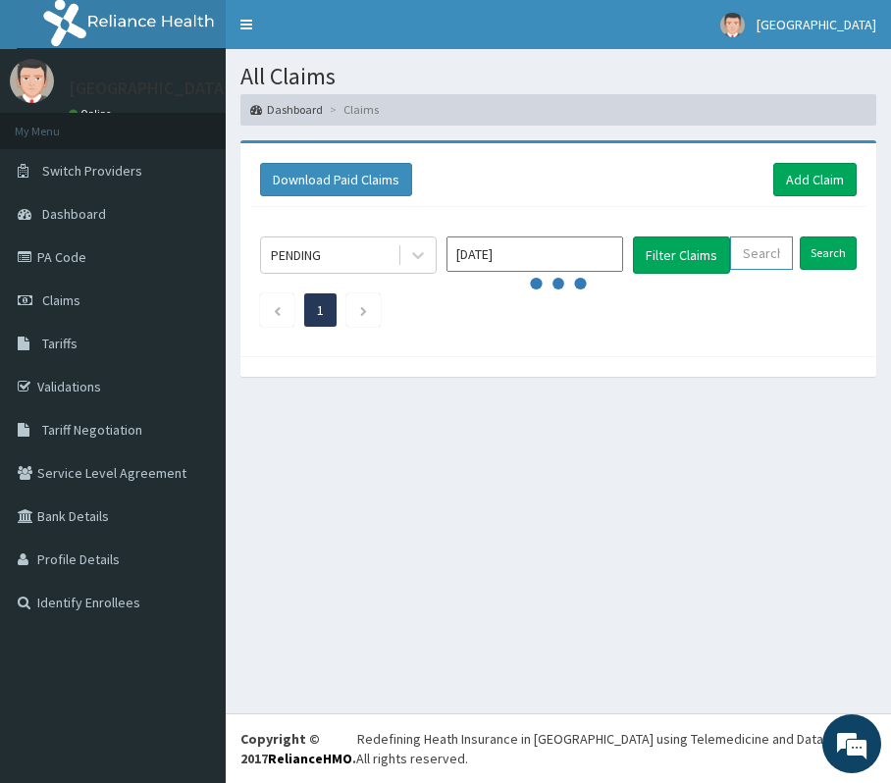
click at [775, 255] on input "text" at bounding box center [761, 252] width 63 height 33
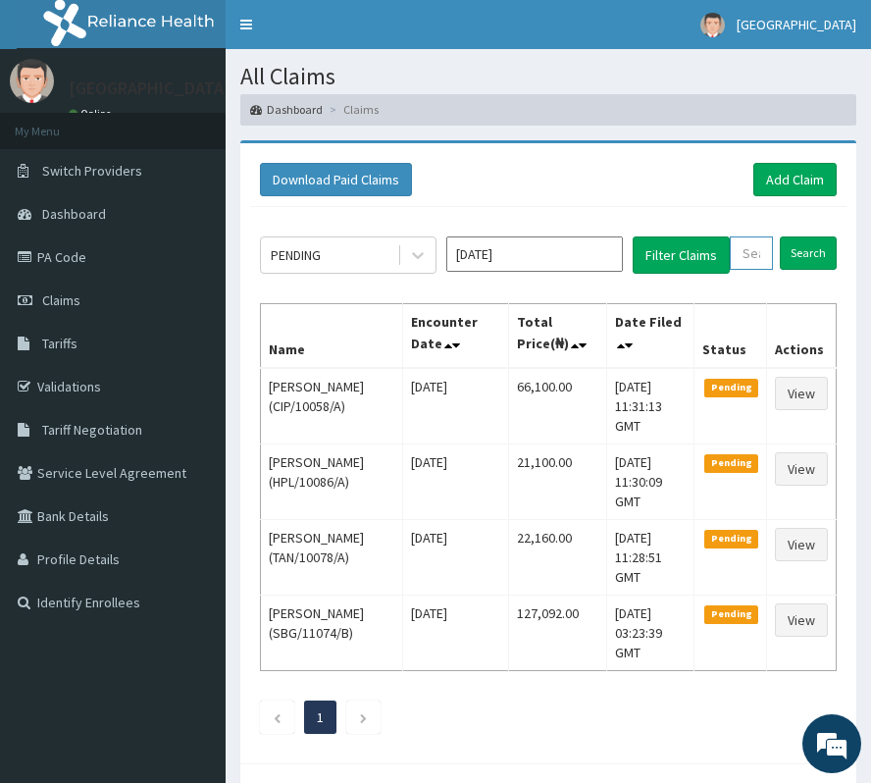
paste input "PPG/10220/A"
type input "PPG/10220/A"
click at [832, 259] on input "Search" at bounding box center [828, 252] width 57 height 33
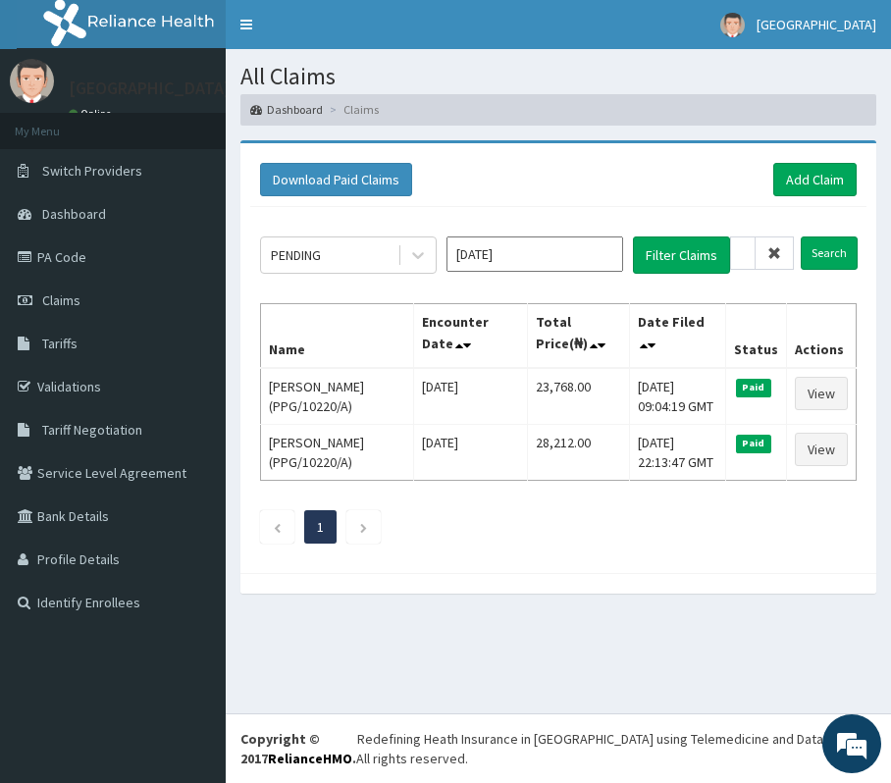
click at [766, 241] on span at bounding box center [774, 252] width 38 height 33
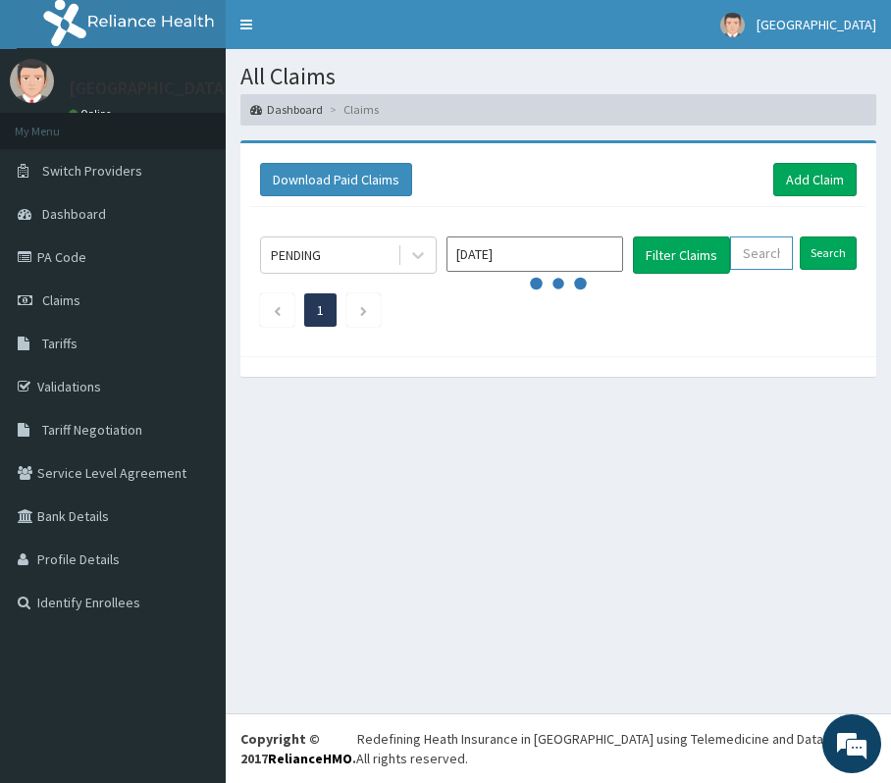
click at [769, 252] on input "text" at bounding box center [761, 252] width 63 height 33
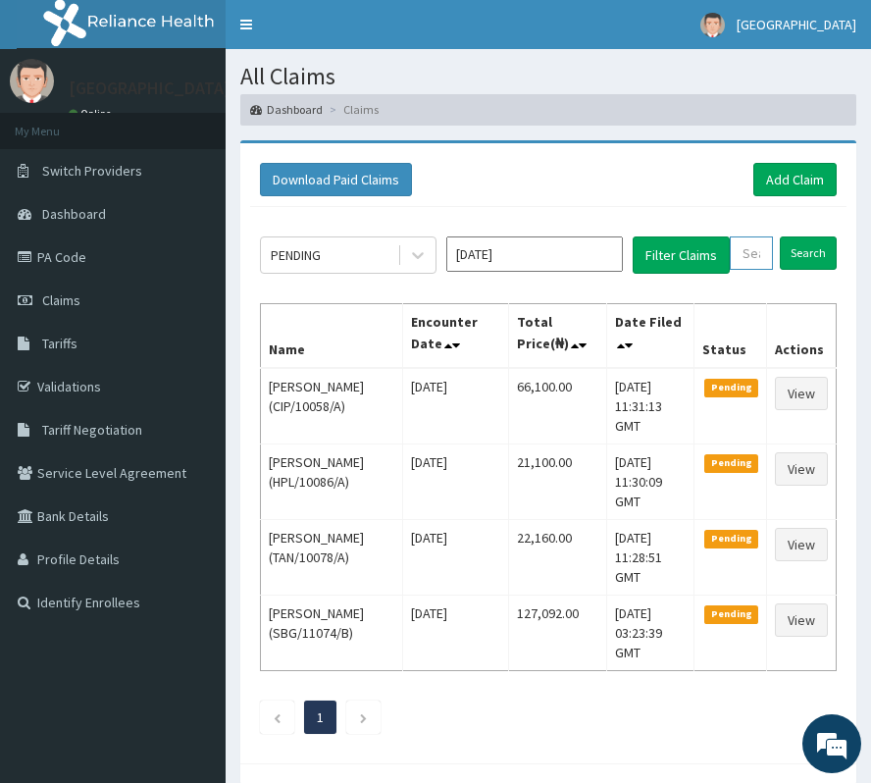
paste input "RRI/10060/A"
type input "RRI/10060/A"
click at [844, 257] on input "Search" at bounding box center [828, 252] width 57 height 33
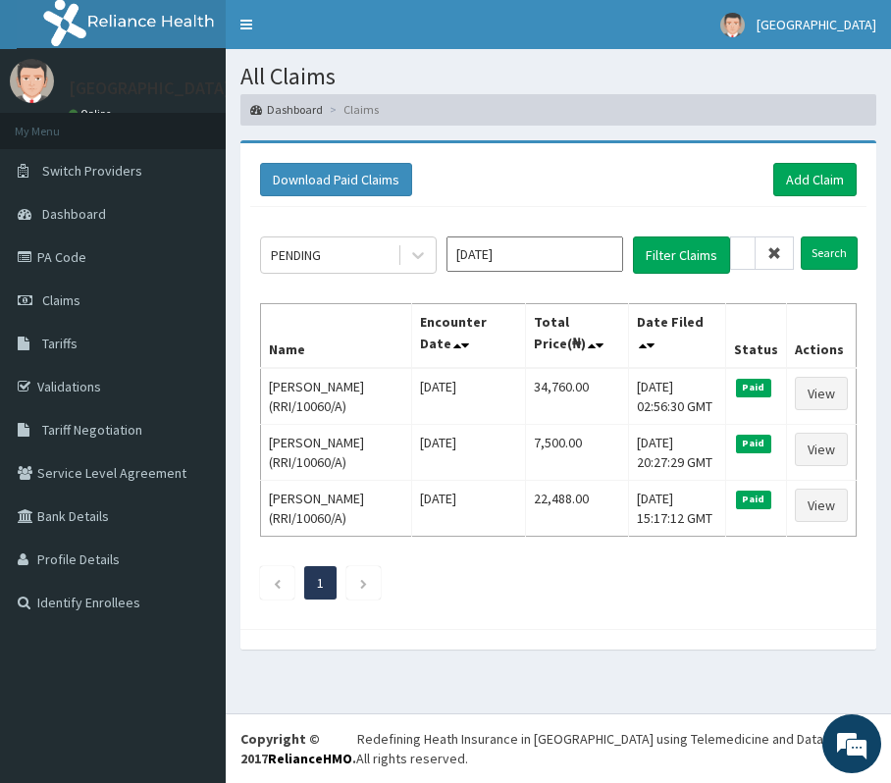
click at [782, 253] on span at bounding box center [774, 252] width 38 height 33
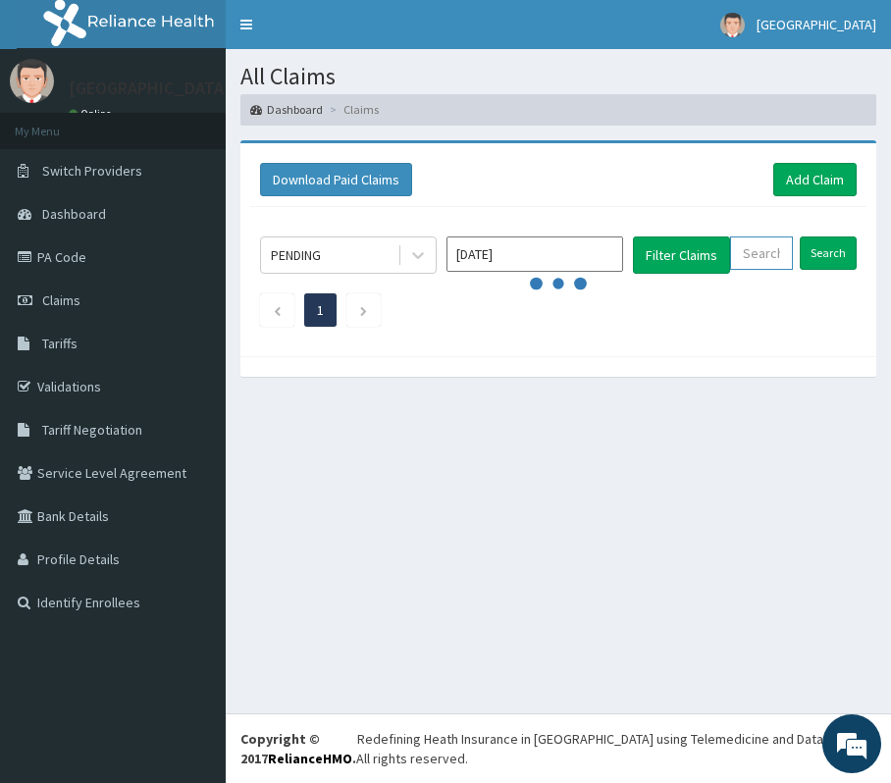
click at [773, 256] on input "text" at bounding box center [761, 252] width 63 height 33
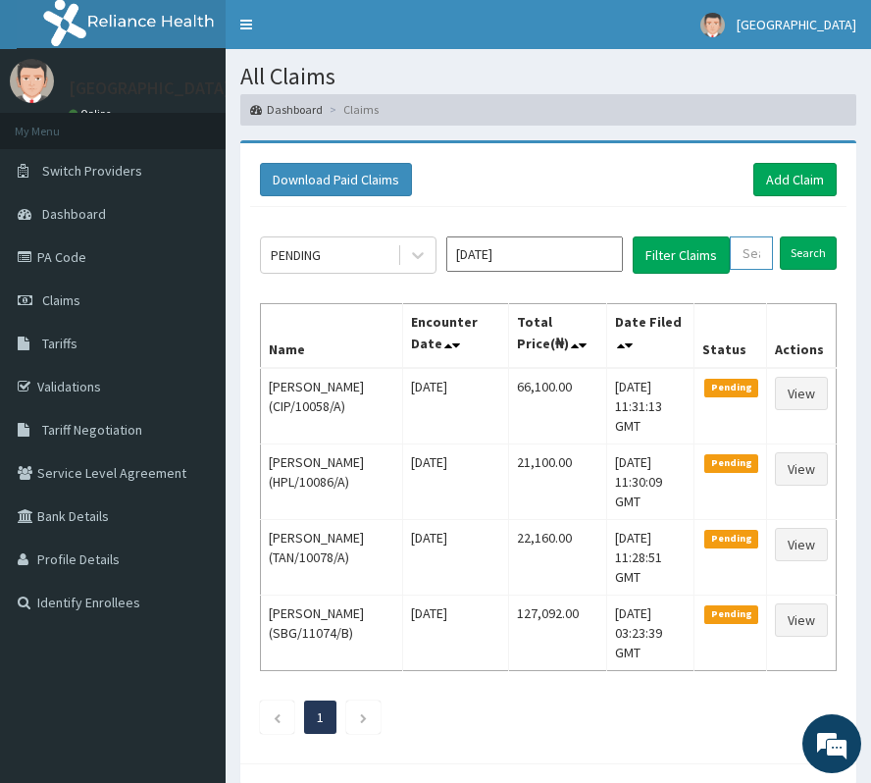
paste input "RRI/10103/A"
type input "RRI/10103/A"
click at [830, 251] on input "Search" at bounding box center [828, 252] width 57 height 33
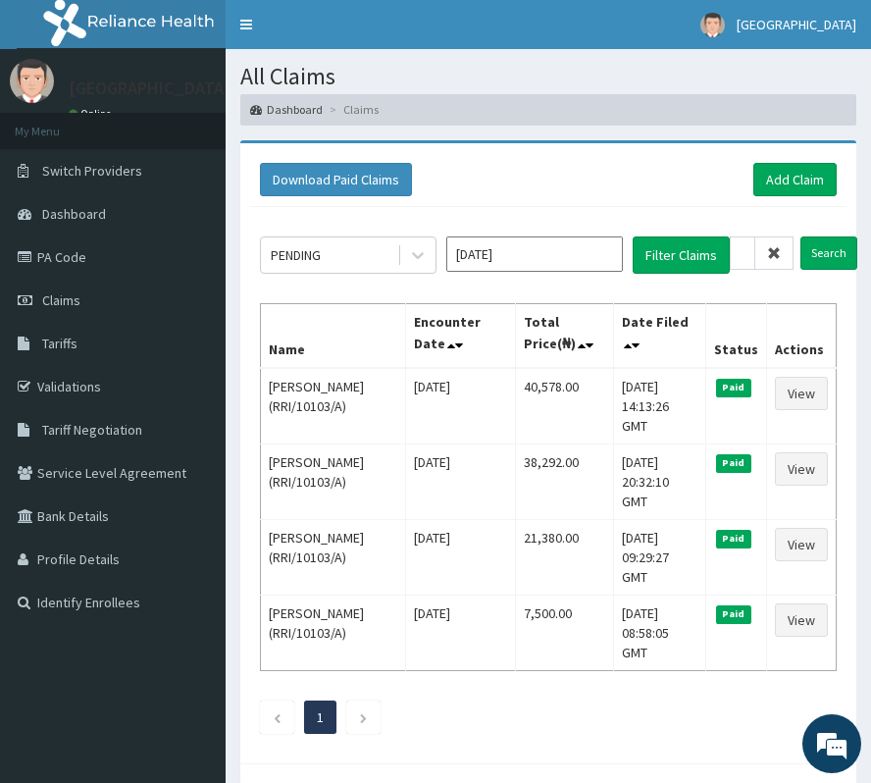
click at [773, 255] on icon at bounding box center [774, 253] width 14 height 14
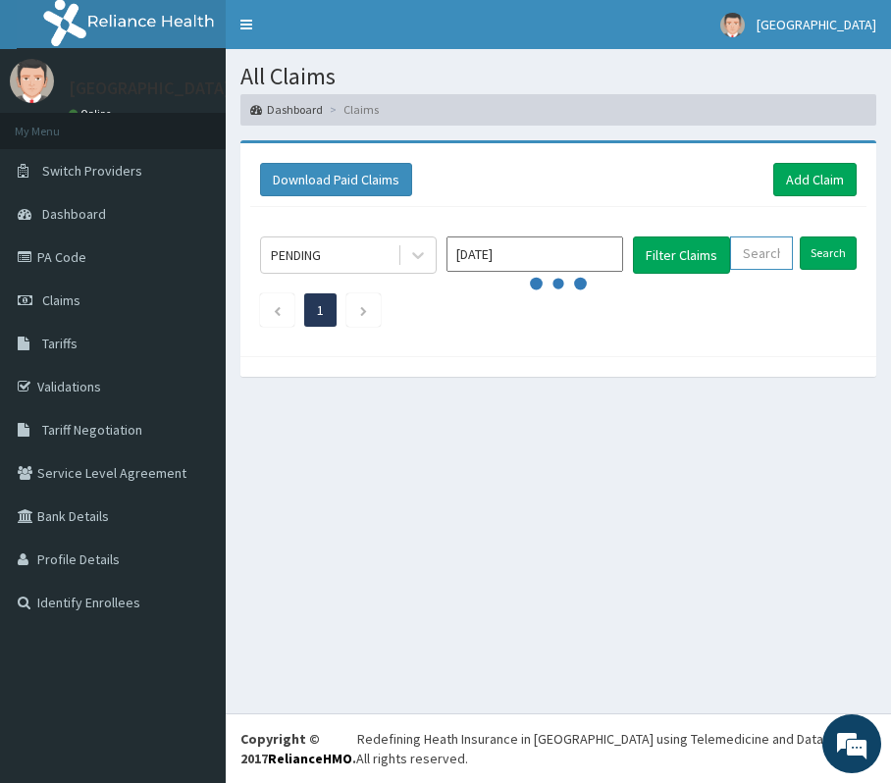
click at [773, 255] on input "text" at bounding box center [761, 252] width 63 height 33
paste input "TLR/10176/C"
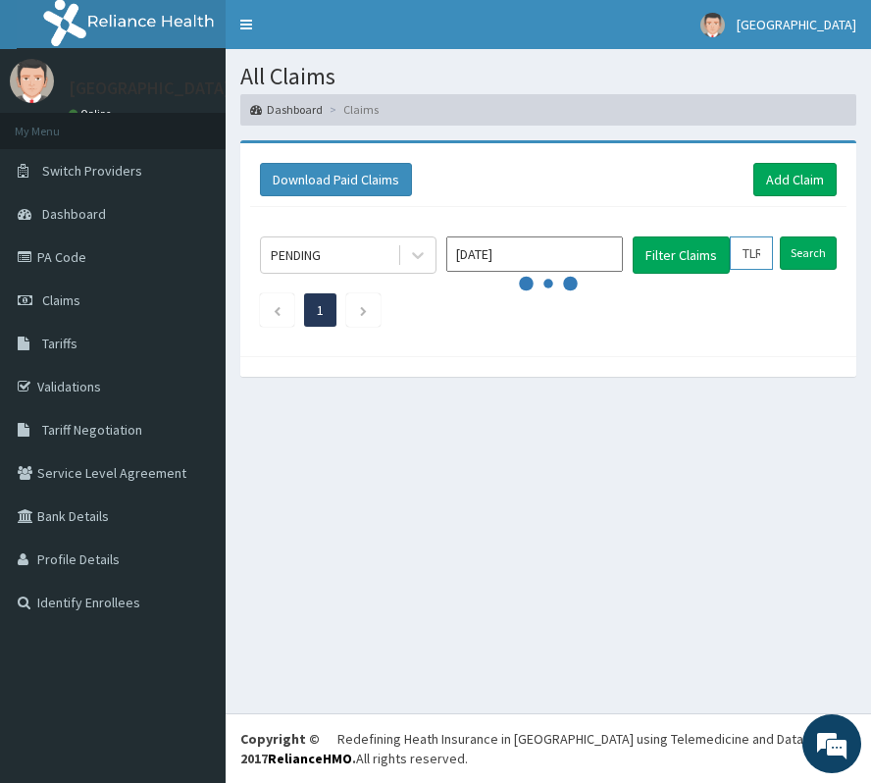
scroll to position [0, 72]
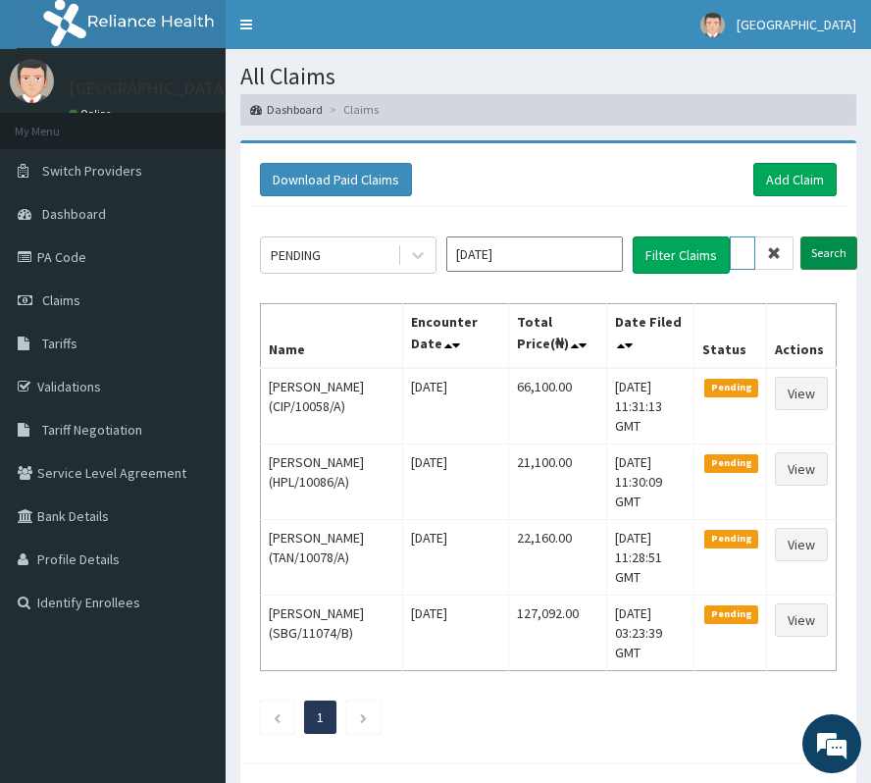
type input "TLR/10176/C"
click at [832, 256] on input "Search" at bounding box center [828, 252] width 57 height 33
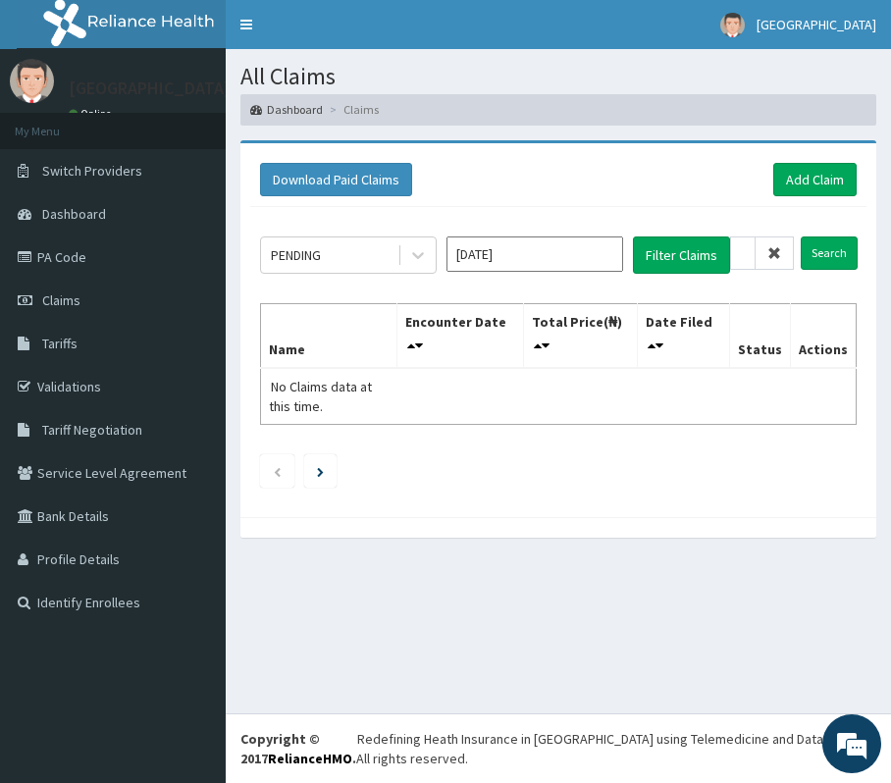
click at [777, 261] on span at bounding box center [774, 252] width 38 height 33
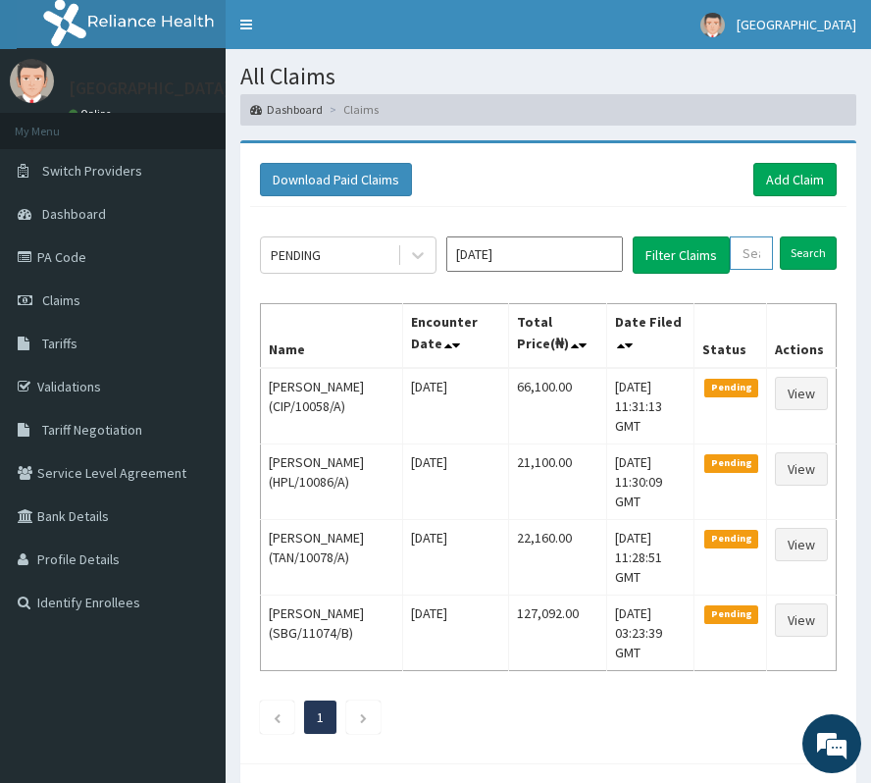
click at [735, 257] on input "text" at bounding box center [751, 252] width 43 height 33
paste input "TLR/10176/C"
type input "TLR/10176/C"
click at [836, 261] on input "Search" at bounding box center [828, 252] width 57 height 33
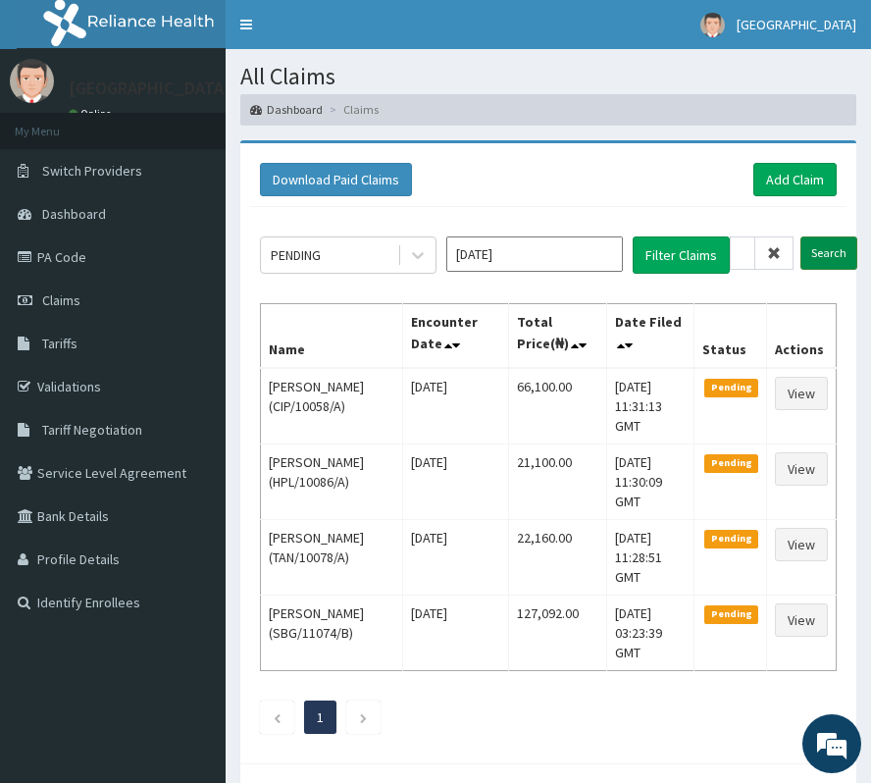
scroll to position [0, 0]
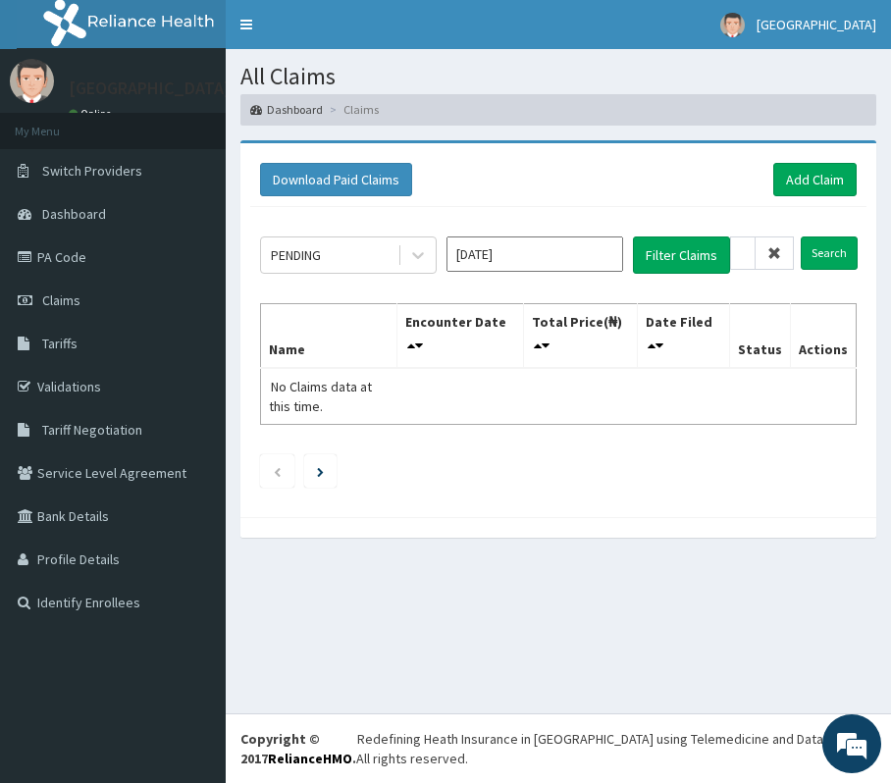
click at [779, 251] on icon at bounding box center [774, 253] width 14 height 14
click at [755, 251] on input "TLR/10176/C" at bounding box center [743, 252] width 26 height 33
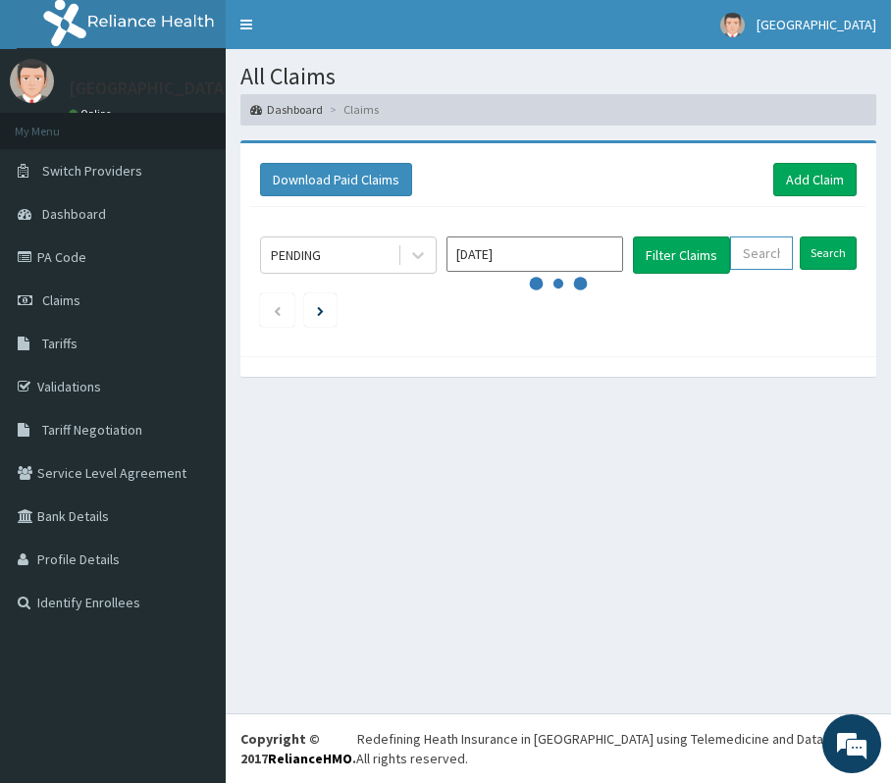
click at [767, 251] on input "text" at bounding box center [761, 252] width 63 height 33
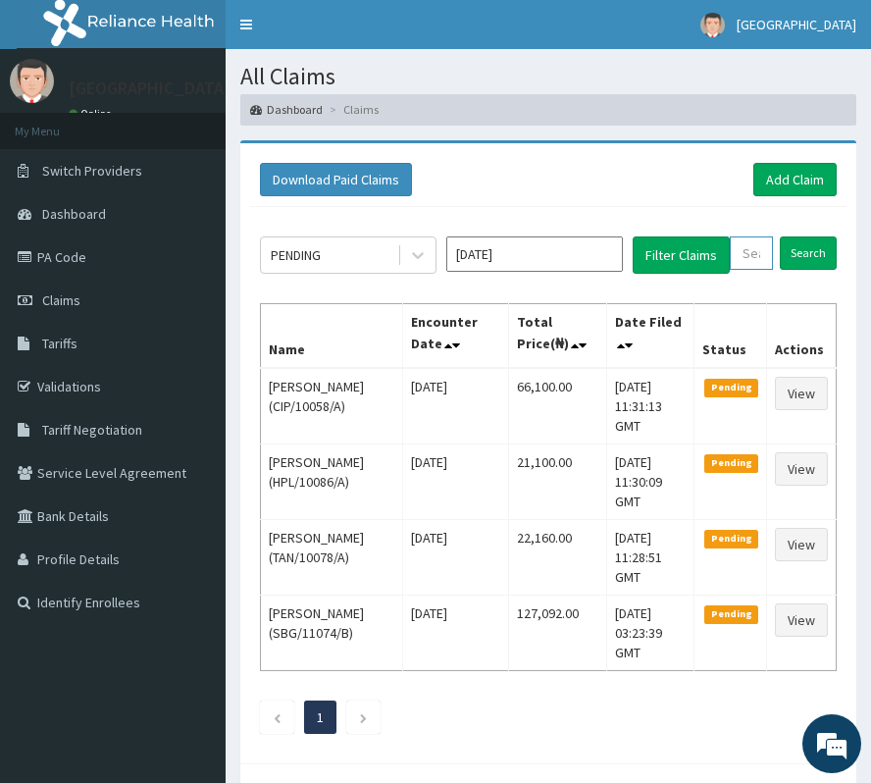
paste input "TLR/10176/C"
type input "TLR/10176/C"
click at [812, 253] on input "Search" at bounding box center [828, 252] width 57 height 33
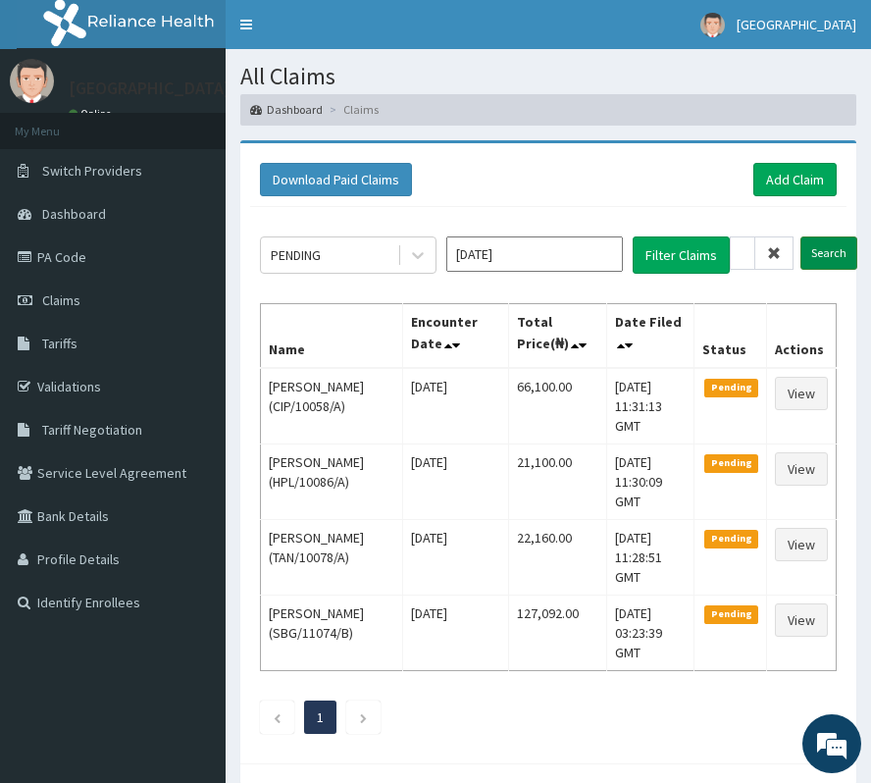
click at [812, 253] on input "Search" at bounding box center [828, 252] width 57 height 33
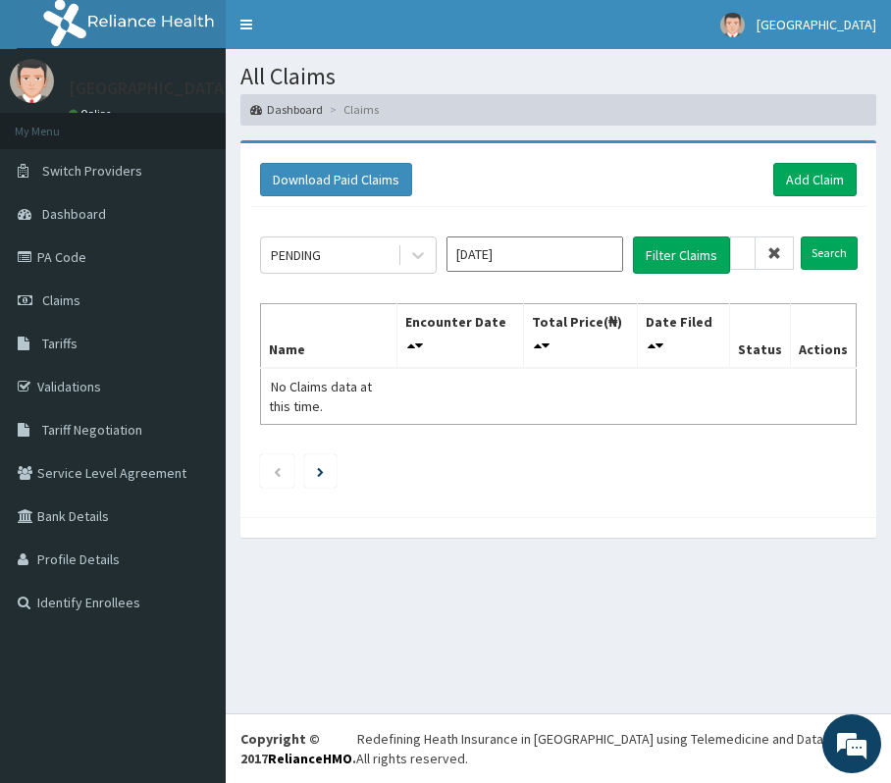
click at [782, 264] on span at bounding box center [774, 252] width 38 height 33
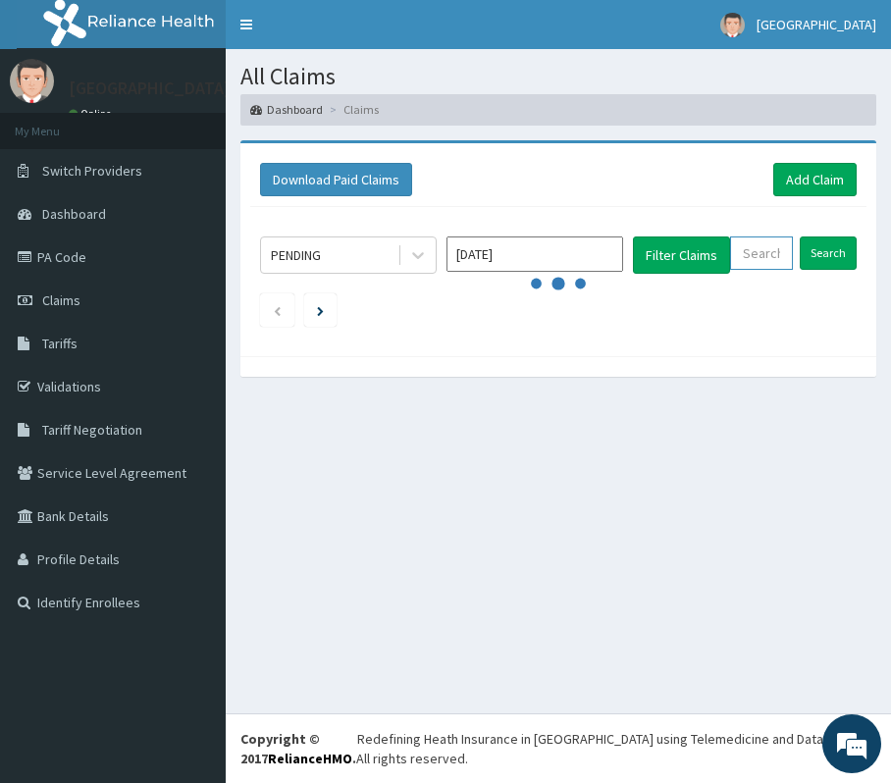
click at [778, 263] on input "text" at bounding box center [761, 252] width 63 height 33
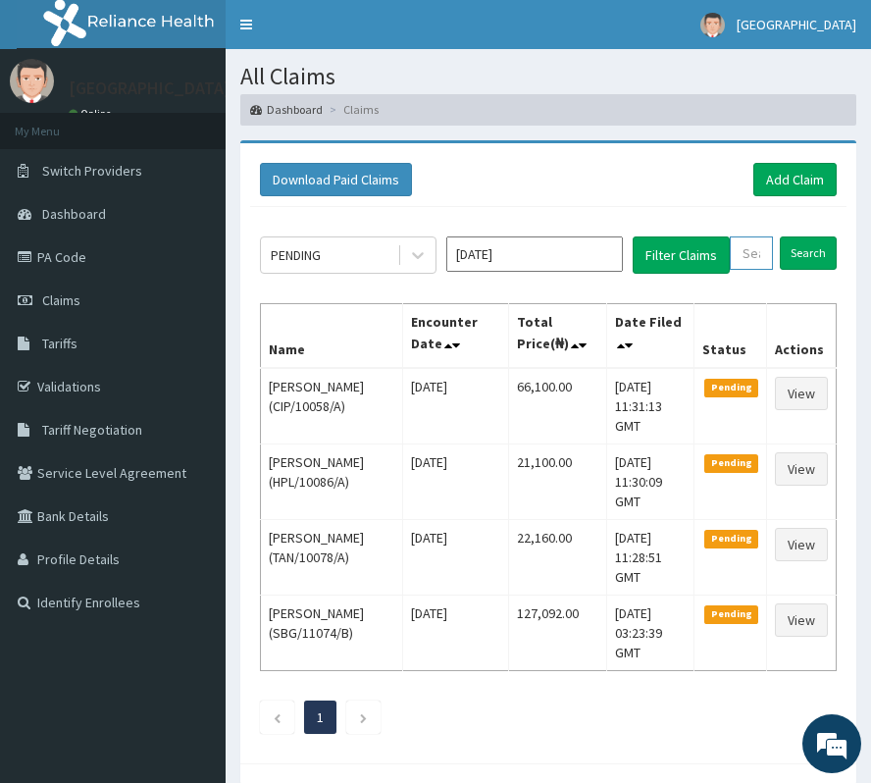
paste input "TLR/10176/C"
type input "TLR/10176/C"
click at [821, 251] on input "Search" at bounding box center [828, 252] width 57 height 33
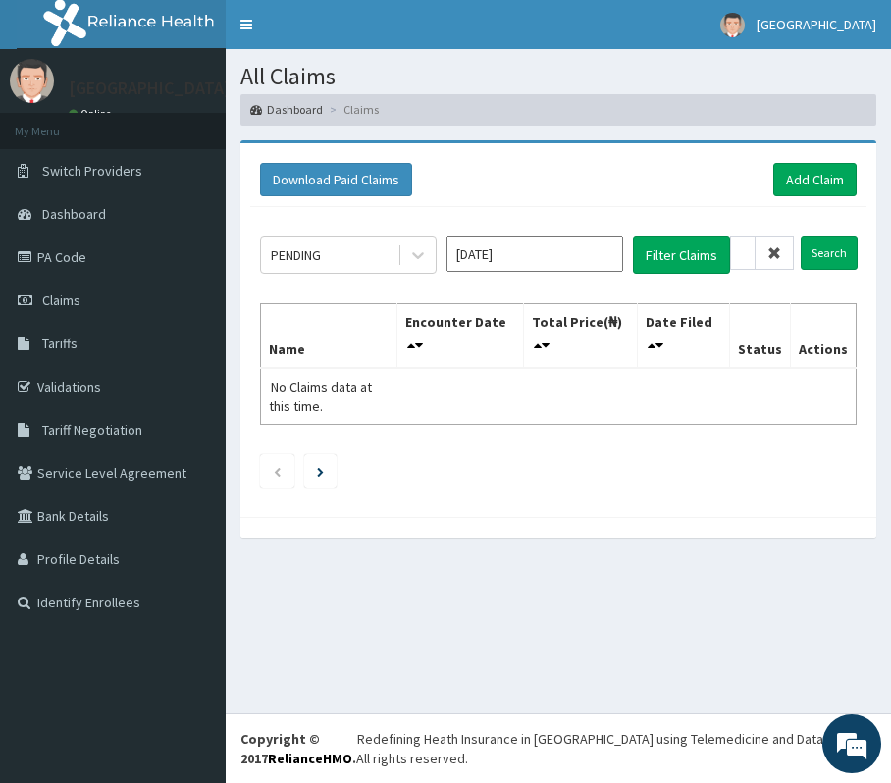
click at [775, 251] on icon at bounding box center [774, 253] width 14 height 14
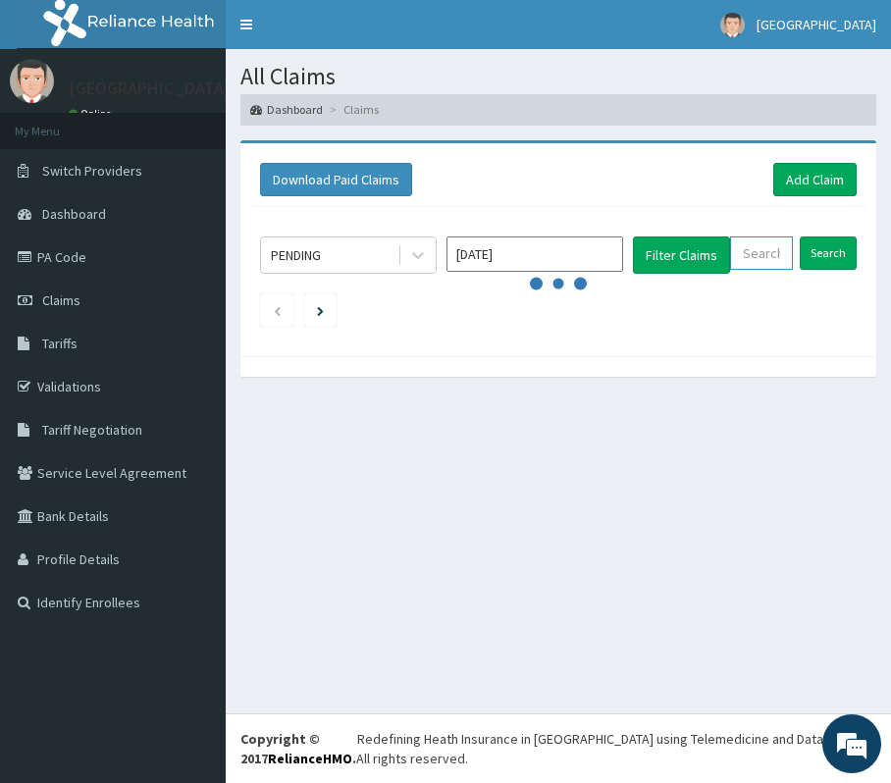
click at [775, 251] on input "text" at bounding box center [761, 252] width 63 height 33
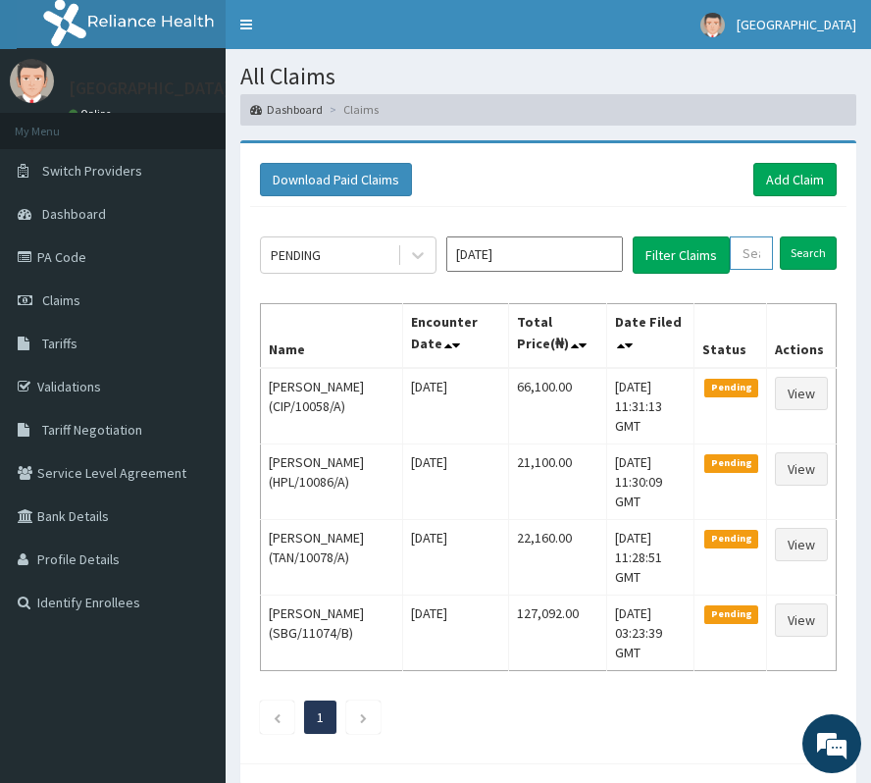
paste input "IFS/10116/A"
type input "IFS/10116/A"
click at [845, 259] on input "Search" at bounding box center [828, 252] width 57 height 33
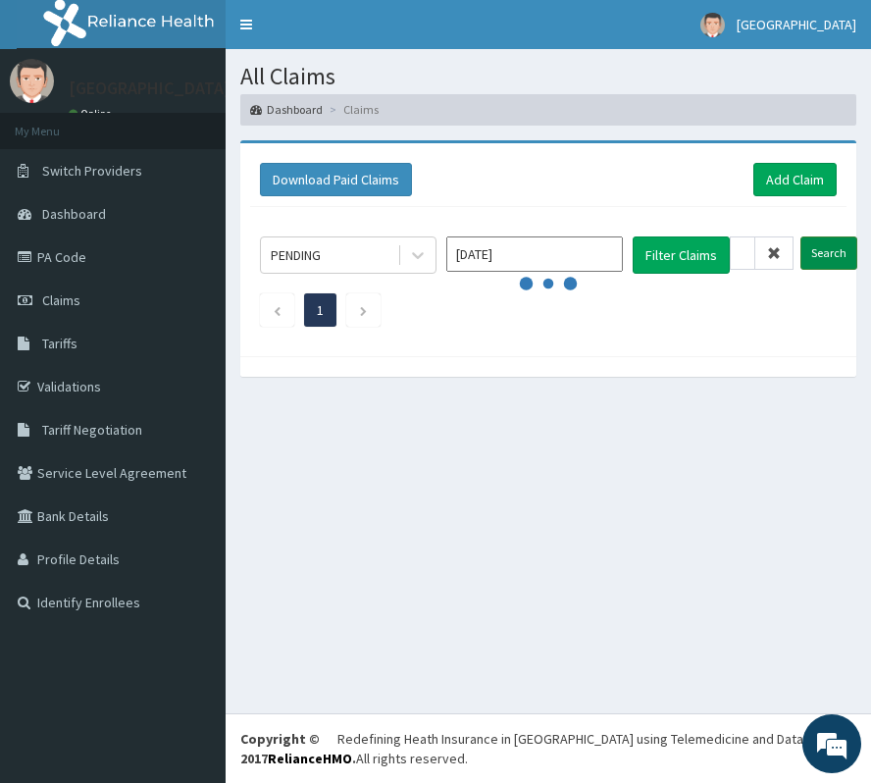
scroll to position [0, 0]
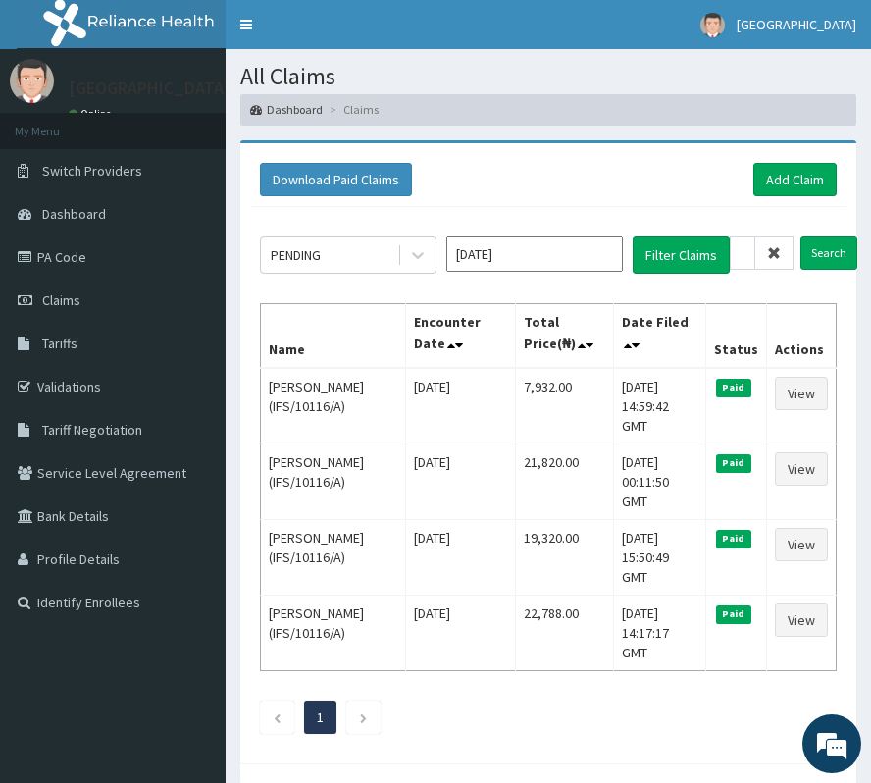
click at [727, 345] on th "Status" at bounding box center [735, 335] width 61 height 65
click at [771, 248] on icon at bounding box center [774, 253] width 14 height 14
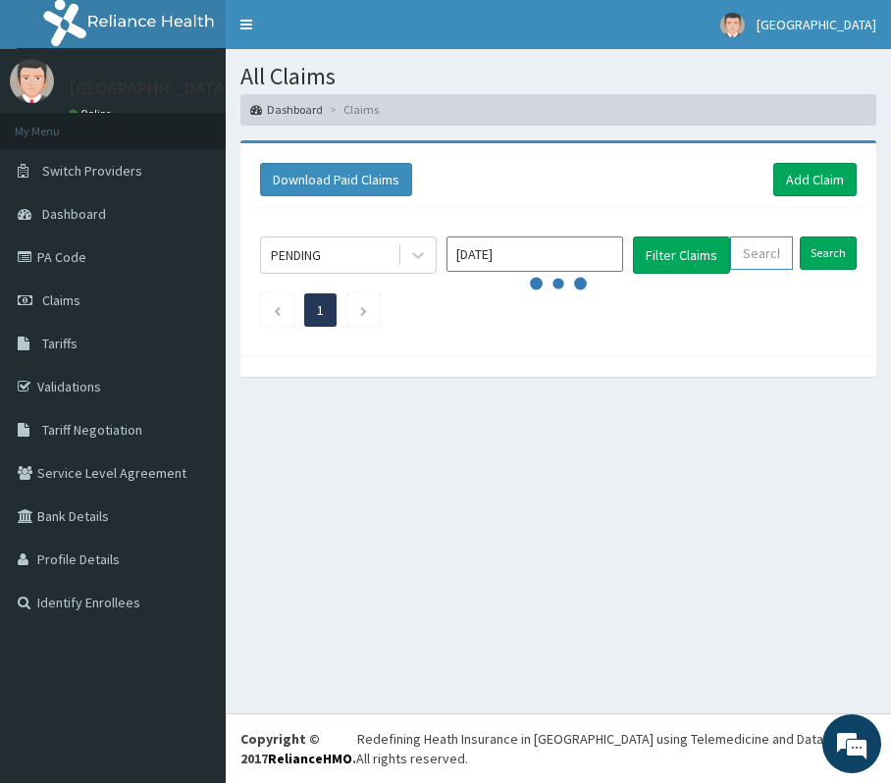
click at [771, 248] on input "text" at bounding box center [761, 252] width 63 height 33
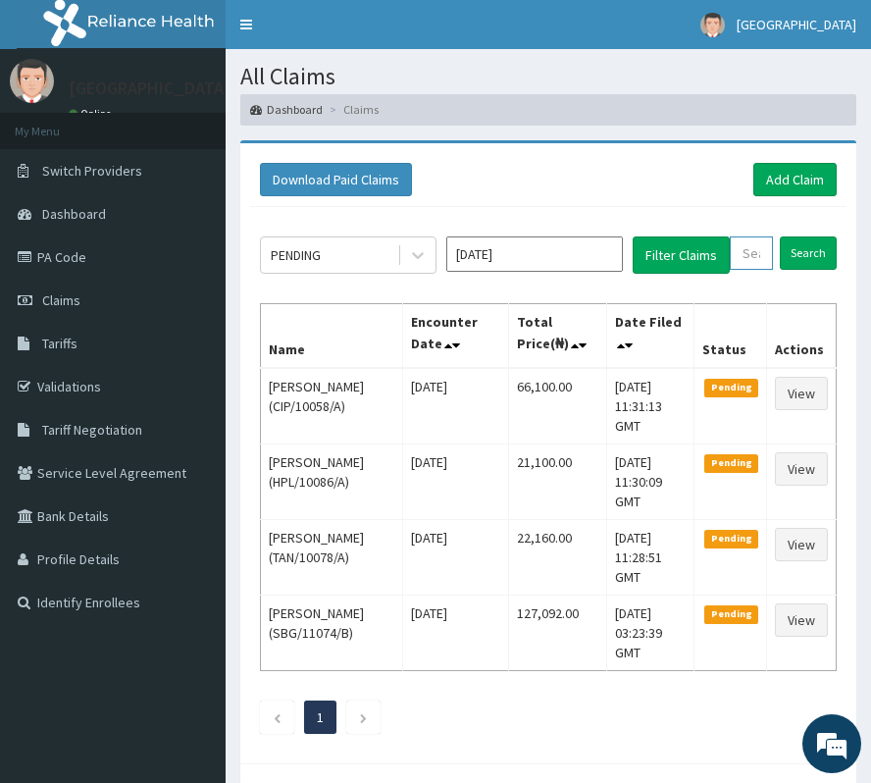
paste input "DTN/10252/A"
type input "DTN/10252/A"
click at [812, 255] on input "Search" at bounding box center [828, 252] width 57 height 33
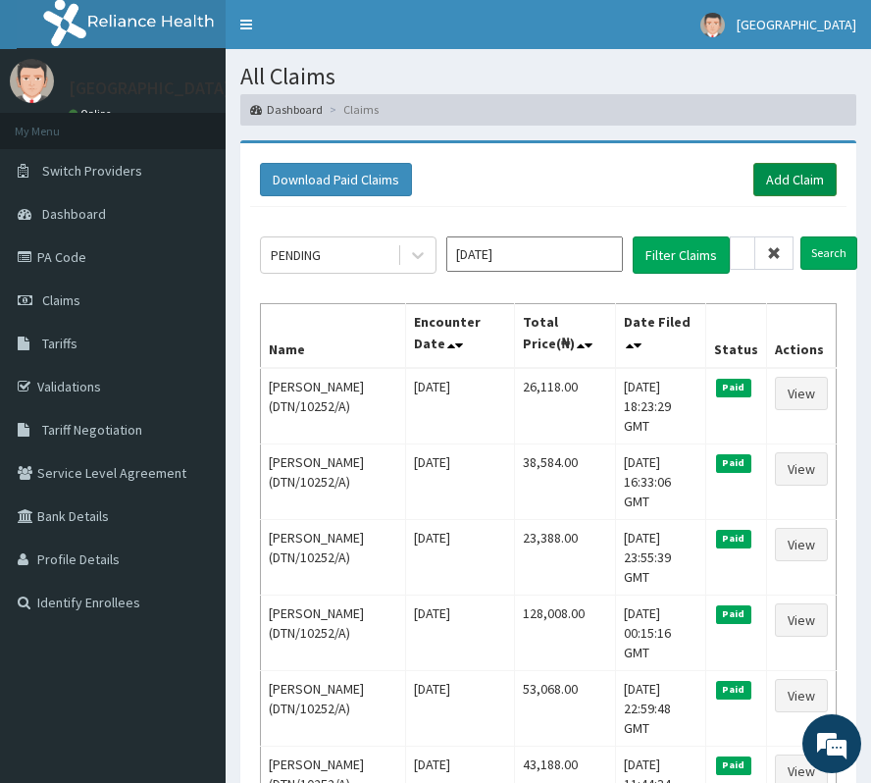
click at [804, 181] on link "Add Claim" at bounding box center [794, 179] width 83 height 33
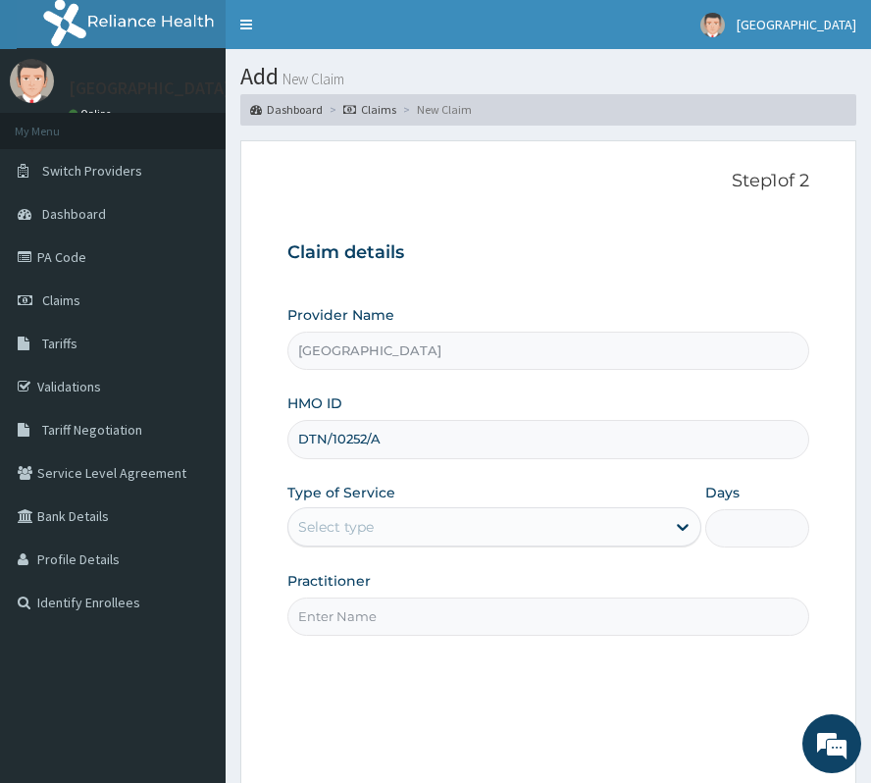
type input "DTN/10252/A"
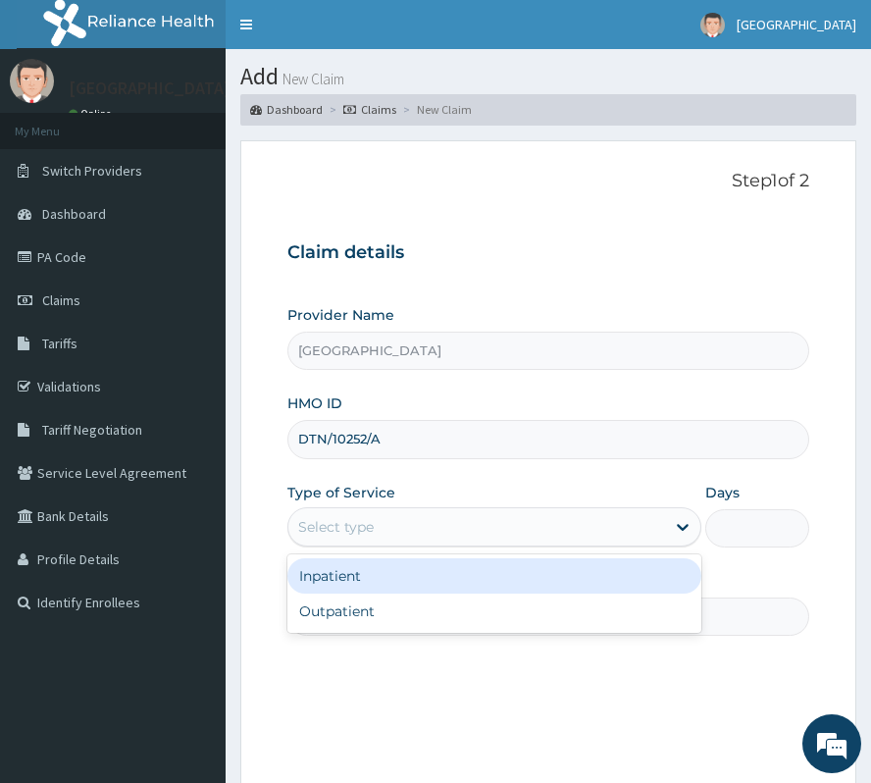
drag, startPoint x: 0, startPoint y: 0, endPoint x: 311, endPoint y: 554, distance: 635.4
click at [300, 520] on div "Select type" at bounding box center [336, 527] width 76 height 20
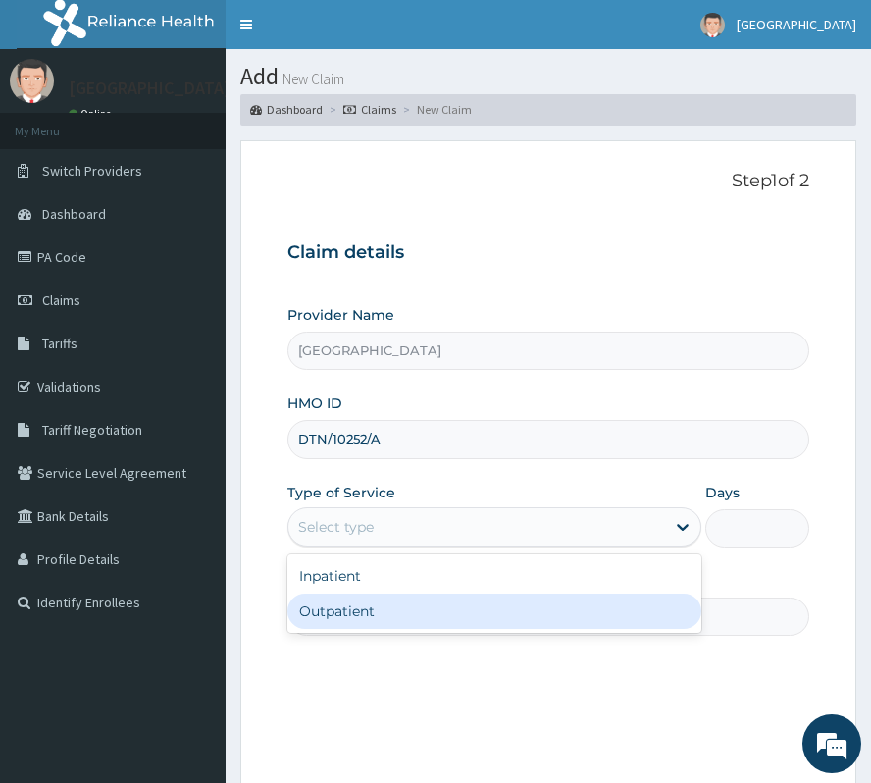
click at [330, 621] on div "Outpatient" at bounding box center [494, 610] width 414 height 35
type input "1"
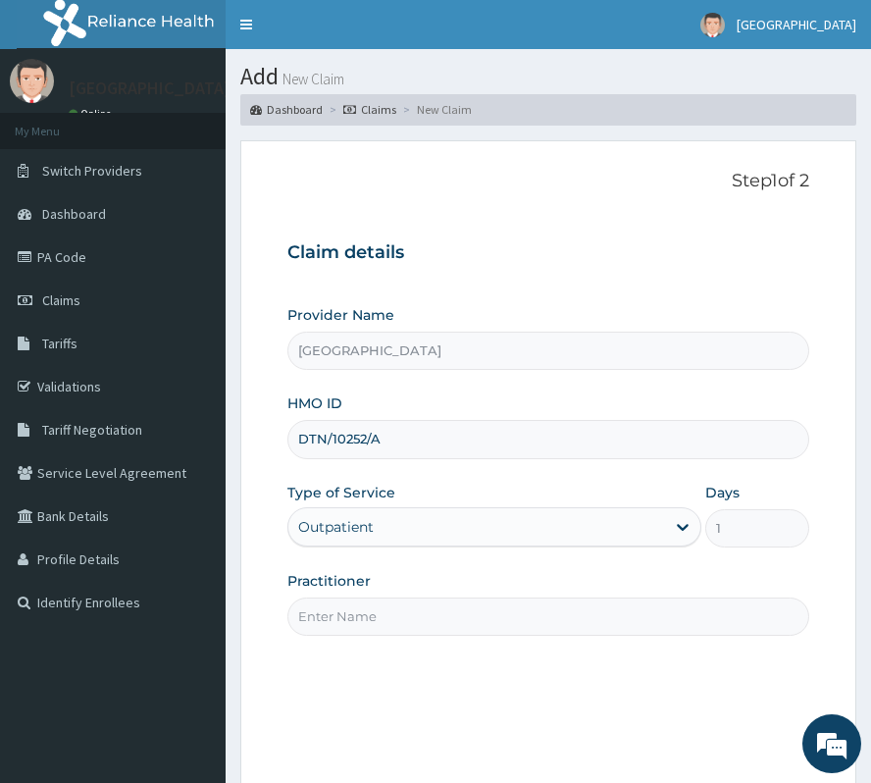
click at [330, 624] on input "Practitioner" at bounding box center [548, 616] width 522 height 38
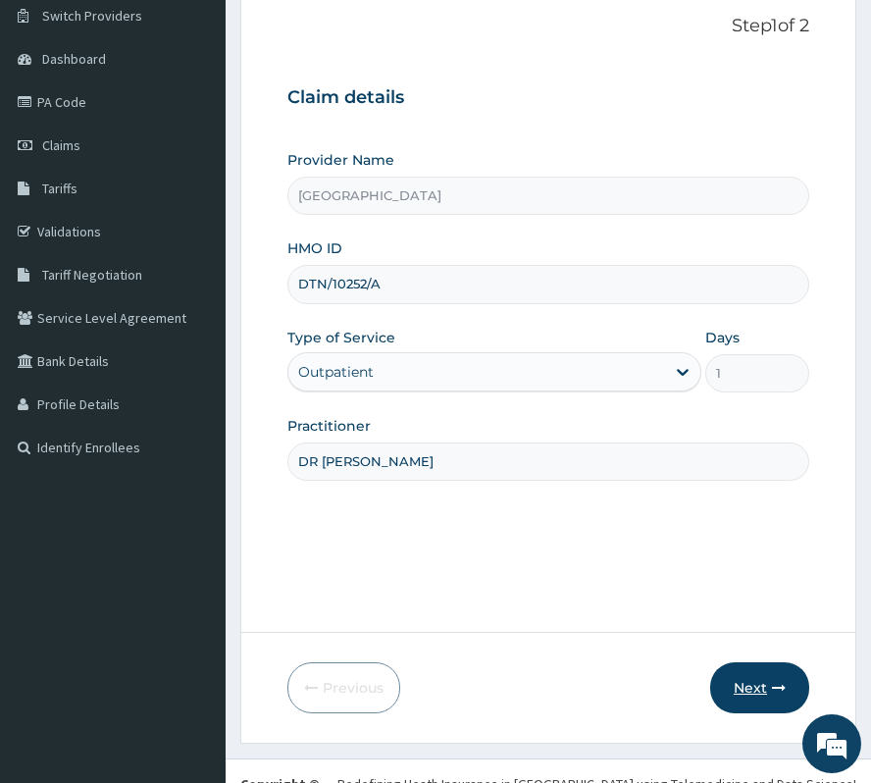
scroll to position [201, 0]
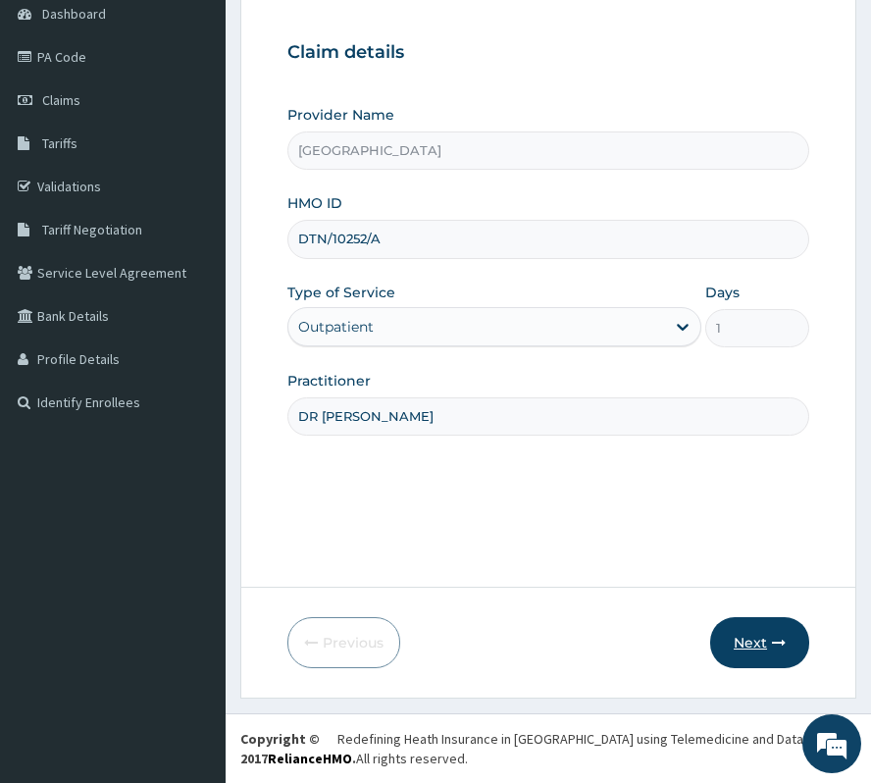
type input "DR [PERSON_NAME]"
click at [774, 644] on icon "button" at bounding box center [779, 643] width 14 height 14
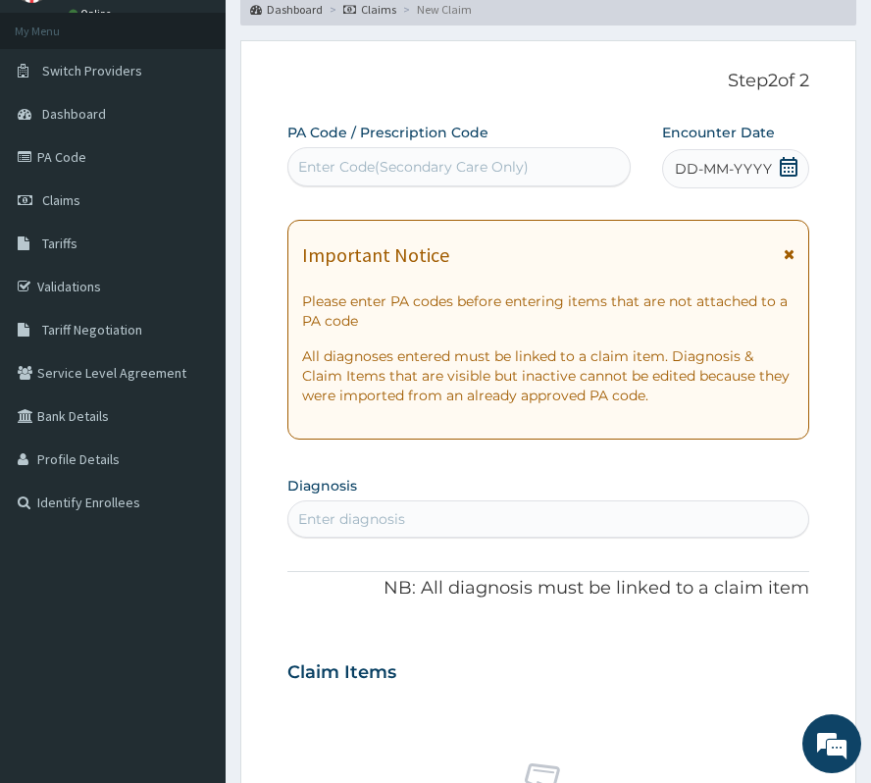
scroll to position [71, 0]
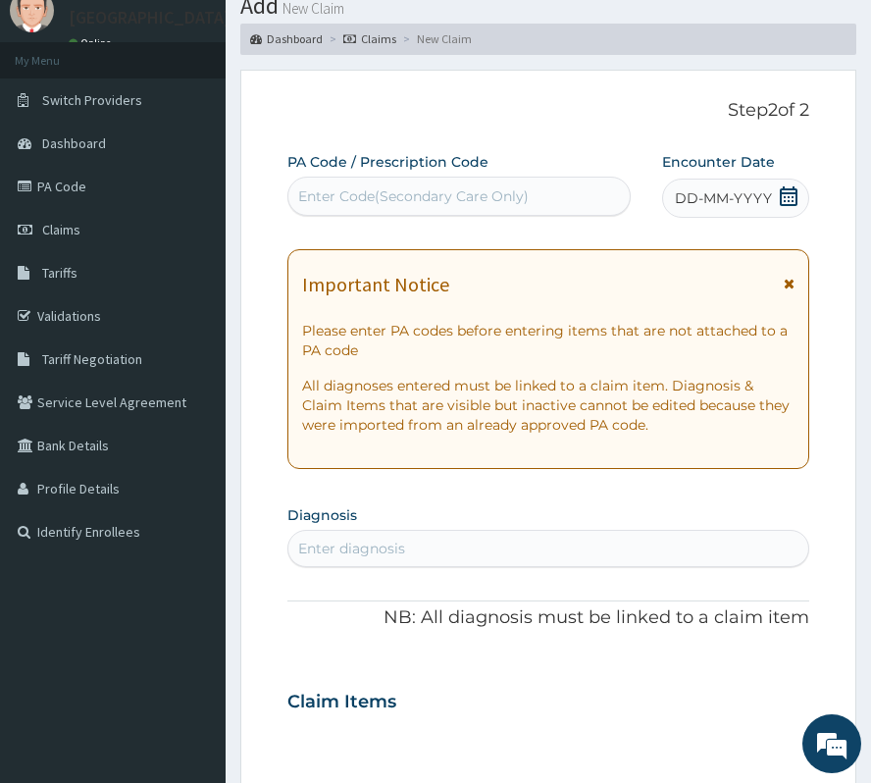
click at [780, 190] on icon at bounding box center [789, 196] width 18 height 20
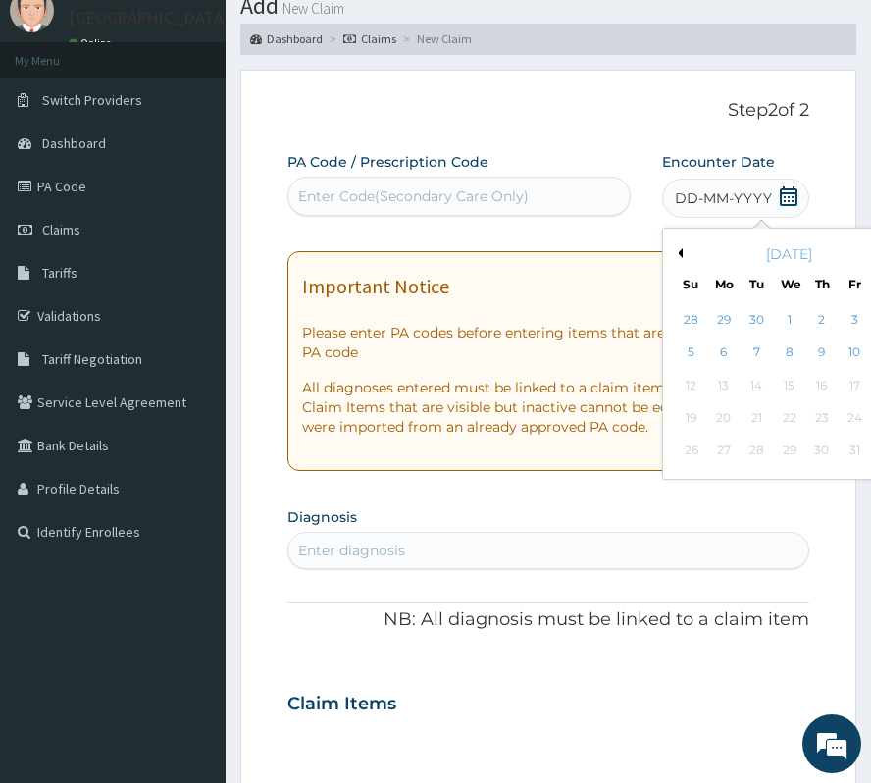
click at [673, 256] on button "Previous Month" at bounding box center [678, 253] width 10 height 10
click at [775, 378] on div "17" at bounding box center [789, 385] width 29 height 29
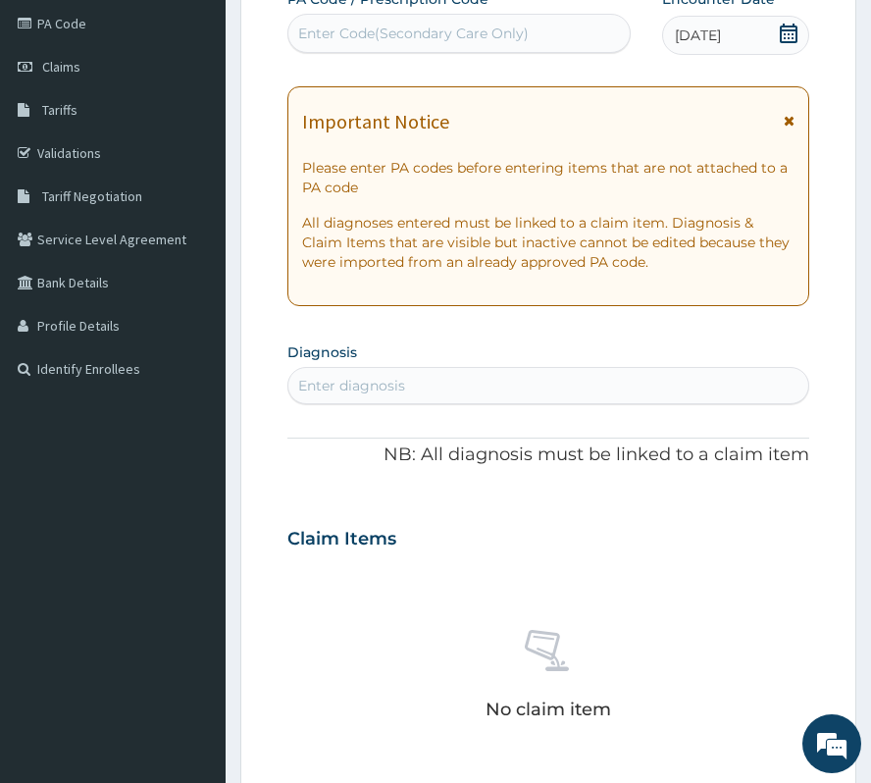
scroll to position [332, 0]
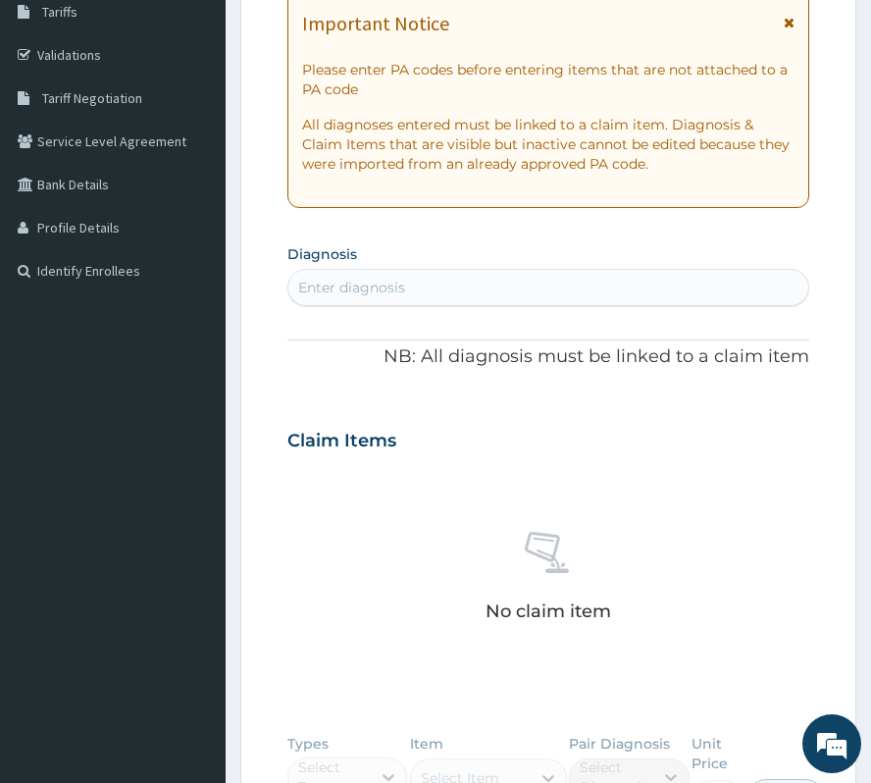
click at [452, 291] on div "Enter diagnosis" at bounding box center [548, 287] width 520 height 31
type input "[MEDICAL_DATA]"
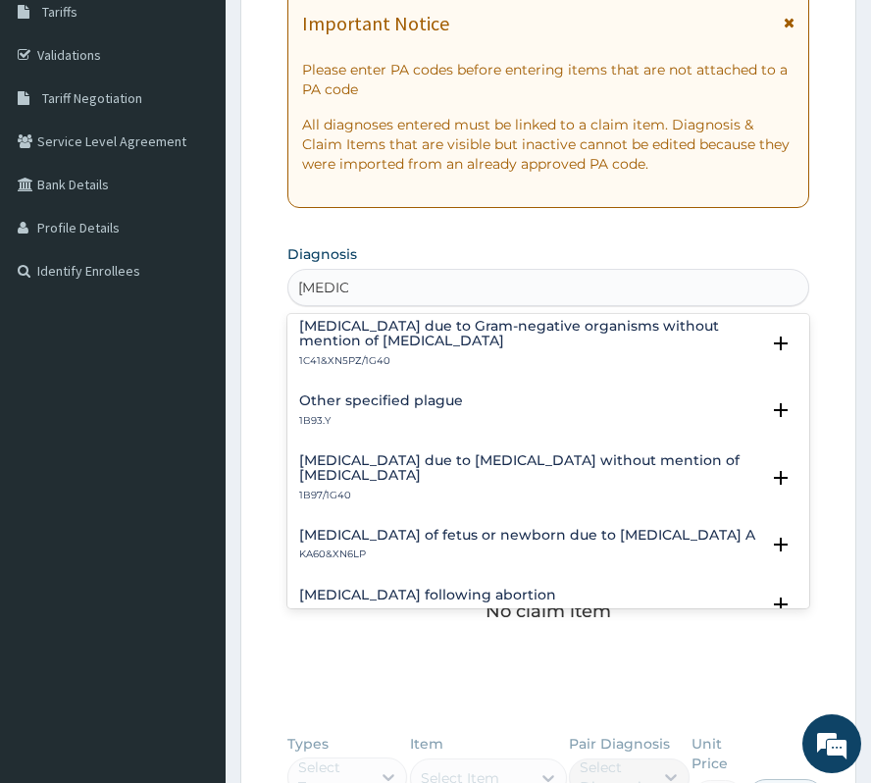
scroll to position [651, 0]
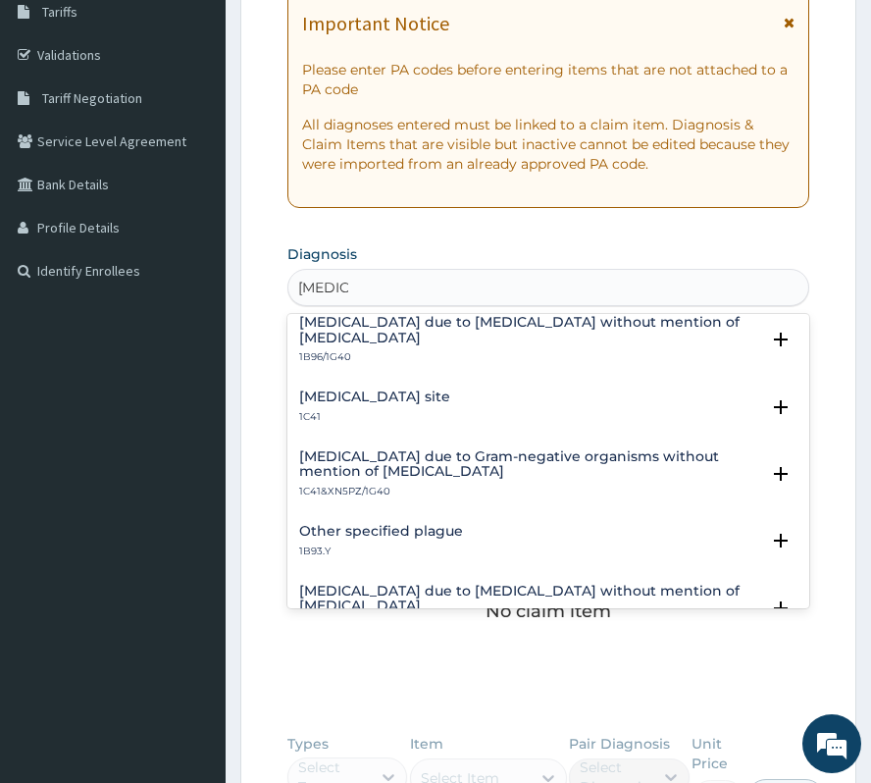
click at [405, 524] on h4 "Other specified plague" at bounding box center [381, 531] width 164 height 15
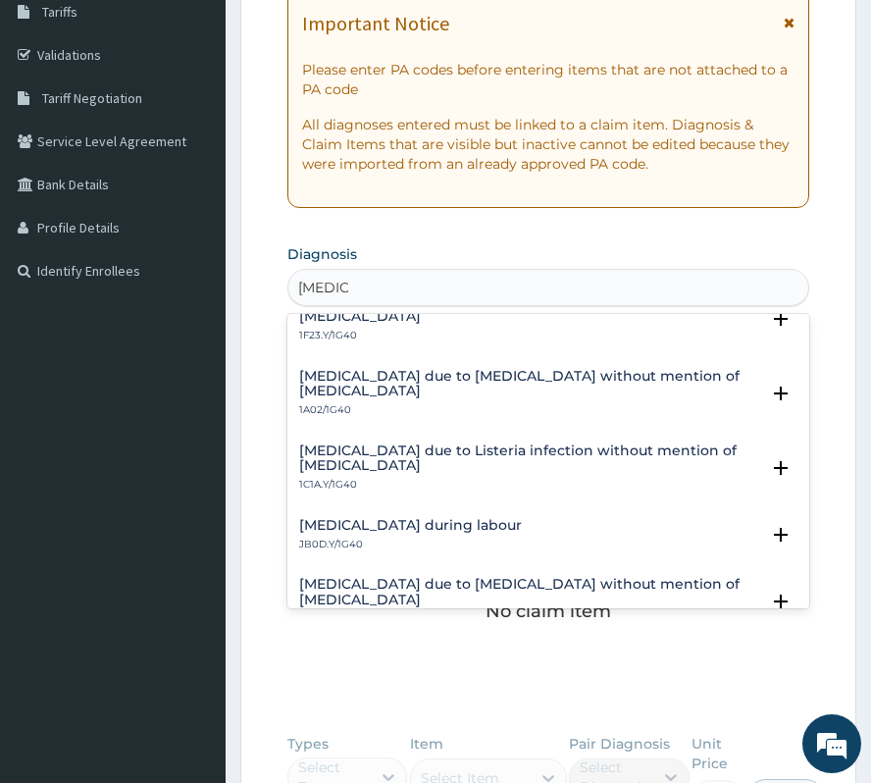
scroll to position [259, 0]
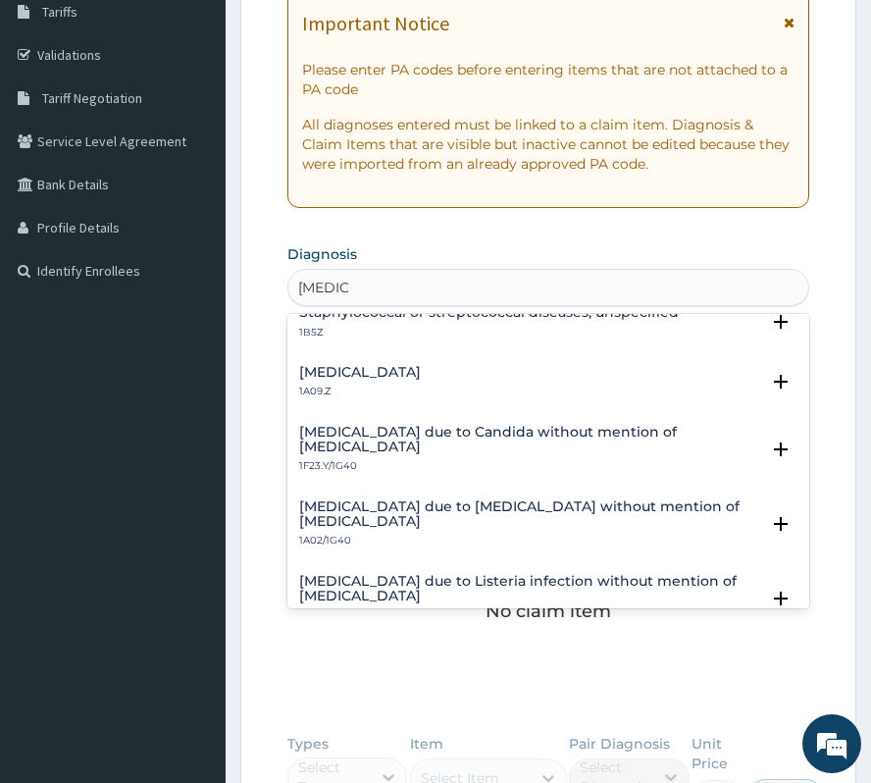
click at [392, 365] on h4 "[MEDICAL_DATA]" at bounding box center [360, 372] width 122 height 15
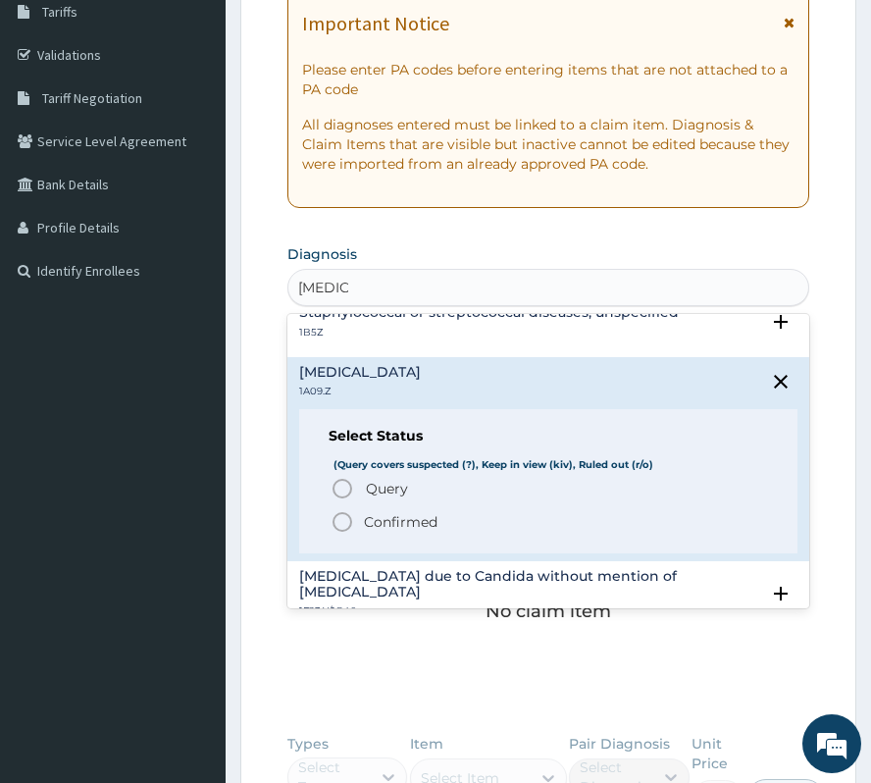
click at [390, 512] on p "Confirmed" at bounding box center [401, 522] width 74 height 20
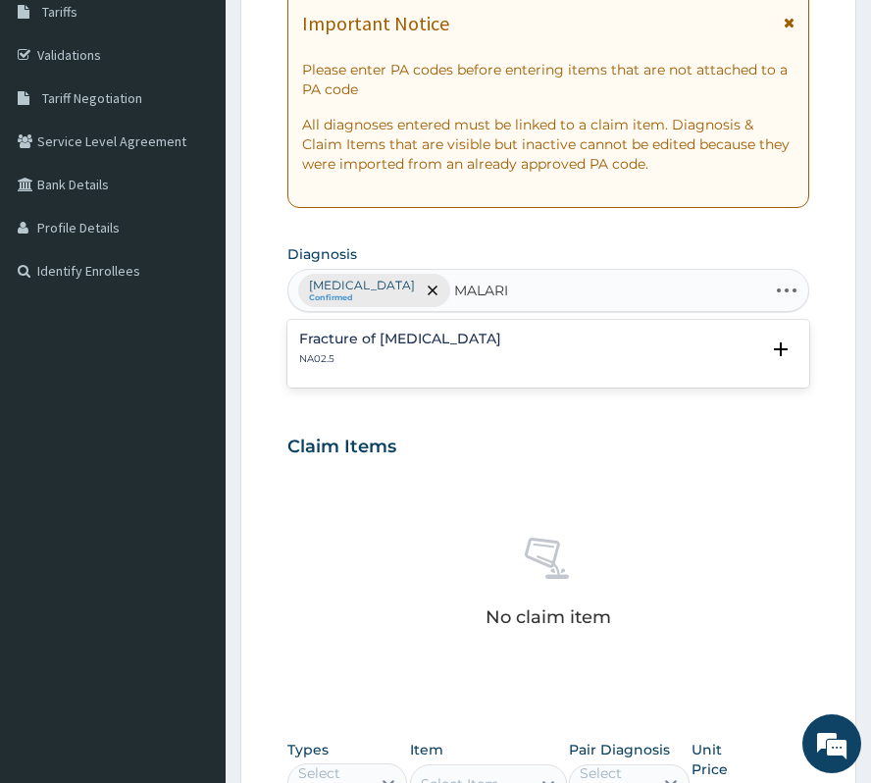
type input "[MEDICAL_DATA]"
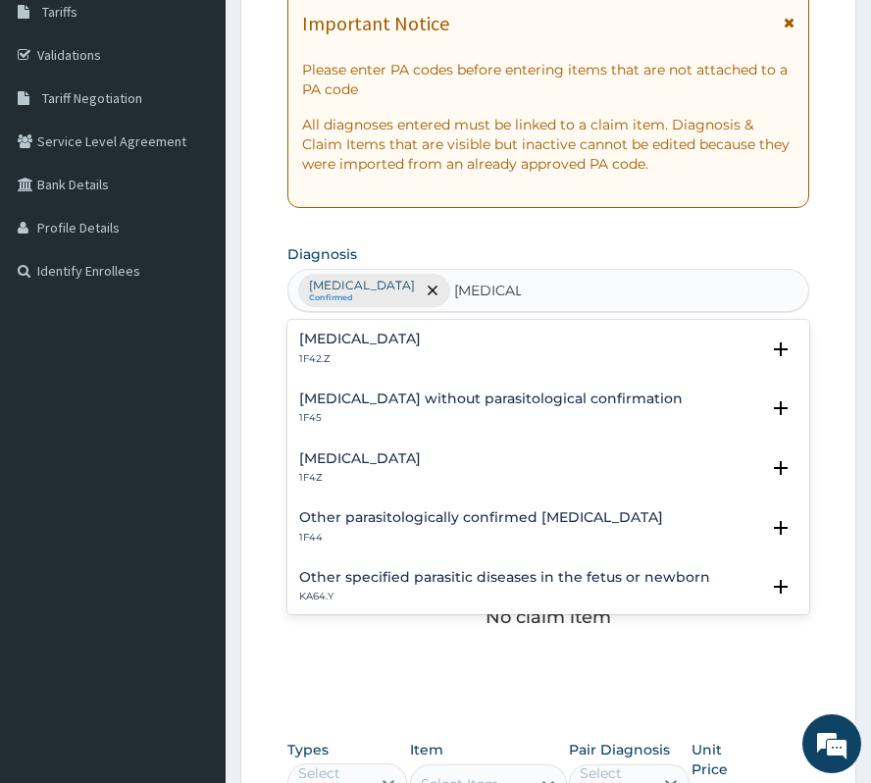
click at [384, 448] on div "[MEDICAL_DATA] 1F4Z Select Status (Query covers suspected (?), Keep in view (ki…" at bounding box center [548, 473] width 522 height 60
click at [384, 453] on h4 "[MEDICAL_DATA]" at bounding box center [360, 458] width 122 height 15
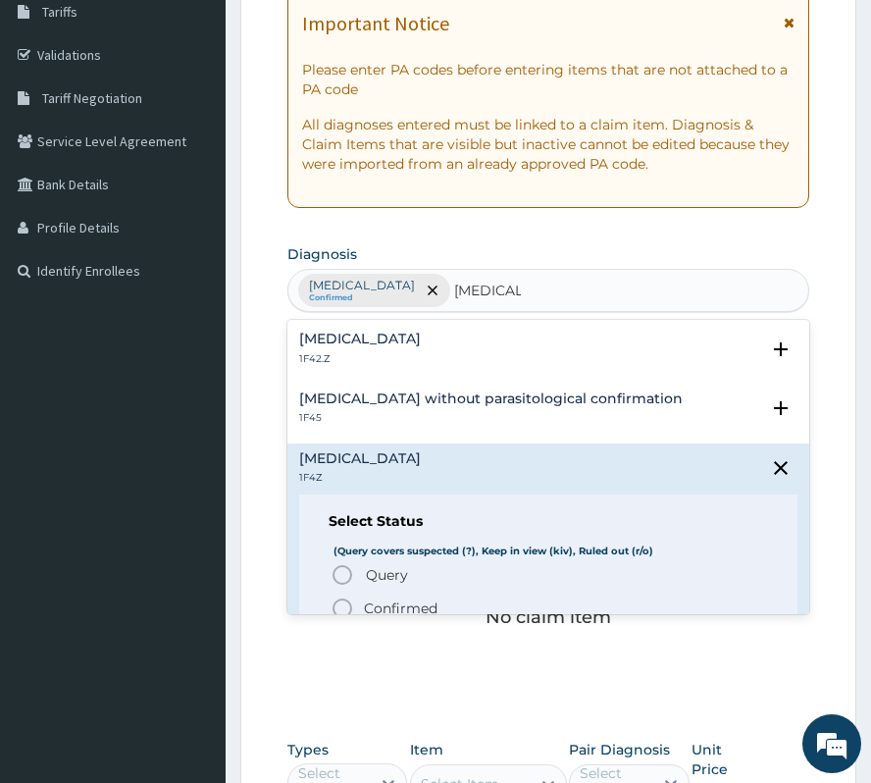
click at [408, 610] on p "Confirmed" at bounding box center [401, 608] width 74 height 20
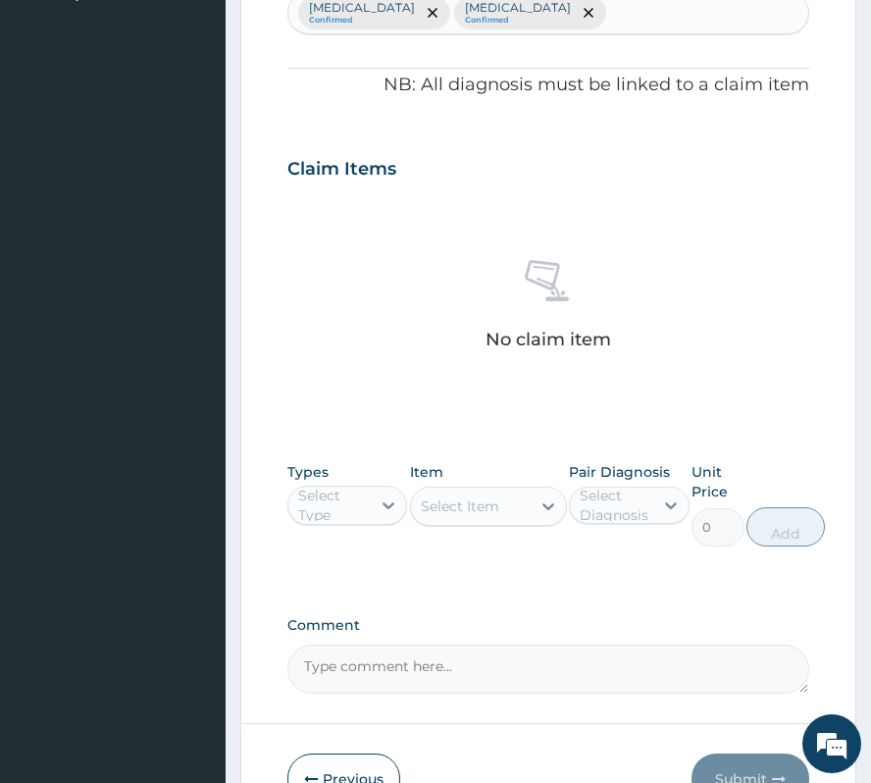
scroll to position [724, 0]
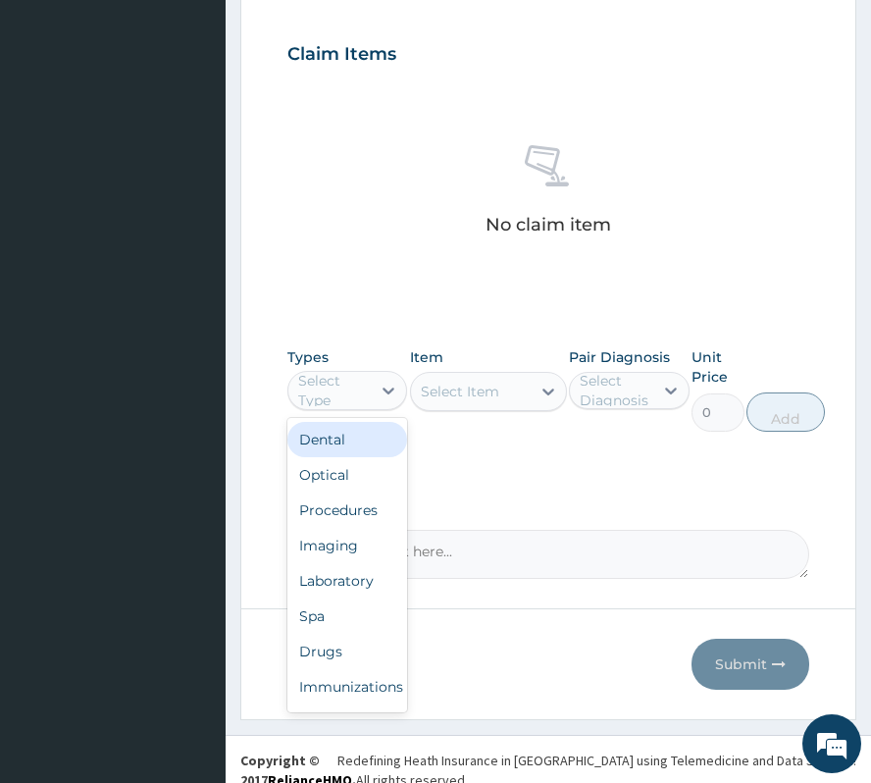
click at [366, 410] on div "Select Type" at bounding box center [347, 390] width 120 height 39
click at [347, 510] on div "Procedures" at bounding box center [347, 509] width 120 height 35
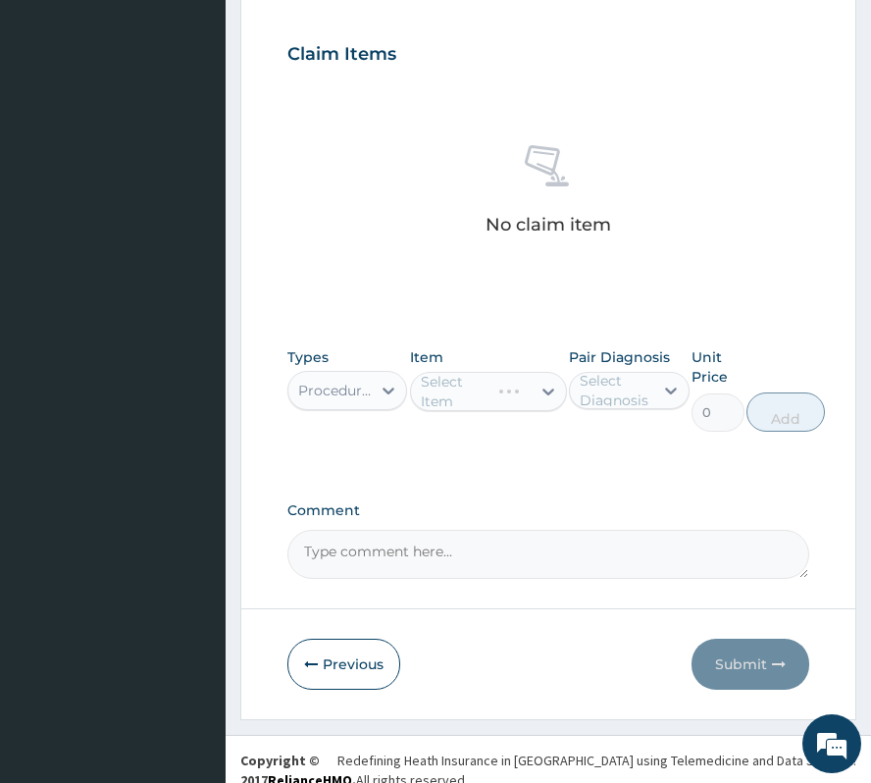
click at [594, 390] on div "Select Diagnosis" at bounding box center [615, 390] width 71 height 39
click at [621, 448] on label "[MEDICAL_DATA]" at bounding box center [649, 439] width 96 height 20
checkbox input "true"
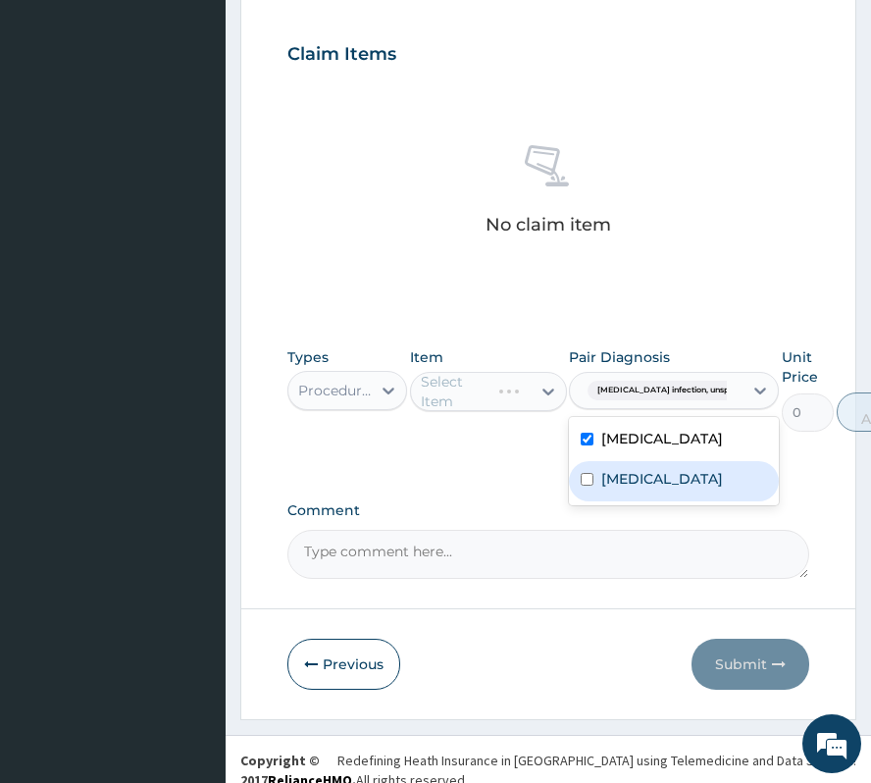
click at [624, 488] on label "[MEDICAL_DATA]" at bounding box center [662, 479] width 122 height 20
checkbox input "true"
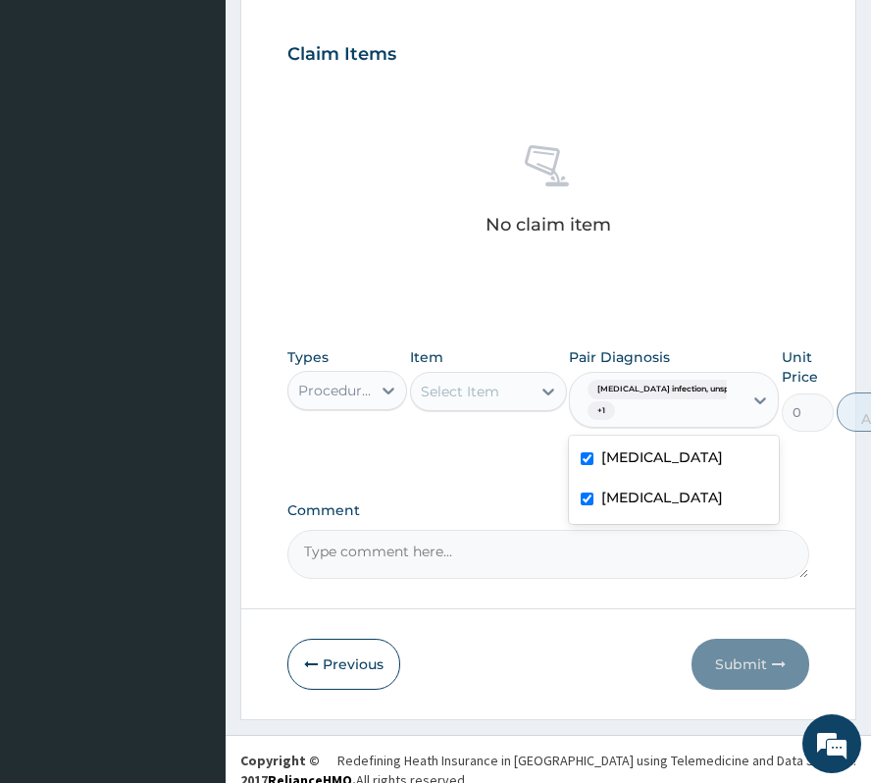
click at [473, 385] on div "Select Item" at bounding box center [460, 392] width 78 height 20
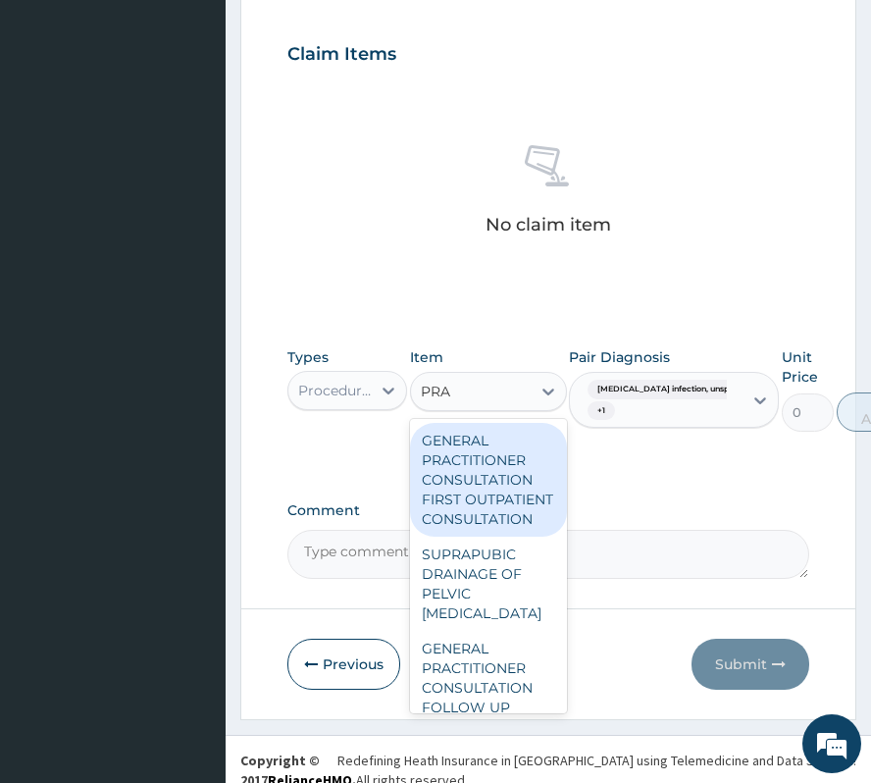
type input "PRAC"
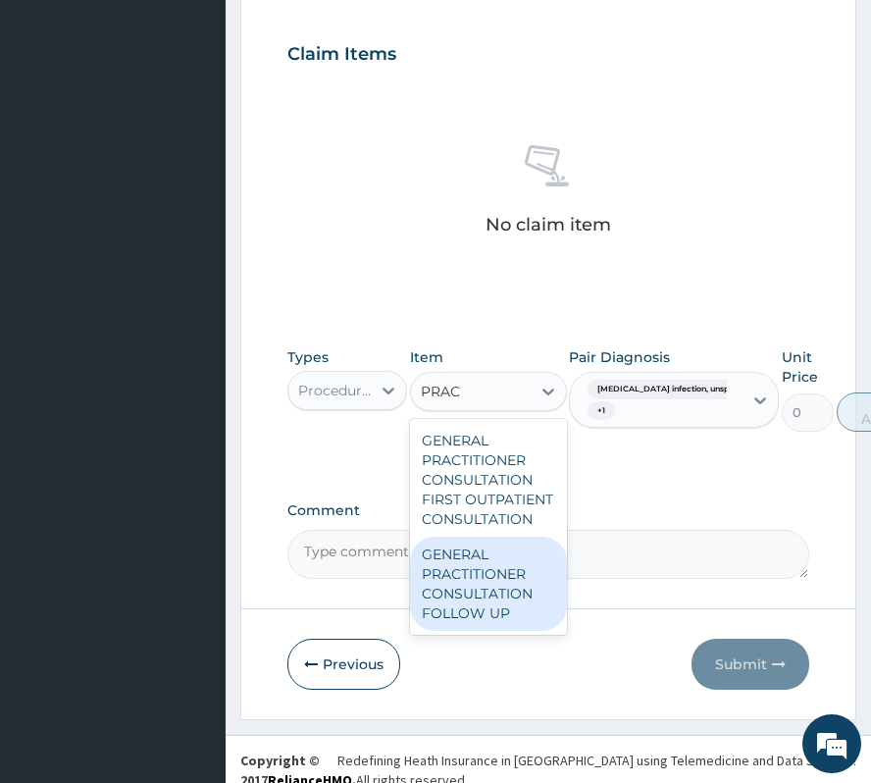
click at [481, 574] on div "GENERAL PRACTITIONER CONSULTATION FOLLOW UP" at bounding box center [488, 584] width 157 height 94
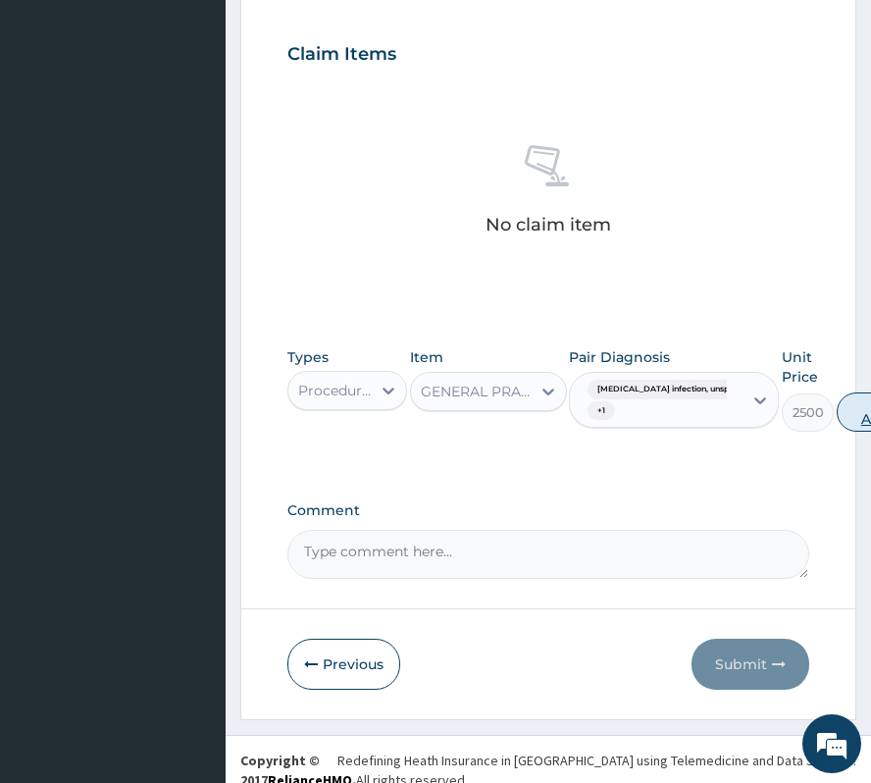
click at [847, 417] on button "Add" at bounding box center [876, 411] width 78 height 39
type input "0"
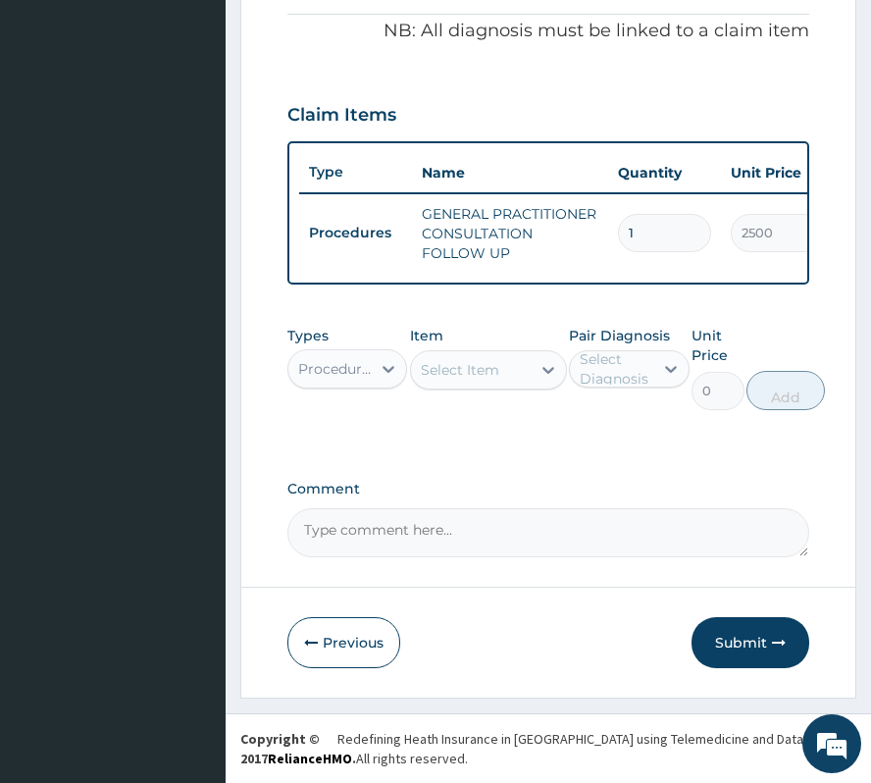
scroll to position [683, 0]
click at [762, 645] on button "Submit" at bounding box center [751, 642] width 118 height 51
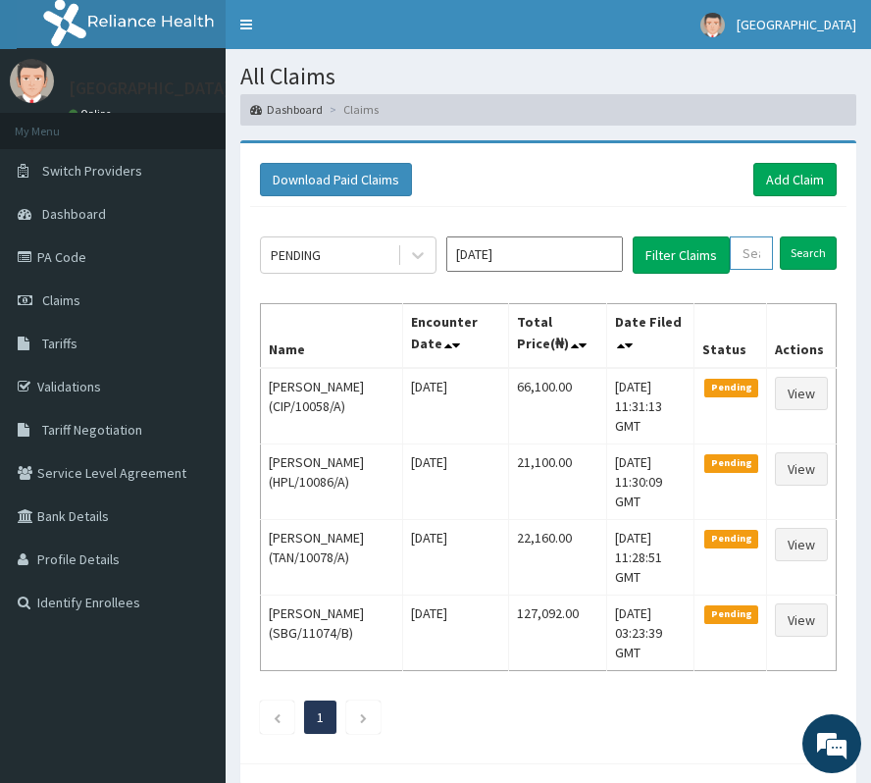
click at [750, 247] on input "text" at bounding box center [751, 252] width 43 height 33
paste input "ACQ/10105/B"
type input "ACQ/10105/B"
click at [820, 241] on input "Search" at bounding box center [828, 252] width 57 height 33
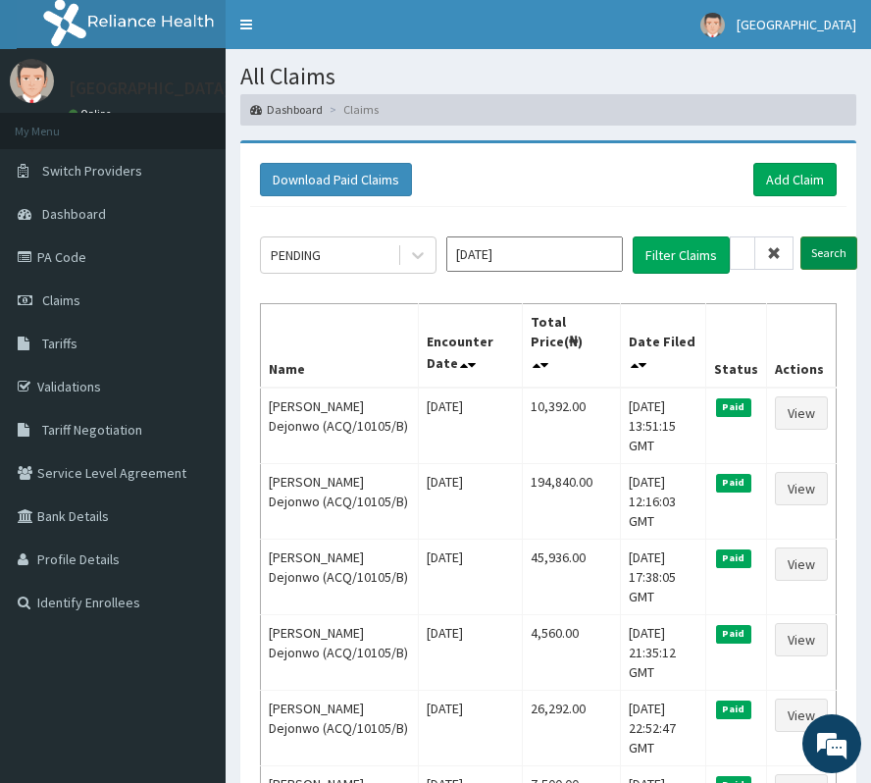
scroll to position [0, 0]
drag, startPoint x: 783, startPoint y: 252, endPoint x: 769, endPoint y: 255, distance: 14.0
click at [783, 252] on span at bounding box center [774, 252] width 38 height 33
click at [755, 252] on input "ACQ/10105/B" at bounding box center [743, 252] width 26 height 33
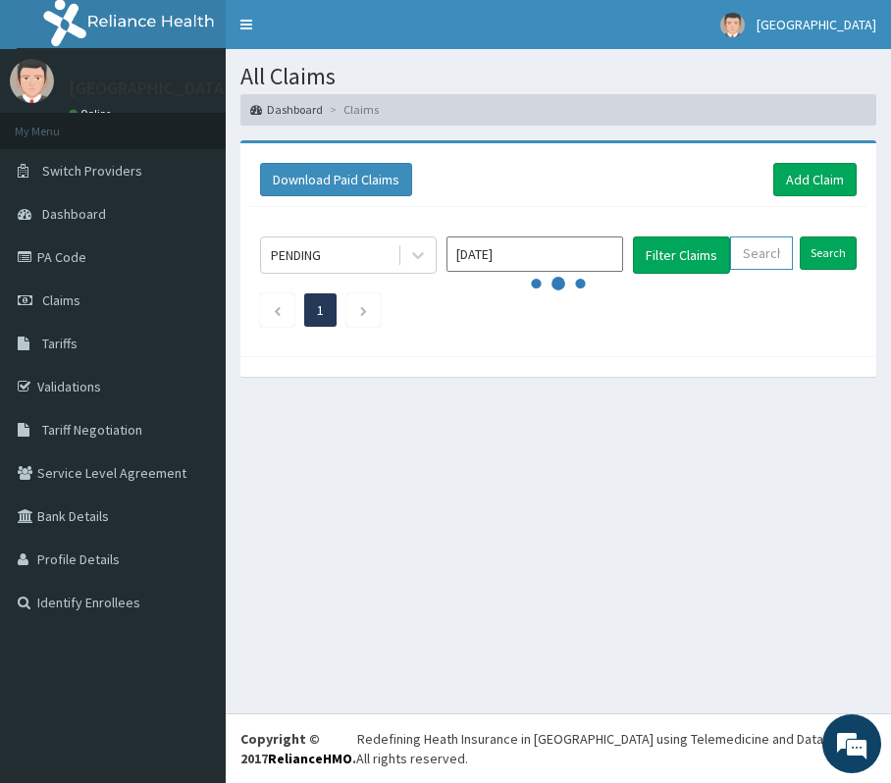
click at [769, 255] on input "text" at bounding box center [761, 252] width 63 height 33
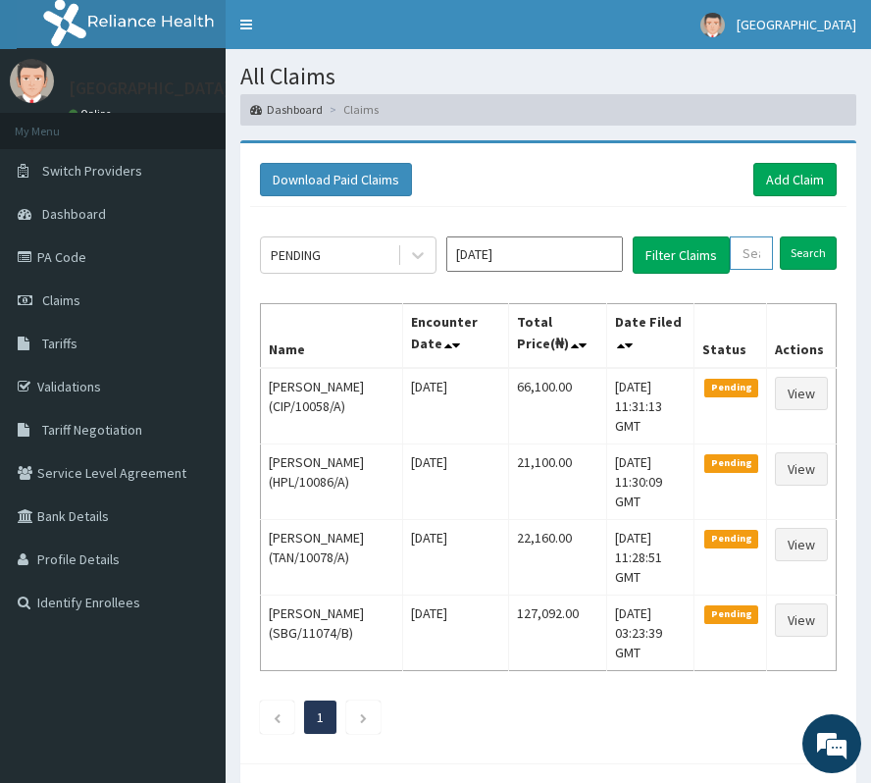
paste input "RRI/10060/A"
type input "RRI/10060/A"
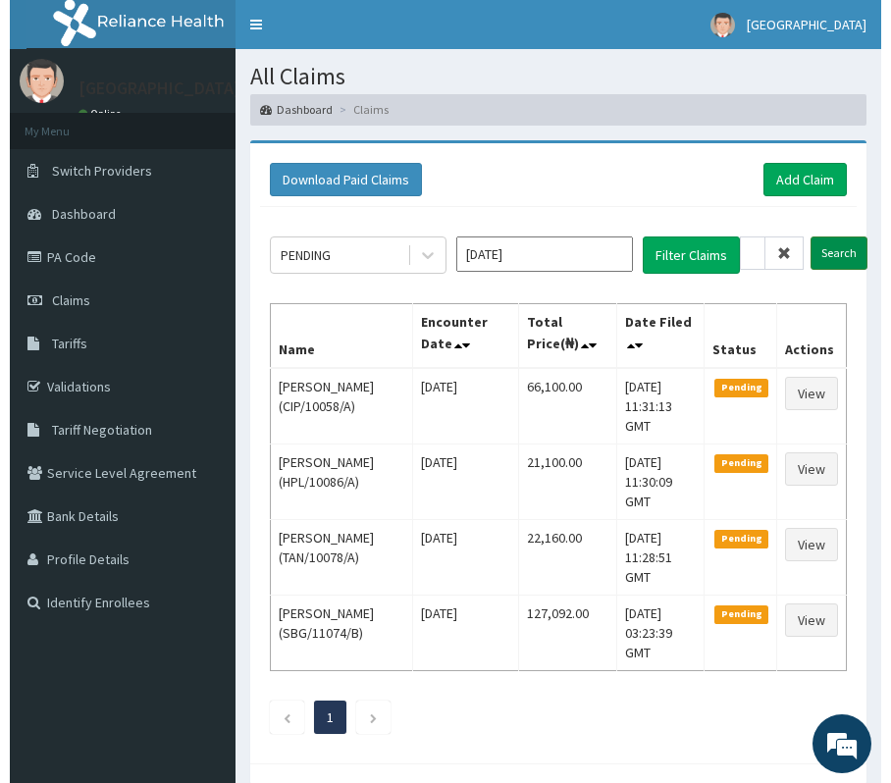
scroll to position [0, 0]
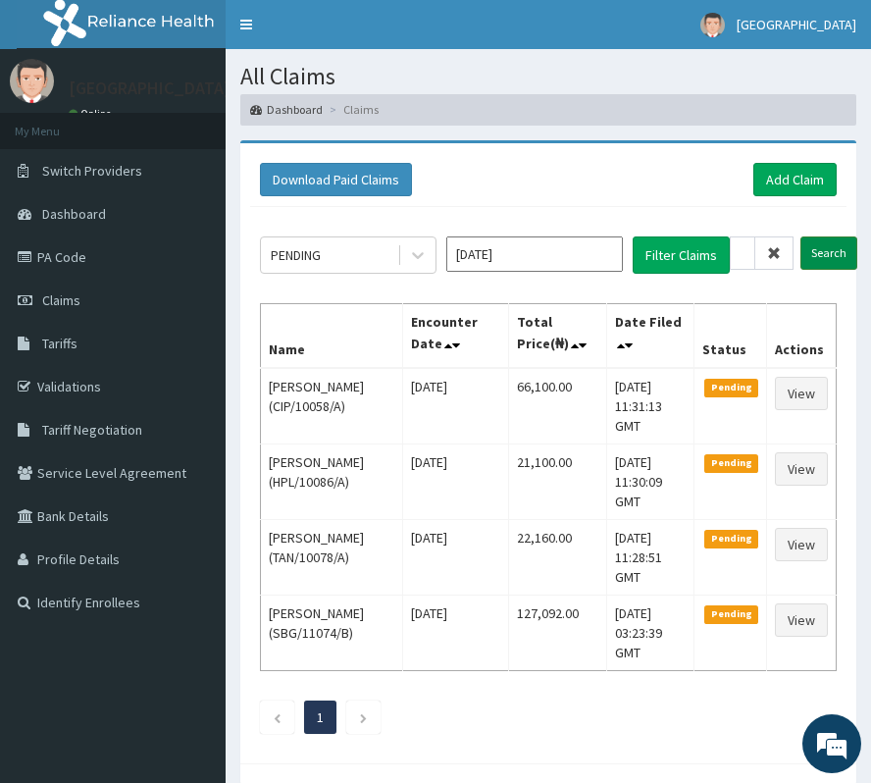
click at [813, 245] on input "Search" at bounding box center [828, 252] width 57 height 33
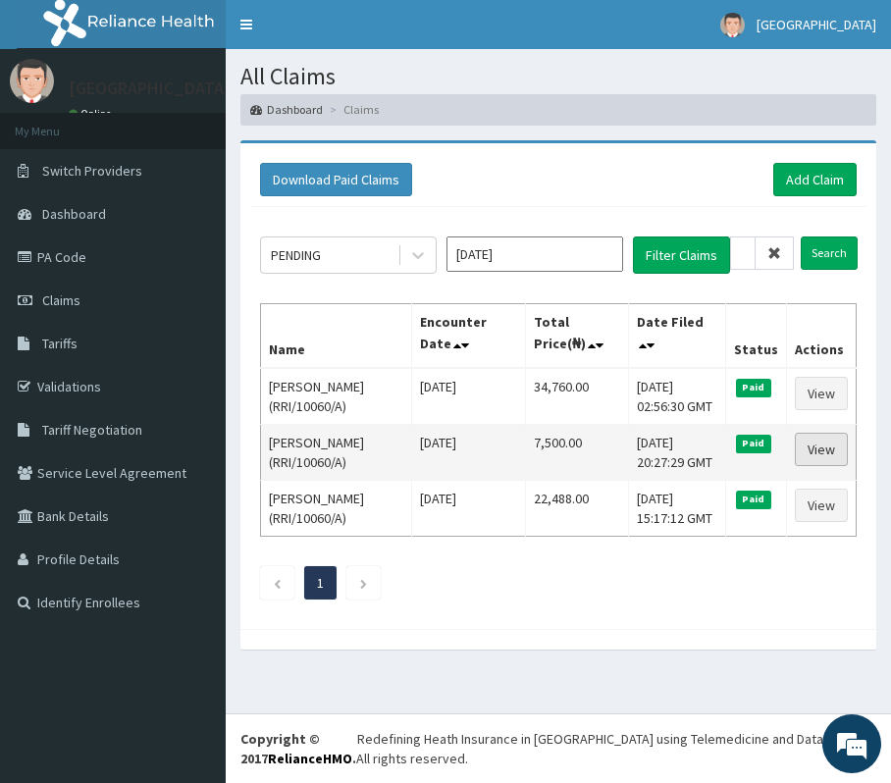
click at [817, 445] on link "View" at bounding box center [820, 449] width 53 height 33
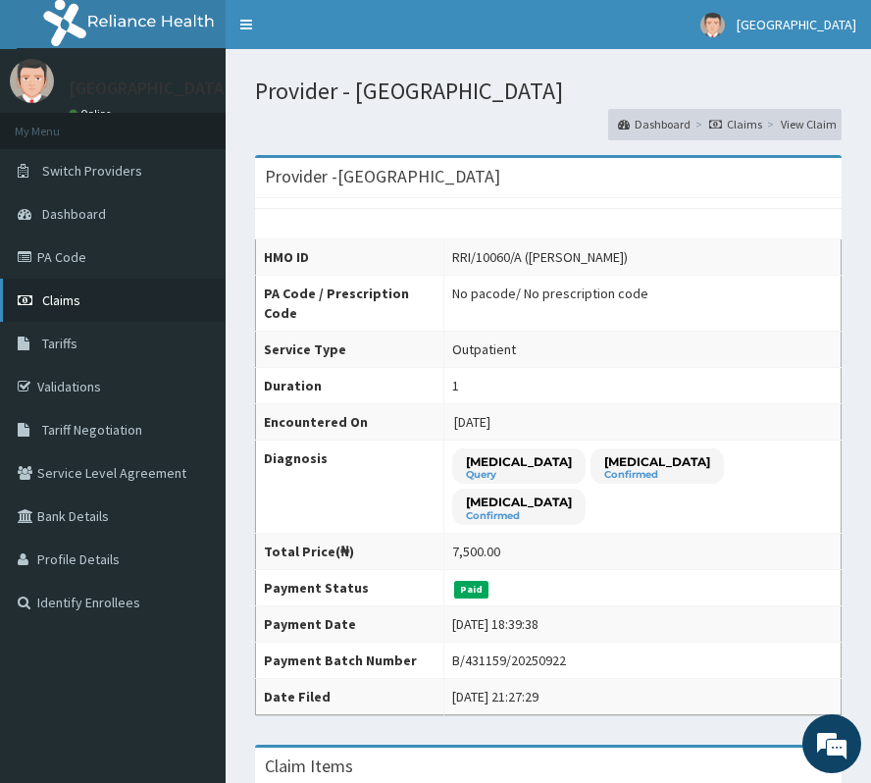
click at [71, 286] on link "Claims" at bounding box center [113, 300] width 226 height 43
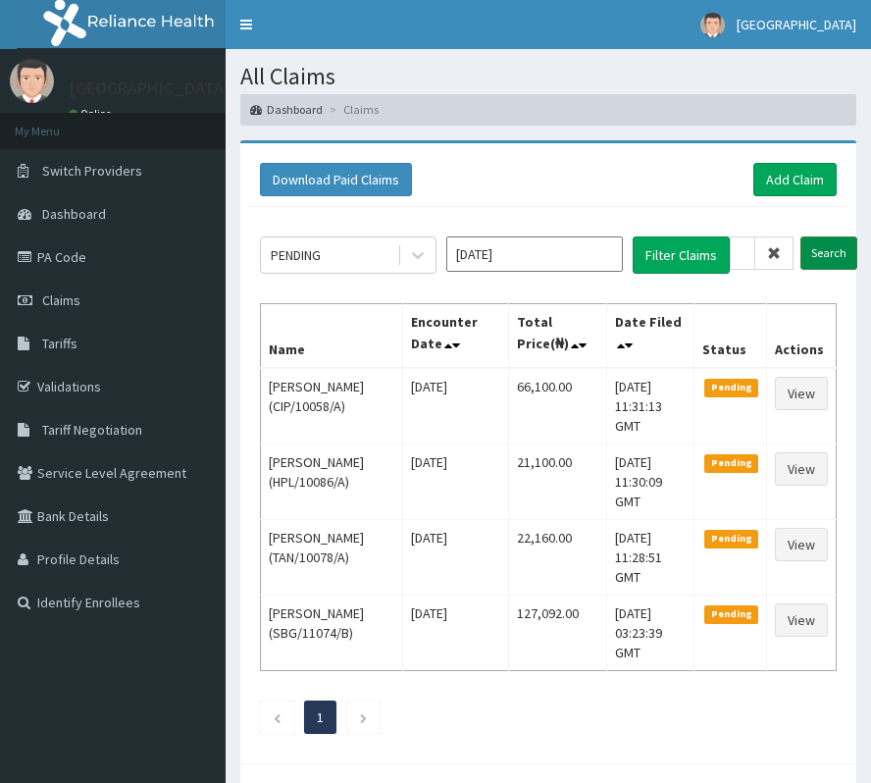
type input "RRI/10103/A"
click at [828, 259] on input "Search" at bounding box center [828, 252] width 57 height 33
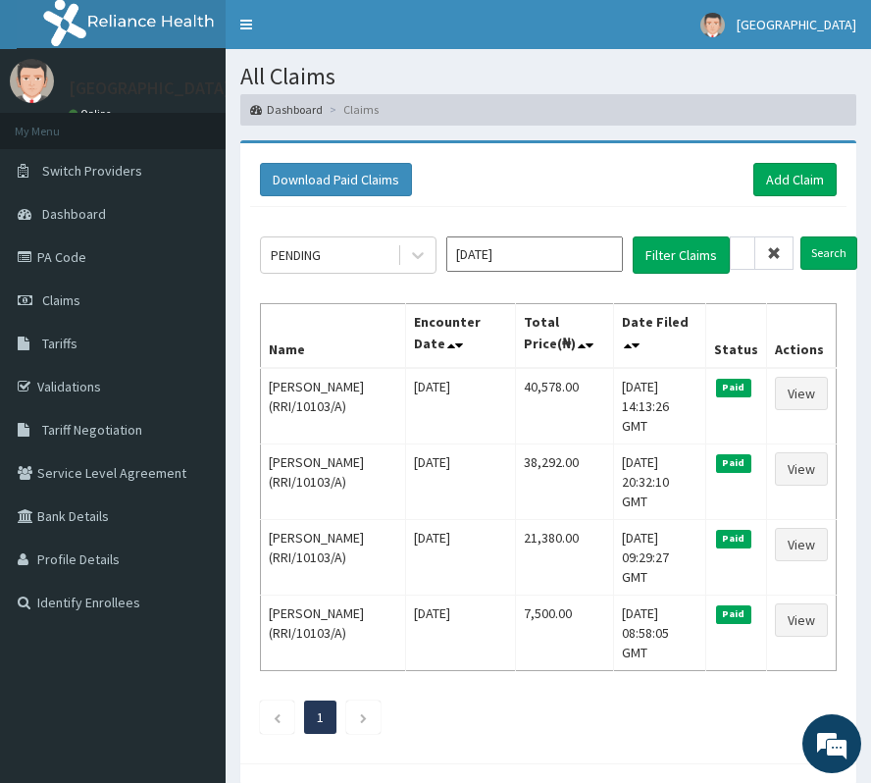
click at [765, 245] on span at bounding box center [774, 252] width 38 height 33
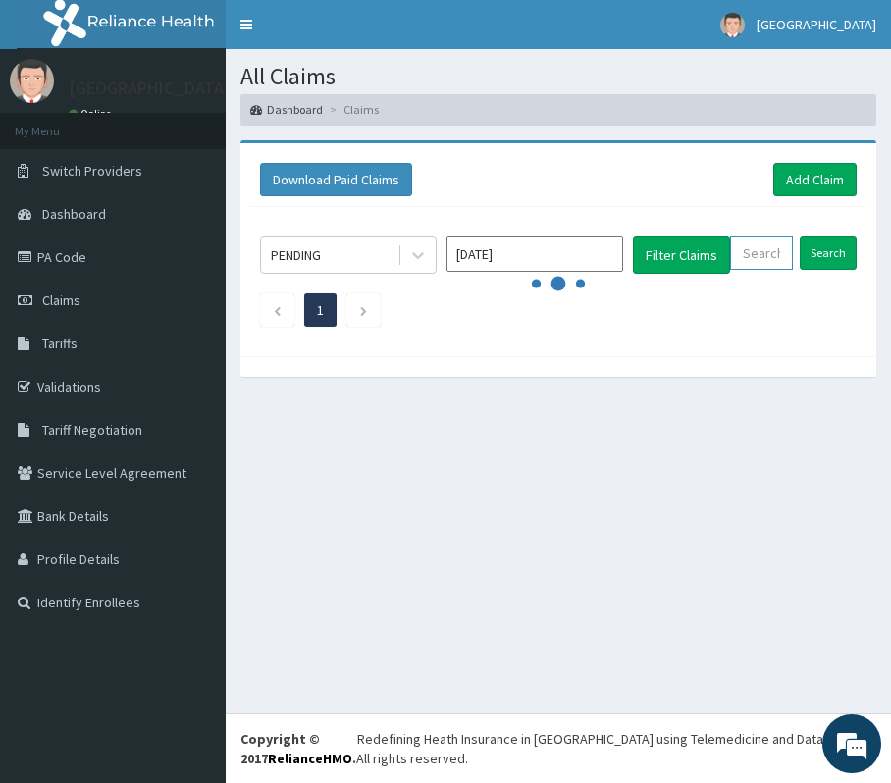
click at [771, 247] on input "text" at bounding box center [761, 252] width 63 height 33
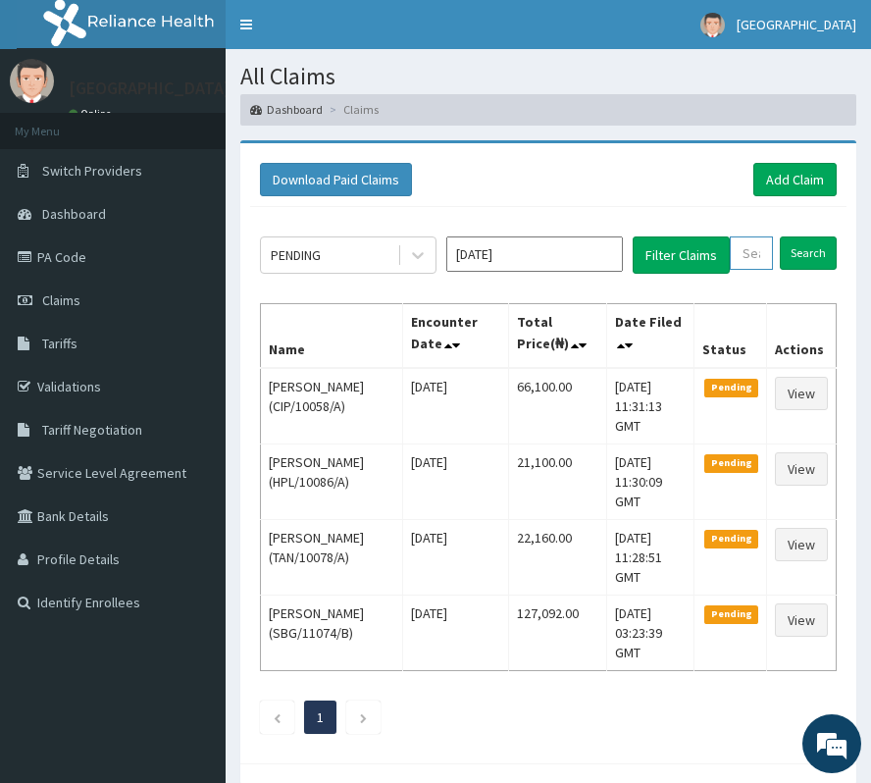
click at [773, 248] on input "text" at bounding box center [751, 252] width 43 height 33
paste input "RMN/10073/A"
type input "RMN/10073/A"
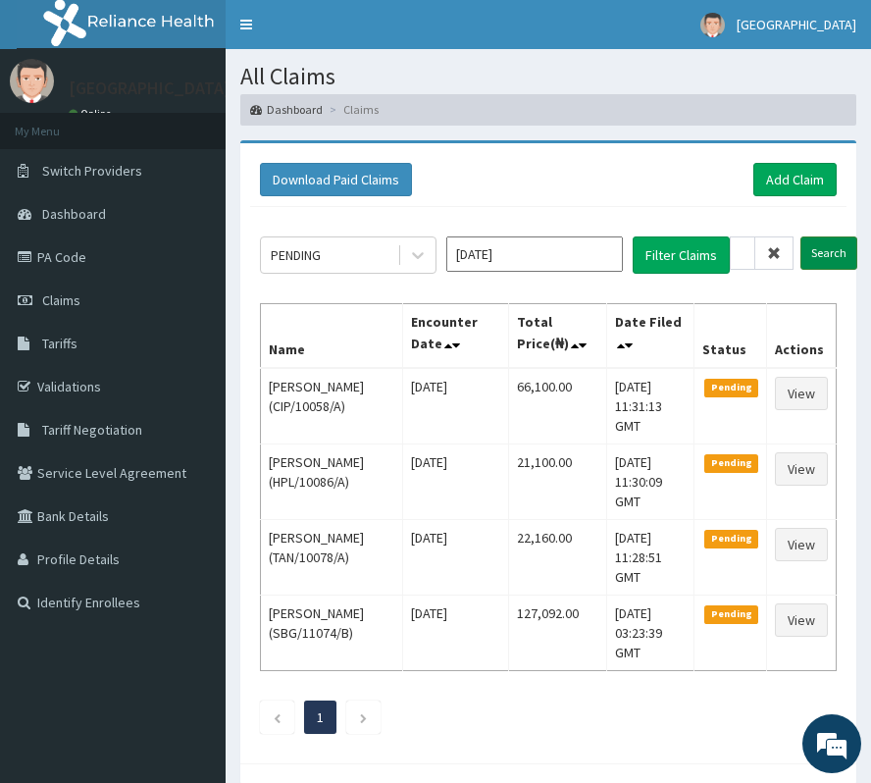
click at [832, 248] on input "Search" at bounding box center [828, 252] width 57 height 33
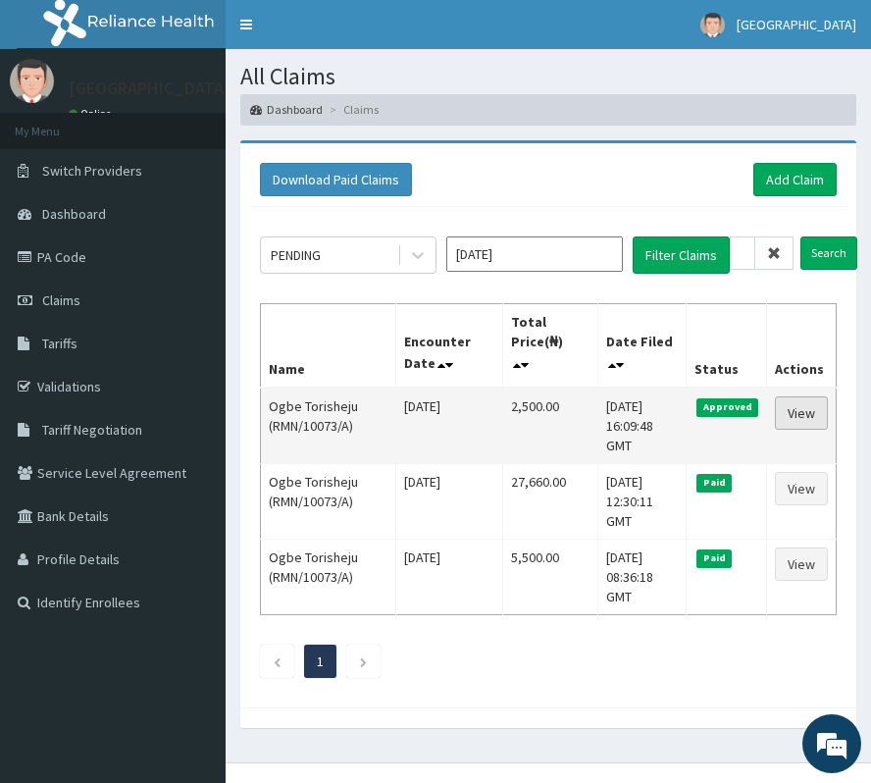
click at [804, 416] on link "View" at bounding box center [801, 412] width 53 height 33
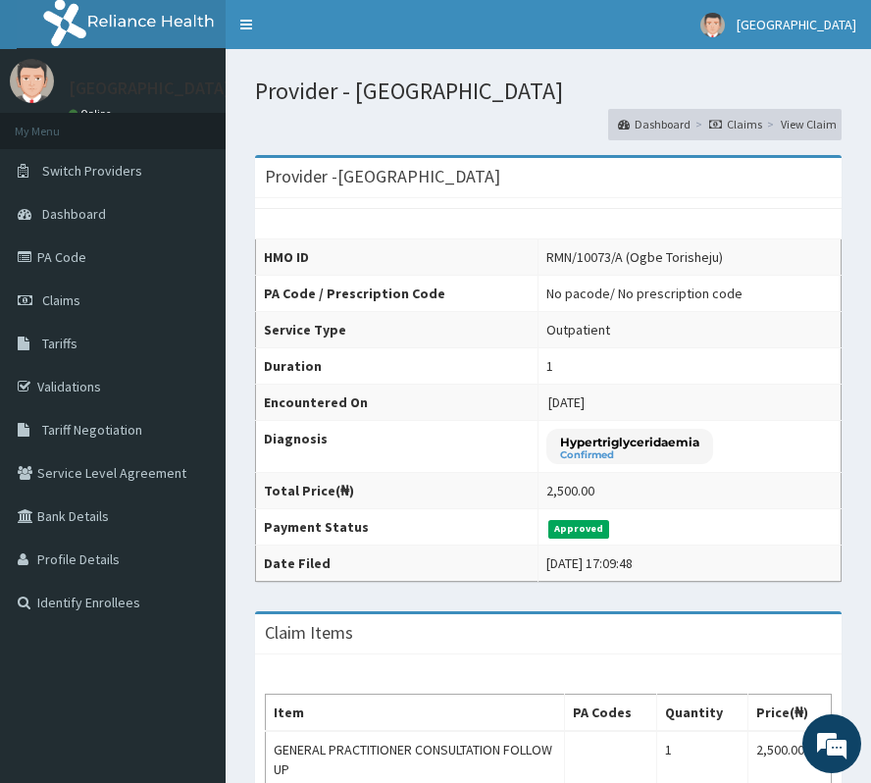
click at [585, 404] on span "[DATE]" at bounding box center [566, 402] width 36 height 18
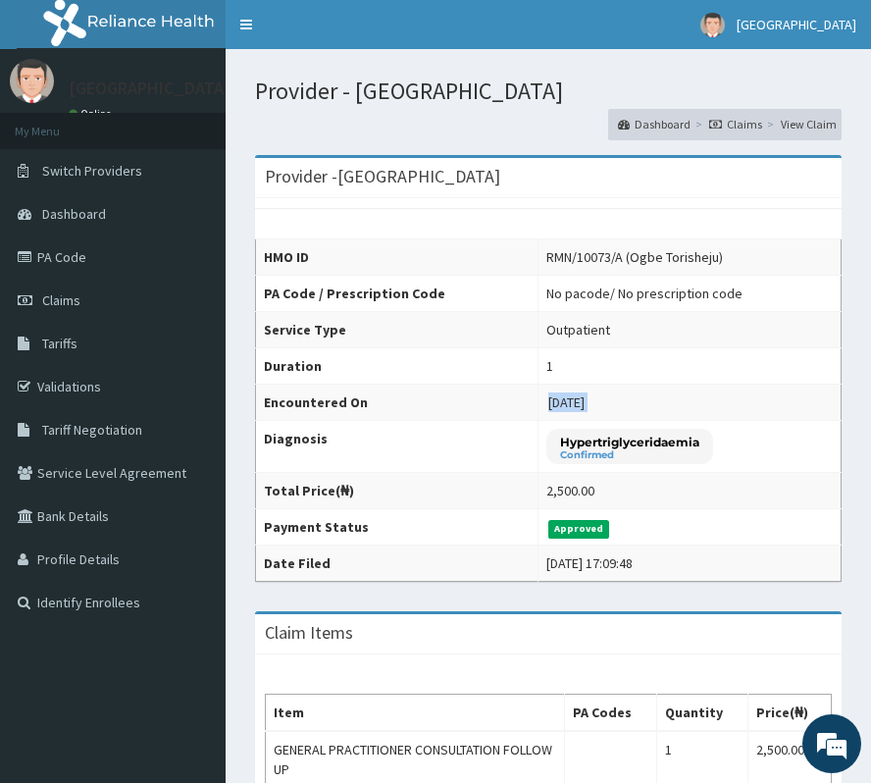
click at [585, 404] on span "[DATE]" at bounding box center [566, 402] width 36 height 18
click at [602, 545] on td "Approved" at bounding box center [689, 527] width 303 height 36
click at [604, 545] on td "Approved" at bounding box center [689, 527] width 303 height 36
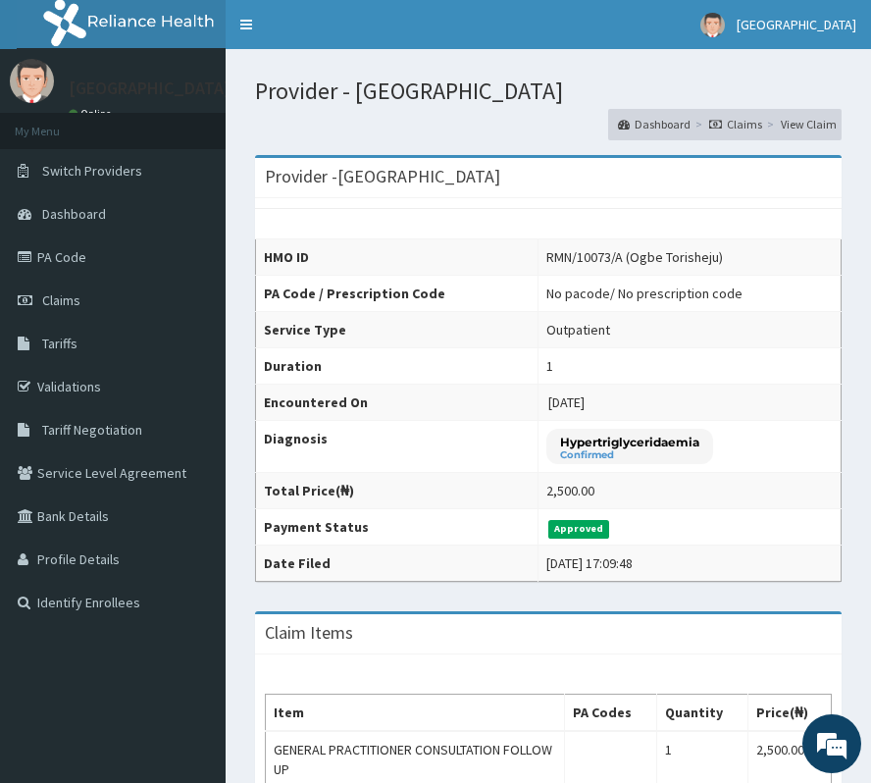
click at [609, 543] on td "Approved" at bounding box center [689, 527] width 303 height 36
click at [53, 296] on span "Claims" at bounding box center [61, 300] width 38 height 18
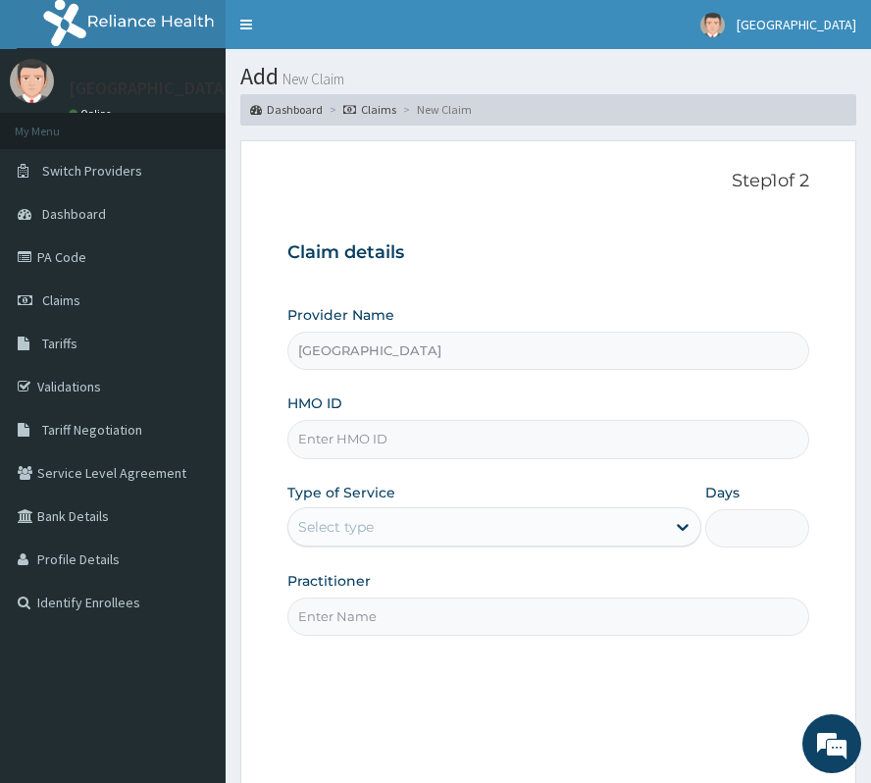
type input "[GEOGRAPHIC_DATA]"
click at [341, 455] on input "HMO ID" at bounding box center [548, 439] width 522 height 38
paste input "RMN/10073/A"
type input "RMN/10073/A"
click at [323, 504] on div "Type of Service Select type" at bounding box center [494, 515] width 414 height 65
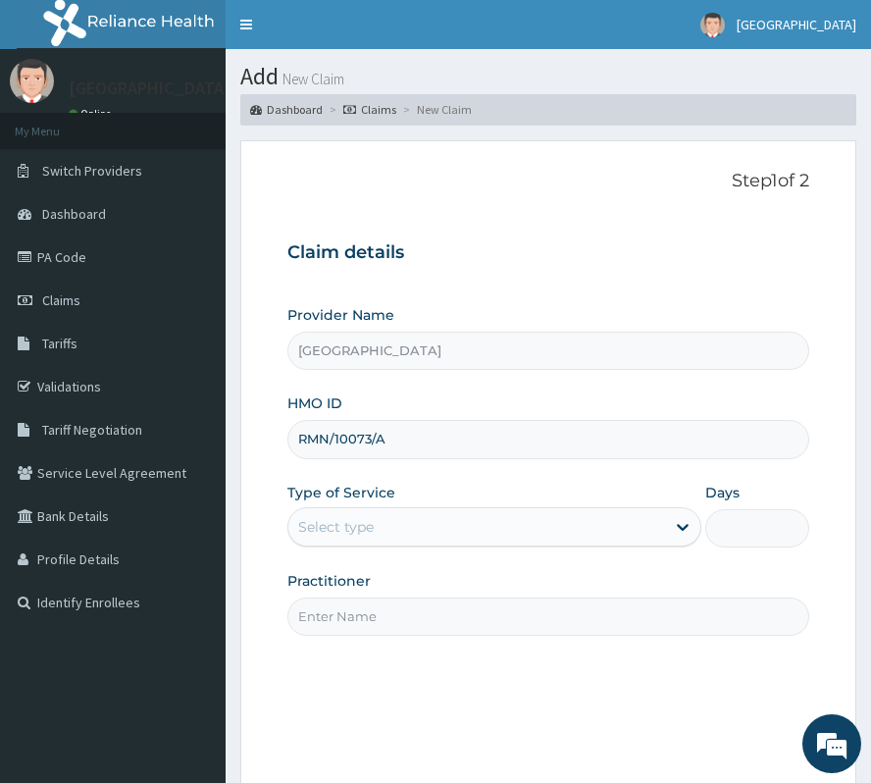
click at [310, 534] on div "Select type" at bounding box center [336, 527] width 76 height 20
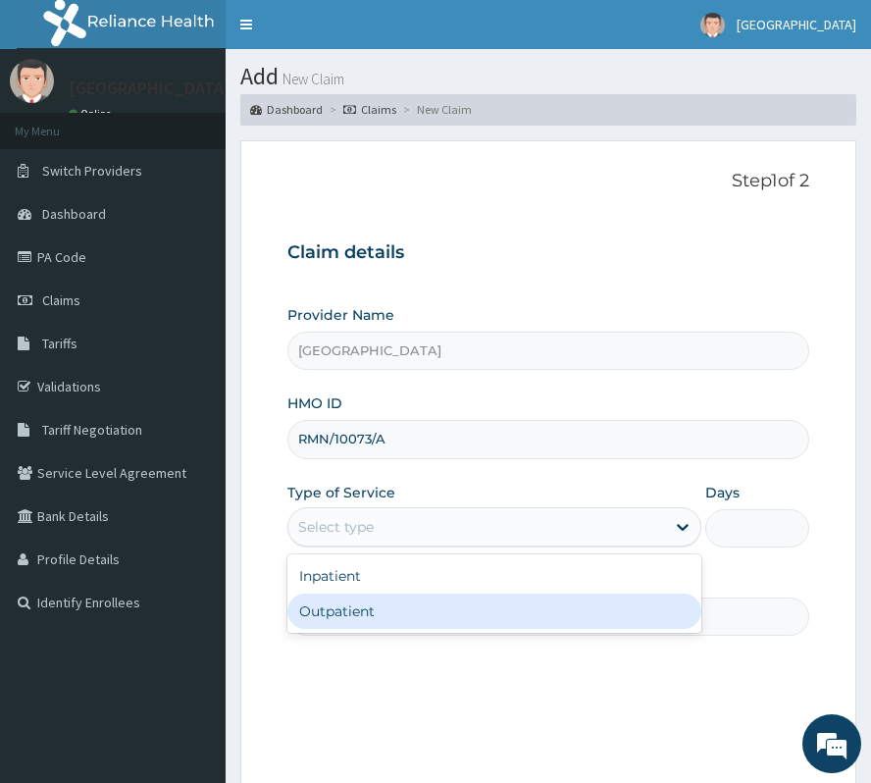
click at [315, 617] on div "Outpatient" at bounding box center [494, 610] width 414 height 35
type input "1"
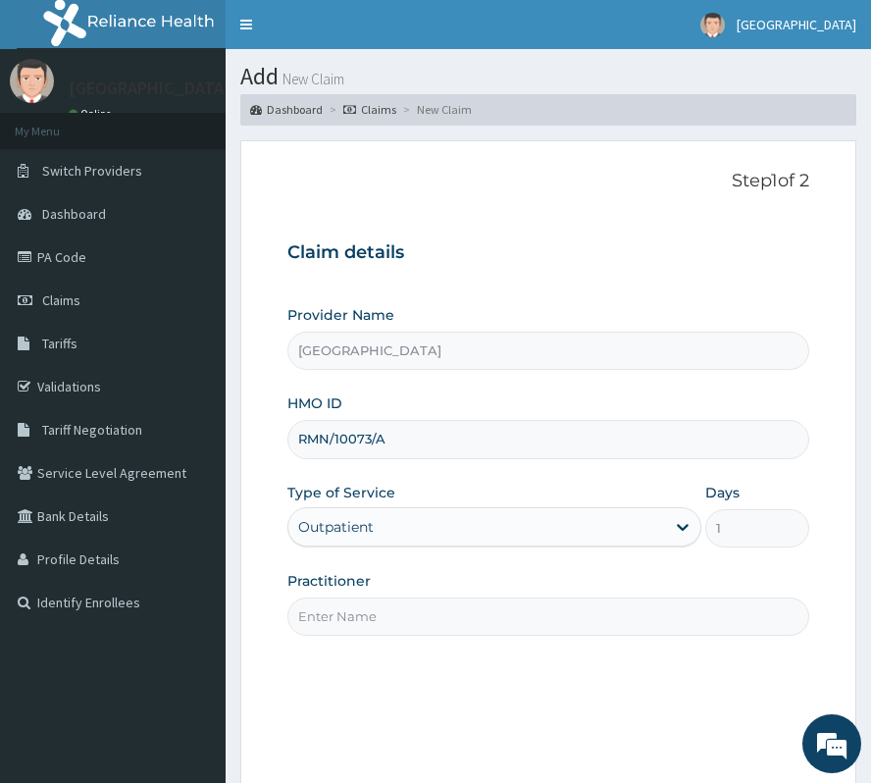
click at [315, 617] on input "Practitioner" at bounding box center [548, 616] width 522 height 38
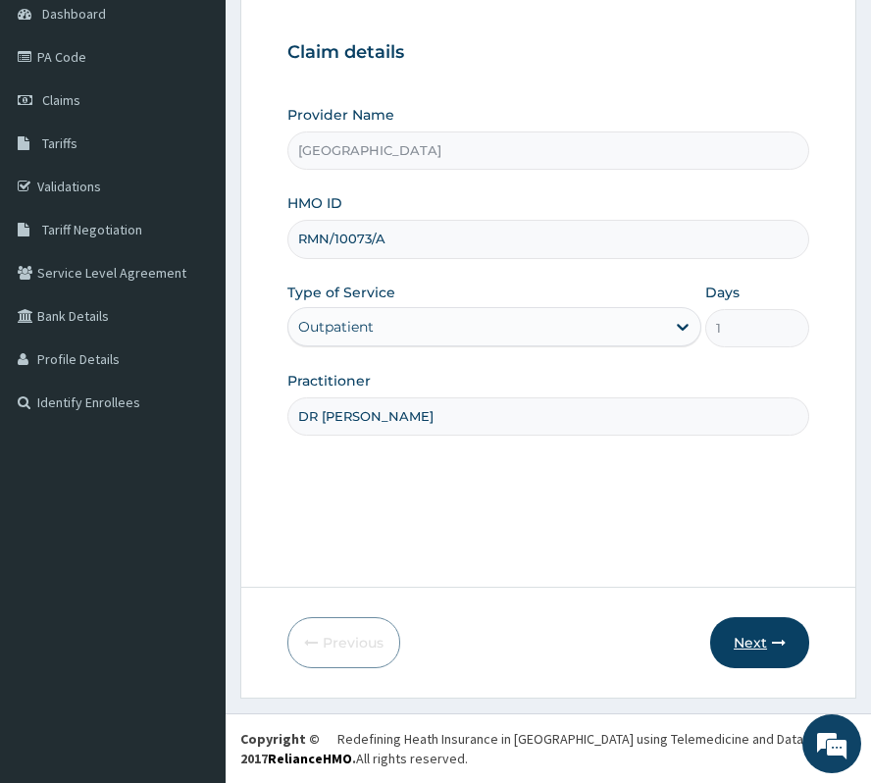
type input "DR [PERSON_NAME]"
click at [765, 634] on button "Next" at bounding box center [759, 642] width 99 height 51
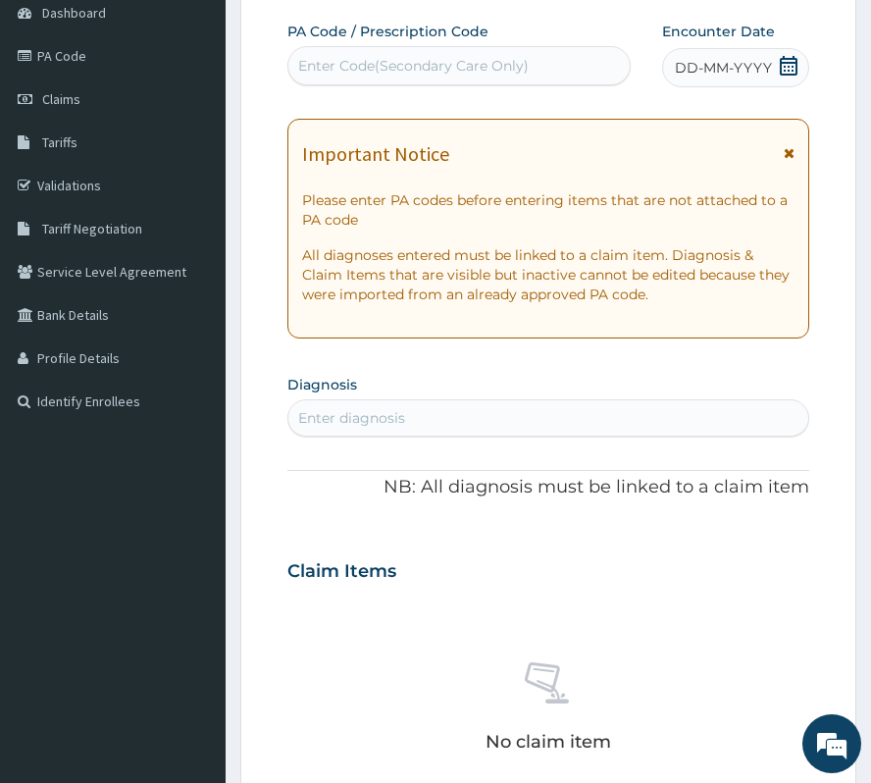
click at [782, 63] on icon at bounding box center [789, 66] width 18 height 20
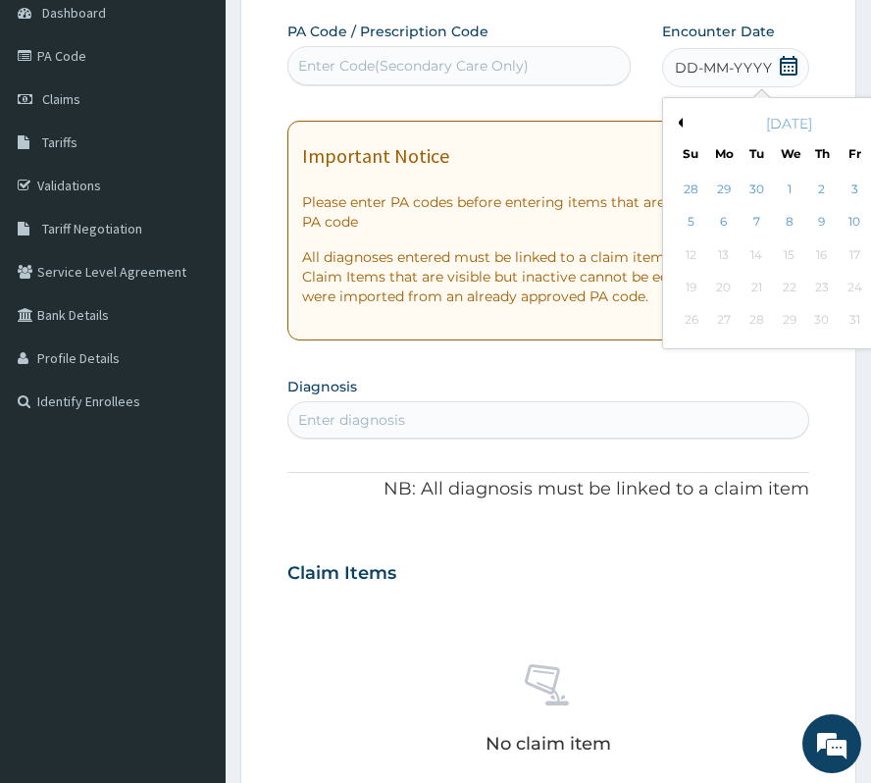
click at [673, 124] on button "Previous Month" at bounding box center [678, 123] width 10 height 10
click at [807, 261] on div "18" at bounding box center [821, 254] width 29 height 29
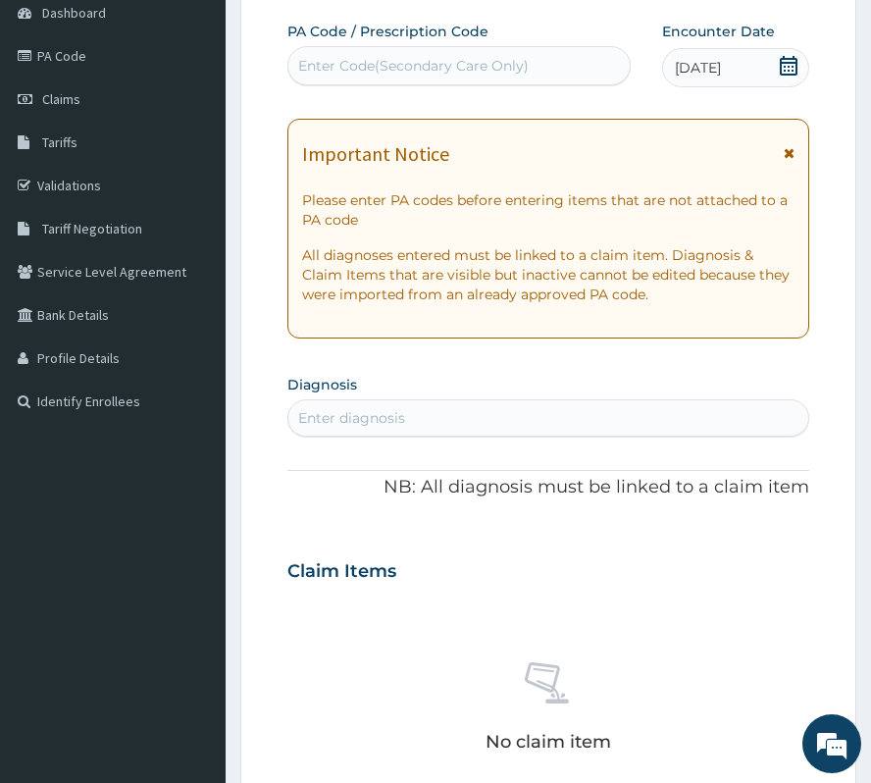
click at [361, 416] on div "Enter diagnosis" at bounding box center [351, 418] width 107 height 20
type input "LEFT VENTRICULAR"
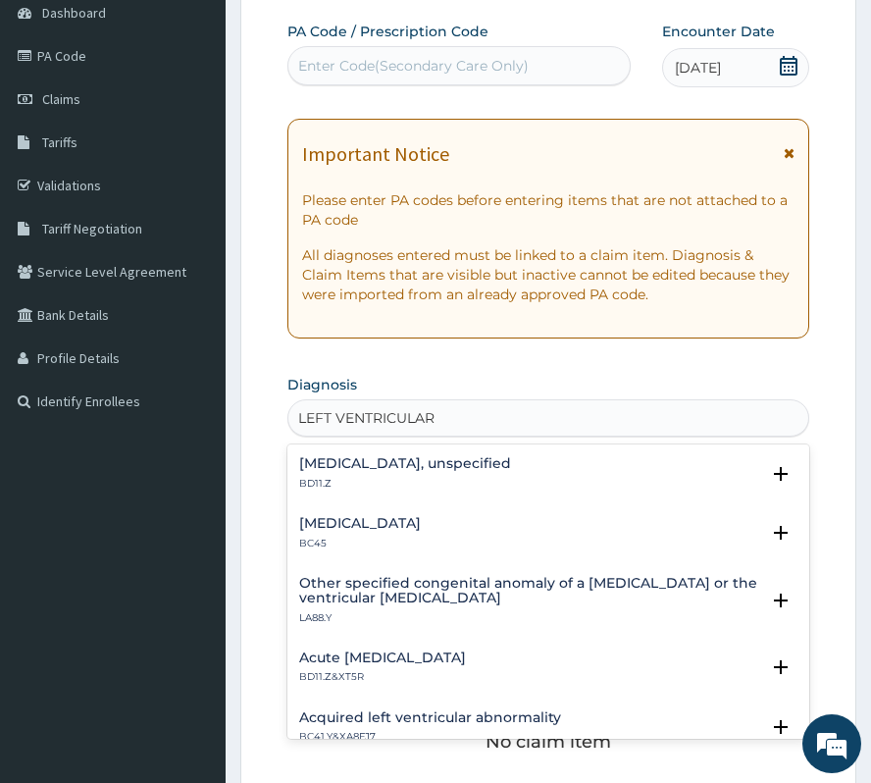
click at [405, 471] on h4 "Left ventricular failure, unspecified" at bounding box center [405, 463] width 212 height 15
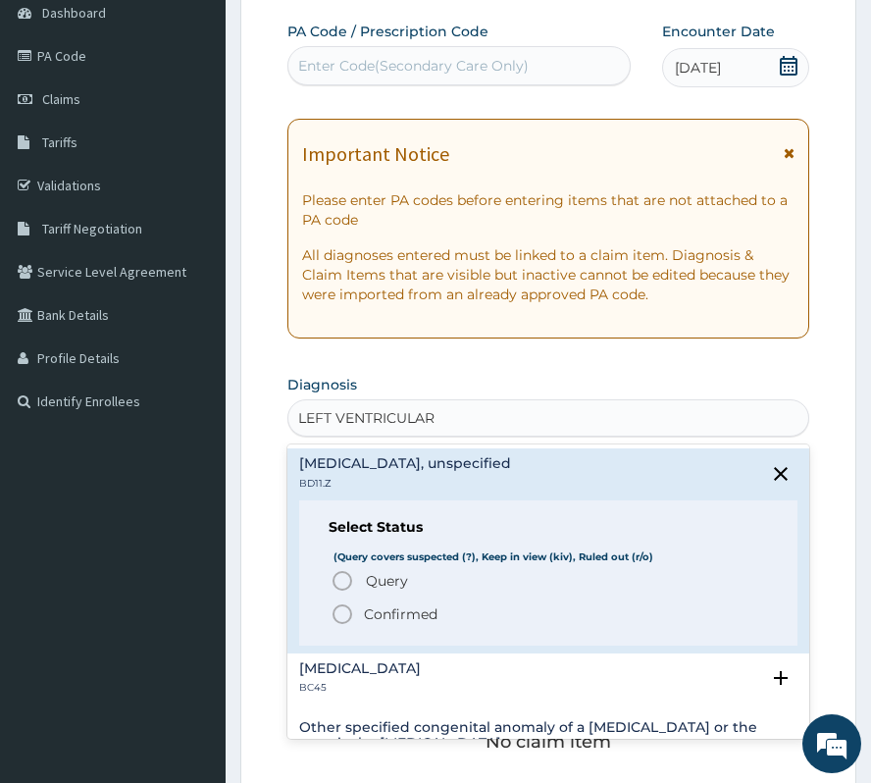
click at [389, 620] on p "Confirmed" at bounding box center [401, 614] width 74 height 20
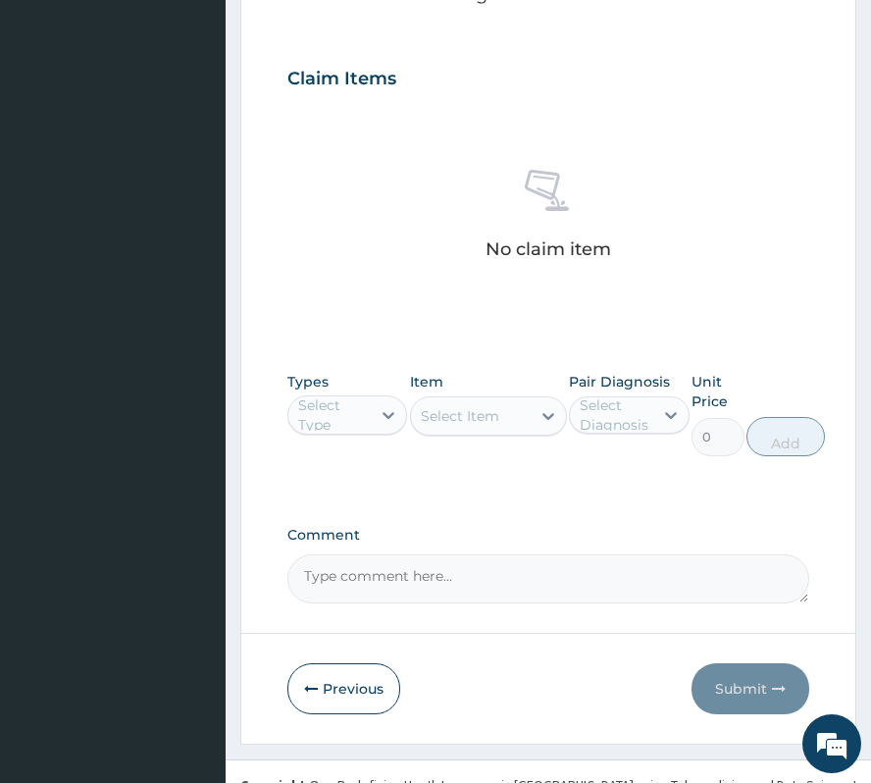
scroll to position [724, 0]
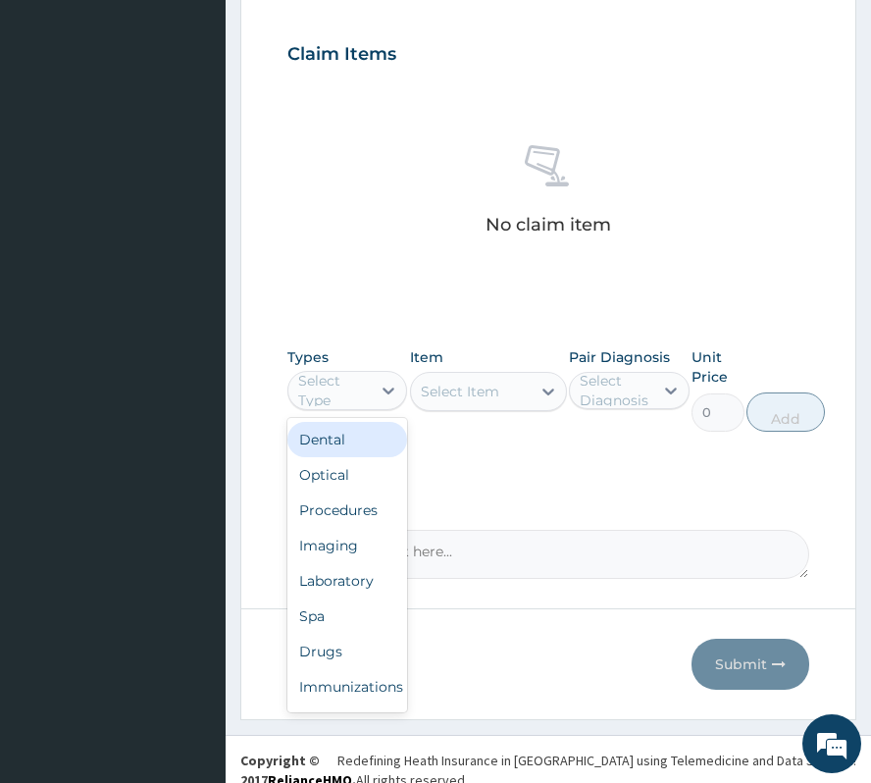
click at [333, 389] on div "Select Type" at bounding box center [333, 390] width 71 height 39
click at [335, 524] on div "Procedures" at bounding box center [347, 509] width 120 height 35
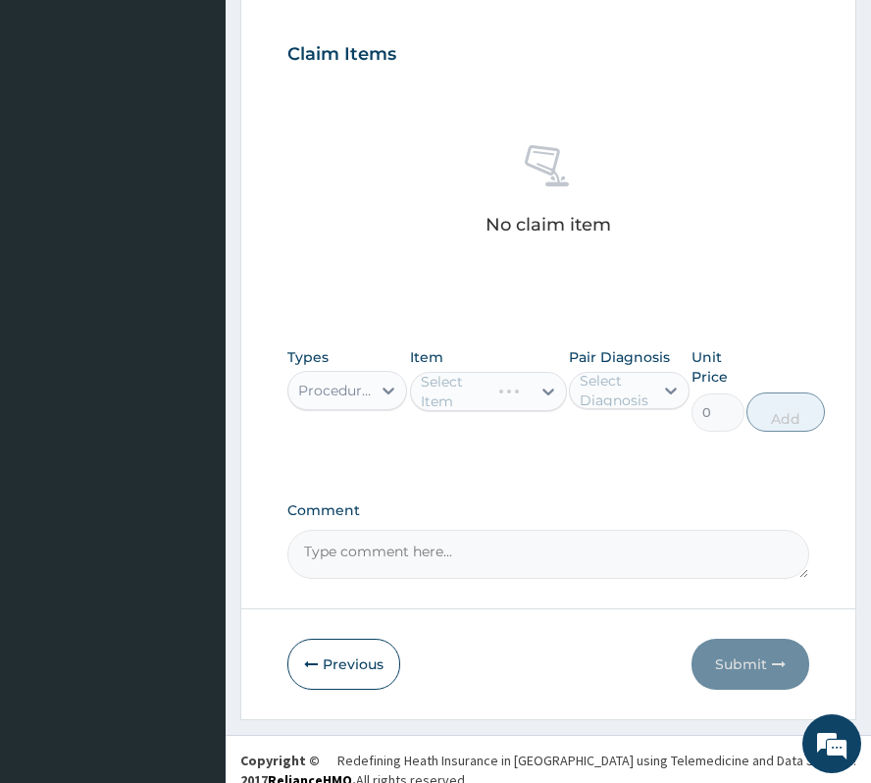
click at [624, 406] on div "Select Diagnosis" at bounding box center [615, 390] width 71 height 39
click at [624, 463] on label "Left ventricular failure, unspecified" at bounding box center [649, 448] width 96 height 39
checkbox input "true"
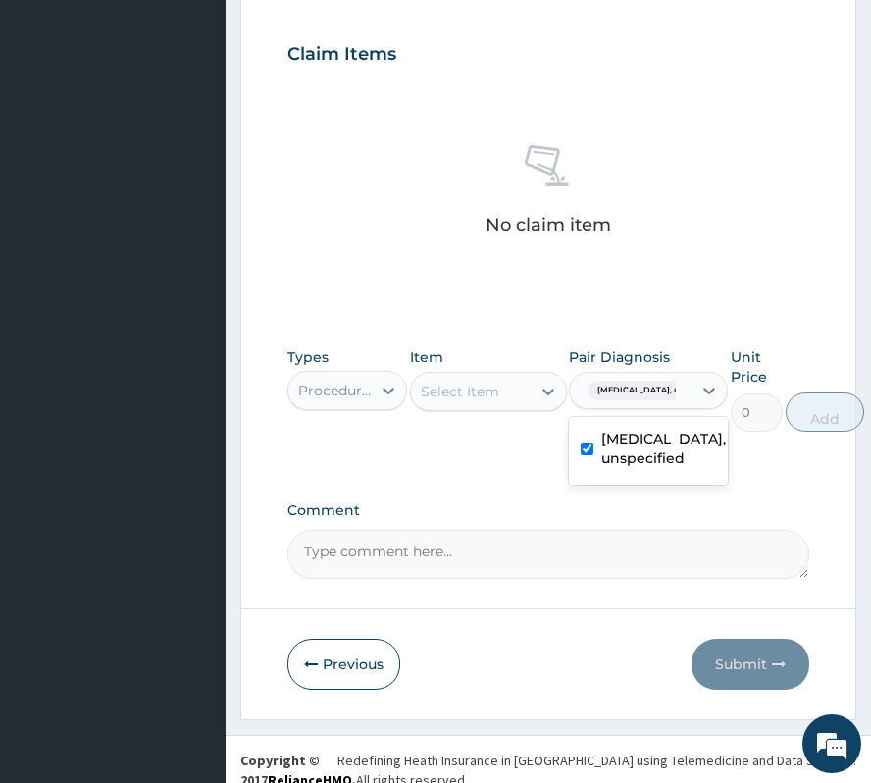
click at [445, 404] on div "Select Item" at bounding box center [471, 391] width 120 height 31
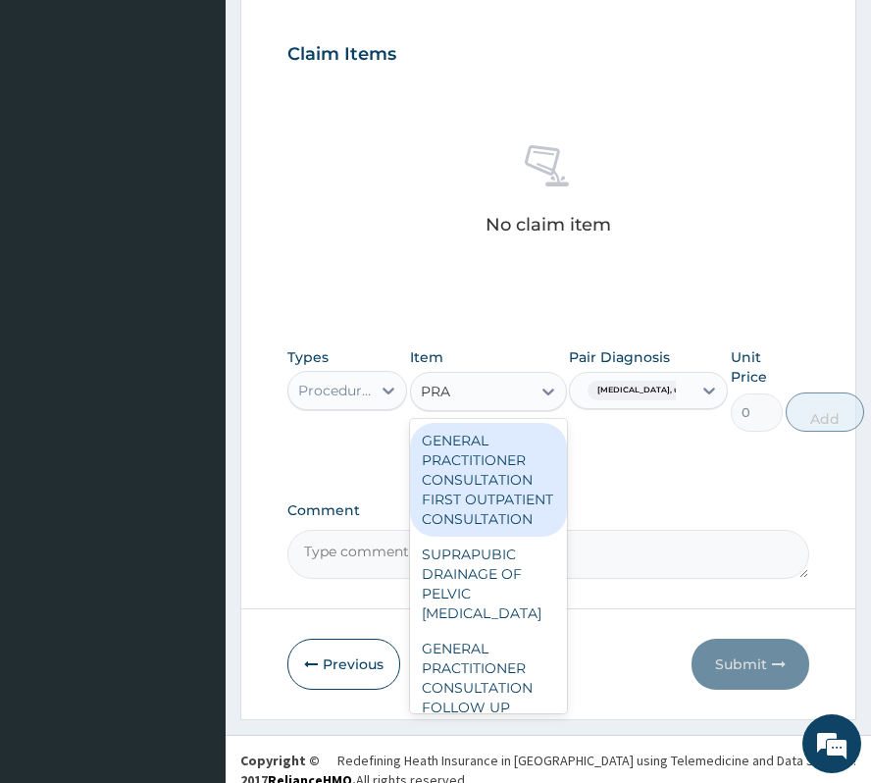
type input "PRAC"
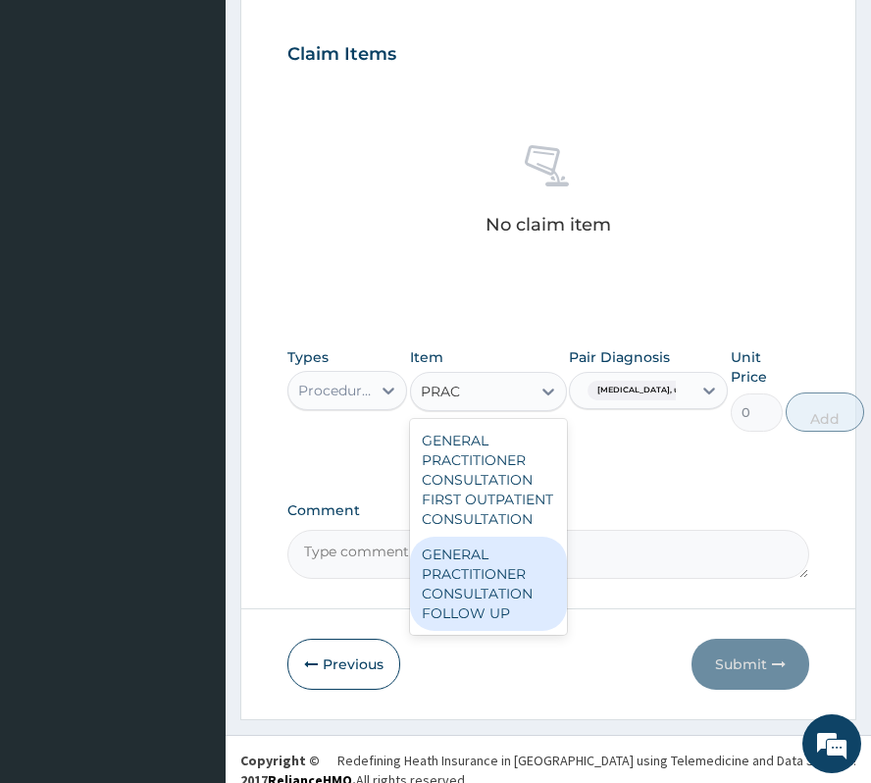
click at [473, 569] on div "GENERAL PRACTITIONER CONSULTATION FOLLOW UP" at bounding box center [488, 584] width 157 height 94
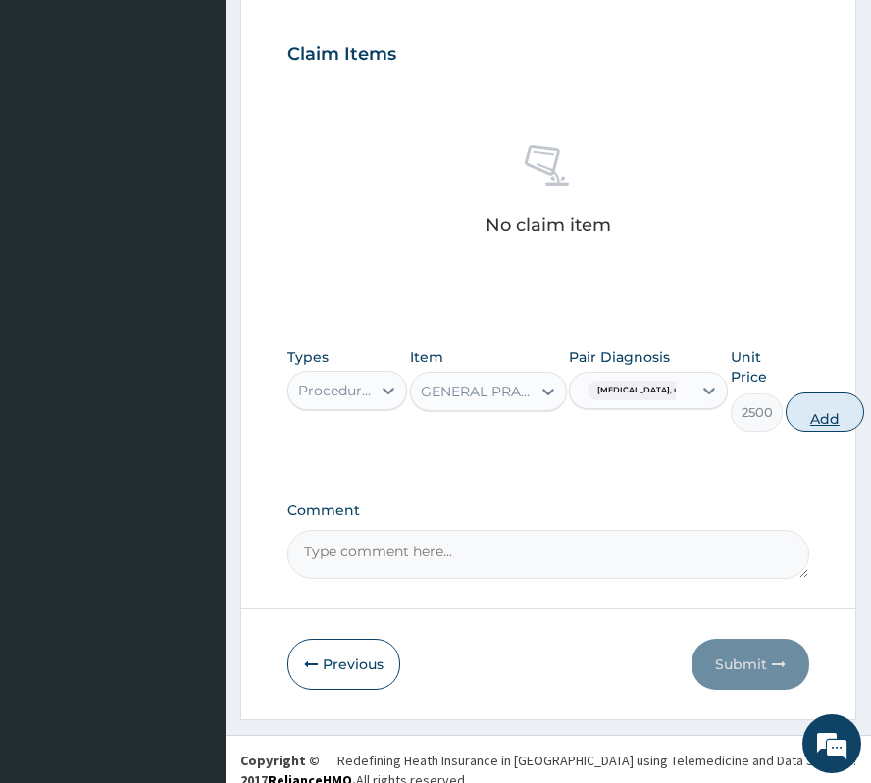
click at [834, 405] on button "Add" at bounding box center [825, 411] width 78 height 39
type input "0"
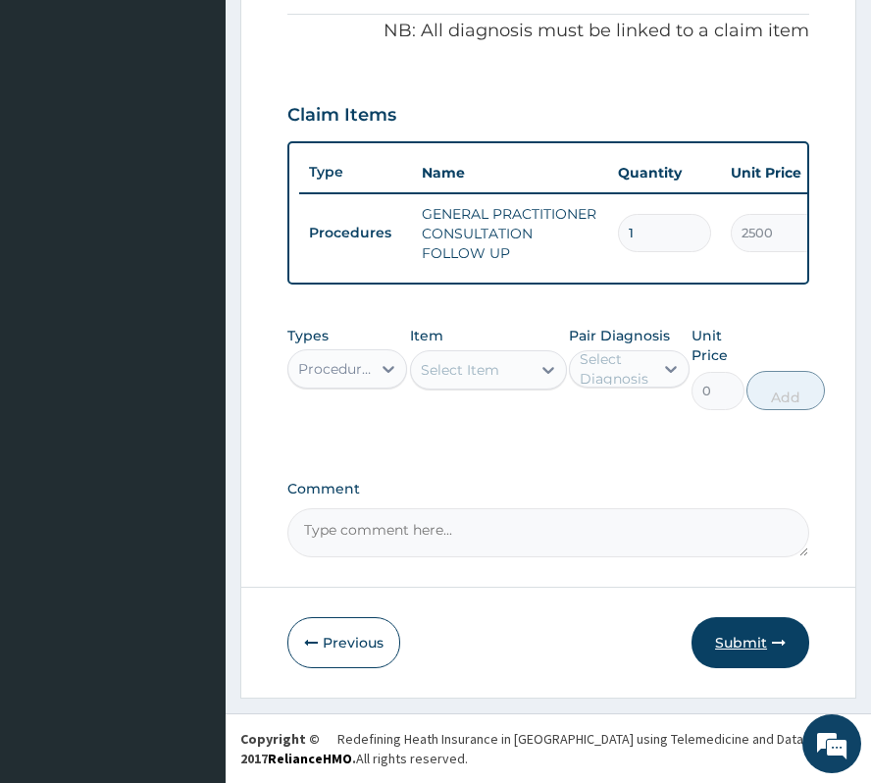
click at [753, 640] on button "Submit" at bounding box center [751, 642] width 118 height 51
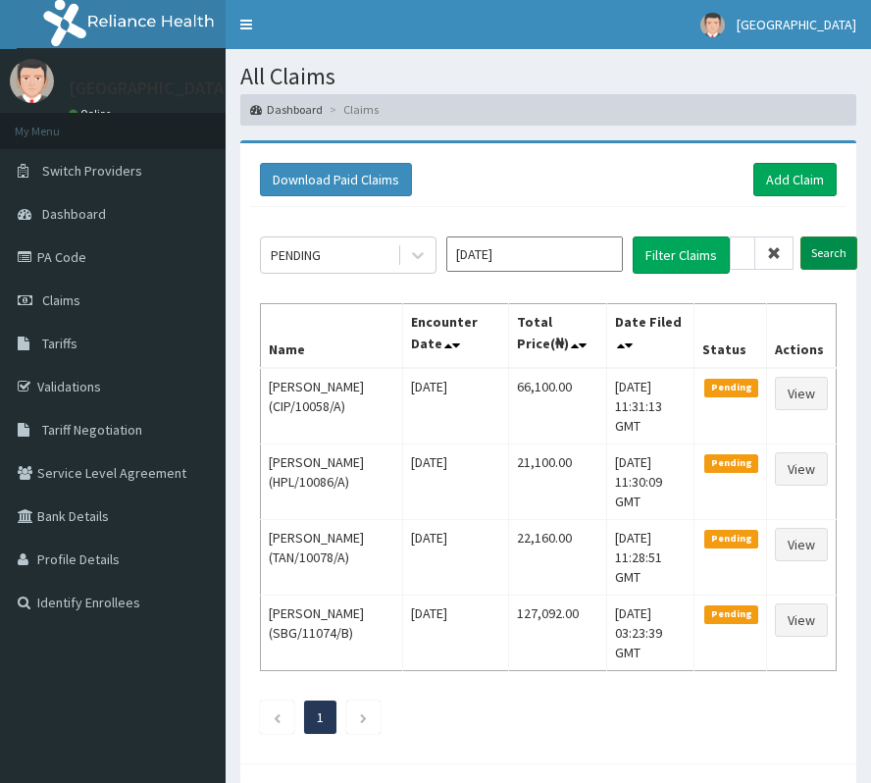
type input "RMN/10073/A"
click at [816, 257] on input "Search" at bounding box center [828, 252] width 57 height 33
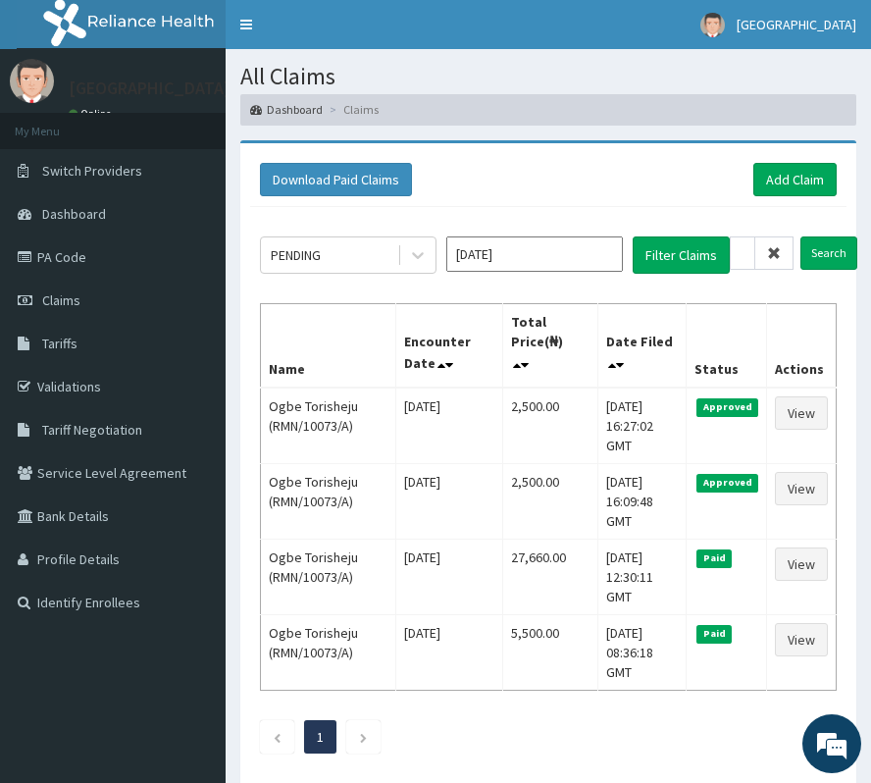
click at [781, 253] on icon at bounding box center [774, 253] width 14 height 14
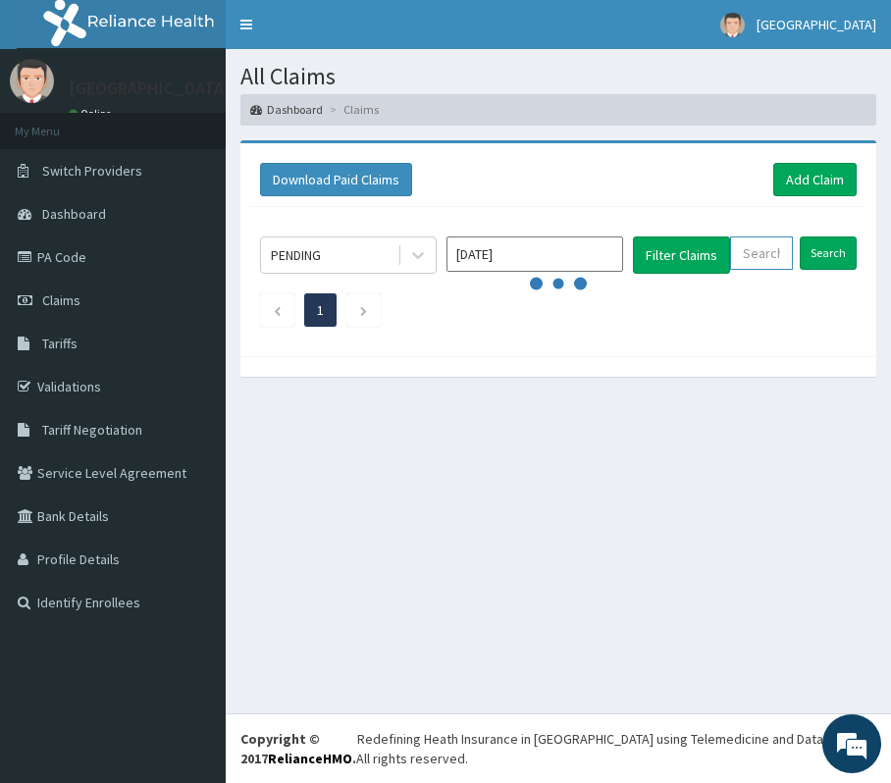
click at [775, 253] on input "text" at bounding box center [761, 252] width 63 height 33
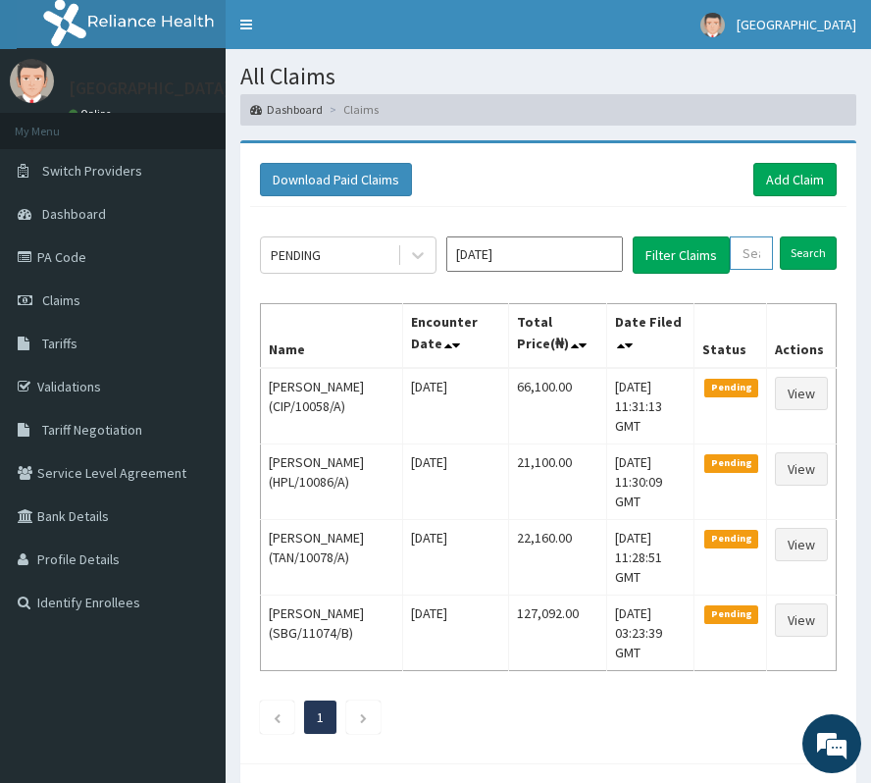
paste input "BWI/10038/A"
type input "BWI/10038/A"
click at [828, 245] on input "Search" at bounding box center [828, 252] width 57 height 33
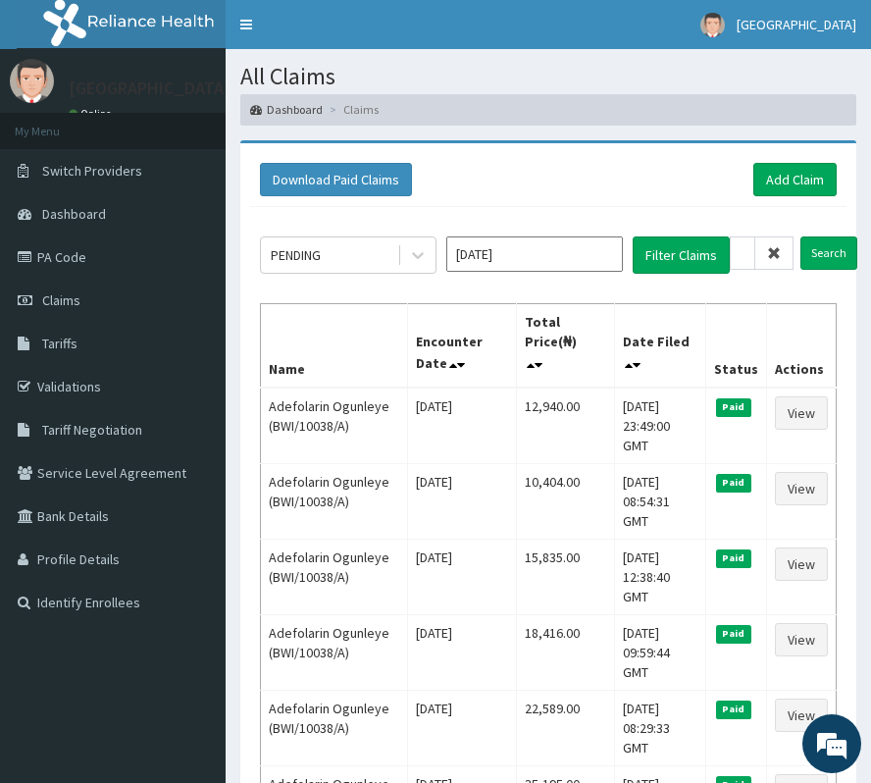
click at [774, 255] on icon at bounding box center [774, 253] width 14 height 14
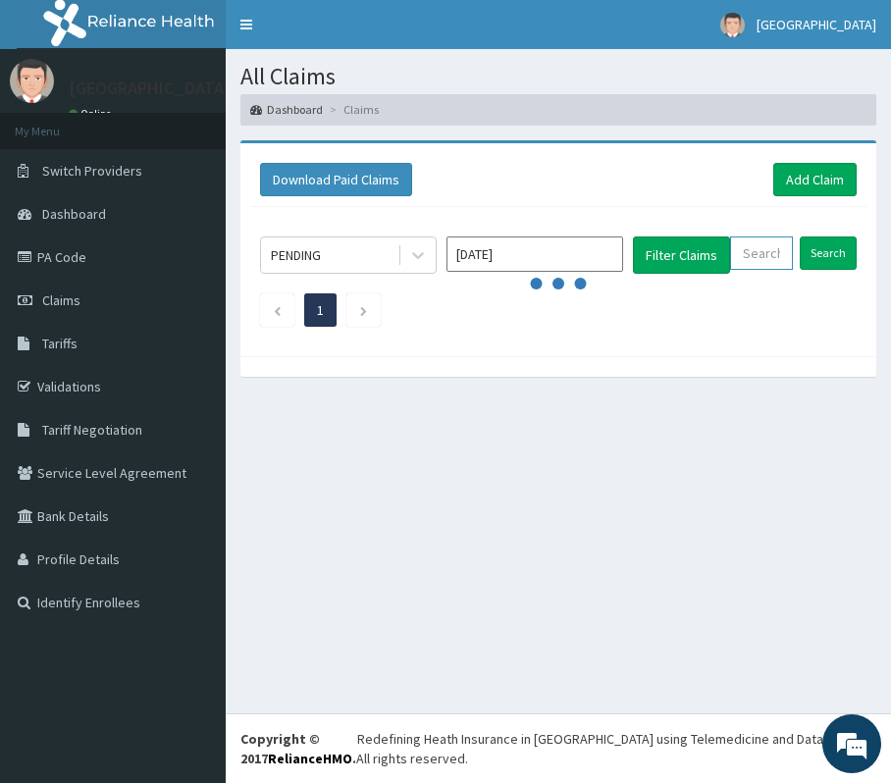
click at [766, 255] on input "text" at bounding box center [761, 252] width 63 height 33
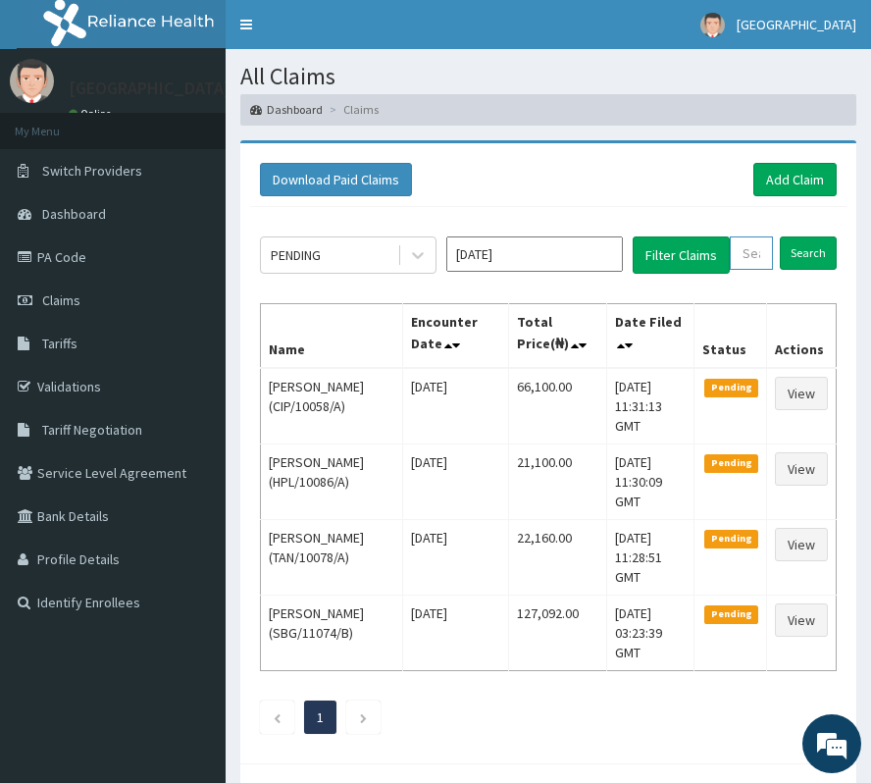
paste input "FCL/10222/A"
type input "FCL/10222/A"
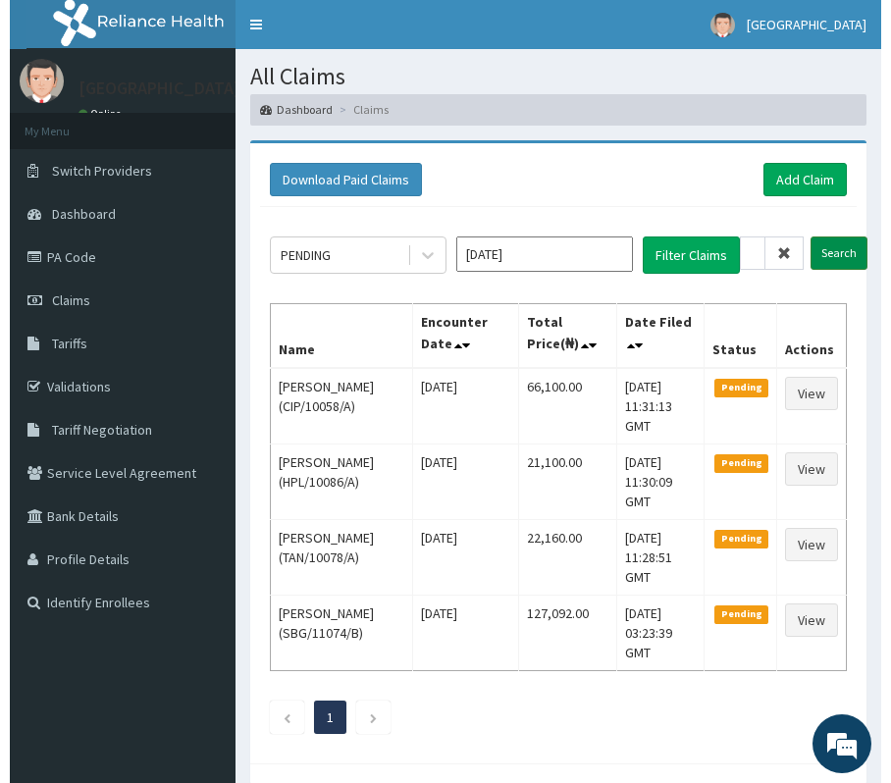
scroll to position [0, 0]
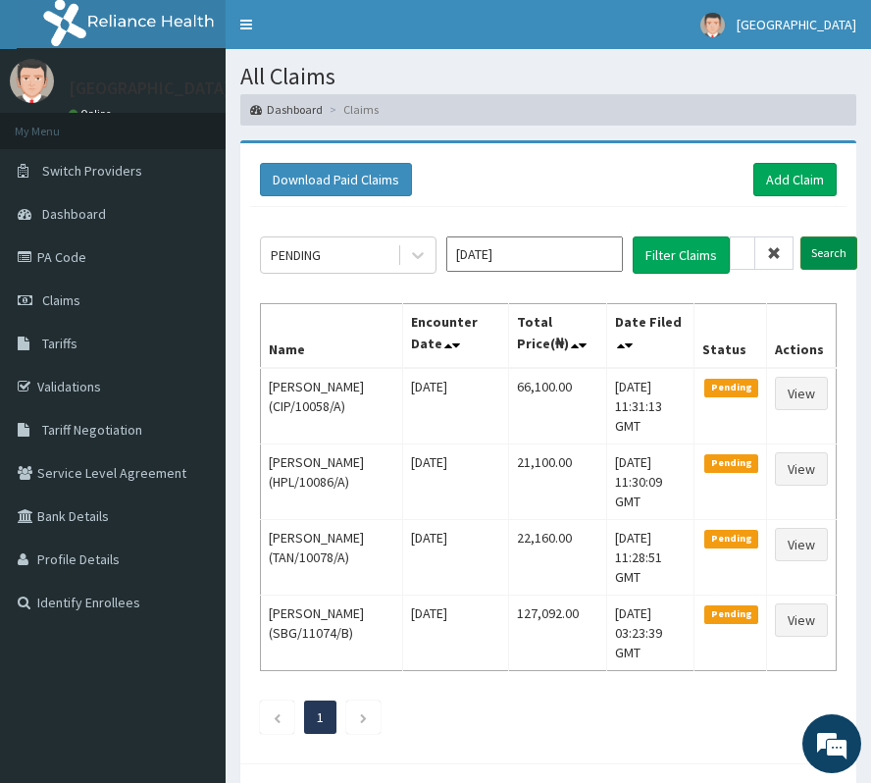
click at [828, 243] on input "Search" at bounding box center [828, 252] width 57 height 33
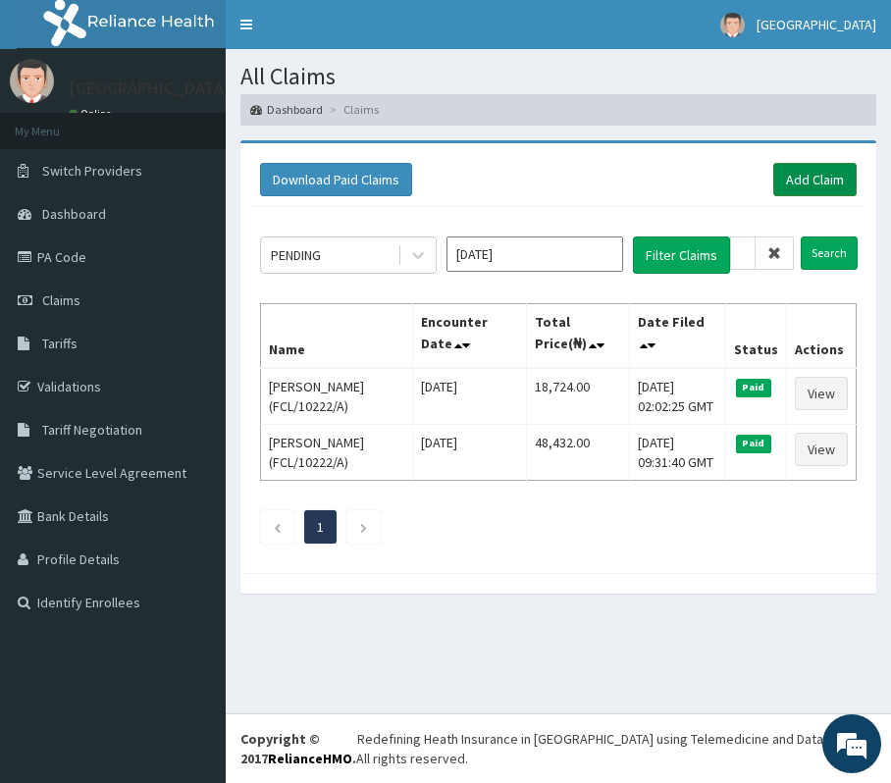
click at [808, 178] on link "Add Claim" at bounding box center [814, 179] width 83 height 33
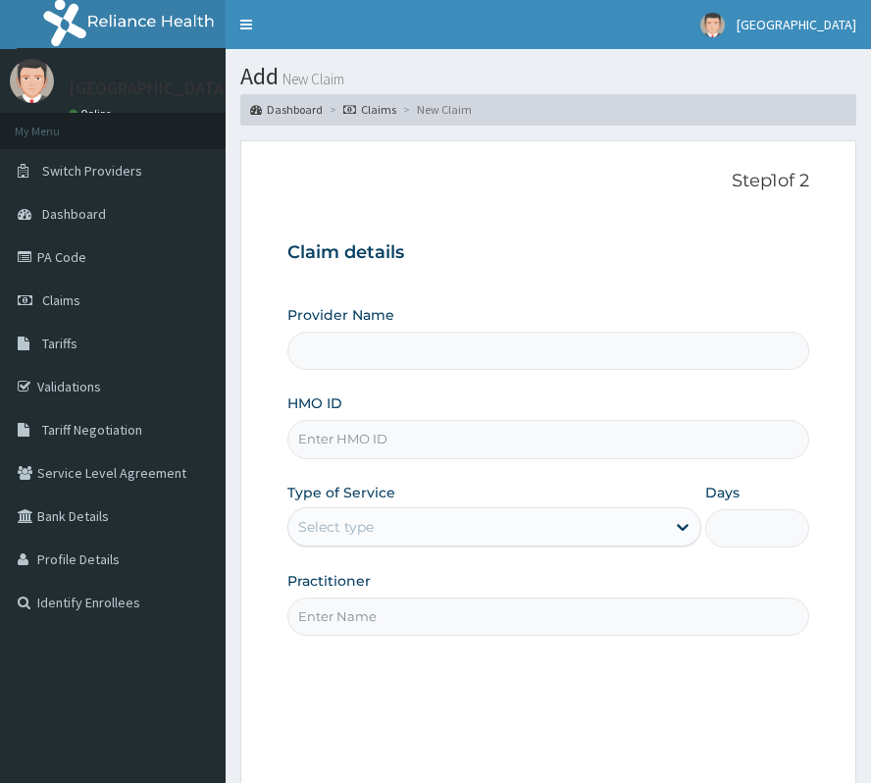
drag, startPoint x: 0, startPoint y: 0, endPoint x: 333, endPoint y: 447, distance: 557.9
click at [333, 447] on input "HMO ID" at bounding box center [548, 439] width 522 height 38
type input "FCL/10222/A"
type input "[GEOGRAPHIC_DATA]"
type input "FCL/10222/A"
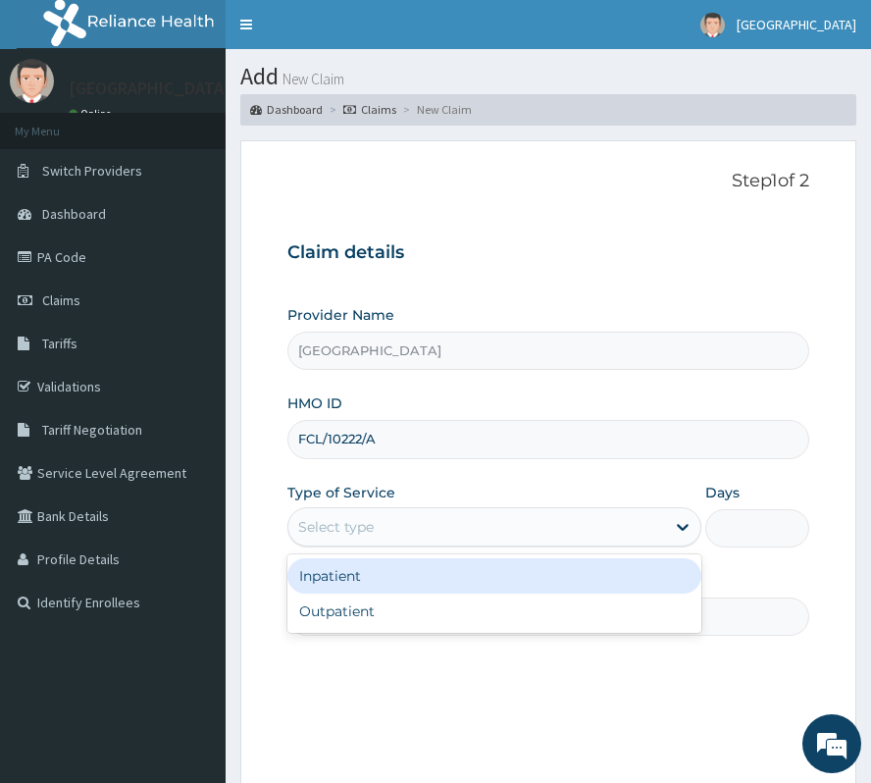
drag, startPoint x: 350, startPoint y: 536, endPoint x: 342, endPoint y: 589, distance: 53.5
click at [346, 550] on div "Provider Name Vima Hospital HMO ID FCL/10222/A Type of Service option Inpatient…" at bounding box center [548, 470] width 522 height 330
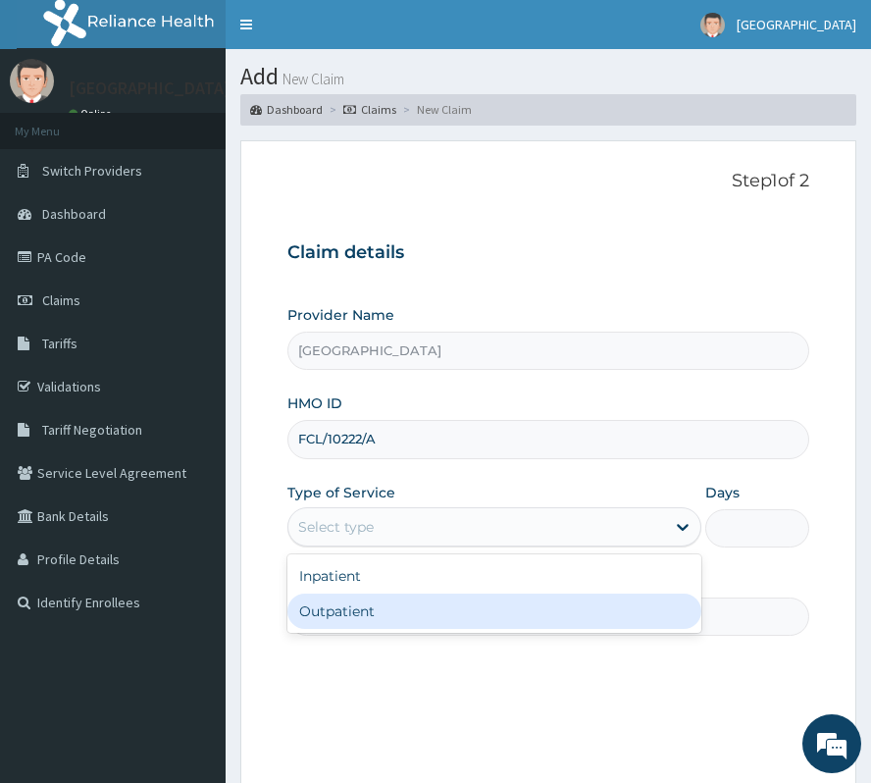
click at [338, 609] on div "Outpatient" at bounding box center [494, 610] width 414 height 35
type input "1"
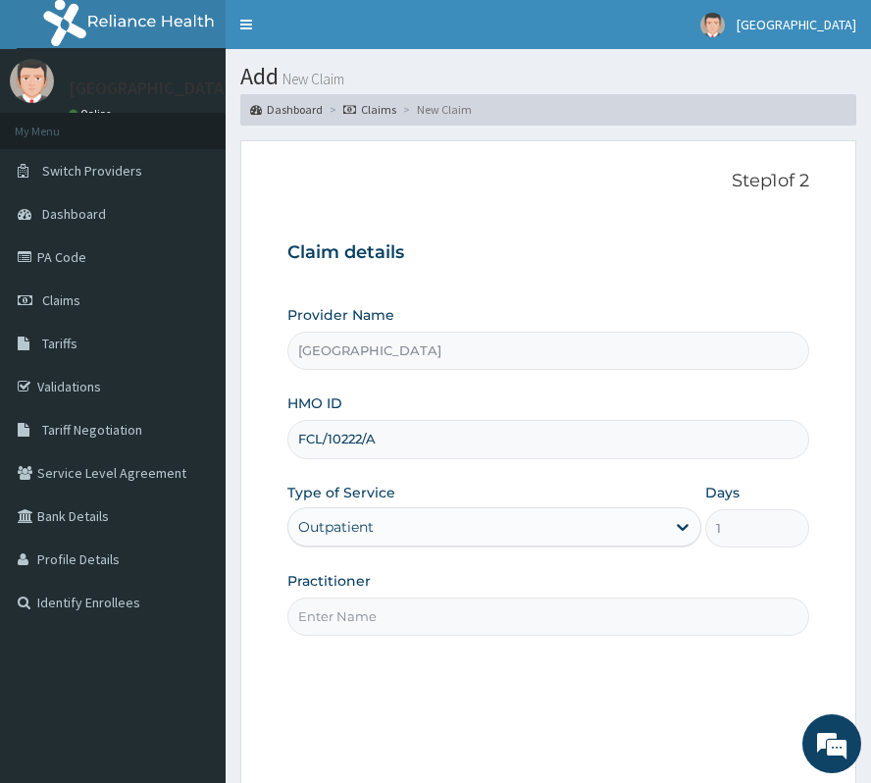
click at [338, 609] on input "Practitioner" at bounding box center [548, 616] width 522 height 38
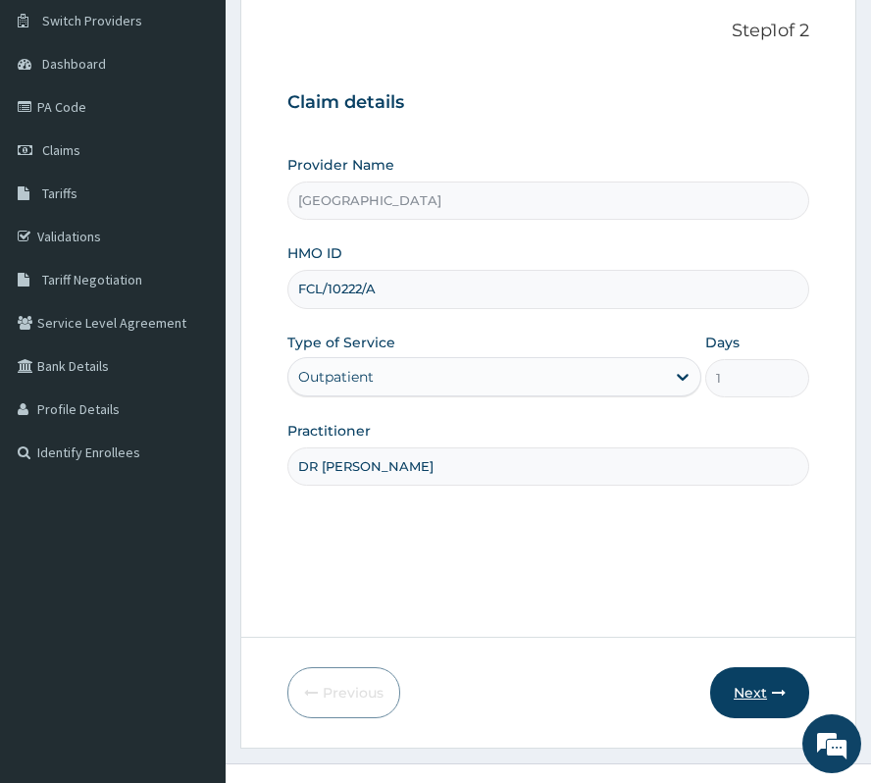
scroll to position [201, 0]
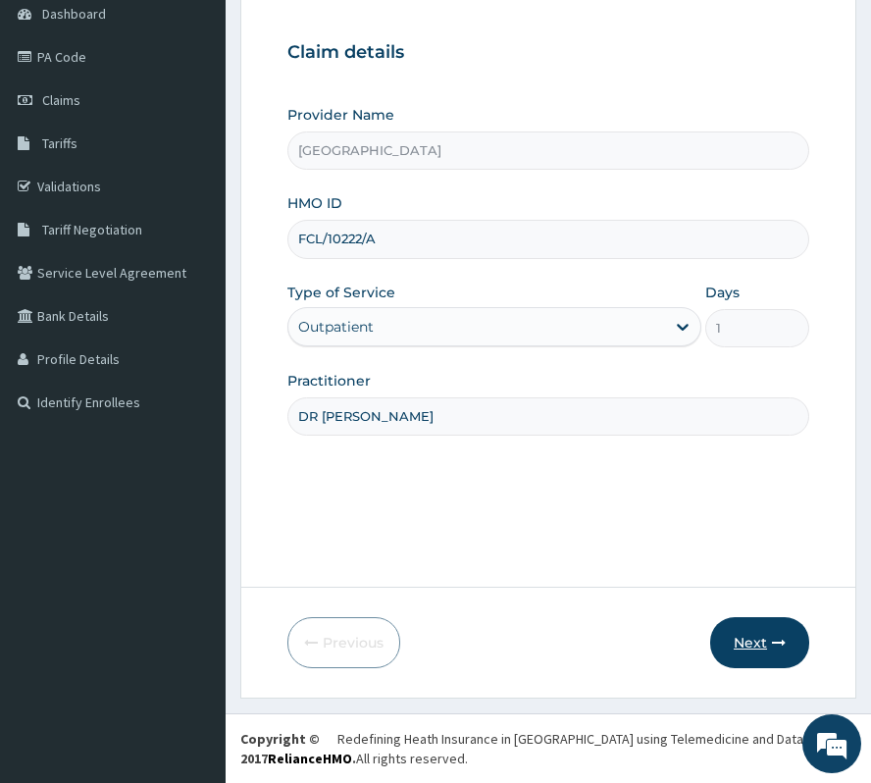
type input "DR ADAEZE"
click at [769, 641] on button "Next" at bounding box center [759, 642] width 99 height 51
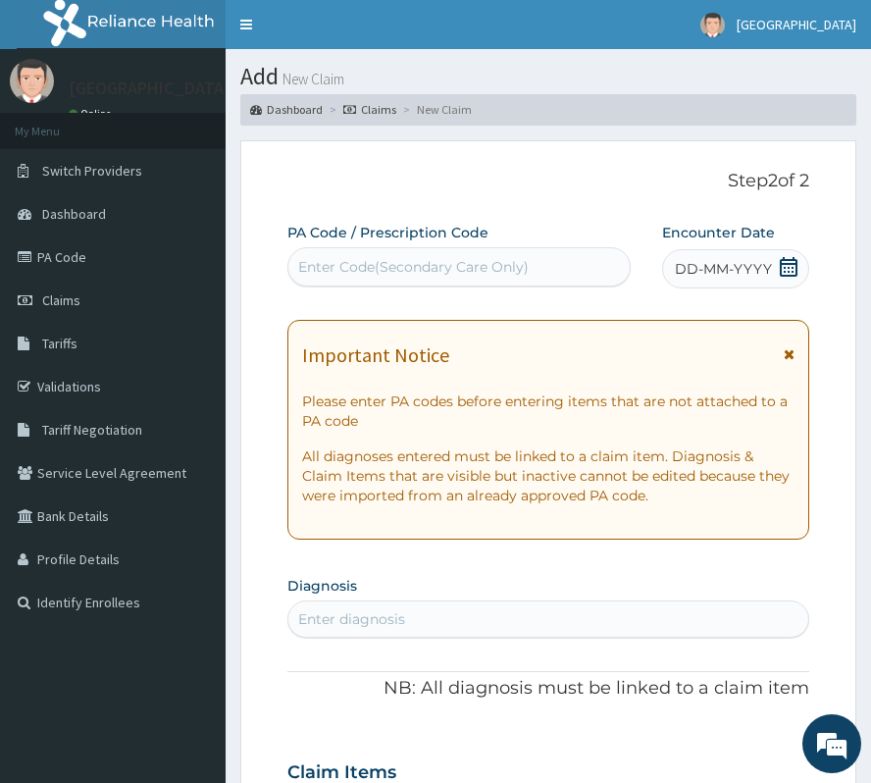
click at [781, 263] on icon at bounding box center [789, 267] width 18 height 20
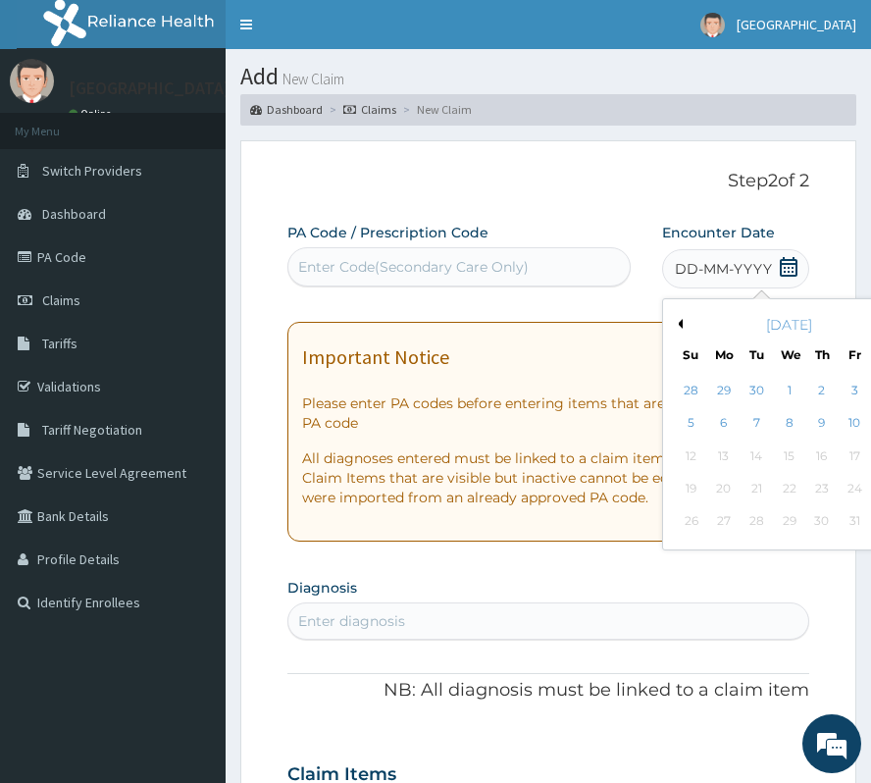
click at [671, 331] on div "October 2025" at bounding box center [789, 325] width 236 height 20
click at [673, 323] on button "Previous Month" at bounding box center [678, 324] width 10 height 10
click at [807, 453] on div "18" at bounding box center [821, 455] width 29 height 29
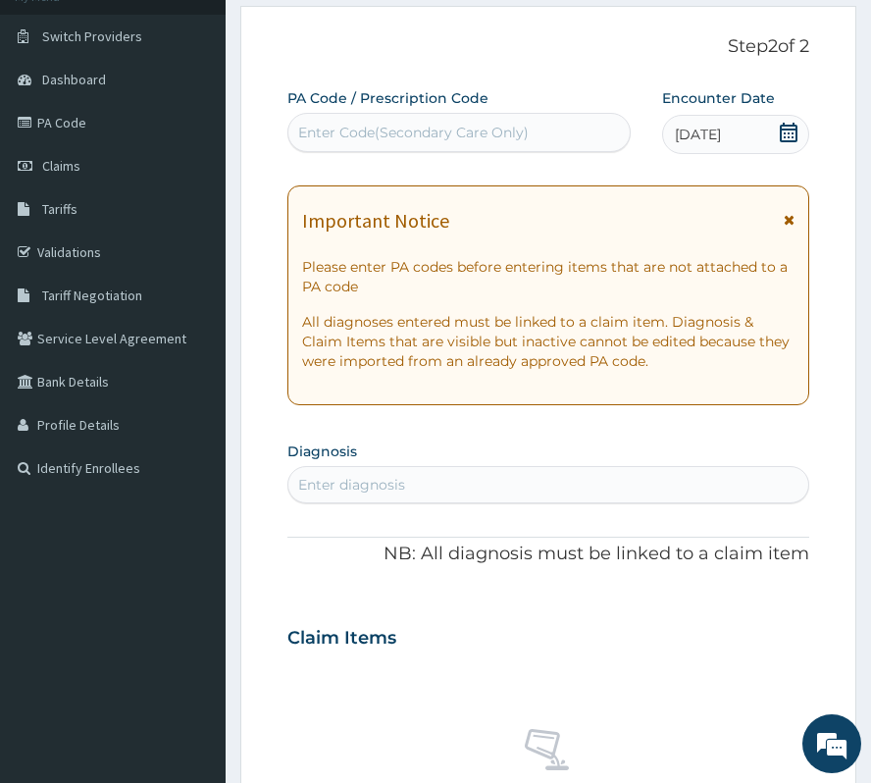
scroll to position [261, 0]
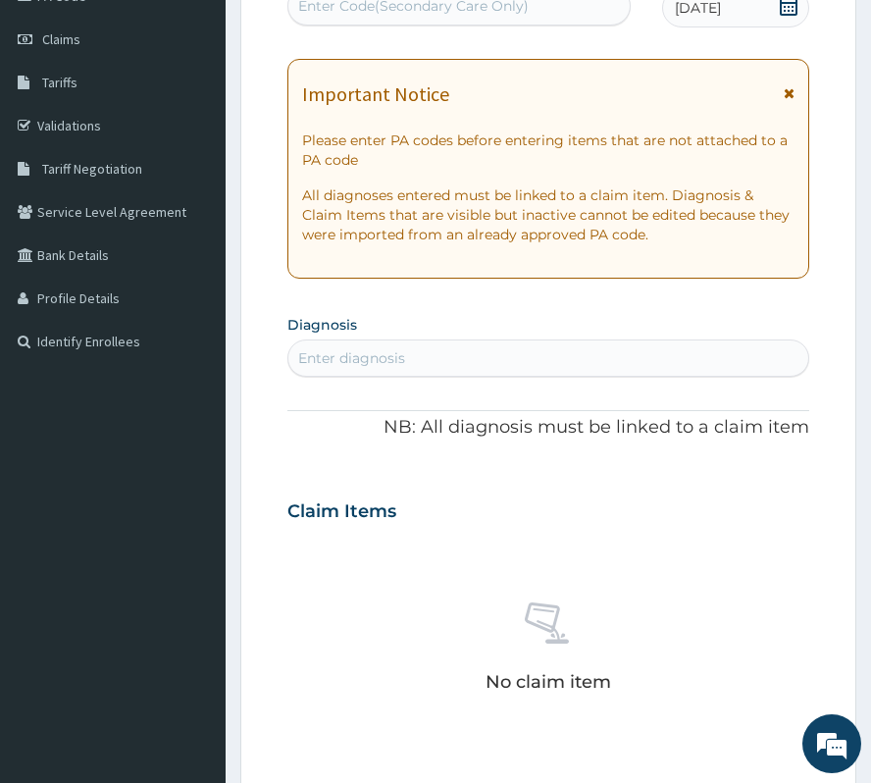
click at [371, 361] on div "Enter diagnosis" at bounding box center [351, 358] width 107 height 20
type input "P"
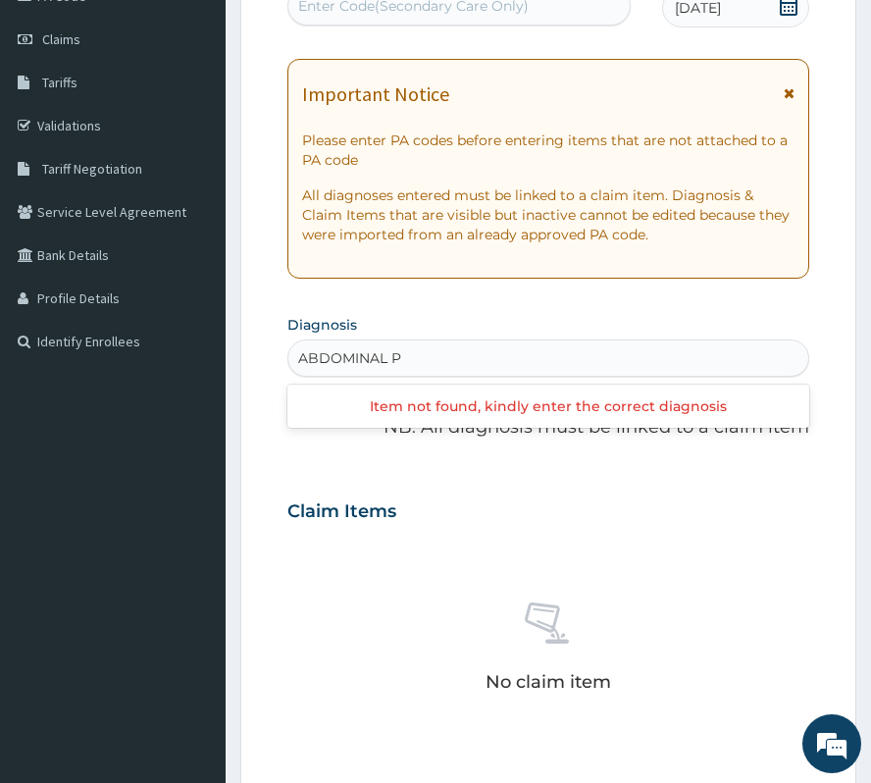
type input "ABDOMINAL"
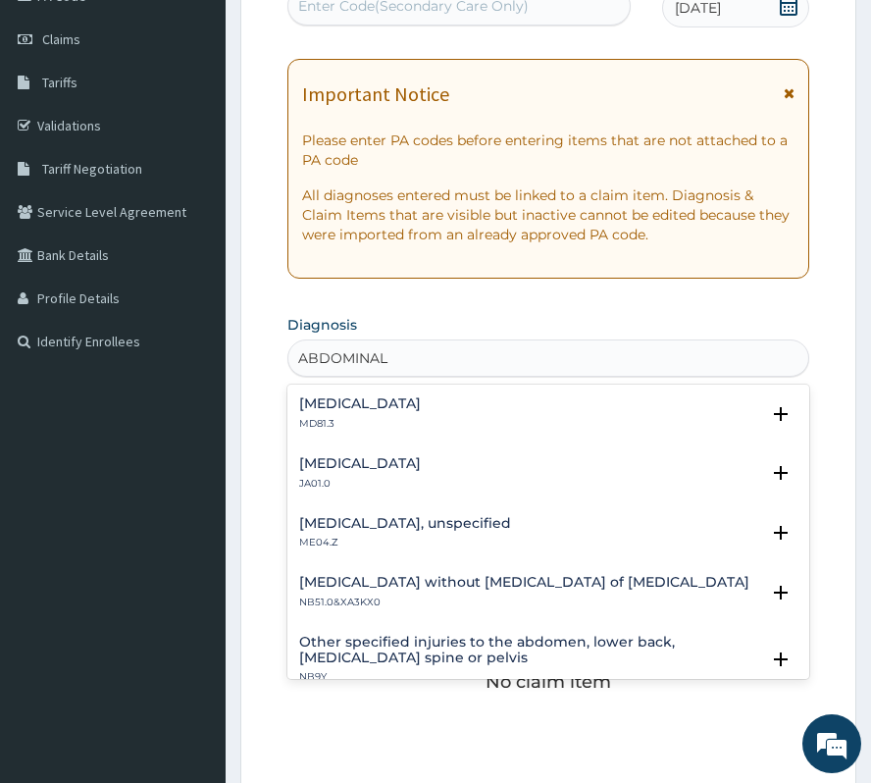
click at [388, 456] on h4 "Abdominal pregnancy" at bounding box center [360, 463] width 122 height 15
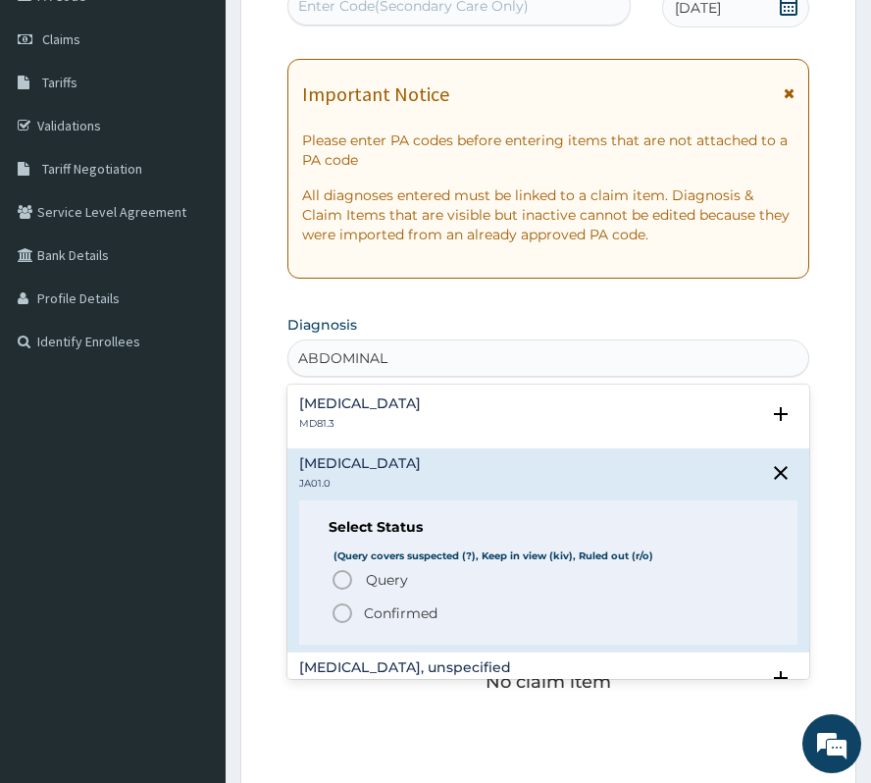
click at [379, 614] on p "Confirmed" at bounding box center [401, 613] width 74 height 20
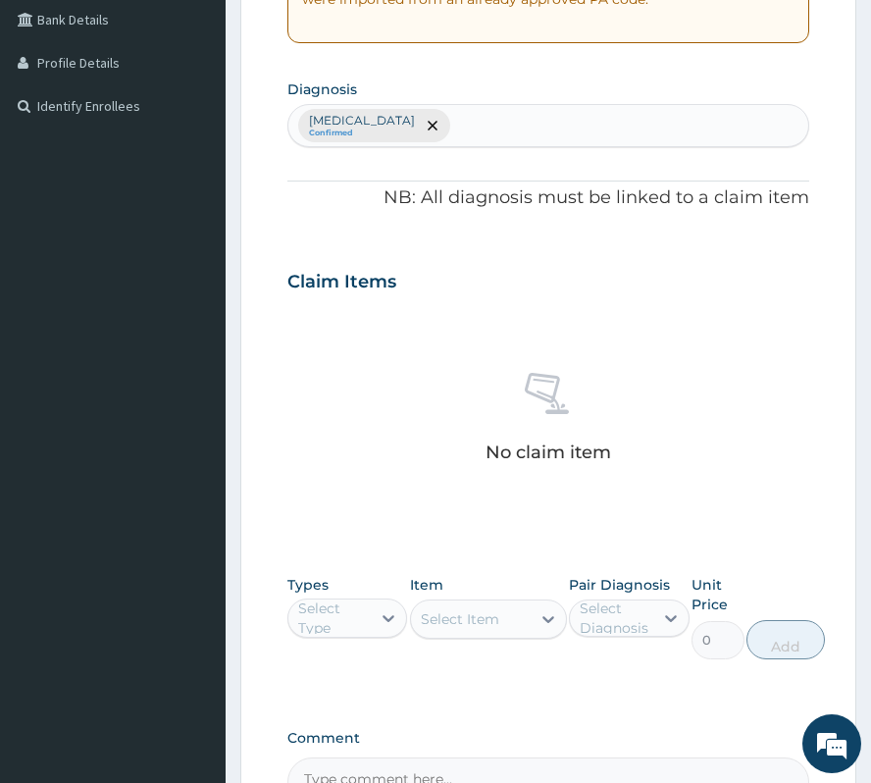
scroll to position [653, 0]
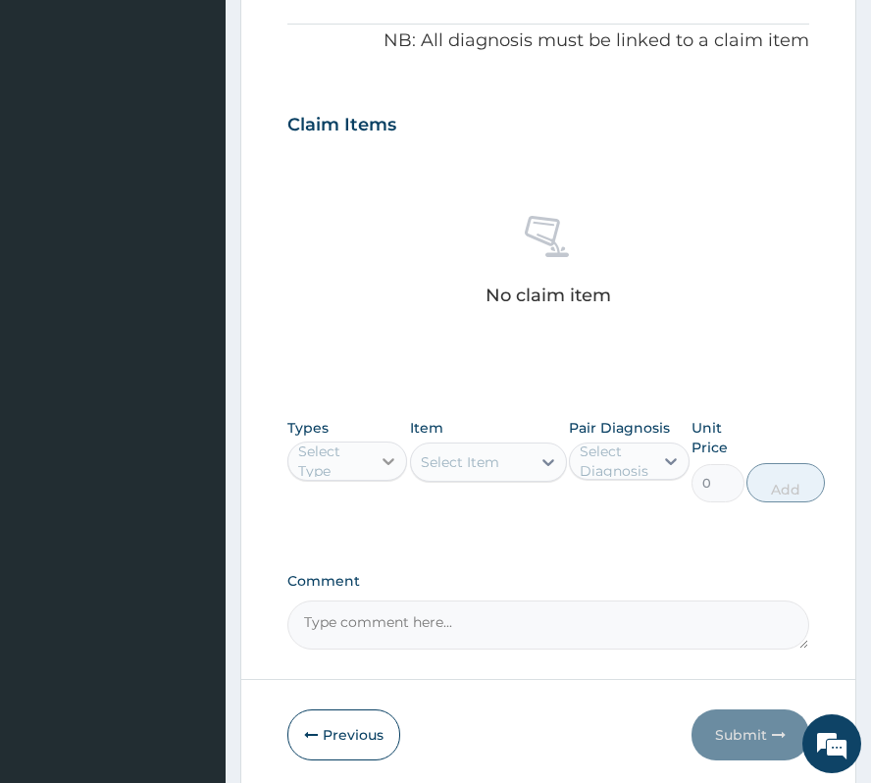
click at [379, 467] on icon at bounding box center [389, 461] width 20 height 20
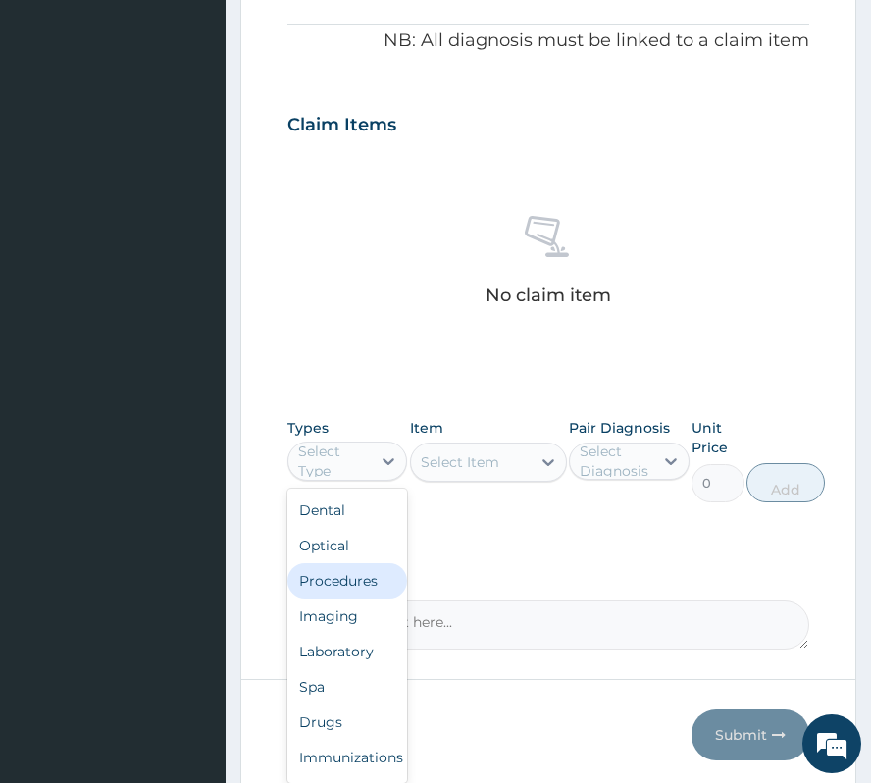
click at [346, 585] on div "Procedures" at bounding box center [347, 580] width 120 height 35
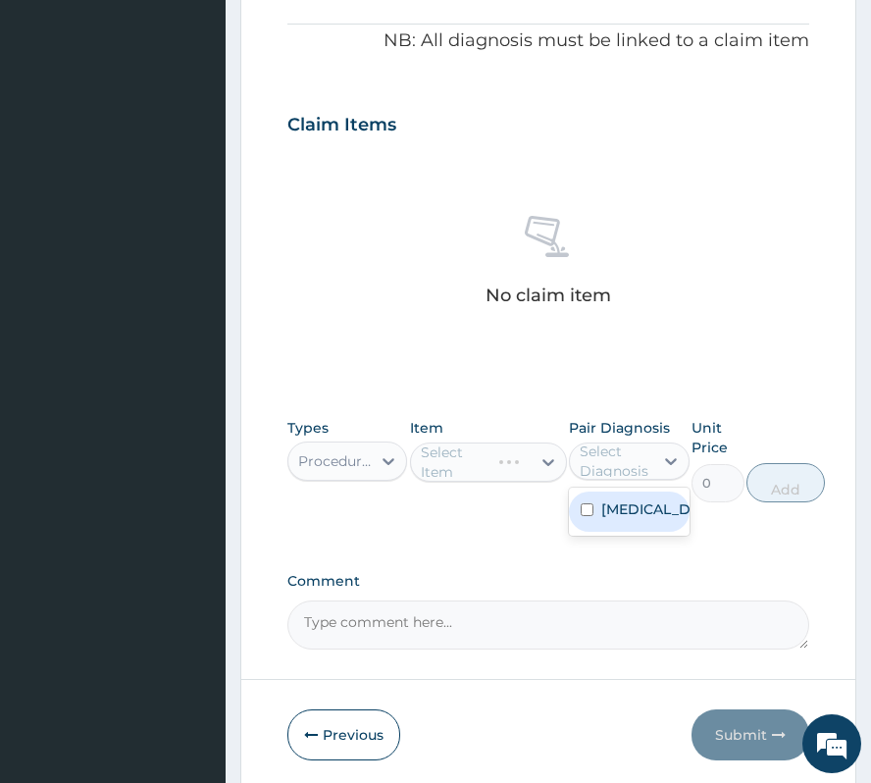
drag, startPoint x: 609, startPoint y: 441, endPoint x: 609, endPoint y: 499, distance: 57.9
click at [609, 443] on div "Select Diagnosis" at bounding box center [629, 460] width 120 height 37
click at [609, 519] on label "Abdominal pregnancy" at bounding box center [649, 509] width 96 height 20
checkbox input "true"
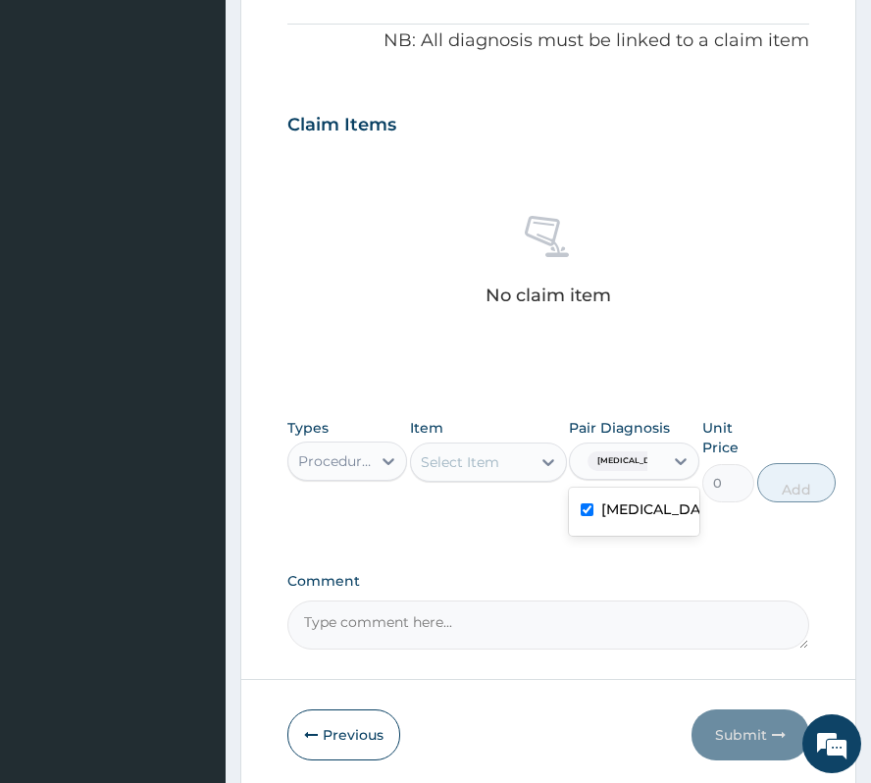
click at [439, 465] on div "Select Item" at bounding box center [460, 462] width 78 height 20
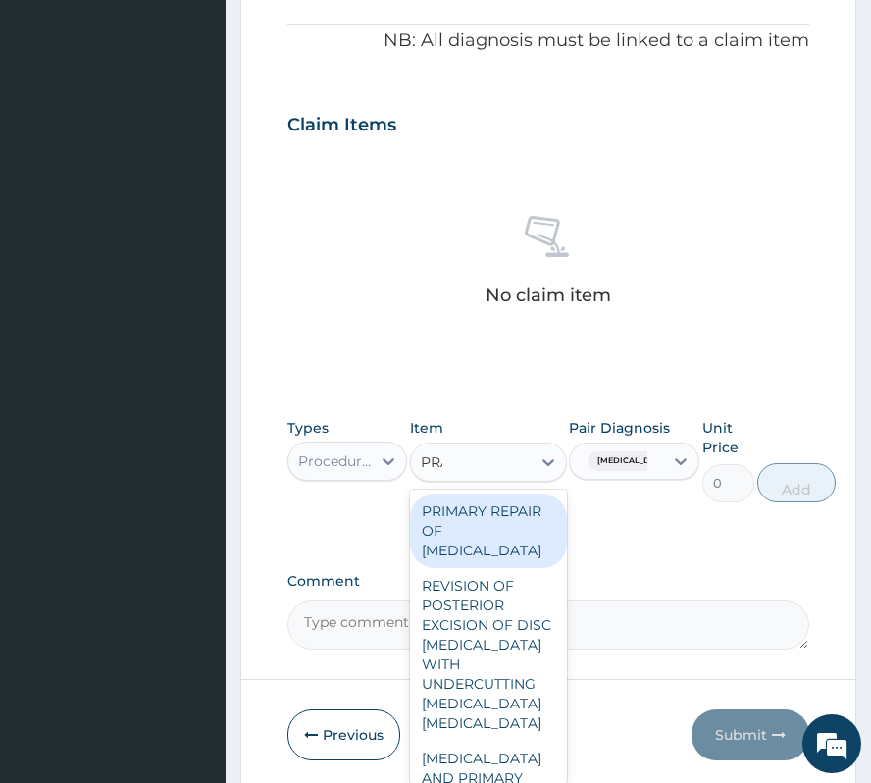
type input "PRAC"
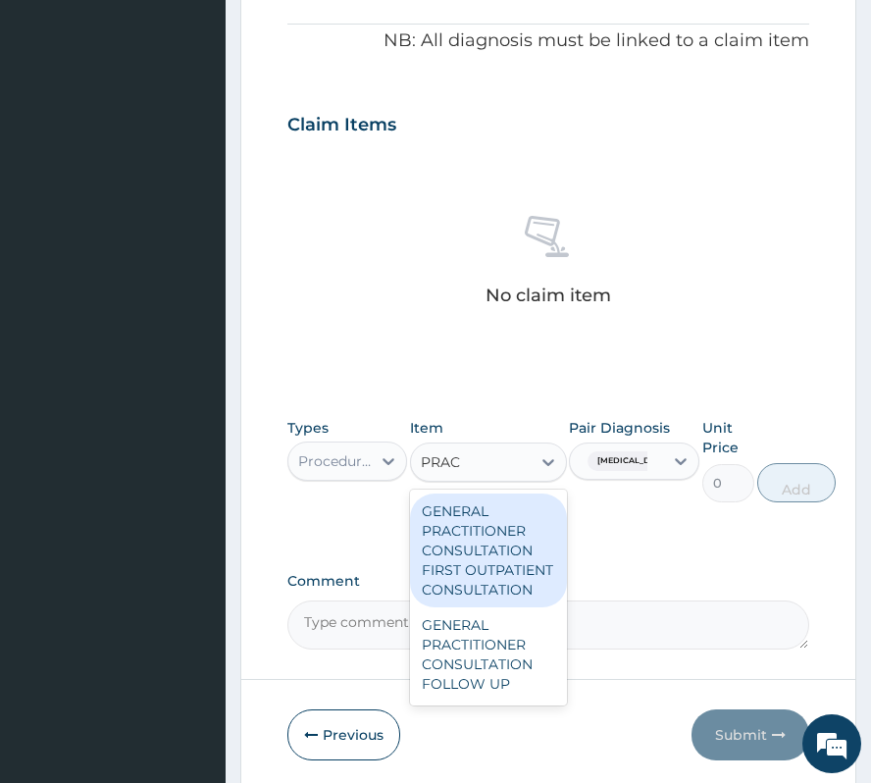
click at [530, 538] on div "GENERAL PRACTITIONER CONSULTATION FIRST OUTPATIENT CONSULTATION" at bounding box center [488, 550] width 157 height 114
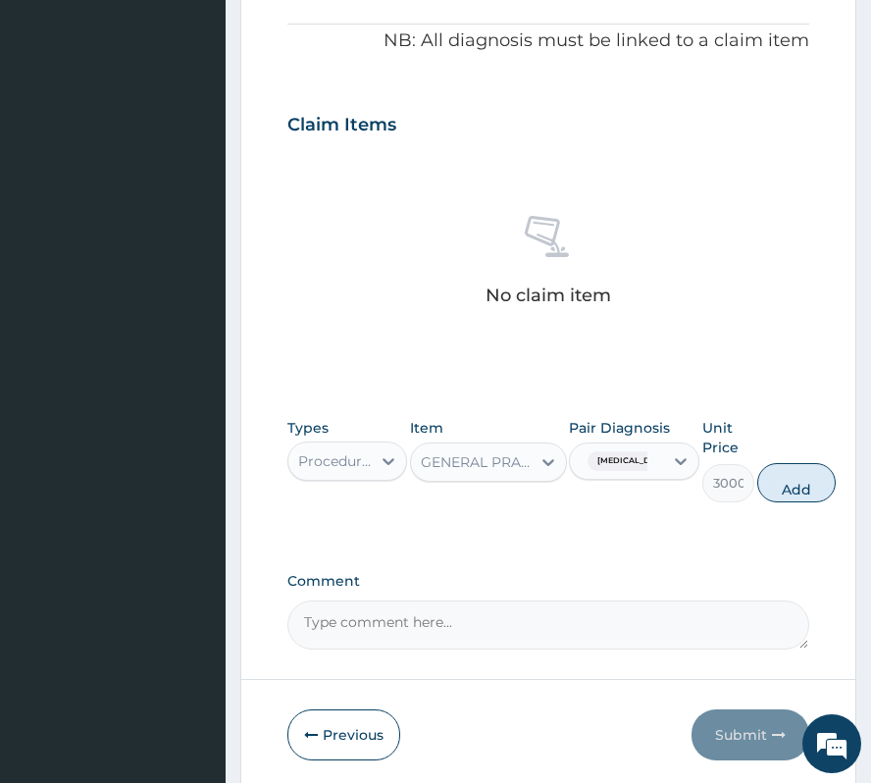
click at [798, 463] on div "Types Procedures Item GENERAL PRACTITIONER CONSULTATION FIRST OUTPATIENT CONSUL…" at bounding box center [548, 460] width 522 height 104
click at [802, 476] on button "Add" at bounding box center [796, 482] width 78 height 39
type input "0"
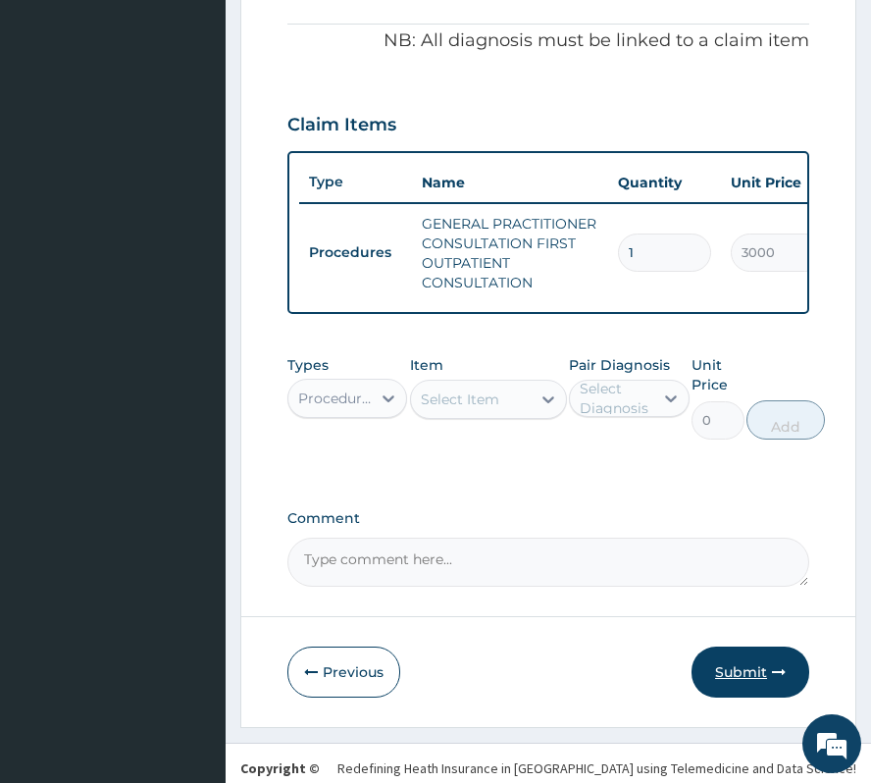
click at [732, 689] on button "Submit" at bounding box center [751, 671] width 118 height 51
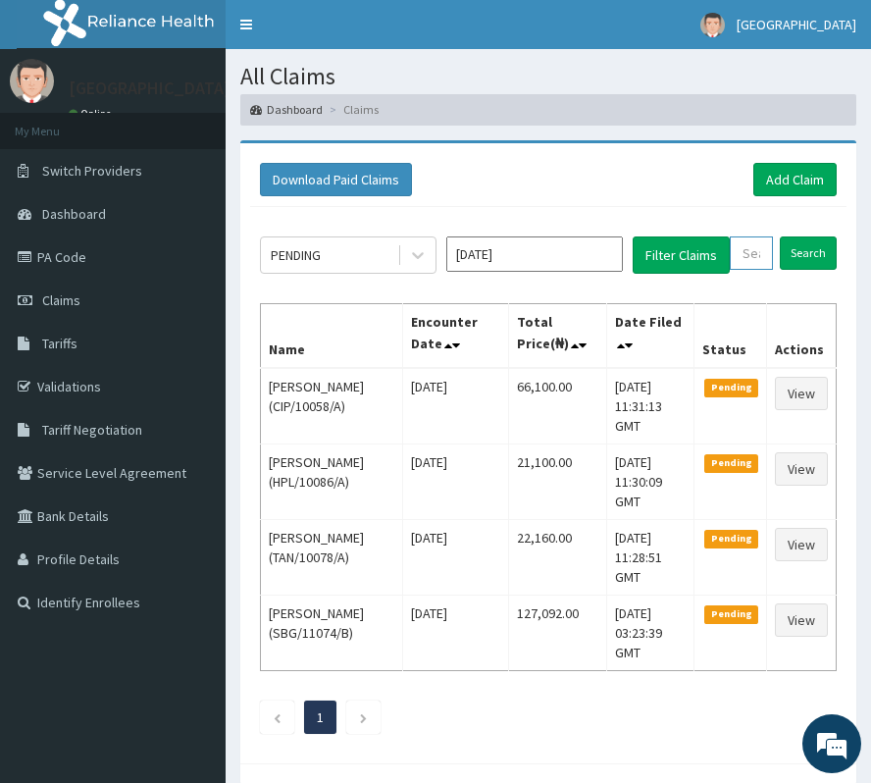
click at [735, 259] on input "text" at bounding box center [751, 252] width 43 height 33
paste input "MJL/10013/A"
type input "MJL/10013/A"
click at [821, 245] on input "Search" at bounding box center [828, 252] width 57 height 33
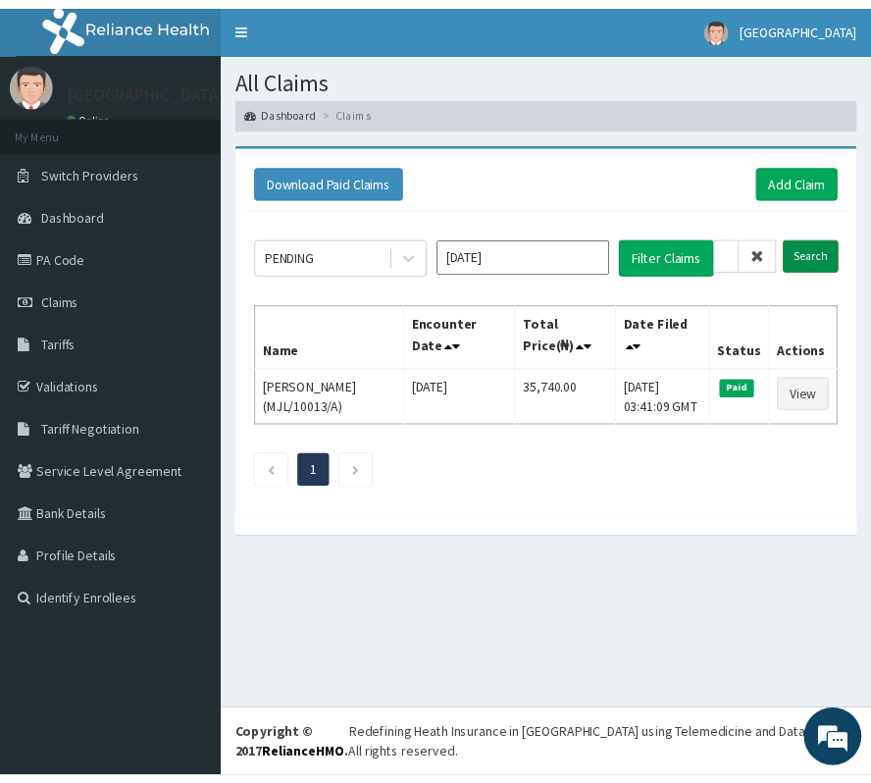
scroll to position [0, 0]
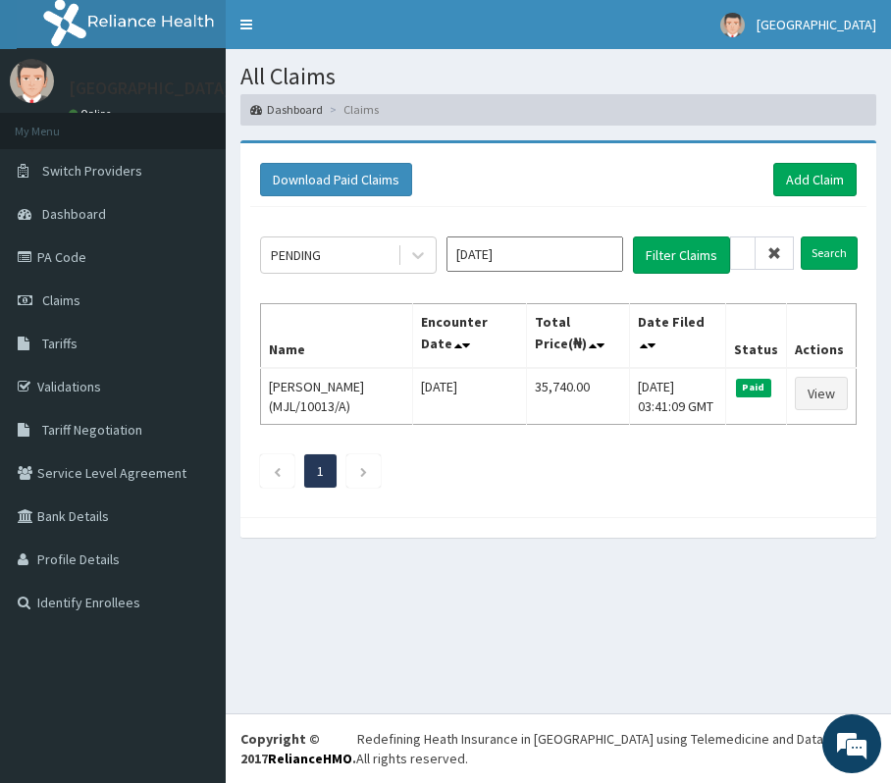
click at [766, 257] on span at bounding box center [774, 252] width 38 height 33
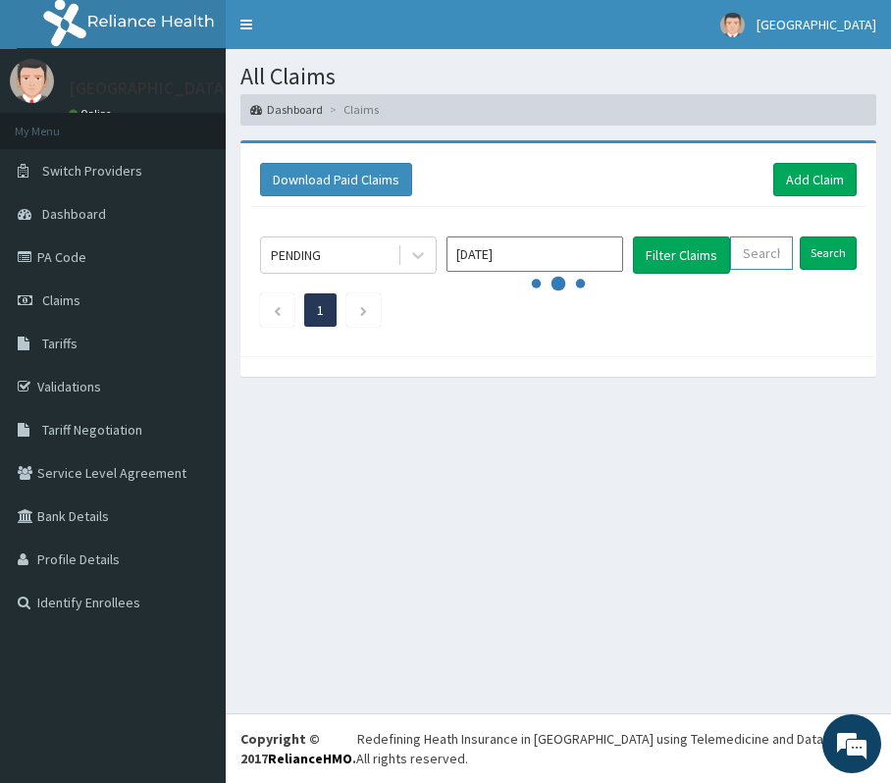
click at [765, 257] on input "text" at bounding box center [761, 252] width 63 height 33
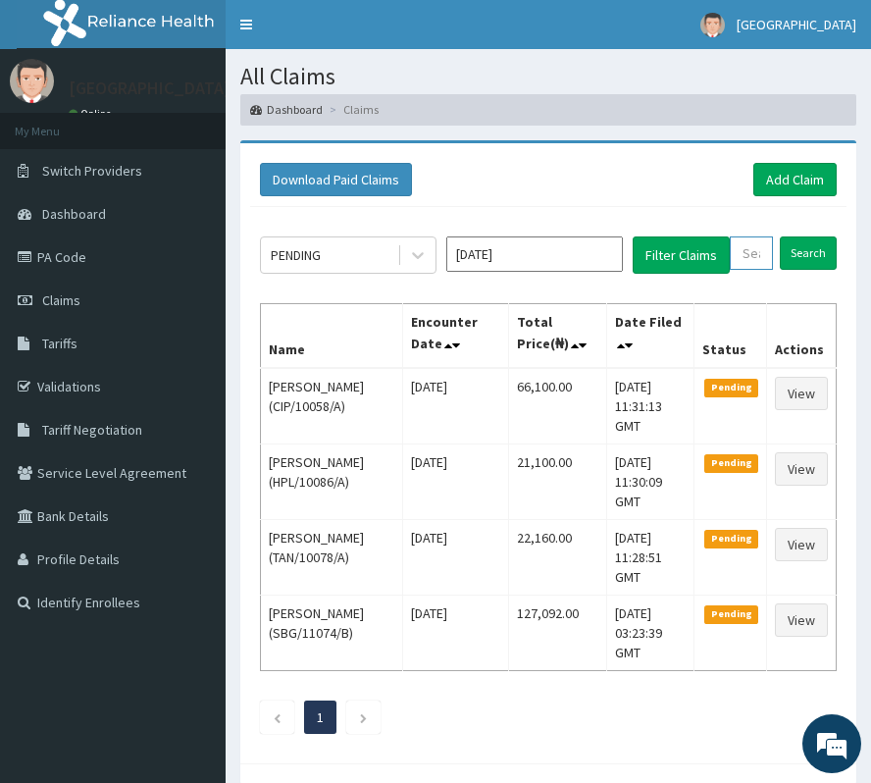
paste input "MJL/10013/B"
type input "MJL/10013/B"
click at [824, 253] on input "Search" at bounding box center [828, 252] width 57 height 33
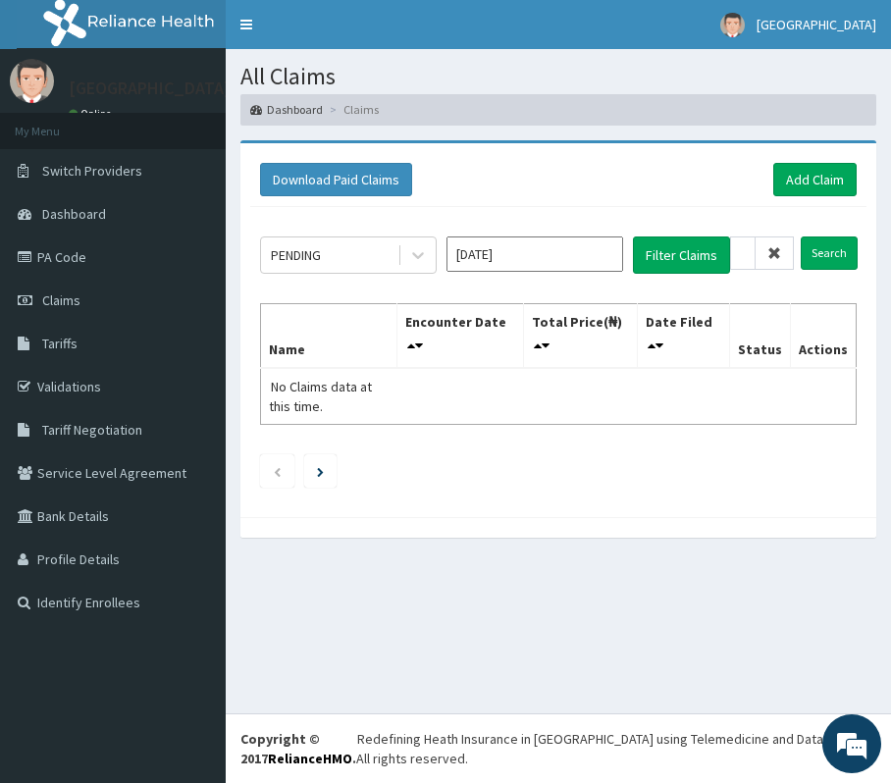
click at [769, 247] on icon at bounding box center [774, 253] width 14 height 14
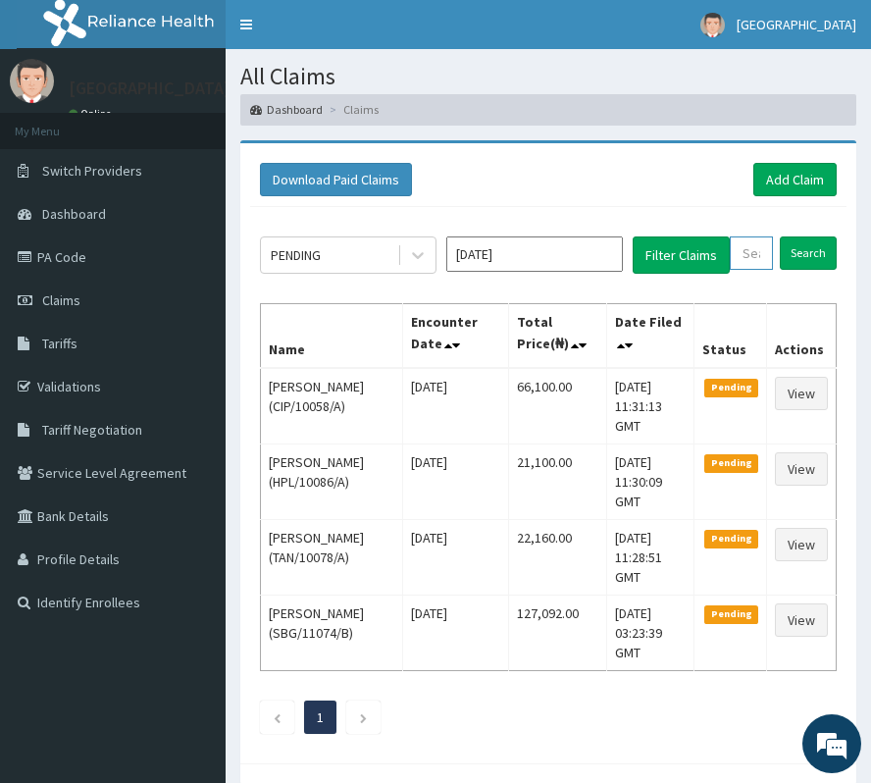
click at [763, 252] on input "text" at bounding box center [751, 252] width 43 height 33
paste input "MJL/10013/C"
type input "MJL/10013/C"
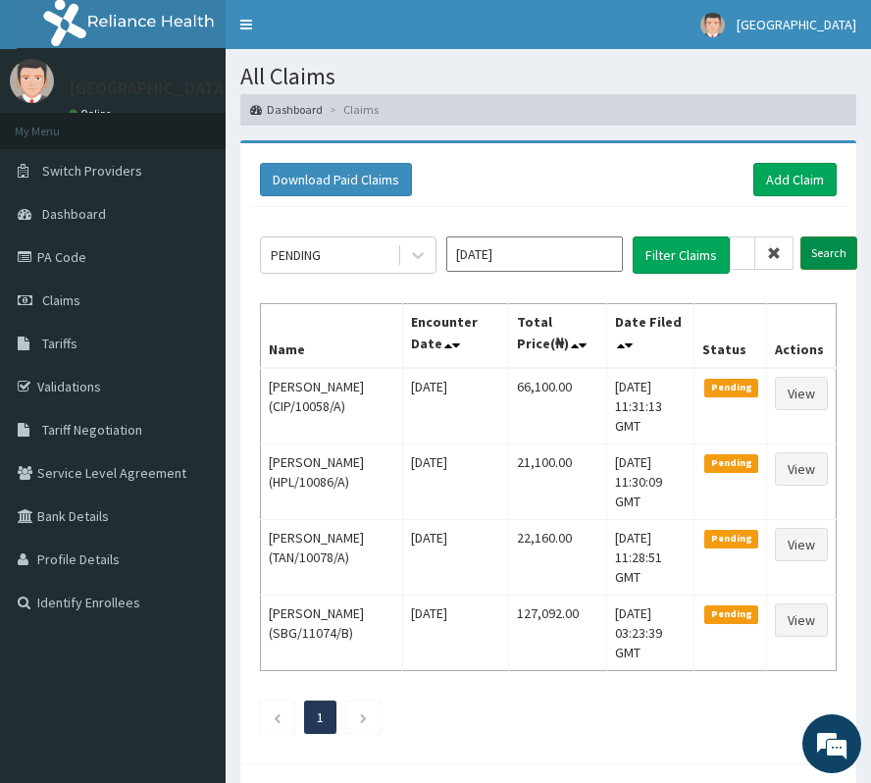
click at [825, 245] on input "Search" at bounding box center [828, 252] width 57 height 33
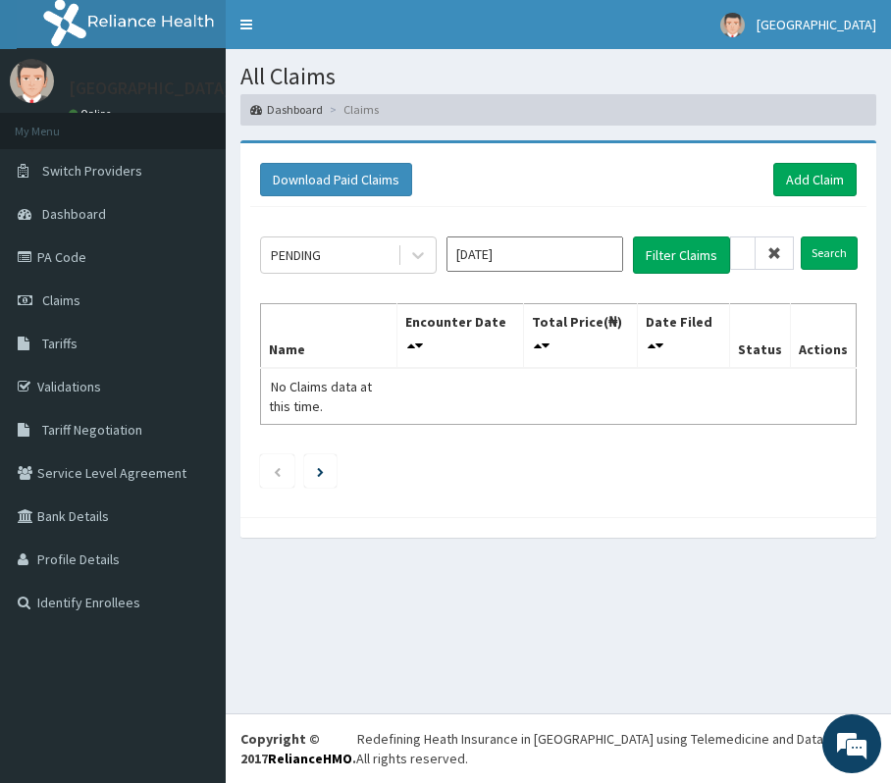
click at [766, 253] on span at bounding box center [774, 252] width 38 height 33
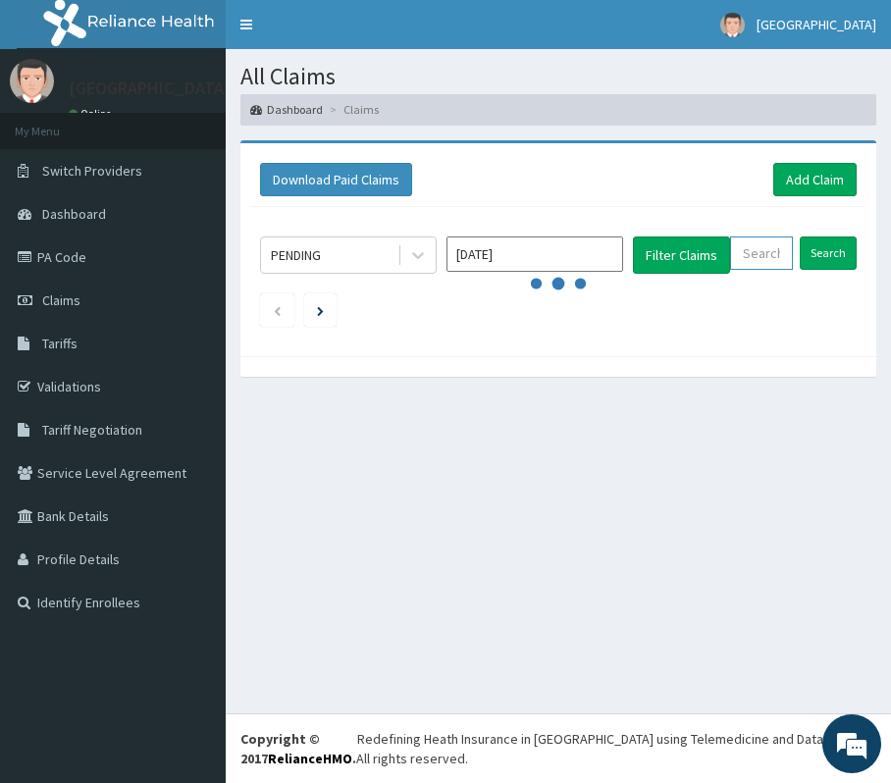
click at [766, 253] on input "text" at bounding box center [761, 252] width 63 height 33
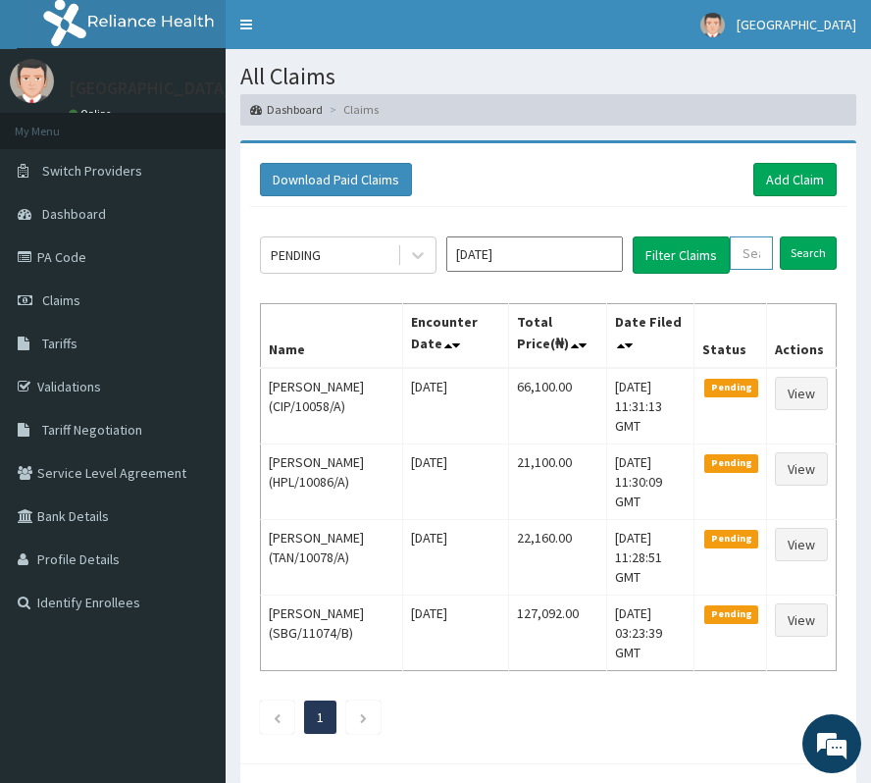
paste input "DTN/10252/A"
type input "DTN/10252/A"
click at [838, 265] on input "Search" at bounding box center [828, 252] width 57 height 33
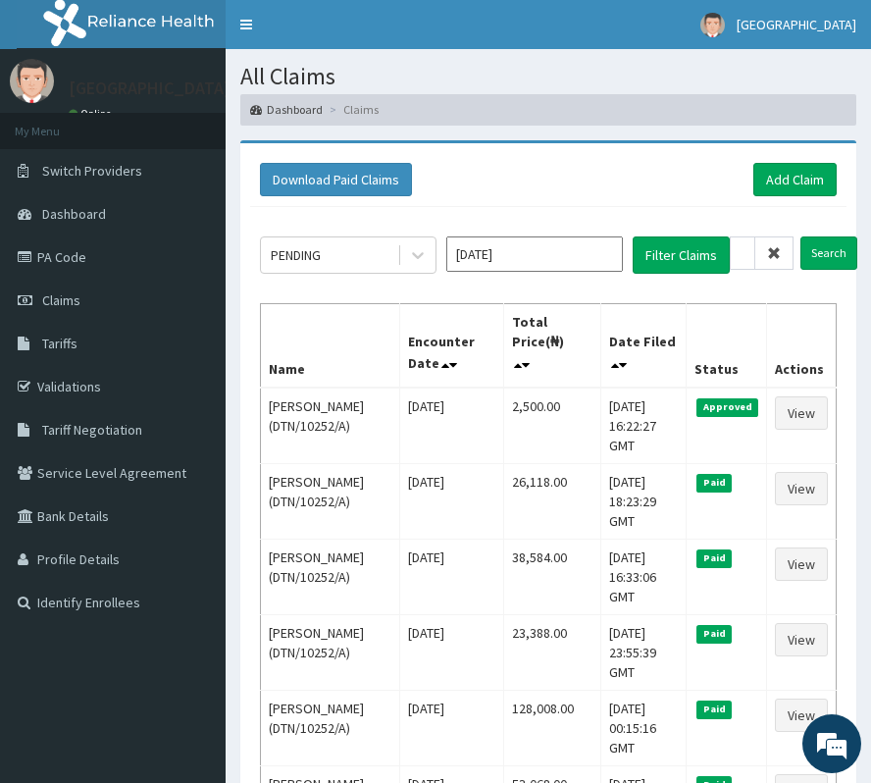
click at [770, 246] on icon at bounding box center [774, 253] width 14 height 14
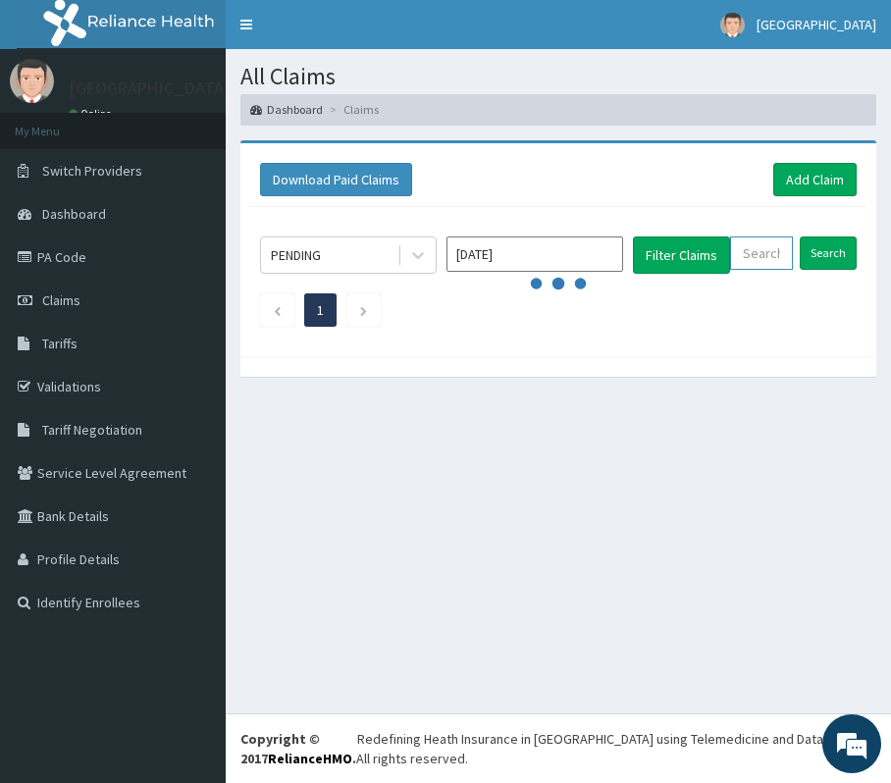
click at [771, 259] on input "text" at bounding box center [761, 252] width 63 height 33
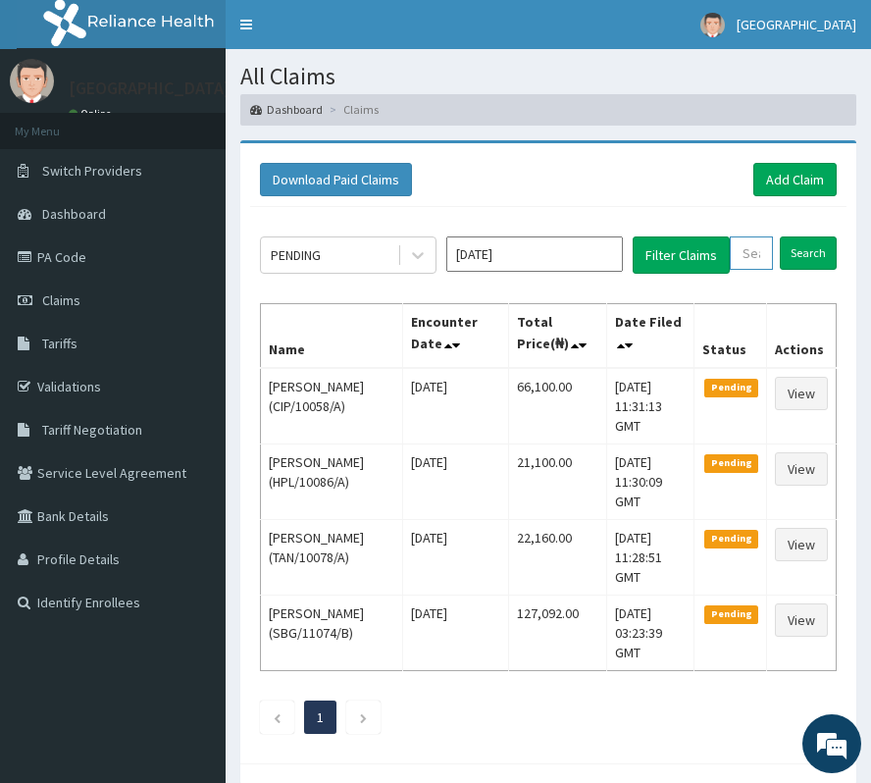
paste input "QAO/10359/A"
type input "QAO/10359/A"
click at [828, 260] on input "Search" at bounding box center [828, 252] width 57 height 33
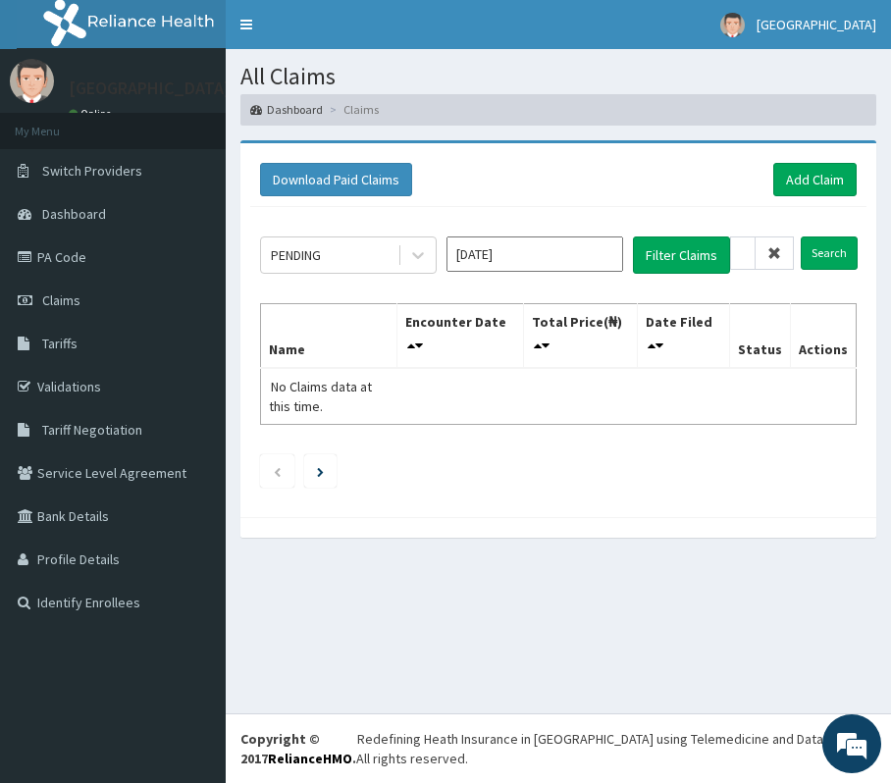
click at [771, 260] on span at bounding box center [774, 252] width 38 height 33
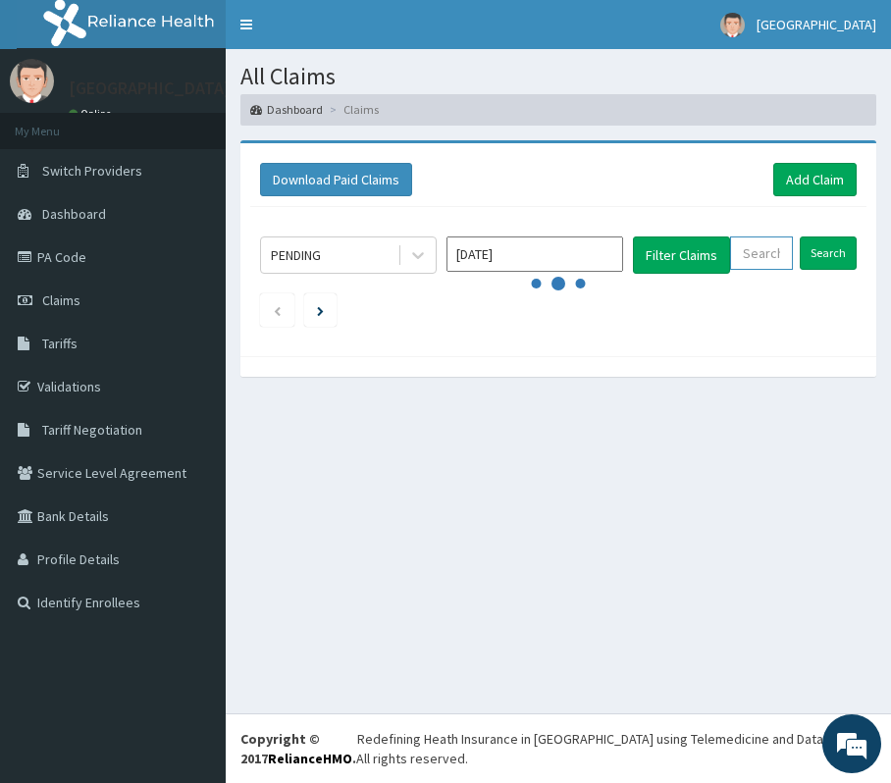
click at [771, 260] on input "text" at bounding box center [761, 252] width 63 height 33
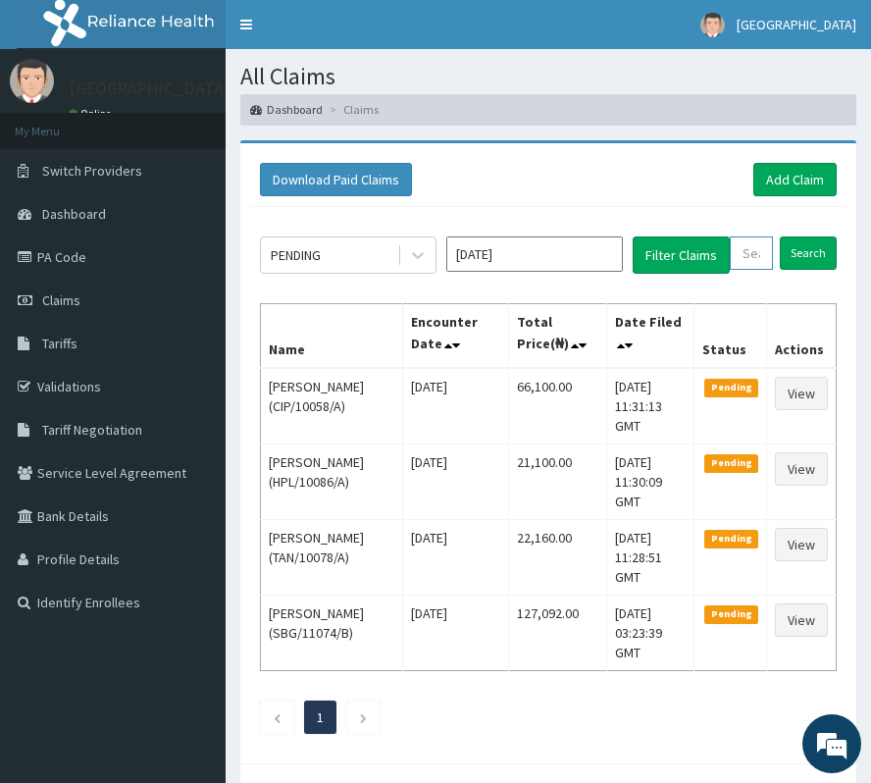
click at [769, 259] on input "text" at bounding box center [751, 252] width 43 height 33
paste input "OHT/12539/A"
type input "OHT/12539/A"
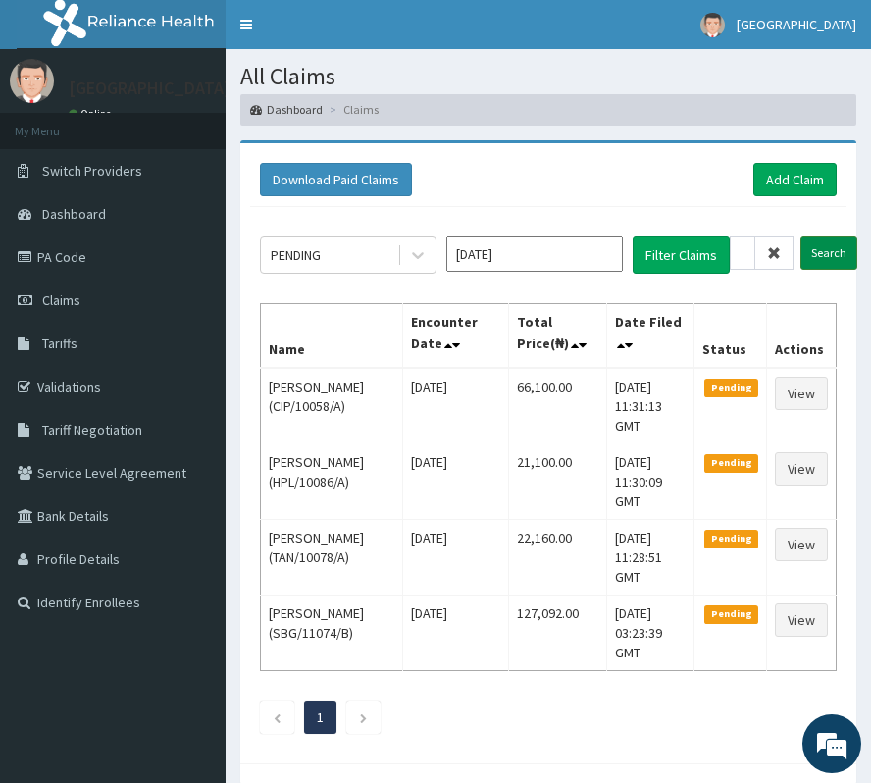
click at [853, 251] on input "Search" at bounding box center [828, 252] width 57 height 33
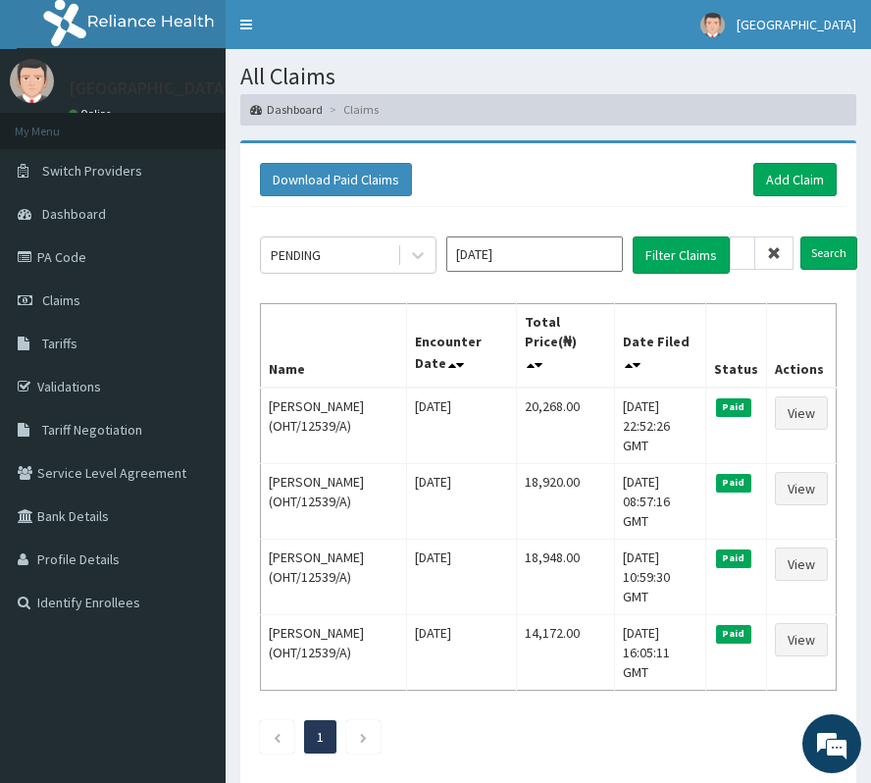
click at [777, 253] on icon at bounding box center [774, 253] width 14 height 14
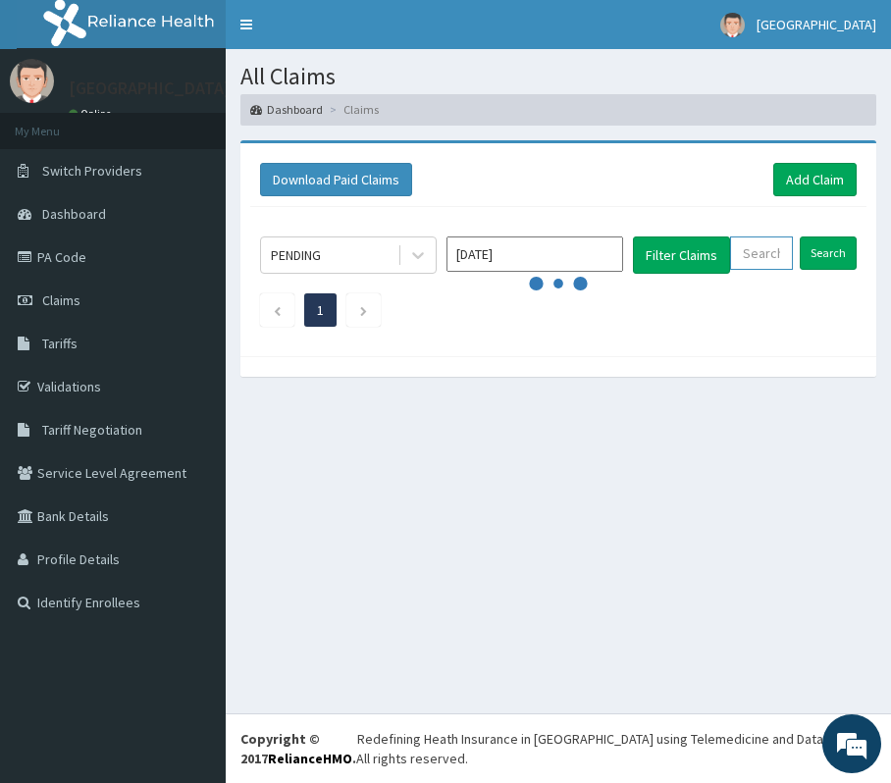
click at [777, 253] on input "text" at bounding box center [761, 252] width 63 height 33
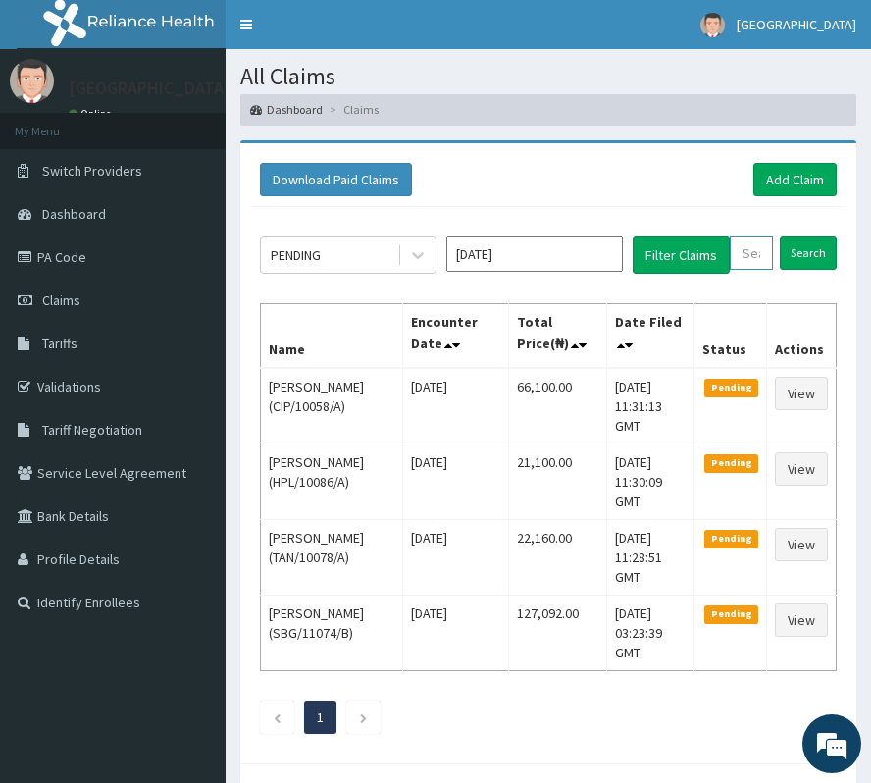
paste input "NEL/10011/C"
type input "NEL/10011/C"
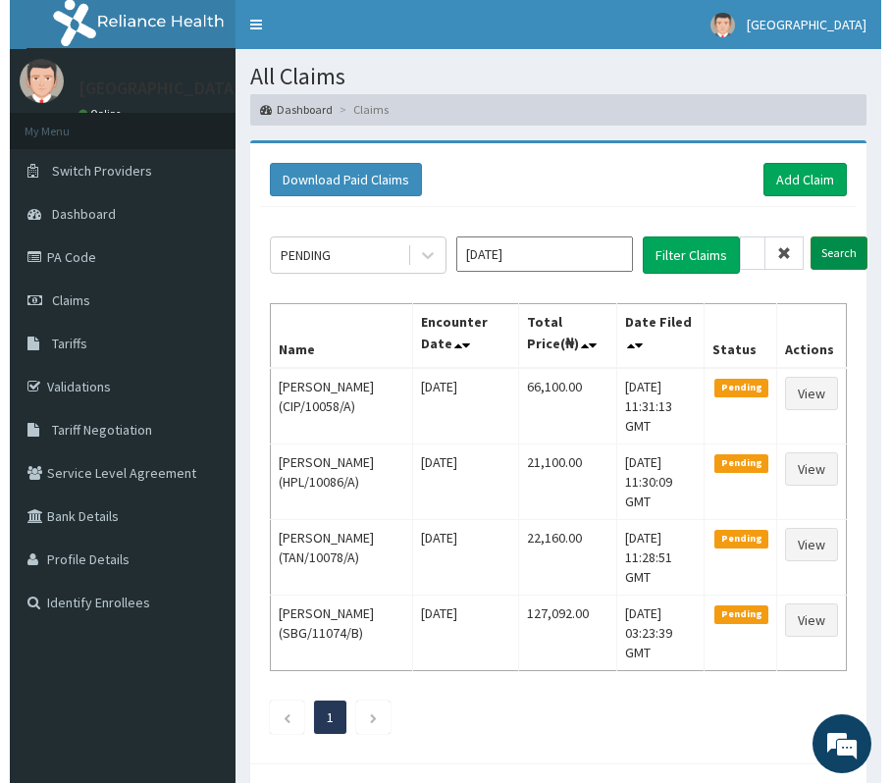
scroll to position [0, 0]
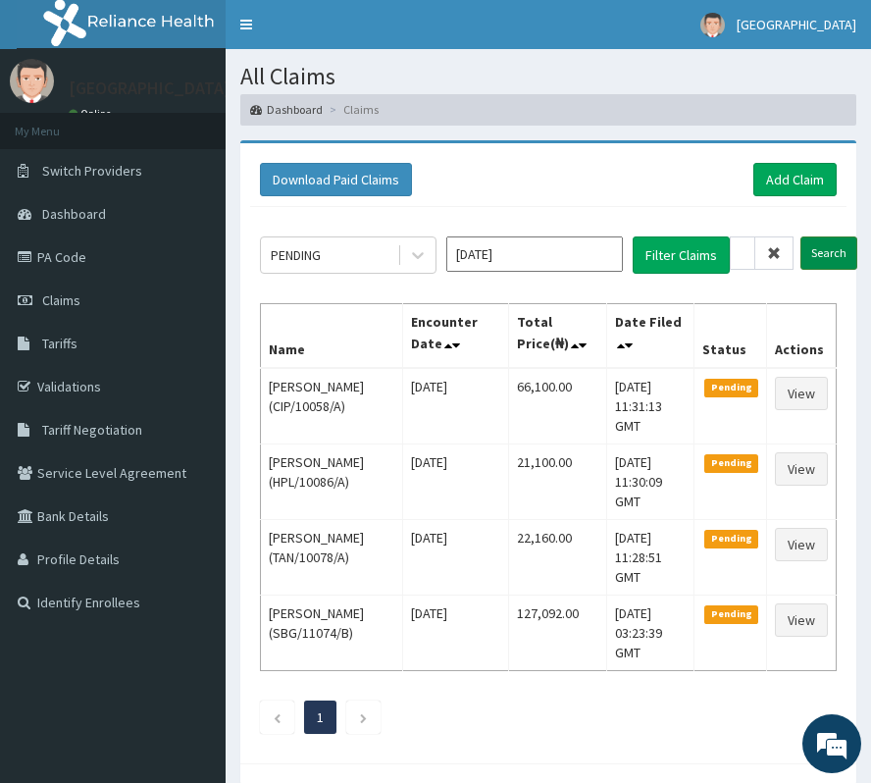
click at [834, 251] on input "Search" at bounding box center [828, 252] width 57 height 33
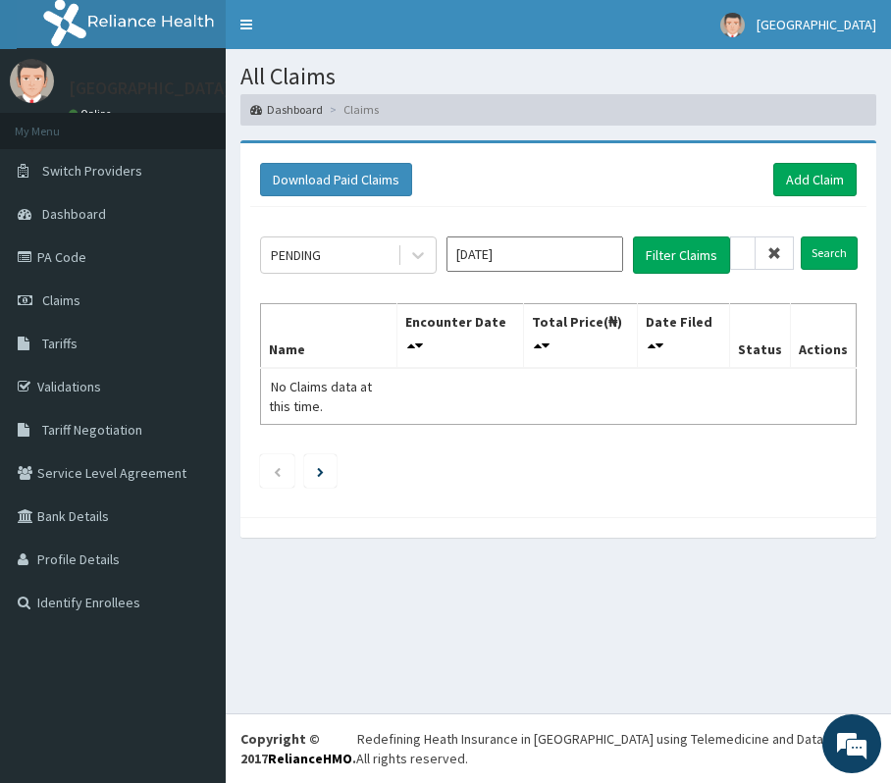
click at [769, 243] on span at bounding box center [774, 252] width 38 height 33
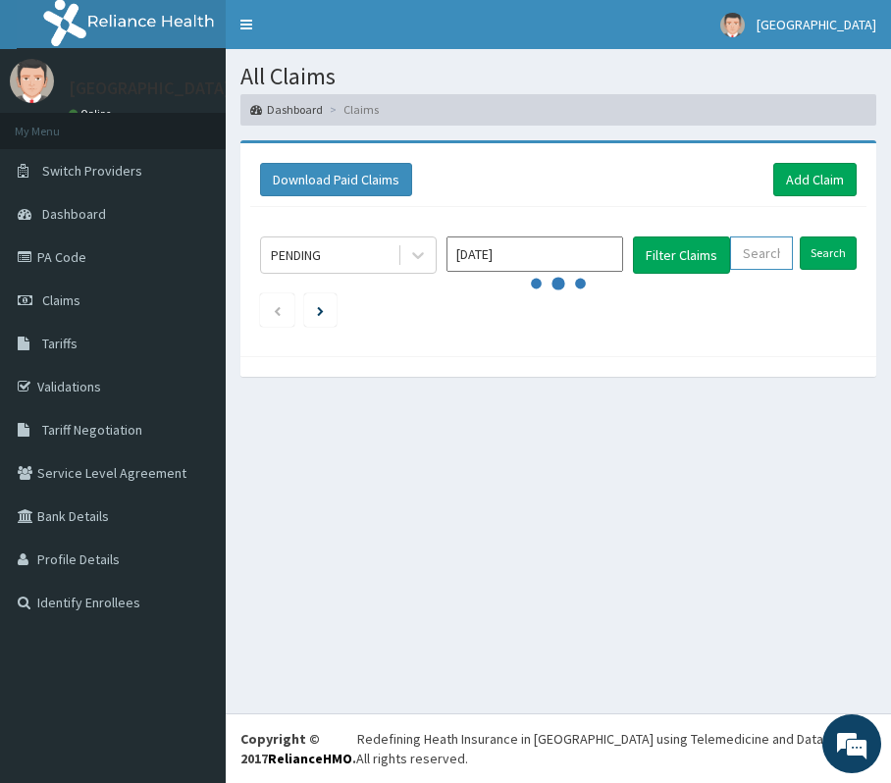
click at [771, 252] on input "text" at bounding box center [761, 252] width 63 height 33
paste input "MJL/10013/A"
type input "MJL/10013/A"
click at [833, 255] on input "Search" at bounding box center [828, 252] width 57 height 33
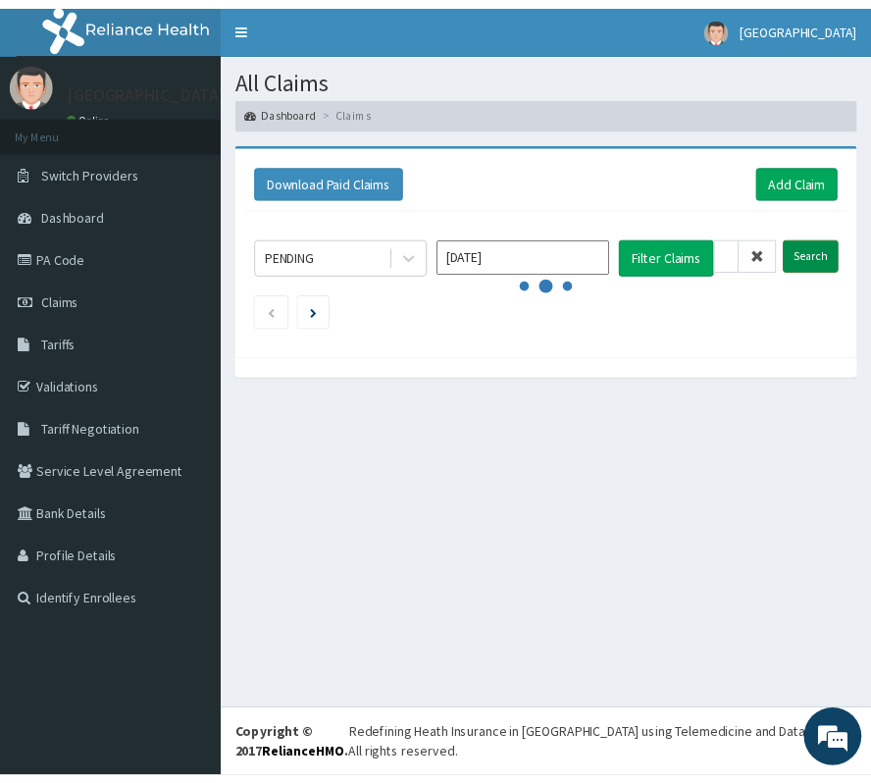
scroll to position [0, 0]
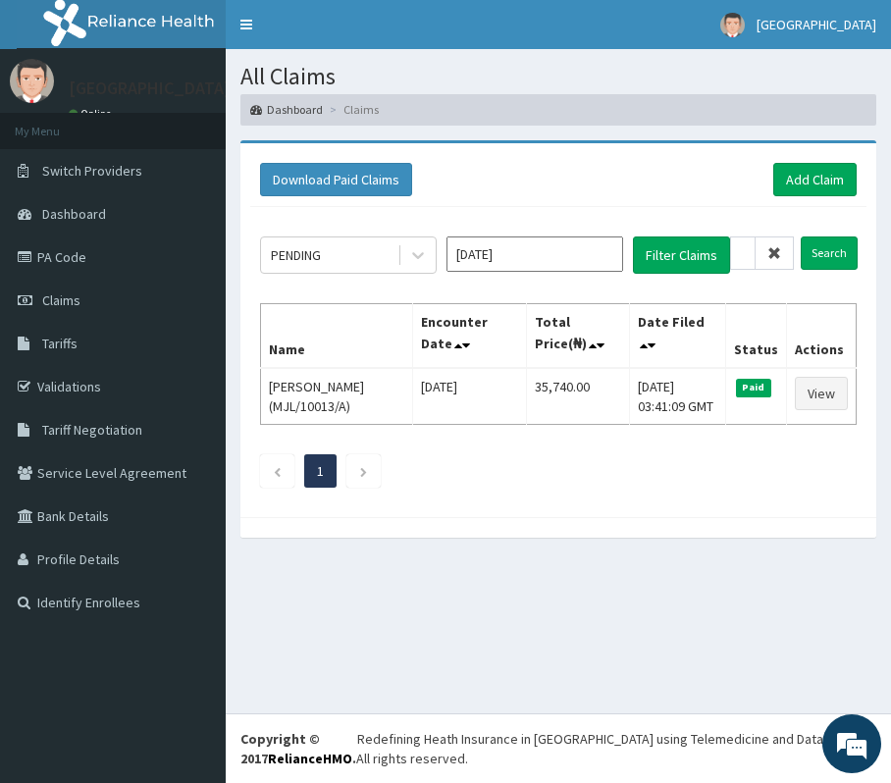
click at [774, 251] on icon at bounding box center [774, 253] width 14 height 14
click at [755, 251] on input "MJL/10013/A" at bounding box center [743, 252] width 26 height 33
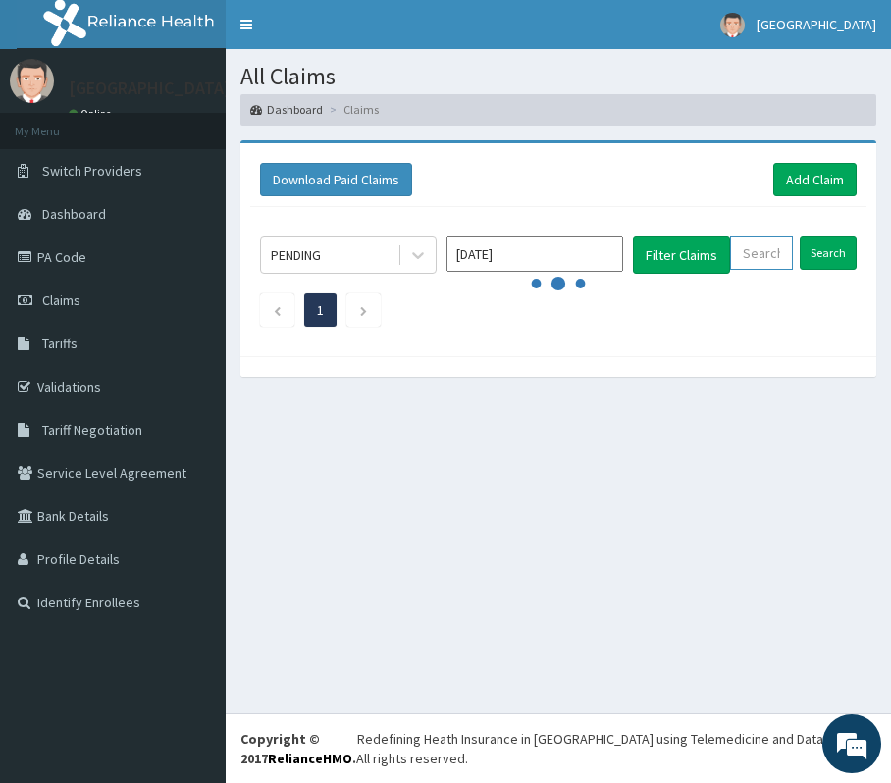
click at [774, 251] on input "text" at bounding box center [761, 252] width 63 height 33
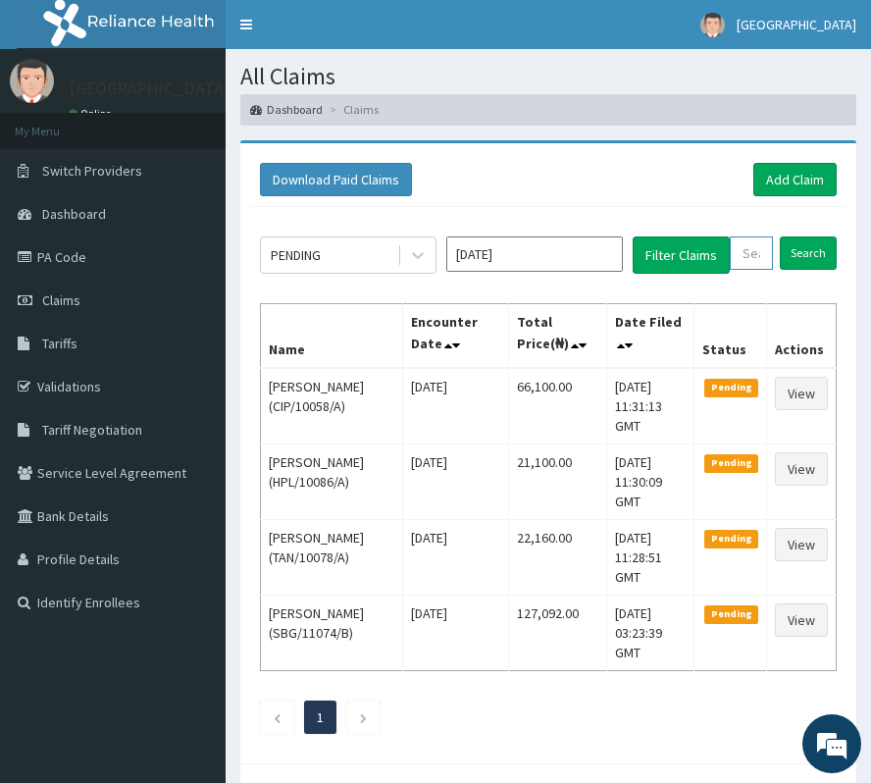
paste input "RRI/10024/A"
type input "RRI/10024/A"
click at [802, 257] on input "Search" at bounding box center [828, 252] width 57 height 33
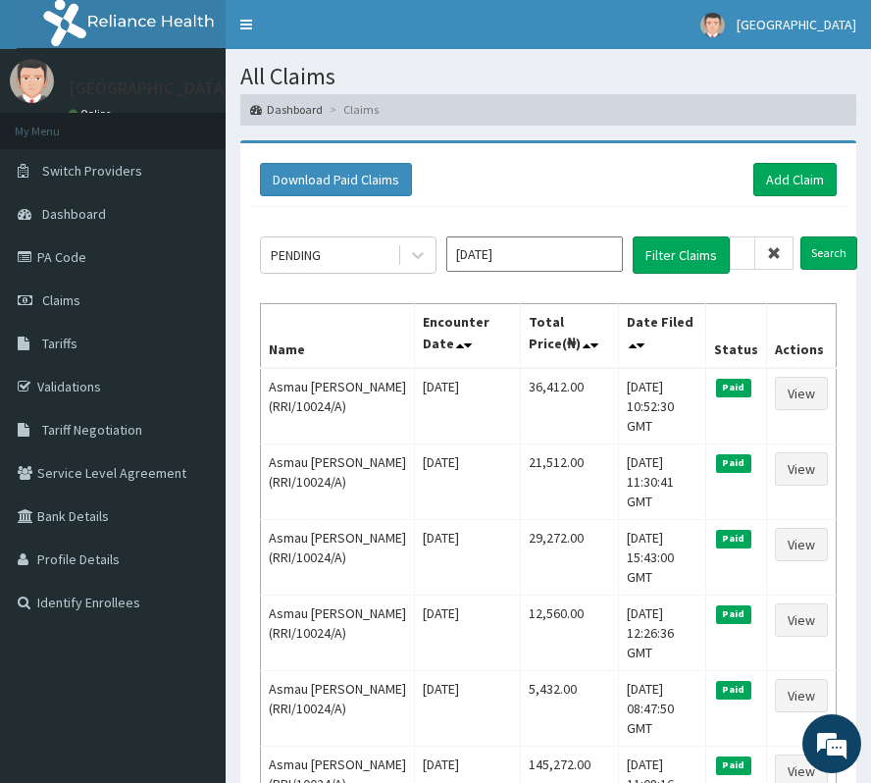
click at [773, 248] on icon at bounding box center [774, 253] width 14 height 14
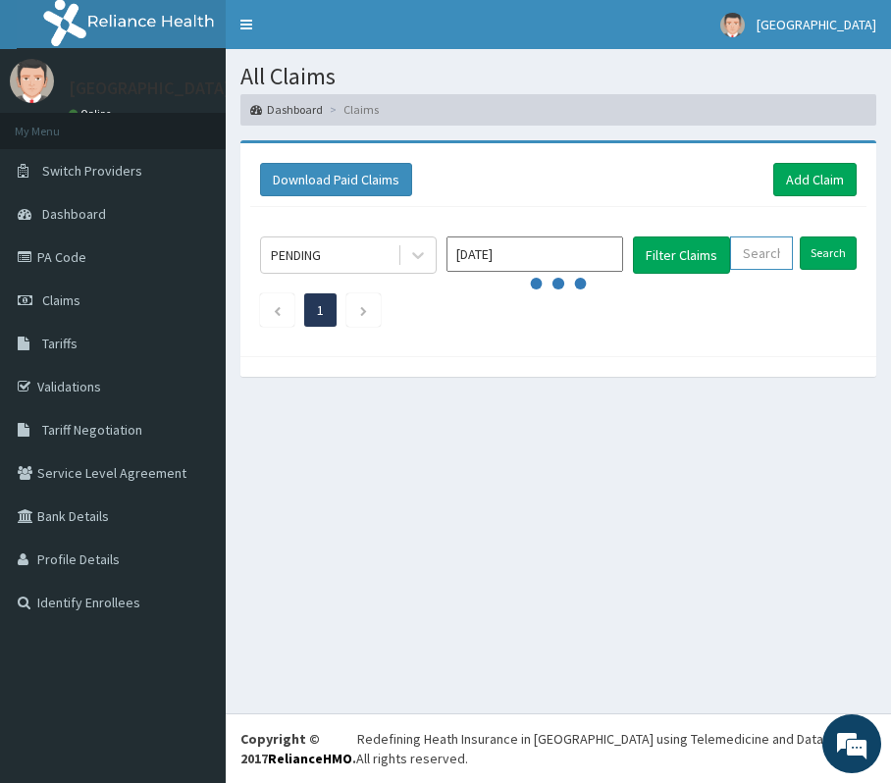
click at [773, 248] on input "text" at bounding box center [761, 252] width 63 height 33
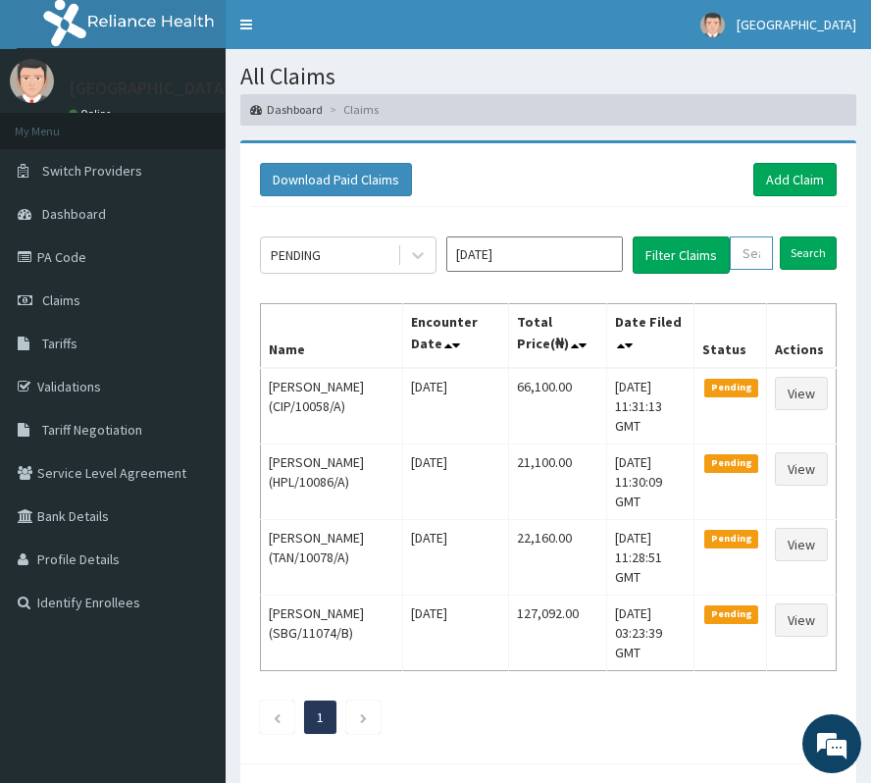
paste input "QAO/10359/A"
type input "QAO/10359/A"
click at [837, 260] on input "Search" at bounding box center [828, 252] width 57 height 33
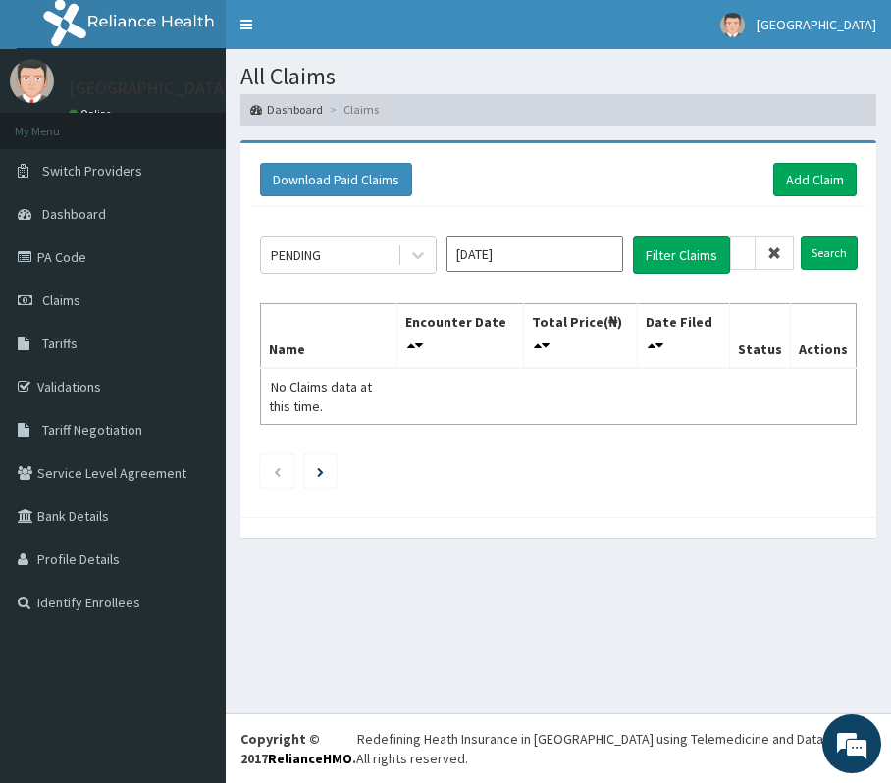
click at [775, 255] on icon at bounding box center [774, 253] width 14 height 14
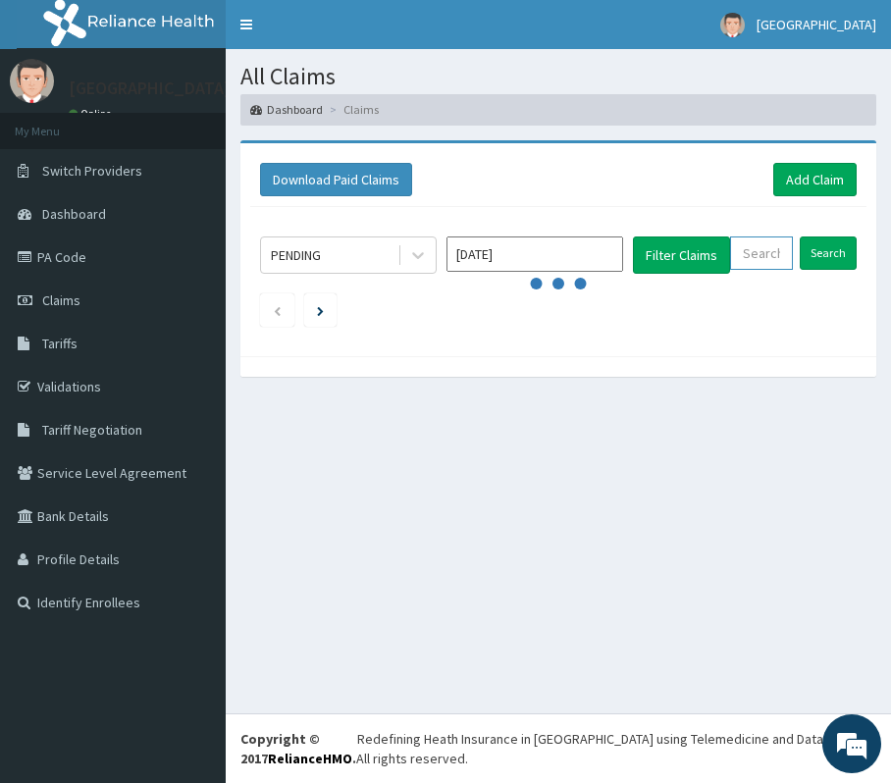
click at [775, 255] on input "text" at bounding box center [761, 252] width 63 height 33
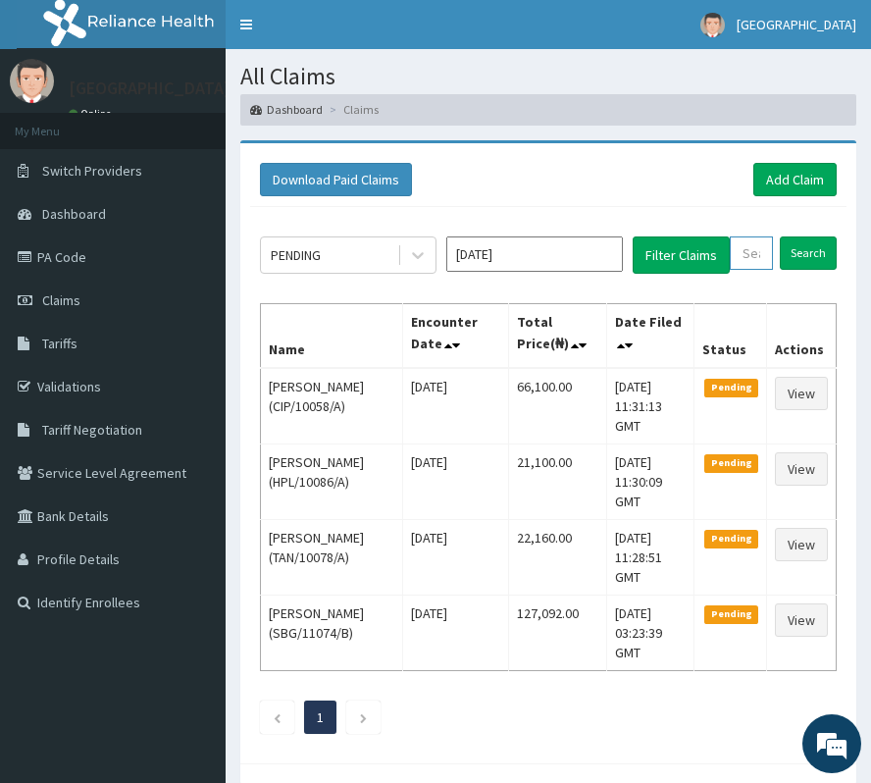
paste input "ALS/10094/B"
type input "ALS/10094/B"
click at [812, 244] on input "Search" at bounding box center [828, 252] width 57 height 33
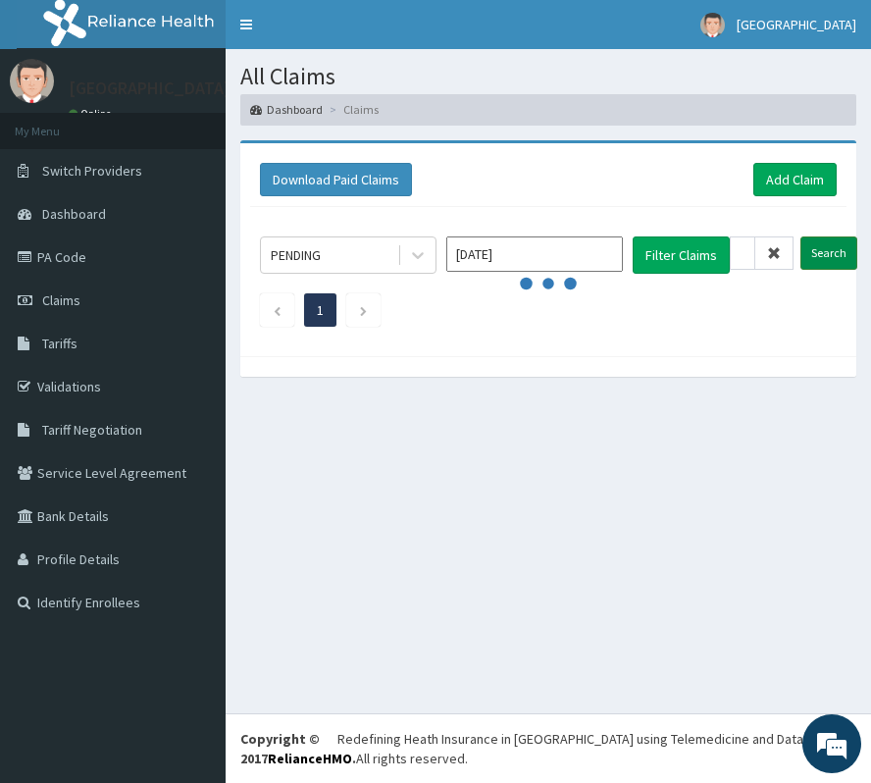
scroll to position [0, 0]
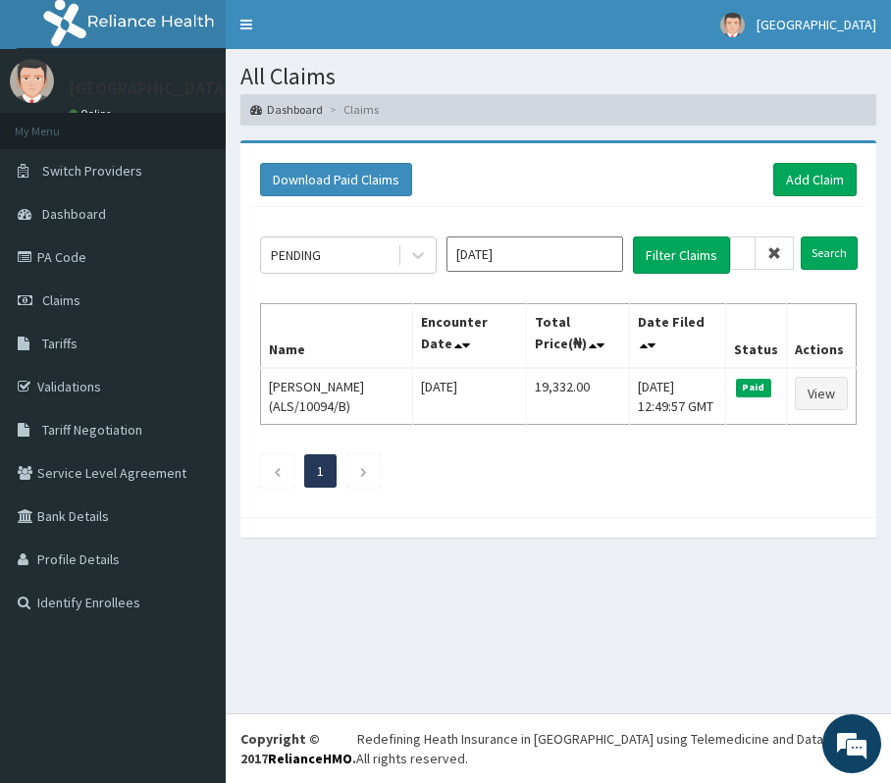
click at [775, 243] on span at bounding box center [774, 252] width 38 height 33
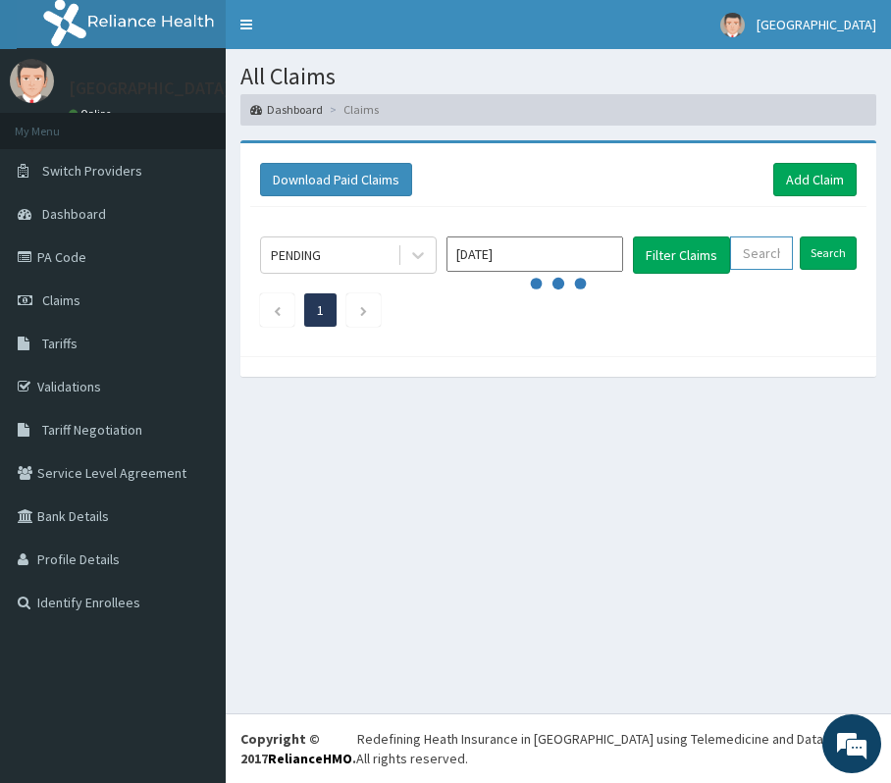
click at [763, 267] on input "text" at bounding box center [761, 252] width 63 height 33
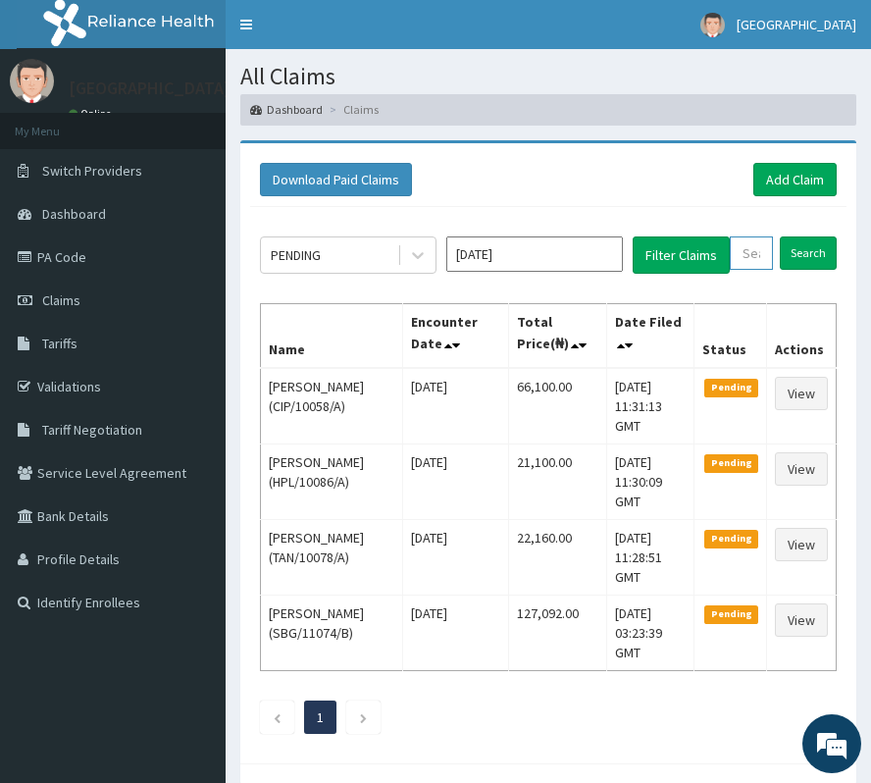
click at [763, 268] on input "text" at bounding box center [751, 252] width 43 height 33
paste input "QAO/10200/A"
type input "QAO/10200/A"
click at [824, 237] on input "Search" at bounding box center [828, 252] width 57 height 33
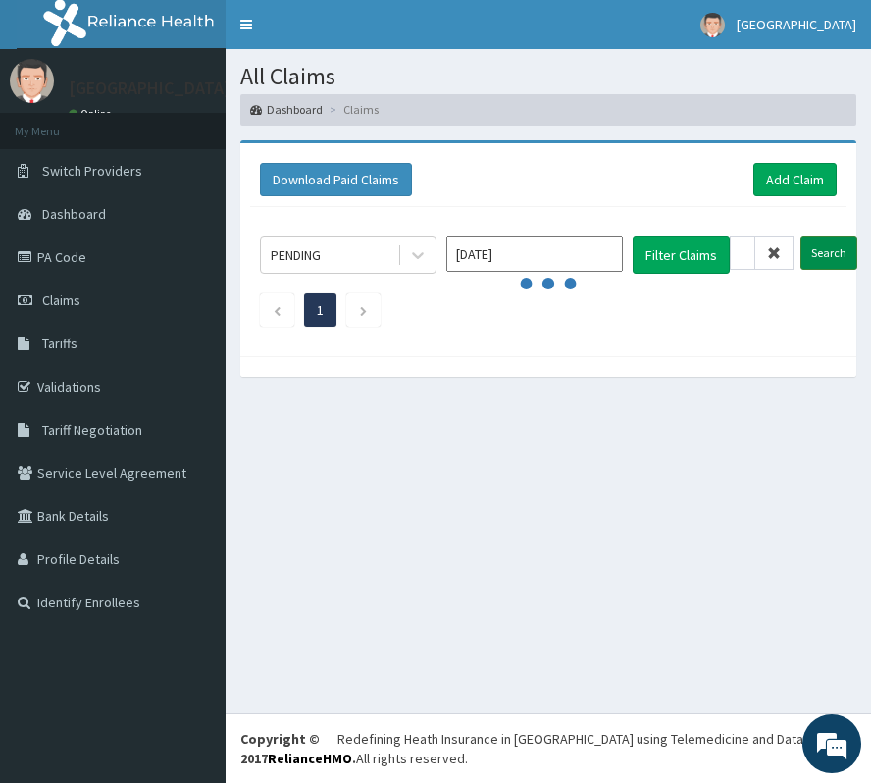
scroll to position [0, 0]
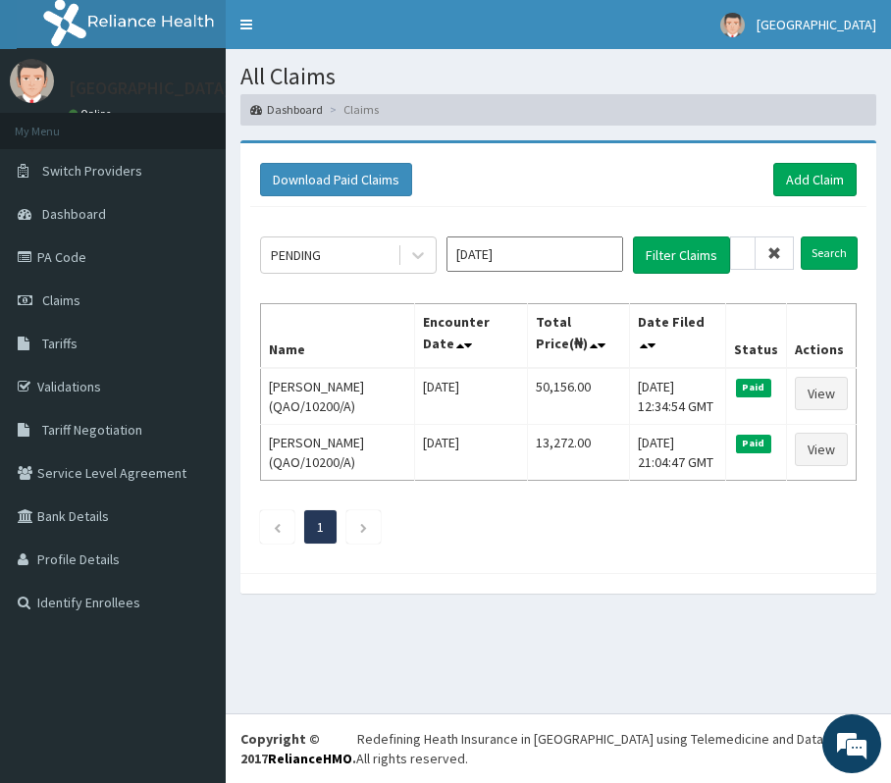
click at [778, 253] on icon at bounding box center [774, 253] width 14 height 14
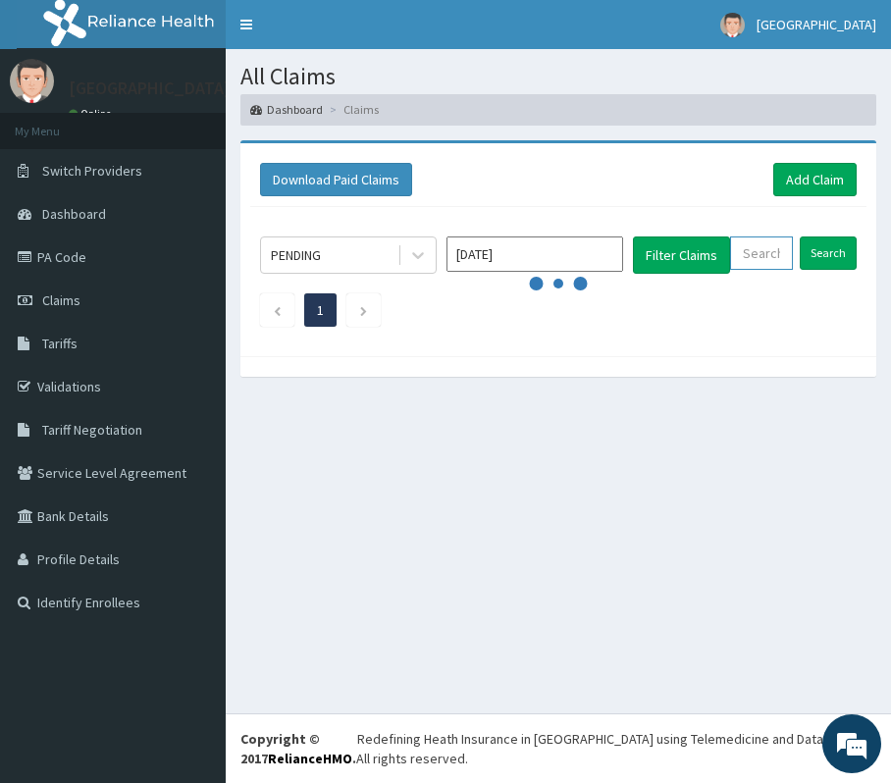
click at [775, 256] on input "text" at bounding box center [761, 252] width 63 height 33
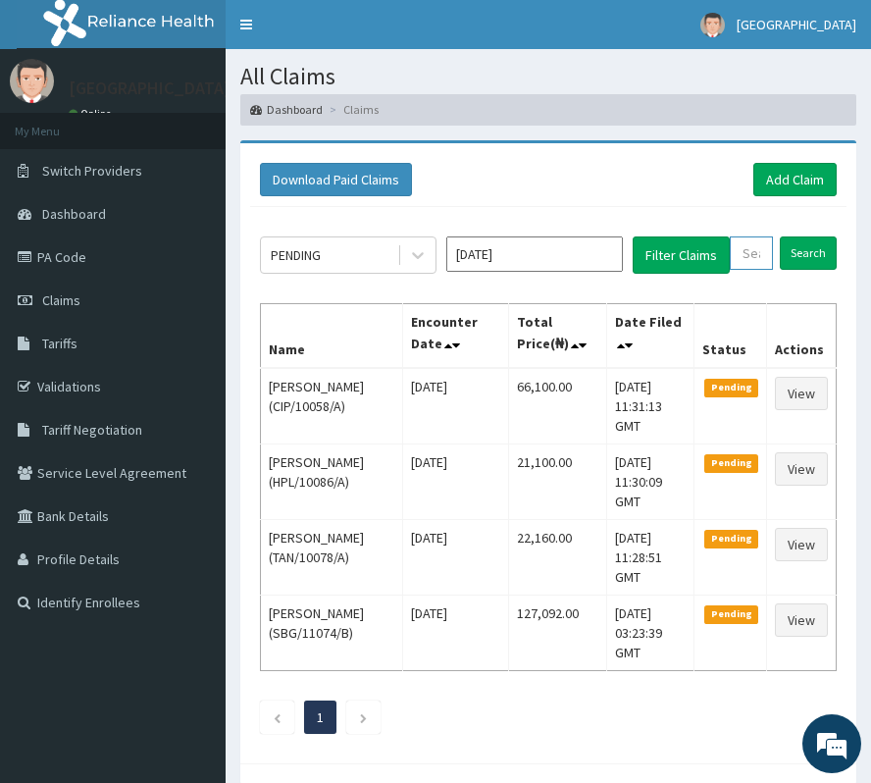
paste input "QAO/10200/A"
type input "QAO/10200/A"
click at [812, 244] on input "Search" at bounding box center [828, 252] width 57 height 33
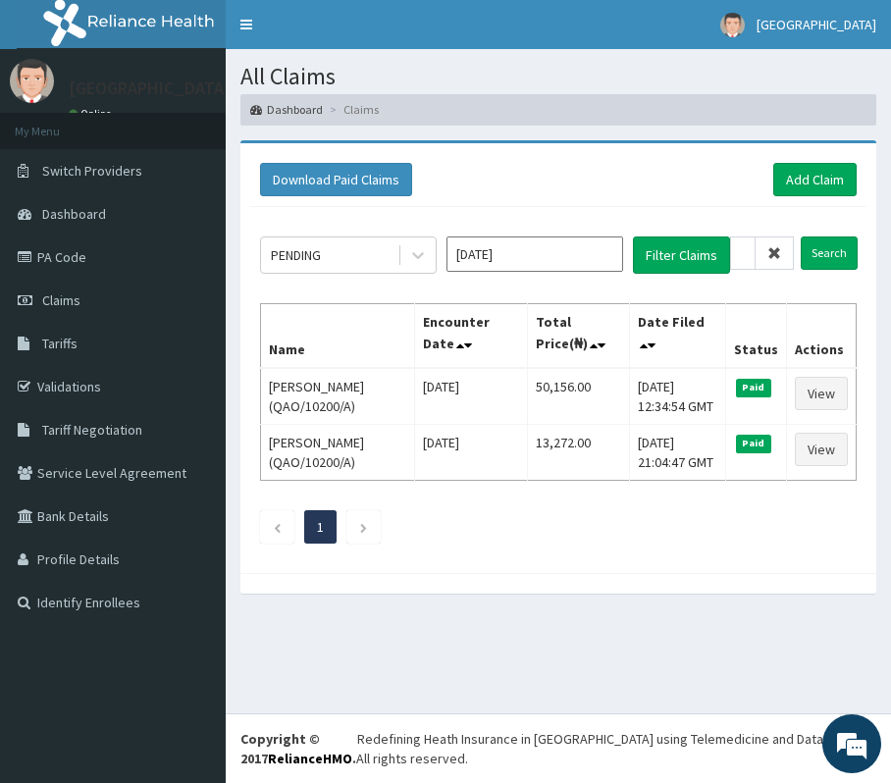
click at [775, 243] on span at bounding box center [774, 252] width 38 height 33
click at [755, 243] on input "QAO/10200/A" at bounding box center [743, 252] width 26 height 33
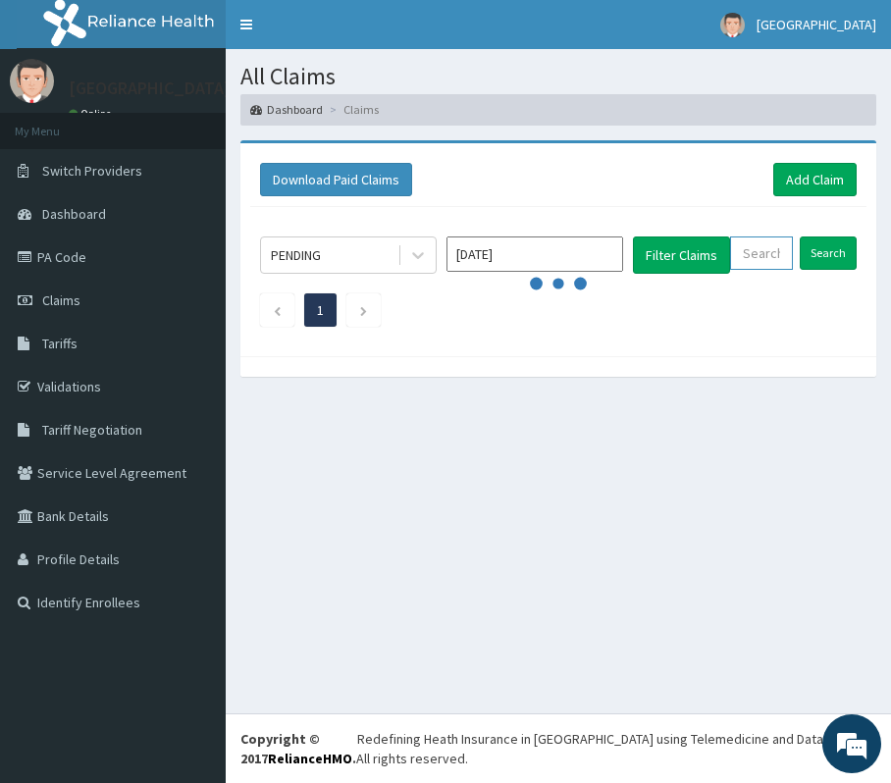
click at [775, 243] on input "text" at bounding box center [761, 252] width 63 height 33
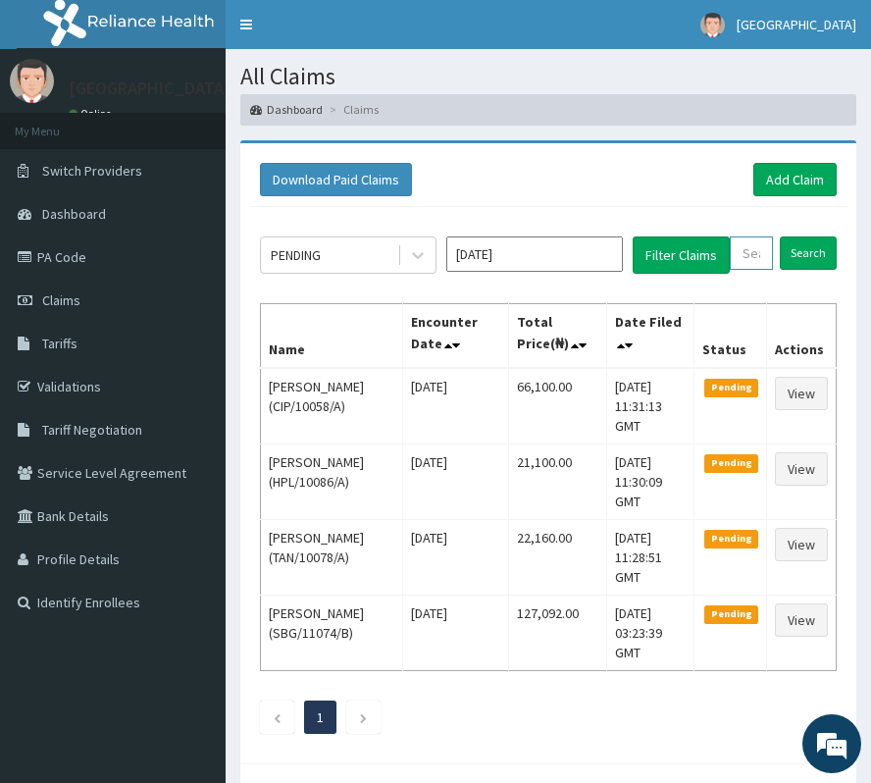
paste input "QAO/10633/A"
type input "QAO/10633/A"
click at [829, 257] on input "Search" at bounding box center [828, 252] width 57 height 33
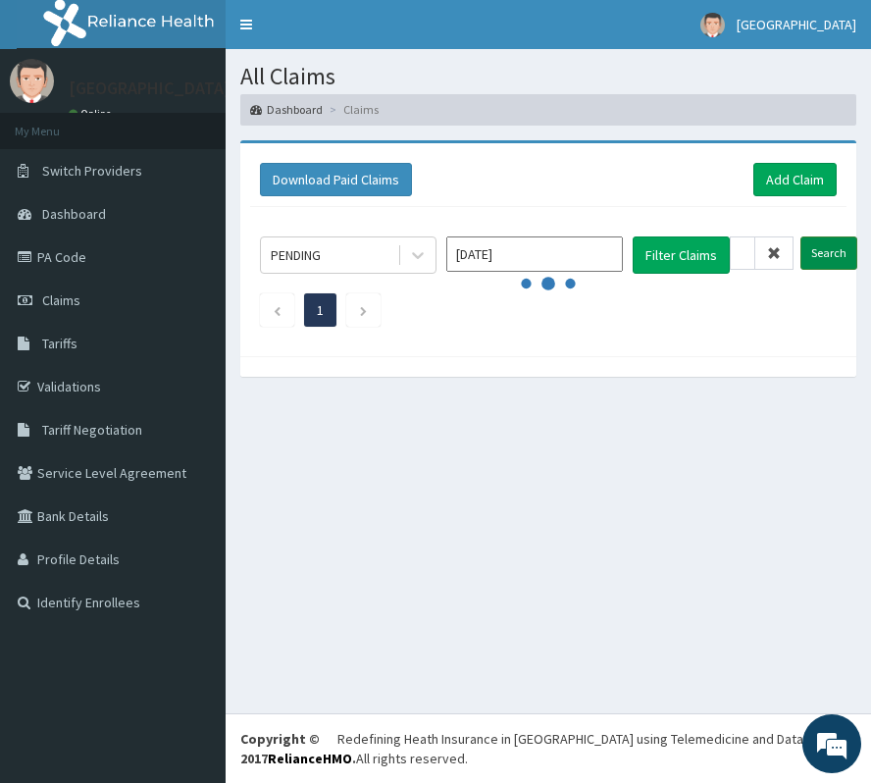
scroll to position [0, 0]
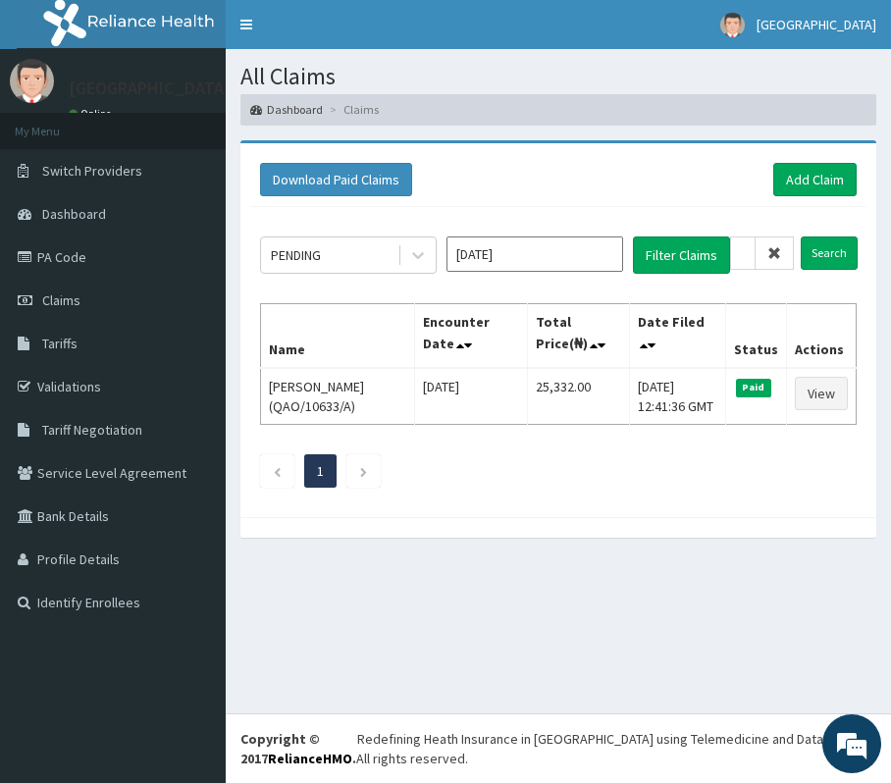
click at [786, 249] on span at bounding box center [774, 252] width 38 height 33
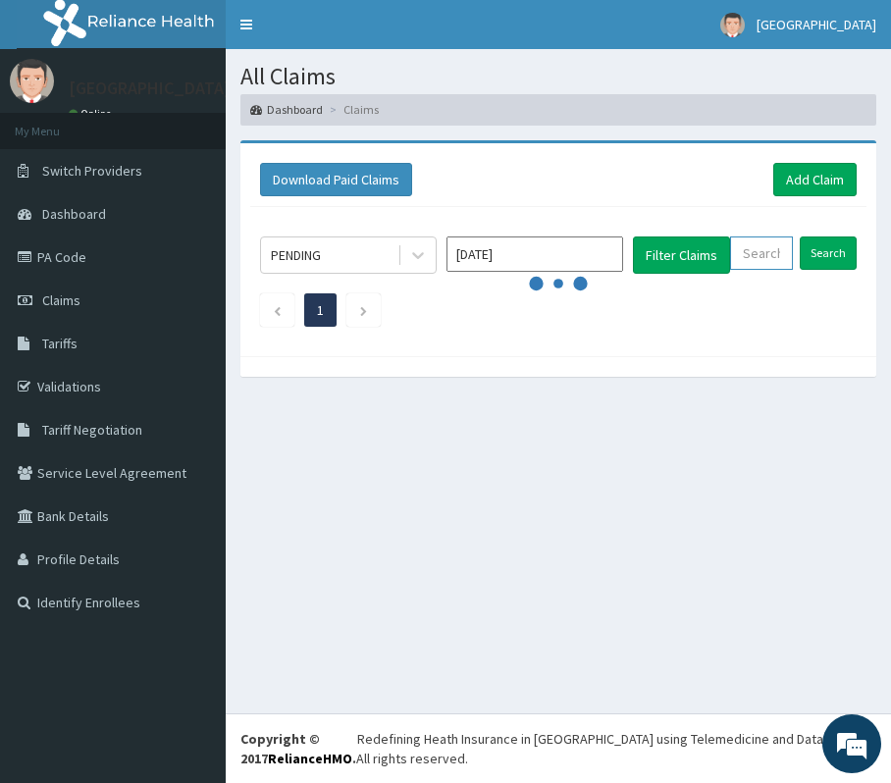
click at [766, 263] on input "text" at bounding box center [761, 252] width 63 height 33
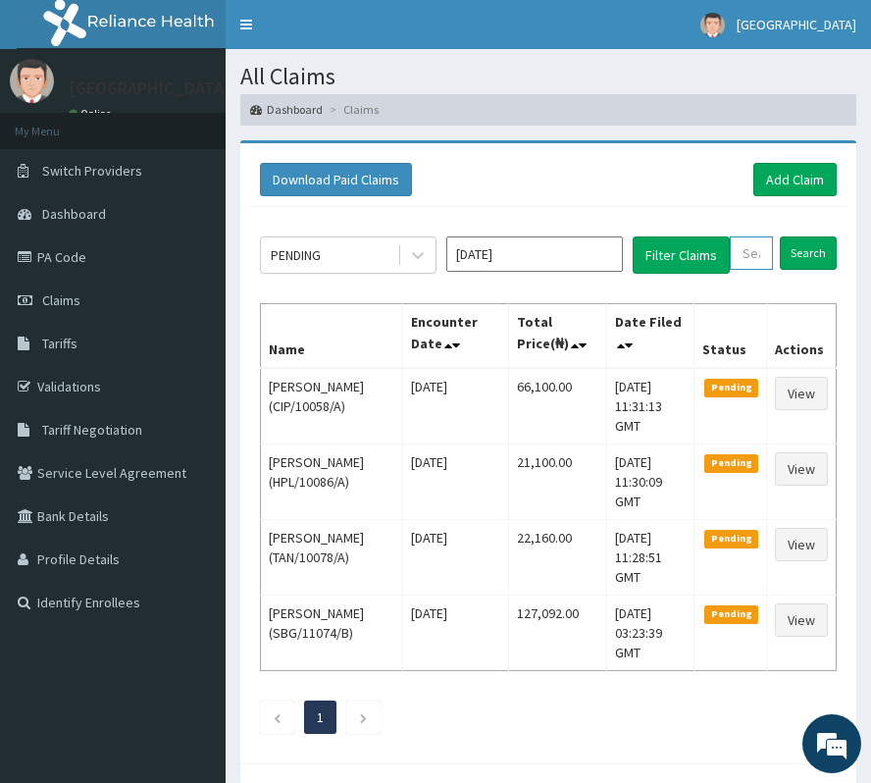
paste input "QAO/10633/A"
type input "QAO/10633/A"
click at [834, 247] on input "Search" at bounding box center [828, 252] width 57 height 33
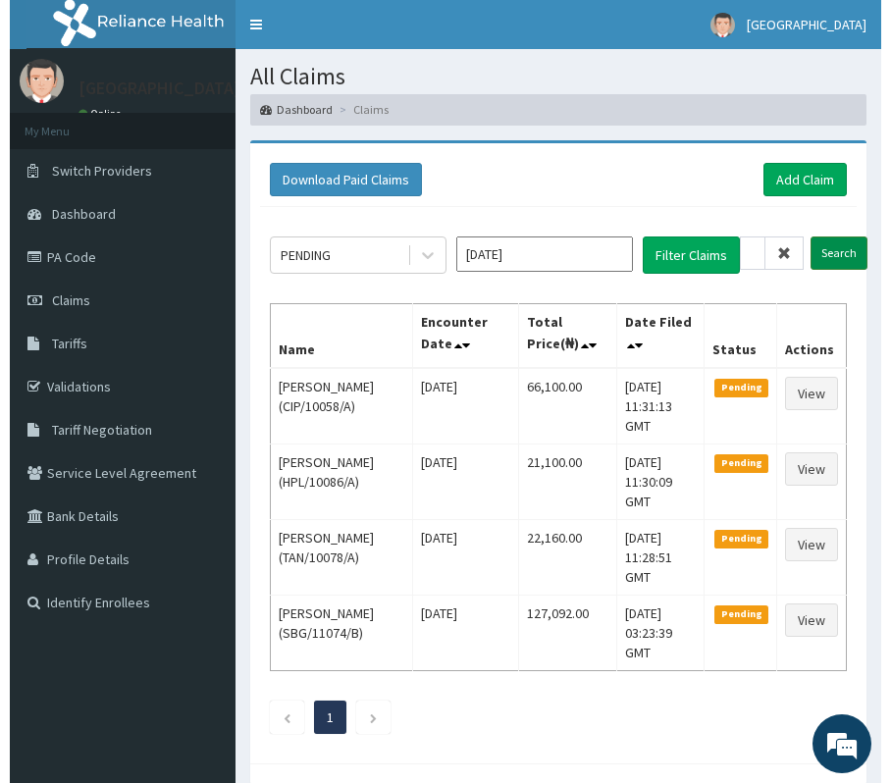
scroll to position [0, 0]
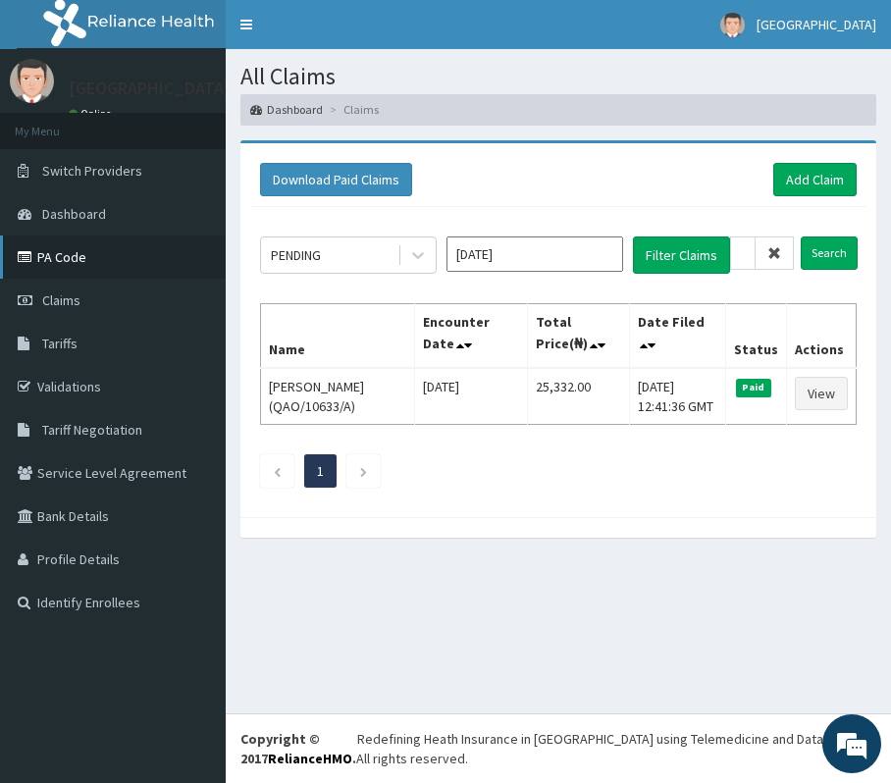
click at [94, 253] on link "PA Code" at bounding box center [113, 256] width 226 height 43
